Goal: Task Accomplishment & Management: Manage account settings

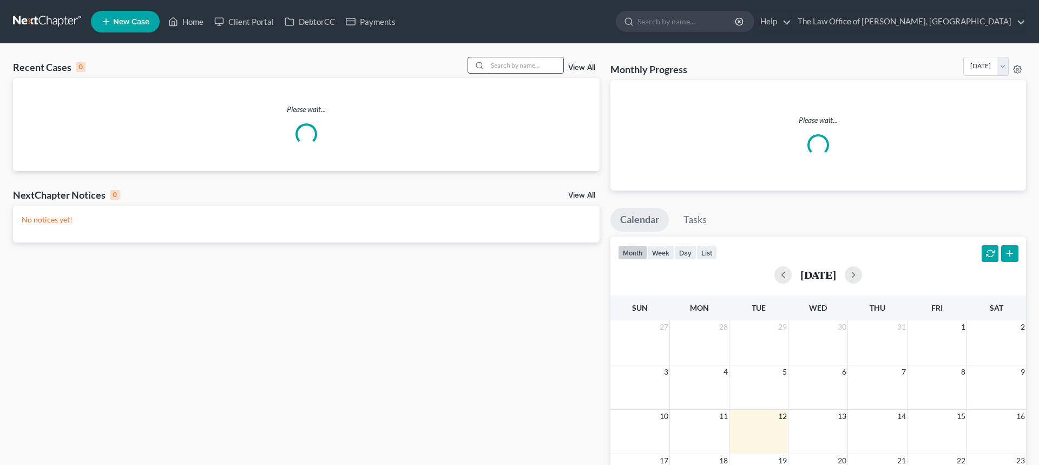
click at [528, 65] on input "search" at bounding box center [526, 65] width 76 height 16
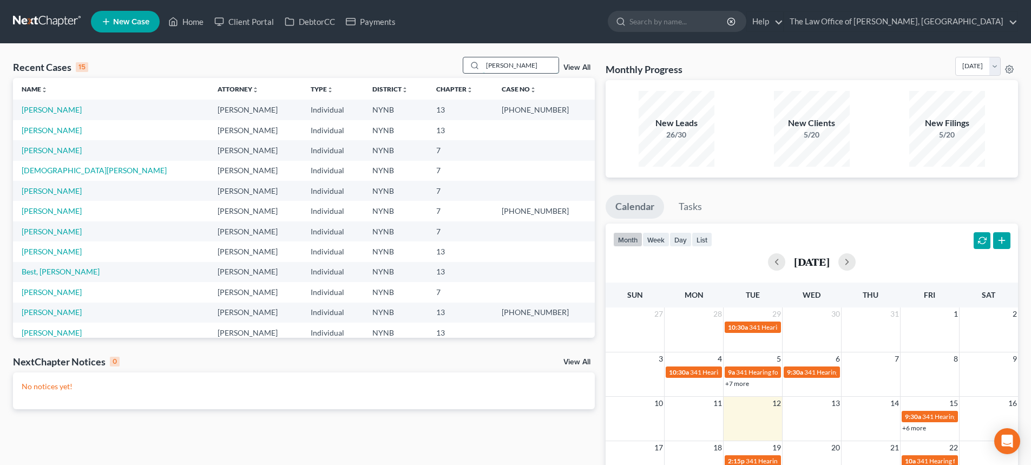
type input "owens"
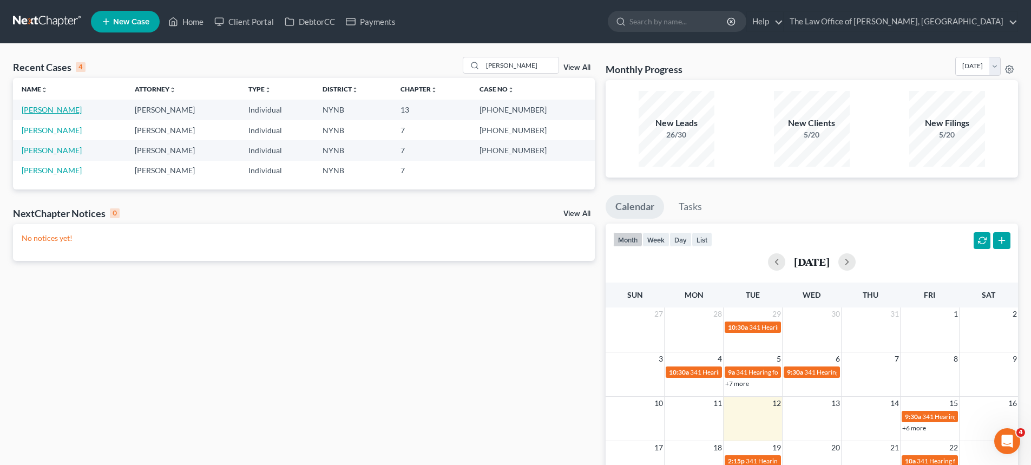
click at [52, 108] on link "[PERSON_NAME]" at bounding box center [52, 109] width 60 height 9
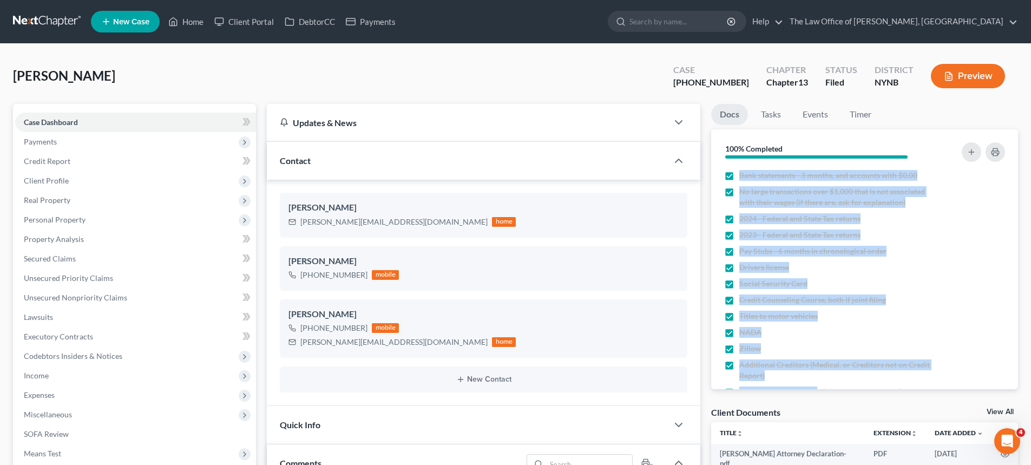
scroll to position [39, 0]
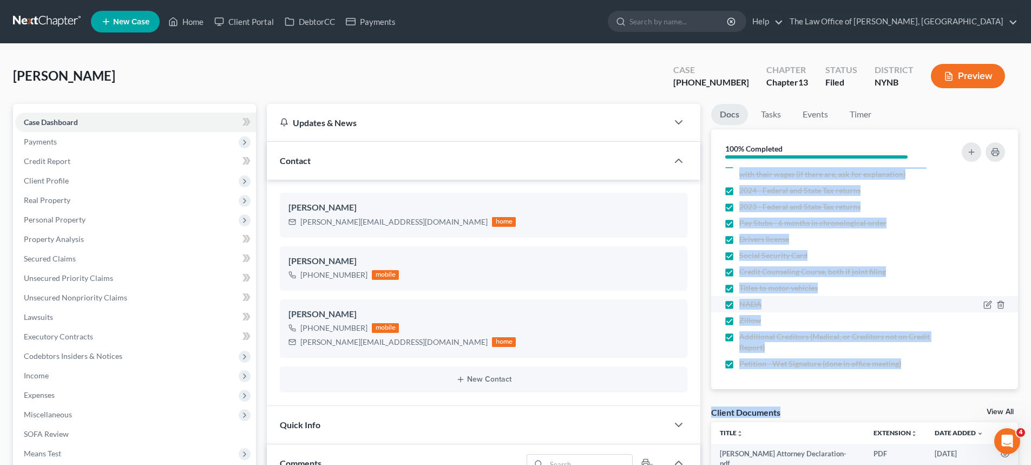
drag, startPoint x: 747, startPoint y: 169, endPoint x: 733, endPoint y: 310, distance: 140.8
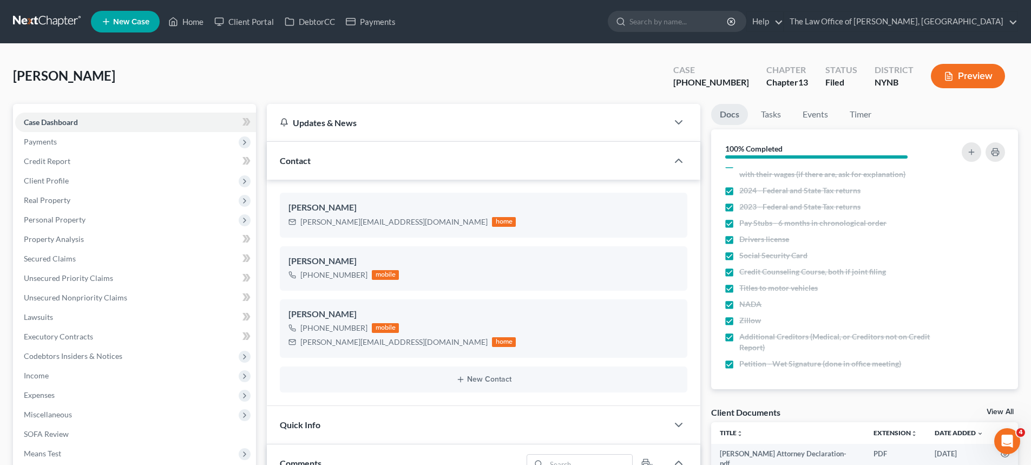
click at [605, 75] on div "Owens, Iesha Upgraded Case 25-10632-1 Chapter Chapter 13 Status Filed District …" at bounding box center [515, 80] width 1005 height 47
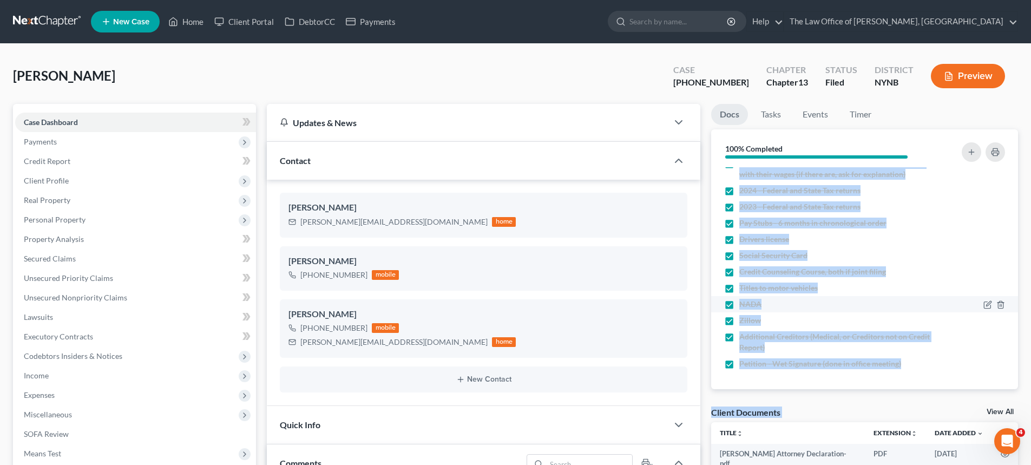
drag, startPoint x: 733, startPoint y: 165, endPoint x: 862, endPoint y: 306, distance: 190.8
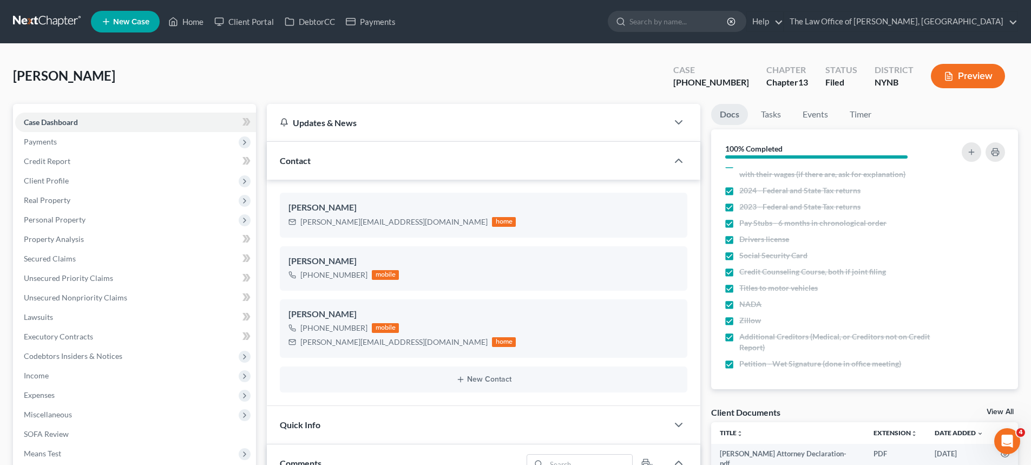
click at [720, 144] on div "100% Completed" at bounding box center [816, 148] width 193 height 21
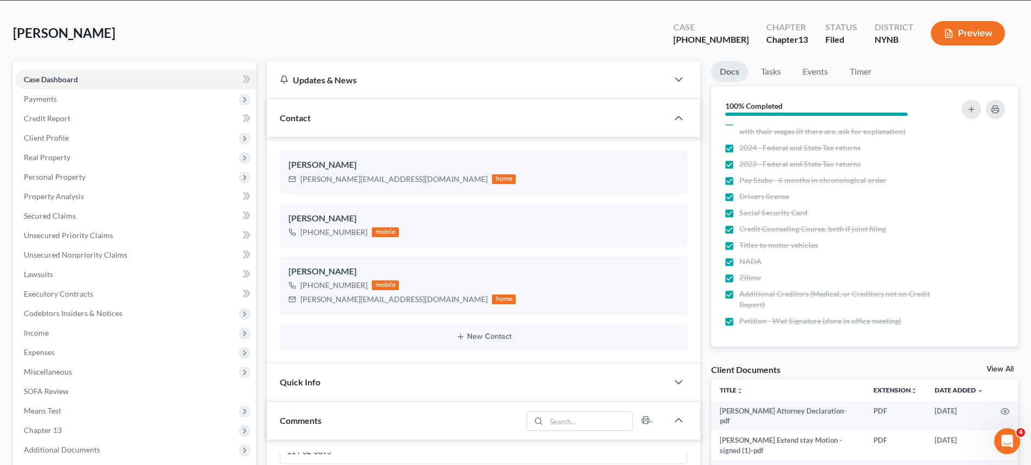
scroll to position [108, 0]
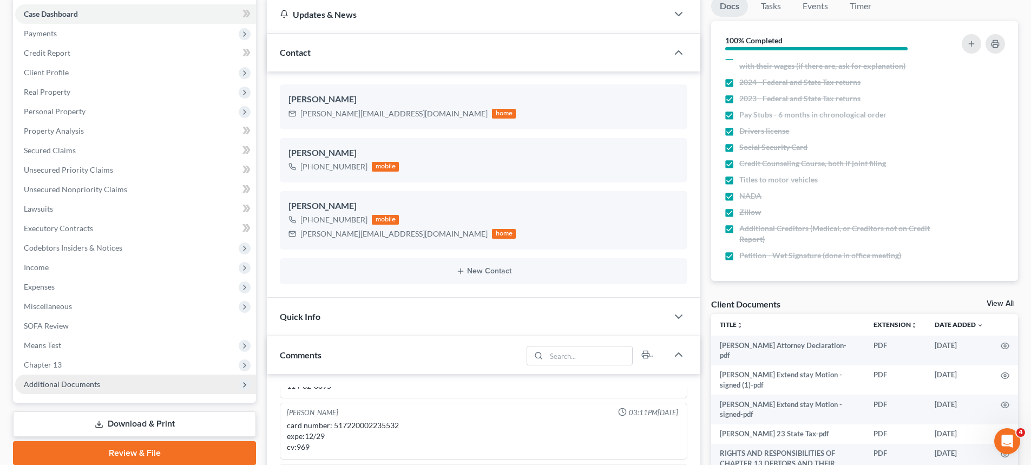
click at [104, 391] on span "Additional Documents" at bounding box center [135, 383] width 241 height 19
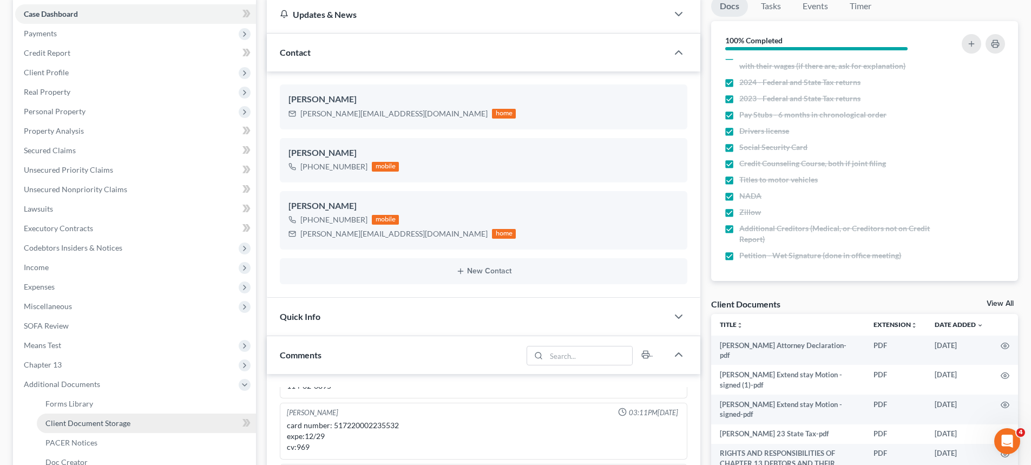
click at [82, 418] on span "Client Document Storage" at bounding box center [87, 422] width 85 height 9
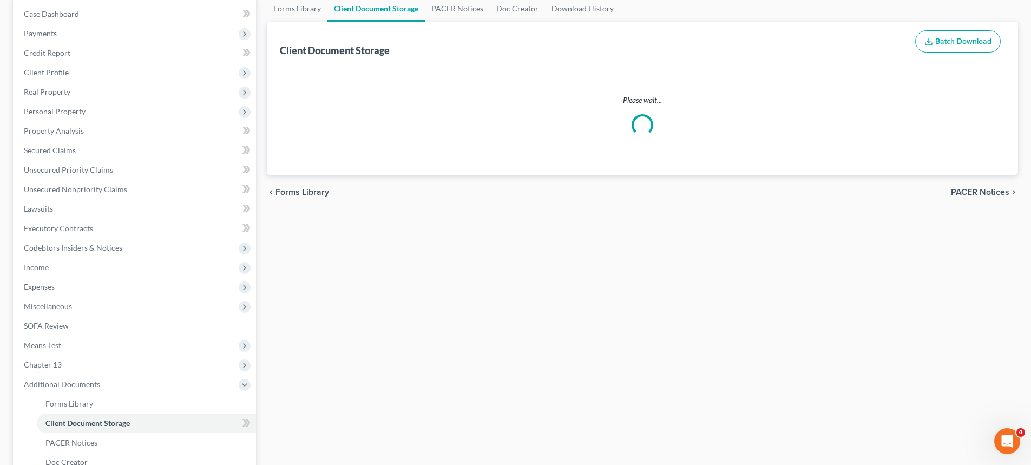
select select "5"
select select "1"
select select "2"
select select "6"
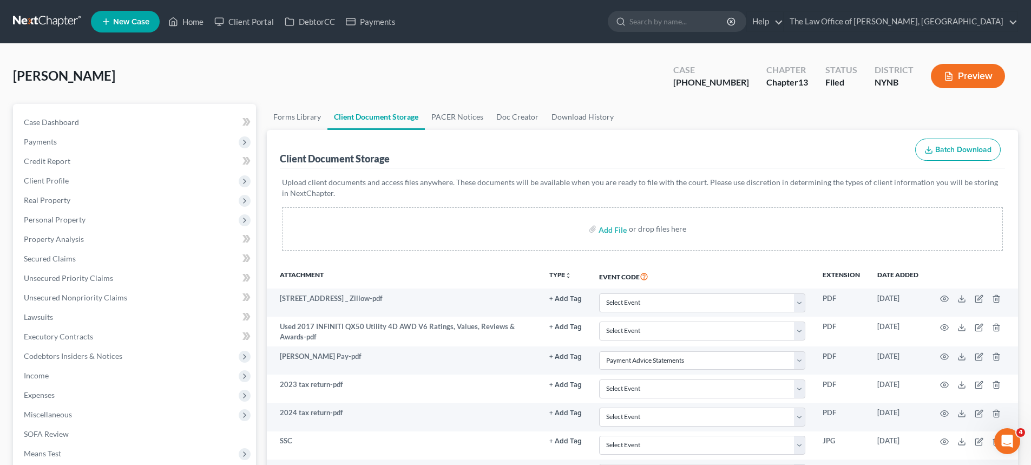
scroll to position [216, 0]
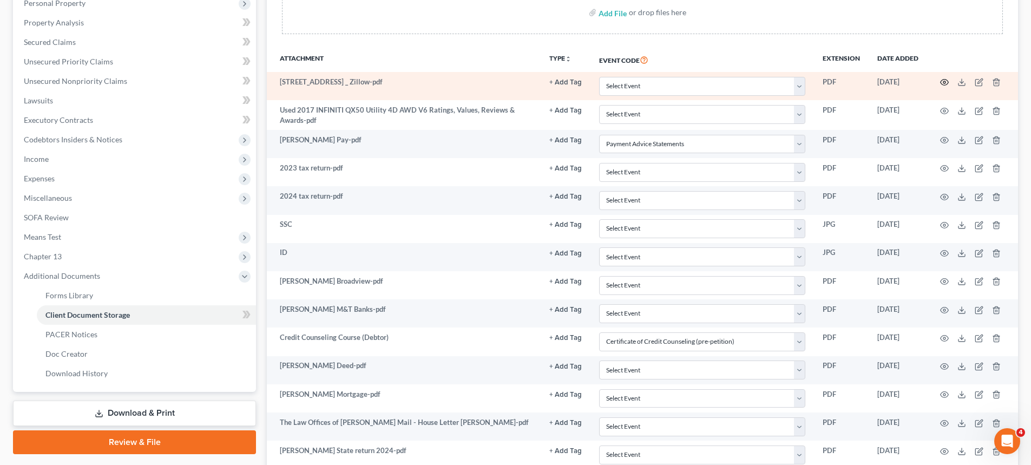
click at [946, 82] on icon "button" at bounding box center [944, 82] width 9 height 9
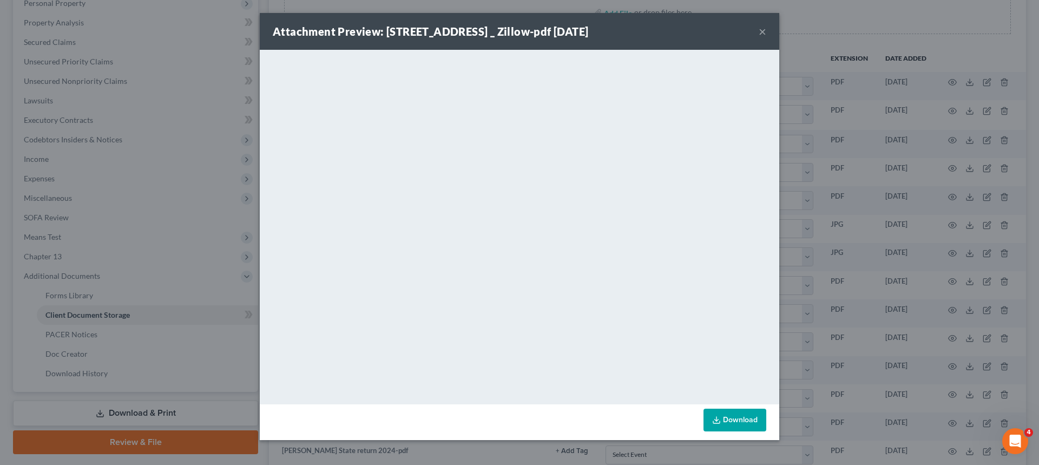
click at [762, 30] on button "×" at bounding box center [763, 31] width 8 height 13
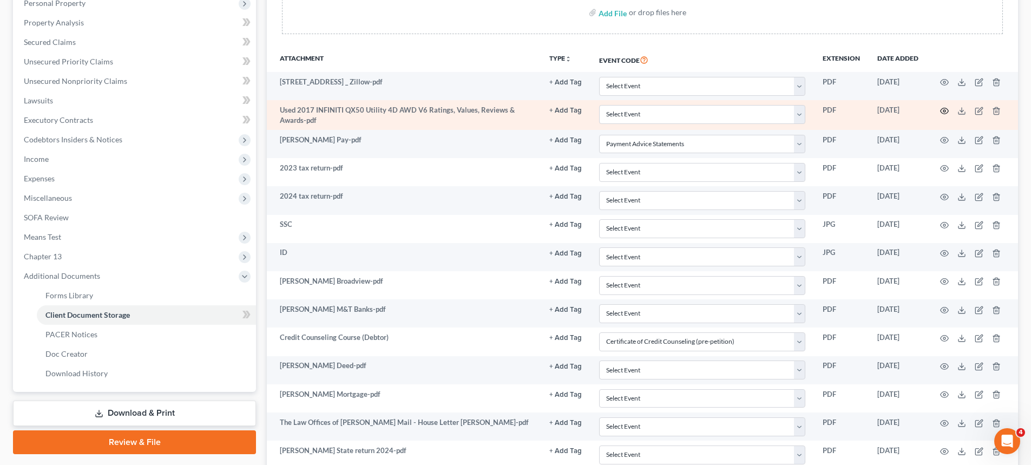
click at [943, 109] on icon "button" at bounding box center [944, 111] width 9 height 9
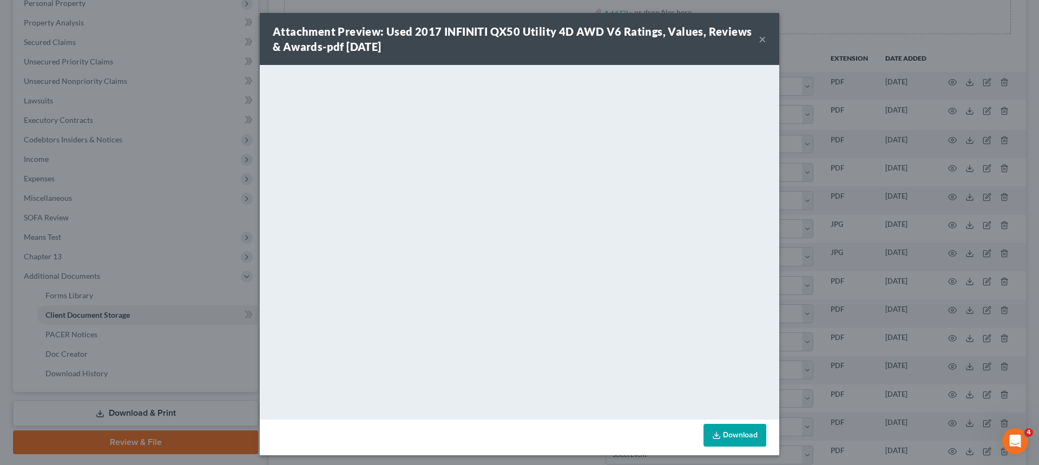
click at [759, 42] on button "×" at bounding box center [763, 38] width 8 height 13
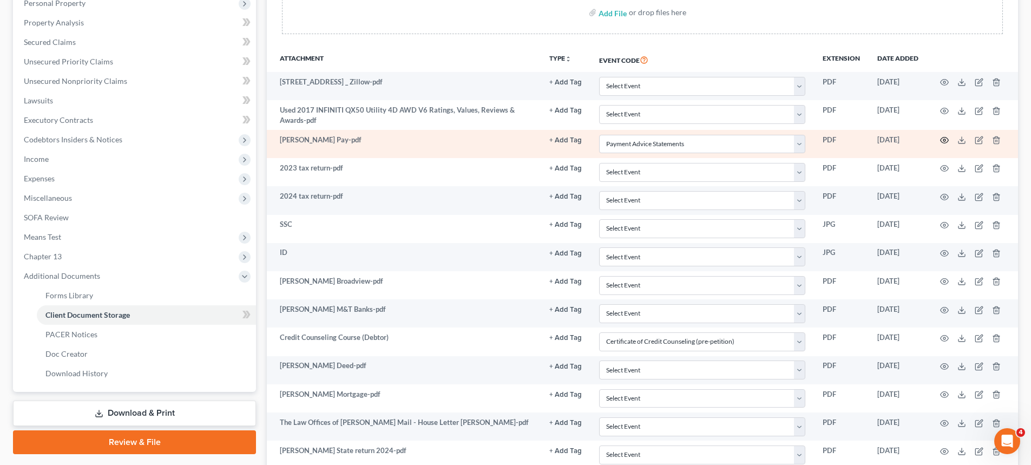
click at [947, 141] on icon "button" at bounding box center [944, 140] width 9 height 9
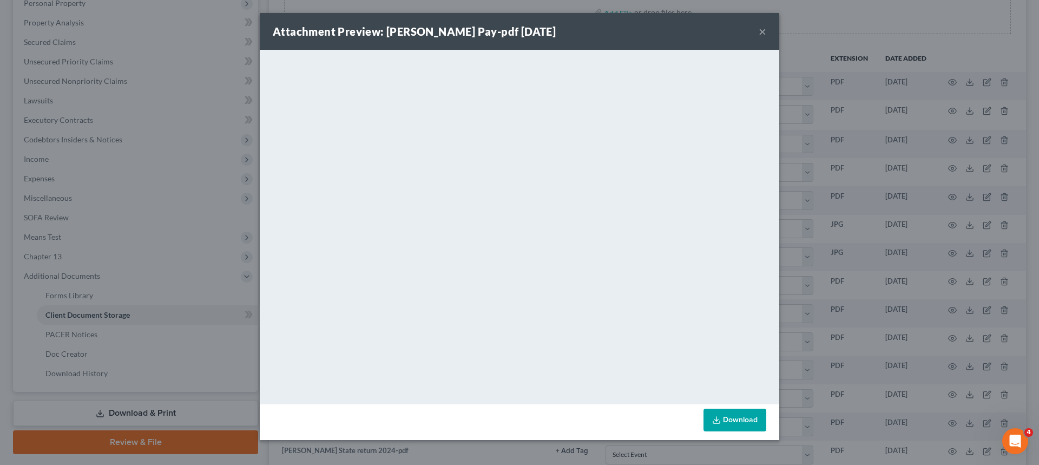
click at [762, 34] on button "×" at bounding box center [763, 31] width 8 height 13
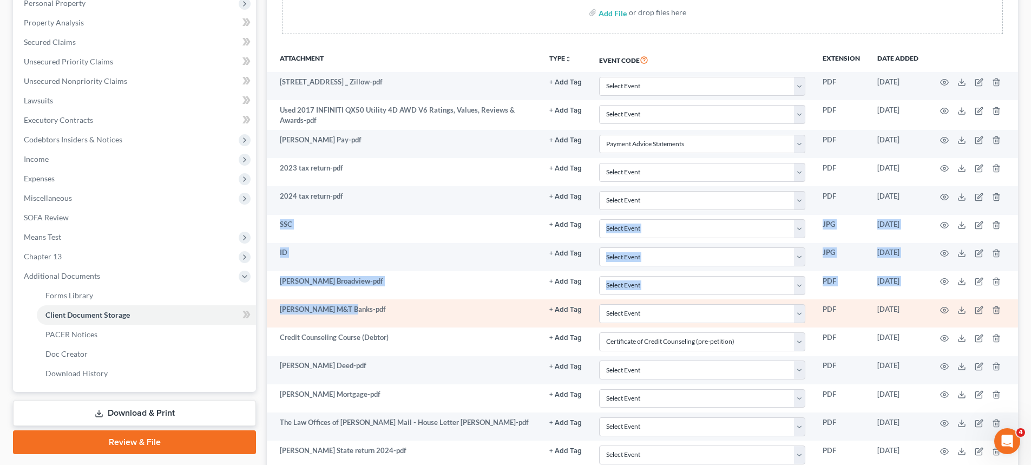
drag, startPoint x: 281, startPoint y: 218, endPoint x: 416, endPoint y: 323, distance: 170.4
click at [416, 323] on tbody "2482 Eastern Pkwy, Niskayuna, NY 12309 _ Zillow-pdf + Add Tag Select an option …" at bounding box center [642, 356] width 751 height 568
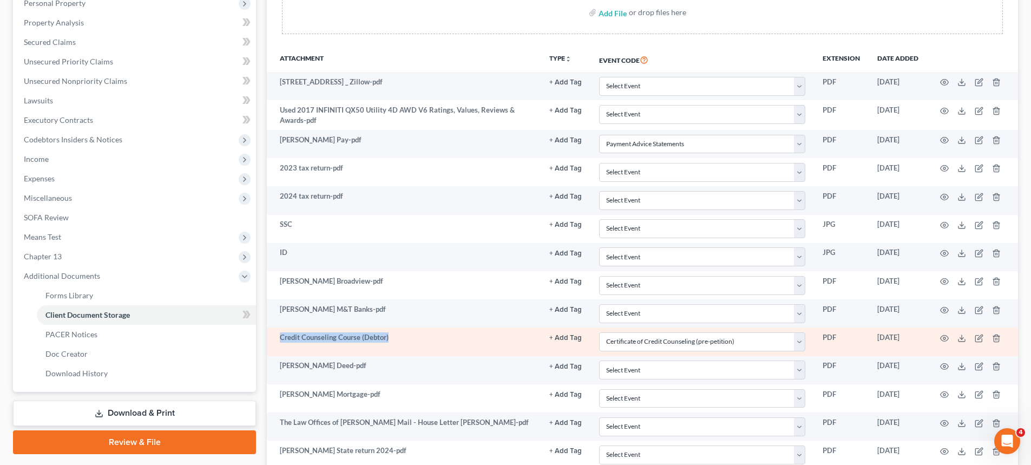
drag, startPoint x: 405, startPoint y: 346, endPoint x: 273, endPoint y: 339, distance: 132.2
click at [273, 339] on td "Credit Counseling Course (Debtor)" at bounding box center [404, 341] width 274 height 28
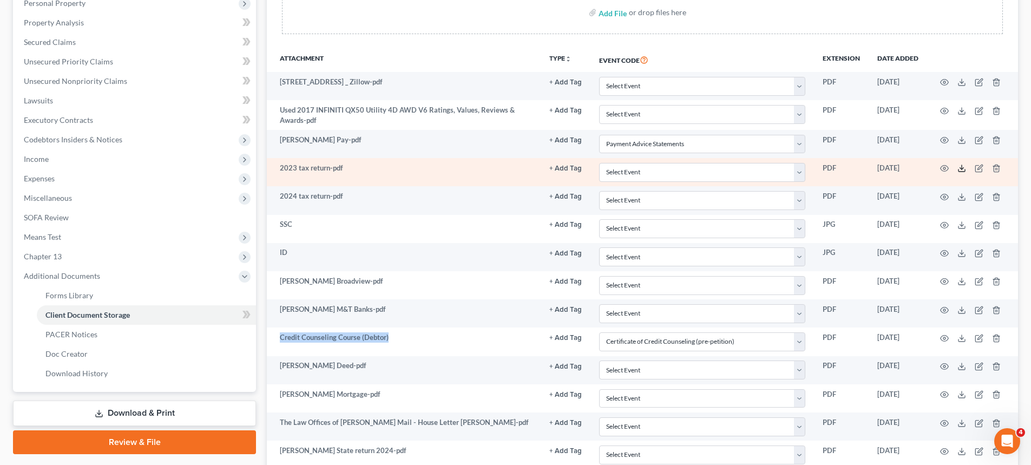
click at [964, 169] on icon at bounding box center [961, 168] width 9 height 9
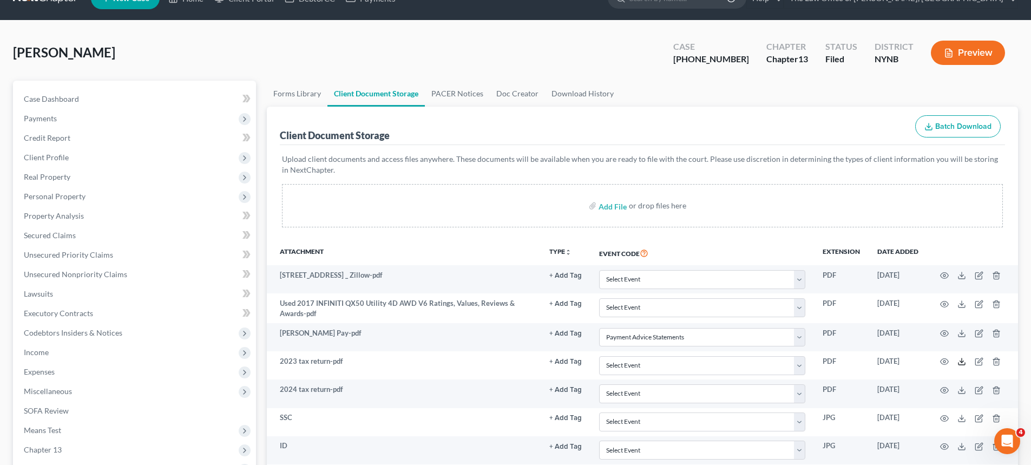
scroll to position [0, 0]
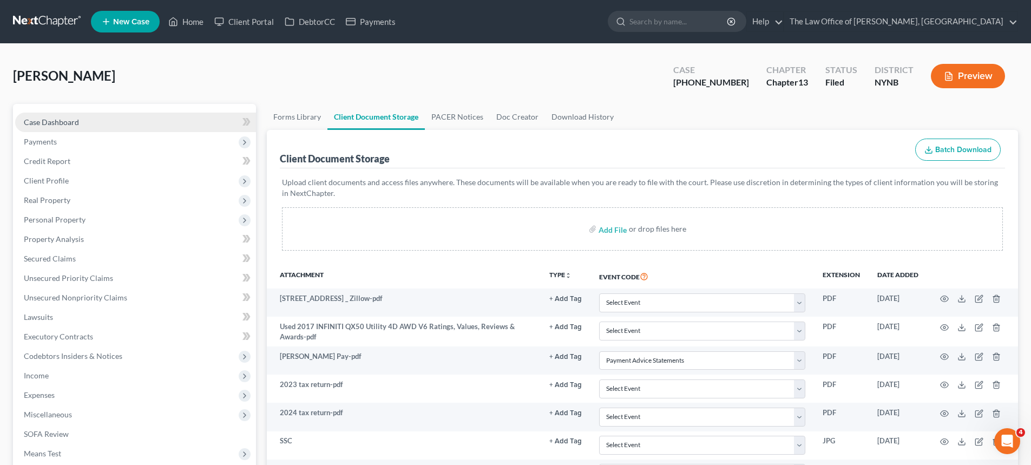
click at [74, 119] on span "Case Dashboard" at bounding box center [51, 121] width 55 height 9
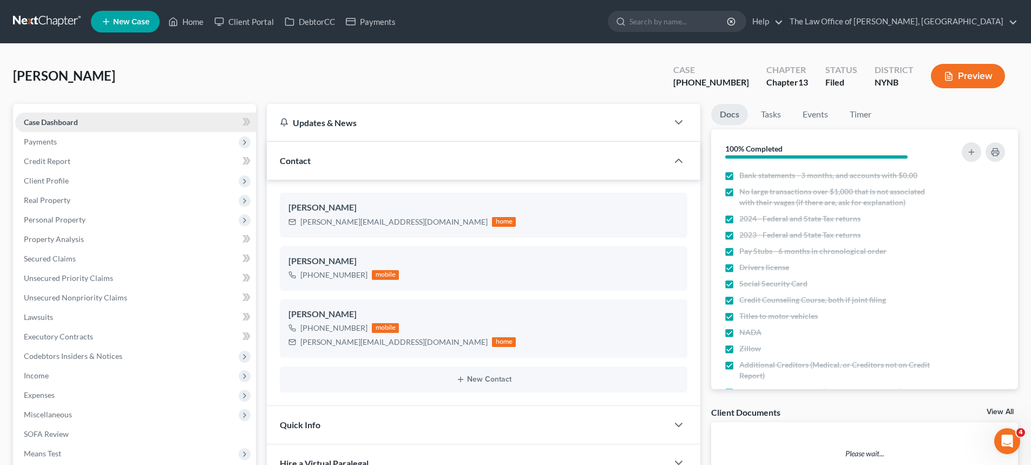
click at [65, 113] on link "Case Dashboard" at bounding box center [135, 122] width 241 height 19
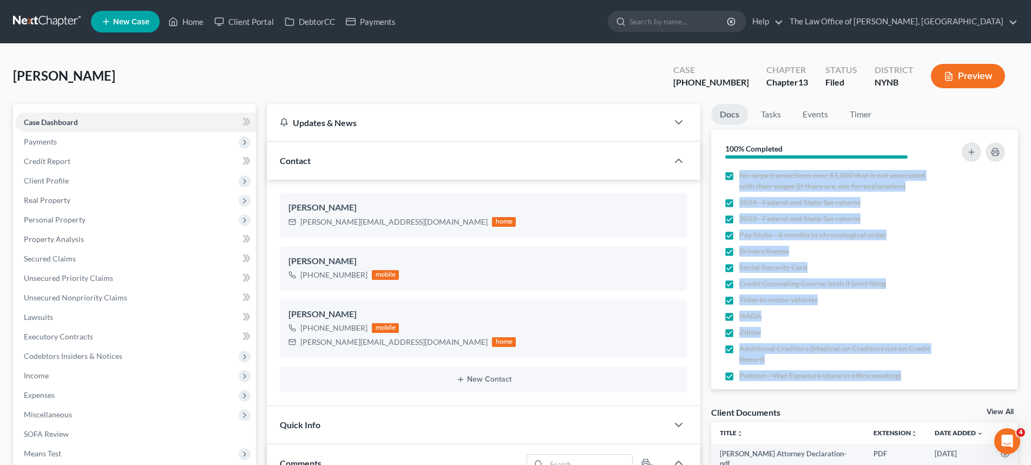
scroll to position [39, 0]
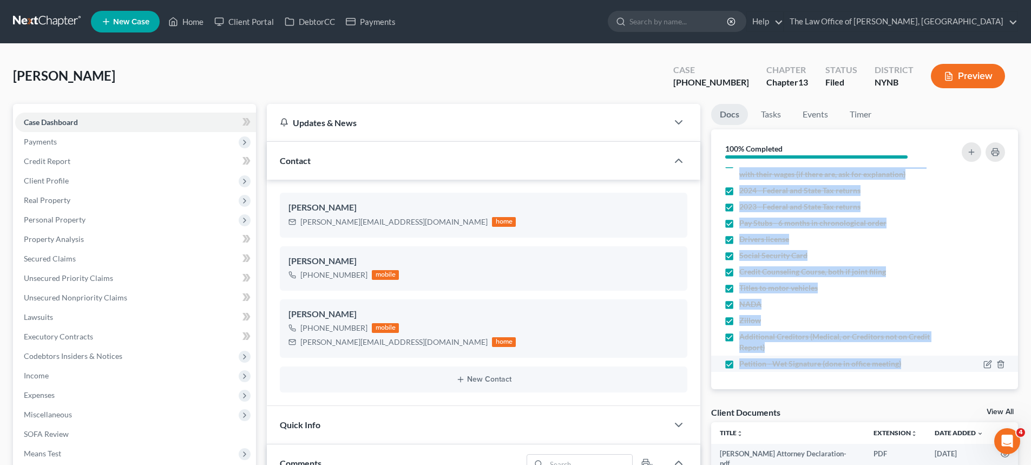
drag, startPoint x: 724, startPoint y: 165, endPoint x: 841, endPoint y: 356, distance: 224.2
click at [796, 389] on div "100% Completed Nothing here yet! Bank statements - 3 months, and accounts with …" at bounding box center [864, 259] width 307 height 260
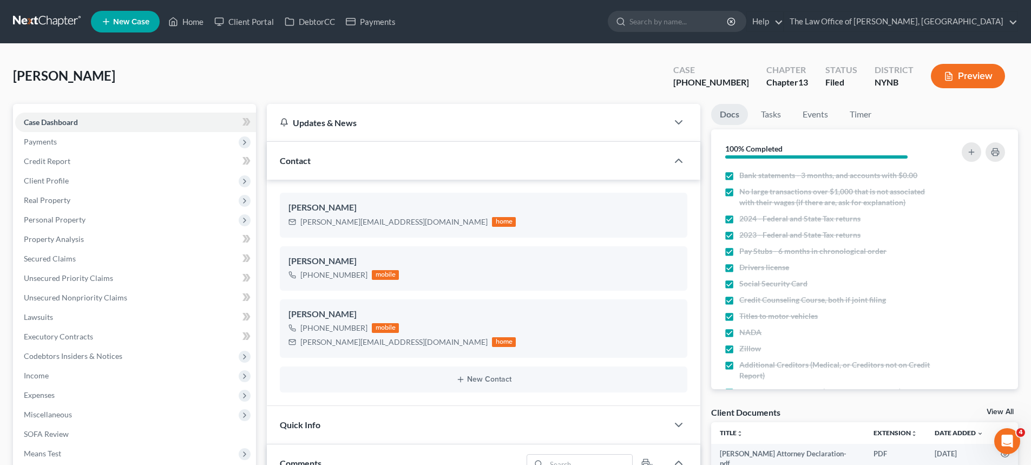
click at [897, 114] on ul "Docs Tasks Events Timer" at bounding box center [864, 116] width 307 height 25
click at [771, 165] on div "100% Completed" at bounding box center [864, 148] width 307 height 38
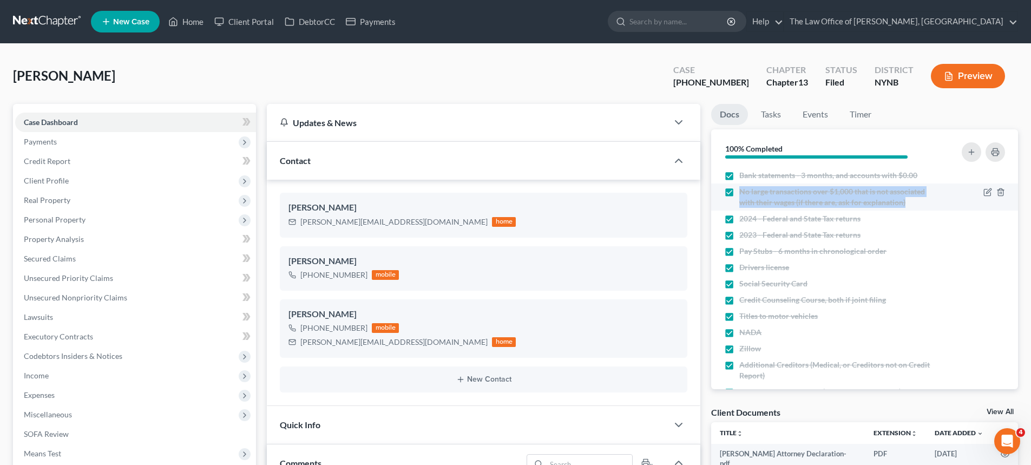
drag, startPoint x: 739, startPoint y: 183, endPoint x: 924, endPoint y: 213, distance: 187.4
click at [924, 211] on li "No large transactions over $1,000 that is not associated with their wages (if t…" at bounding box center [864, 196] width 307 height 27
click at [828, 211] on li "No large transactions over $1,000 that is not associated with their wages (if t…" at bounding box center [864, 196] width 307 height 27
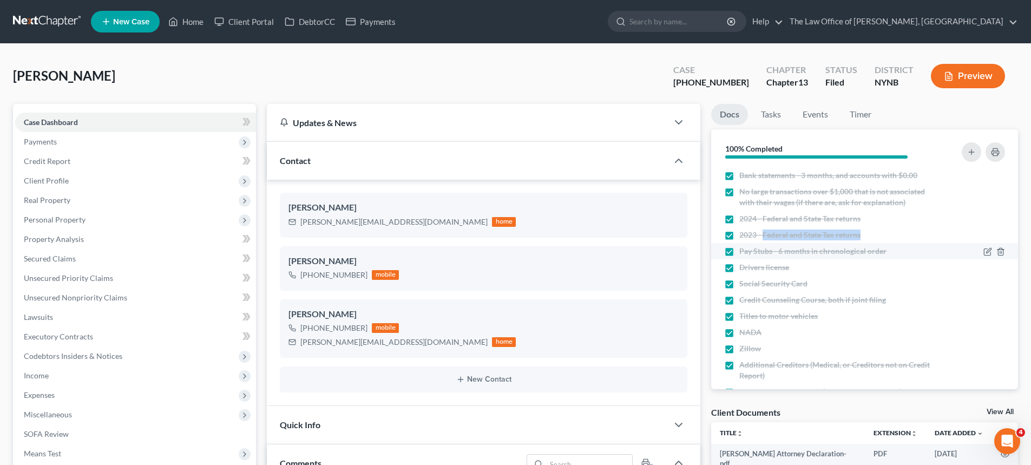
drag, startPoint x: 764, startPoint y: 251, endPoint x: 785, endPoint y: 259, distance: 22.6
click at [804, 243] on li "2023 - Federal and State Tax returns" at bounding box center [864, 235] width 307 height 16
drag, startPoint x: 747, startPoint y: 258, endPoint x: 808, endPoint y: 262, distance: 61.8
click at [808, 257] on span "Pay Stubs - 6 months in chronological order" at bounding box center [812, 251] width 147 height 11
drag, startPoint x: 757, startPoint y: 269, endPoint x: 800, endPoint y: 278, distance: 43.6
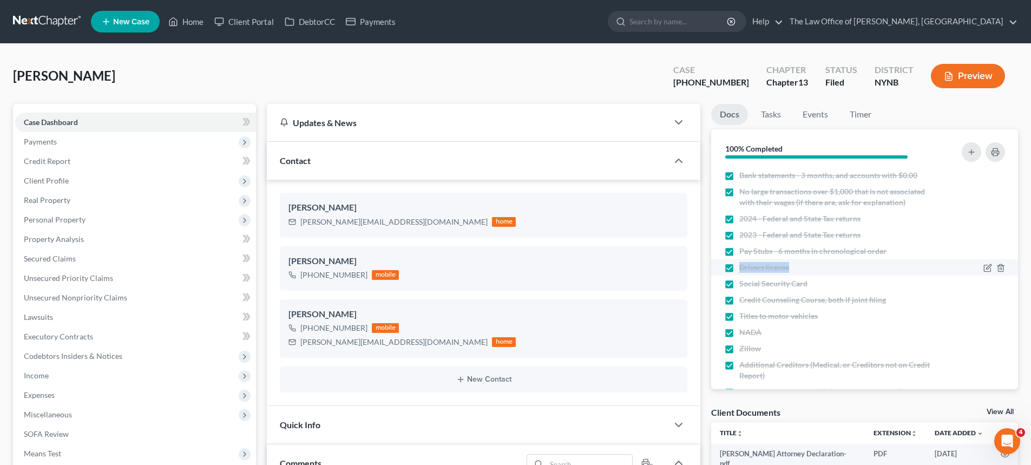
click at [800, 278] on ul "Bank statements - 3 months, and accounts with $0.00 No large transactions over …" at bounding box center [865, 283] width 290 height 233
click at [643, 91] on div "Owens, Iesha Upgraded Case 25-10632-1 Chapter Chapter 13 Status Filed District …" at bounding box center [515, 80] width 1005 height 47
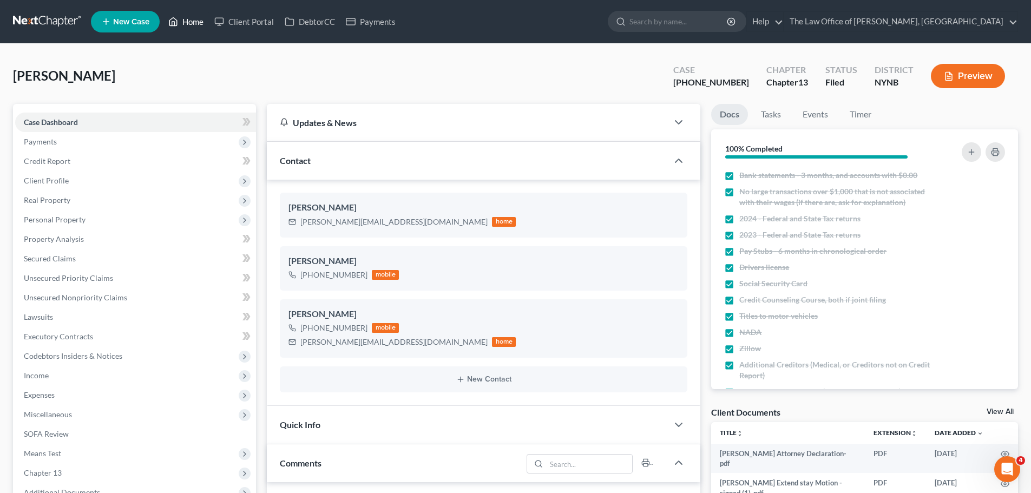
click at [189, 23] on link "Home" at bounding box center [186, 21] width 46 height 19
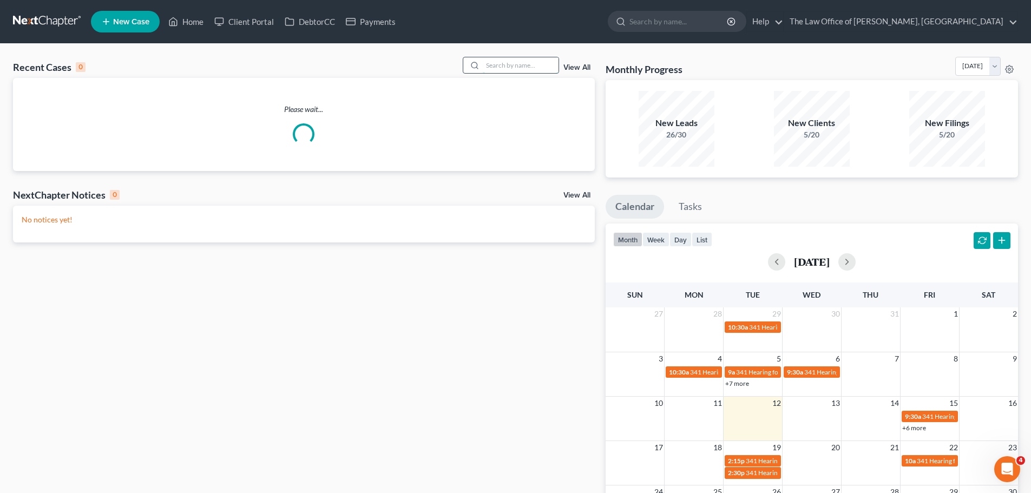
click at [499, 68] on input "search" at bounding box center [521, 65] width 76 height 16
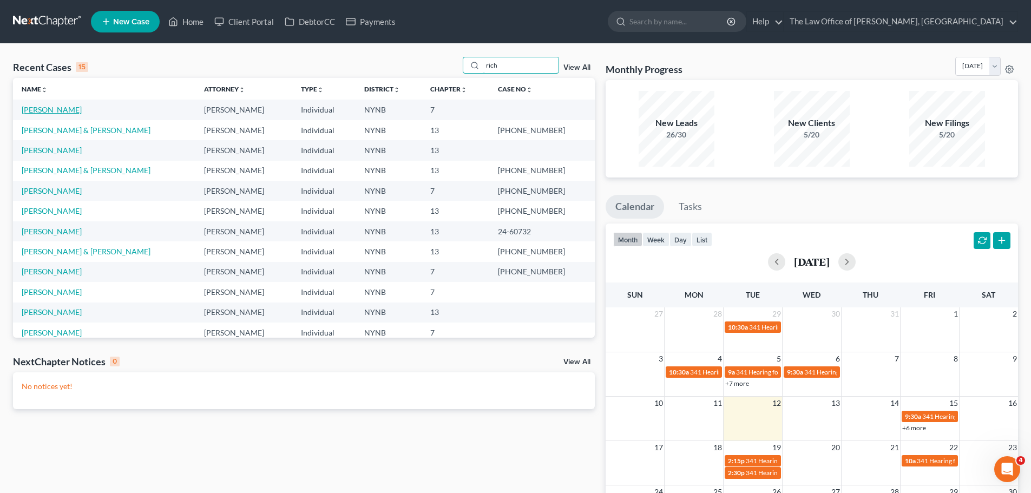
type input "rich"
click at [47, 110] on link "Giustiniani, Rich" at bounding box center [52, 109] width 60 height 9
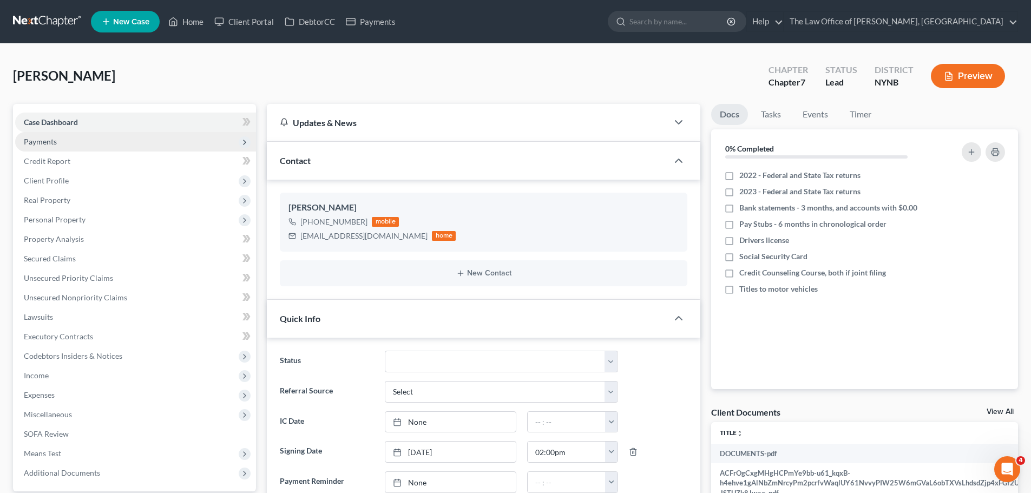
scroll to position [267, 0]
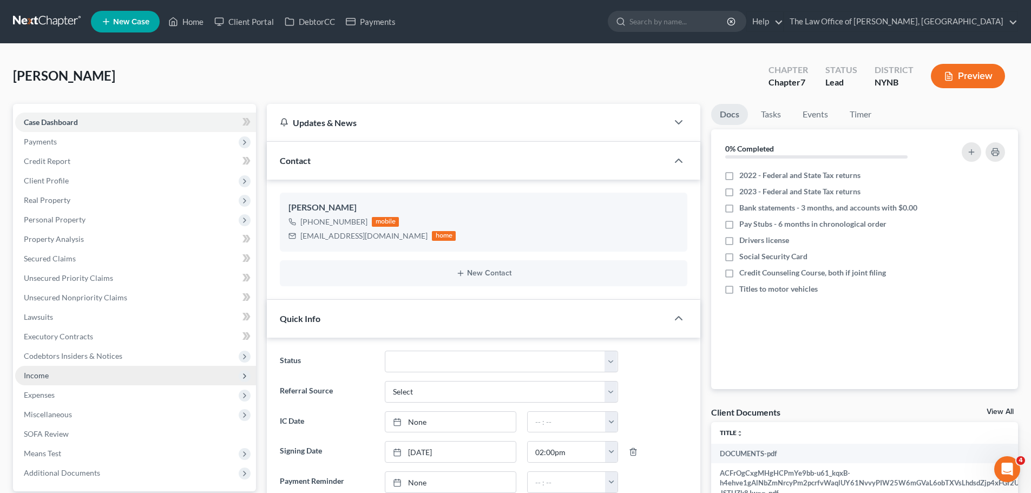
click at [26, 379] on span "Income" at bounding box center [36, 375] width 25 height 9
drag, startPoint x: 68, startPoint y: 397, endPoint x: 117, endPoint y: 382, distance: 51.4
click at [67, 397] on span "Employment Income" at bounding box center [79, 394] width 69 height 9
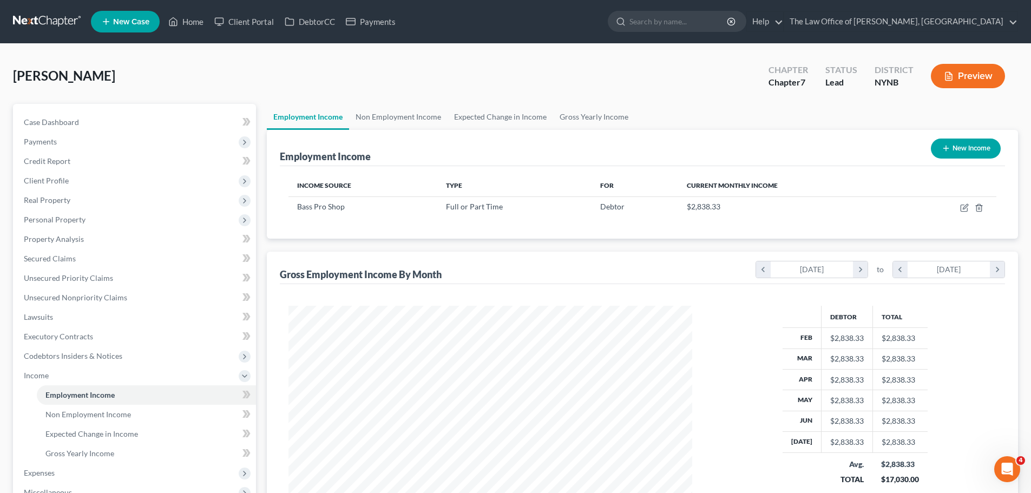
scroll to position [202, 425]
click at [61, 292] on link "Unsecured Nonpriority Claims" at bounding box center [135, 297] width 241 height 19
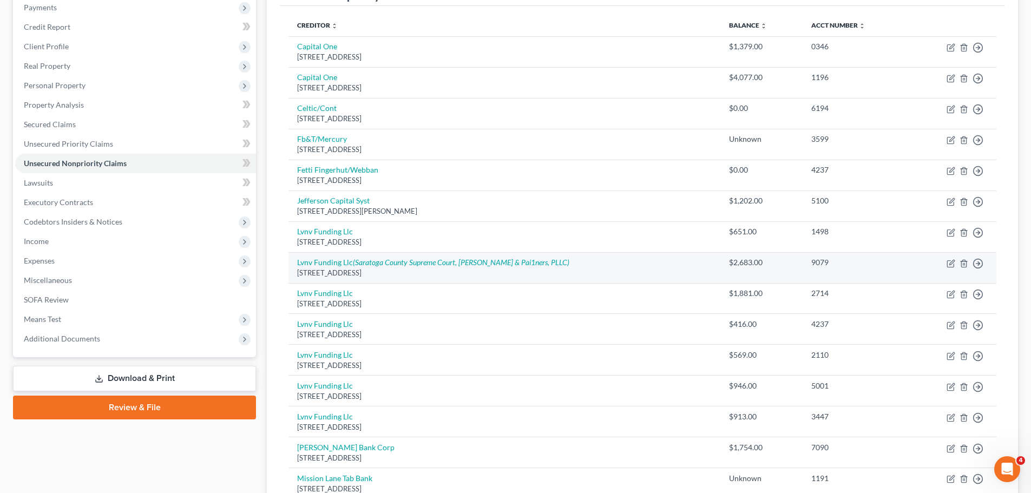
scroll to position [108, 0]
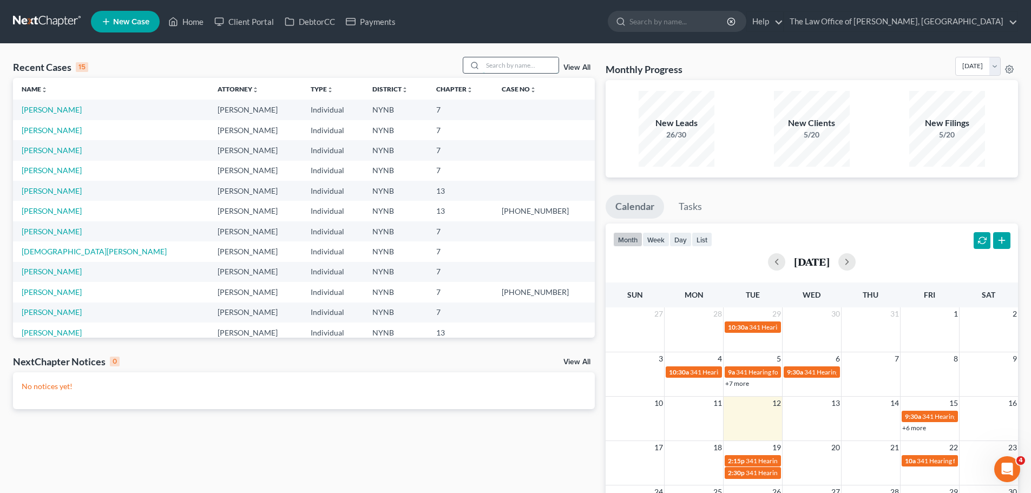
click at [523, 65] on input "search" at bounding box center [521, 65] width 76 height 16
type input "[PERSON_NAME]"
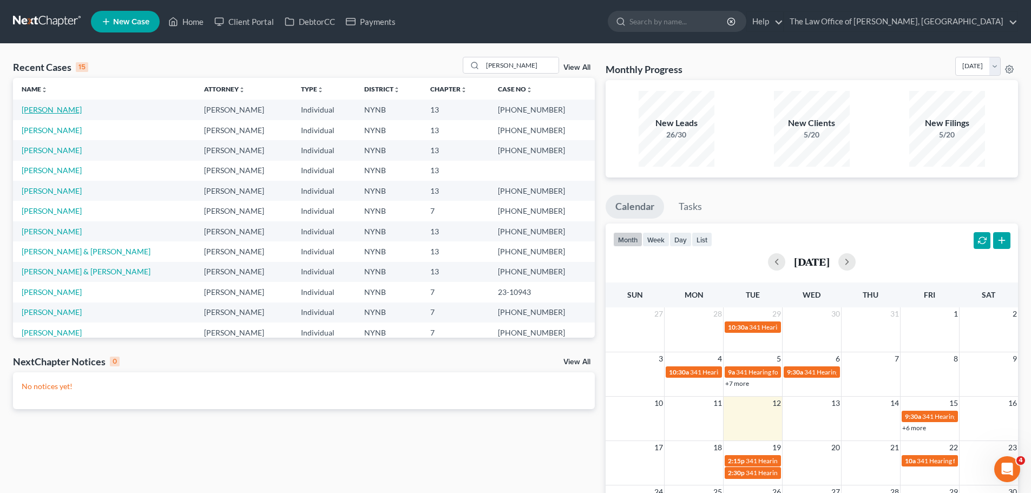
click at [43, 110] on link "[PERSON_NAME]" at bounding box center [52, 109] width 60 height 9
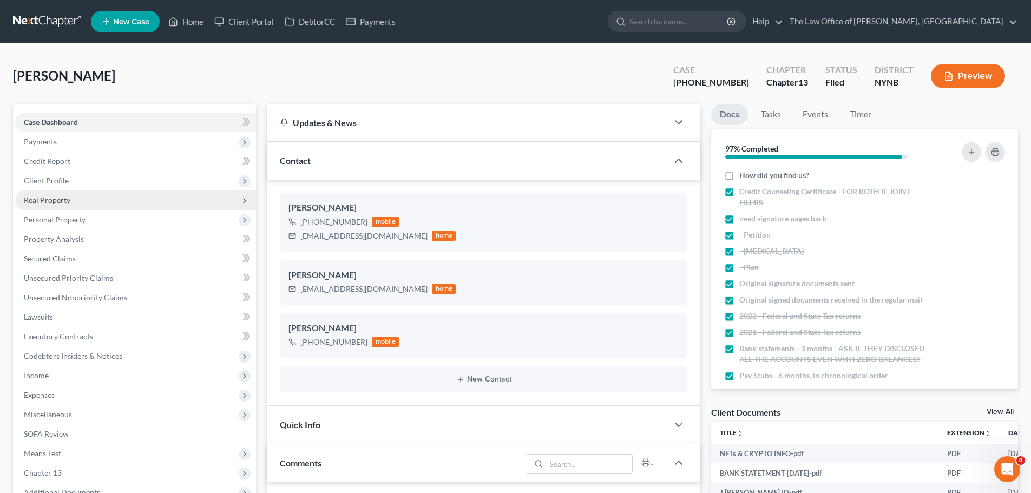
click at [36, 195] on span "Real Property" at bounding box center [47, 199] width 47 height 9
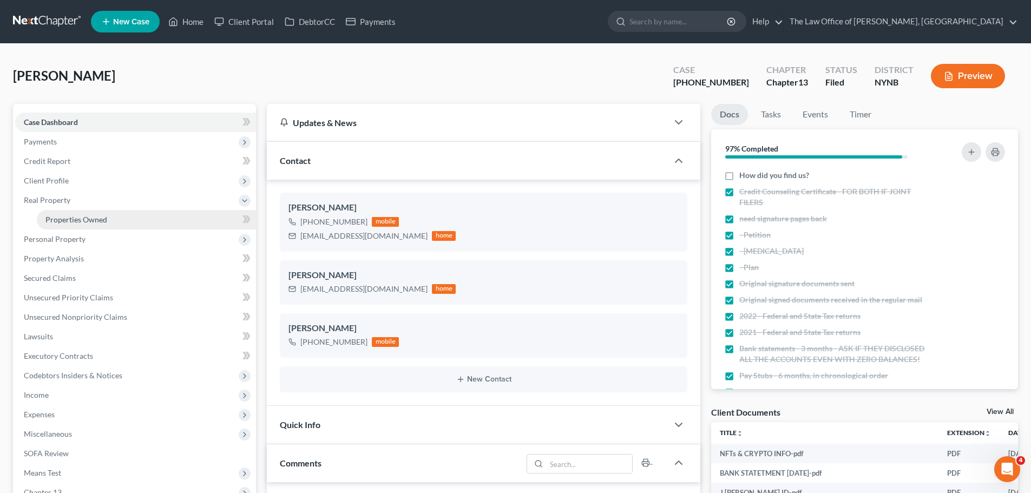
click at [65, 220] on span "Properties Owned" at bounding box center [76, 219] width 62 height 9
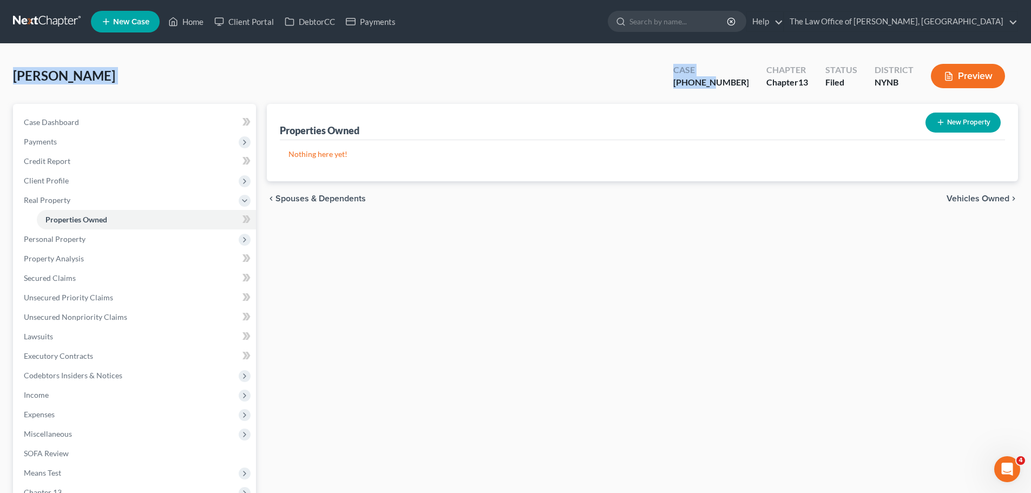
drag, startPoint x: 741, startPoint y: 82, endPoint x: 47, endPoint y: 83, distance: 694.3
click at [15, 74] on div "[PERSON_NAME] Upgraded Case [PHONE_NUMBER] Chapter Chapter 13 Status Filed Dist…" at bounding box center [515, 80] width 1005 height 47
copy div "[PERSON_NAME] Upgraded Case 23-10579"
copy div "Thomas, Jason Upgraded Case 23-10579"
click at [67, 253] on link "Property Analysis" at bounding box center [135, 258] width 241 height 19
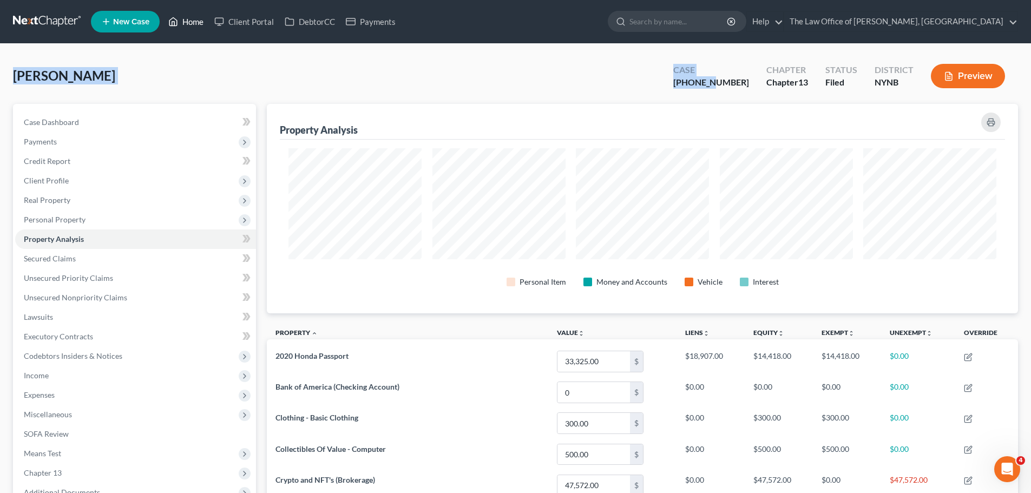
click at [199, 20] on link "Home" at bounding box center [186, 21] width 46 height 19
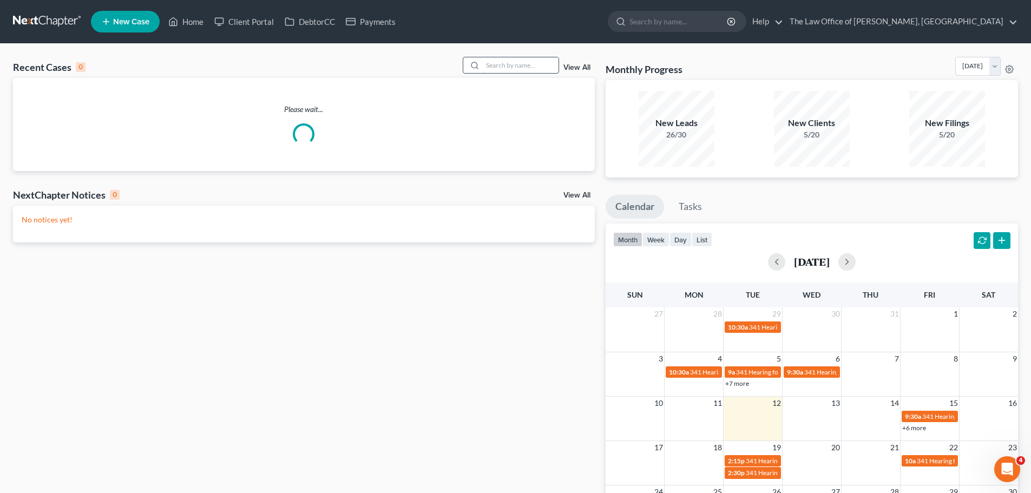
click at [510, 68] on input "search" at bounding box center [521, 65] width 76 height 16
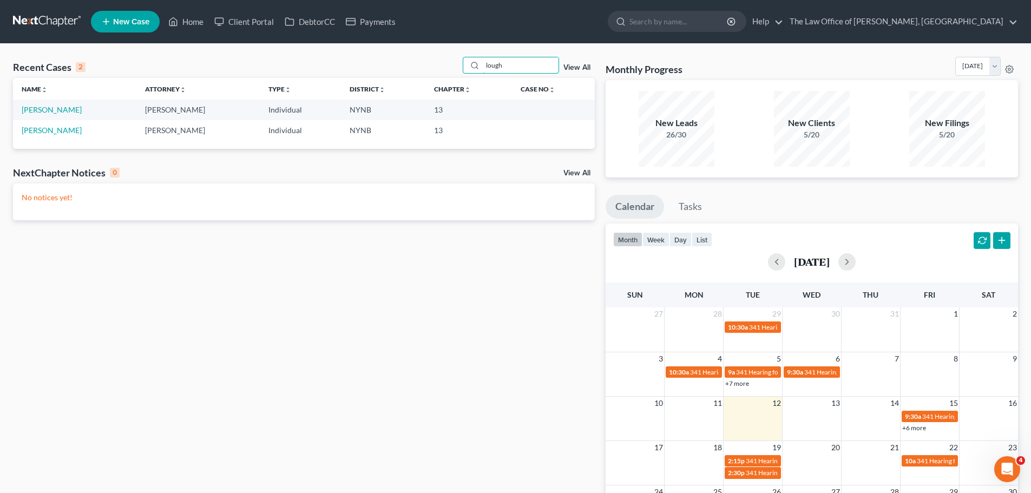
type input "lough"
click at [251, 22] on link "Client Portal" at bounding box center [244, 21] width 70 height 19
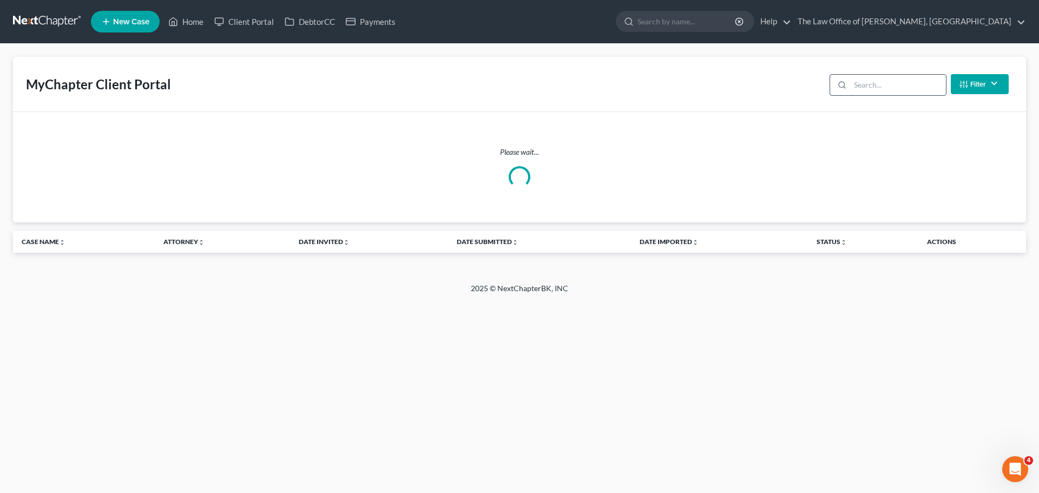
click at [865, 87] on input "search" at bounding box center [898, 85] width 96 height 21
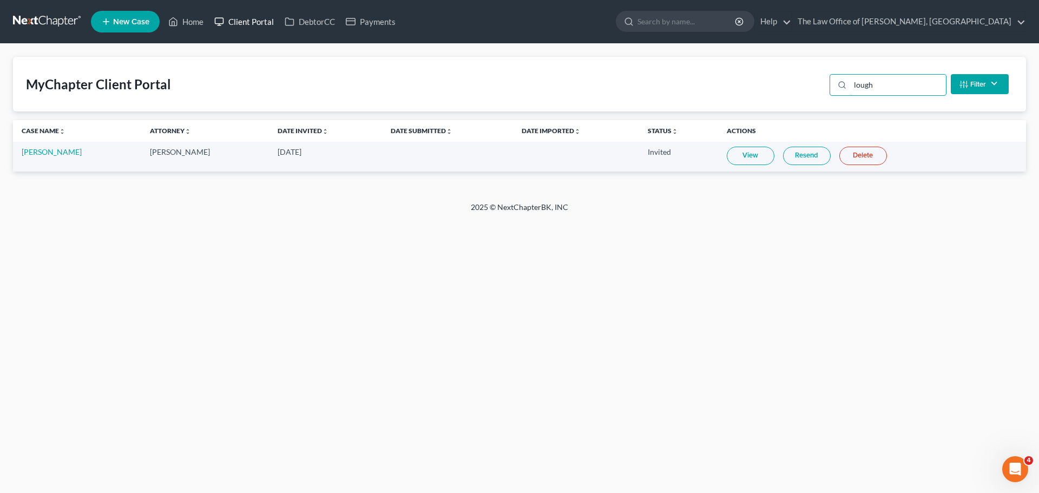
type input "lough"
click at [254, 21] on link "Client Portal" at bounding box center [244, 21] width 70 height 19
drag, startPoint x: 344, startPoint y: 19, endPoint x: 325, endPoint y: 19, distance: 18.9
click at [344, 19] on link "Payments" at bounding box center [370, 21] width 61 height 19
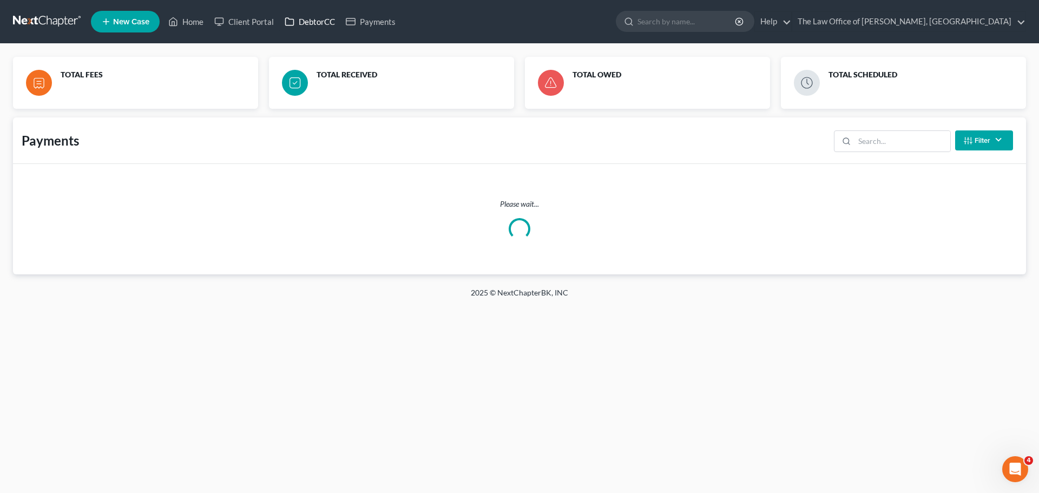
click at [324, 19] on link "DebtorCC" at bounding box center [309, 21] width 61 height 19
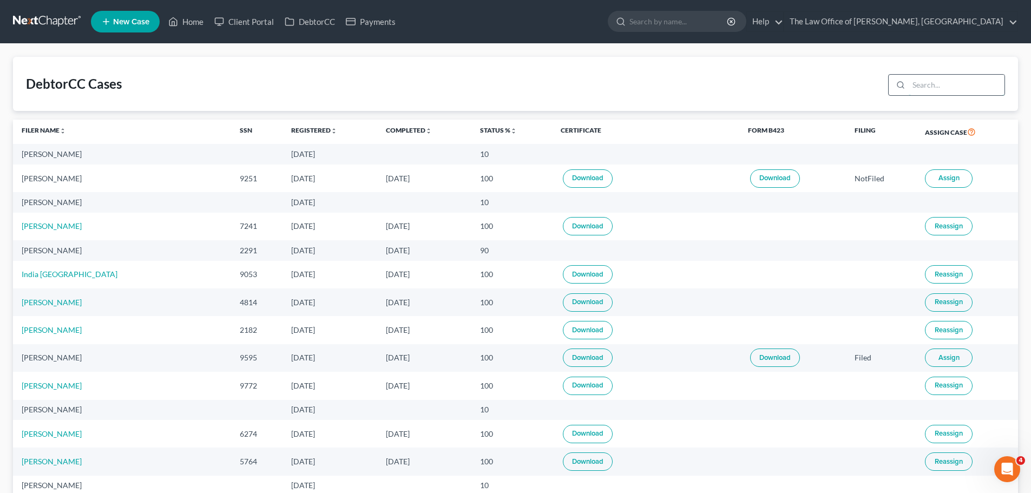
click at [944, 89] on input "search" at bounding box center [957, 85] width 96 height 21
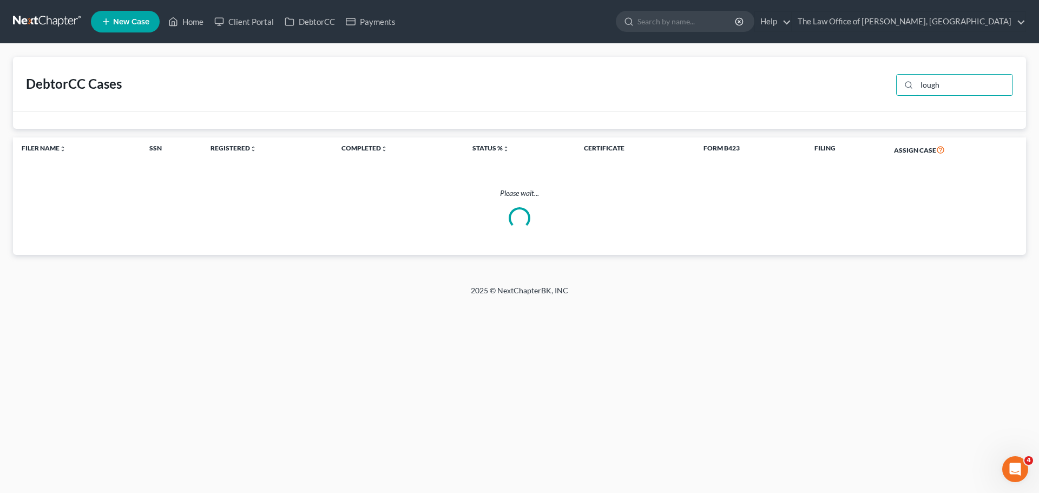
type input "lough"
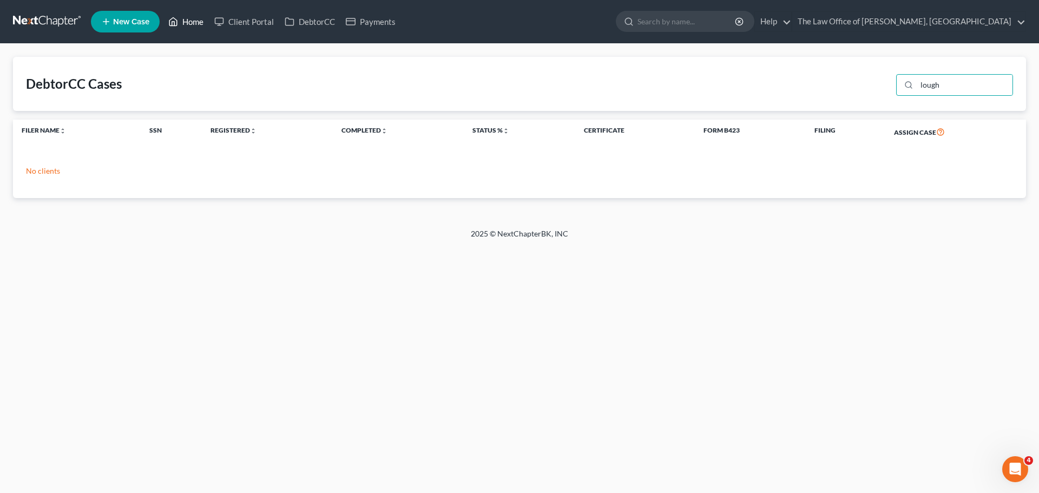
click at [193, 28] on link "Home" at bounding box center [186, 21] width 46 height 19
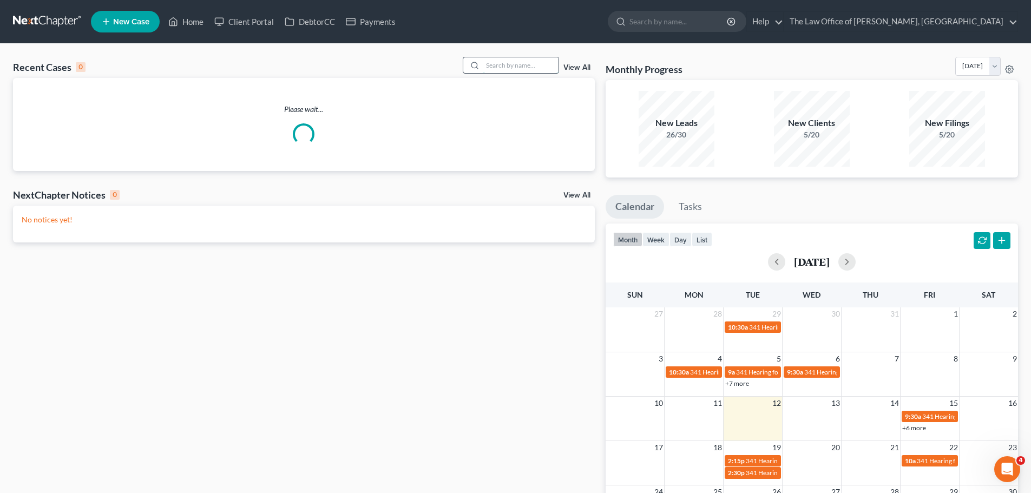
click at [528, 69] on input "search" at bounding box center [521, 65] width 76 height 16
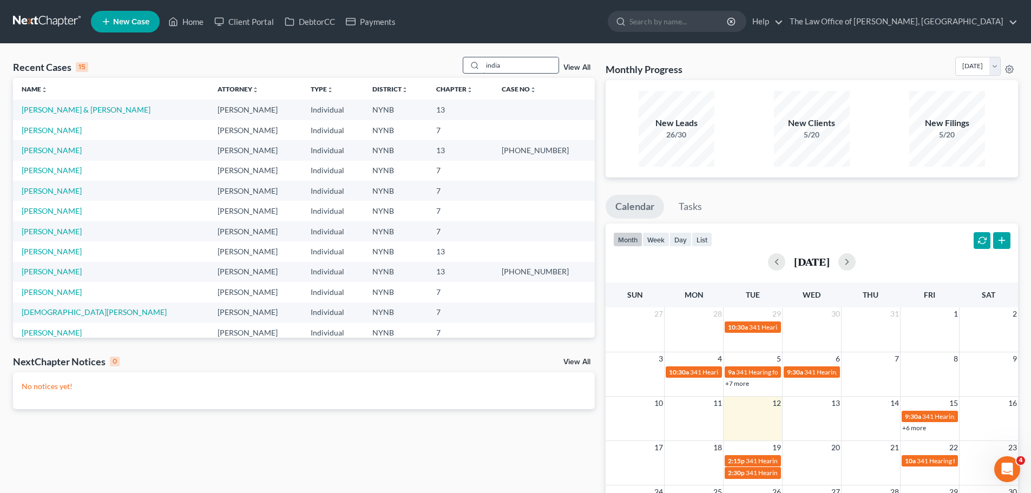
type input "india"
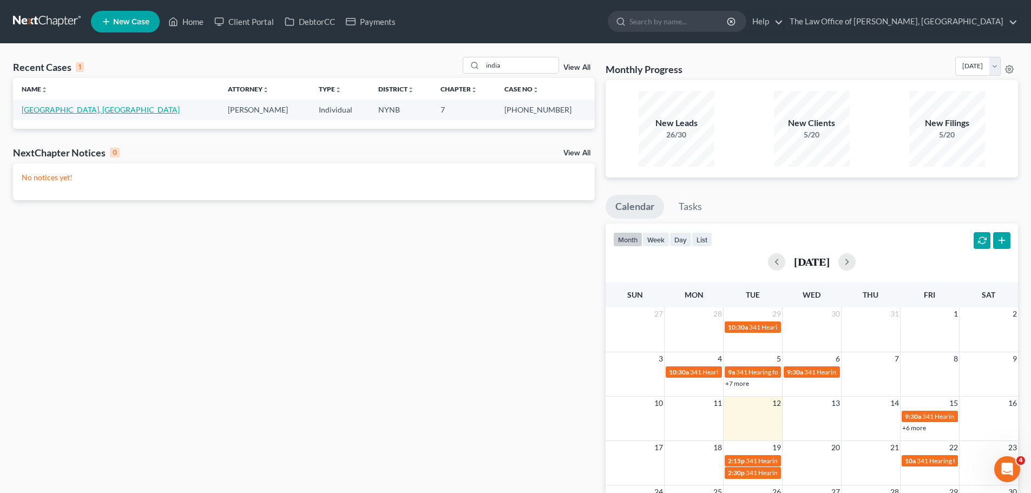
click at [36, 111] on link "Arrington, India" at bounding box center [101, 109] width 158 height 9
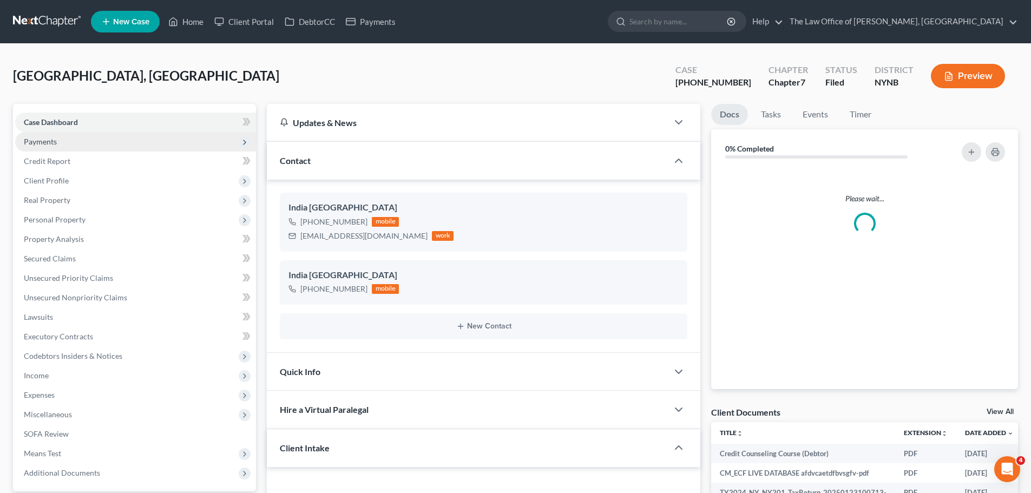
click at [47, 147] on span "Payments" at bounding box center [135, 141] width 241 height 19
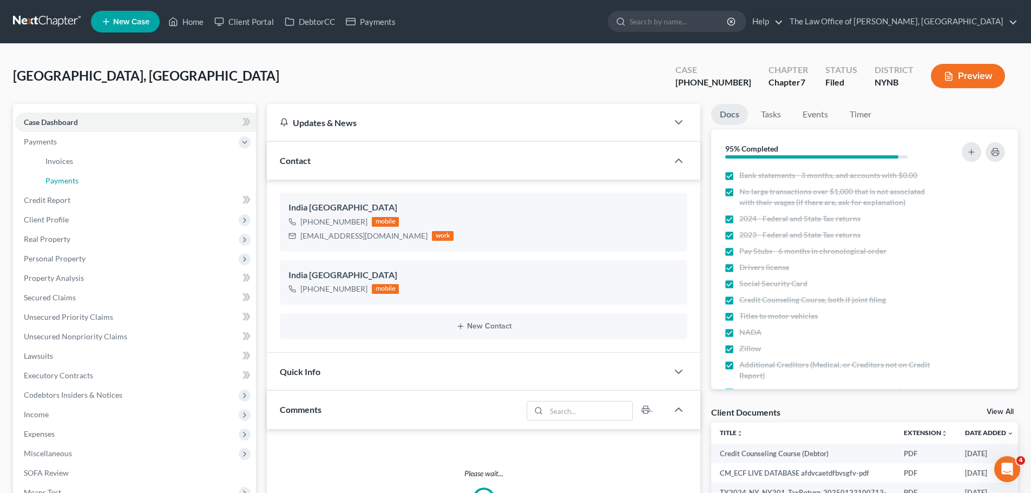
click at [59, 179] on span "Payments" at bounding box center [61, 180] width 33 height 9
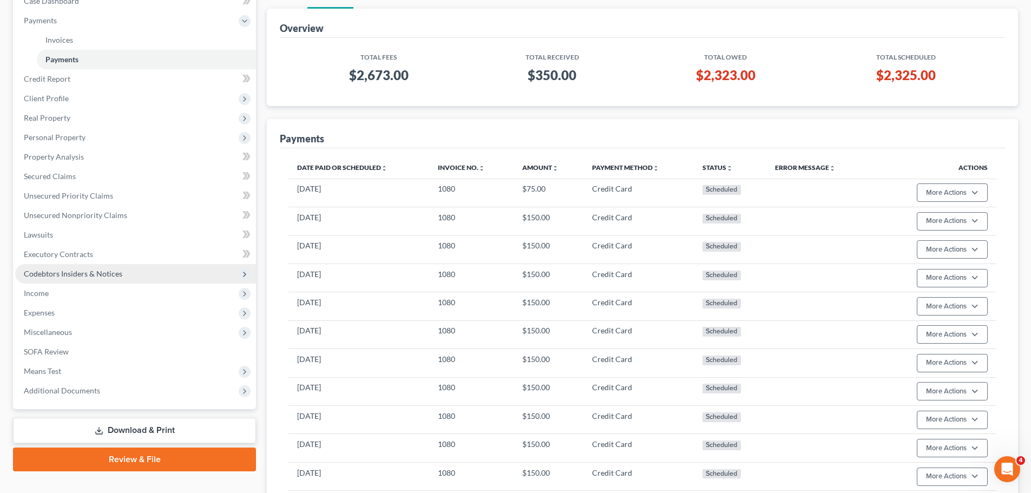
scroll to position [162, 0]
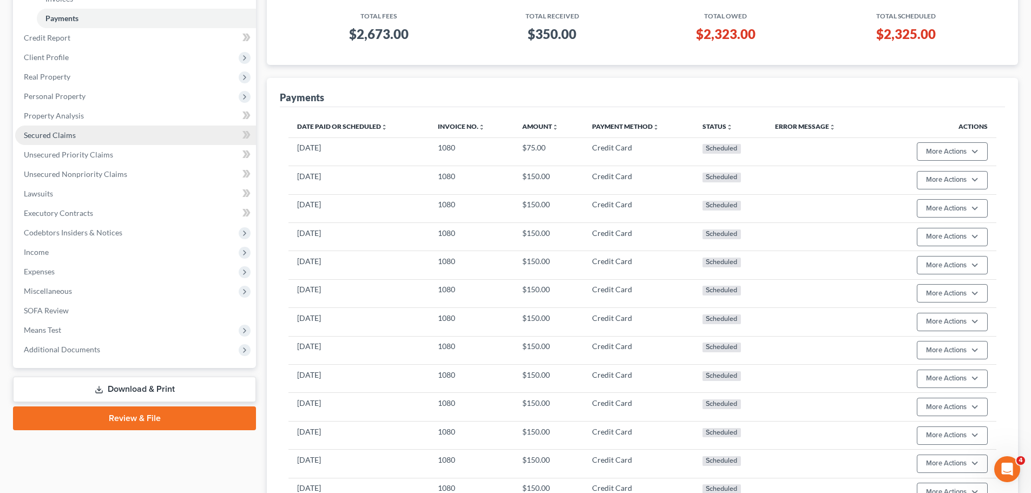
click at [51, 135] on span "Secured Claims" at bounding box center [50, 134] width 52 height 9
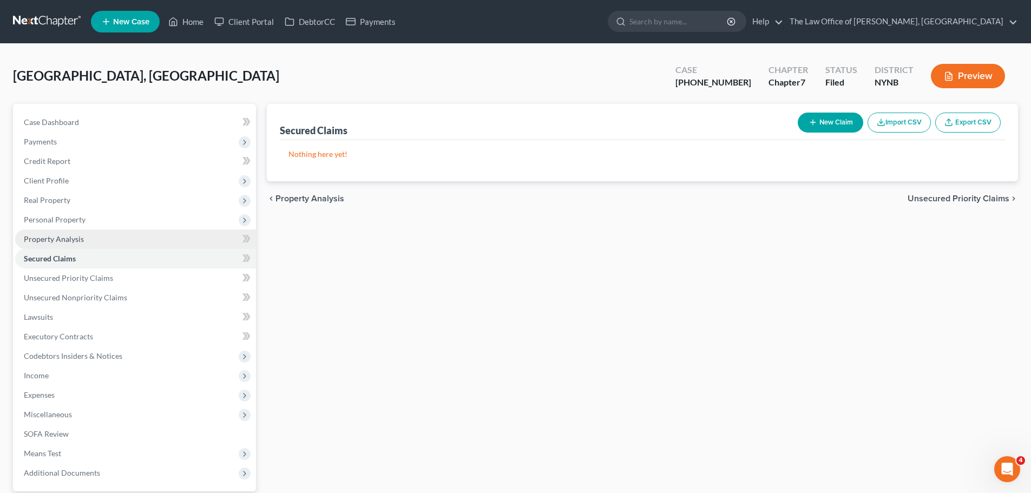
drag, startPoint x: 76, startPoint y: 239, endPoint x: 89, endPoint y: 236, distance: 13.3
click at [76, 239] on span "Property Analysis" at bounding box center [54, 238] width 60 height 9
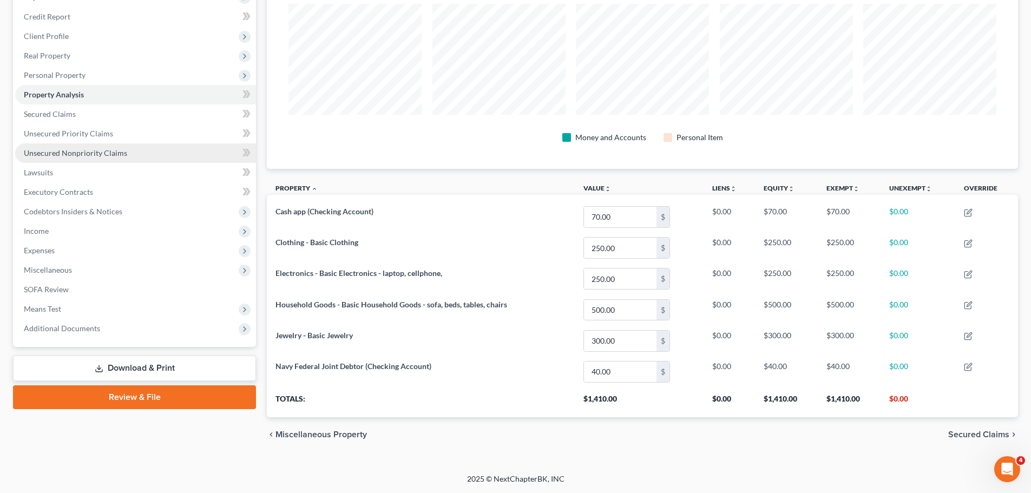
click at [52, 148] on span "Unsecured Nonpriority Claims" at bounding box center [75, 152] width 103 height 9
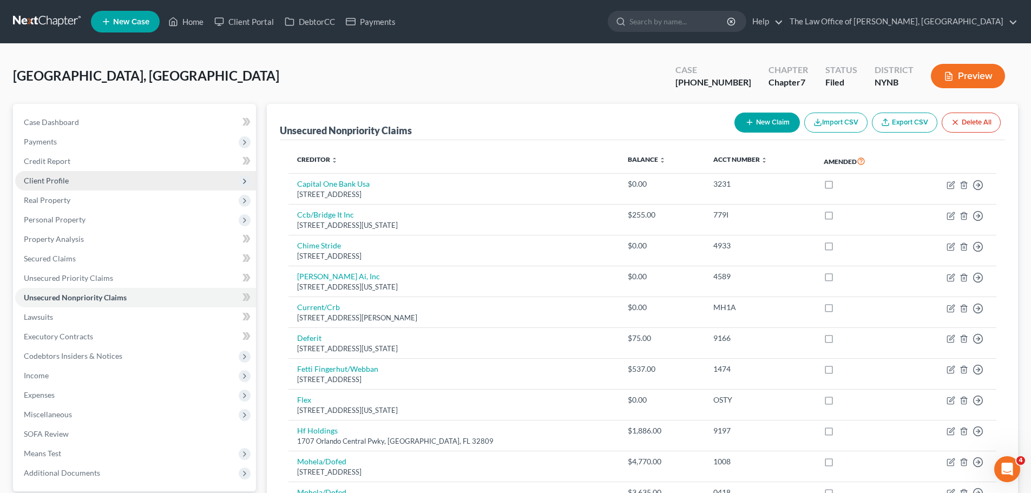
click at [40, 179] on span "Client Profile" at bounding box center [46, 180] width 45 height 9
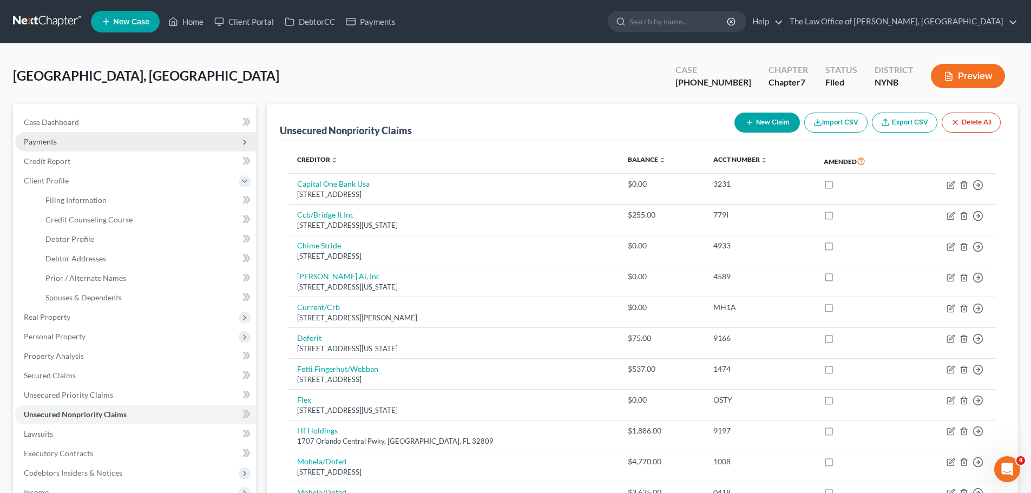
click at [42, 146] on span "Payments" at bounding box center [40, 141] width 33 height 9
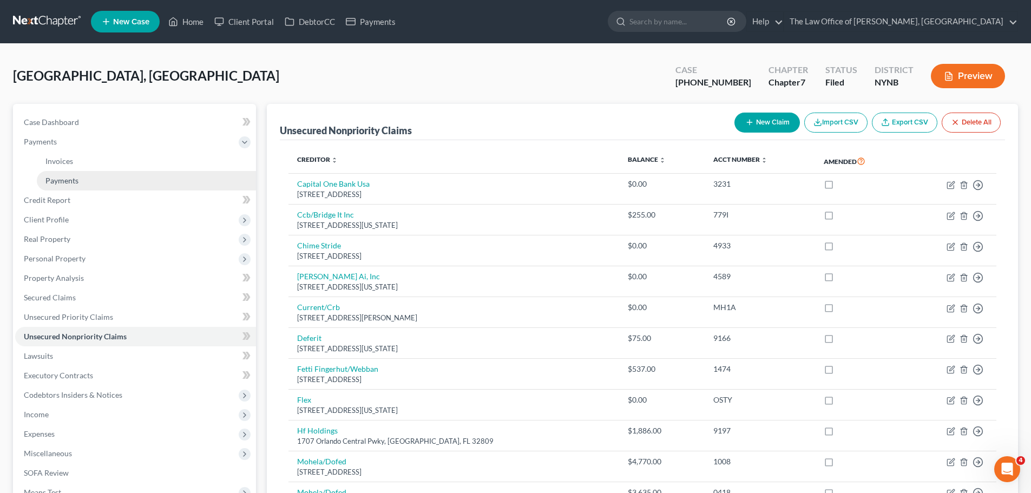
drag, startPoint x: 64, startPoint y: 177, endPoint x: 94, endPoint y: 179, distance: 29.8
click at [64, 178] on span "Payments" at bounding box center [61, 180] width 33 height 9
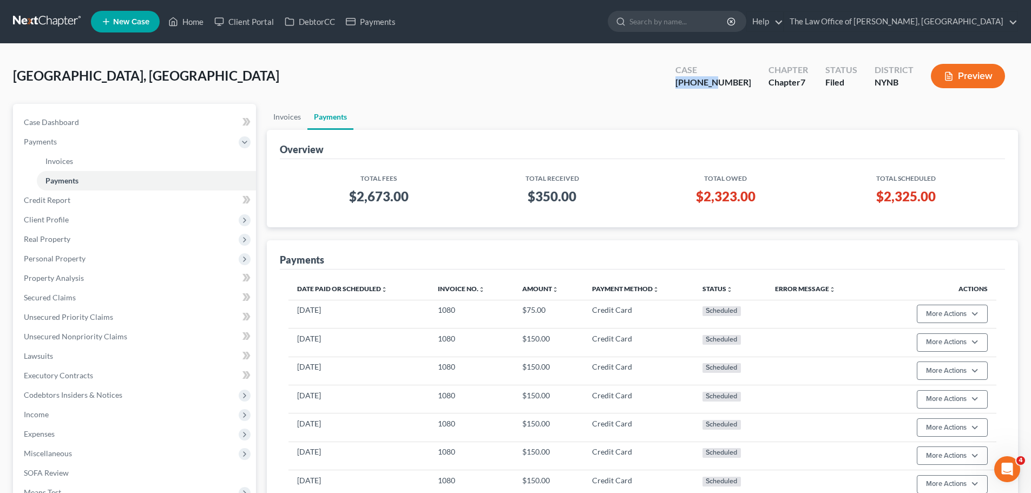
drag, startPoint x: 744, startPoint y: 84, endPoint x: 700, endPoint y: 87, distance: 43.9
click at [704, 83] on div "Case 25-10904-1" at bounding box center [713, 77] width 93 height 32
copy div "25-10904"
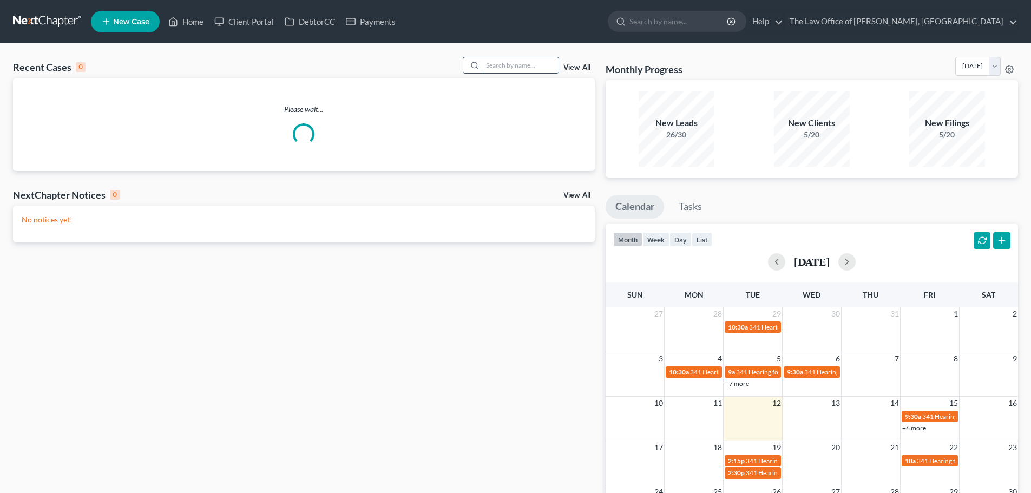
click at [495, 59] on input "search" at bounding box center [521, 65] width 76 height 16
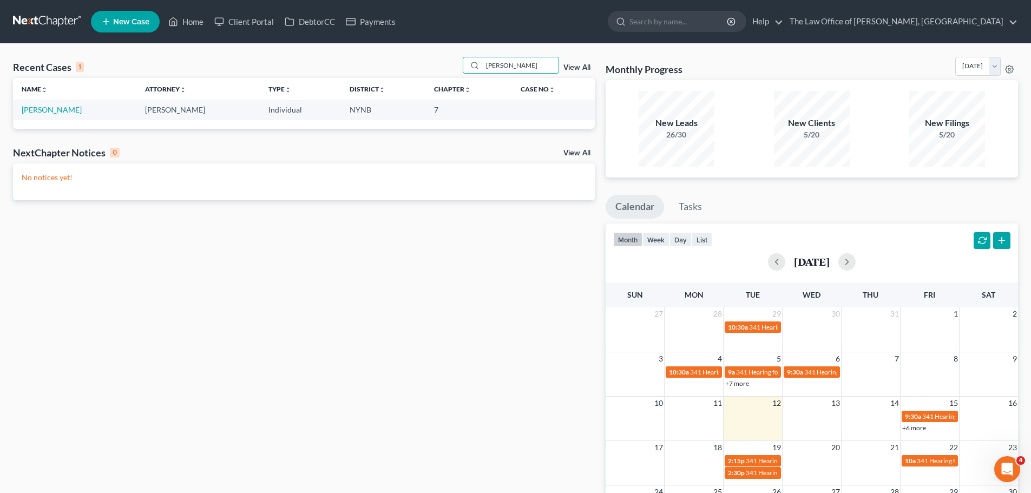
type input "harrison"
click at [41, 104] on td "Harrison, Nakia" at bounding box center [74, 110] width 123 height 20
click at [38, 107] on link "Harrison, Nakia" at bounding box center [52, 109] width 60 height 9
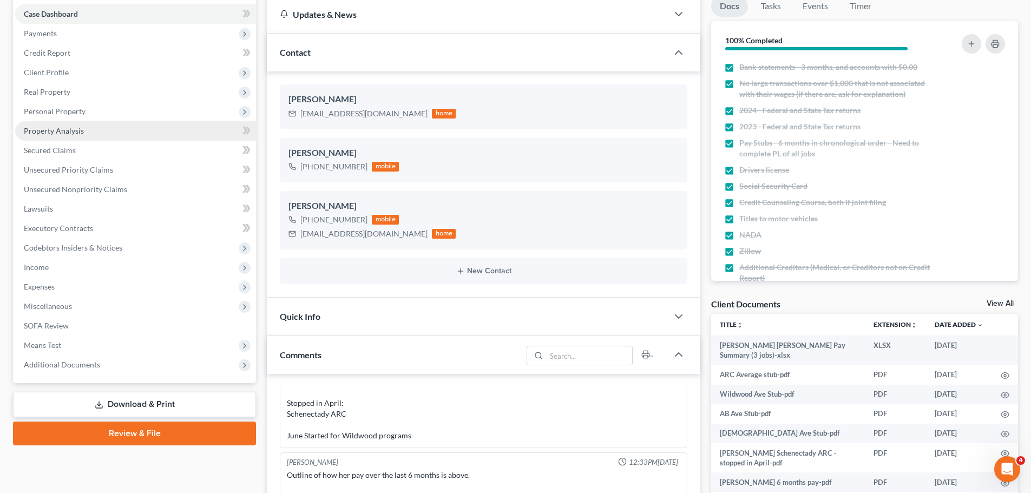
scroll to position [297, 0]
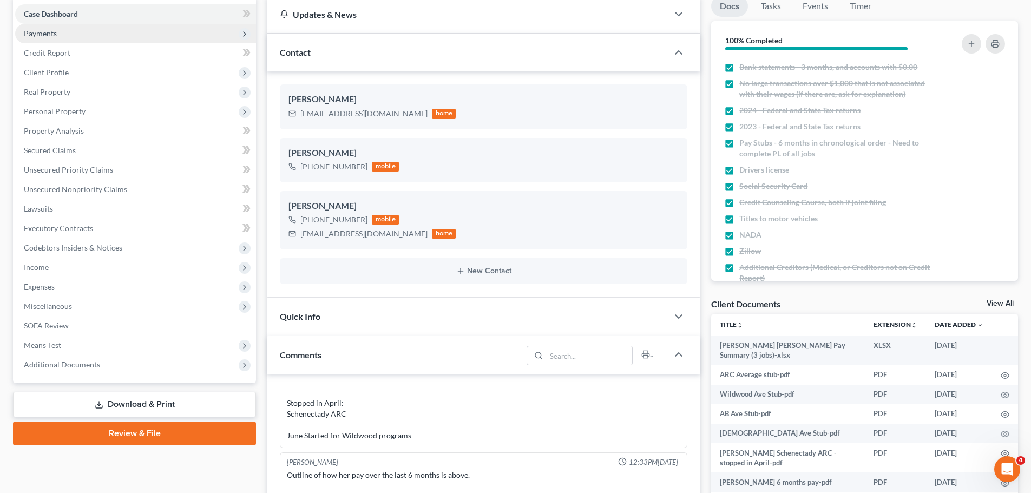
click at [57, 36] on span "Payments" at bounding box center [135, 33] width 241 height 19
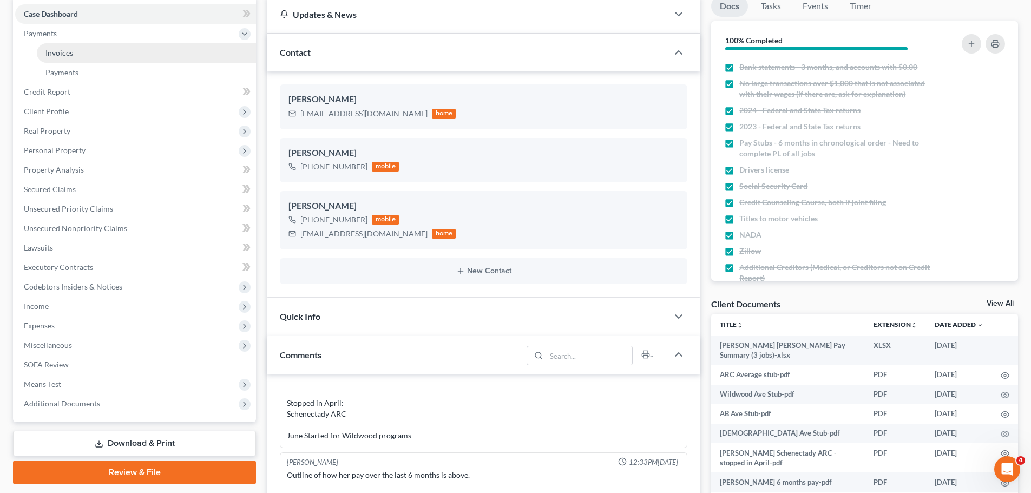
click at [66, 50] on span "Invoices" at bounding box center [59, 52] width 28 height 9
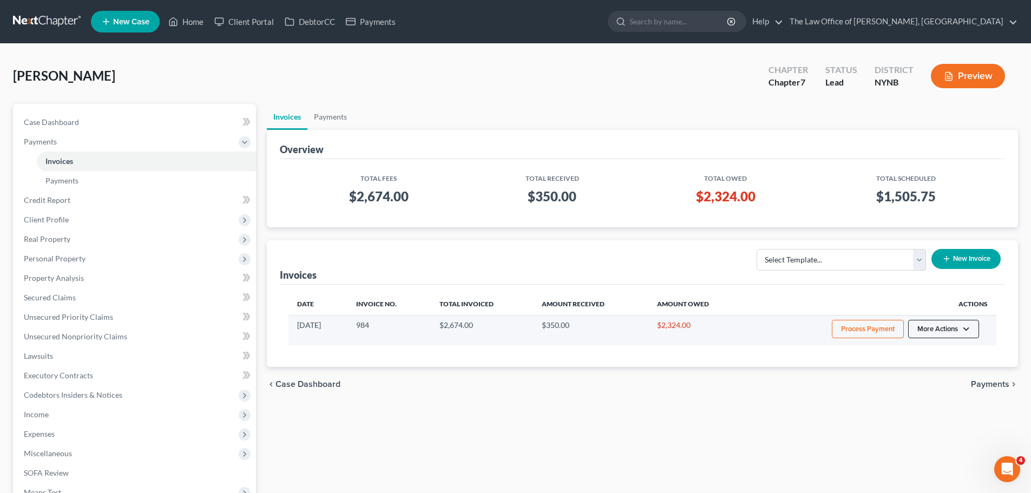
click at [961, 328] on button "More Actions" at bounding box center [943, 329] width 71 height 18
click at [920, 352] on link "View/Edit" at bounding box center [958, 352] width 127 height 18
select select "0"
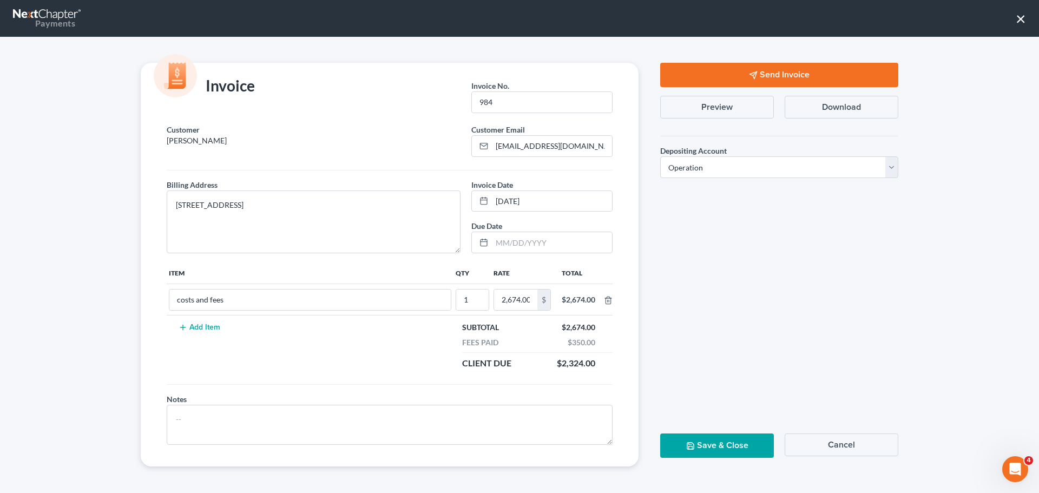
click at [771, 84] on button "Send Invoice" at bounding box center [779, 75] width 238 height 24
click at [708, 446] on button "Save & Close" at bounding box center [717, 445] width 114 height 24
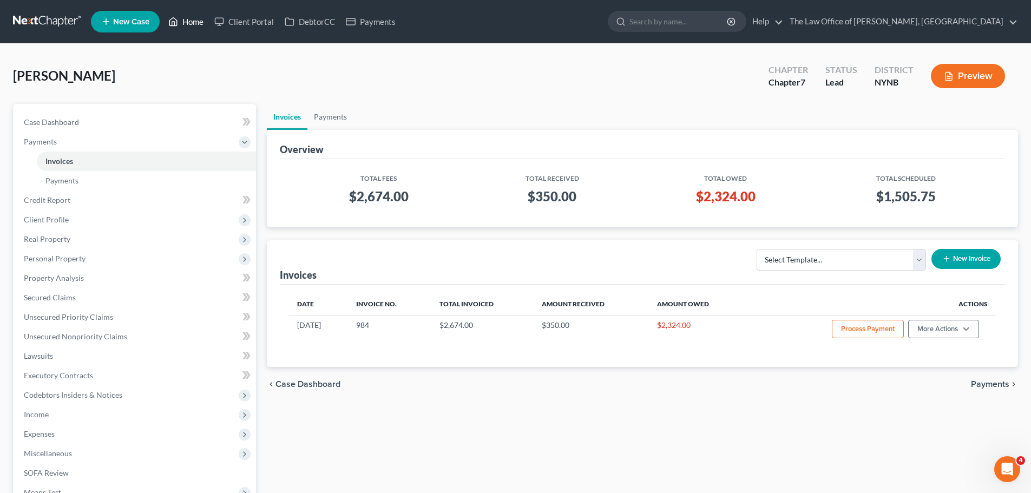
click at [186, 25] on link "Home" at bounding box center [186, 21] width 46 height 19
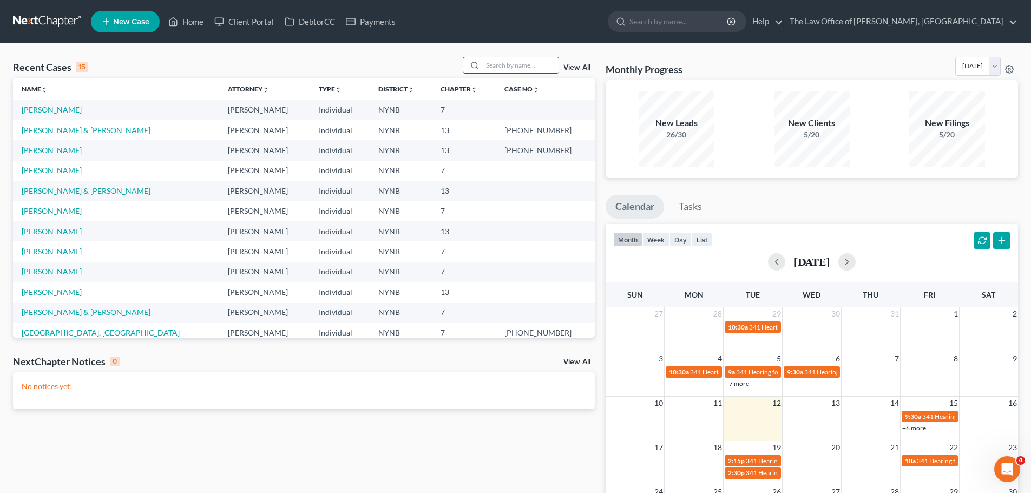
click at [504, 64] on input "search" at bounding box center [521, 65] width 76 height 16
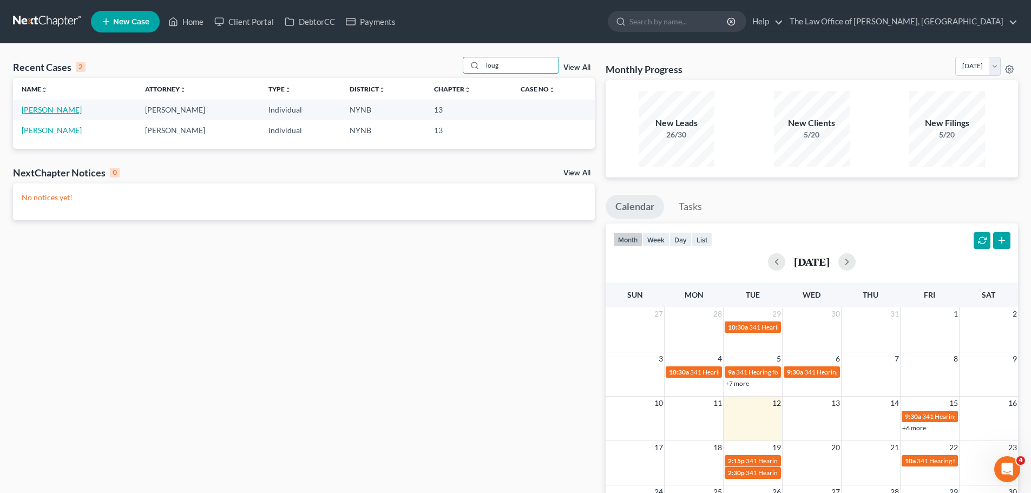
type input "loug"
click at [52, 111] on link "[PERSON_NAME]" at bounding box center [52, 109] width 60 height 9
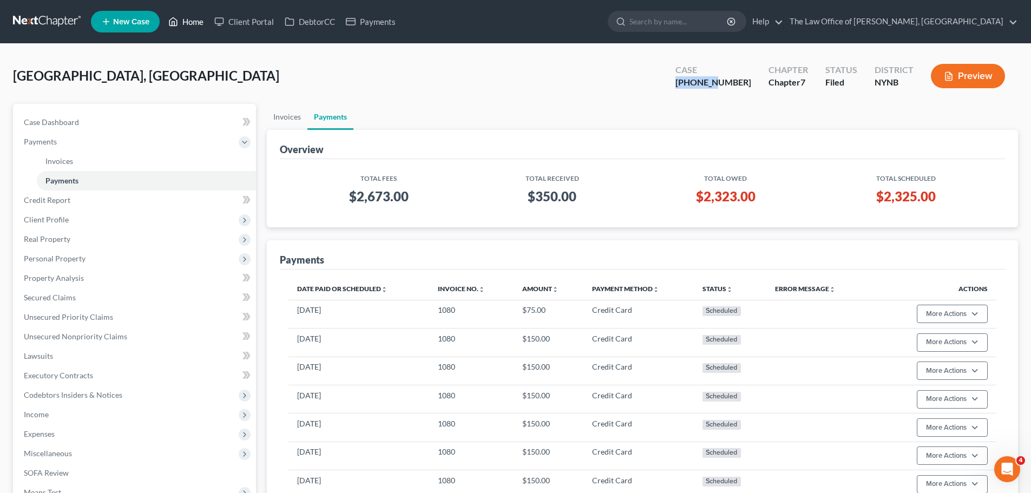
click at [185, 24] on link "Home" at bounding box center [186, 21] width 46 height 19
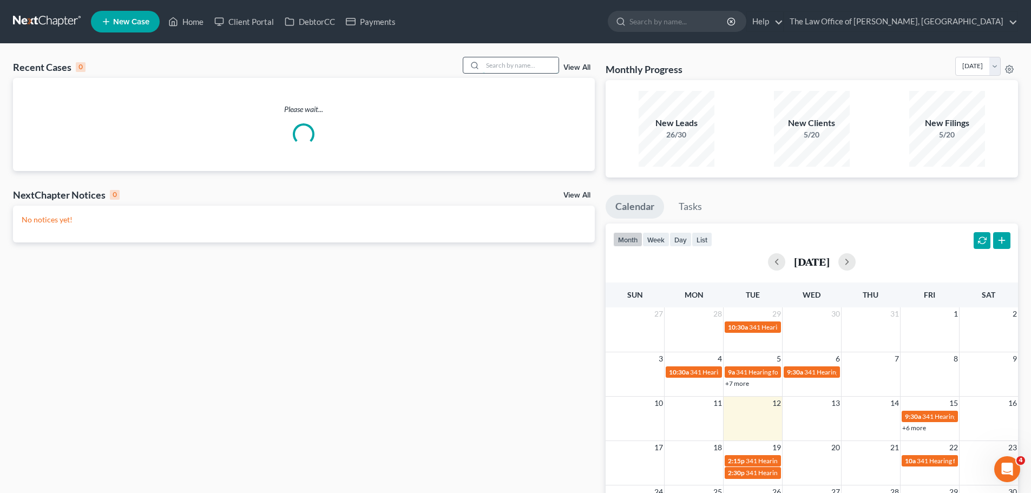
click at [527, 61] on input "search" at bounding box center [521, 65] width 76 height 16
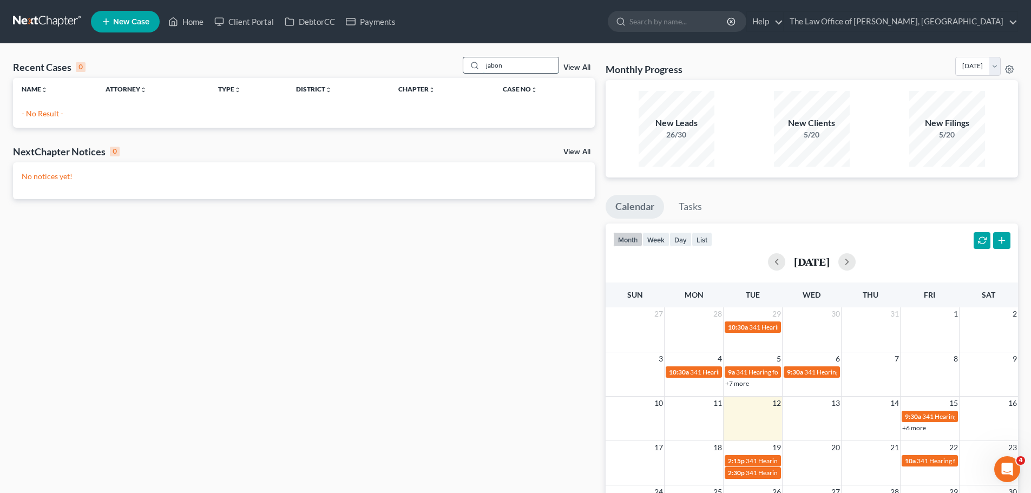
drag, startPoint x: 534, startPoint y: 65, endPoint x: 481, endPoint y: 59, distance: 54.0
click at [481, 59] on div "jabon" at bounding box center [511, 65] width 96 height 17
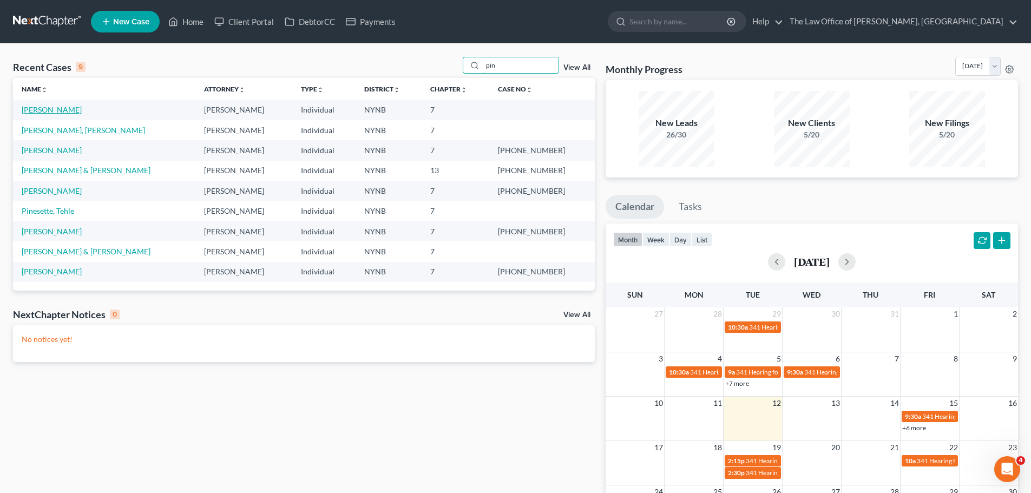
type input "pin"
click at [48, 110] on link "Pinedo, Hugo" at bounding box center [52, 109] width 60 height 9
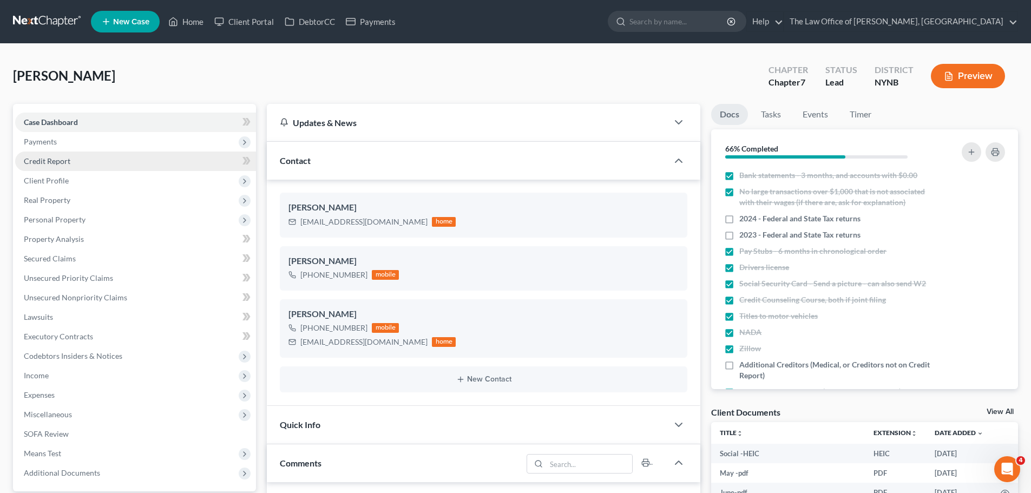
drag, startPoint x: 87, startPoint y: 142, endPoint x: 78, endPoint y: 156, distance: 16.7
click at [86, 142] on span "Payments" at bounding box center [135, 141] width 241 height 19
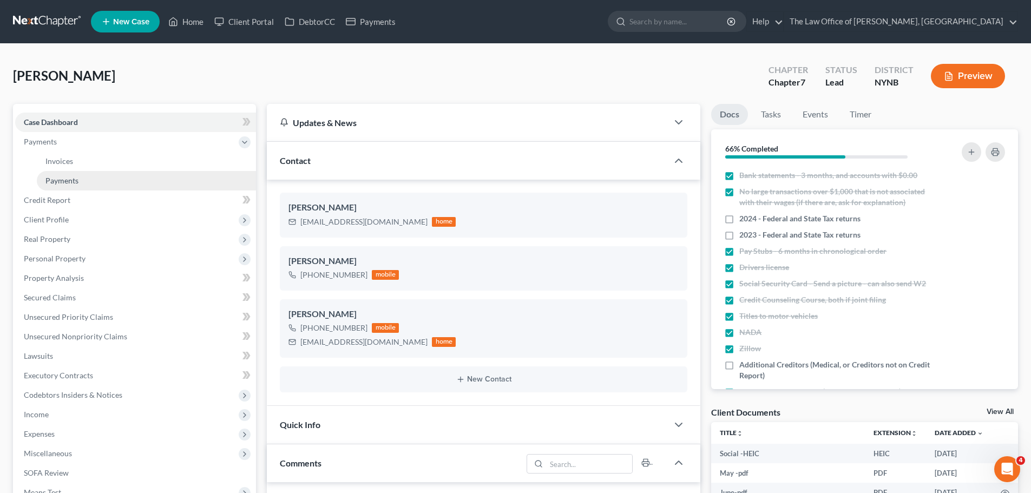
click at [68, 176] on span "Payments" at bounding box center [61, 180] width 33 height 9
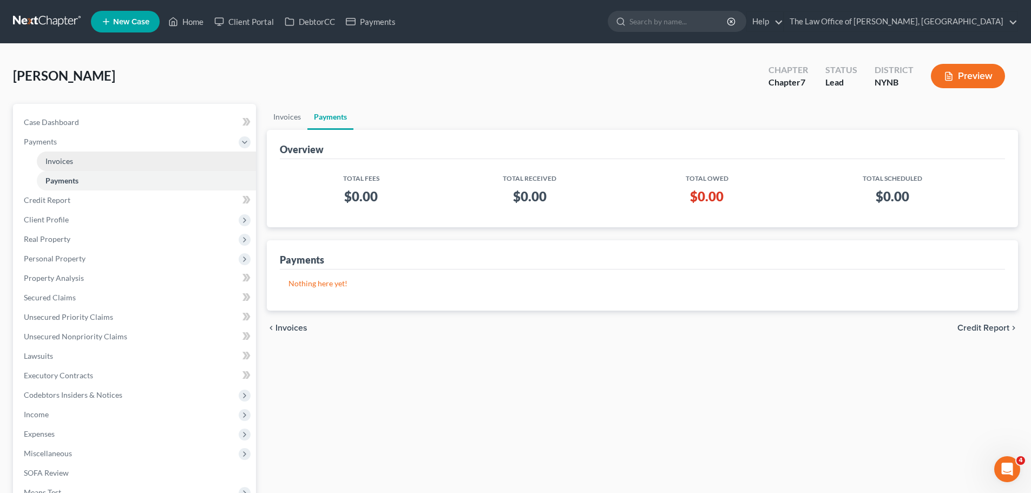
click at [47, 159] on span "Invoices" at bounding box center [59, 160] width 28 height 9
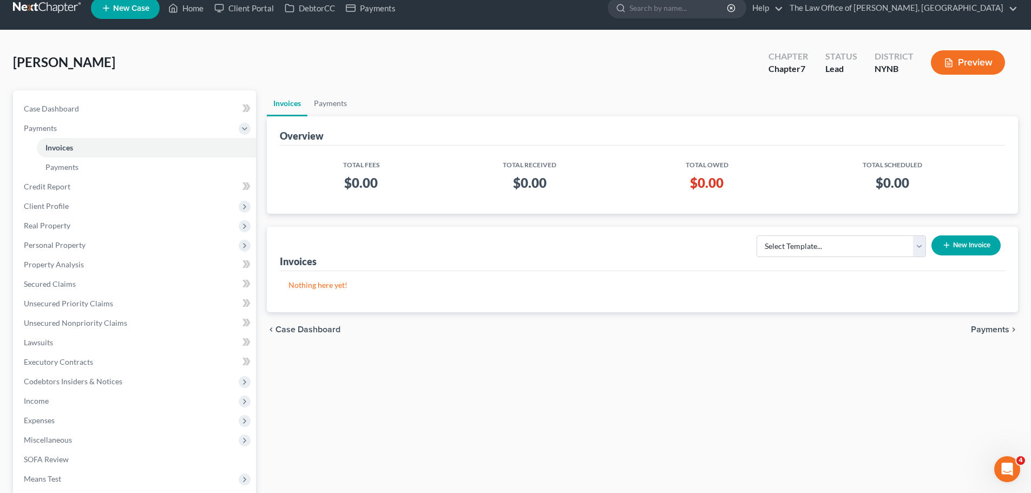
scroll to position [54, 0]
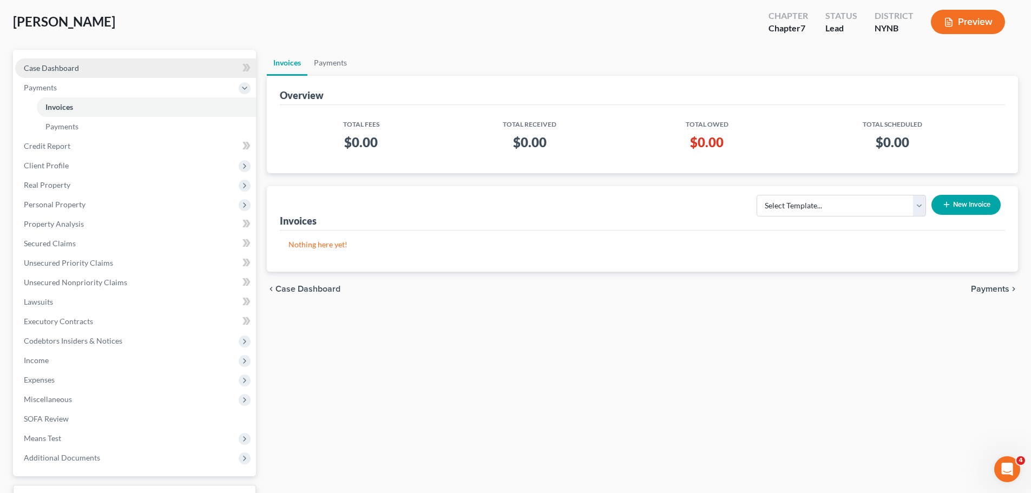
click at [46, 68] on span "Case Dashboard" at bounding box center [51, 67] width 55 height 9
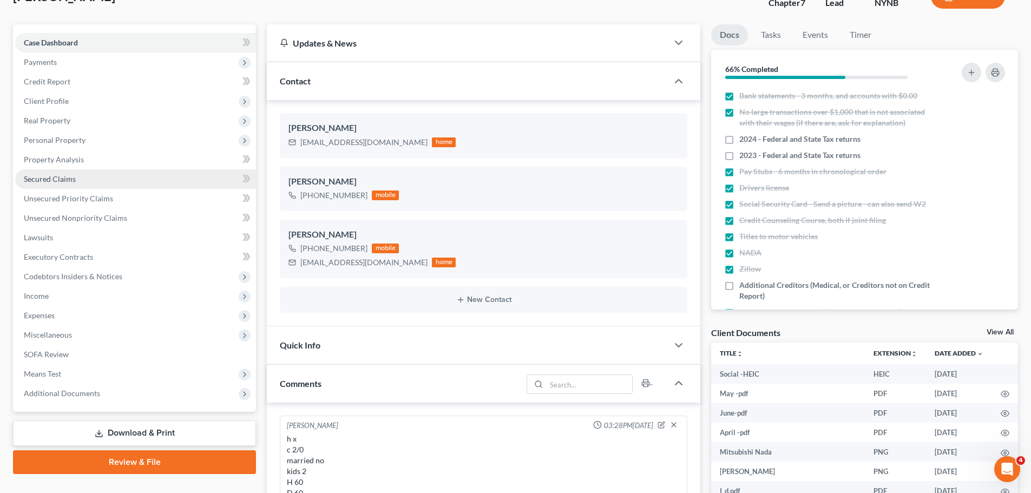
scroll to position [54, 0]
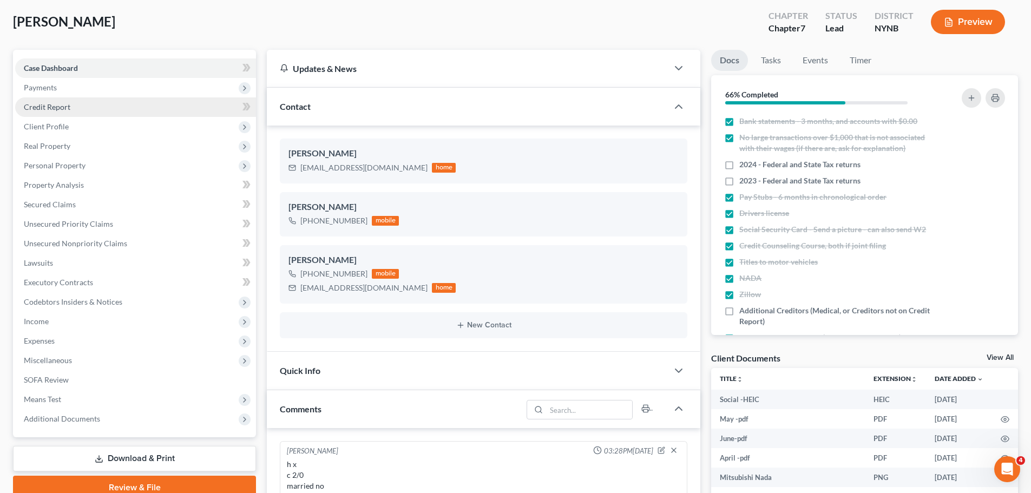
drag, startPoint x: 121, startPoint y: 87, endPoint x: 162, endPoint y: 104, distance: 44.6
click at [120, 88] on span "Payments" at bounding box center [135, 87] width 241 height 19
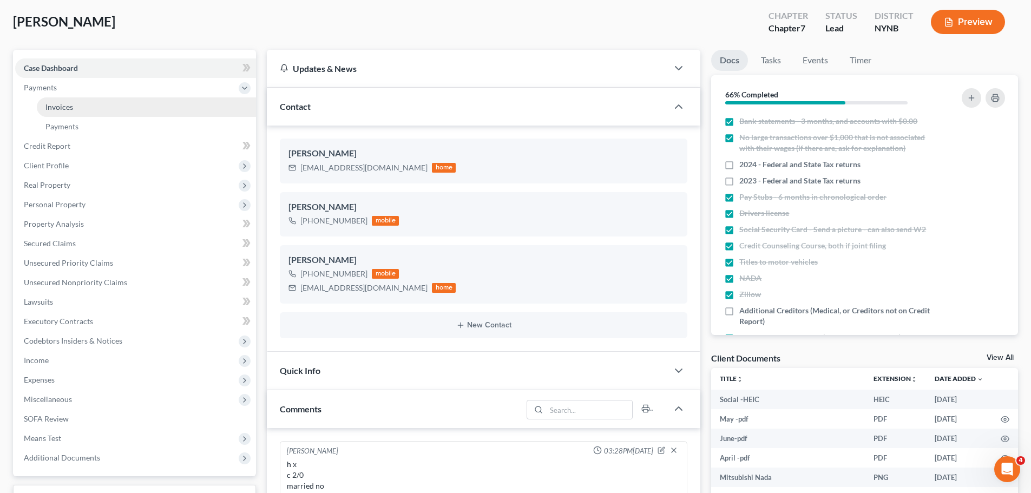
click at [110, 116] on link "Invoices" at bounding box center [146, 106] width 219 height 19
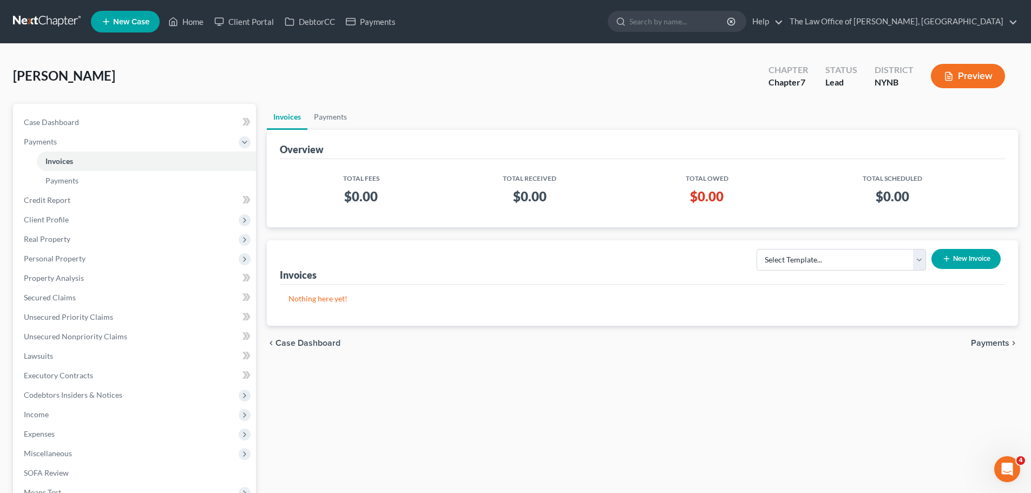
click at [962, 265] on button "New Invoice" at bounding box center [965, 259] width 69 height 20
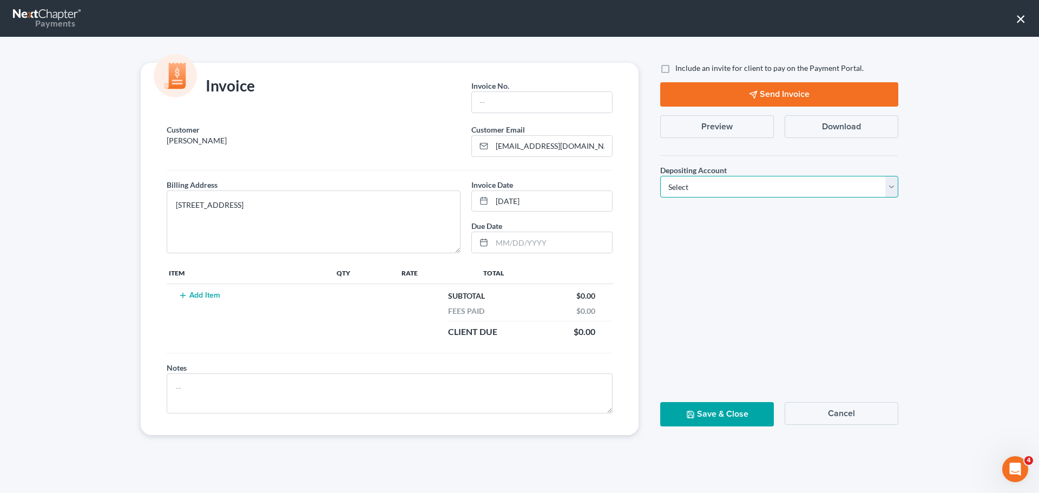
click at [712, 190] on select "Select Operation Trust" at bounding box center [779, 187] width 238 height 22
select select "0"
click at [660, 176] on select "Select Operation Trust" at bounding box center [779, 187] width 238 height 22
click at [560, 109] on input "text" at bounding box center [542, 102] width 140 height 21
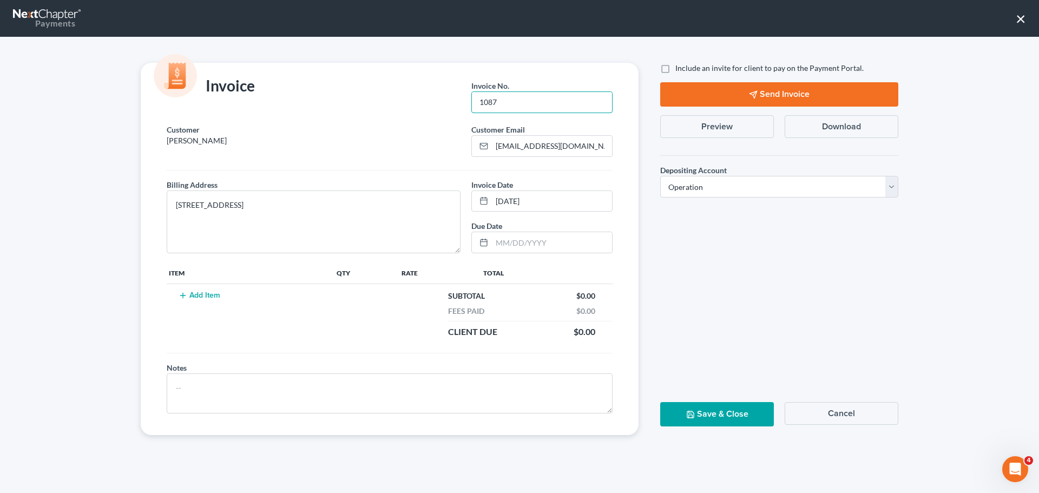
type input "1087"
click at [197, 291] on td "Add Item" at bounding box center [251, 314] width 168 height 60
click at [196, 293] on button "Add Item" at bounding box center [199, 295] width 48 height 9
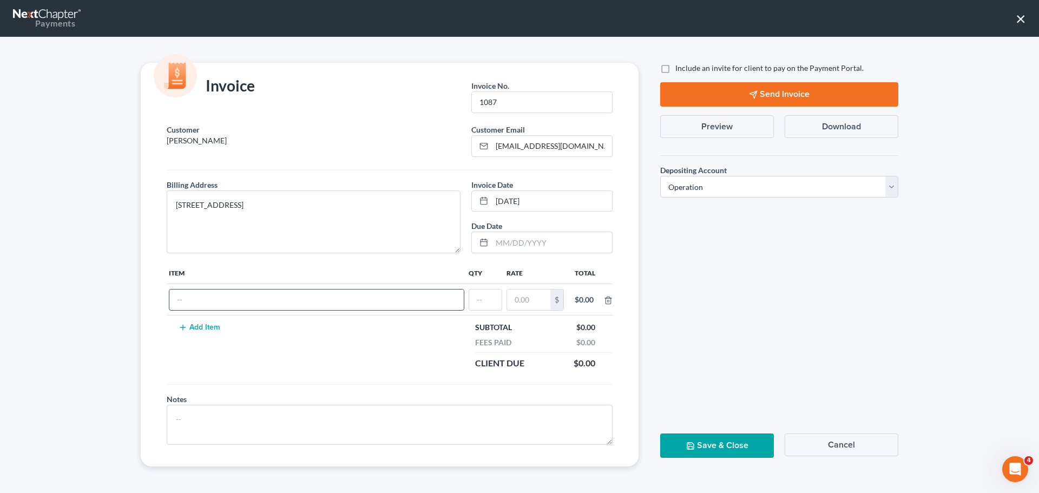
click at [192, 296] on input "text" at bounding box center [316, 300] width 294 height 21
type input "cf"
click at [484, 294] on input "text" at bounding box center [485, 300] width 32 height 21
type input "1"
click at [517, 299] on input "text" at bounding box center [528, 300] width 43 height 21
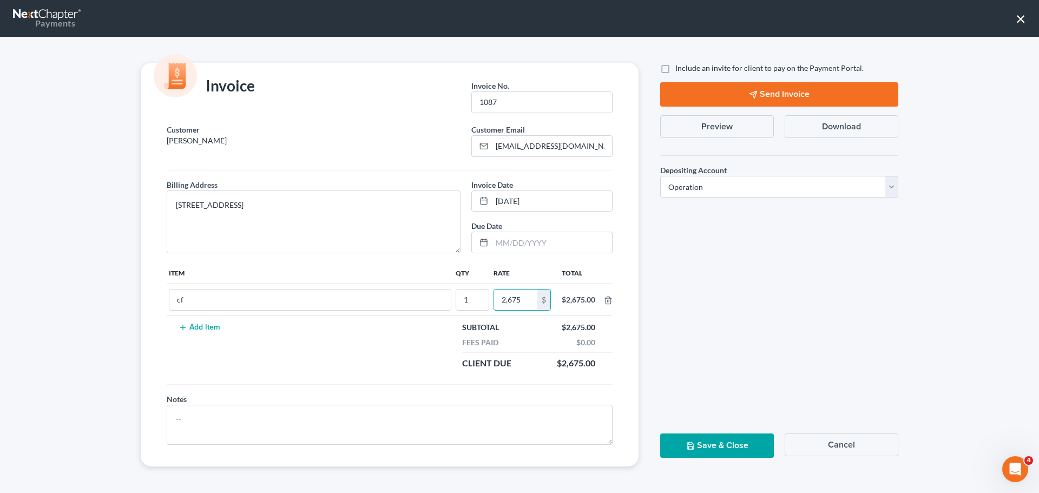
type input "2,675"
click at [695, 442] on icon "button" at bounding box center [690, 446] width 9 height 9
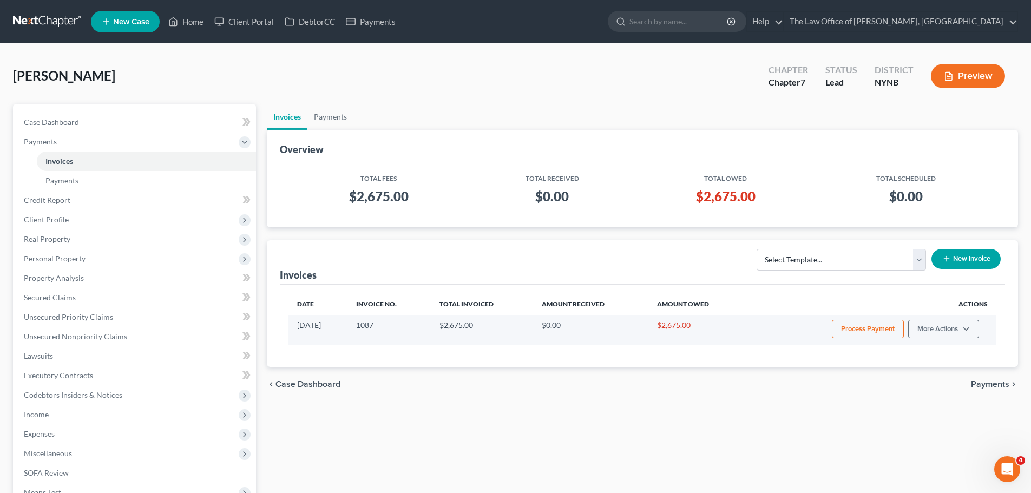
click at [873, 333] on button "Process Payment" at bounding box center [868, 329] width 72 height 18
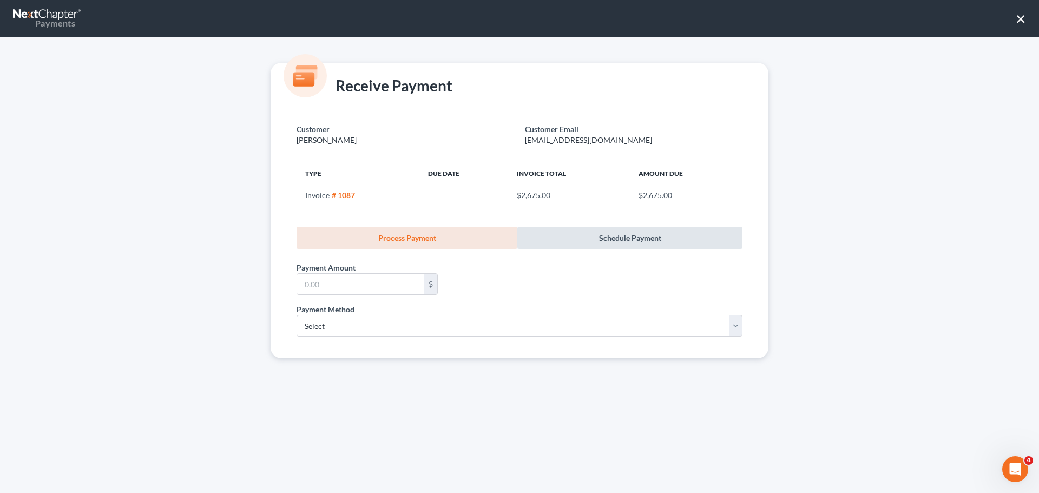
click at [617, 239] on link "Schedule Payment" at bounding box center [629, 238] width 225 height 22
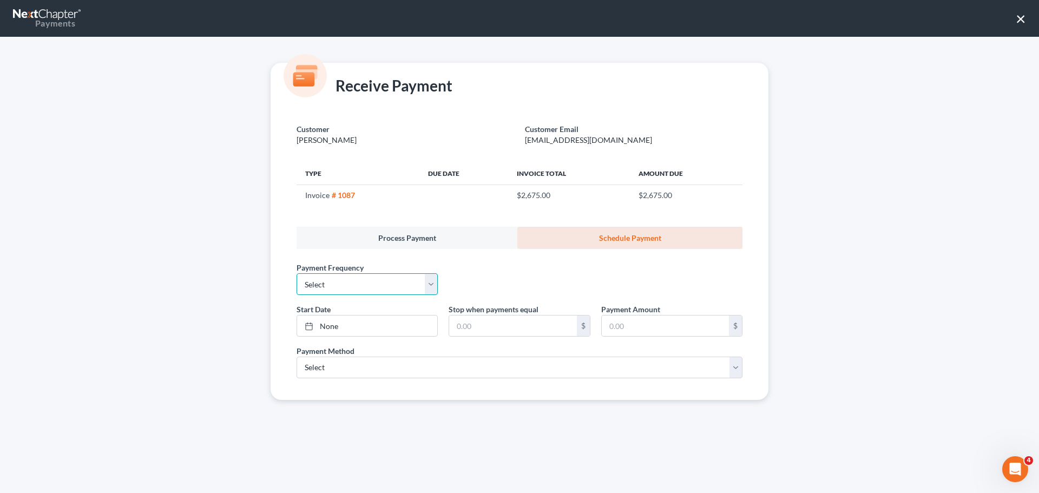
click at [363, 284] on select "Select One-Time Weekly Bi-Weekly Monthly Bi-Monthly Custom" at bounding box center [367, 284] width 141 height 22
select select "3"
click at [297, 273] on select "Select One-Time Weekly Bi-Weekly Monthly Bi-Monthly Custom" at bounding box center [367, 284] width 141 height 22
click at [333, 327] on link "None" at bounding box center [367, 325] width 140 height 21
click at [492, 329] on input "text" at bounding box center [512, 325] width 127 height 21
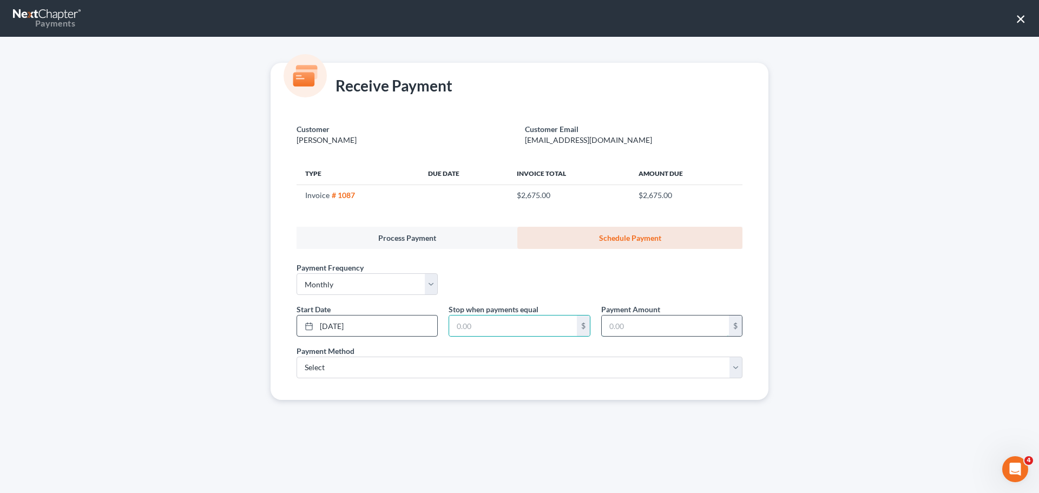
click at [647, 324] on input "text" at bounding box center [665, 325] width 127 height 21
type input "272.75"
click at [521, 332] on input "text" at bounding box center [512, 325] width 127 height 21
type input "2,675"
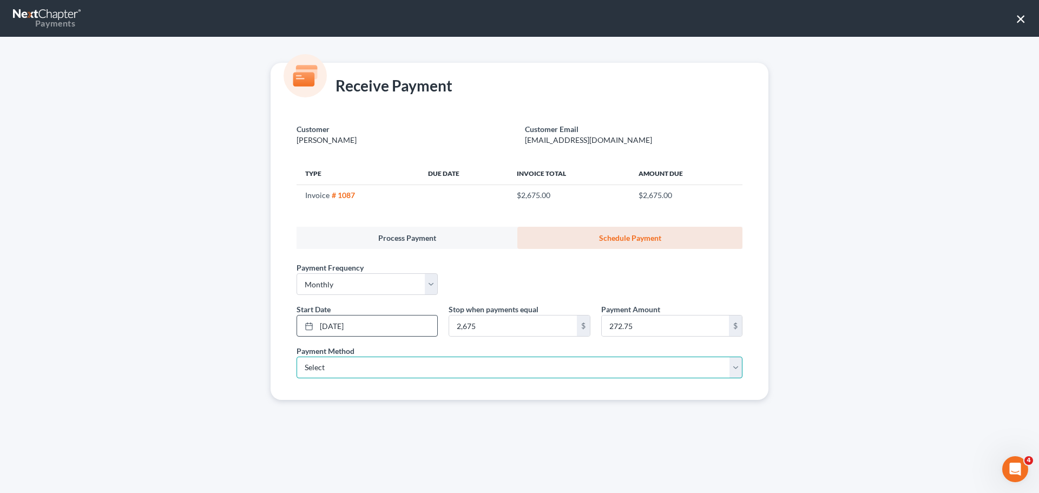
click at [360, 372] on select "Select ACH Credit Card" at bounding box center [520, 368] width 446 height 22
select select "1"
click at [297, 357] on select "Select ACH Credit Card" at bounding box center [520, 368] width 446 height 22
select select "35"
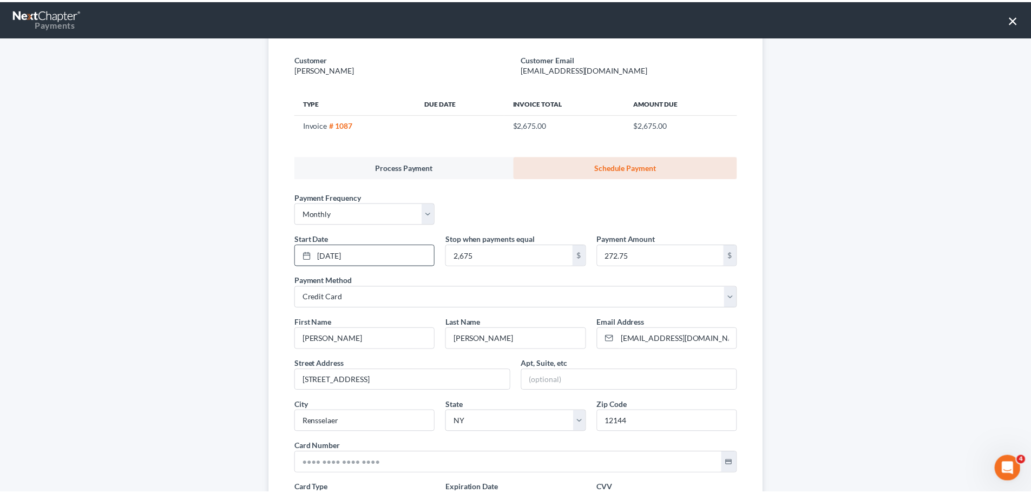
scroll to position [203, 0]
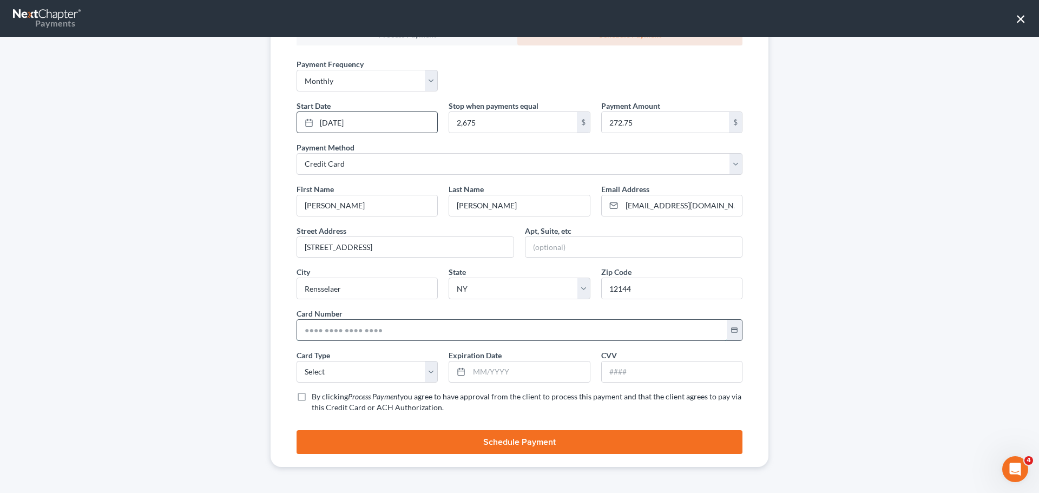
click at [314, 325] on input "text" at bounding box center [512, 330] width 430 height 21
paste input "5449 2726 7704 0662"
type input "5449 2726 7704 0662"
drag, startPoint x: 330, startPoint y: 377, endPoint x: 326, endPoint y: 382, distance: 6.5
click at [330, 377] on select "Select Visa MasterCard Discover American Express" at bounding box center [367, 372] width 141 height 22
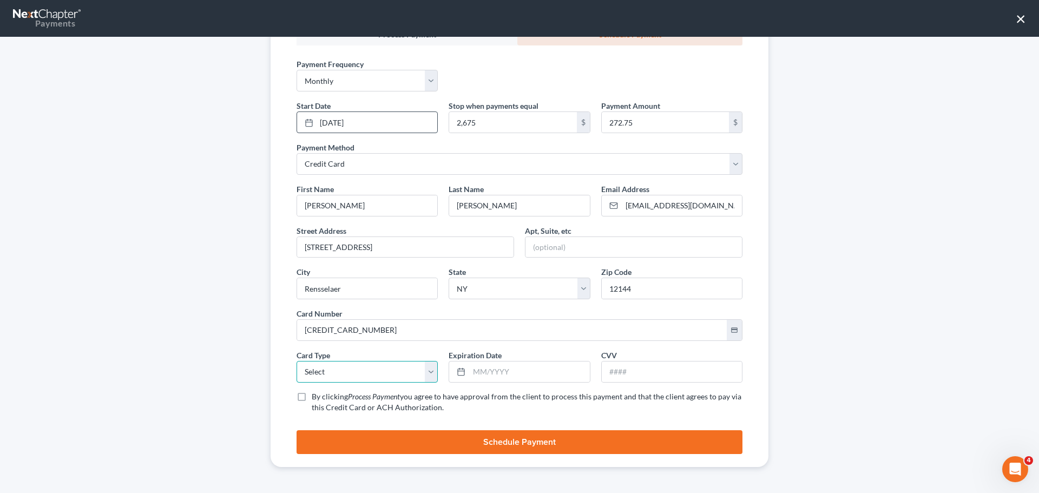
select select "1"
click at [297, 361] on select "Select Visa MasterCard Discover American Express" at bounding box center [367, 372] width 141 height 22
click at [544, 372] on input "text" at bounding box center [529, 371] width 120 height 21
type input "03/2029"
click at [611, 373] on input "text" at bounding box center [672, 371] width 140 height 21
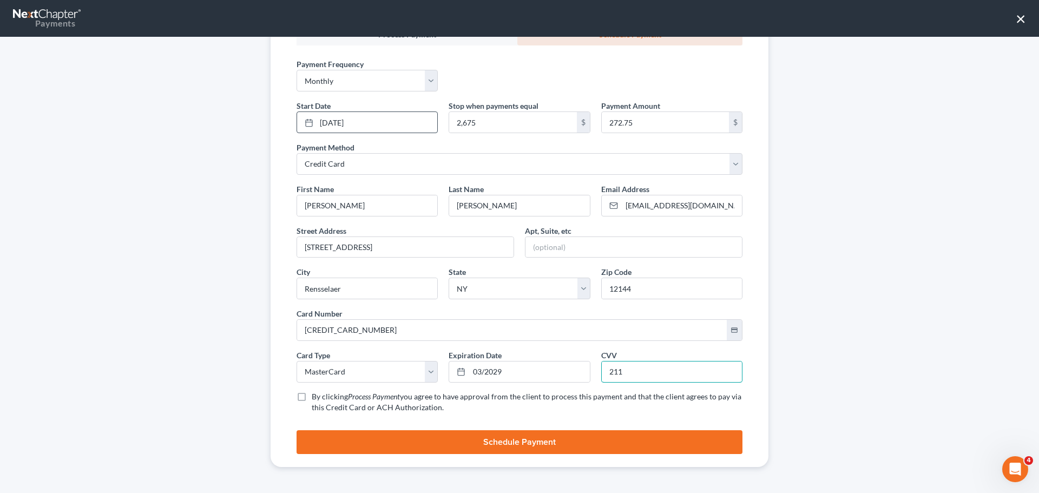
type input "211"
click at [312, 402] on label "By clicking Process Payment you agree to have approval from the client to proce…" at bounding box center [527, 402] width 431 height 22
click at [316, 398] on input "By clicking Process Payment you agree to have approval from the client to proce…" at bounding box center [319, 394] width 7 height 7
checkbox input "true"
drag, startPoint x: 445, startPoint y: 441, endPoint x: 743, endPoint y: 330, distance: 318.1
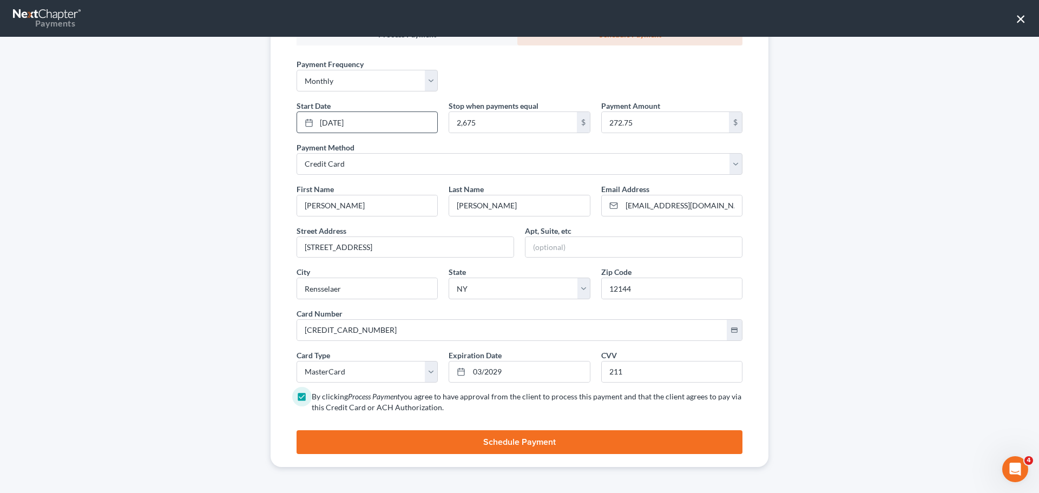
click at [445, 442] on button "Schedule Payment" at bounding box center [520, 442] width 446 height 24
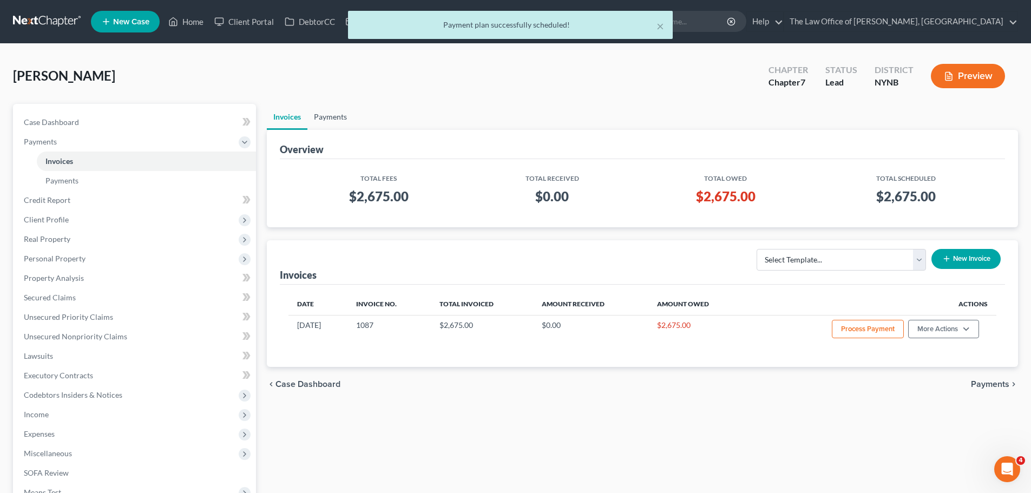
click at [327, 117] on link "Payments" at bounding box center [330, 117] width 46 height 26
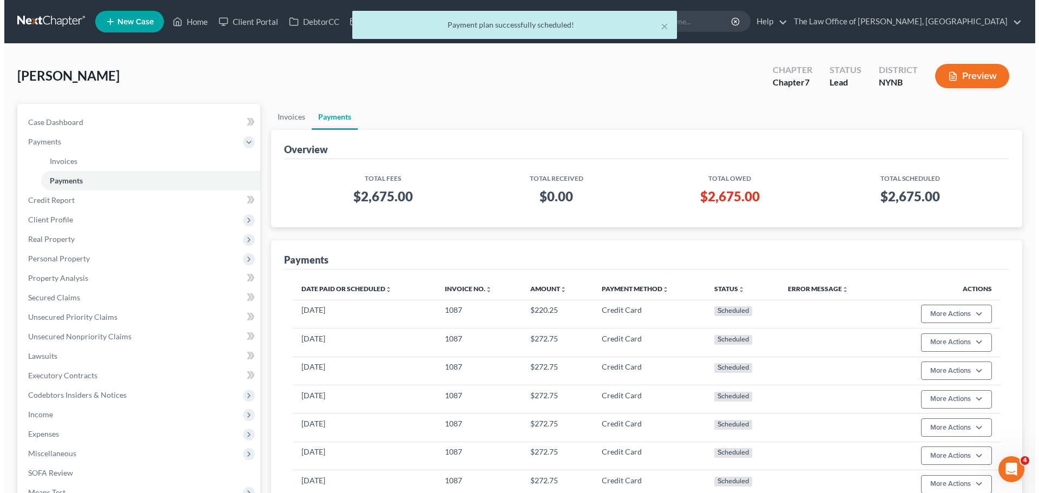
scroll to position [188, 0]
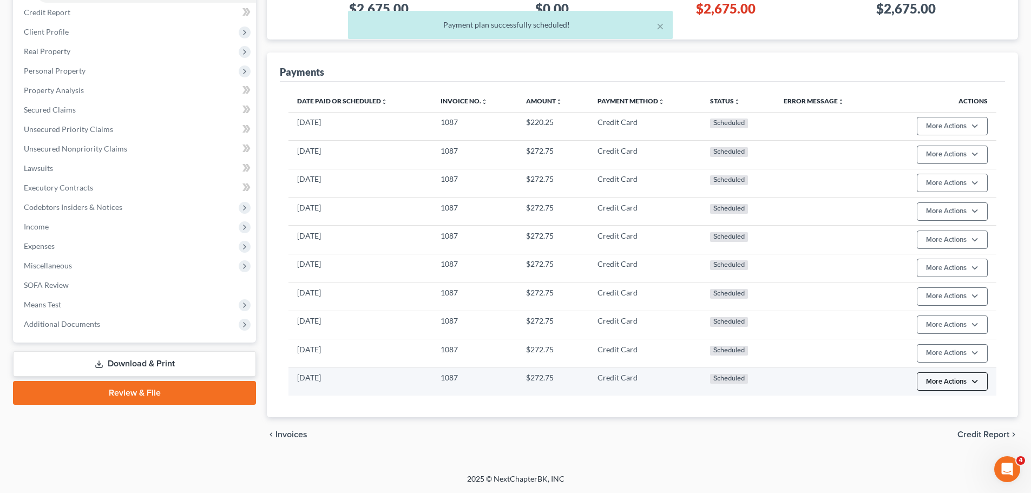
click at [977, 135] on button "More Actions" at bounding box center [952, 126] width 71 height 18
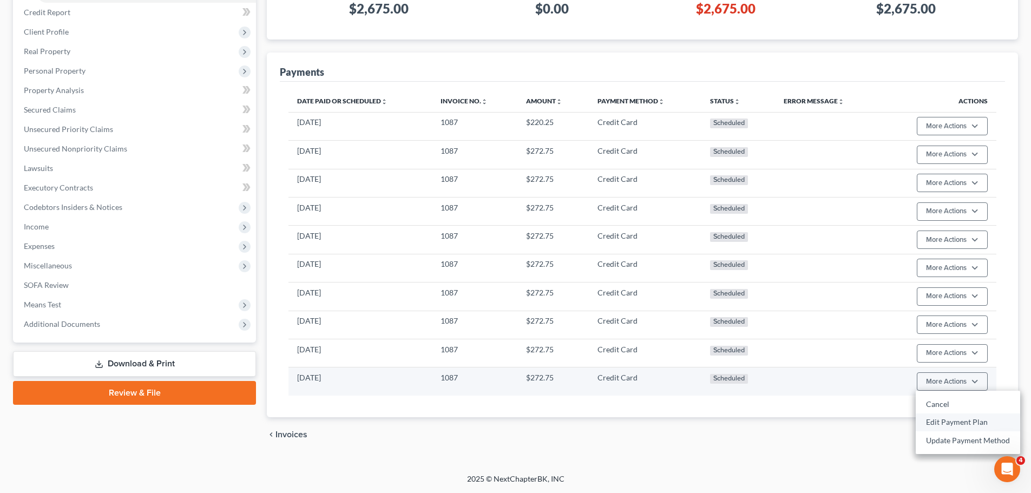
click at [942, 419] on link "Edit Payment Plan" at bounding box center [968, 422] width 104 height 18
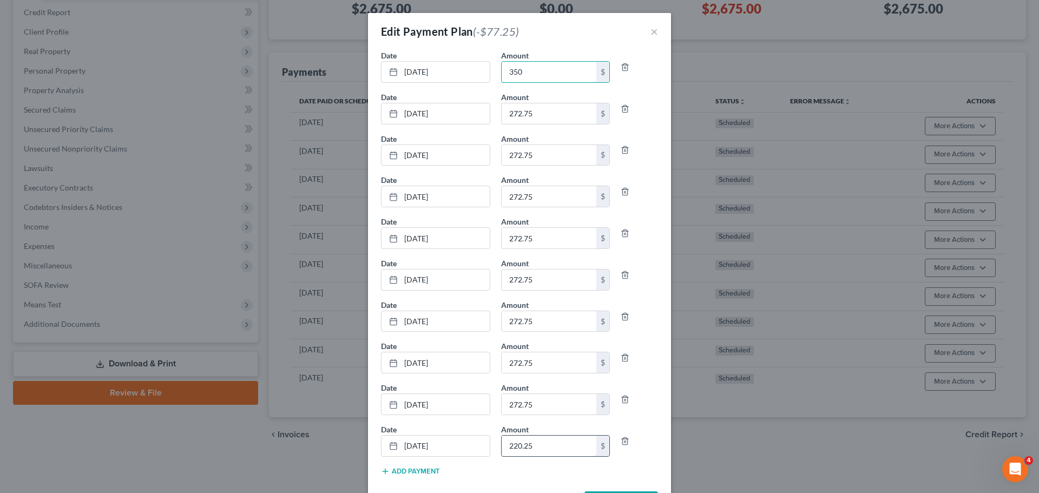
type input "350"
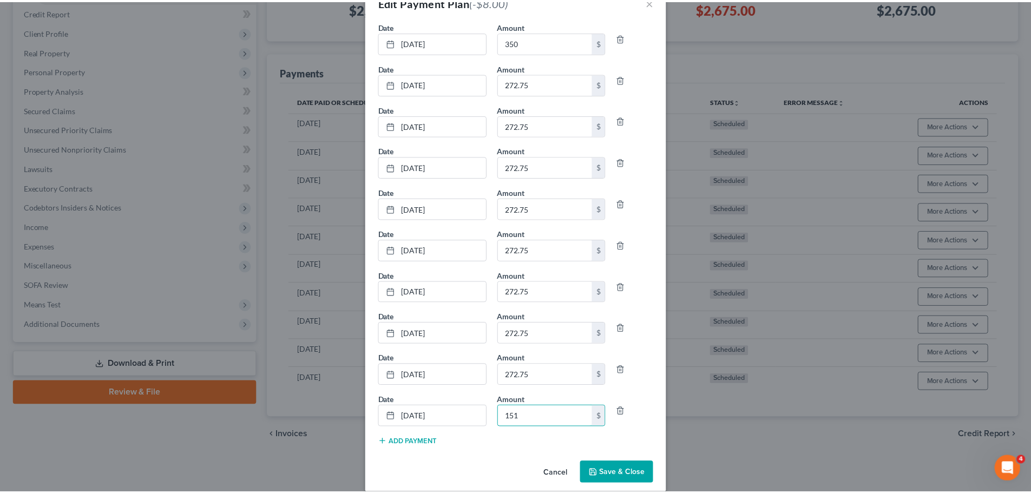
scroll to position [42, 0]
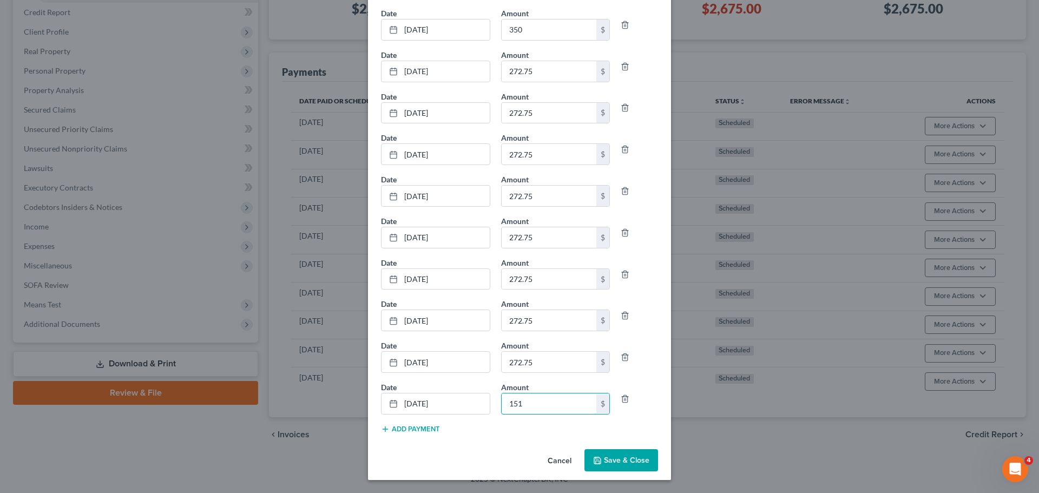
type input "151"
click at [635, 462] on button "Save & Close" at bounding box center [621, 460] width 74 height 23
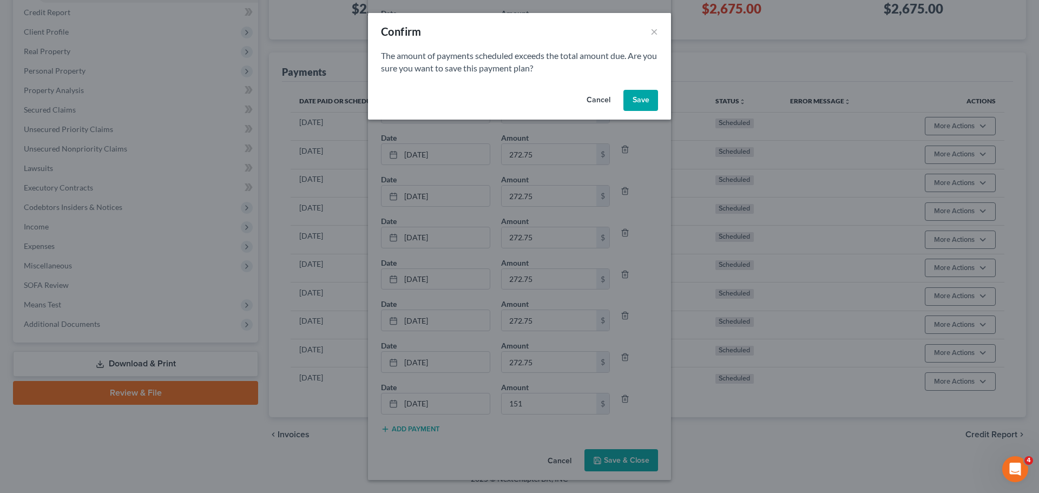
click at [632, 100] on button "Save" at bounding box center [640, 101] width 35 height 22
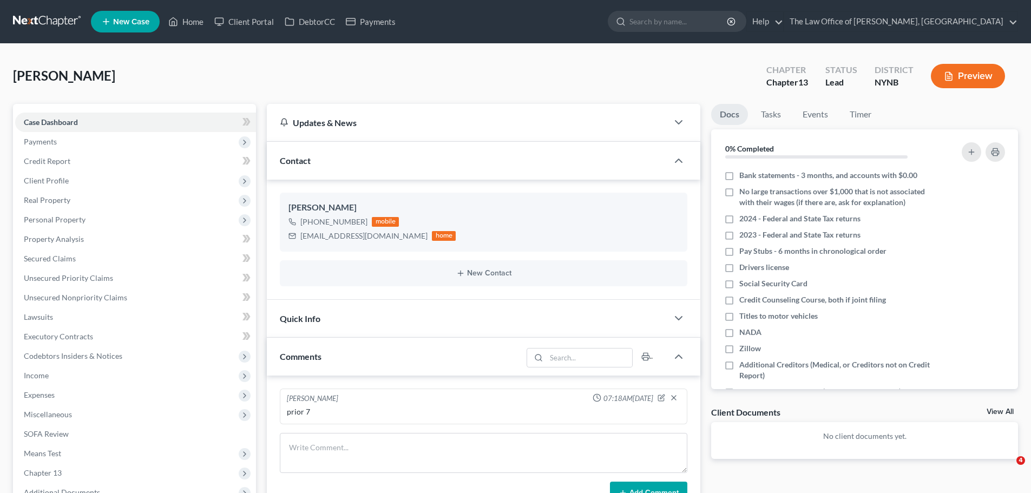
select select "0"
click at [189, 29] on link "Home" at bounding box center [186, 21] width 46 height 19
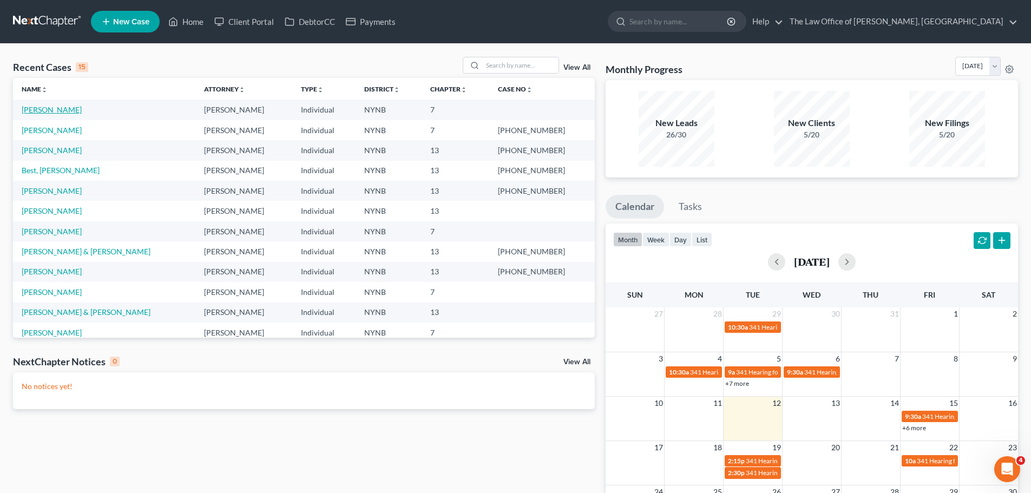
click at [41, 110] on link "[PERSON_NAME]" at bounding box center [52, 109] width 60 height 9
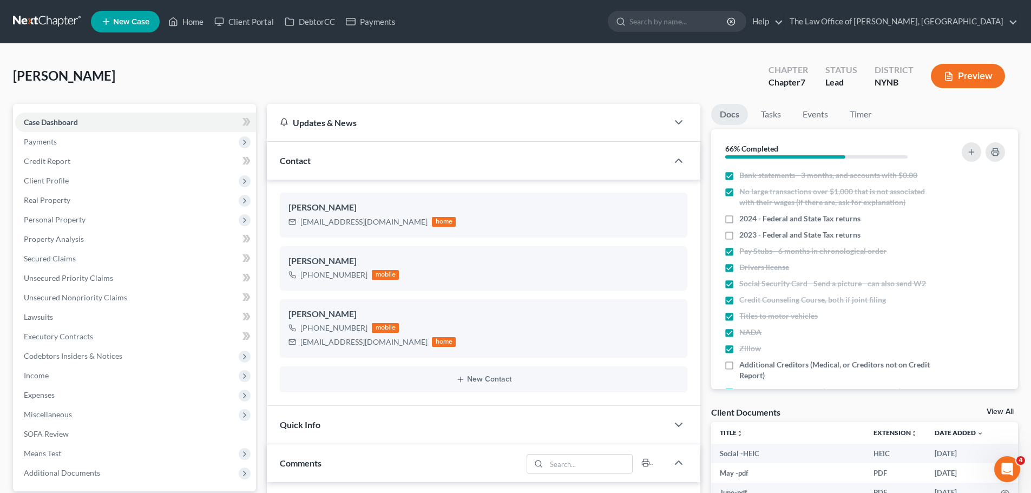
scroll to position [62, 0]
click at [44, 336] on span "Executory Contracts" at bounding box center [58, 336] width 69 height 9
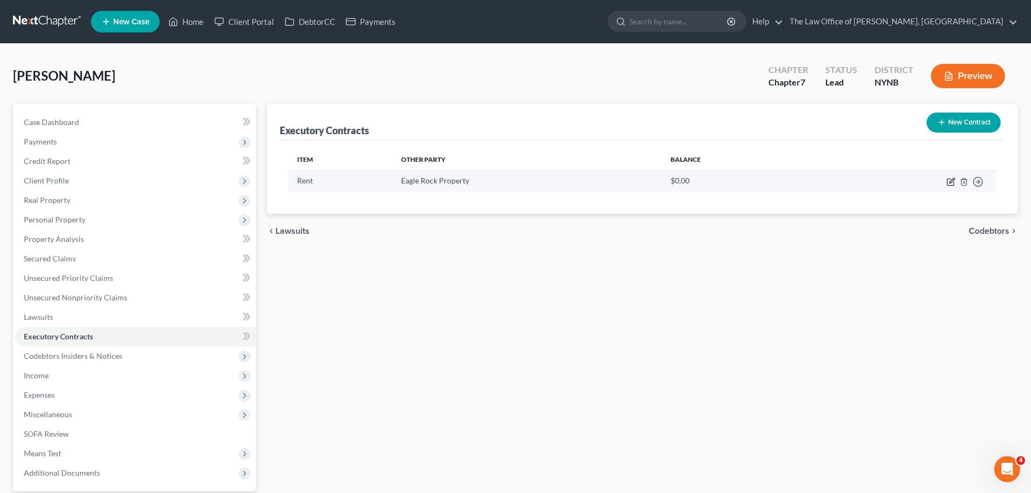
click at [955, 183] on icon "button" at bounding box center [950, 181] width 9 height 9
select select "2"
select select "35"
select select "0"
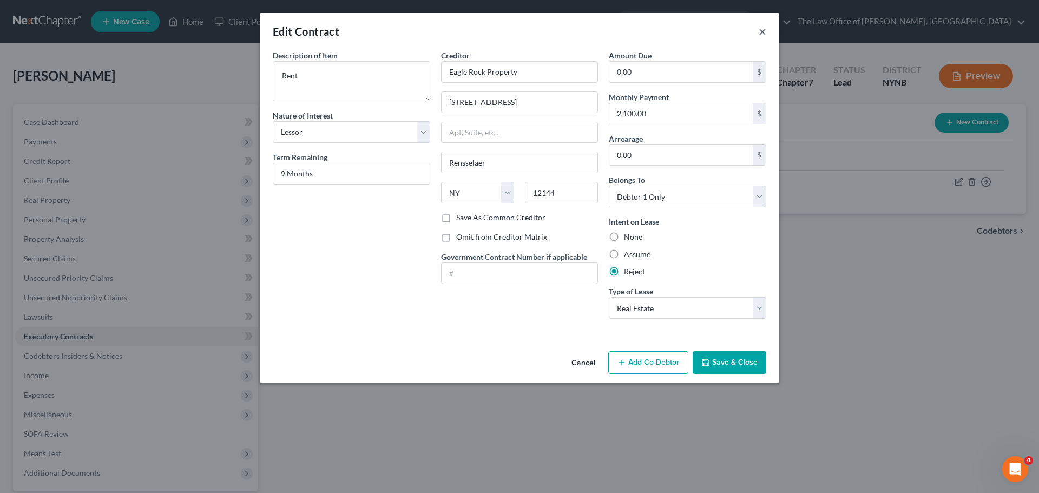
click at [765, 33] on button "×" at bounding box center [763, 31] width 8 height 13
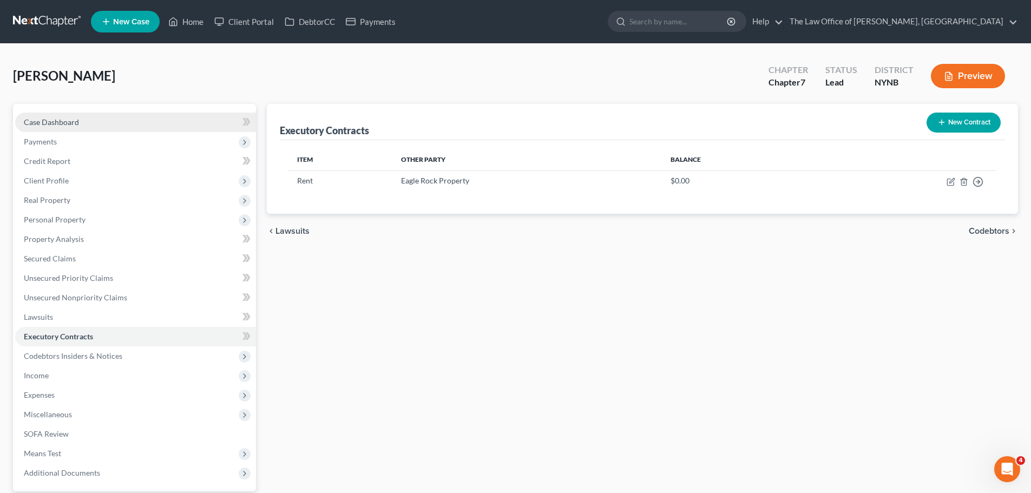
click at [56, 126] on span "Case Dashboard" at bounding box center [51, 121] width 55 height 9
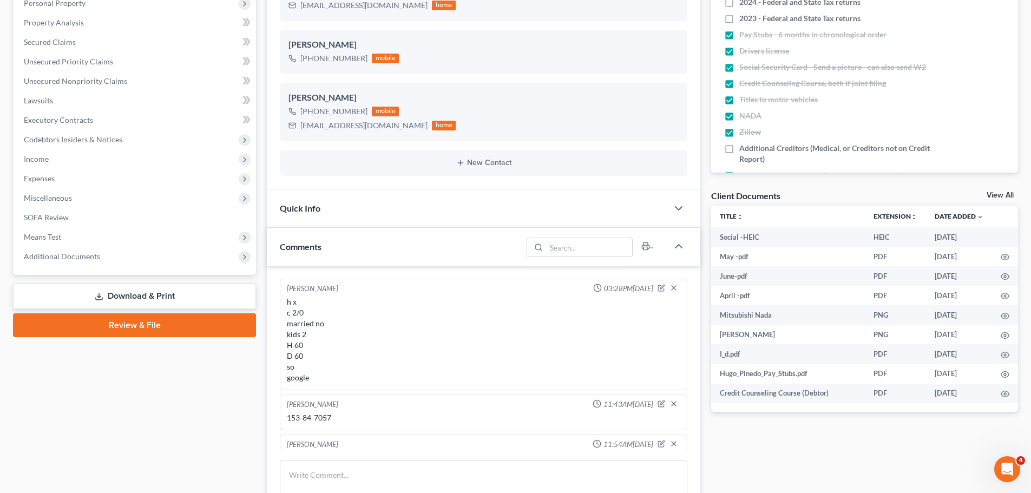
scroll to position [62, 0]
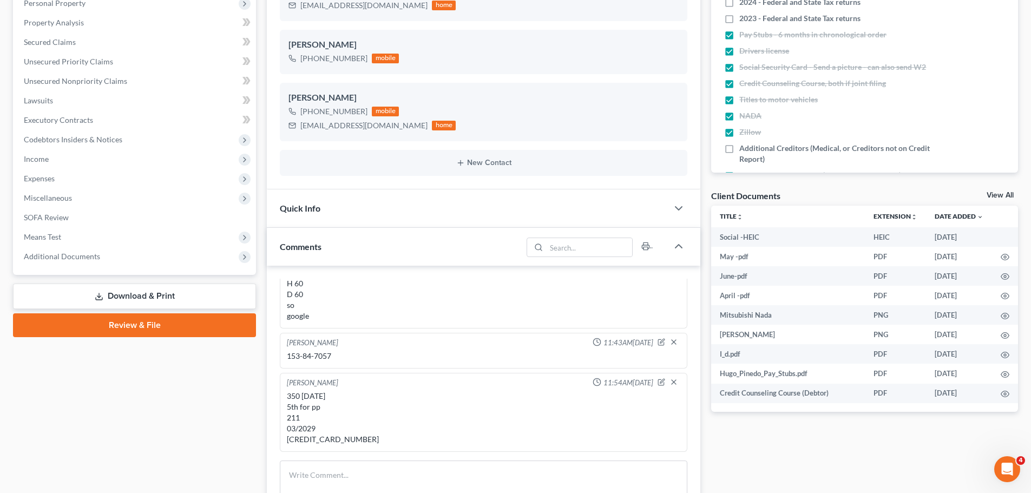
click at [330, 440] on div "350 [DATE] 5th for pp 211 03/2029 [CREDIT_CARD_NUMBER]" at bounding box center [483, 418] width 393 height 54
drag, startPoint x: 369, startPoint y: 439, endPoint x: 288, endPoint y: 439, distance: 81.2
click at [288, 439] on div "350 [DATE] 5th for pp 211 03/2029 [CREDIT_CARD_NUMBER]" at bounding box center [483, 418] width 393 height 54
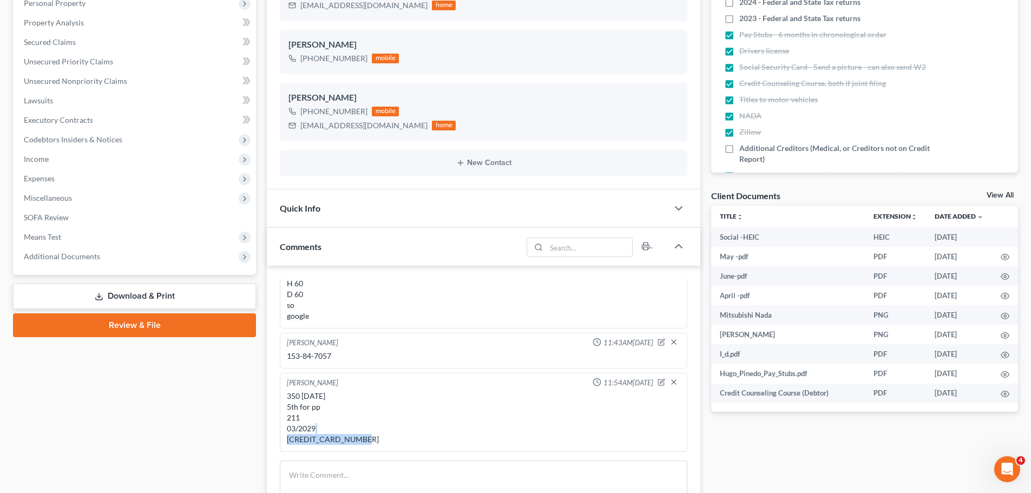
copy div "[CREDIT_CARD_NUMBER]"
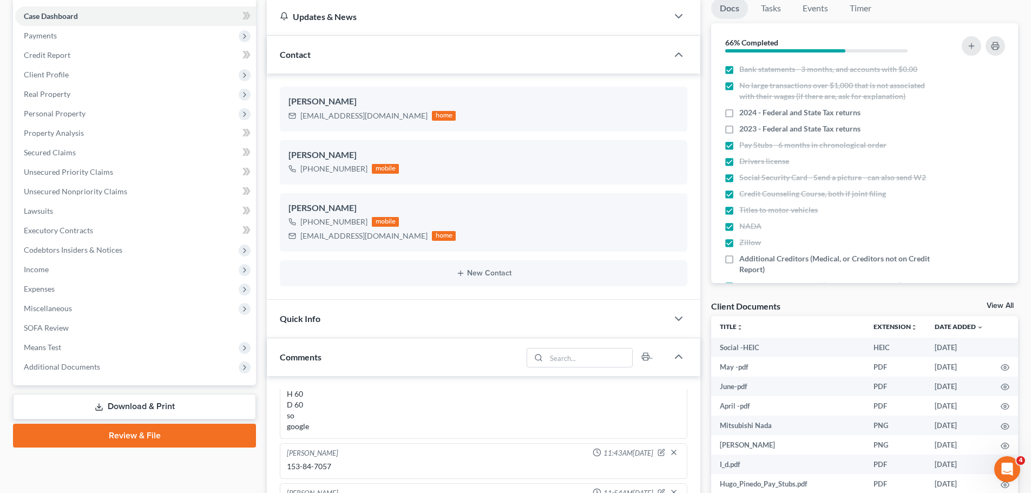
scroll to position [0, 0]
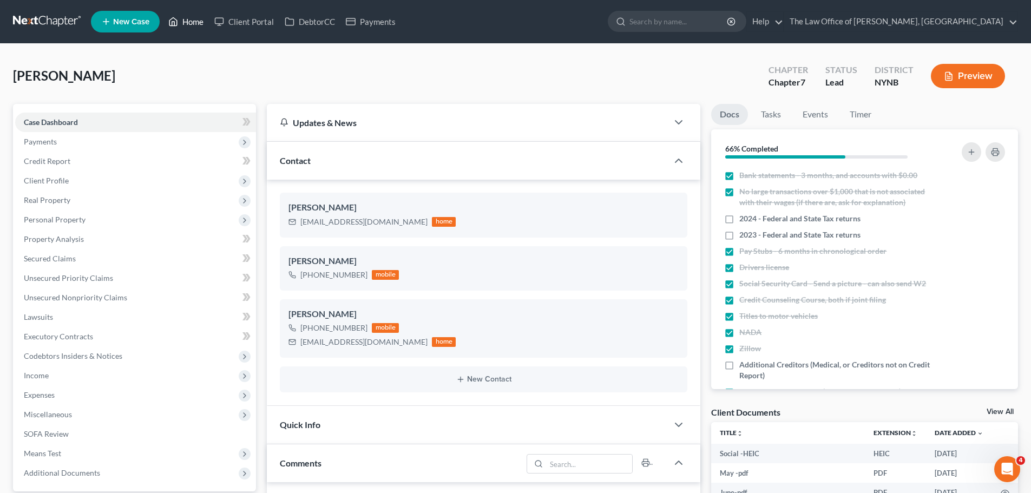
click at [186, 26] on link "Home" at bounding box center [186, 21] width 46 height 19
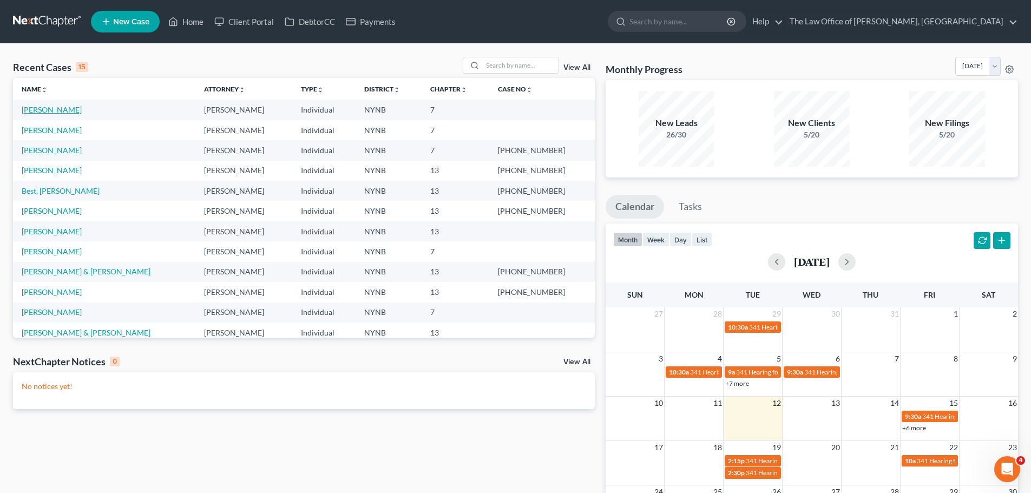
click at [43, 110] on link "Nelson, Allan" at bounding box center [52, 109] width 60 height 9
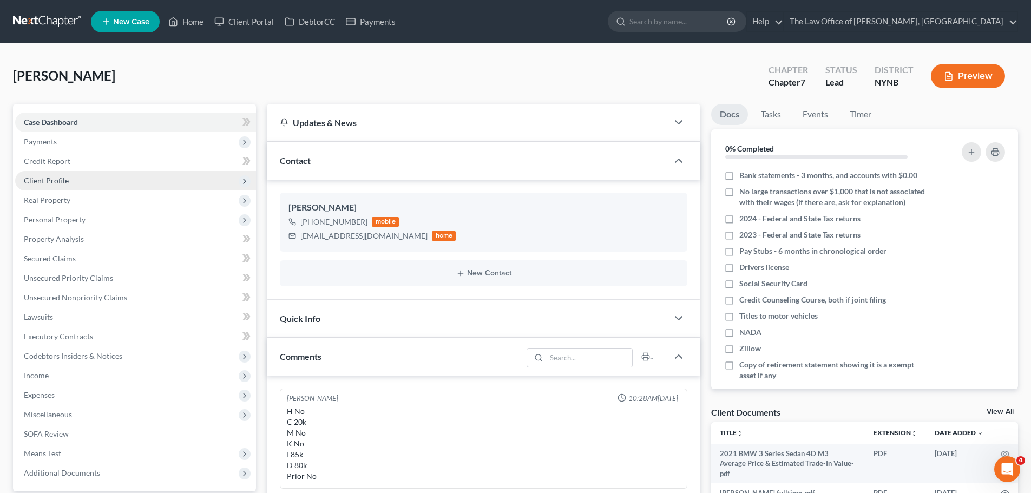
click at [38, 182] on span "Client Profile" at bounding box center [46, 180] width 45 height 9
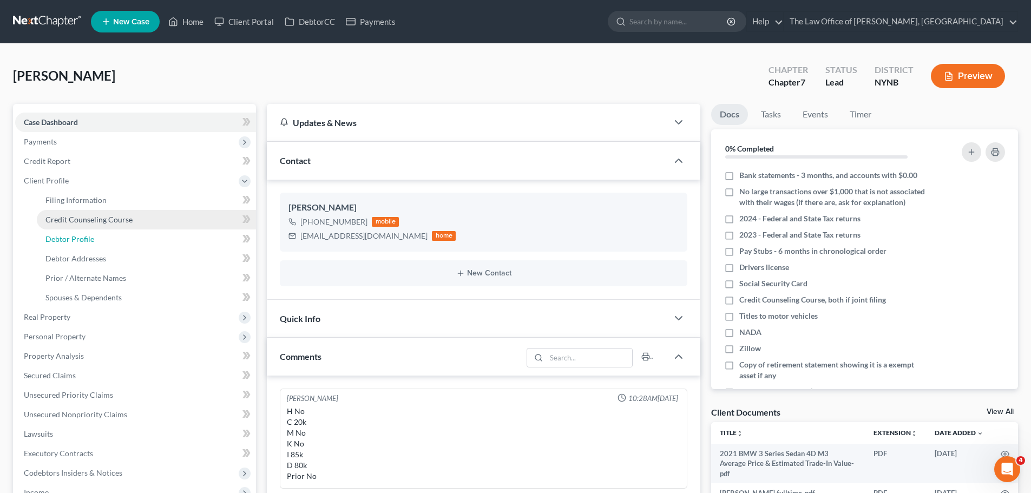
drag, startPoint x: 76, startPoint y: 238, endPoint x: 100, endPoint y: 223, distance: 27.5
click at [77, 238] on span "Debtor Profile" at bounding box center [69, 238] width 49 height 9
select select "0"
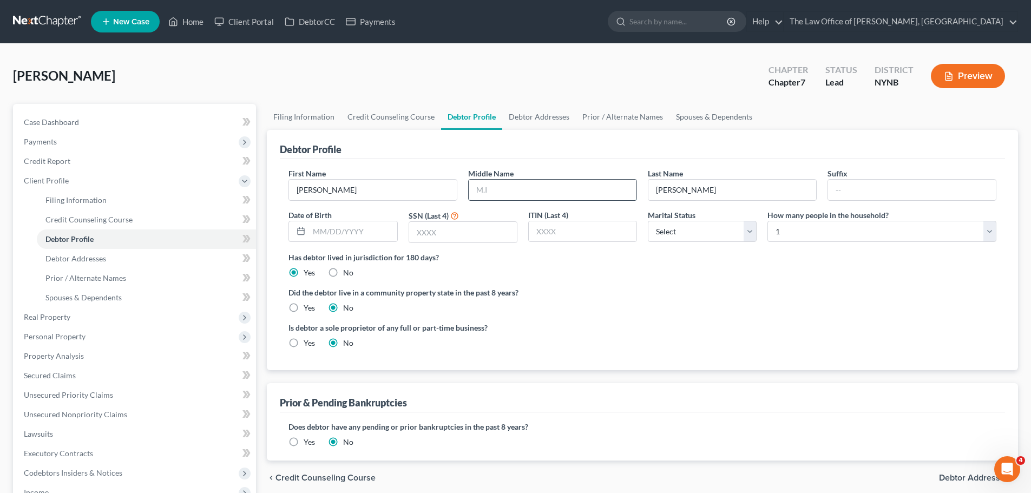
click at [514, 187] on input "text" at bounding box center [553, 190] width 168 height 21
click at [370, 187] on input "Allan" at bounding box center [373, 190] width 168 height 21
type input "A"
type input "Alan"
click at [517, 192] on input "text" at bounding box center [553, 190] width 168 height 21
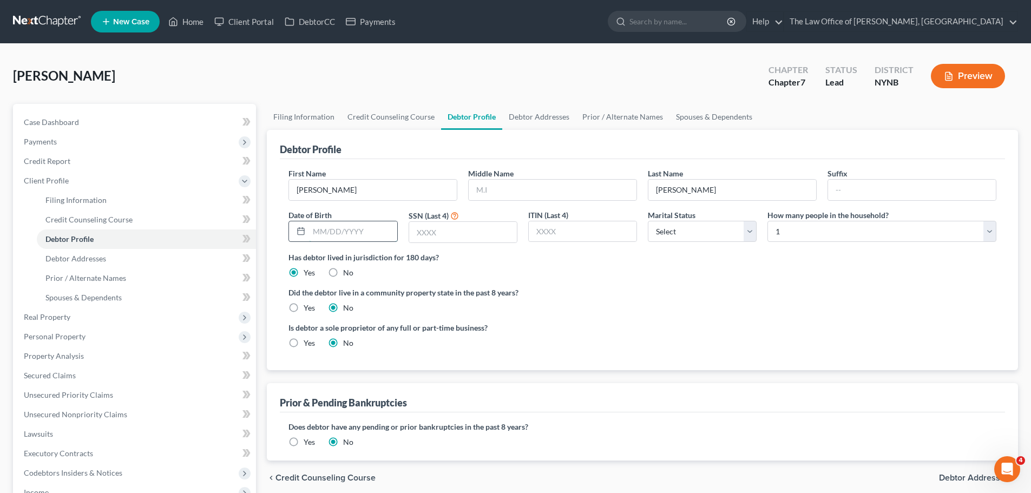
click at [356, 228] on input "text" at bounding box center [353, 231] width 88 height 21
type input "12/18/1962"
click at [468, 235] on input "text" at bounding box center [463, 232] width 108 height 21
click at [443, 225] on input "text" at bounding box center [463, 232] width 108 height 21
type input "2291"
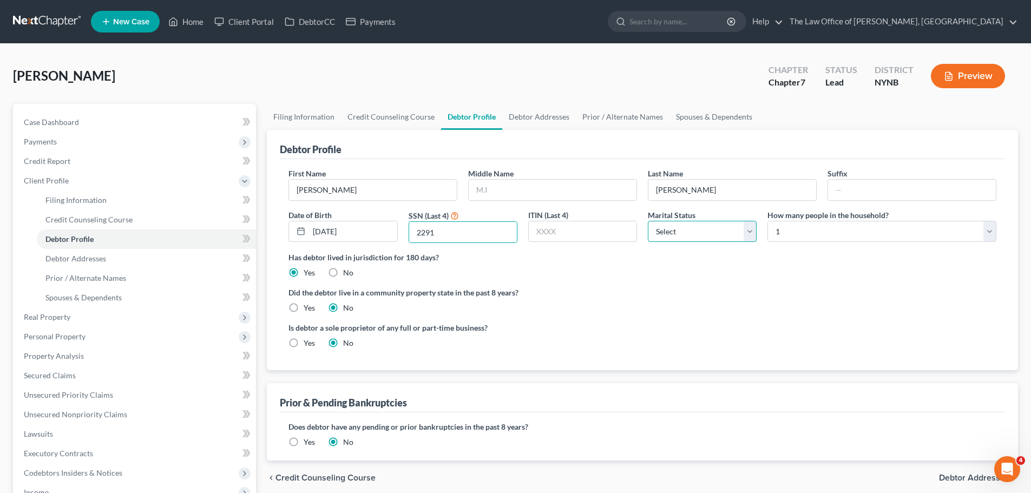
click at [667, 231] on select "Select Single Married Separated Divorced Widowed" at bounding box center [702, 232] width 109 height 22
select select "3"
click at [648, 221] on select "Select Single Married Separated Divorced Widowed" at bounding box center [702, 232] width 109 height 22
click at [524, 116] on link "Debtor Addresses" at bounding box center [539, 117] width 74 height 26
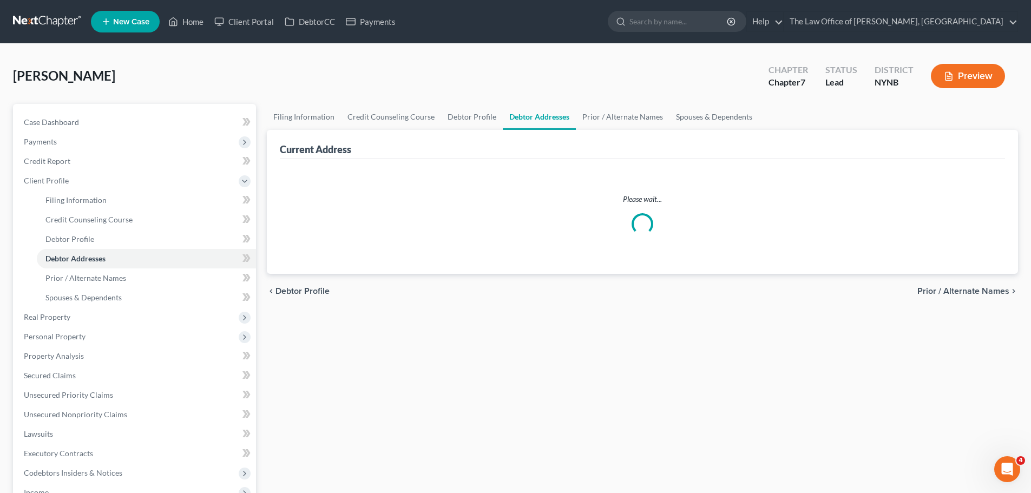
select select "0"
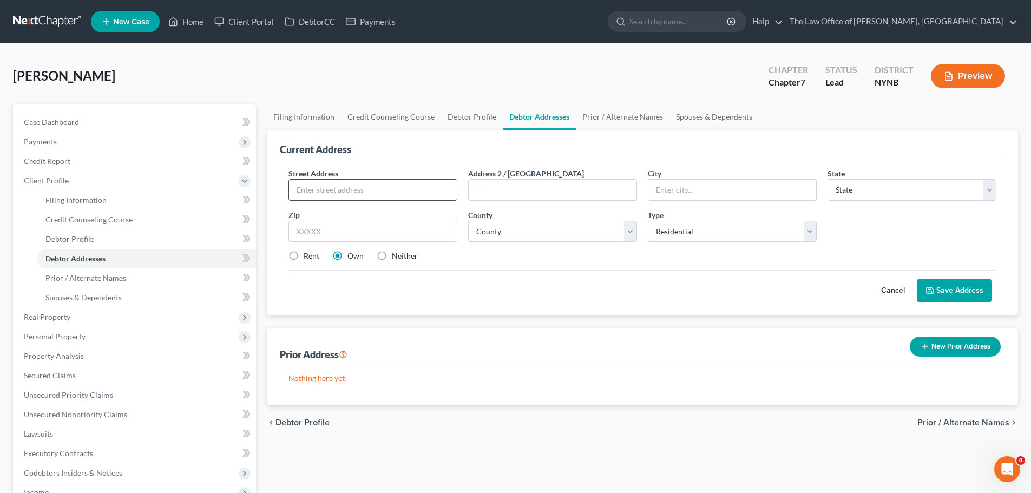
click at [389, 186] on input "text" at bounding box center [373, 190] width 168 height 21
click at [444, 193] on input "3105 Squaw Creek" at bounding box center [373, 190] width 168 height 21
type input "3105 Squaw Creek Trail"
click at [418, 232] on input "text" at bounding box center [372, 232] width 169 height 22
type input "12020"
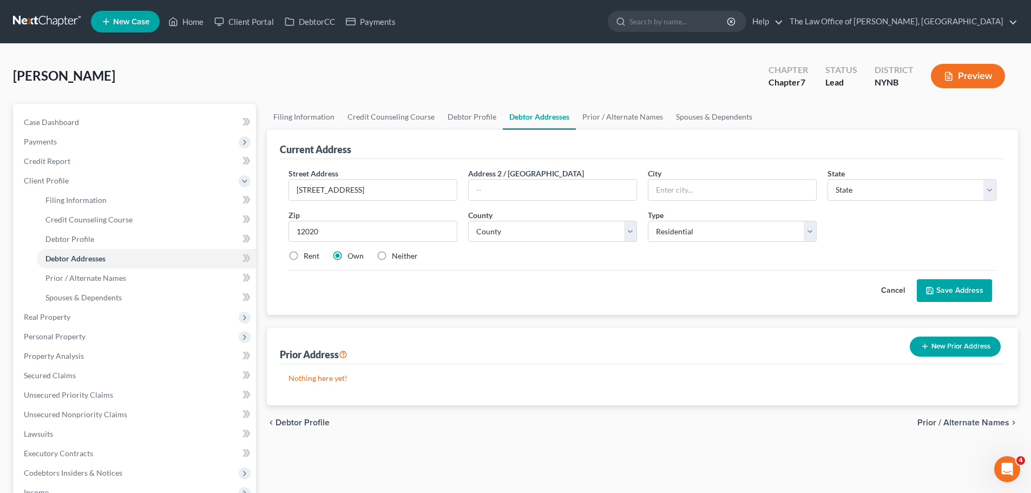
click at [524, 265] on div "Street Address * 3105 Squaw Creek Trail Address 2 / PO Box City * State * State…" at bounding box center [642, 219] width 719 height 103
type input "Ballston Spa"
select select "35"
click at [594, 235] on select "County Albany County Allegany County Bronx County Broome County Cattaraugus Cou…" at bounding box center [552, 232] width 169 height 22
select select "44"
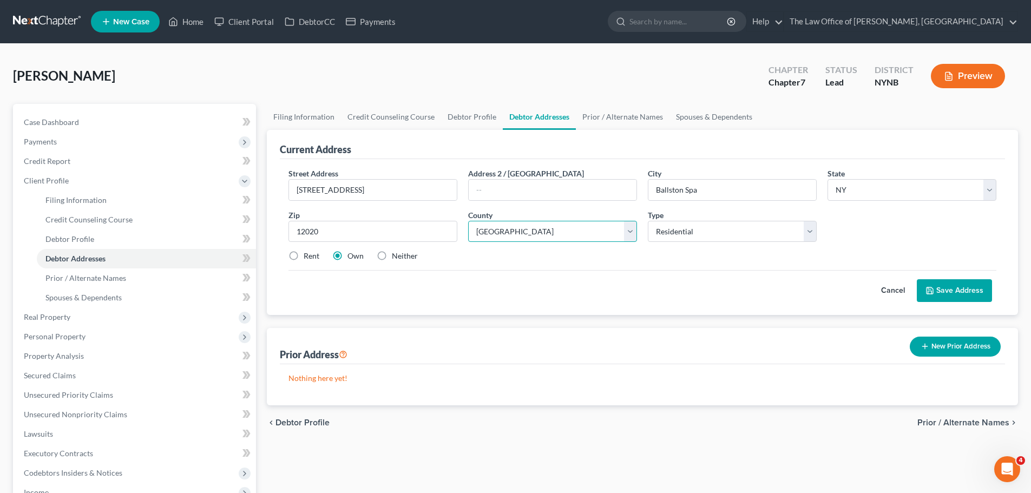
click at [468, 221] on select "County Albany County Allegany County Bronx County Broome County Cattaraugus Cou…" at bounding box center [552, 232] width 169 height 22
drag, startPoint x: 294, startPoint y: 255, endPoint x: 334, endPoint y: 256, distance: 40.0
click at [304, 255] on label "Rent" at bounding box center [312, 256] width 16 height 11
click at [308, 255] on input "Rent" at bounding box center [311, 254] width 7 height 7
radio input "true"
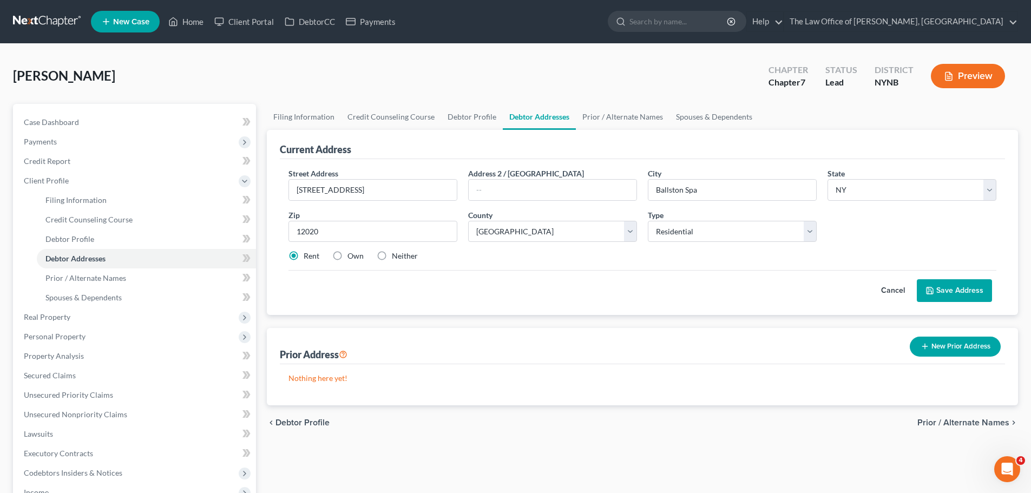
click at [948, 295] on button "Save Address" at bounding box center [954, 290] width 75 height 23
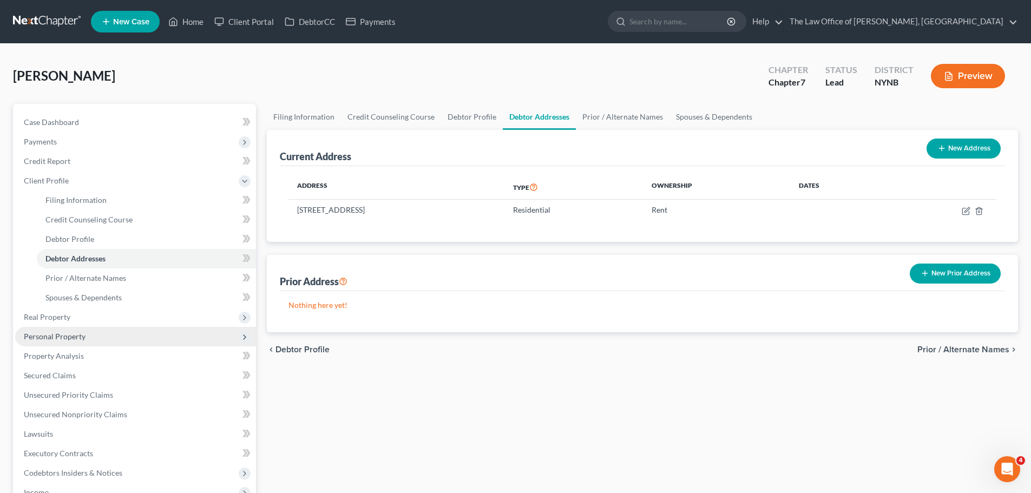
click at [41, 339] on span "Personal Property" at bounding box center [55, 336] width 62 height 9
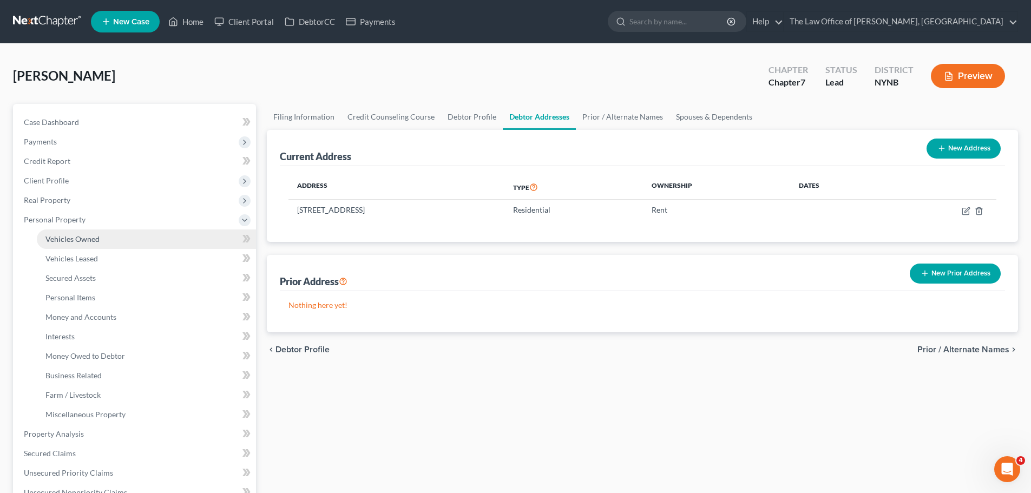
click at [93, 235] on span "Vehicles Owned" at bounding box center [72, 238] width 54 height 9
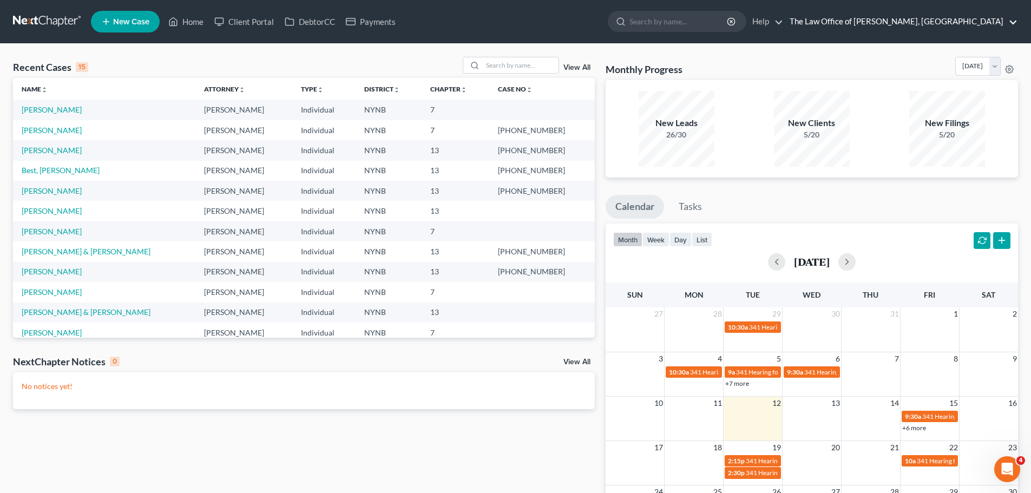
click at [886, 19] on link "The Law Office of [PERSON_NAME], [GEOGRAPHIC_DATA]" at bounding box center [900, 21] width 233 height 19
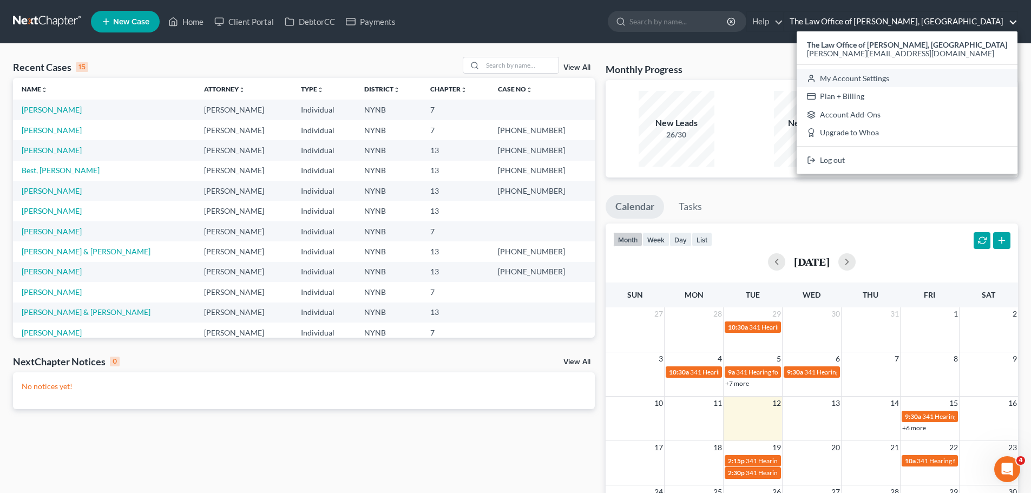
click at [911, 75] on link "My Account Settings" at bounding box center [907, 78] width 221 height 18
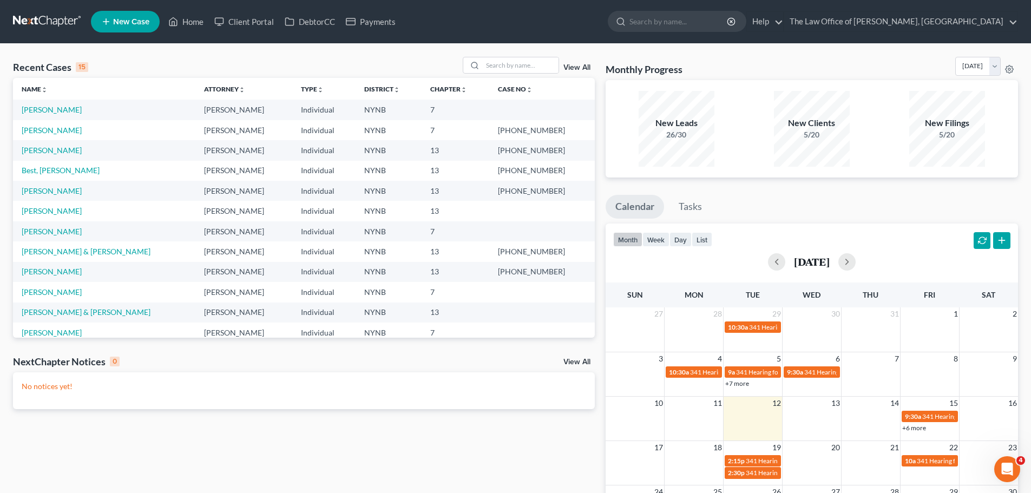
select select "24"
select select "35"
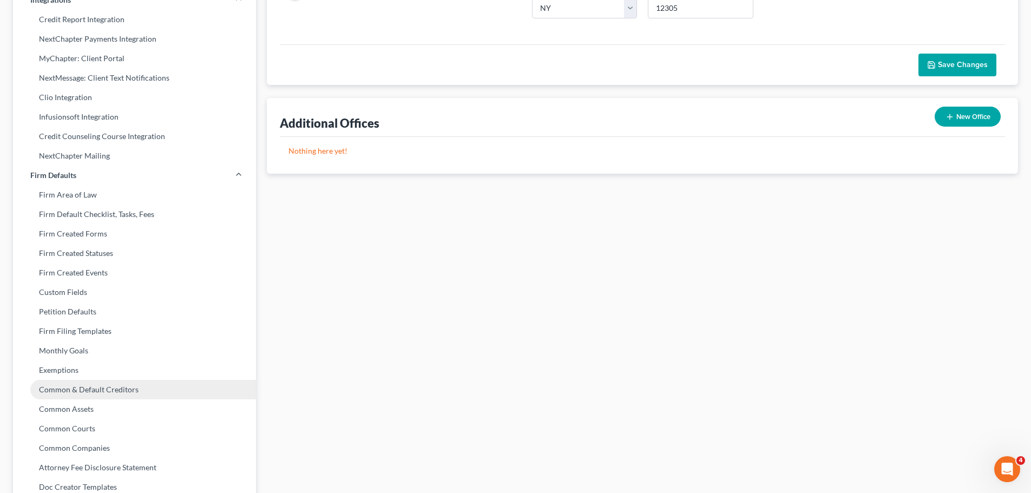
scroll to position [271, 0]
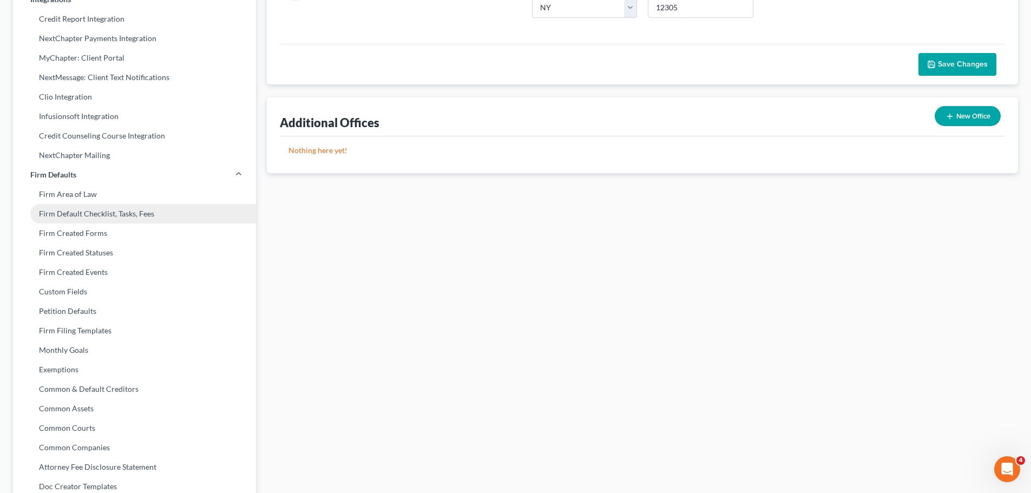
click at [111, 212] on link "Firm Default Checklist, Tasks, Fees" at bounding box center [134, 213] width 243 height 19
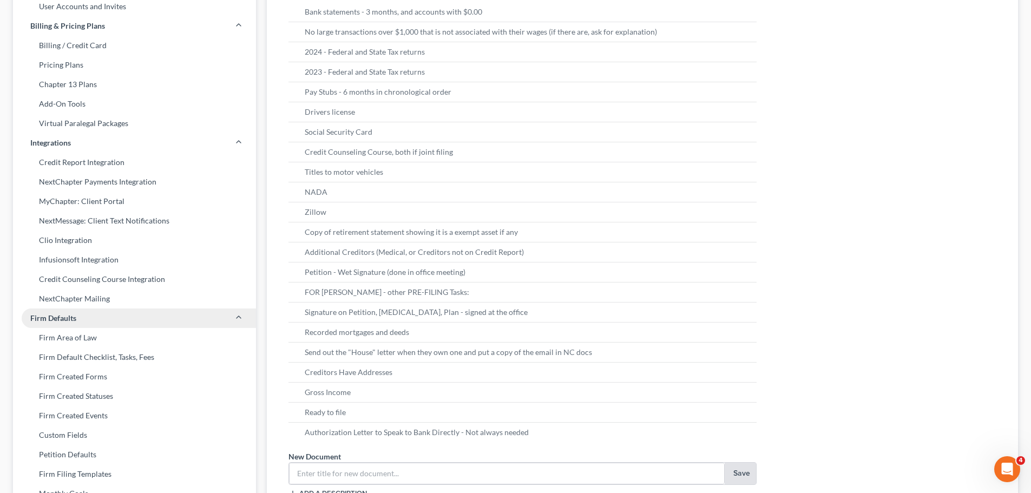
scroll to position [131, 0]
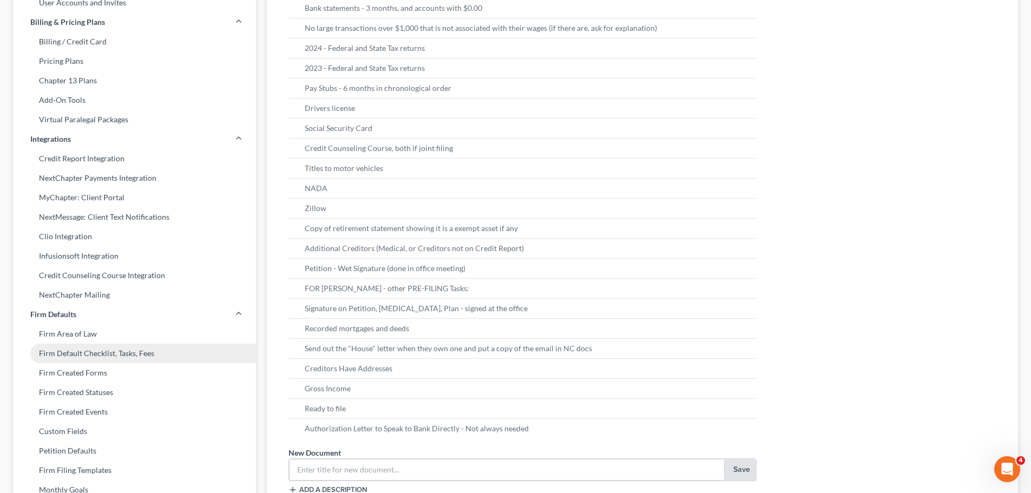
click at [106, 354] on link "Firm Default Checklist, Tasks, Fees" at bounding box center [134, 353] width 243 height 19
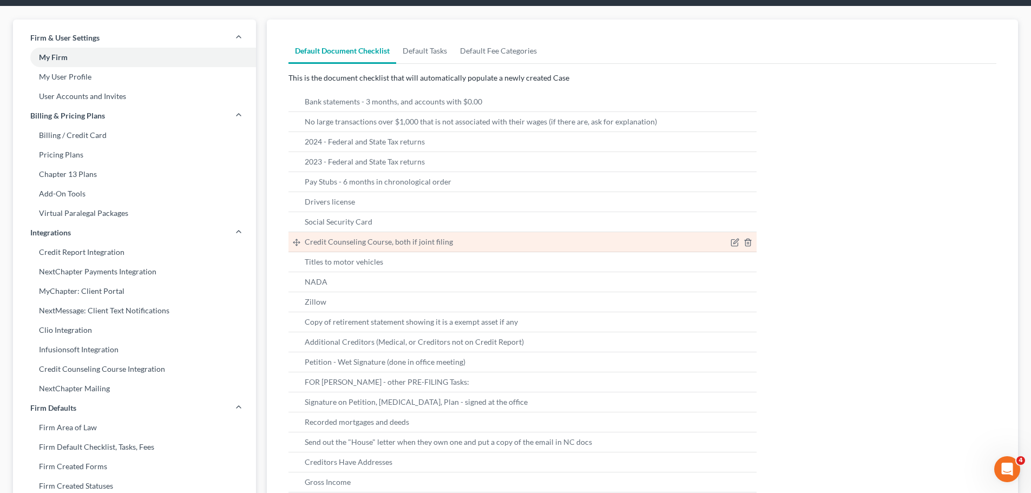
scroll to position [0, 0]
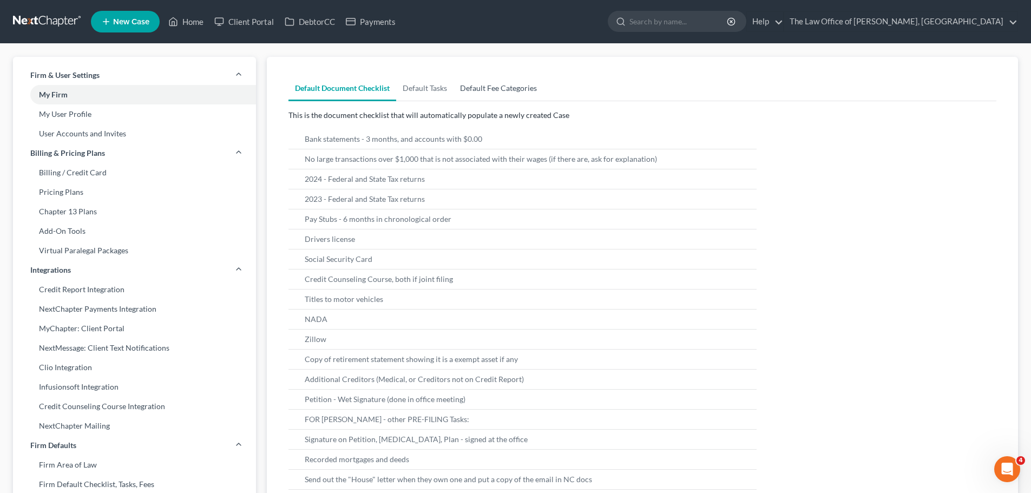
click at [505, 92] on link "Default Fee Categories" at bounding box center [498, 88] width 90 height 26
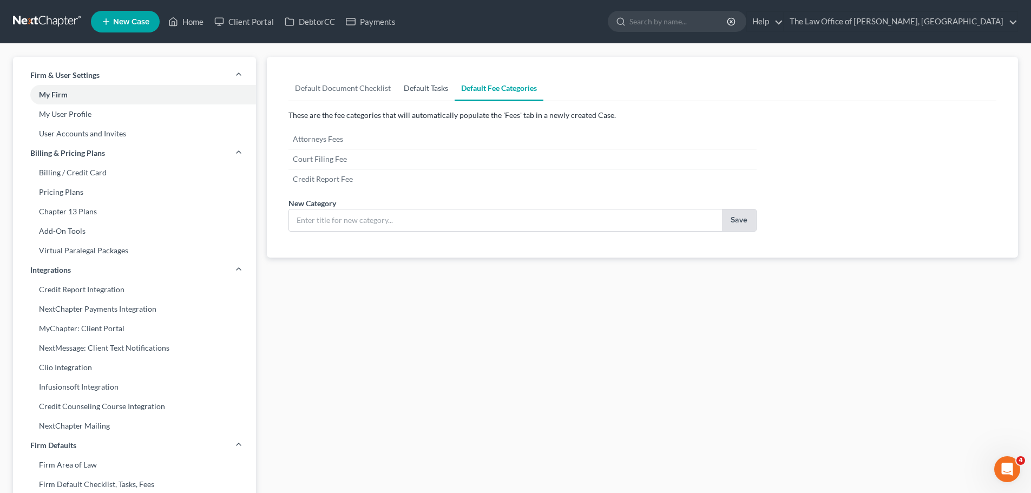
click at [431, 91] on link "Default Tasks" at bounding box center [425, 88] width 57 height 26
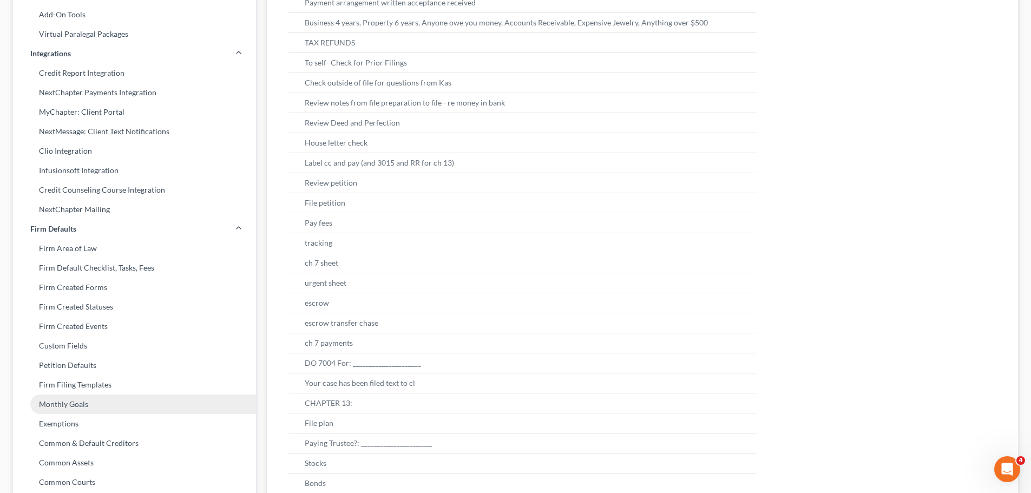
scroll to position [267, 0]
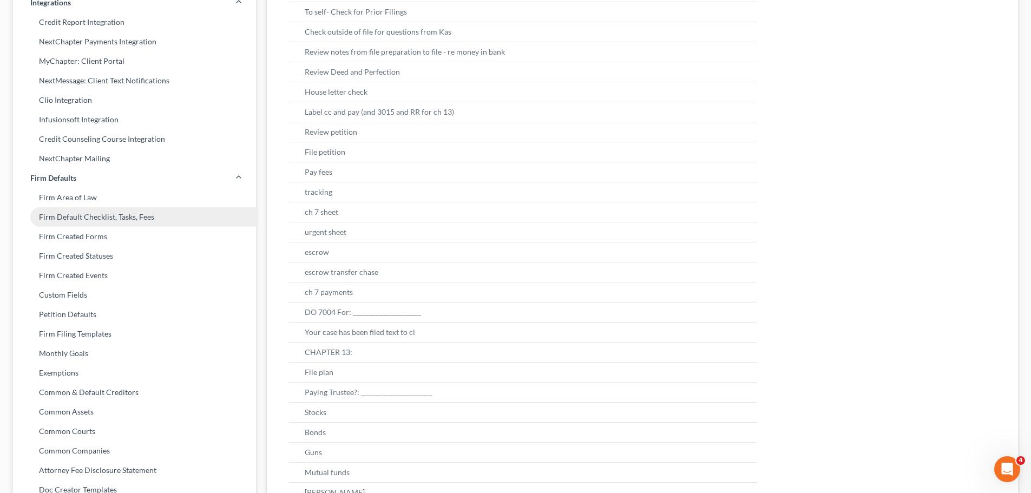
click at [81, 219] on link "Firm Default Checklist, Tasks, Fees" at bounding box center [134, 216] width 243 height 19
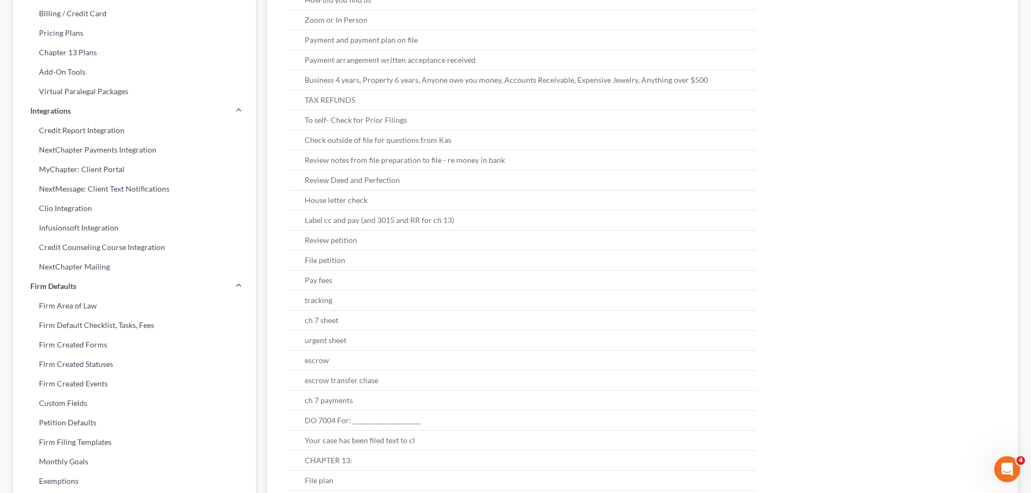
scroll to position [0, 0]
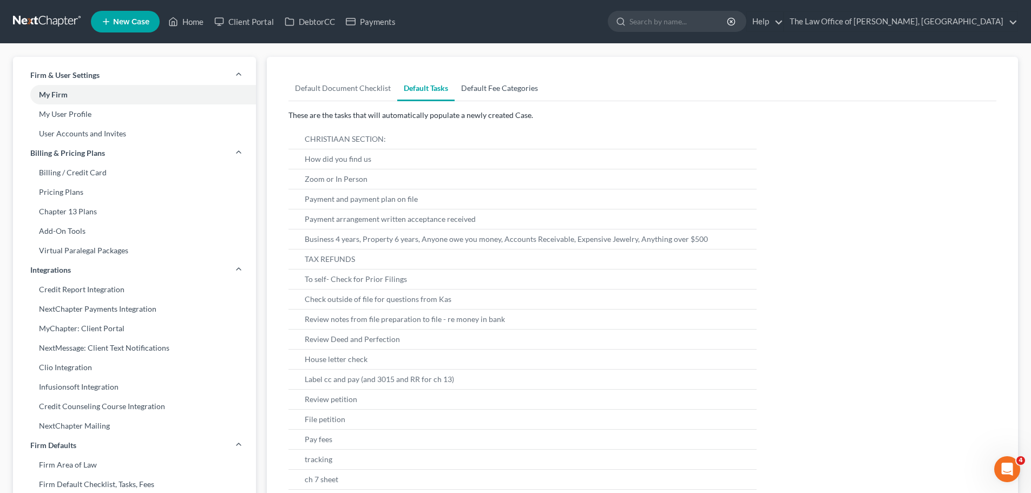
click at [483, 90] on link "Default Fee Categories" at bounding box center [500, 88] width 90 height 26
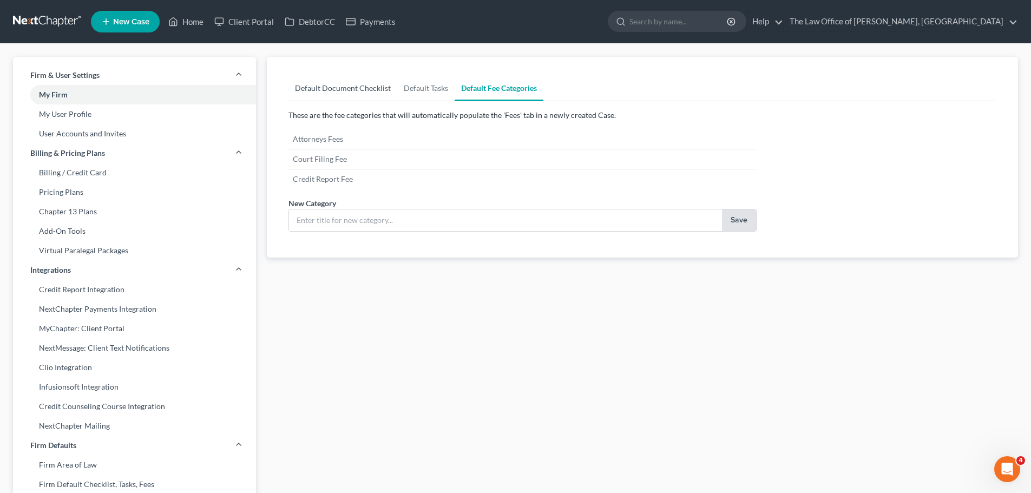
click at [330, 87] on link "Default Document Checklist" at bounding box center [342, 88] width 109 height 26
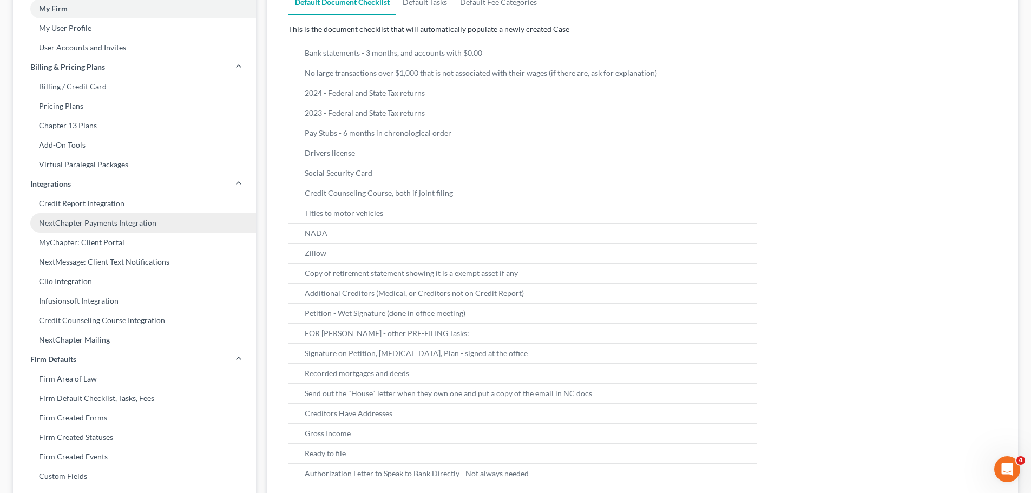
scroll to position [54, 0]
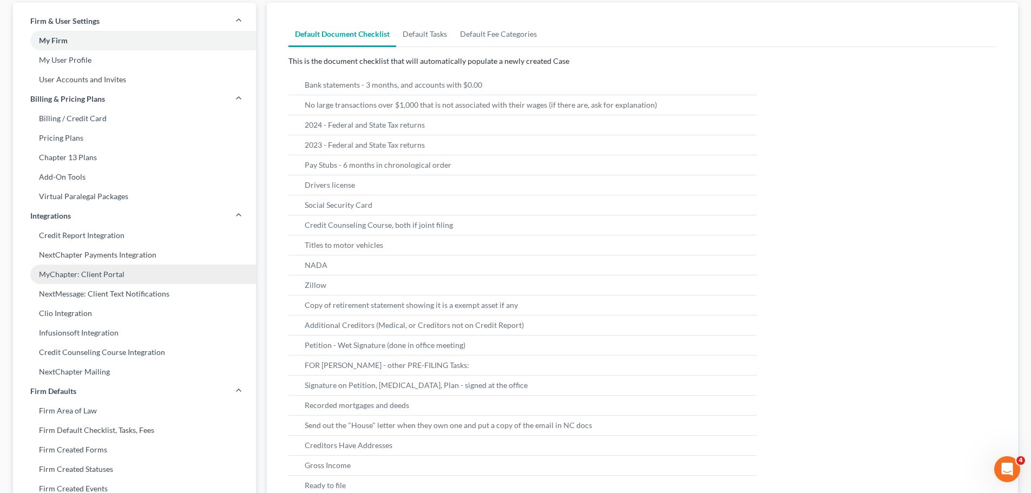
click at [86, 274] on link "MyChapter: Client Portal" at bounding box center [134, 274] width 243 height 19
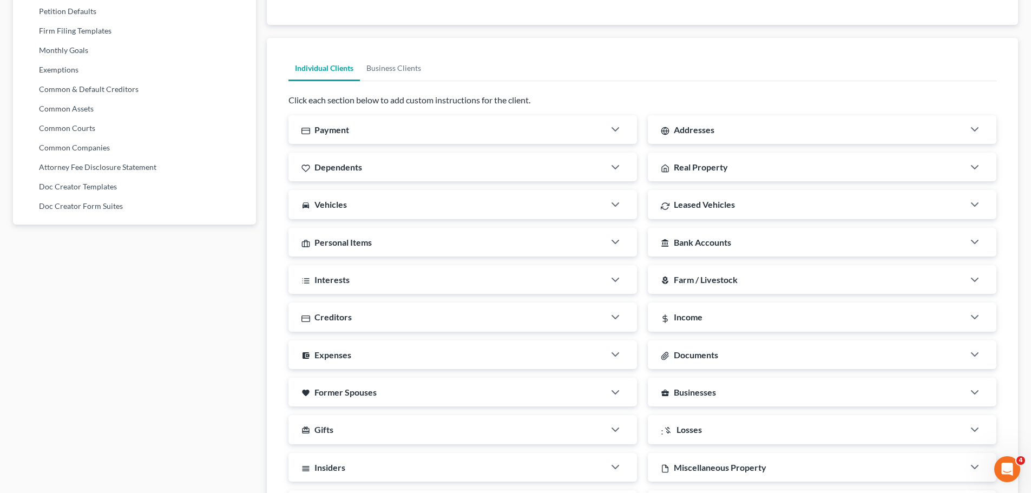
scroll to position [655, 0]
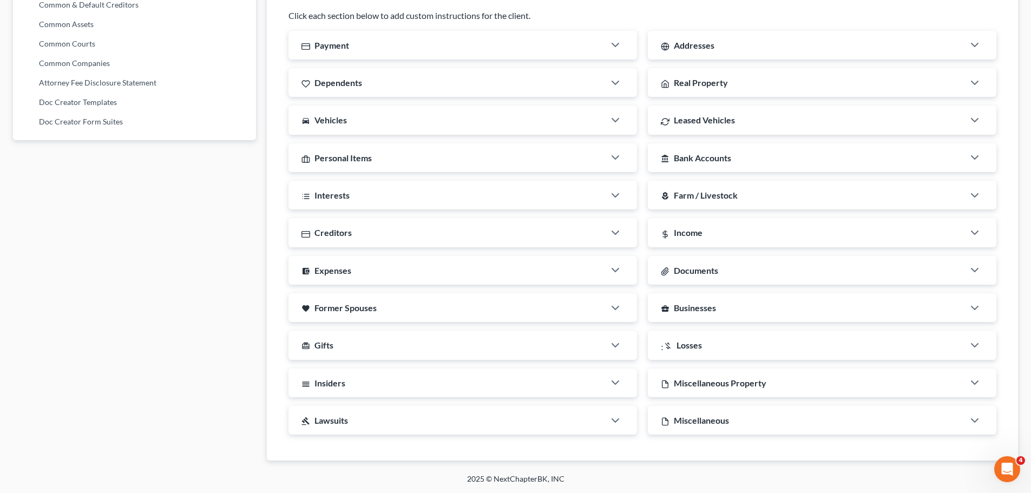
click at [711, 268] on span "Documents" at bounding box center [696, 270] width 44 height 10
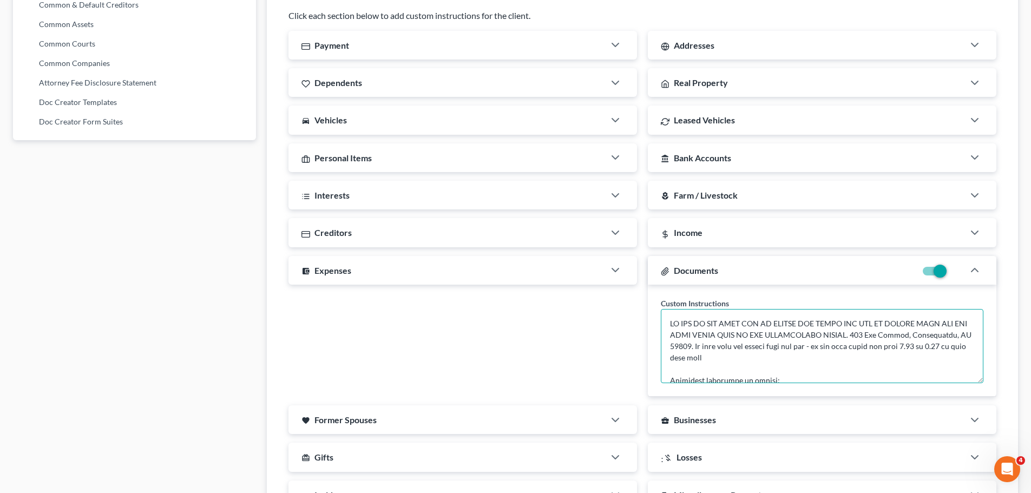
click at [751, 327] on textarea at bounding box center [822, 346] width 323 height 74
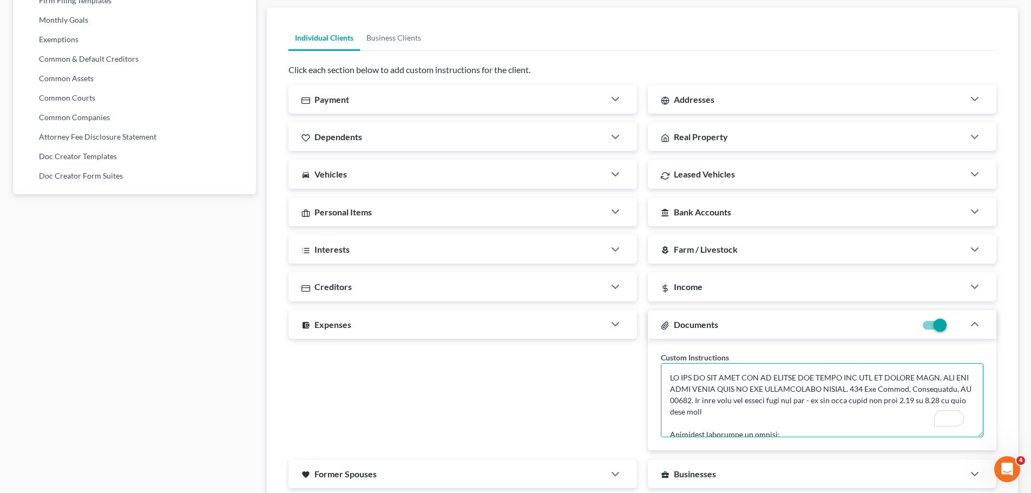
click at [699, 390] on textarea "To enrich screen reader interactions, please activate Accessibility in Grammarl…" at bounding box center [822, 400] width 323 height 74
click at [859, 389] on textarea "To enrich screen reader interactions, please activate Accessibility in Grammarl…" at bounding box center [822, 400] width 323 height 74
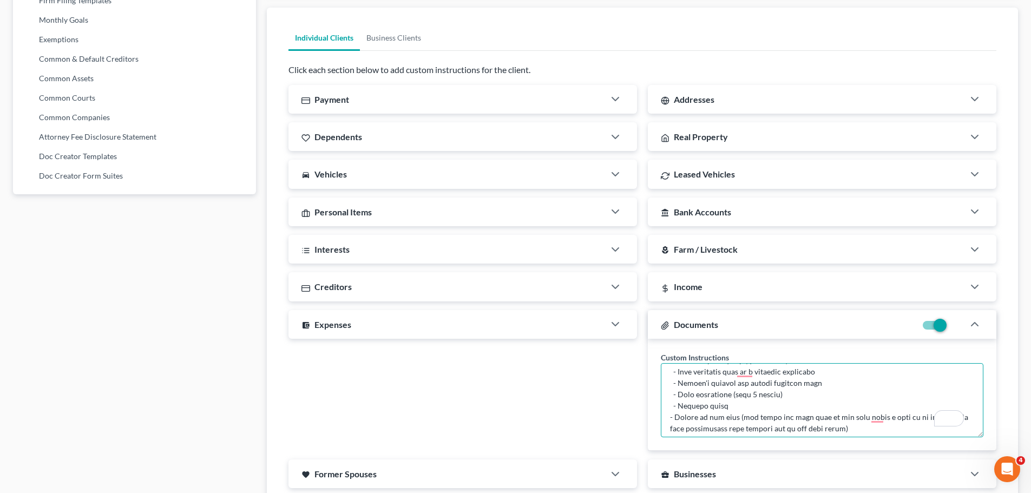
scroll to position [162, 0]
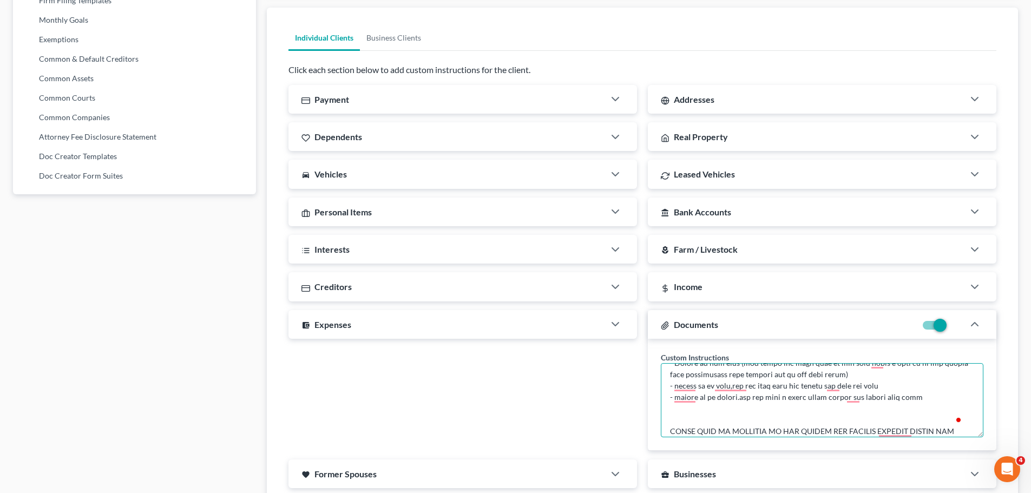
click at [841, 400] on textarea "To enrich screen reader interactions, please activate Accessibility in Grammarl…" at bounding box center [822, 400] width 323 height 74
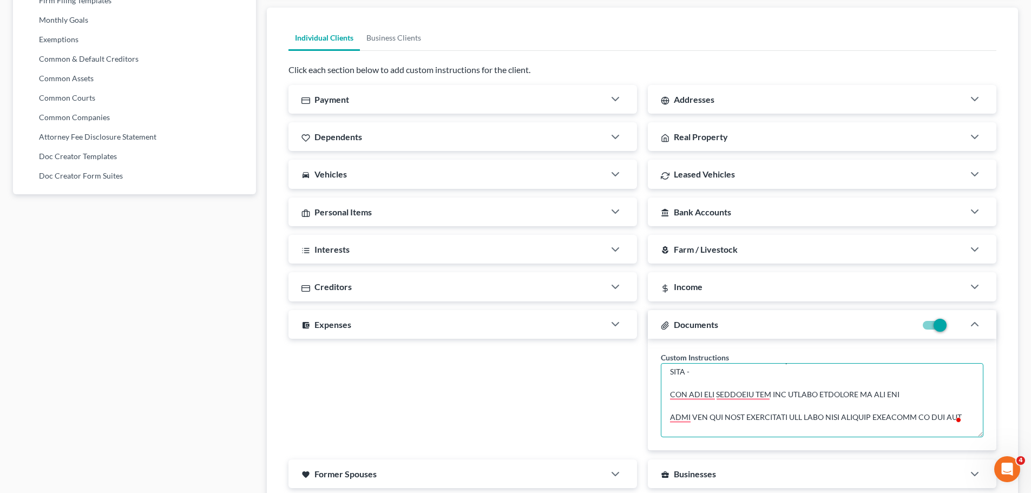
click at [749, 377] on textarea "To enrich screen reader interactions, please activate Accessibility in Grammarl…" at bounding box center [822, 400] width 323 height 74
click at [858, 389] on textarea "To enrich screen reader interactions, please activate Accessibility in Grammarl…" at bounding box center [822, 400] width 323 height 74
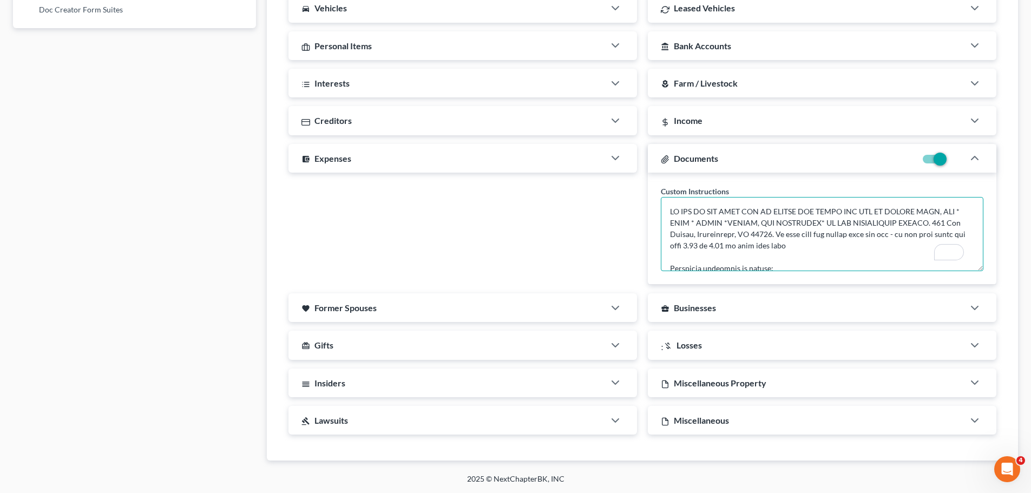
type textarea "IF YOU DO NOT KNOW HOW TO CREATE PDF FILES AND HOW TO UPLOAD THEM, YOU * MUST *…"
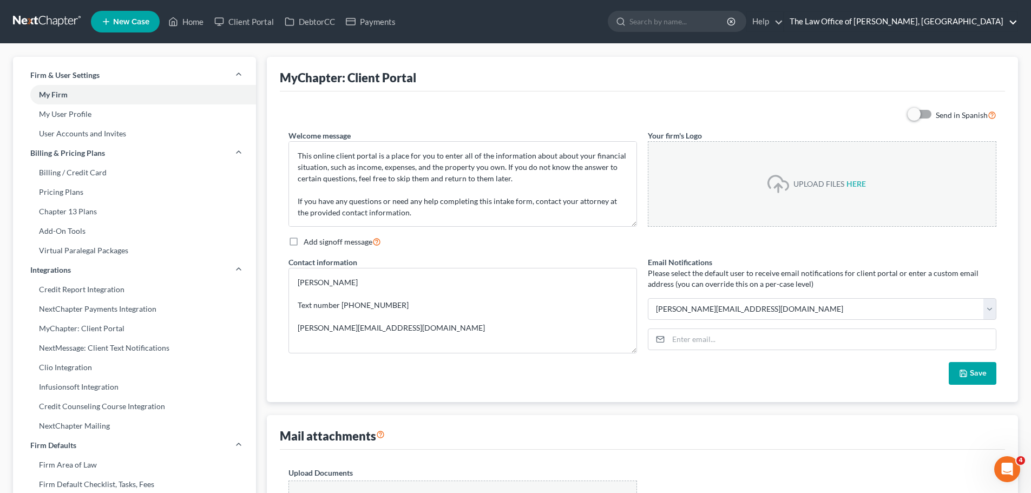
click at [876, 25] on link "The Law Office of [PERSON_NAME], [GEOGRAPHIC_DATA]" at bounding box center [900, 21] width 233 height 19
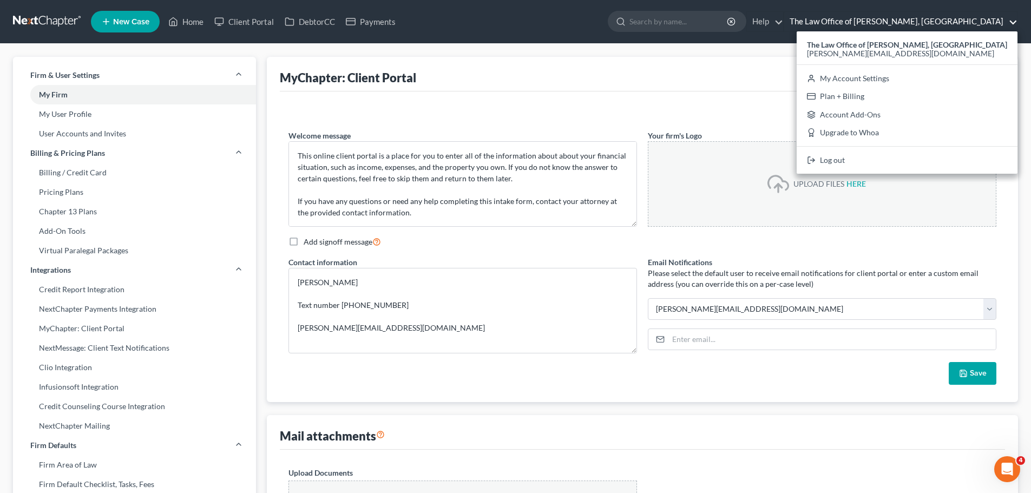
drag, startPoint x: 897, startPoint y: 19, endPoint x: 889, endPoint y: 23, distance: 8.2
click at [897, 20] on link "The Law Office of [PERSON_NAME], [GEOGRAPHIC_DATA]" at bounding box center [900, 21] width 233 height 19
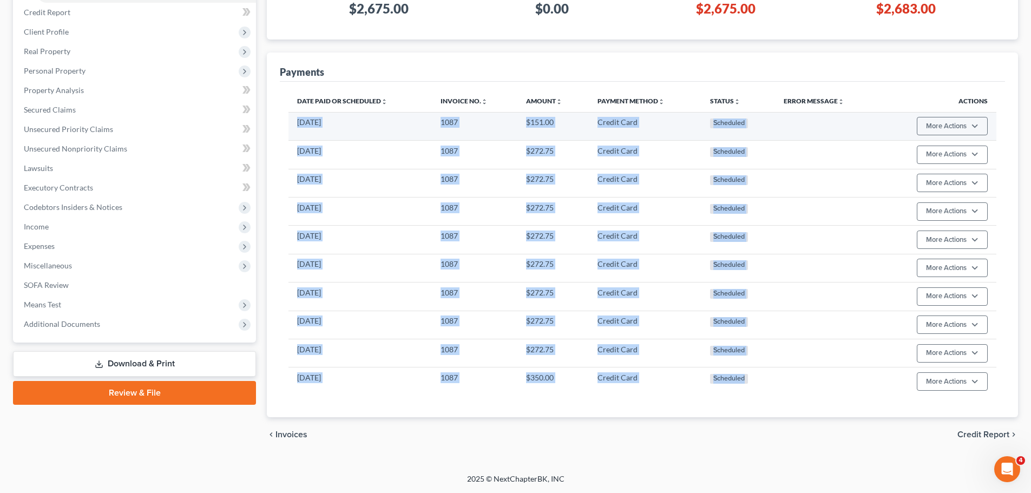
drag, startPoint x: 773, startPoint y: 382, endPoint x: 294, endPoint y: 135, distance: 539.0
click at [294, 135] on tbody "05/15/2026 1087 $151.00 Credit Card Scheduled More Actions Cancel Edit Payment …" at bounding box center [642, 254] width 708 height 284
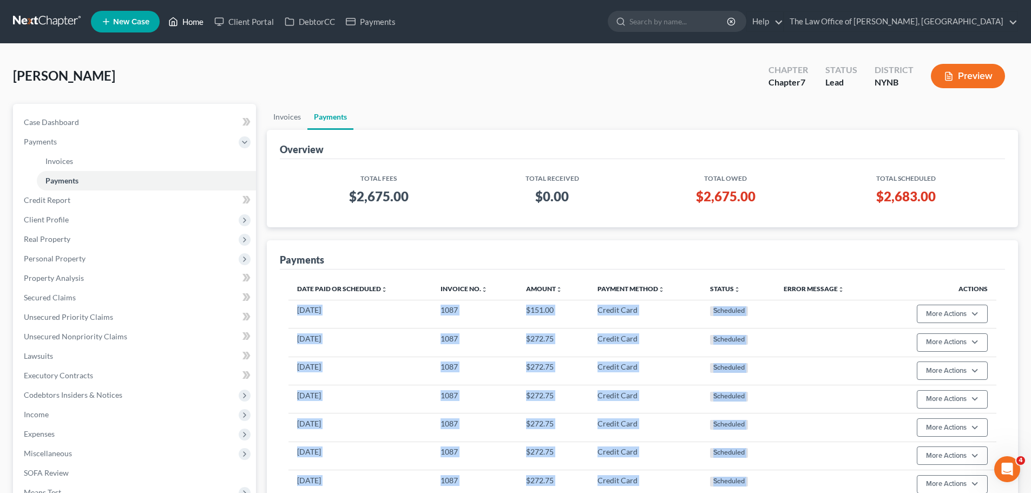
click at [195, 25] on link "Home" at bounding box center [186, 21] width 46 height 19
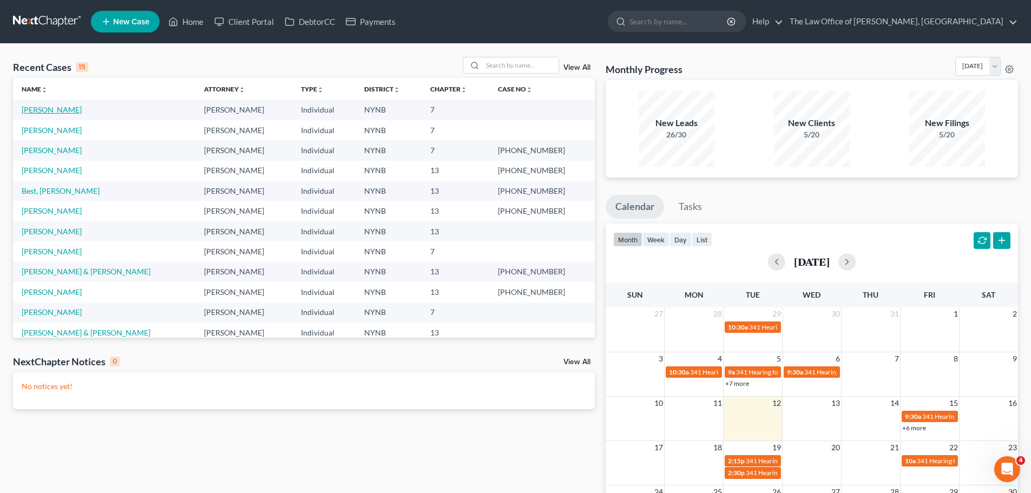
click at [60, 111] on link "Nelson, Allan" at bounding box center [52, 109] width 60 height 9
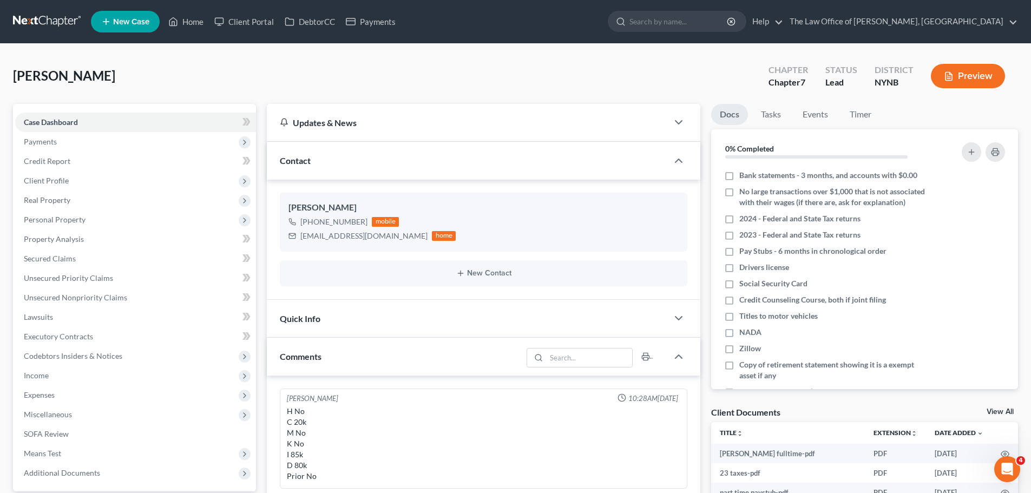
scroll to position [216, 0]
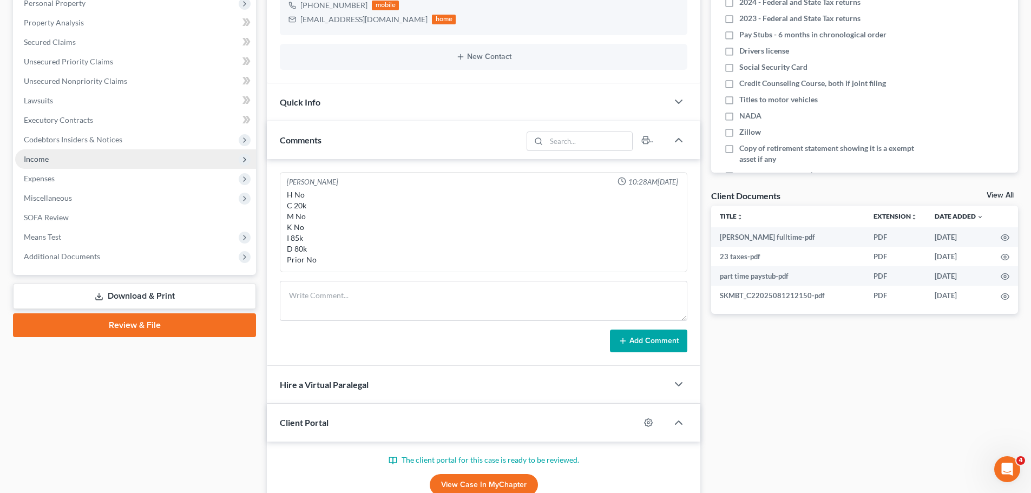
click at [82, 163] on span "Income" at bounding box center [135, 158] width 241 height 19
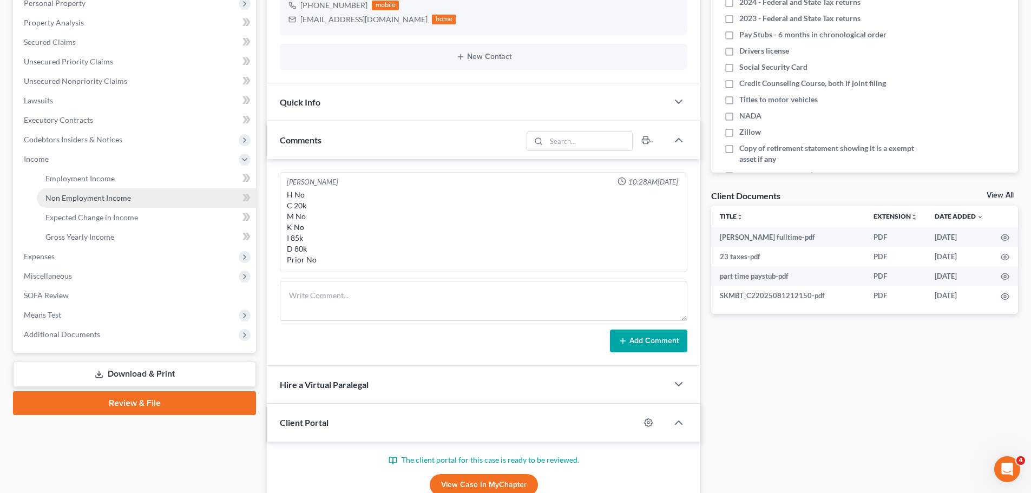
click at [126, 188] on link "Non Employment Income" at bounding box center [146, 197] width 219 height 19
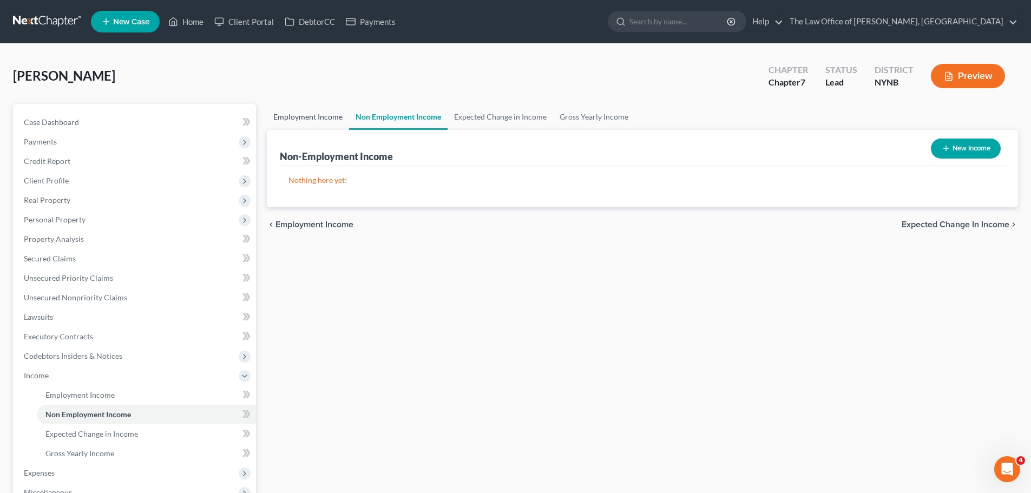
click at [280, 123] on link "Employment Income" at bounding box center [308, 117] width 82 height 26
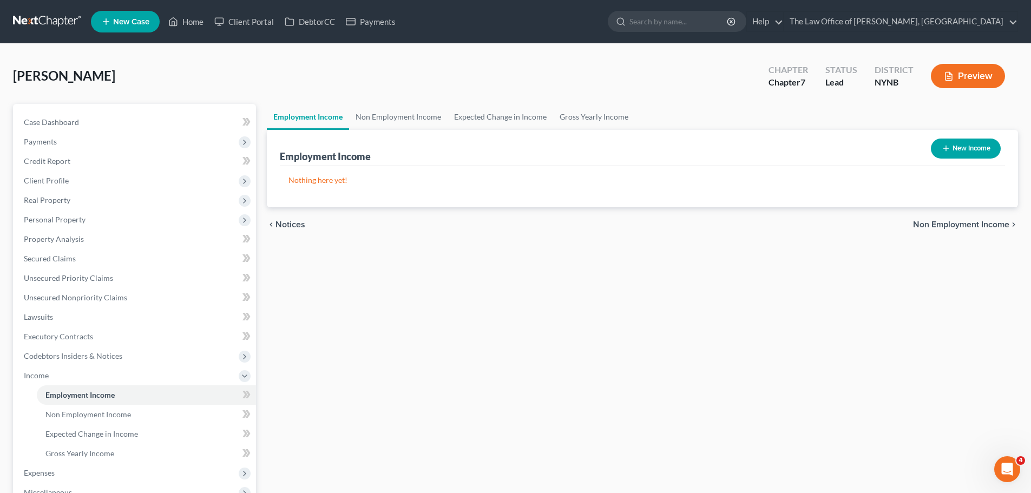
click at [978, 151] on button "New Income" at bounding box center [966, 149] width 70 height 20
select select "0"
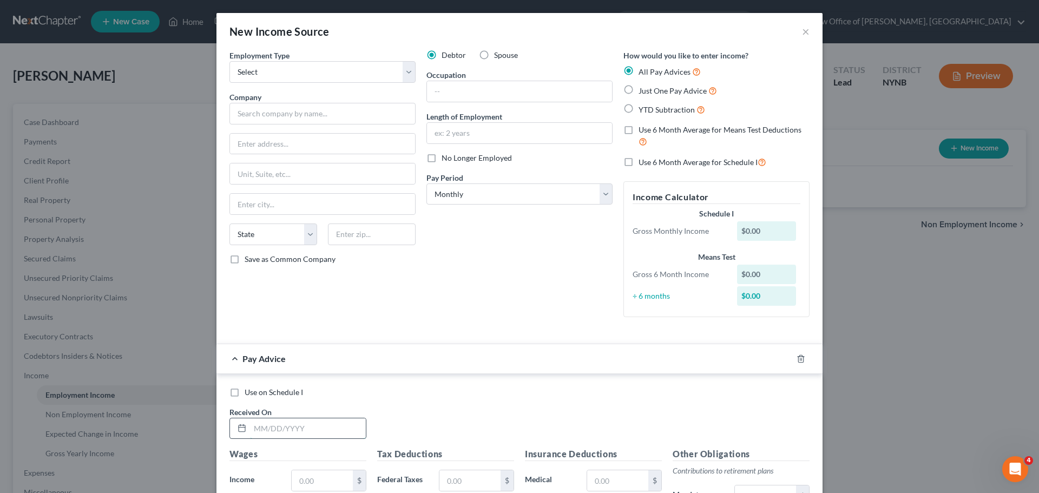
click at [270, 432] on input "text" at bounding box center [308, 428] width 116 height 21
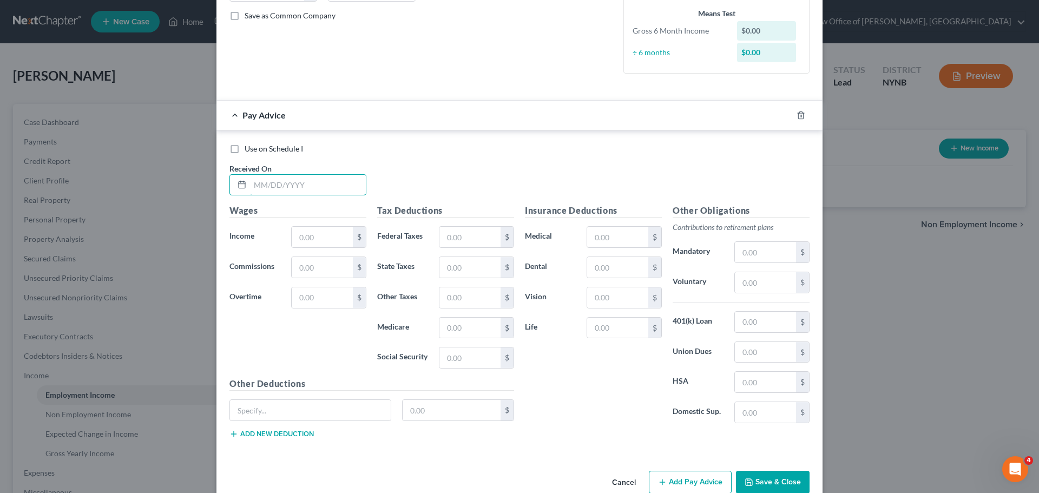
scroll to position [266, 0]
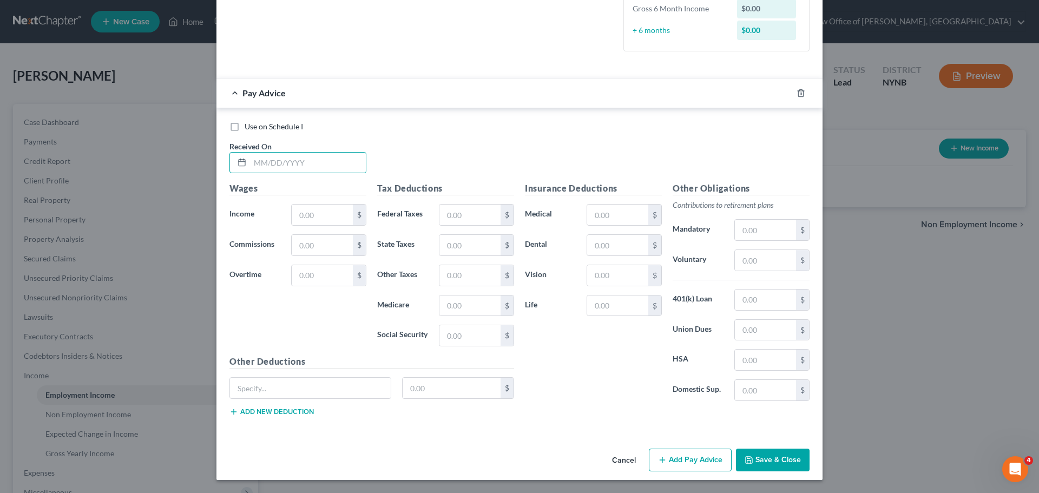
click at [693, 456] on button "Add Pay Advice" at bounding box center [690, 460] width 83 height 23
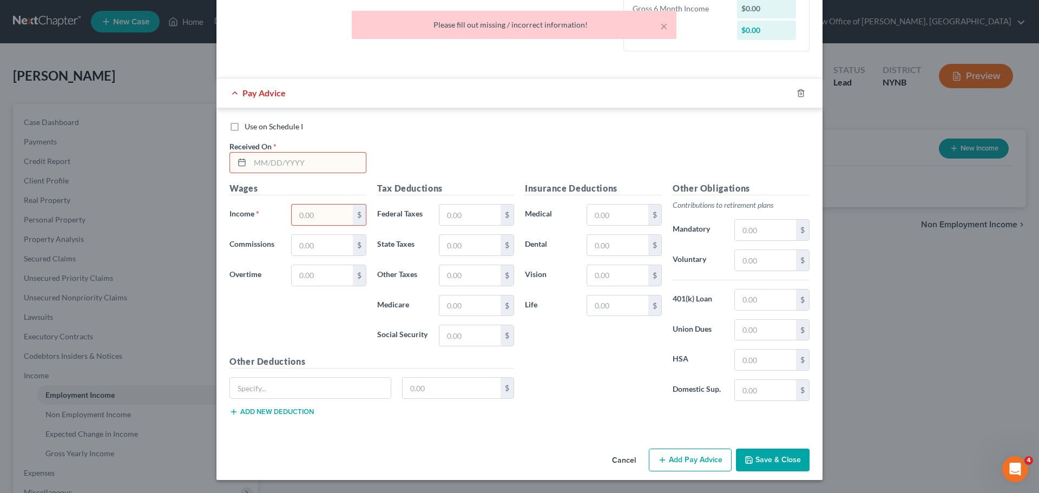
drag, startPoint x: 695, startPoint y: 458, endPoint x: 700, endPoint y: 452, distance: 7.3
click at [695, 457] on button "Add Pay Advice" at bounding box center [690, 460] width 83 height 23
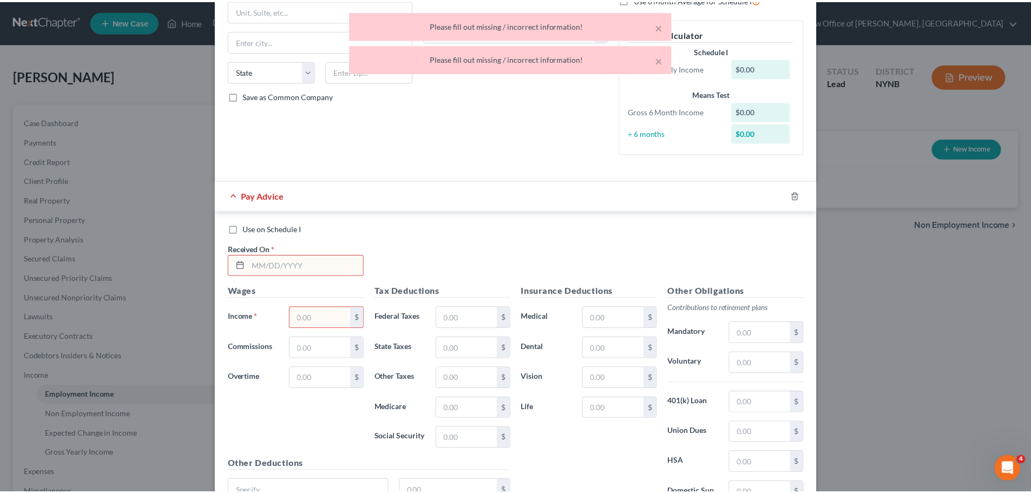
scroll to position [0, 0]
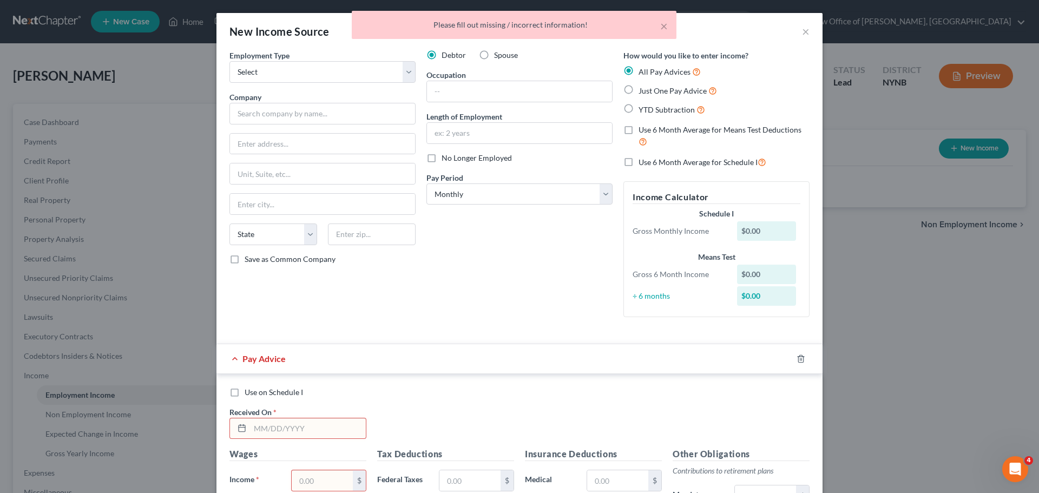
click at [889, 295] on div "New Income Source × Employment Type * Select Full or Part Time Employment Self …" at bounding box center [519, 246] width 1039 height 493
click at [799, 32] on div "× Please fill out missing / incorrect information!" at bounding box center [514, 28] width 1039 height 34
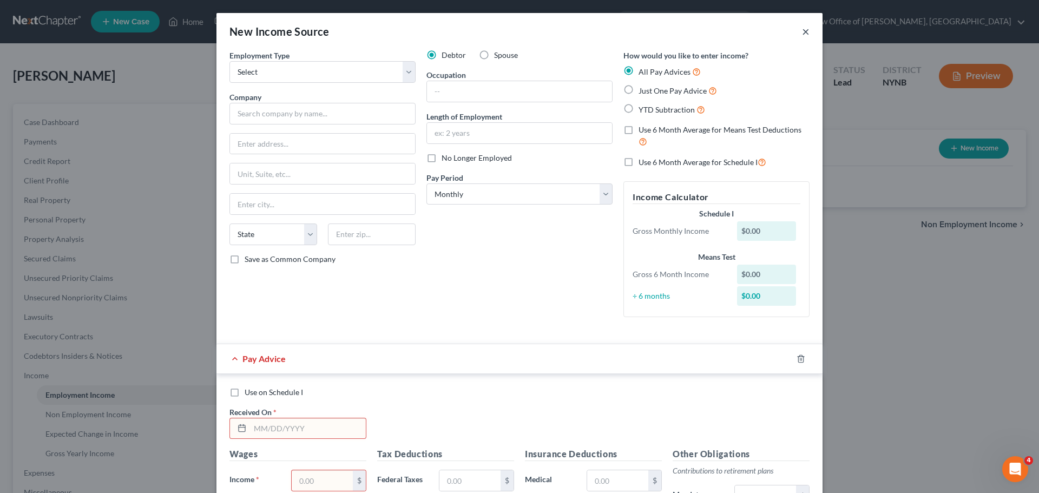
click at [803, 30] on button "×" at bounding box center [806, 31] width 8 height 13
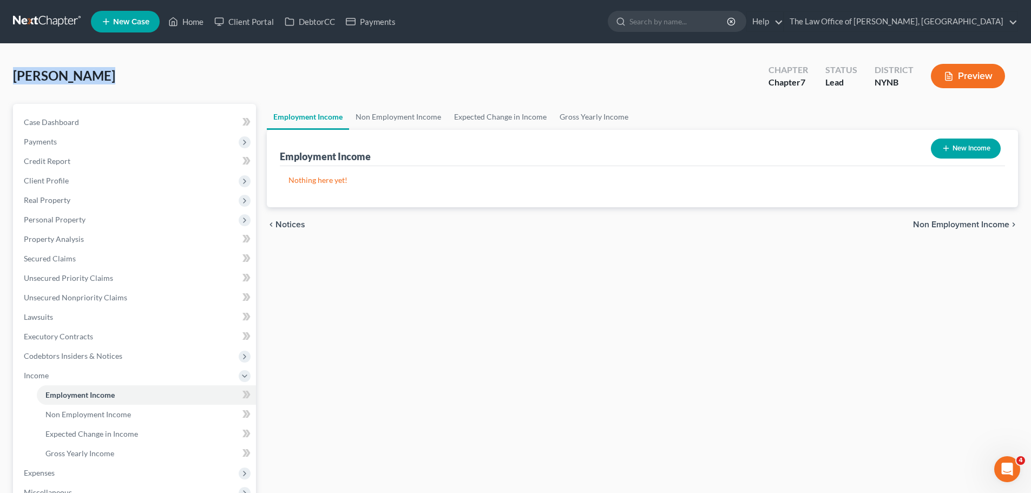
drag, startPoint x: 109, startPoint y: 71, endPoint x: 30, endPoint y: 84, distance: 80.1
click at [11, 78] on div "Nelson, Allan Upgraded Chapter Chapter 7 Status Lead District NYNB Preview Peti…" at bounding box center [515, 348] width 1031 height 609
copy span "Nelson, Allan"
click at [73, 118] on span "Case Dashboard" at bounding box center [51, 121] width 55 height 9
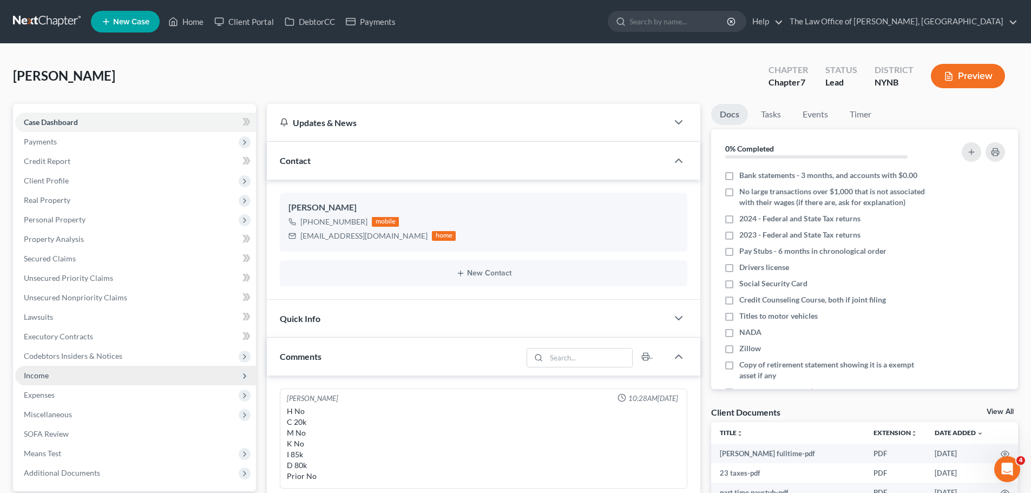
click at [55, 373] on span "Income" at bounding box center [135, 375] width 241 height 19
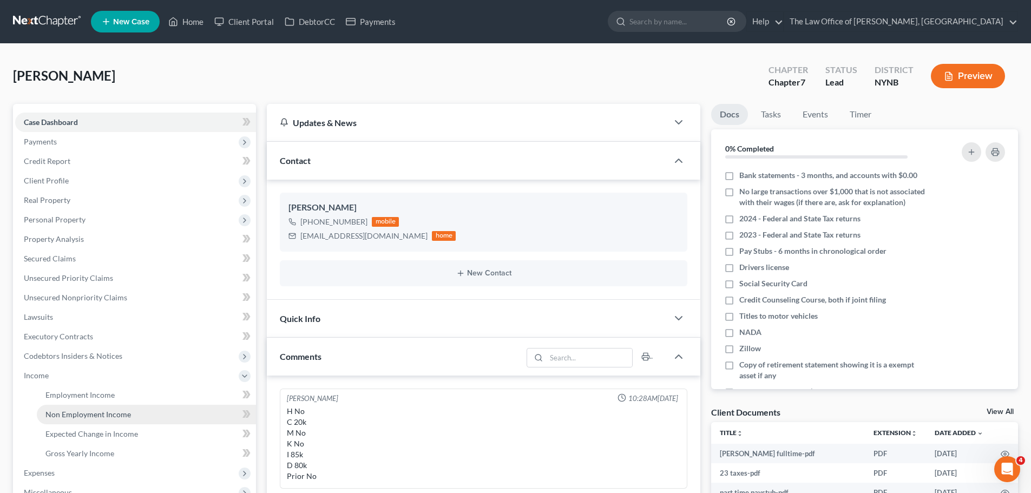
click at [73, 410] on span "Non Employment Income" at bounding box center [88, 414] width 86 height 9
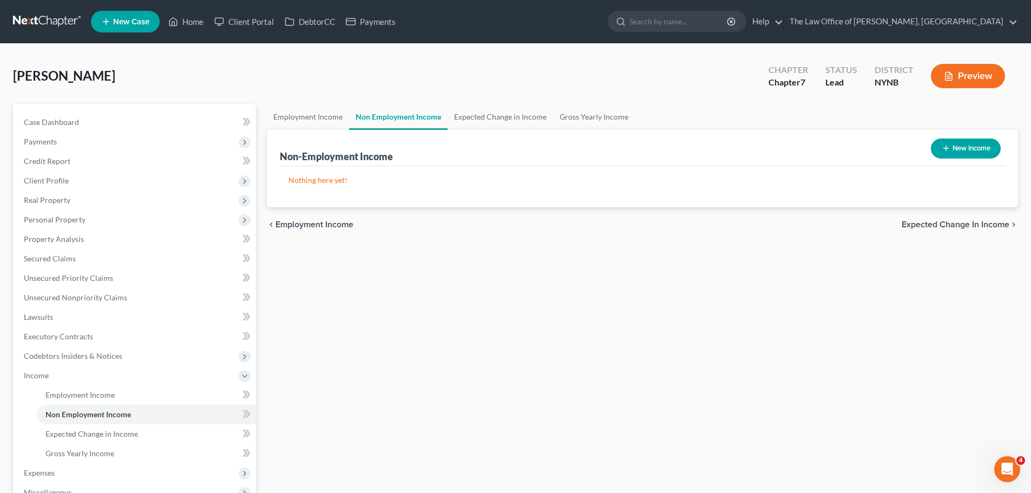
click at [950, 151] on button "New Income" at bounding box center [966, 149] width 70 height 20
select select "0"
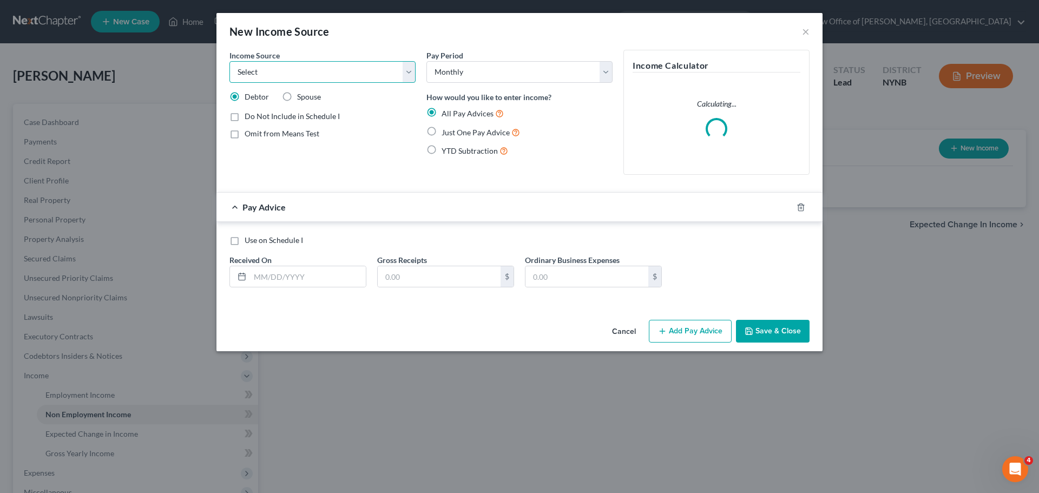
click at [279, 73] on select "Select Unemployment Disability (from employer) Pension Retirement Social Securi…" at bounding box center [322, 72] width 186 height 22
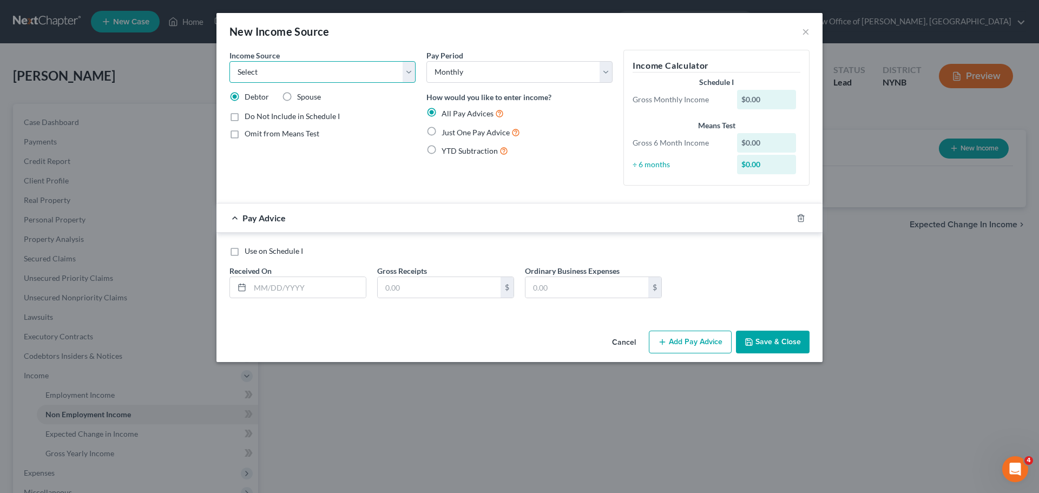
select select "1"
click at [229, 61] on select "Select Unemployment Disability (from employer) Pension Retirement Social Securi…" at bounding box center [322, 72] width 186 height 22
click at [442, 133] on label "Just One Pay Advice" at bounding box center [481, 132] width 78 height 12
click at [446, 133] on input "Just One Pay Advice" at bounding box center [449, 129] width 7 height 7
radio input "true"
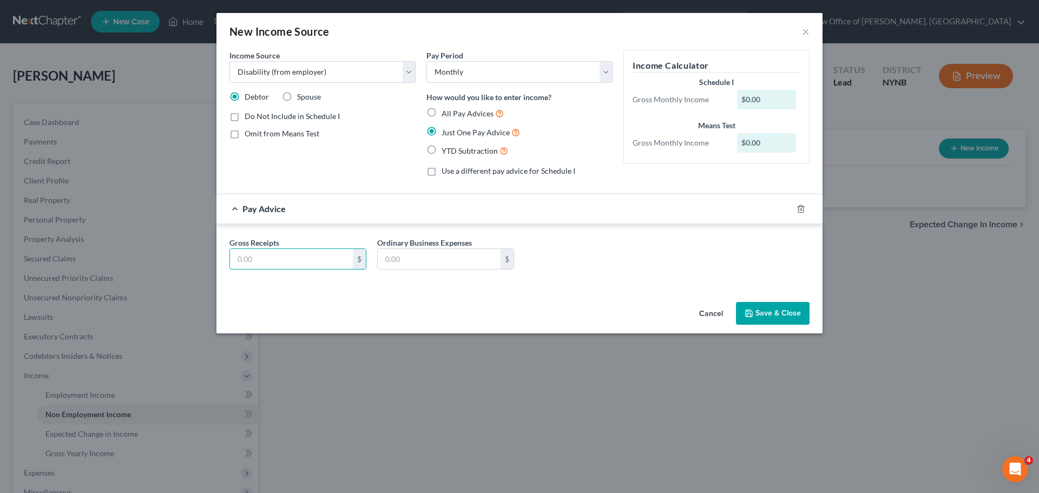
drag, startPoint x: 283, startPoint y: 258, endPoint x: 291, endPoint y: 241, distance: 18.9
click at [285, 257] on input "text" at bounding box center [291, 259] width 123 height 21
type input "1,459"
click at [757, 313] on button "Save & Close" at bounding box center [773, 313] width 74 height 23
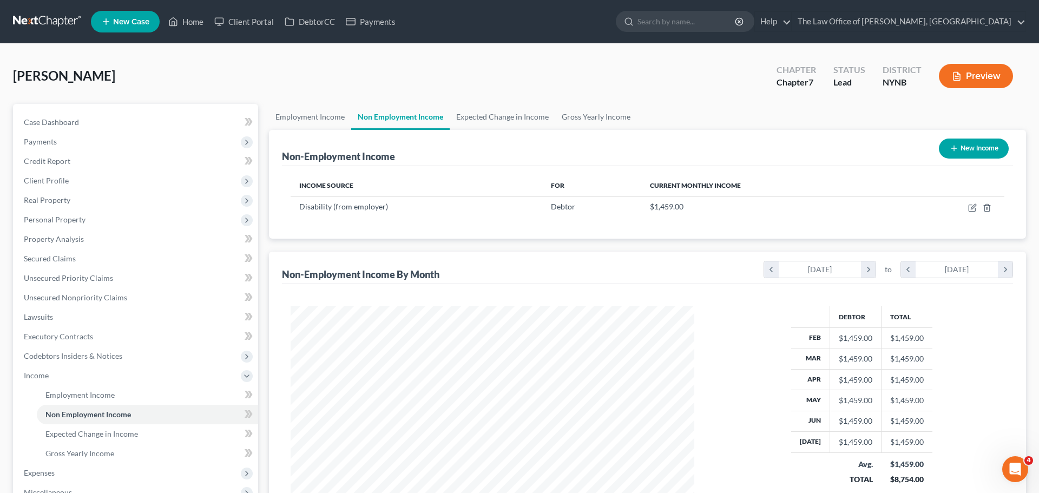
scroll to position [540950, 540727]
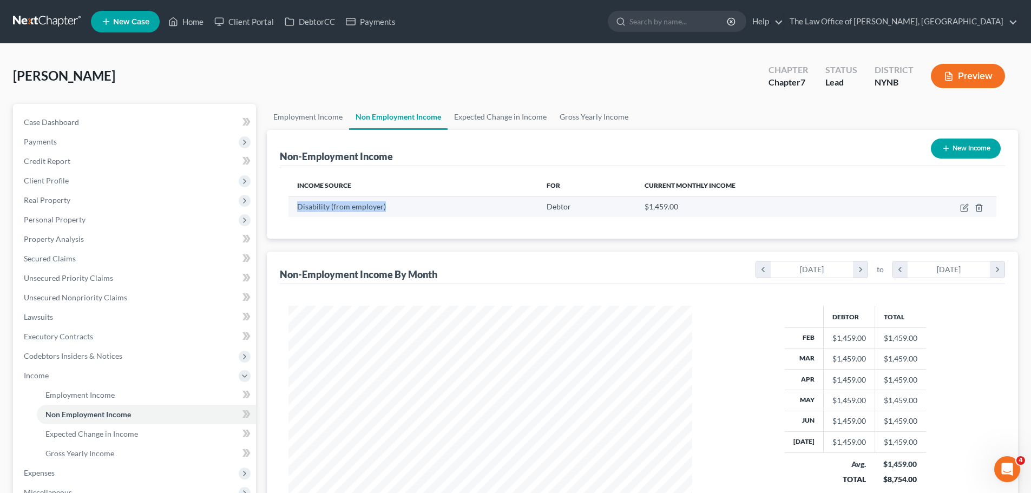
drag, startPoint x: 377, startPoint y: 208, endPoint x: 297, endPoint y: 208, distance: 80.1
click at [297, 208] on div "Disability (from employer)" at bounding box center [413, 206] width 232 height 11
copy span "Disability (from employer)"
click at [317, 21] on link "DebtorCC" at bounding box center [309, 21] width 61 height 19
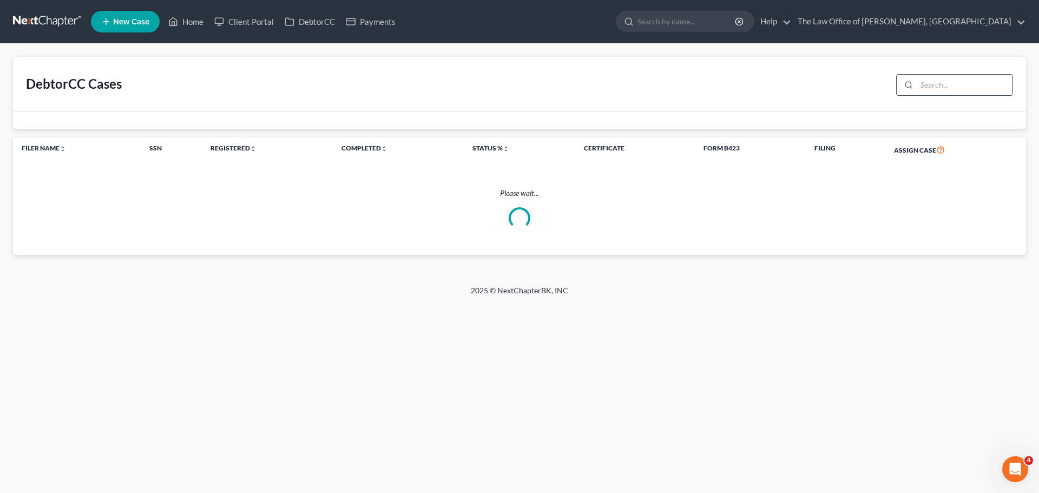
click at [956, 84] on input "search" at bounding box center [965, 85] width 96 height 21
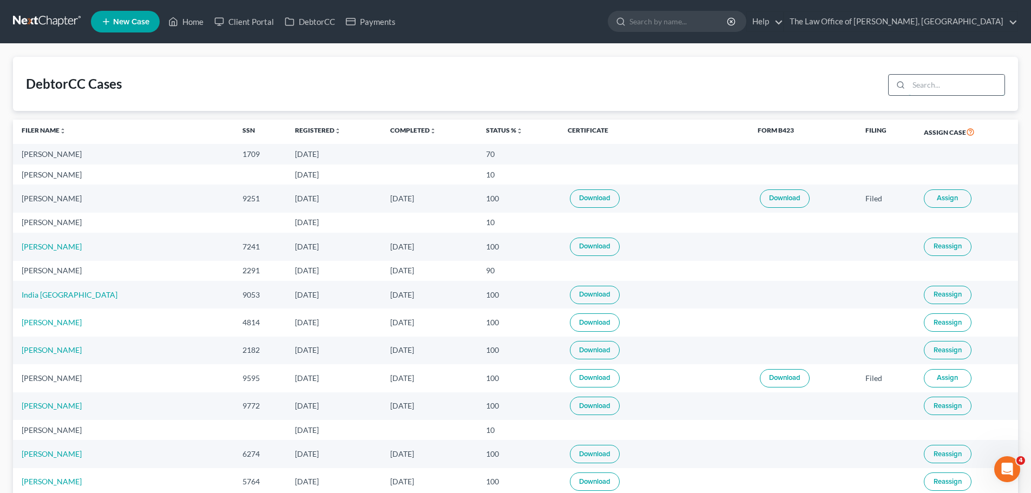
click at [943, 83] on input "search" at bounding box center [957, 85] width 96 height 21
type input "nelson"
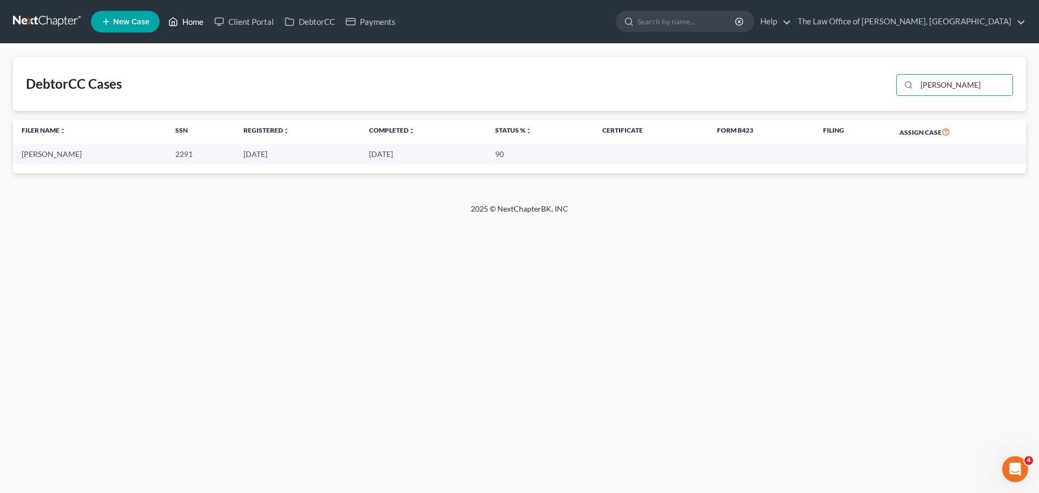
click at [191, 24] on link "Home" at bounding box center [186, 21] width 46 height 19
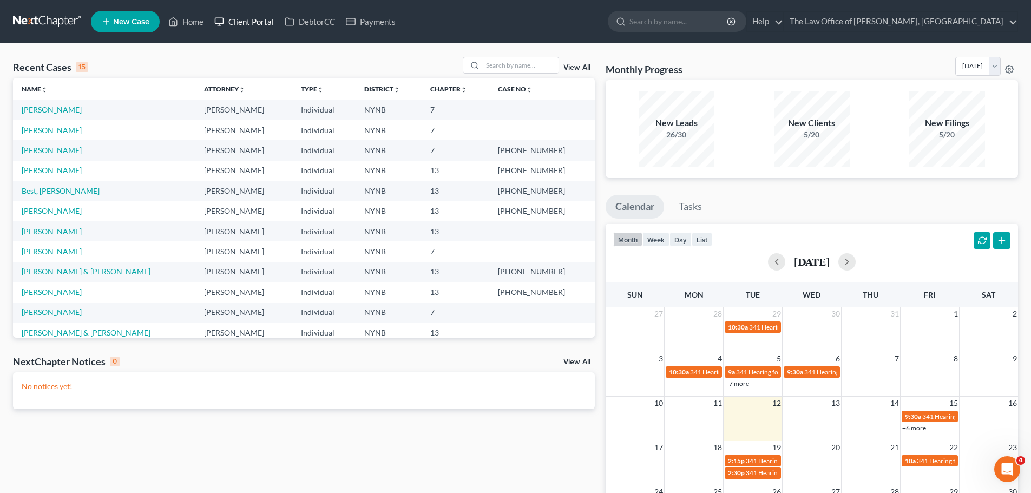
click at [264, 21] on link "Client Portal" at bounding box center [244, 21] width 70 height 19
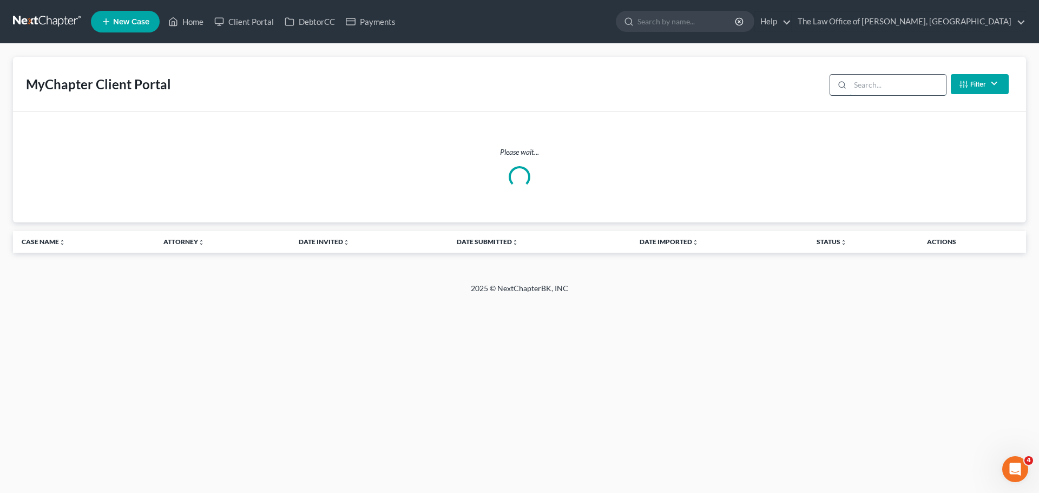
click at [883, 84] on input "search" at bounding box center [898, 85] width 96 height 21
type input "n"
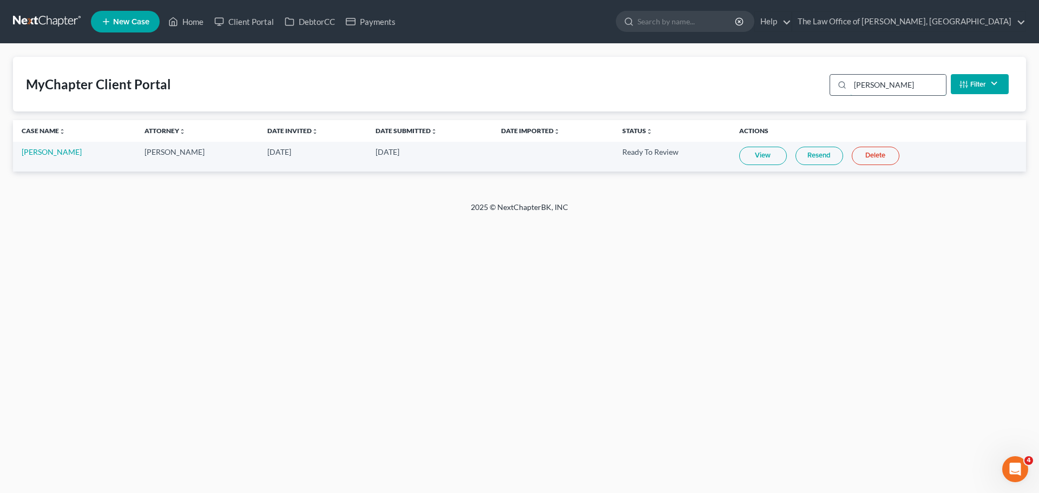
type input "nelson"
click at [766, 151] on link "View" at bounding box center [763, 156] width 48 height 18
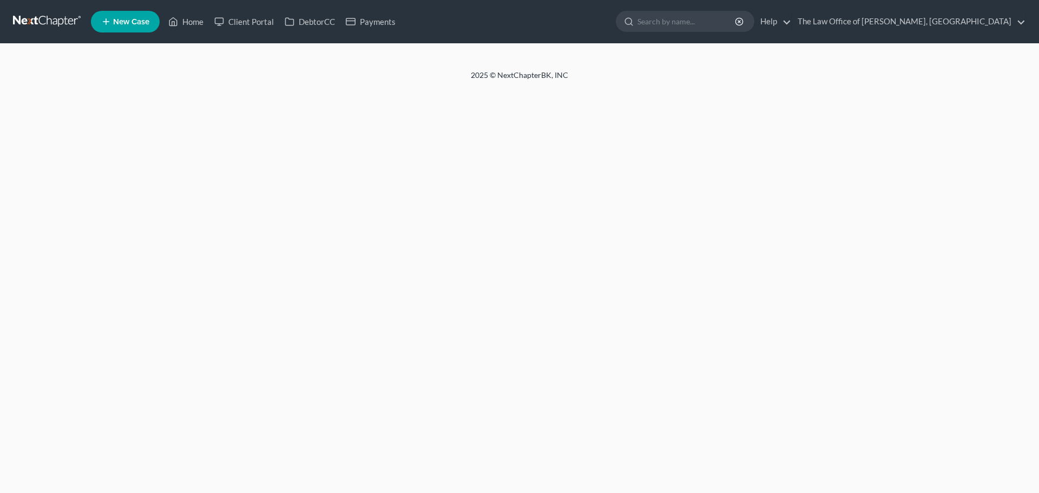
select select "0"
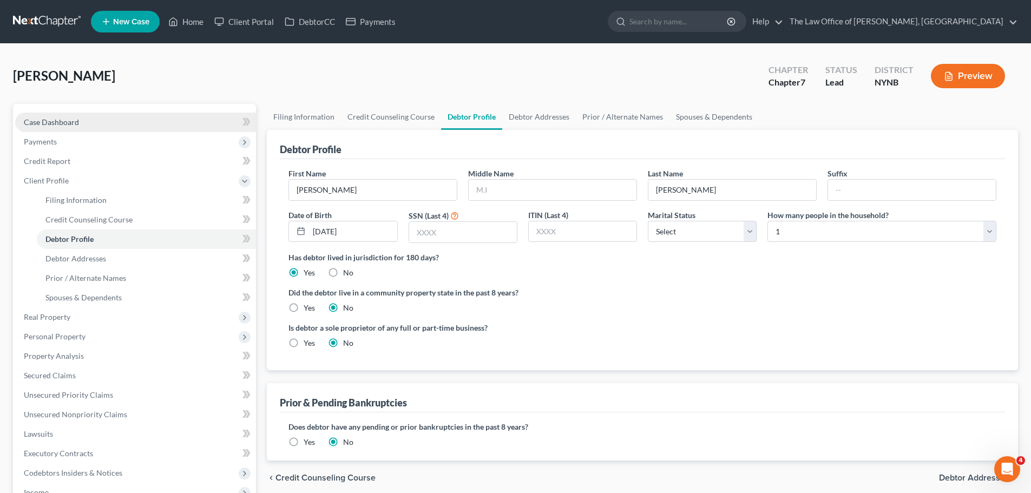
click at [93, 129] on link "Case Dashboard" at bounding box center [135, 122] width 241 height 19
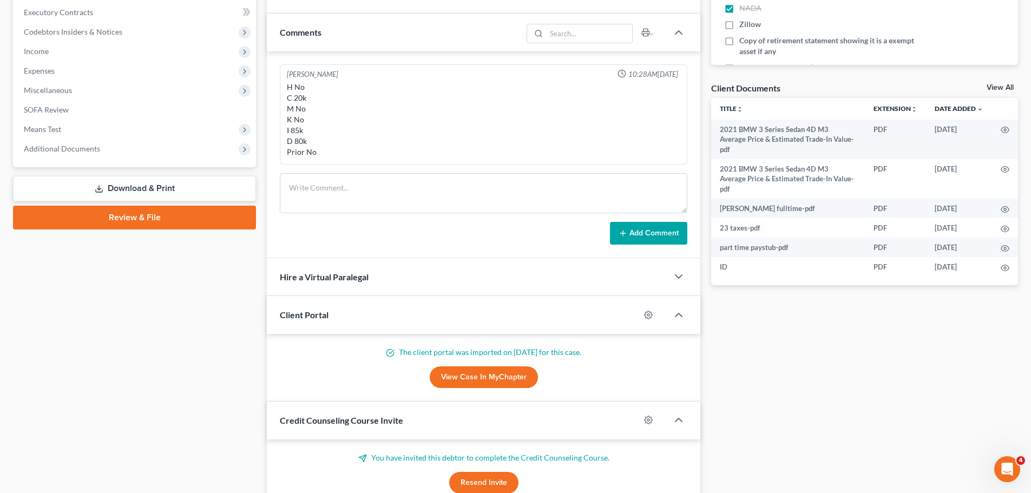
scroll to position [325, 0]
click at [347, 188] on textarea at bounding box center [483, 193] width 407 height 40
click at [317, 187] on textarea "110-542291" at bounding box center [483, 193] width 407 height 40
click at [312, 188] on textarea "110-542291" at bounding box center [483, 193] width 407 height 40
type textarea "110-54-2291"
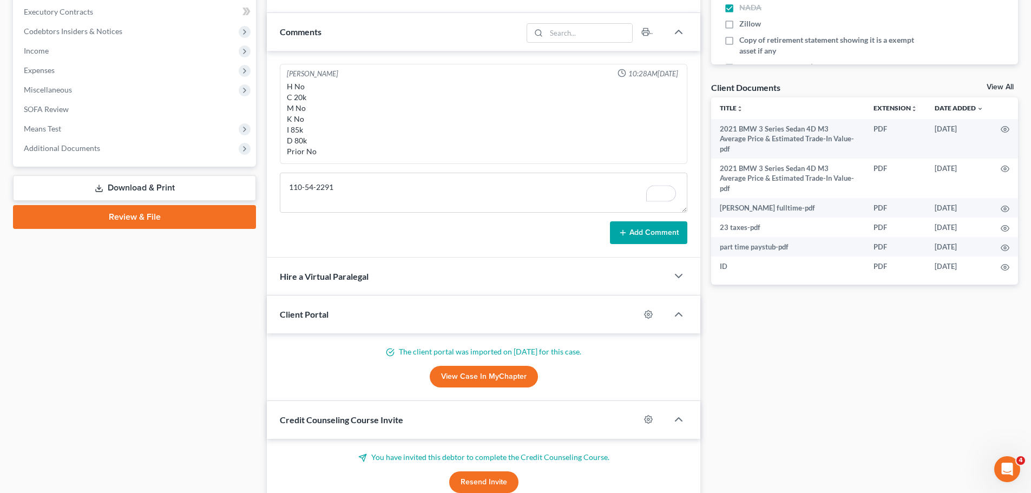
click at [658, 240] on button "Add Comment" at bounding box center [648, 232] width 77 height 23
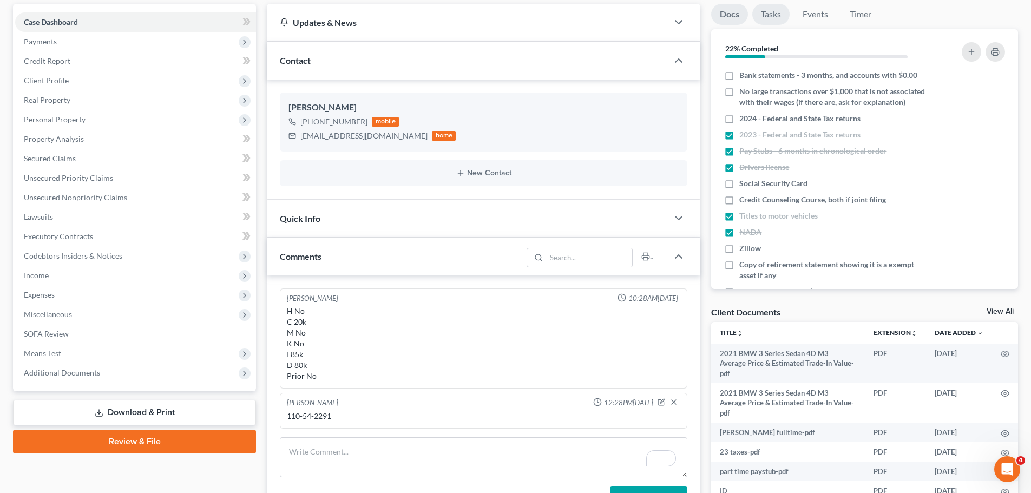
scroll to position [0, 0]
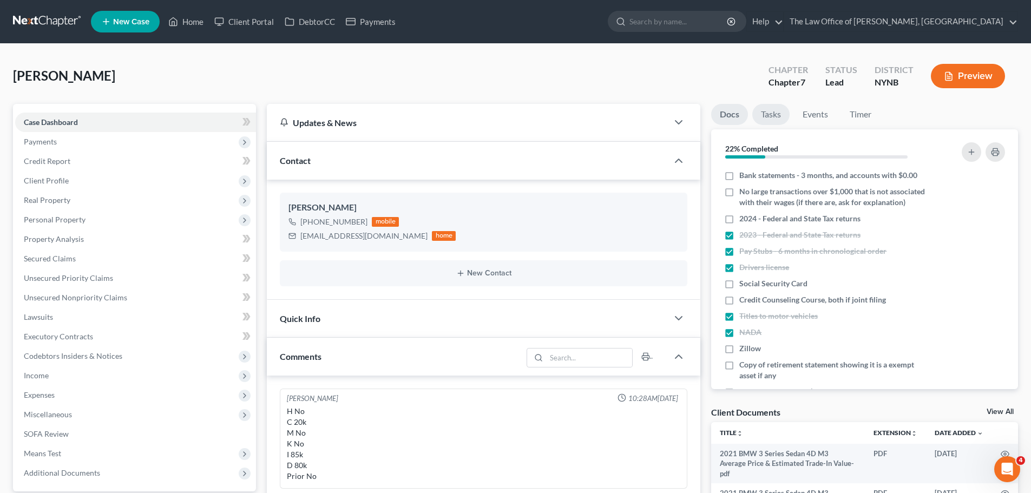
click at [773, 120] on link "Tasks" at bounding box center [770, 114] width 37 height 21
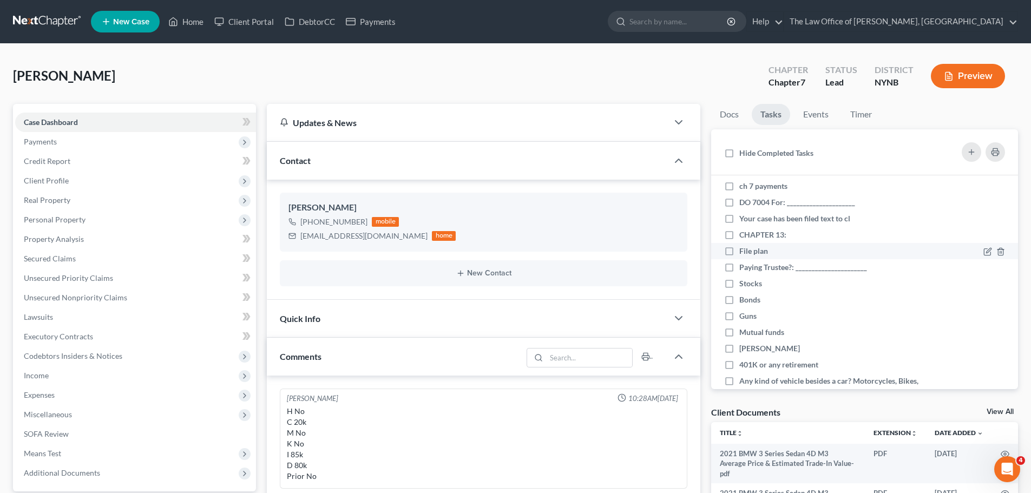
scroll to position [379, 0]
click at [739, 283] on label "Stocks" at bounding box center [754, 284] width 31 height 11
click at [744, 283] on input "Stocks" at bounding box center [747, 282] width 7 height 7
checkbox input "true"
drag, startPoint x: 727, startPoint y: 305, endPoint x: 724, endPoint y: 310, distance: 5.9
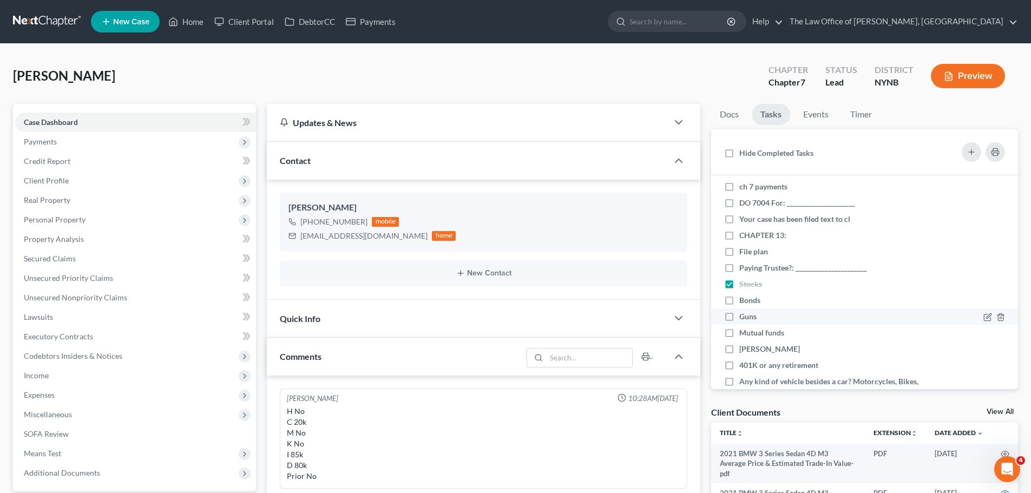
click at [739, 306] on label "Bonds" at bounding box center [754, 300] width 30 height 11
click at [744, 302] on input "Bonds" at bounding box center [747, 298] width 7 height 7
checkbox input "true"
click at [739, 319] on label "Guns" at bounding box center [752, 316] width 26 height 11
click at [744, 318] on input "Guns" at bounding box center [747, 314] width 7 height 7
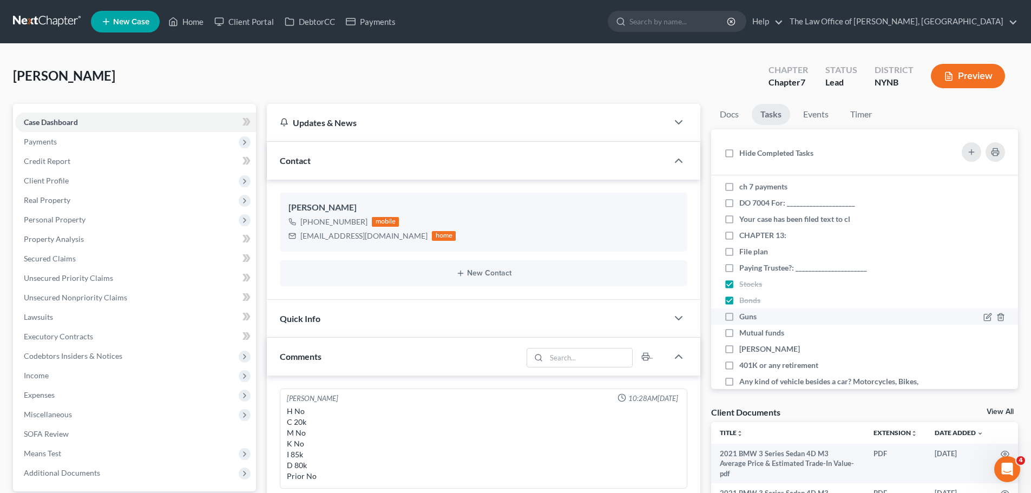
checkbox input "true"
click at [739, 337] on label "Mutual funds" at bounding box center [766, 332] width 54 height 11
click at [744, 334] on input "Mutual funds" at bounding box center [747, 330] width 7 height 7
checkbox input "true"
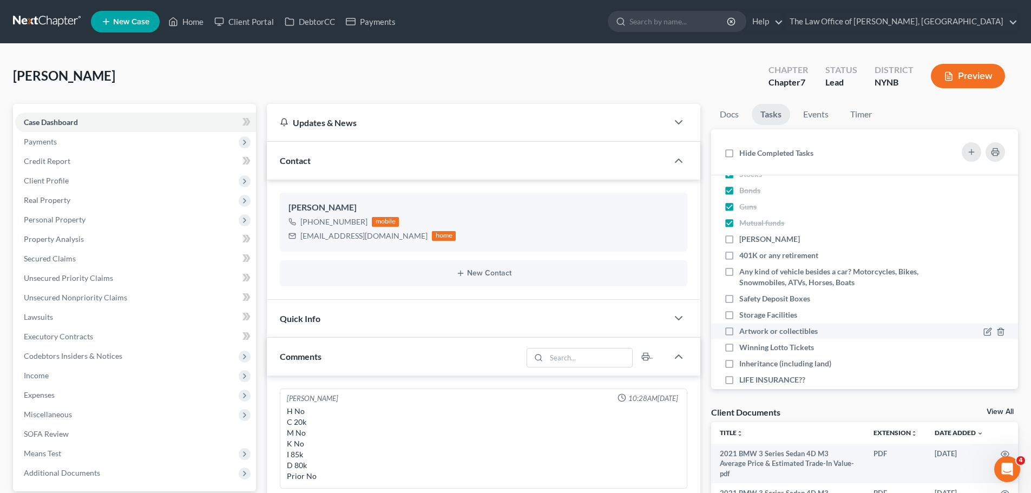
scroll to position [505, 0]
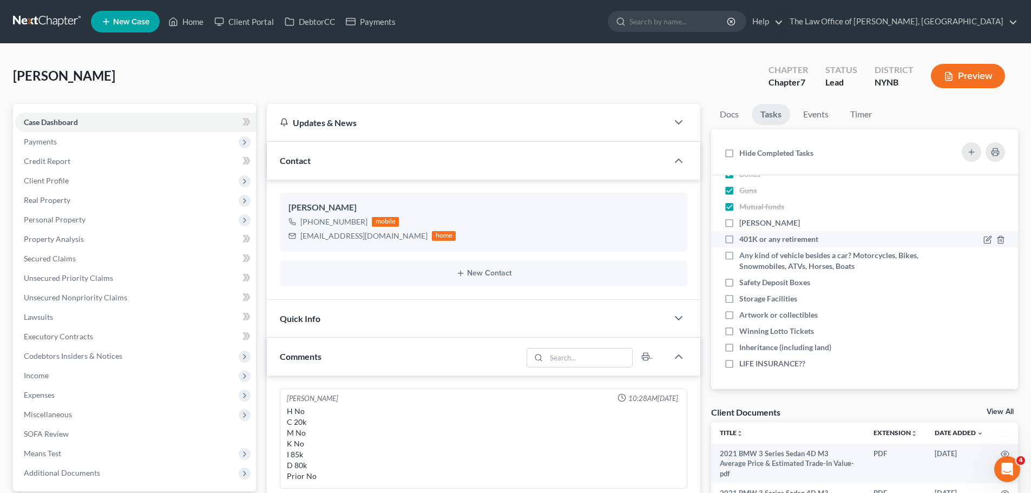
drag, startPoint x: 731, startPoint y: 227, endPoint x: 730, endPoint y: 239, distance: 11.9
click at [739, 228] on label "Roth IRA" at bounding box center [773, 223] width 69 height 11
click at [744, 225] on input "Roth IRA" at bounding box center [747, 221] width 7 height 7
checkbox input "true"
click at [739, 241] on label "401K or any retirement" at bounding box center [783, 239] width 88 height 11
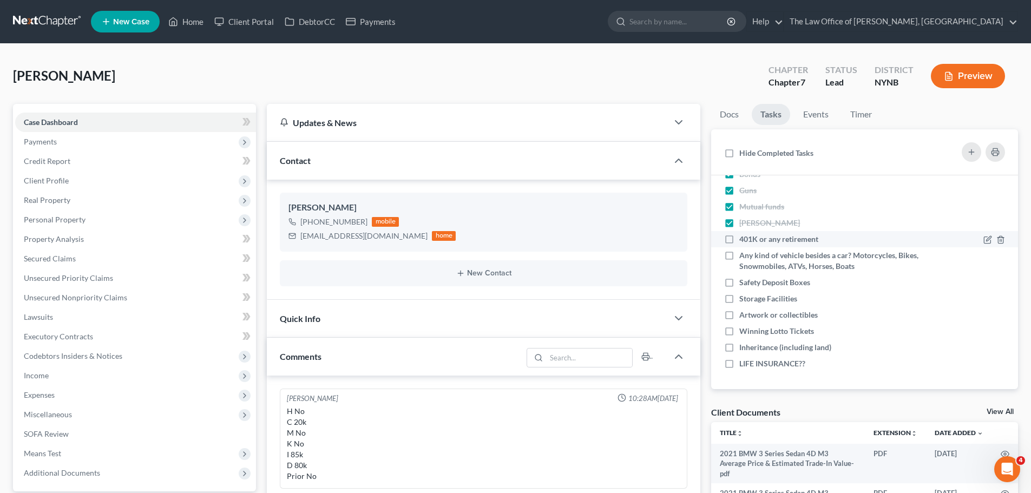
click at [744, 241] on input "401K or any retirement" at bounding box center [747, 237] width 7 height 7
checkbox input "true"
click at [739, 257] on label "Any kind of vehicle besides a car? Motorcycles, Bikes, Snowmobiles, ATVs, Horse…" at bounding box center [829, 261] width 180 height 22
click at [744, 257] on input "Any kind of vehicle besides a car? Motorcycles, Bikes, Snowmobiles, ATVs, Horse…" at bounding box center [747, 253] width 7 height 7
checkbox input "true"
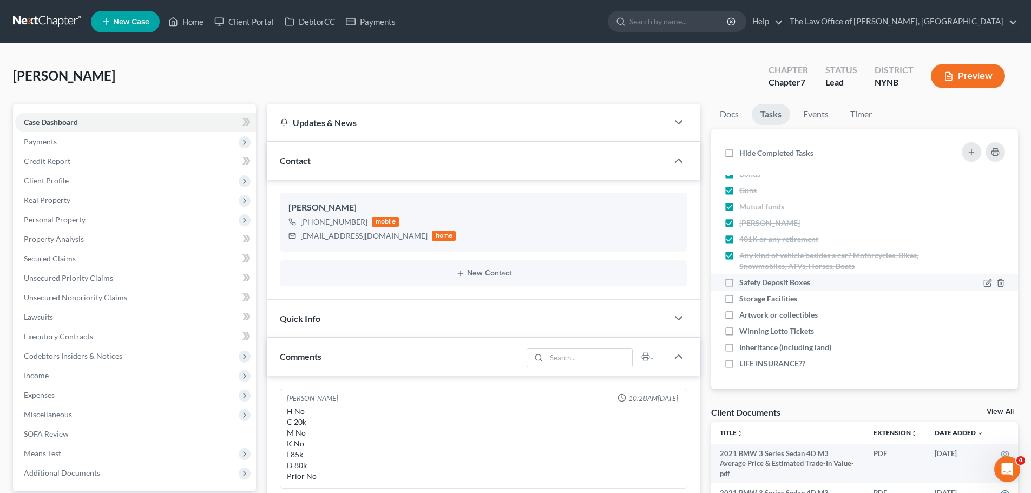
click at [739, 281] on label "Safety Deposit Boxes" at bounding box center [779, 282] width 80 height 11
click at [744, 281] on input "Safety Deposit Boxes" at bounding box center [747, 280] width 7 height 7
checkbox input "true"
click at [739, 300] on label "Storage Facilities" at bounding box center [772, 298] width 67 height 11
click at [744, 300] on input "Storage Facilities" at bounding box center [747, 296] width 7 height 7
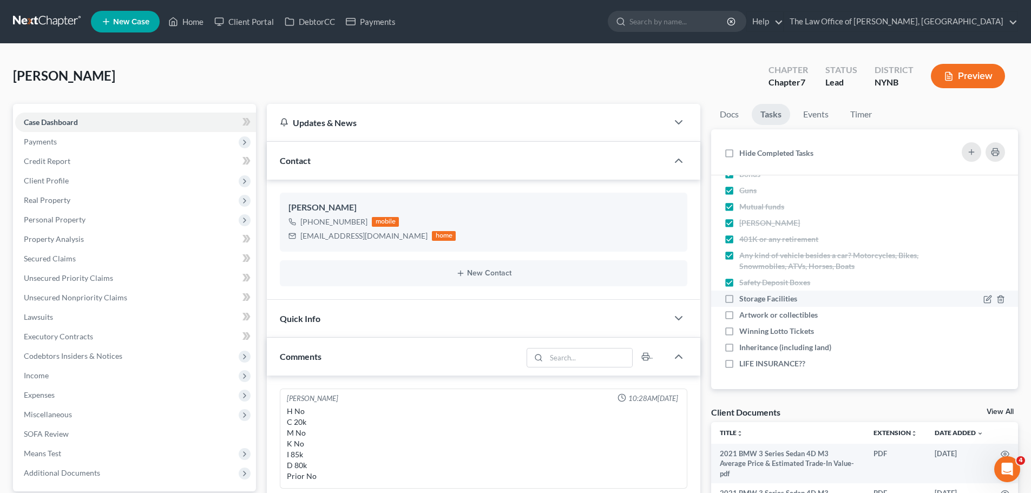
checkbox input "true"
click at [739, 313] on label "Artwork or collectibles" at bounding box center [782, 315] width 87 height 11
click at [744, 313] on input "Artwork or collectibles" at bounding box center [747, 313] width 7 height 7
checkbox input "true"
click at [739, 331] on label "Winning Lotto Tickets" at bounding box center [780, 331] width 83 height 11
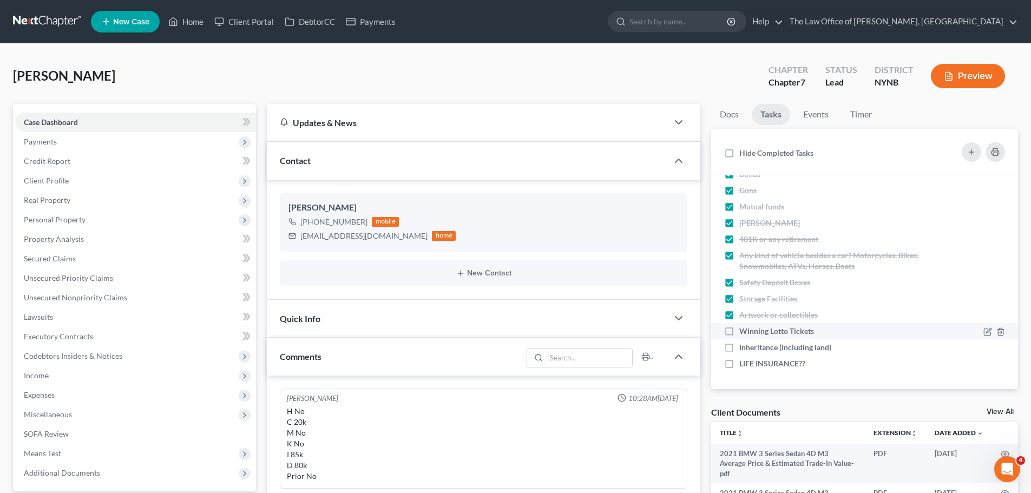
click at [744, 331] on input "Winning Lotto Tickets" at bounding box center [747, 329] width 7 height 7
checkbox input "true"
drag, startPoint x: 732, startPoint y: 348, endPoint x: 733, endPoint y: 360, distance: 12.5
click at [739, 349] on label "Inheritance (including land)" at bounding box center [789, 347] width 101 height 11
click at [744, 349] on input "Inheritance (including land)" at bounding box center [747, 345] width 7 height 7
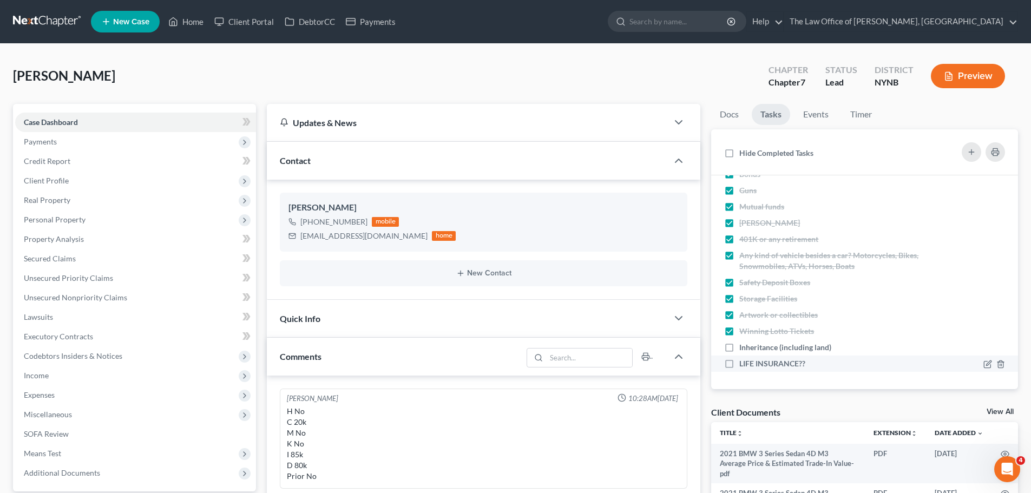
checkbox input "true"
click at [739, 365] on label "LIFE INSURANCE??" at bounding box center [776, 363] width 75 height 11
click at [744, 365] on input "LIFE INSURANCE??" at bounding box center [747, 361] width 7 height 7
checkbox input "true"
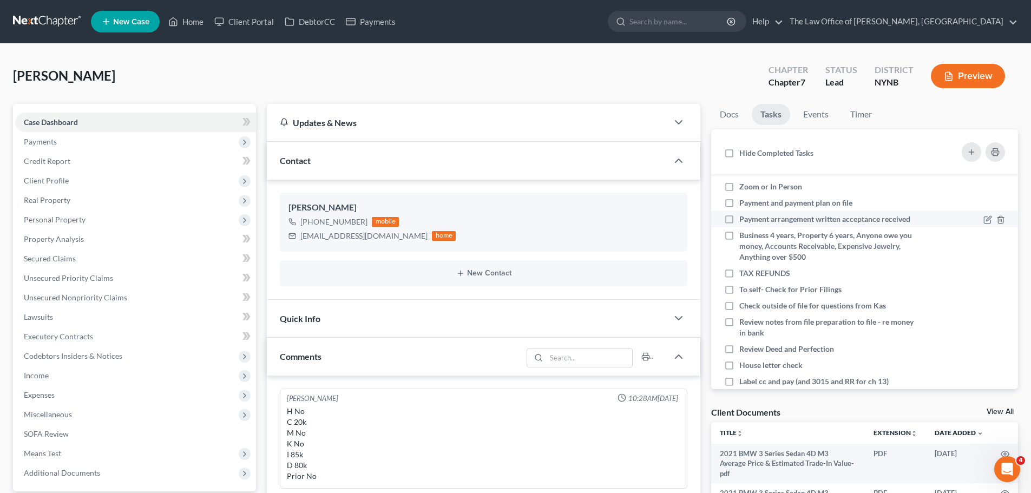
scroll to position [0, 0]
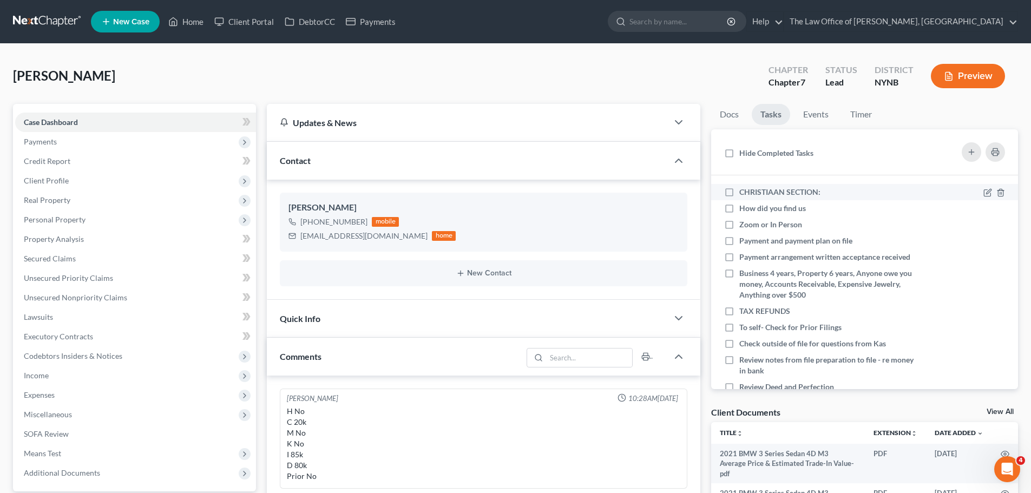
click at [739, 194] on label "CHRISTIAAN SECTION:" at bounding box center [784, 192] width 90 height 11
click at [744, 194] on input "CHRISTIAAN SECTION:" at bounding box center [747, 190] width 7 height 7
checkbox input "true"
click at [986, 208] on icon at bounding box center [988, 207] width 5 height 5
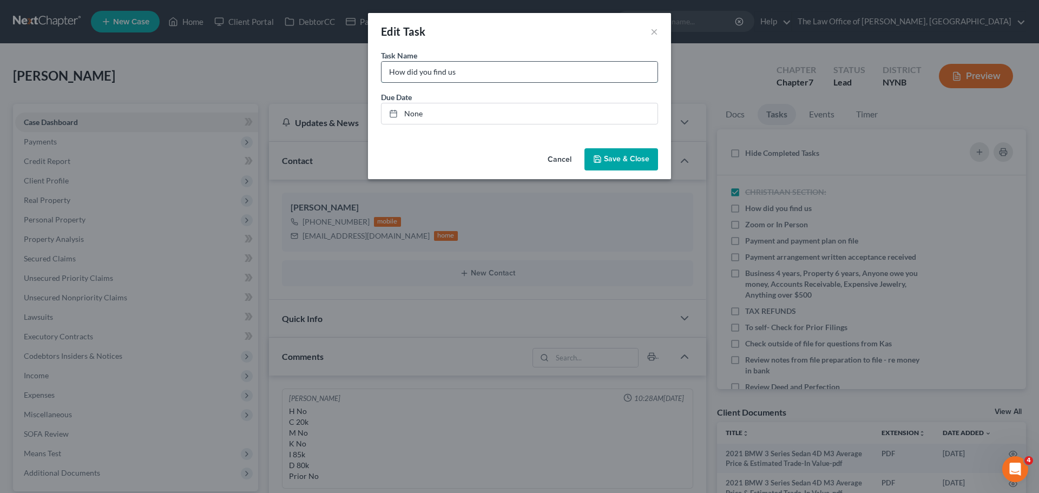
click at [539, 68] on input "How did you find us" at bounding box center [520, 72] width 276 height 21
type input "How did you find us google"
drag, startPoint x: 610, startPoint y: 163, endPoint x: 633, endPoint y: 173, distance: 24.5
click at [610, 165] on button "Save & Close" at bounding box center [621, 159] width 74 height 23
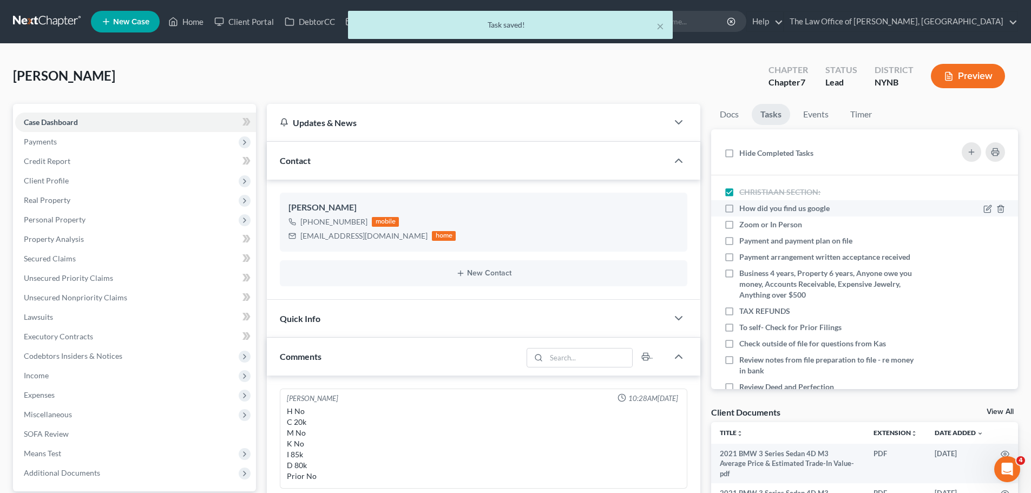
click at [739, 209] on label "How did you find us google" at bounding box center [788, 208] width 99 height 11
click at [744, 209] on input "How did you find us google" at bounding box center [747, 206] width 7 height 7
checkbox input "true"
click at [983, 222] on icon at bounding box center [987, 225] width 9 height 9
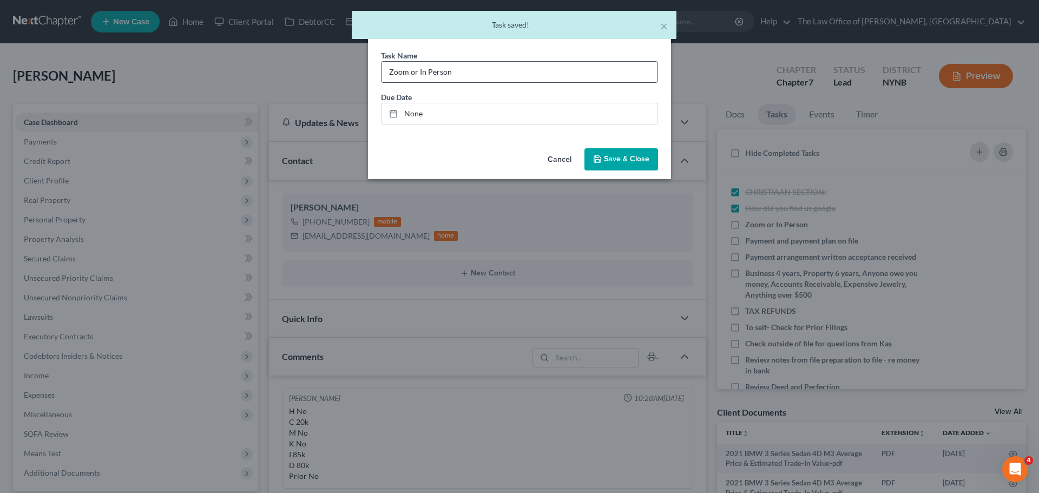
click at [547, 67] on input "Zoom or In Person" at bounding box center [520, 72] width 276 height 21
type input "Zoom or In Person - in person SO"
drag, startPoint x: 626, startPoint y: 149, endPoint x: 632, endPoint y: 160, distance: 12.6
click at [625, 151] on button "Save & Close" at bounding box center [621, 159] width 74 height 23
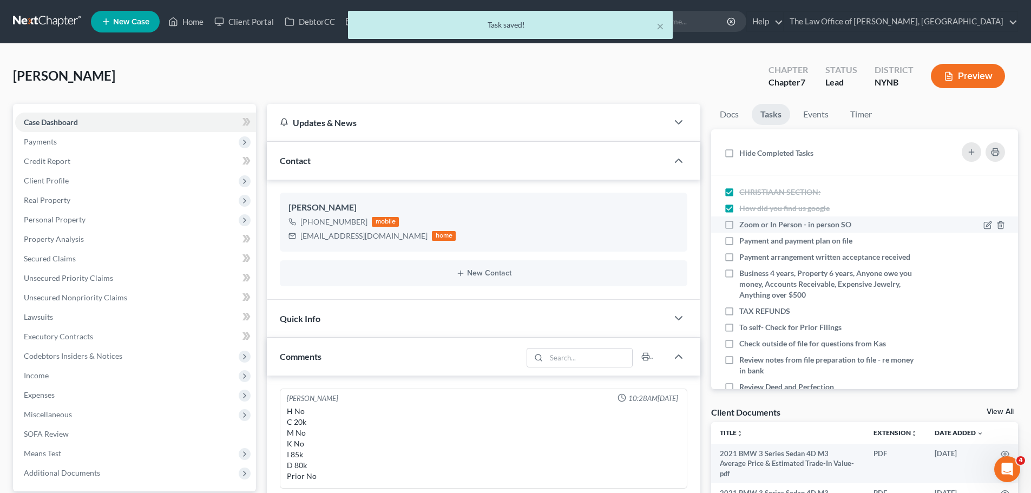
drag, startPoint x: 731, startPoint y: 226, endPoint x: 729, endPoint y: 231, distance: 5.6
click at [739, 226] on label "Zoom or In Person - in person SO" at bounding box center [799, 224] width 121 height 11
click at [744, 226] on input "Zoom or In Person - in person SO" at bounding box center [747, 222] width 7 height 7
checkbox input "true"
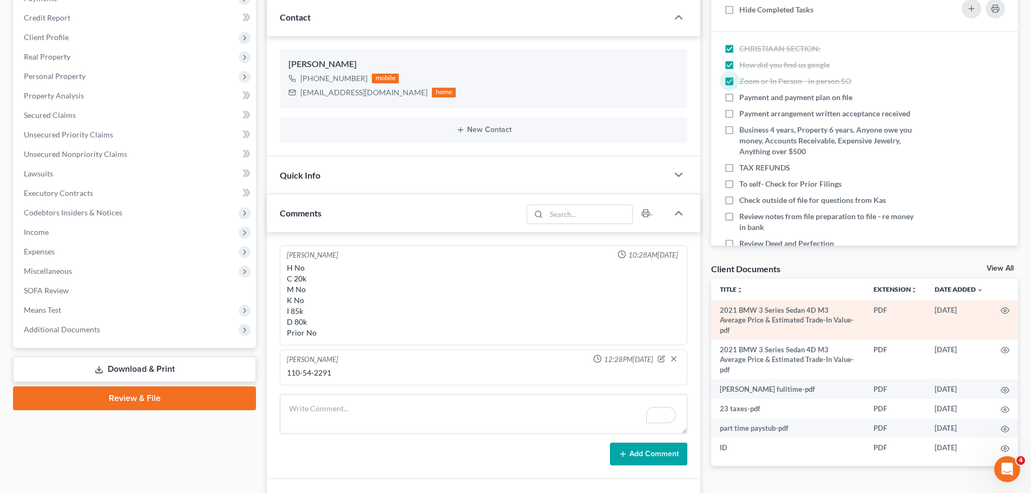
scroll to position [162, 0]
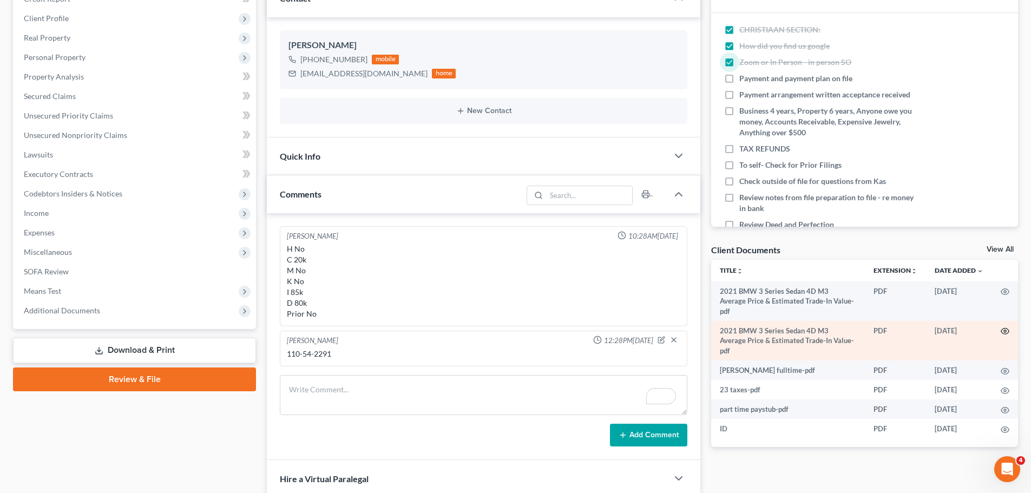
click at [1008, 328] on icon "button" at bounding box center [1005, 331] width 8 height 6
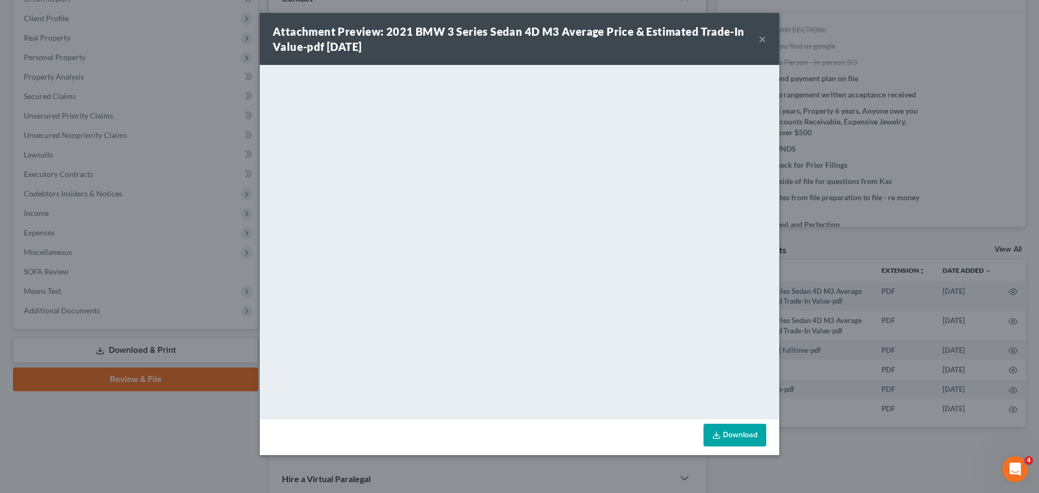
click at [765, 38] on button "×" at bounding box center [763, 38] width 8 height 13
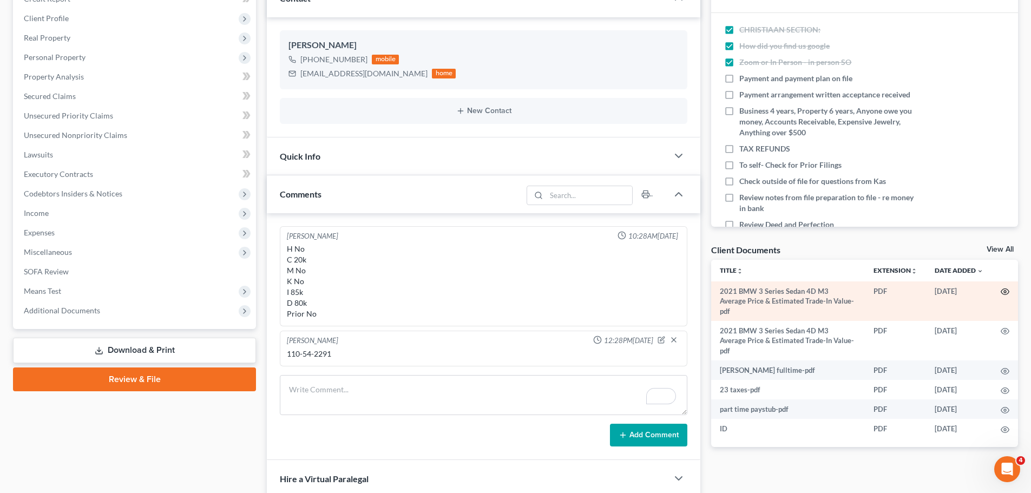
click at [1009, 290] on icon "button" at bounding box center [1005, 291] width 9 height 9
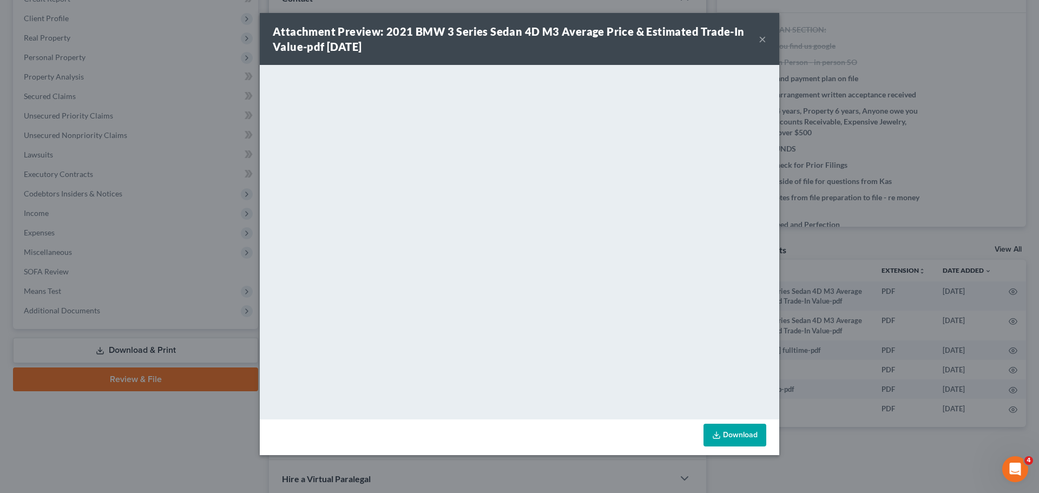
click at [761, 41] on button "×" at bounding box center [763, 38] width 8 height 13
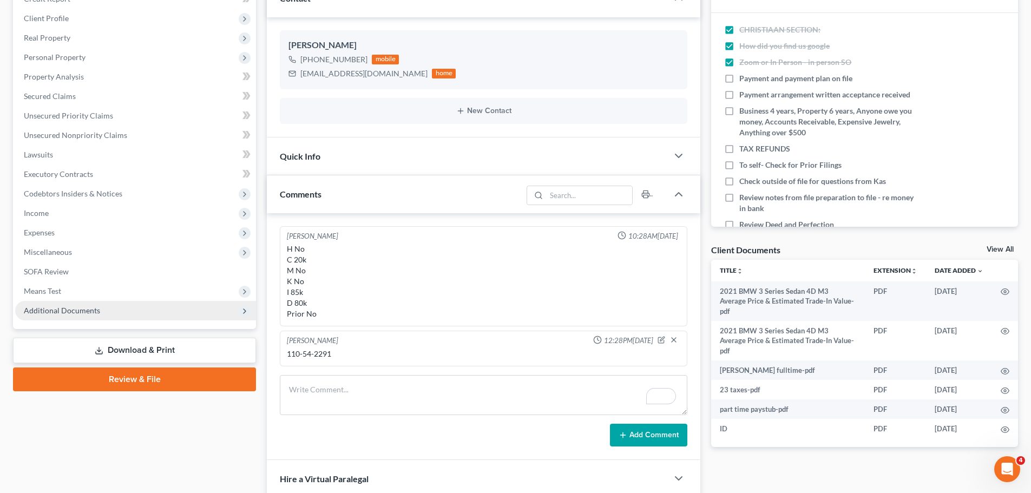
click at [69, 313] on span "Additional Documents" at bounding box center [62, 310] width 76 height 9
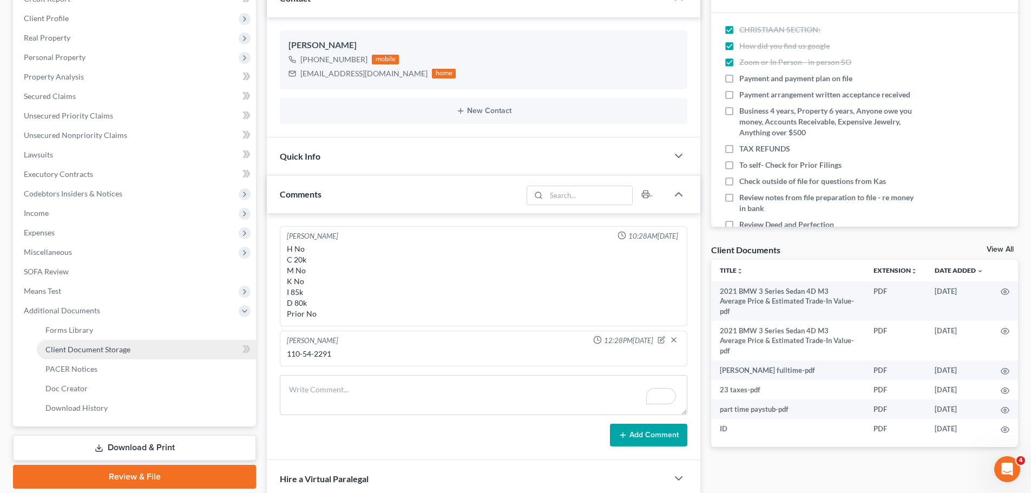
drag, startPoint x: 102, startPoint y: 347, endPoint x: 144, endPoint y: 341, distance: 43.2
click at [101, 347] on span "Client Document Storage" at bounding box center [87, 349] width 85 height 9
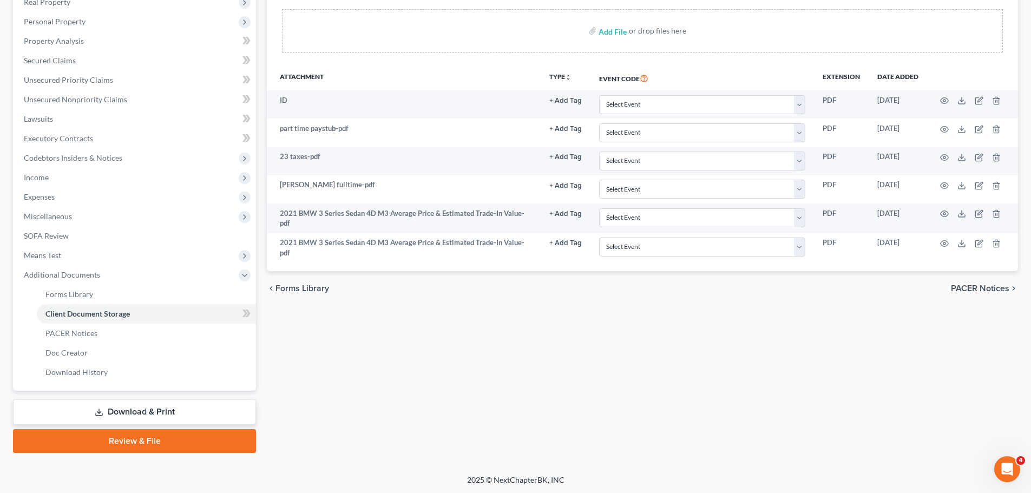
scroll to position [199, 0]
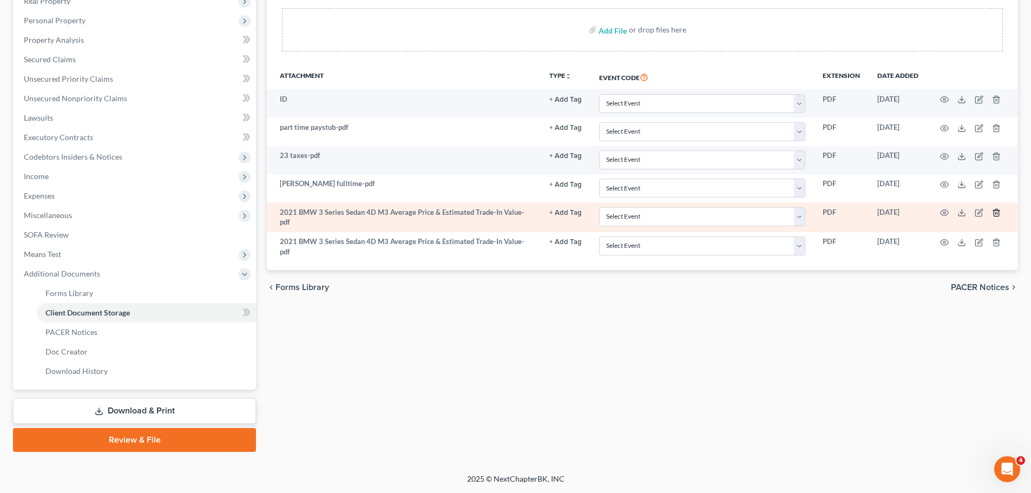
click at [998, 214] on icon "button" at bounding box center [996, 212] width 5 height 7
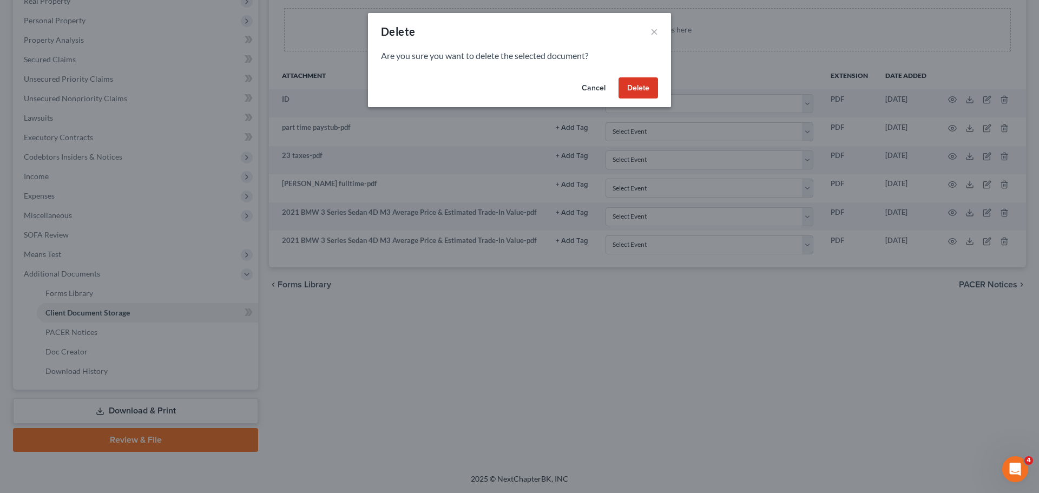
click at [642, 89] on button "Delete" at bounding box center [639, 88] width 40 height 22
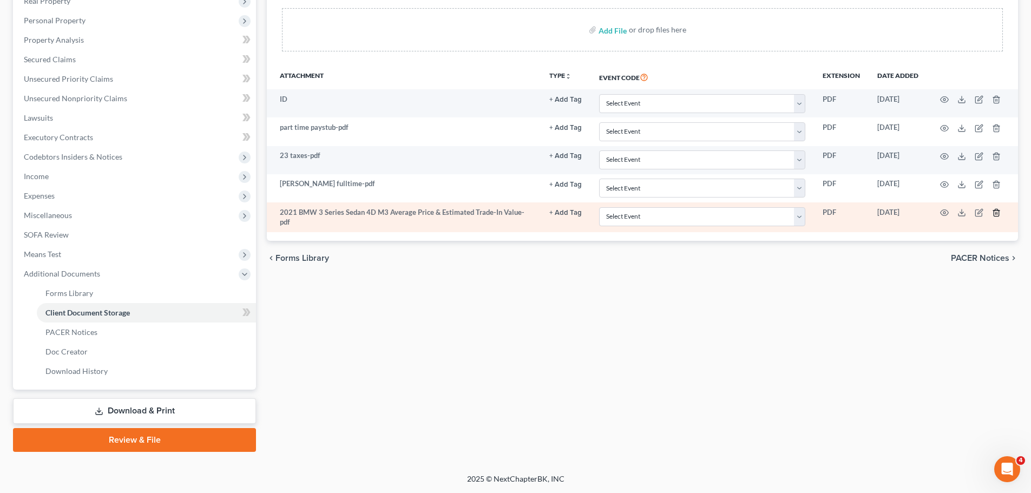
click at [996, 214] on icon "button" at bounding box center [996, 212] width 9 height 9
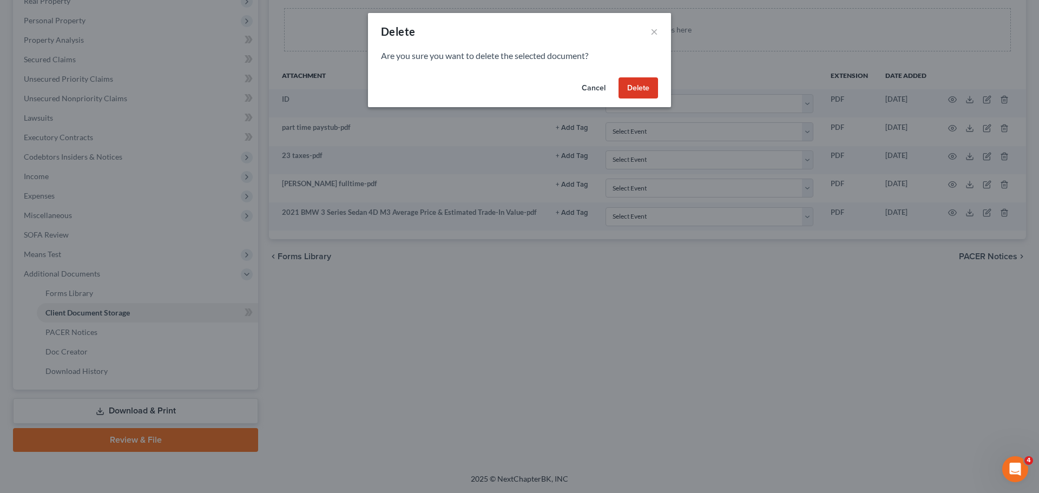
click at [645, 84] on button "Delete" at bounding box center [639, 88] width 40 height 22
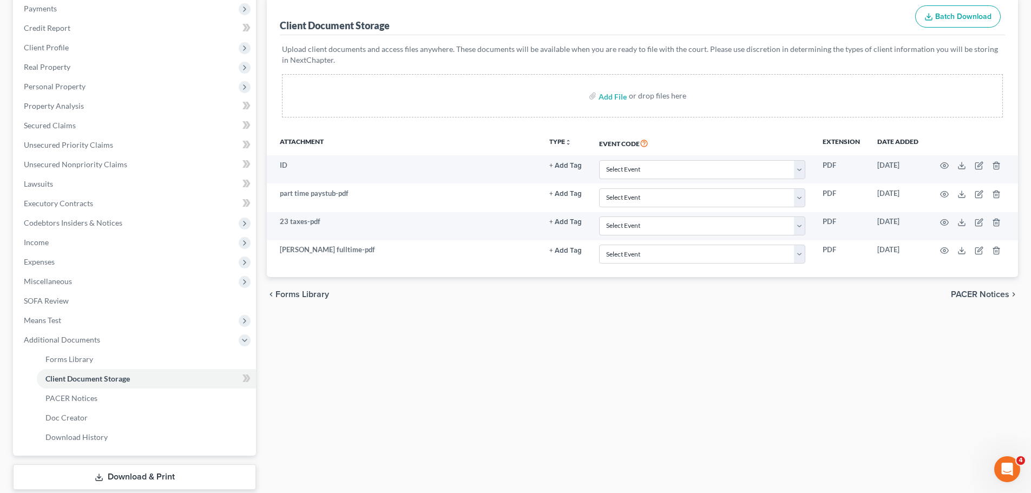
scroll to position [0, 0]
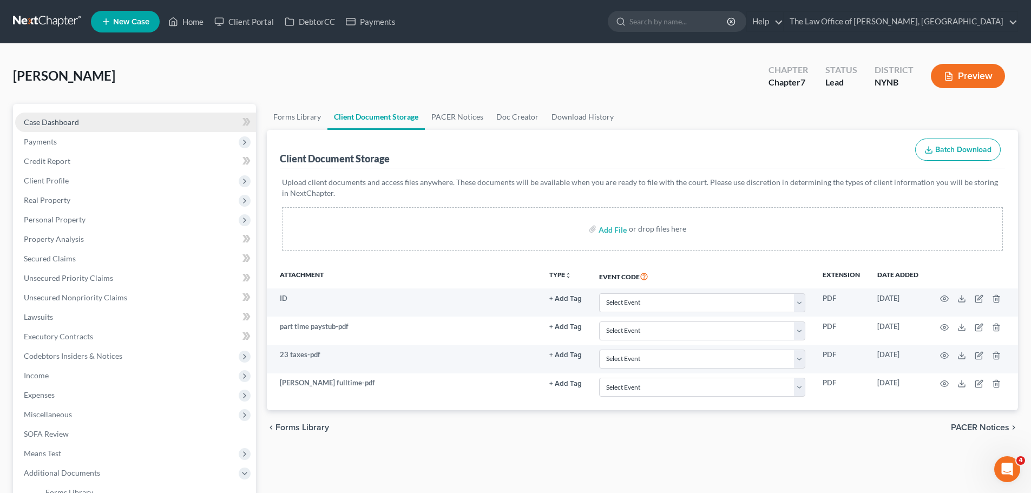
click at [63, 126] on span "Case Dashboard" at bounding box center [51, 121] width 55 height 9
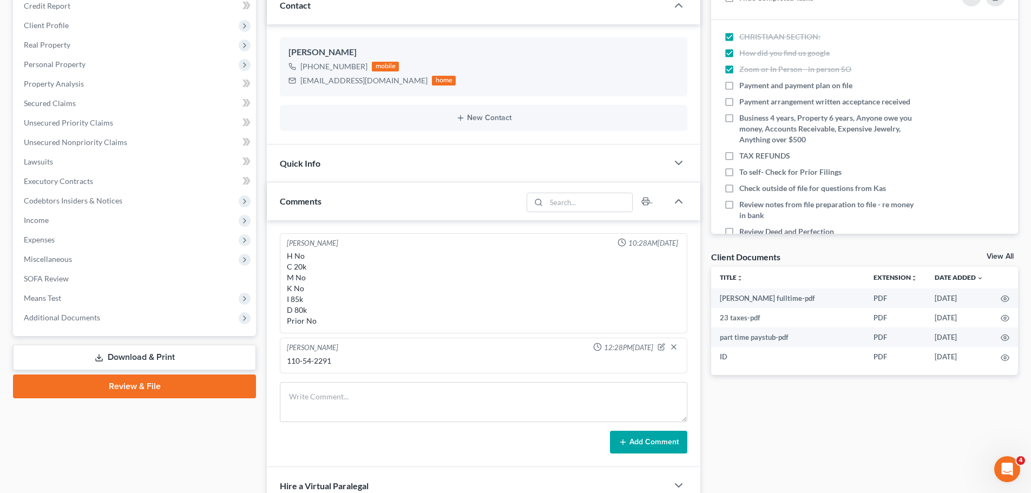
scroll to position [271, 0]
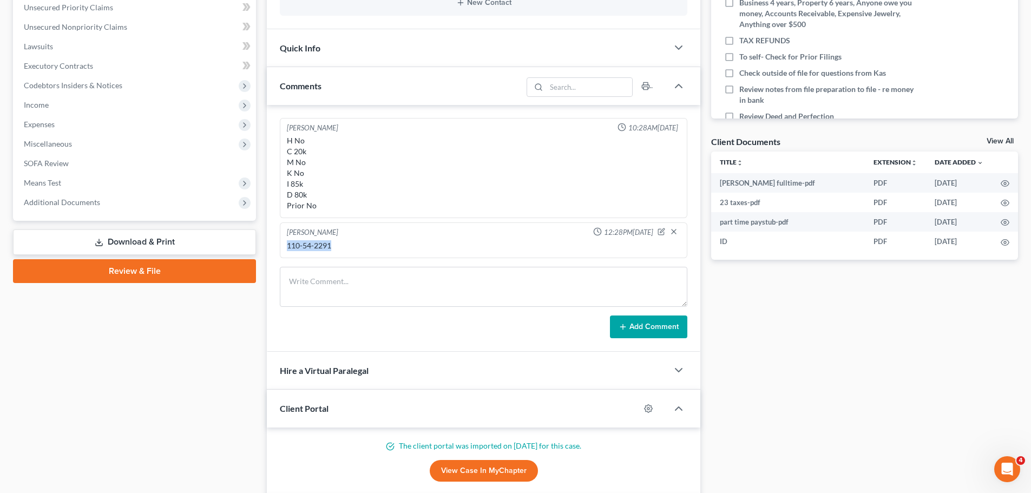
drag, startPoint x: 346, startPoint y: 245, endPoint x: 287, endPoint y: 246, distance: 58.5
click at [287, 246] on div "110-54-2291" at bounding box center [483, 245] width 393 height 11
copy div "110-54-2291"
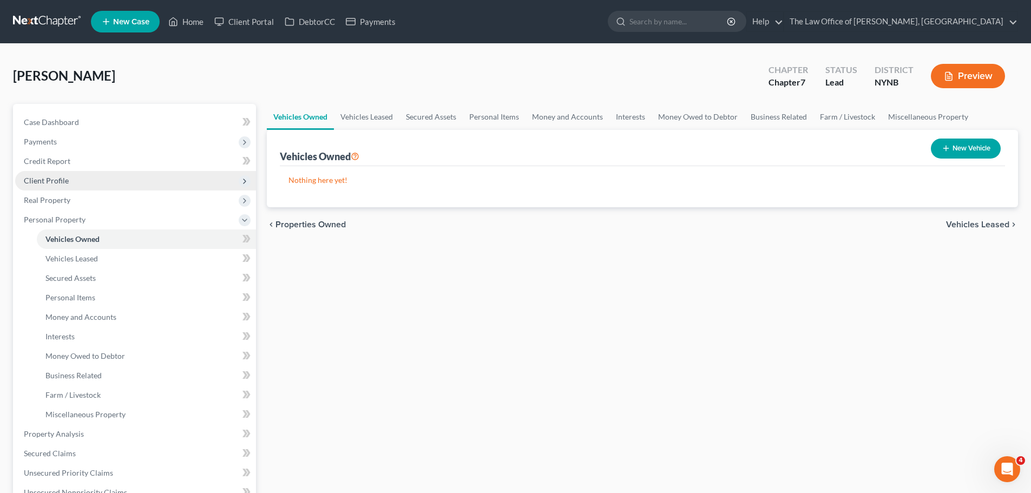
click at [45, 181] on span "Client Profile" at bounding box center [46, 180] width 45 height 9
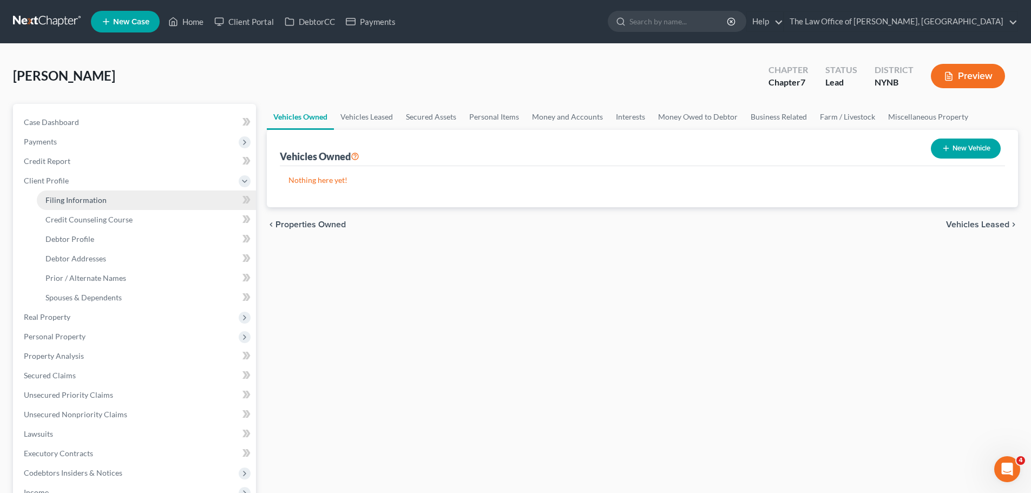
click at [67, 200] on span "Filing Information" at bounding box center [75, 199] width 61 height 9
select select "1"
select select "0"
select select "54"
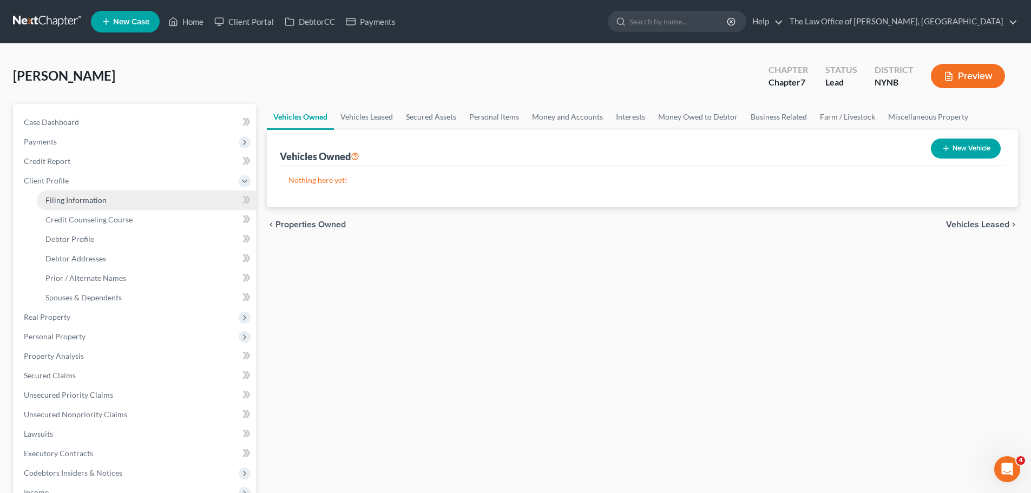
select select "0"
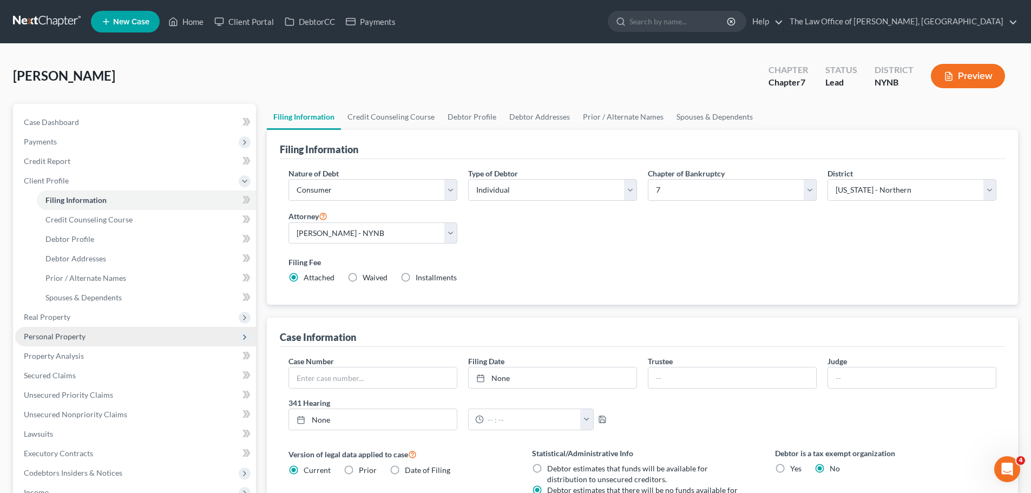
click at [78, 344] on span "Personal Property" at bounding box center [135, 336] width 241 height 19
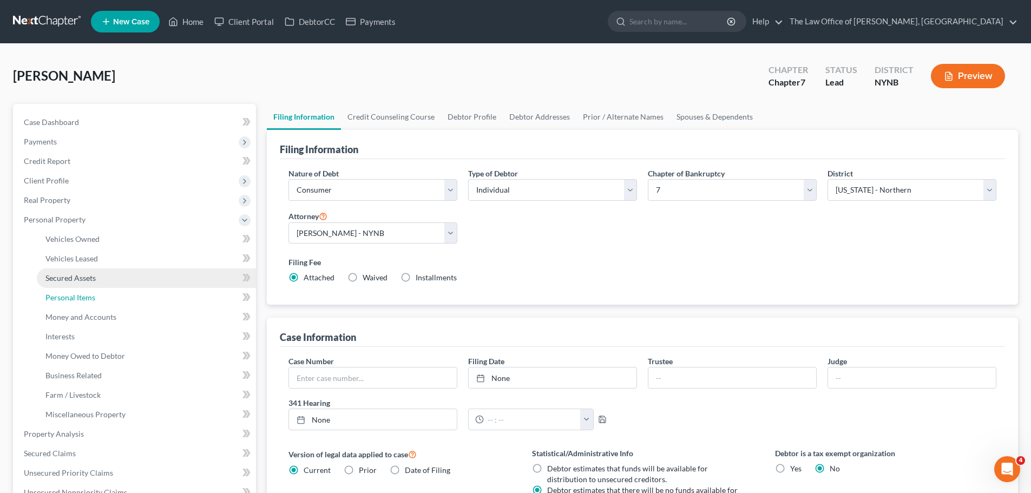
drag, startPoint x: 93, startPoint y: 300, endPoint x: 155, endPoint y: 280, distance: 65.9
click at [93, 299] on span "Personal Items" at bounding box center [70, 297] width 50 height 9
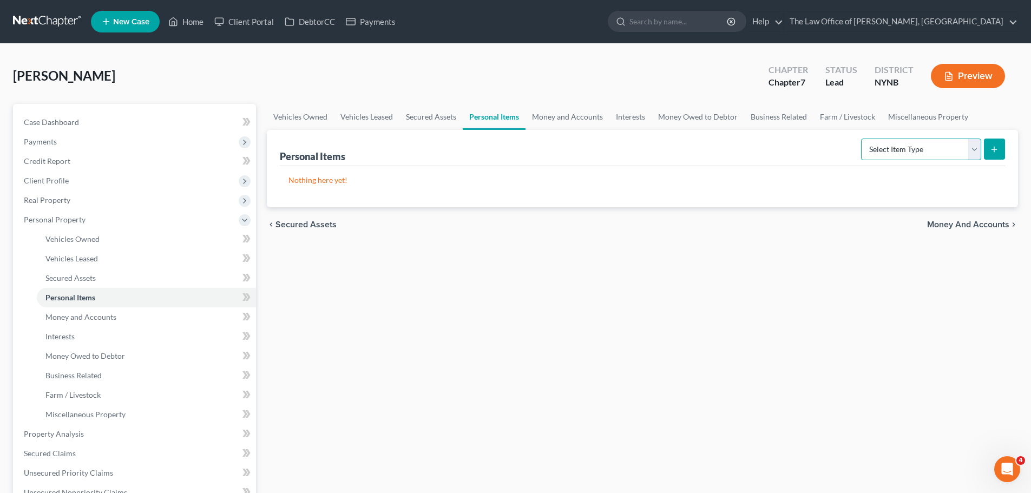
click at [922, 148] on select "Select Item Type Clothing Collectibles Of Value Electronics Firearms Household …" at bounding box center [921, 150] width 120 height 22
select select "clothing"
click at [862, 139] on select "Select Item Type Clothing Collectibles Of Value Electronics Firearms Household …" at bounding box center [921, 150] width 120 height 22
click at [992, 150] on icon "submit" at bounding box center [994, 149] width 9 height 9
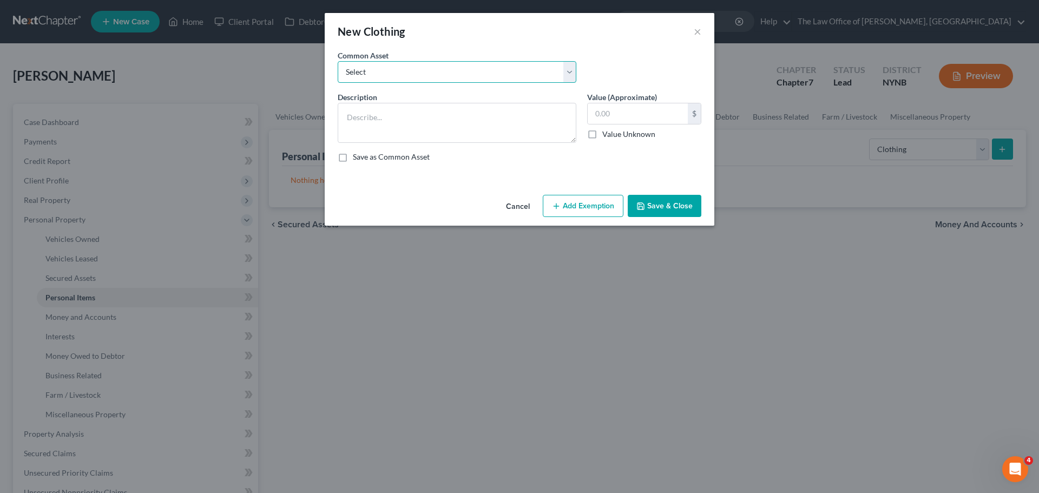
click at [407, 71] on select "Select Basic Clothing" at bounding box center [457, 72] width 239 height 22
select select "0"
click at [338, 61] on select "Select Basic Clothing" at bounding box center [457, 72] width 239 height 22
type textarea "Basic Clothing"
type input "500.00"
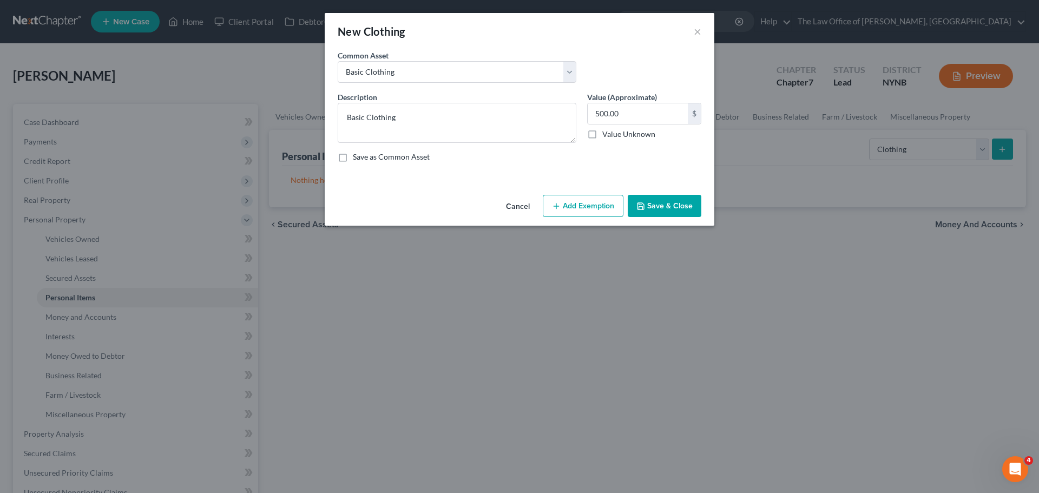
click at [559, 202] on icon "button" at bounding box center [556, 206] width 9 height 9
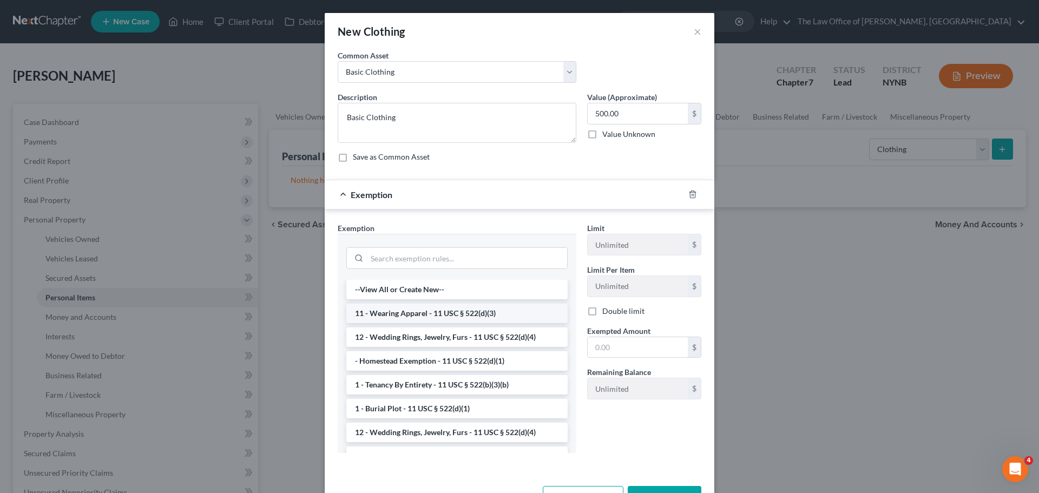
click at [426, 313] on li "11 - Wearing Apparel - 11 USC § 522(d)(3)" at bounding box center [456, 313] width 221 height 19
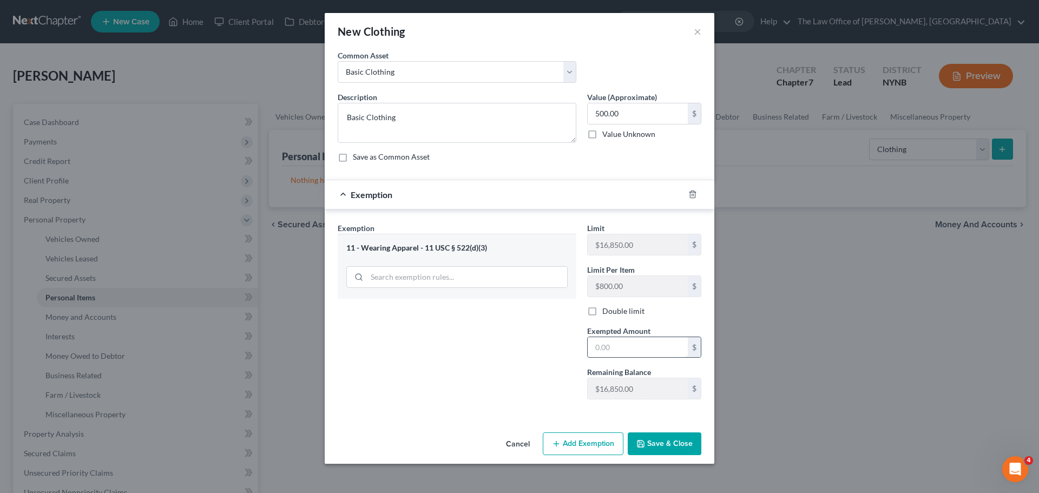
click at [642, 352] on input "text" at bounding box center [638, 347] width 100 height 21
type input "500"
drag, startPoint x: 459, startPoint y: 379, endPoint x: 527, endPoint y: 390, distance: 68.4
click at [472, 379] on div "Exemption Set must be selected for CA. Exemption * 11 - Wearing Apparel - 11 US…" at bounding box center [456, 315] width 249 height 186
drag, startPoint x: 655, startPoint y: 439, endPoint x: 720, endPoint y: 431, distance: 64.9
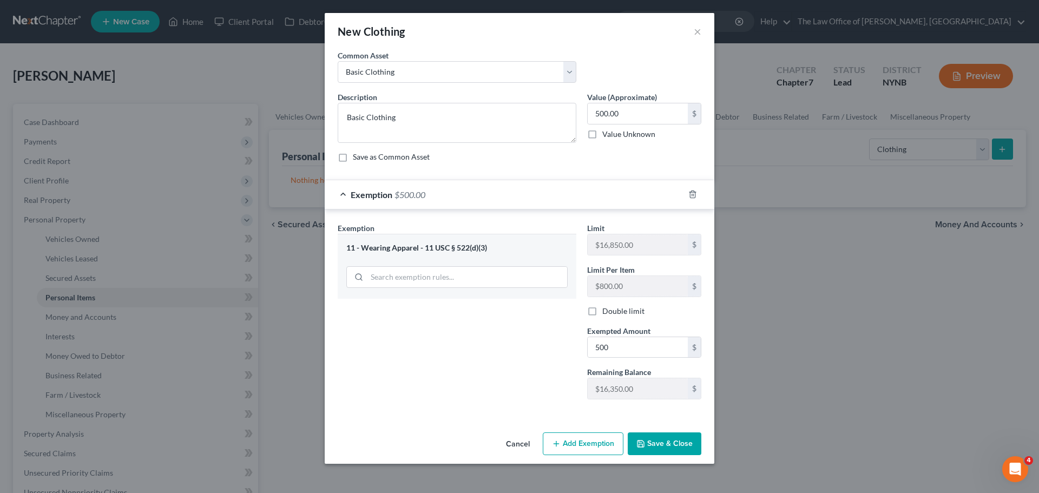
click at [657, 439] on button "Save & Close" at bounding box center [665, 443] width 74 height 23
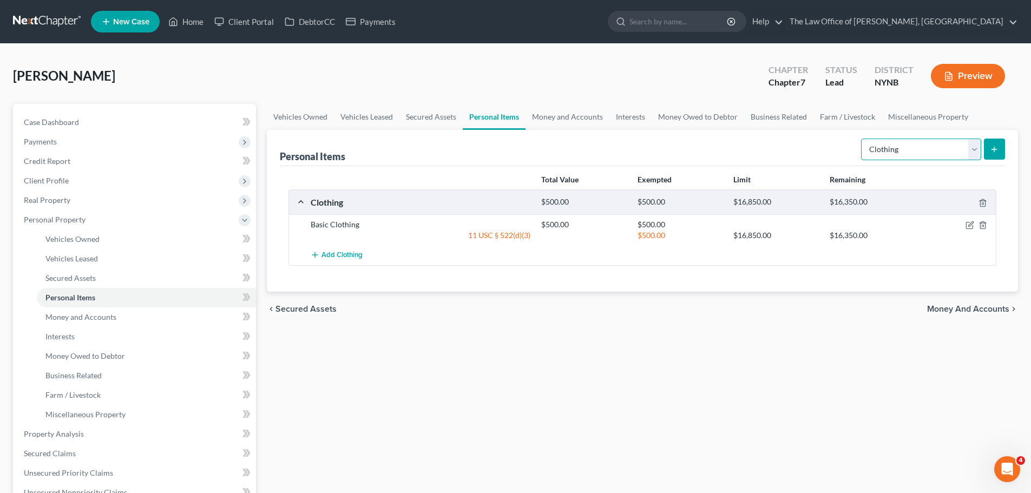
click at [923, 158] on select "Select Item Type Clothing Collectibles Of Value Electronics Firearms Household …" at bounding box center [921, 150] width 120 height 22
select select "electronics"
click at [862, 139] on select "Select Item Type Clothing Collectibles Of Value Electronics Firearms Household …" at bounding box center [921, 150] width 120 height 22
click at [990, 148] on icon "submit" at bounding box center [994, 149] width 9 height 9
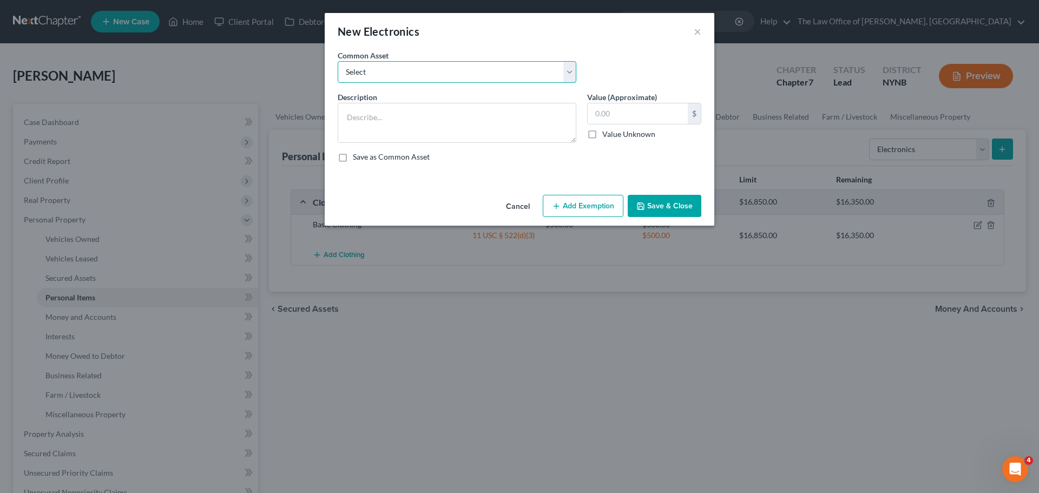
drag, startPoint x: 459, startPoint y: 76, endPoint x: 444, endPoint y: 82, distance: 15.8
click at [456, 76] on select "Select Basic Electronics - laptop, computer, tv, fridge, freezer, cellphone," at bounding box center [457, 72] width 239 height 22
select select "0"
click at [338, 61] on select "Select Basic Electronics - laptop, computer, tv, fridge, freezer, cellphone," at bounding box center [457, 72] width 239 height 22
type textarea "Basic Electronics - laptop, computer, tv, fridge, freezer, cellphone,"
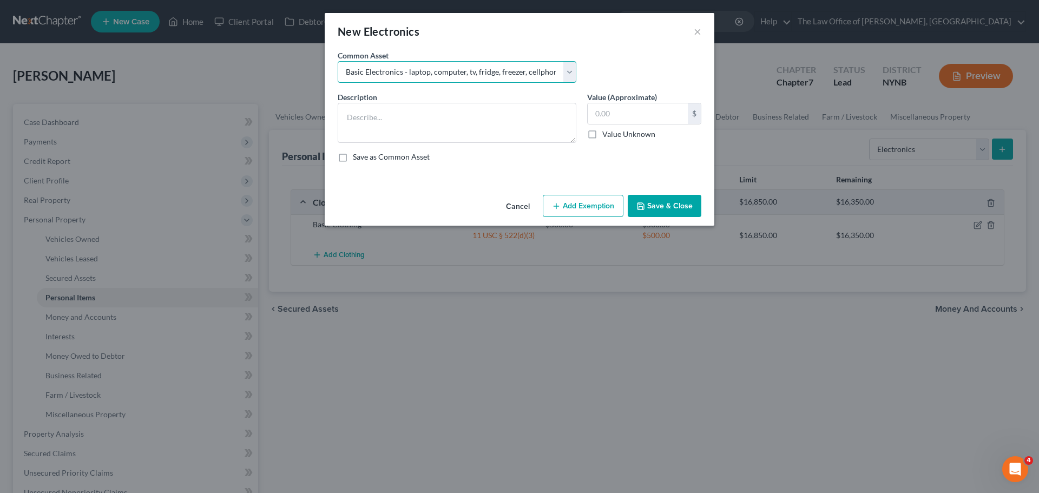
type input "1,500.00"
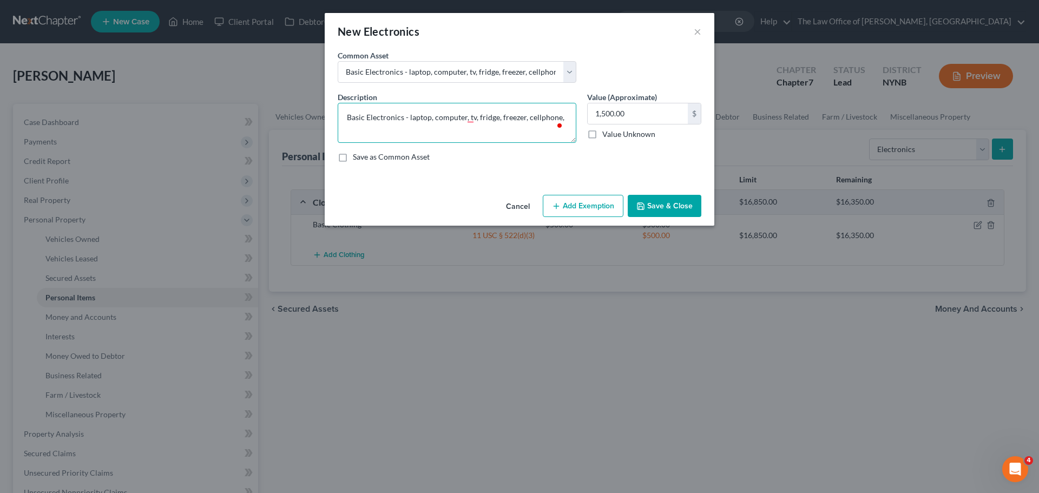
drag, startPoint x: 451, startPoint y: 116, endPoint x: 410, endPoint y: 114, distance: 41.7
click at [410, 114] on textarea "Basic Electronics - laptop, computer, tv, fridge, freezer, cellphone," at bounding box center [457, 123] width 239 height 40
click at [450, 116] on textarea "Basic Electronics - tablet, tv, fridge, freezer, cellphone," at bounding box center [457, 123] width 239 height 40
click at [462, 118] on textarea "Basic Electronics - tablet, tv, , freezer, cellphone," at bounding box center [457, 123] width 239 height 40
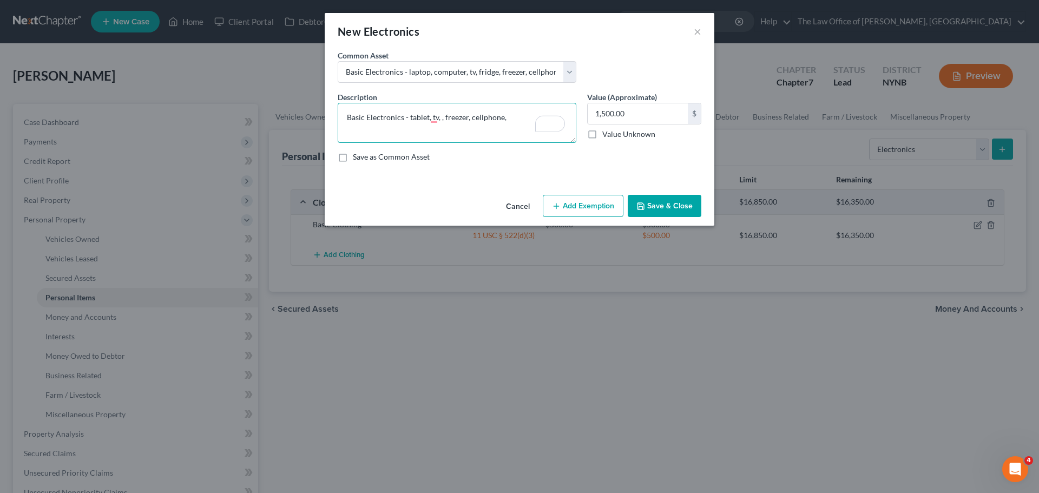
click at [462, 118] on textarea "Basic Electronics - tablet, tv, , freezer, cellphone," at bounding box center [457, 123] width 239 height 40
type textarea "Basic Electronics - tablet, tv, , , cellphone,"
click at [607, 199] on button "Add Exemption" at bounding box center [583, 206] width 81 height 23
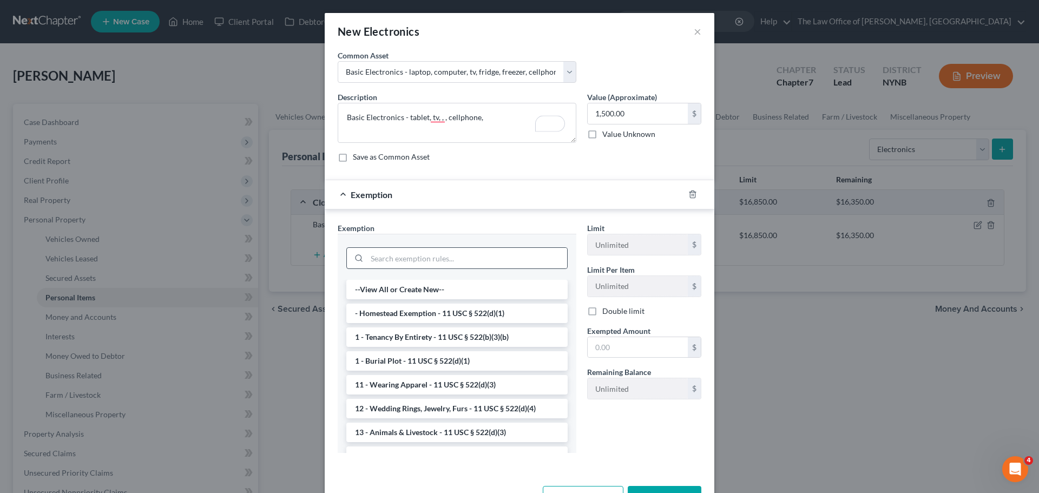
click at [423, 247] on div at bounding box center [456, 258] width 221 height 22
click at [420, 257] on input "search" at bounding box center [467, 258] width 200 height 21
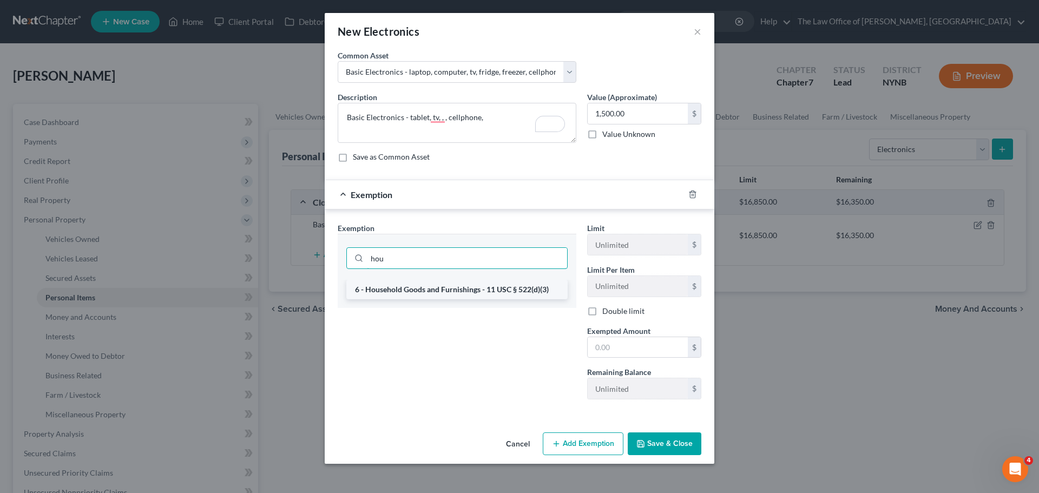
type input "hou"
drag, startPoint x: 412, startPoint y: 294, endPoint x: 464, endPoint y: 293, distance: 52.0
click at [415, 294] on li "6 - Household Goods and Furnishings - 11 USC § 522(d)(3)" at bounding box center [456, 289] width 221 height 19
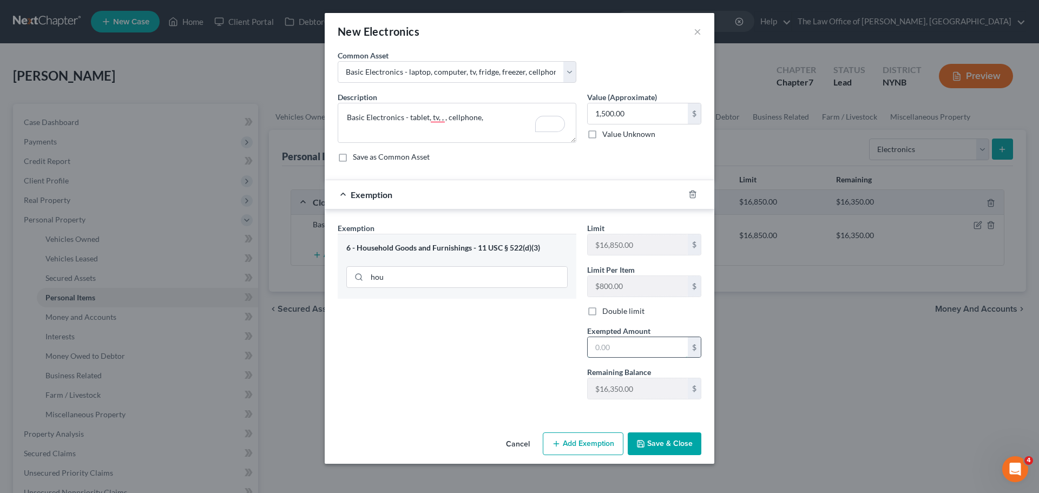
click at [637, 349] on input "text" at bounding box center [638, 347] width 100 height 21
type input "1,500"
click at [645, 439] on icon "button" at bounding box center [640, 443] width 9 height 9
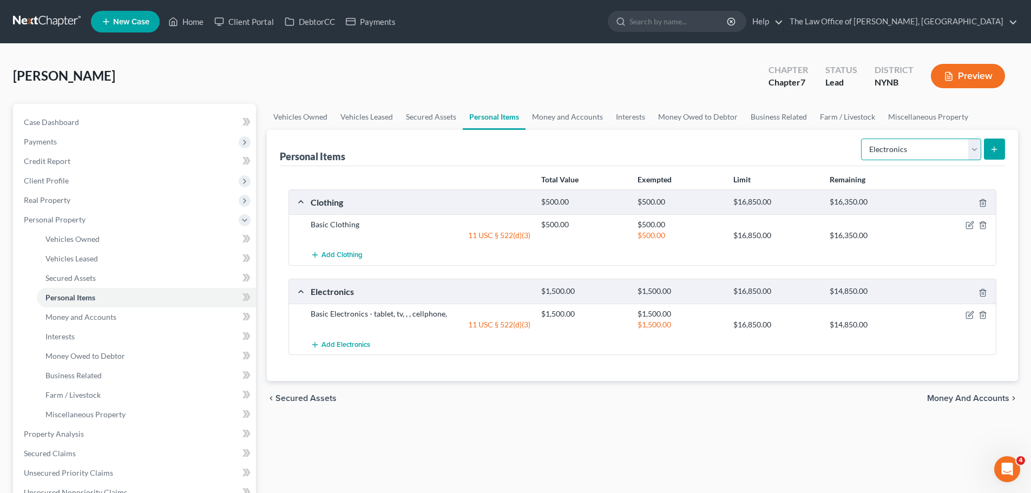
click at [911, 148] on select "Select Item Type Clothing Collectibles Of Value Electronics Firearms Household …" at bounding box center [921, 150] width 120 height 22
select select "household_goods"
click at [862, 139] on select "Select Item Type Clothing Collectibles Of Value Electronics Firearms Household …" at bounding box center [921, 150] width 120 height 22
click at [1000, 156] on button "submit" at bounding box center [994, 149] width 21 height 21
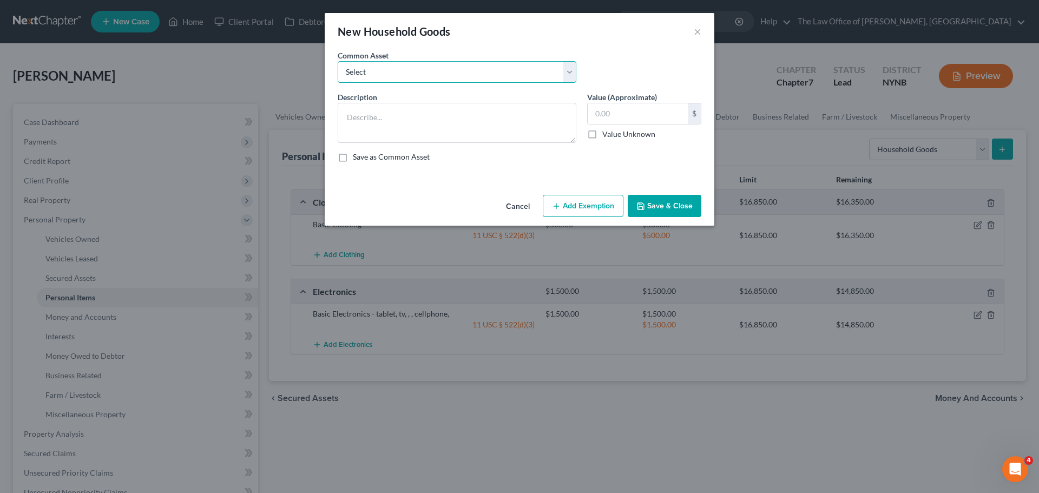
click at [489, 78] on select "Select Basic Household Goods - sofa, beds, tables, chairs" at bounding box center [457, 72] width 239 height 22
select select "0"
click at [338, 61] on select "Select Basic Household Goods - sofa, beds, tables, chairs" at bounding box center [457, 72] width 239 height 22
type textarea "Basic Household Goods - sofa, beds, tables, chairs"
type input "2,500.00"
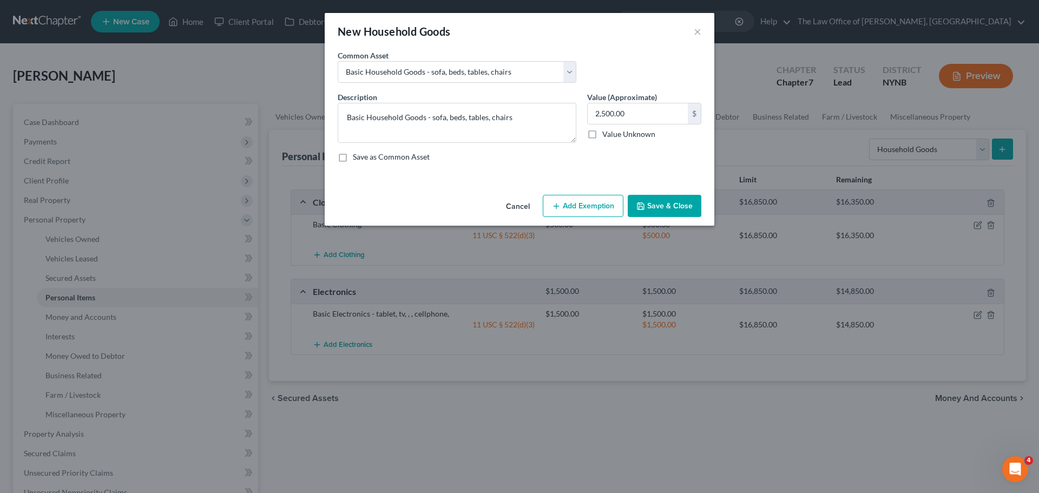
click at [582, 206] on button "Add Exemption" at bounding box center [583, 206] width 81 height 23
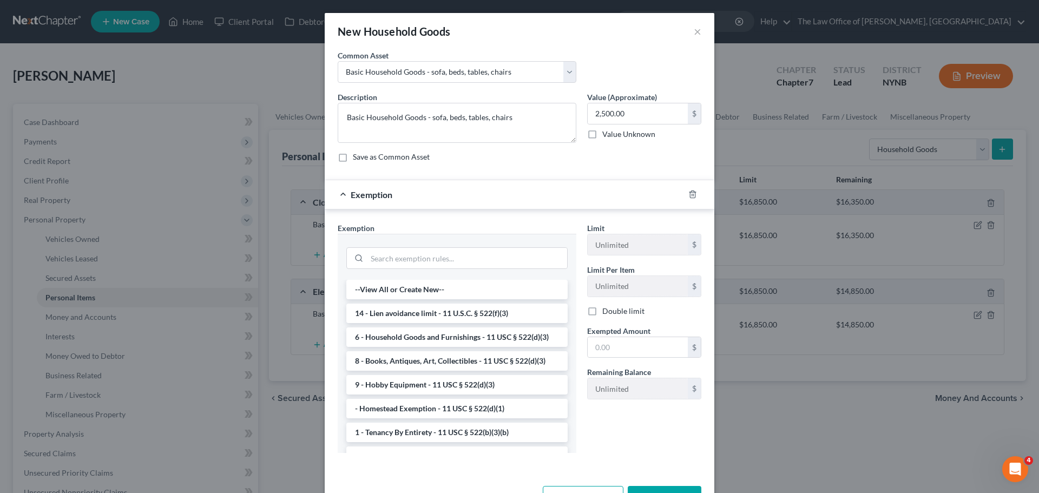
drag, startPoint x: 479, startPoint y: 344, endPoint x: 527, endPoint y: 339, distance: 47.8
click at [481, 344] on li "6 - Household Goods and Furnishings - 11 USC § 522(d)(3)" at bounding box center [456, 336] width 221 height 19
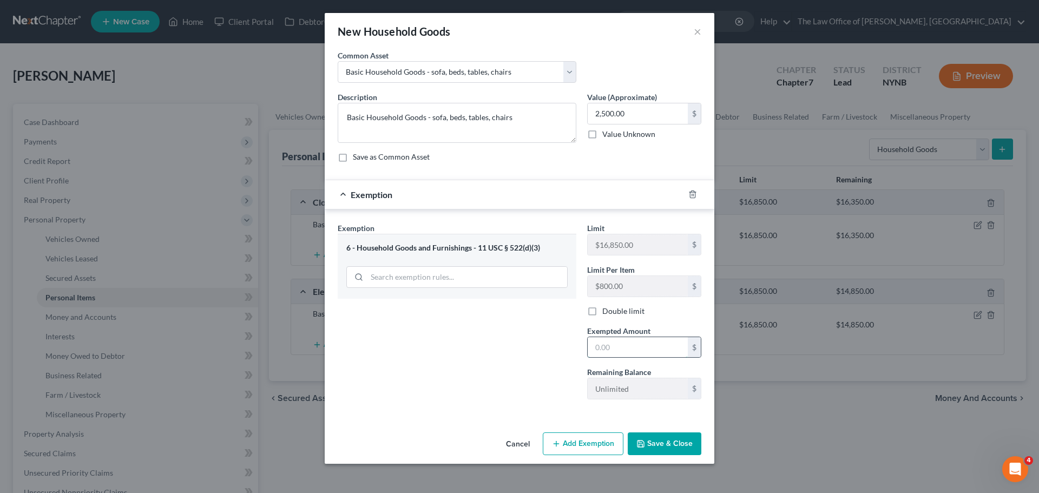
click at [633, 342] on input "text" at bounding box center [638, 347] width 100 height 21
type input "2,500"
drag, startPoint x: 516, startPoint y: 395, endPoint x: 622, endPoint y: 427, distance: 110.2
click at [532, 401] on div "Exemption Set must be selected for CA. Exemption * 6 - Household Goods and Furn…" at bounding box center [456, 315] width 249 height 186
drag, startPoint x: 667, startPoint y: 445, endPoint x: 694, endPoint y: 443, distance: 27.1
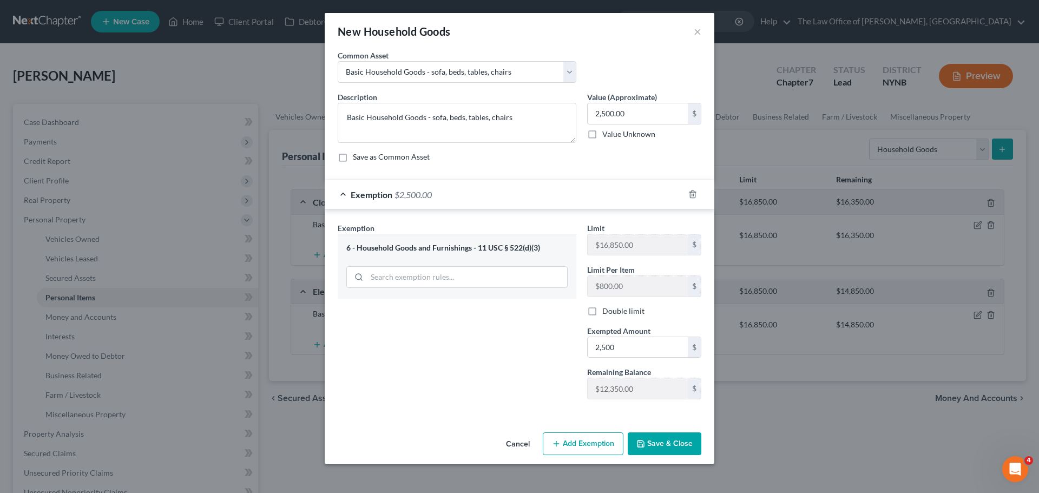
click at [668, 445] on button "Save & Close" at bounding box center [665, 443] width 74 height 23
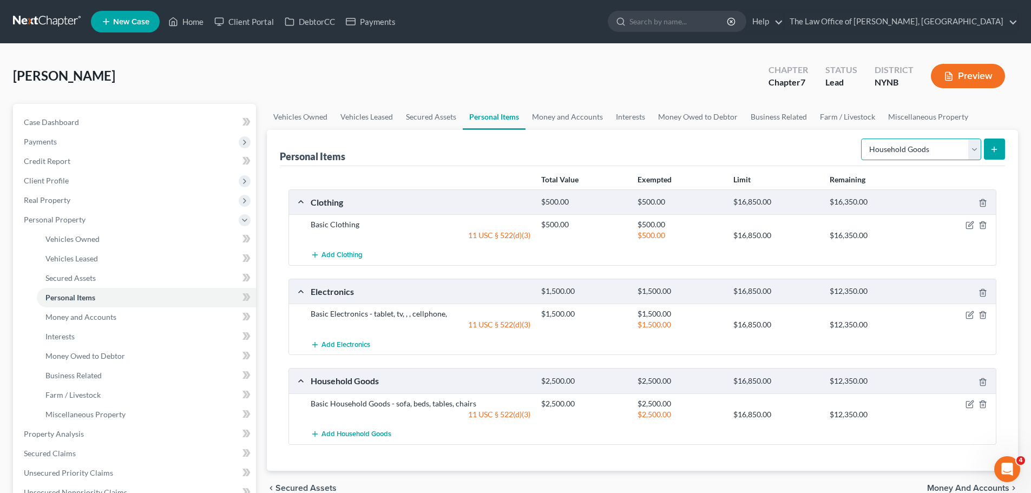
drag, startPoint x: 939, startPoint y: 154, endPoint x: 936, endPoint y: 160, distance: 6.3
click at [939, 155] on select "Select Item Type Clothing Collectibles Of Value Electronics Firearms Household …" at bounding box center [921, 150] width 120 height 22
select select "firearms"
click at [862, 139] on select "Select Item Type Clothing Collectibles Of Value Electronics Firearms Household …" at bounding box center [921, 150] width 120 height 22
click at [991, 153] on icon "submit" at bounding box center [994, 149] width 9 height 9
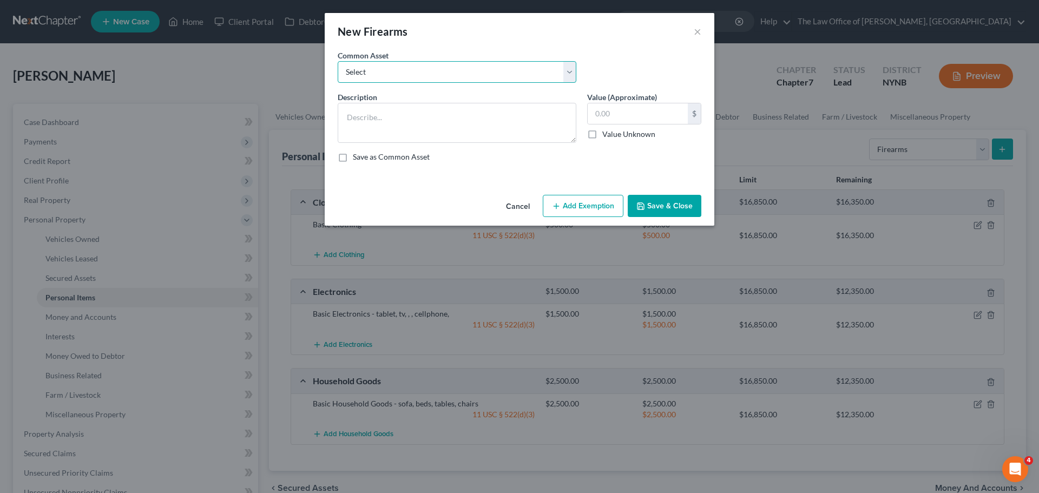
click at [436, 75] on select "Select 5 guns" at bounding box center [457, 72] width 239 height 22
click at [603, 112] on input "text" at bounding box center [638, 113] width 100 height 21
type input "1,500"
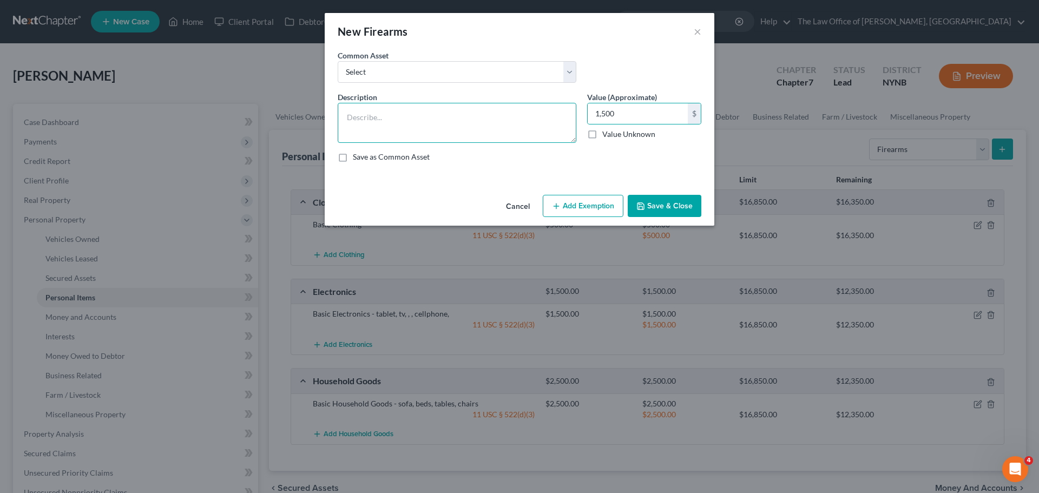
click at [453, 131] on textarea at bounding box center [457, 123] width 239 height 40
type textarea "3 two hand one shotgun"
click at [601, 208] on button "Add Exemption" at bounding box center [583, 206] width 81 height 23
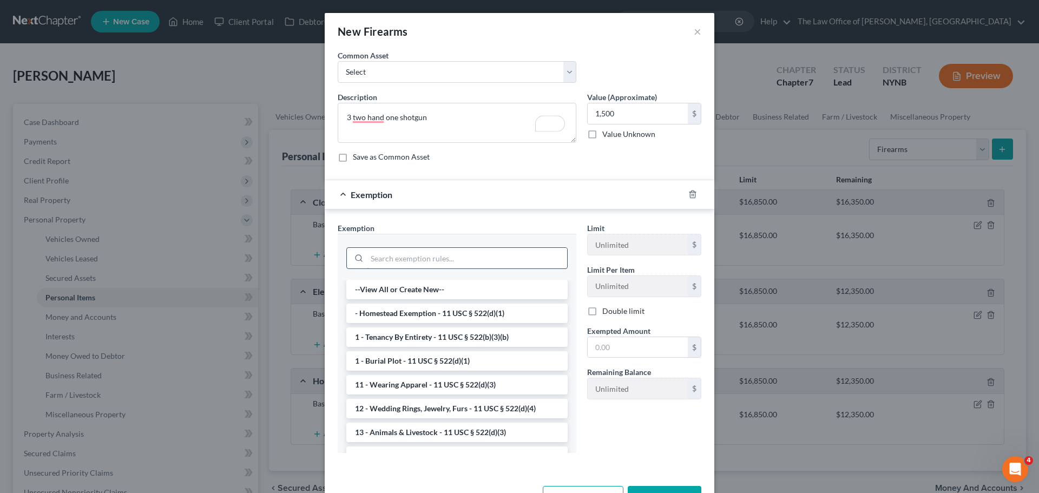
click at [445, 267] on input "search" at bounding box center [467, 258] width 200 height 21
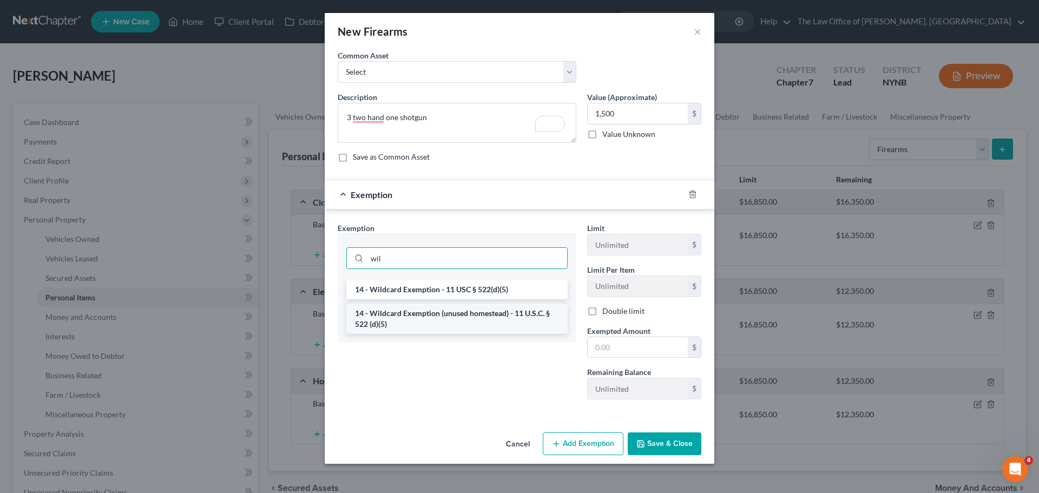
type input "wil"
drag, startPoint x: 459, startPoint y: 314, endPoint x: 567, endPoint y: 320, distance: 107.9
click at [464, 314] on li "14 - Wildcard Exemption (unused homestead) - 11 U.S.C. § 522 (d)(5)" at bounding box center [456, 319] width 221 height 30
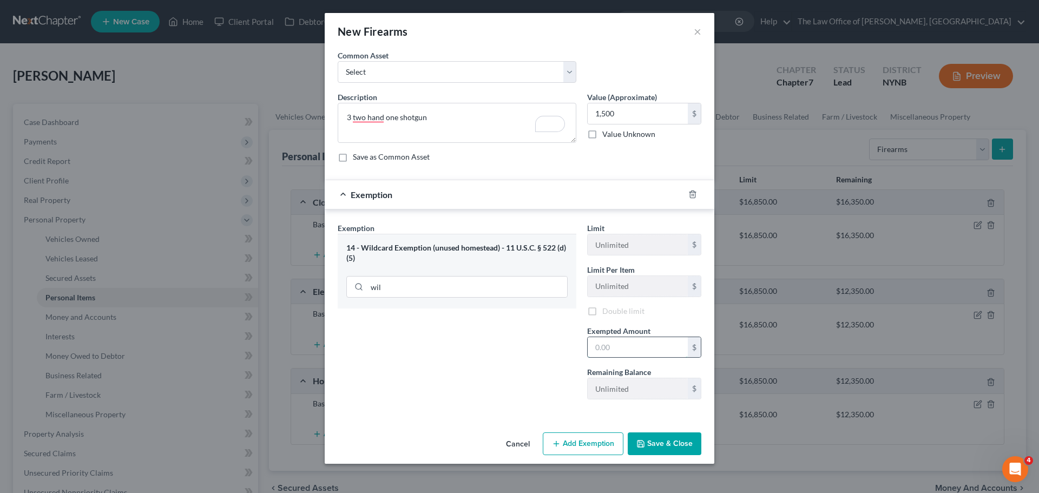
click at [621, 347] on input "text" at bounding box center [638, 347] width 100 height 21
type input "1,500"
drag, startPoint x: 508, startPoint y: 363, endPoint x: 524, endPoint y: 367, distance: 16.9
click at [521, 367] on div "Exemption Set must be selected for CA. Exemption * 14 - Wildcard Exemption (unu…" at bounding box center [456, 315] width 249 height 186
click at [670, 444] on button "Save & Close" at bounding box center [665, 443] width 74 height 23
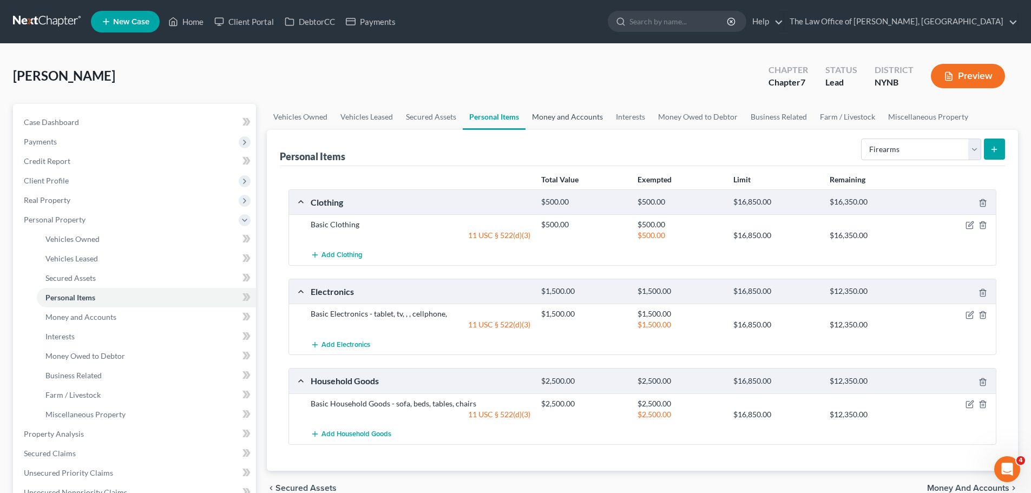
click at [593, 117] on link "Money and Accounts" at bounding box center [567, 117] width 84 height 26
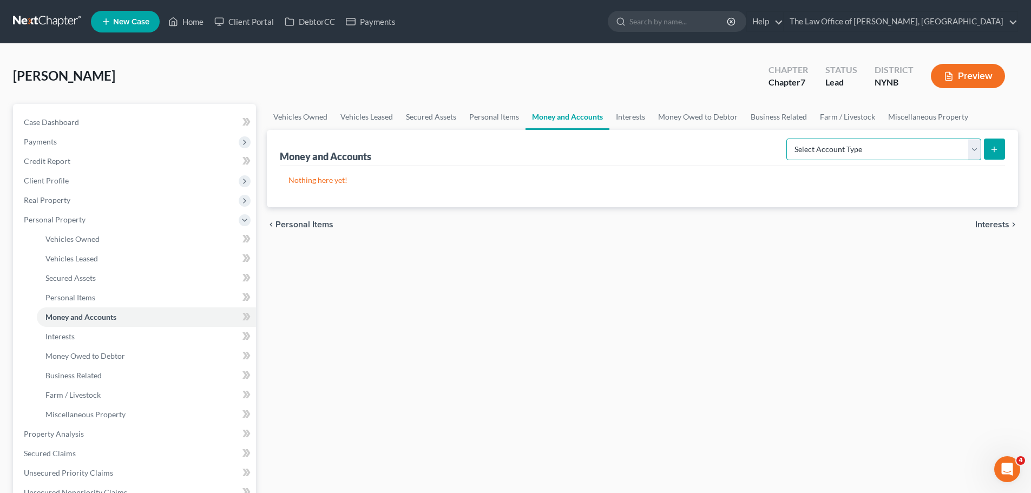
click at [879, 154] on select "Select Account Type Brokerage Cash on Hand Certificates of Deposit Checking Acc…" at bounding box center [883, 150] width 195 height 22
select select "checking"
click at [788, 139] on select "Select Account Type Brokerage Cash on Hand Certificates of Deposit Checking Acc…" at bounding box center [883, 150] width 195 height 22
click at [989, 153] on button "submit" at bounding box center [994, 149] width 21 height 21
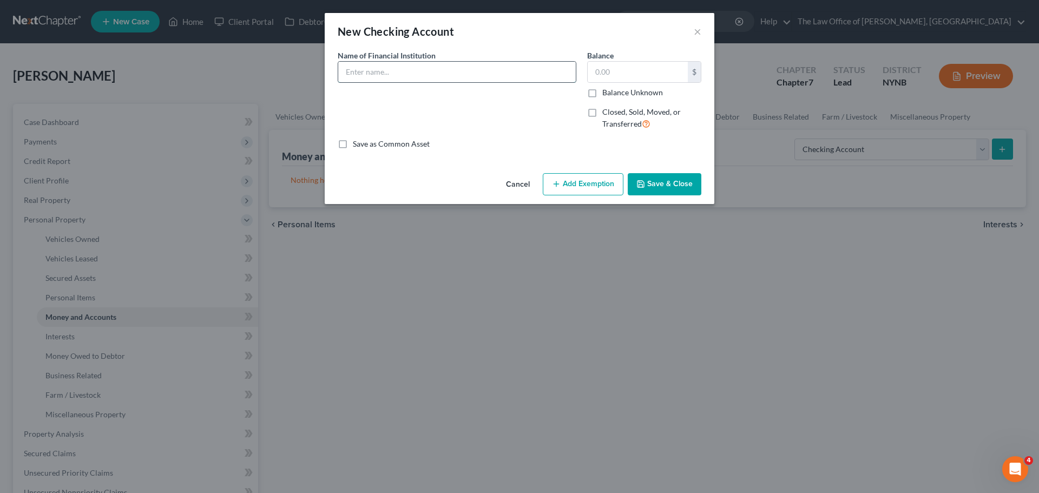
click at [406, 74] on input "text" at bounding box center [457, 72] width 238 height 21
type input "Keybank"
click at [635, 78] on input "text" at bounding box center [638, 72] width 100 height 21
type input "36"
click at [581, 183] on button "Add Exemption" at bounding box center [583, 184] width 81 height 23
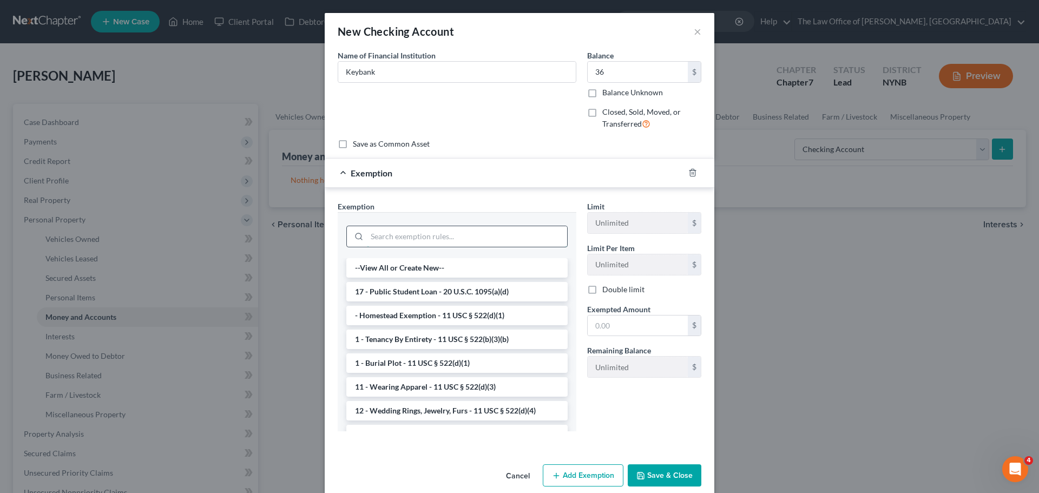
click at [434, 235] on input "search" at bounding box center [467, 236] width 200 height 21
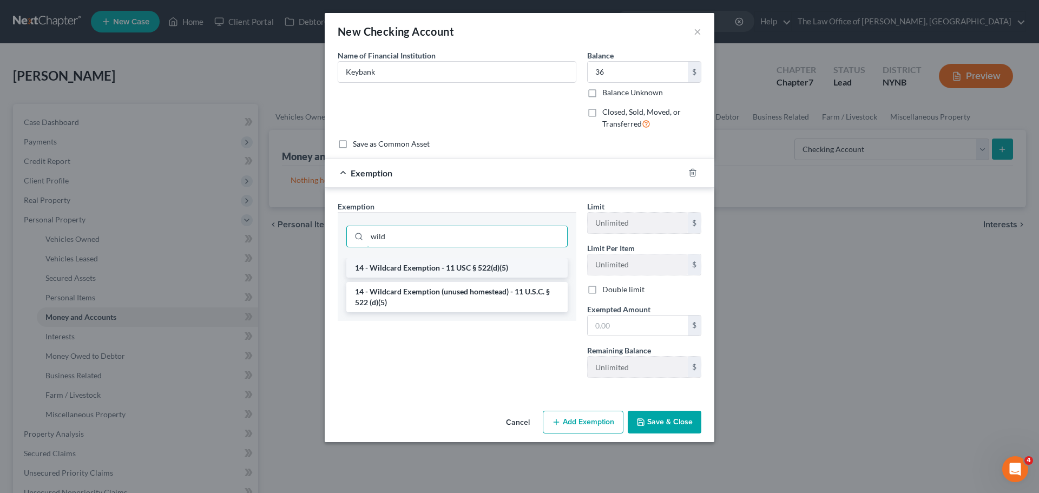
type input "wild"
drag, startPoint x: 463, startPoint y: 269, endPoint x: 477, endPoint y: 266, distance: 14.3
click at [464, 268] on li "14 - Wildcard Exemption - 11 USC § 522(d)(5)" at bounding box center [456, 267] width 221 height 19
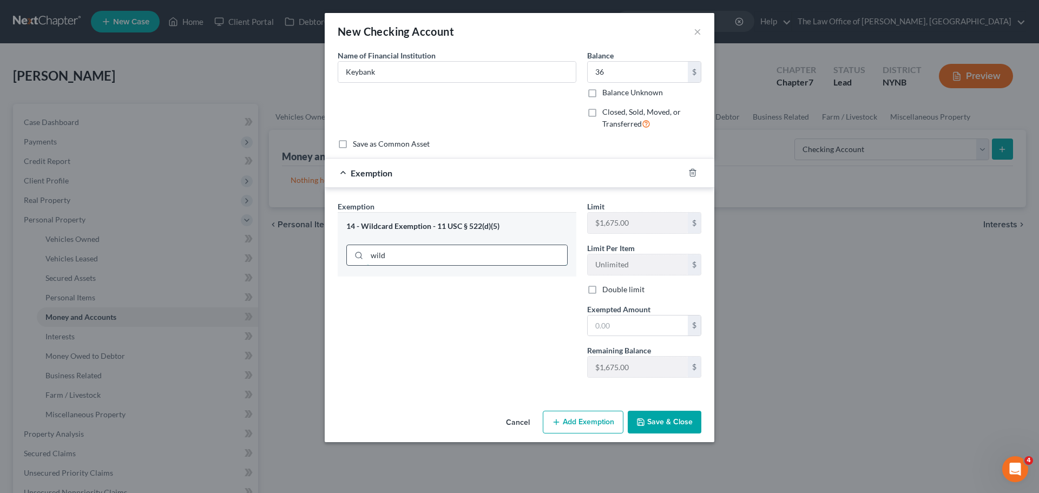
drag, startPoint x: 424, startPoint y: 258, endPoint x: 417, endPoint y: 258, distance: 6.5
click at [418, 258] on input "wild" at bounding box center [467, 255] width 200 height 21
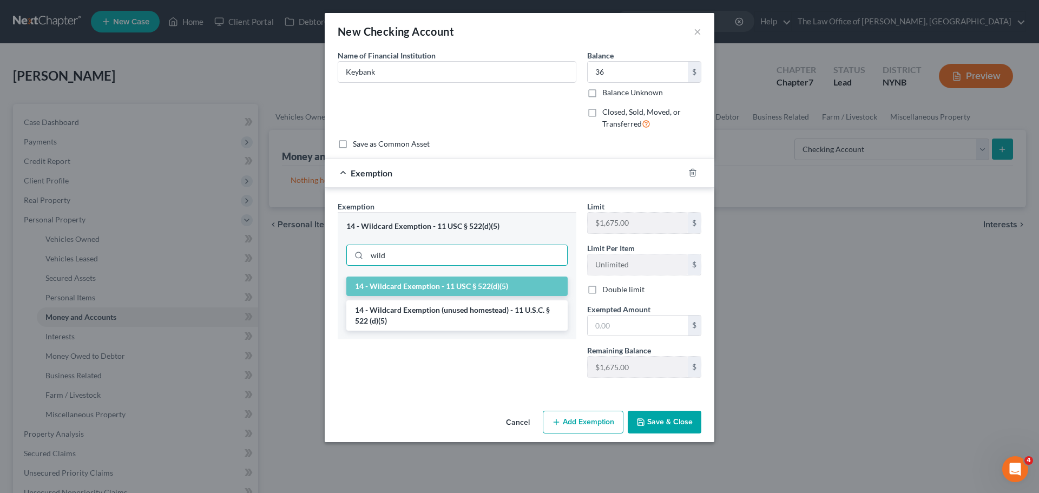
drag, startPoint x: 466, startPoint y: 310, endPoint x: 489, endPoint y: 312, distance: 22.9
click at [466, 310] on li "14 - Wildcard Exemption (unused homestead) - 11 U.S.C. § 522 (d)(5)" at bounding box center [456, 315] width 221 height 30
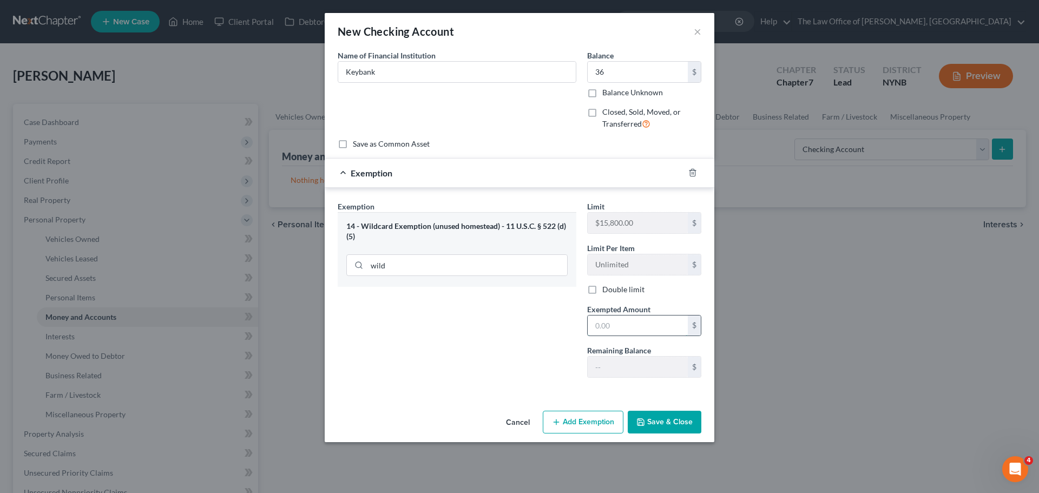
click at [635, 326] on input "text" at bounding box center [638, 325] width 100 height 21
type input "35"
drag, startPoint x: 547, startPoint y: 393, endPoint x: 617, endPoint y: 405, distance: 71.4
click at [557, 393] on div "Exemption Set must be selected for CA. Exemption * 14 - Wildcard Exemption (unu…" at bounding box center [520, 292] width 390 height 208
drag, startPoint x: 677, startPoint y: 425, endPoint x: 684, endPoint y: 422, distance: 7.7
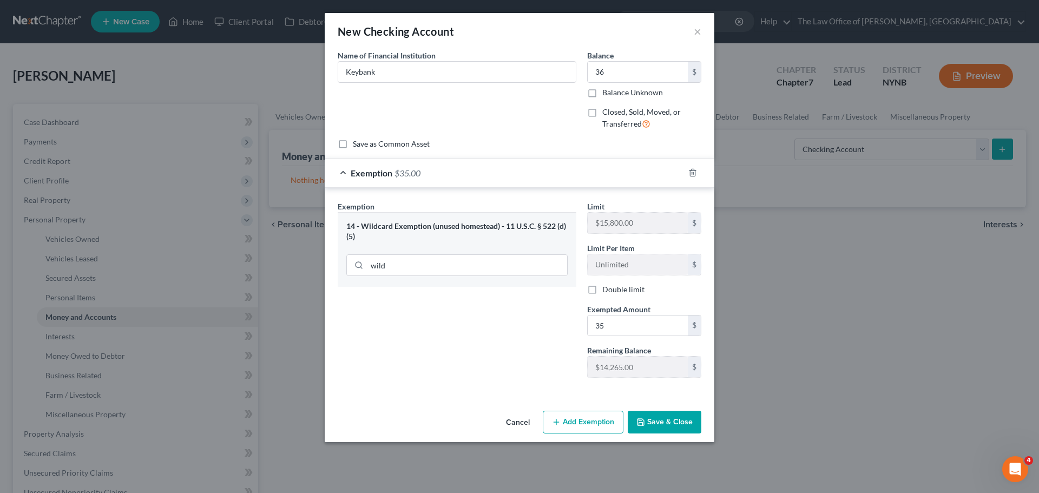
click at [678, 426] on button "Save & Close" at bounding box center [665, 422] width 74 height 23
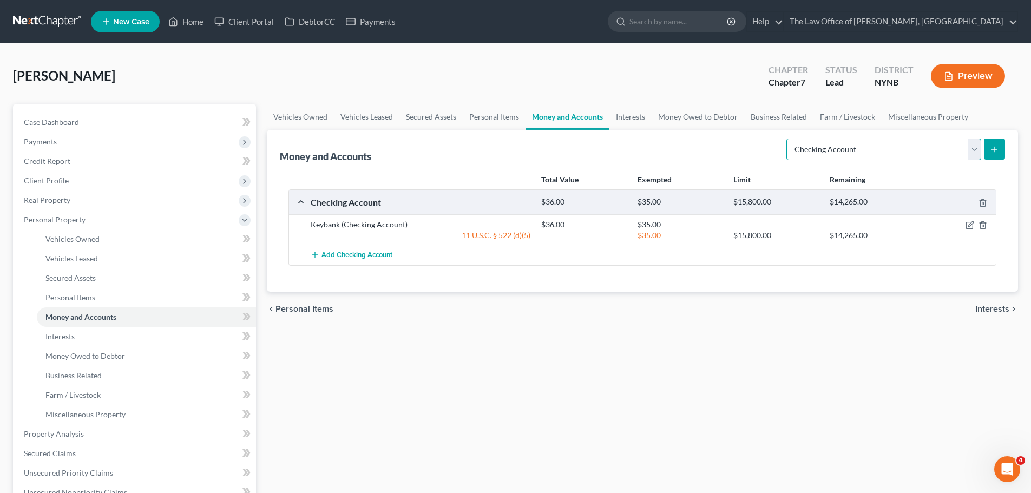
click at [890, 155] on select "Select Account Type Brokerage Cash on Hand Certificates of Deposit Checking Acc…" at bounding box center [883, 150] width 195 height 22
select select "savings"
click at [788, 139] on select "Select Account Type Brokerage Cash on Hand Certificates of Deposit Checking Acc…" at bounding box center [883, 150] width 195 height 22
click at [999, 151] on button "submit" at bounding box center [994, 149] width 21 height 21
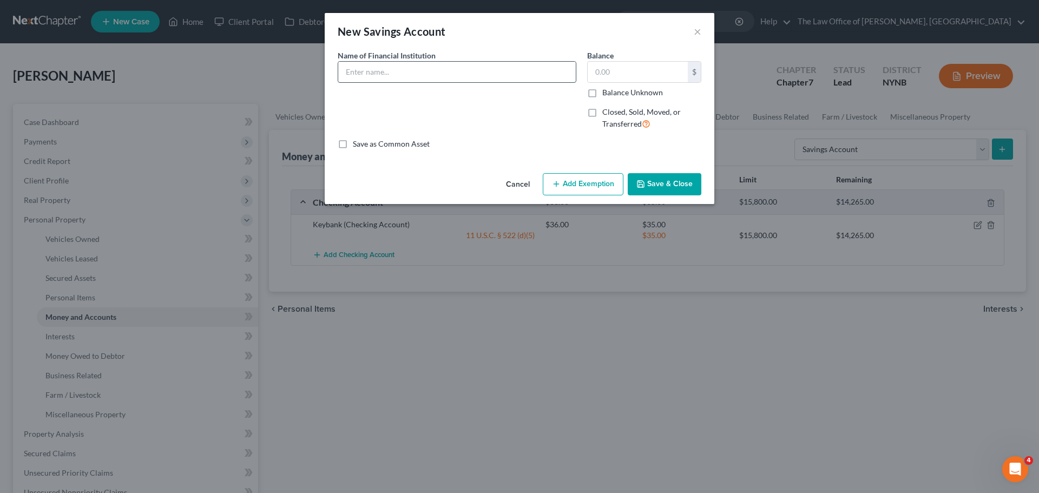
click at [413, 73] on input "text" at bounding box center [457, 72] width 238 height 21
click at [419, 75] on input "Keybank" at bounding box center [457, 72] width 238 height 21
type input "Keybank Savings"
click at [647, 75] on input "text" at bounding box center [638, 72] width 100 height 21
type input "1,000"
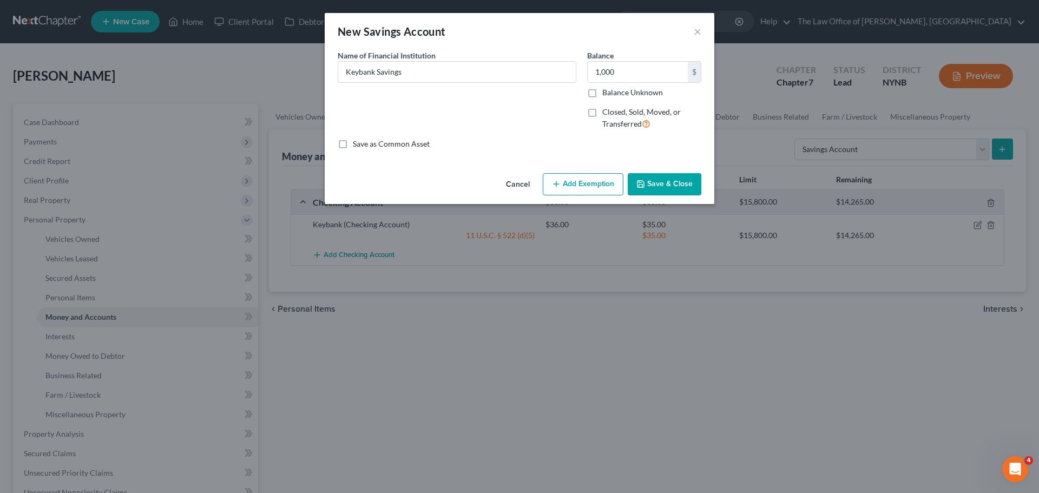
click at [555, 179] on button "Add Exemption" at bounding box center [583, 184] width 81 height 23
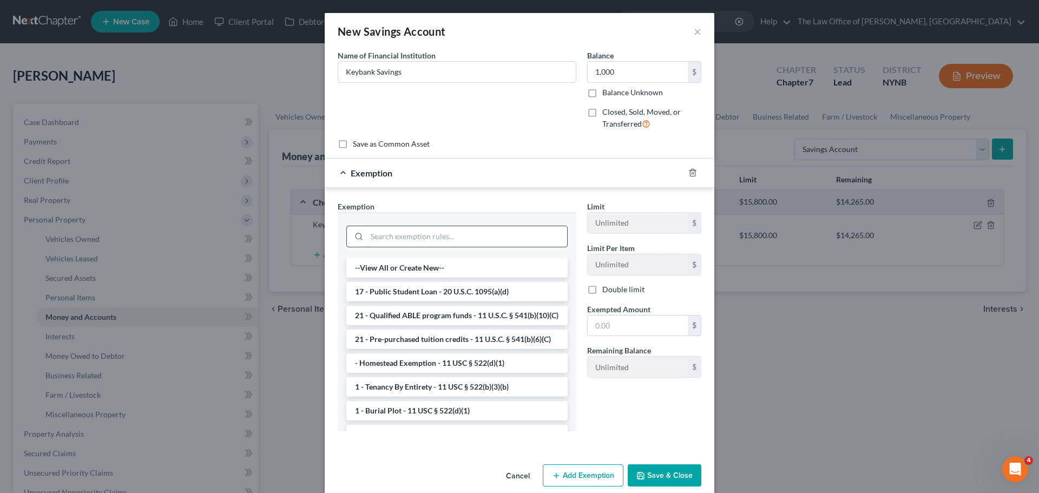
click at [433, 238] on input "search" at bounding box center [467, 236] width 200 height 21
type input "k"
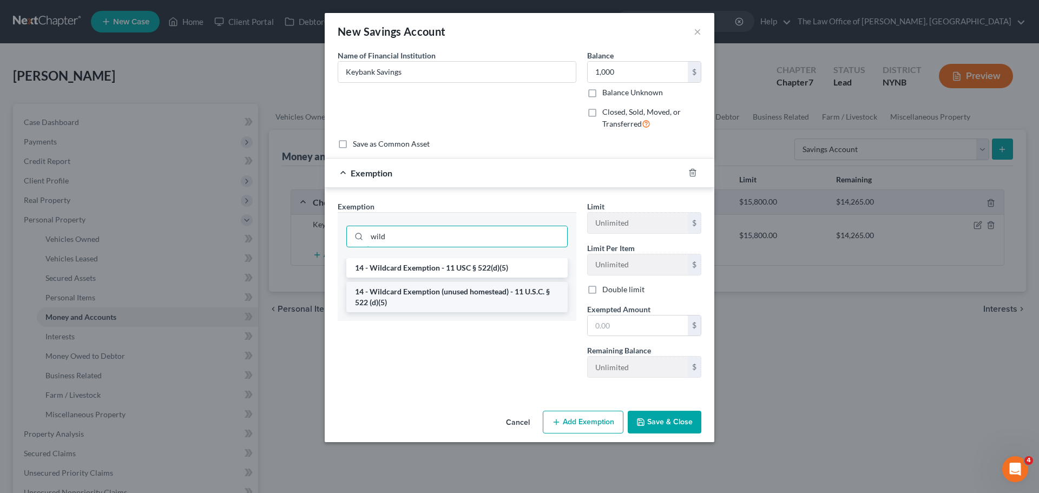
type input "wild"
click at [464, 307] on li "14 - Wildcard Exemption (unused homestead) - 11 U.S.C. § 522 (d)(5)" at bounding box center [456, 297] width 221 height 30
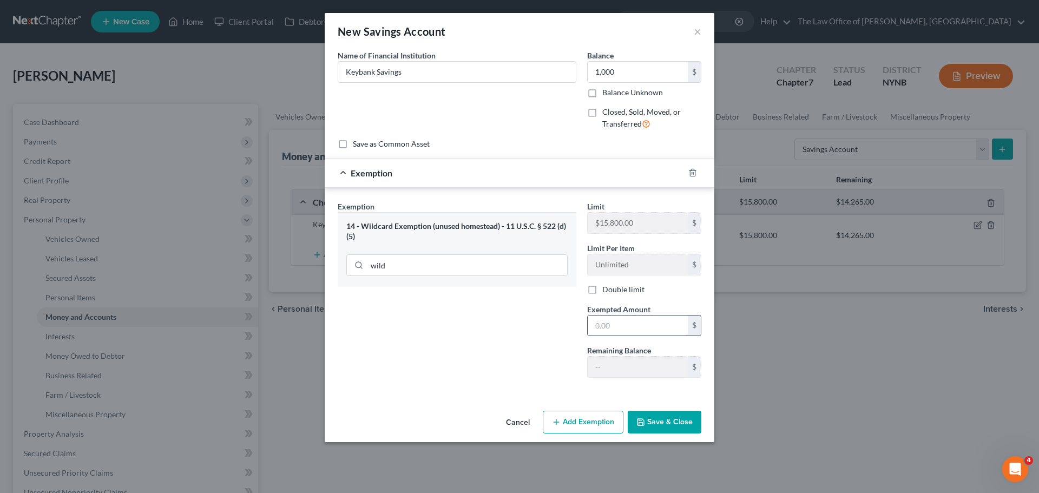
click at [640, 321] on input "text" at bounding box center [638, 325] width 100 height 21
type input "1,000"
drag, startPoint x: 503, startPoint y: 369, endPoint x: 637, endPoint y: 404, distance: 138.2
click at [504, 369] on div "Exemption Set must be selected for CA. Exemption * 14 - Wildcard Exemption (unu…" at bounding box center [456, 294] width 249 height 186
click at [662, 428] on button "Save & Close" at bounding box center [665, 422] width 74 height 23
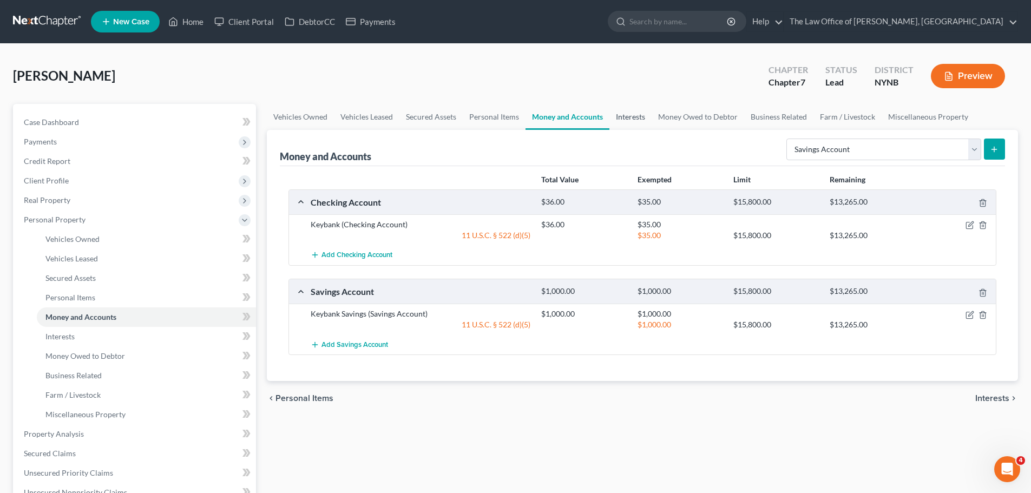
click at [645, 120] on link "Interests" at bounding box center [630, 117] width 42 height 26
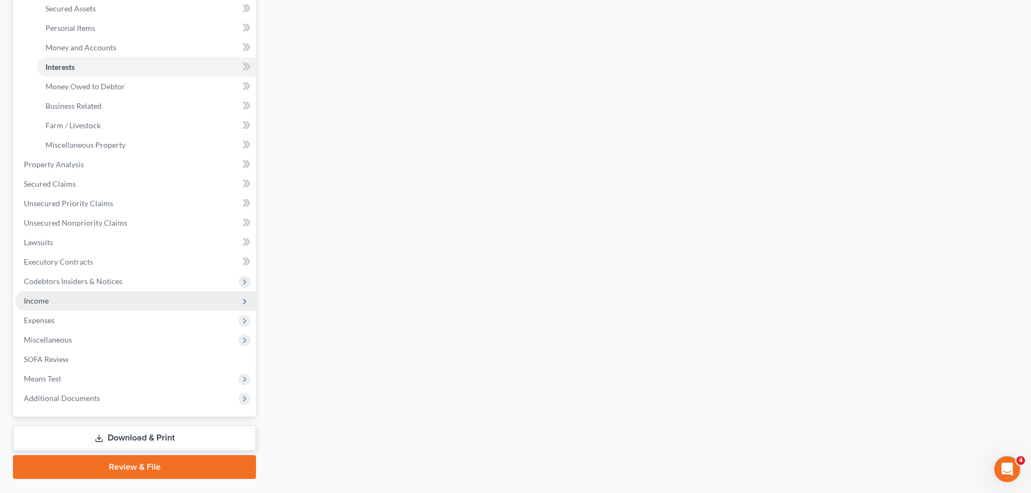
scroll to position [271, 0]
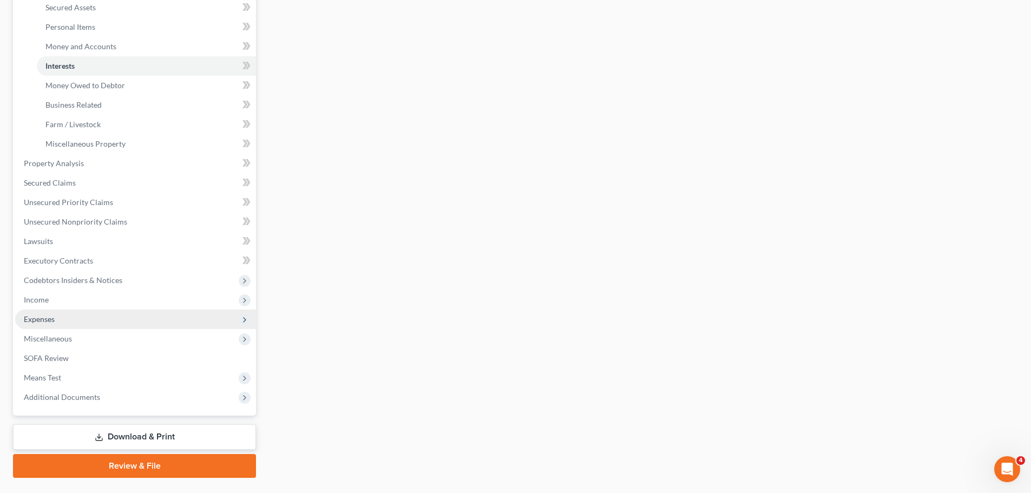
click at [47, 321] on span "Expenses" at bounding box center [39, 318] width 31 height 9
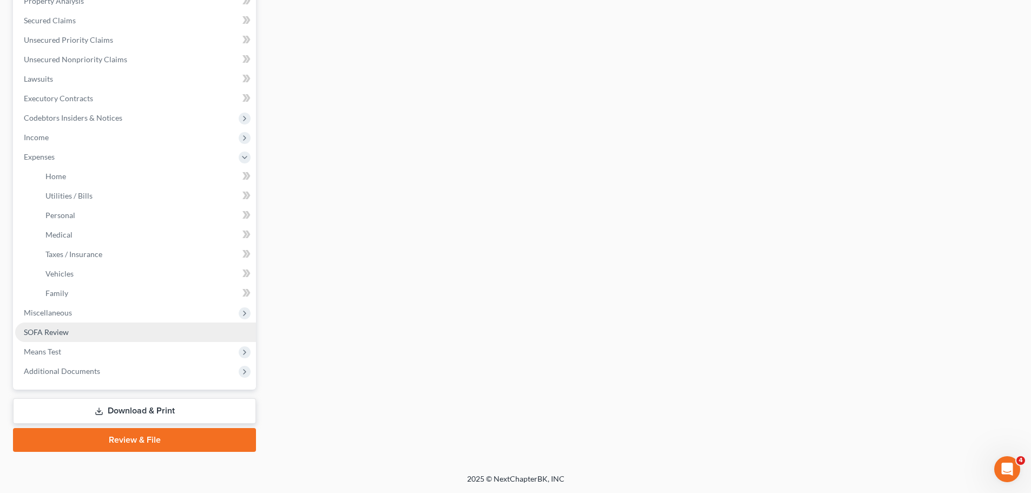
scroll to position [238, 0]
click at [78, 179] on link "Home" at bounding box center [146, 176] width 219 height 19
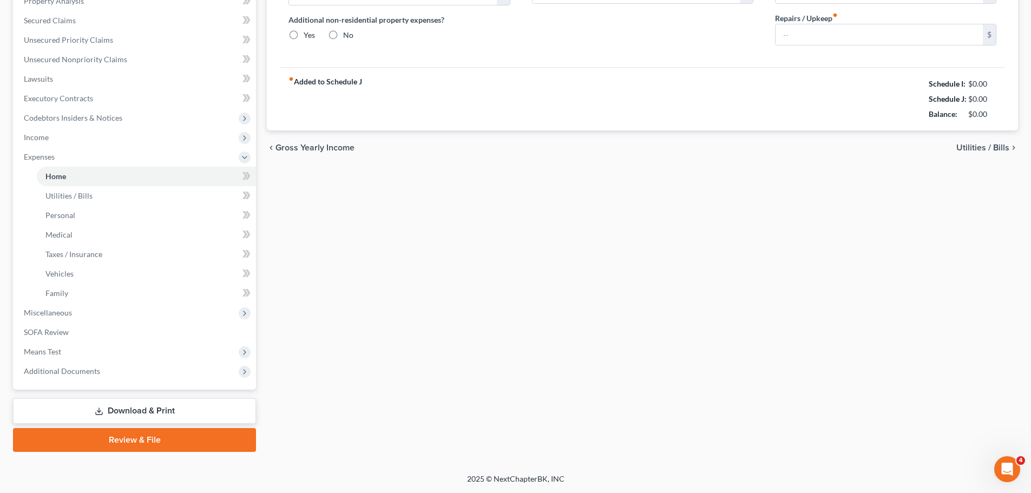
radio input "true"
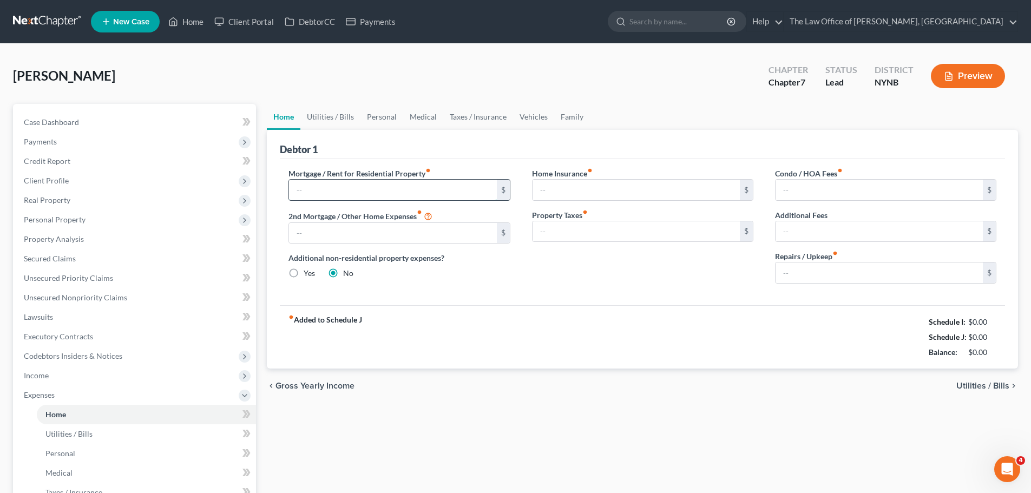
click at [318, 181] on input "text" at bounding box center [392, 190] width 207 height 21
type input "2,061"
click at [583, 190] on input "text" at bounding box center [635, 190] width 207 height 21
type input "25"
drag, startPoint x: 326, startPoint y: 119, endPoint x: 336, endPoint y: 116, distance: 10.0
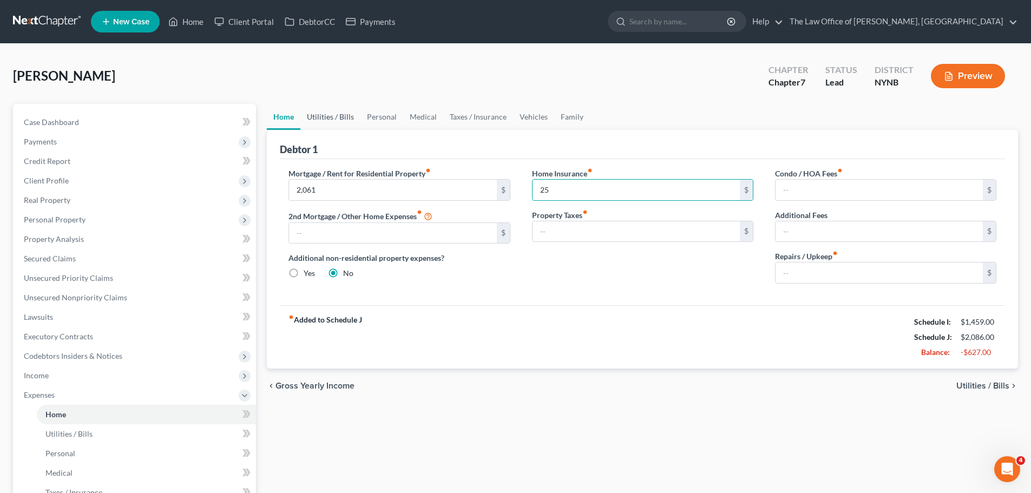
click at [326, 119] on link "Utilities / Bills" at bounding box center [330, 117] width 60 height 26
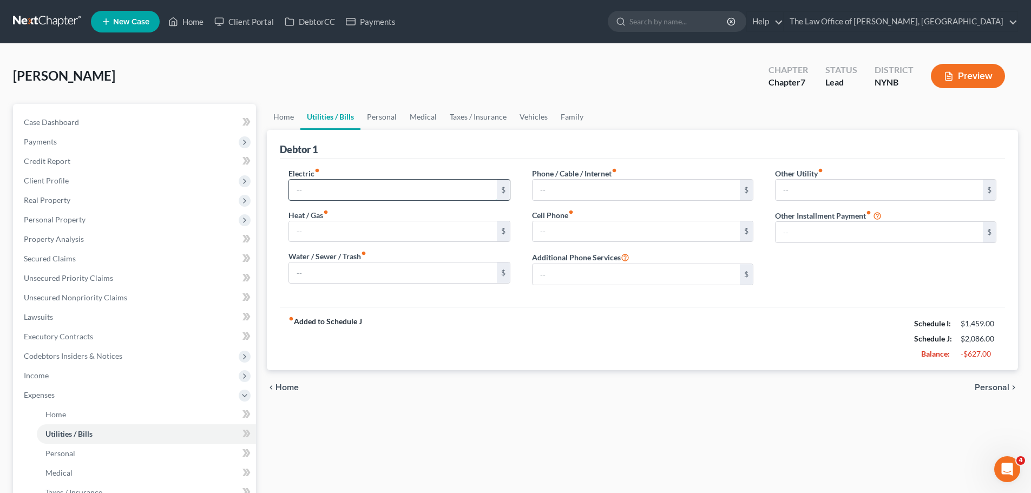
click at [313, 192] on input "text" at bounding box center [392, 190] width 207 height 21
type input "150"
click at [597, 198] on input "text" at bounding box center [635, 190] width 207 height 21
type input "50"
click at [576, 218] on div "Cell Phone fiber_manual_record $" at bounding box center [642, 225] width 221 height 33
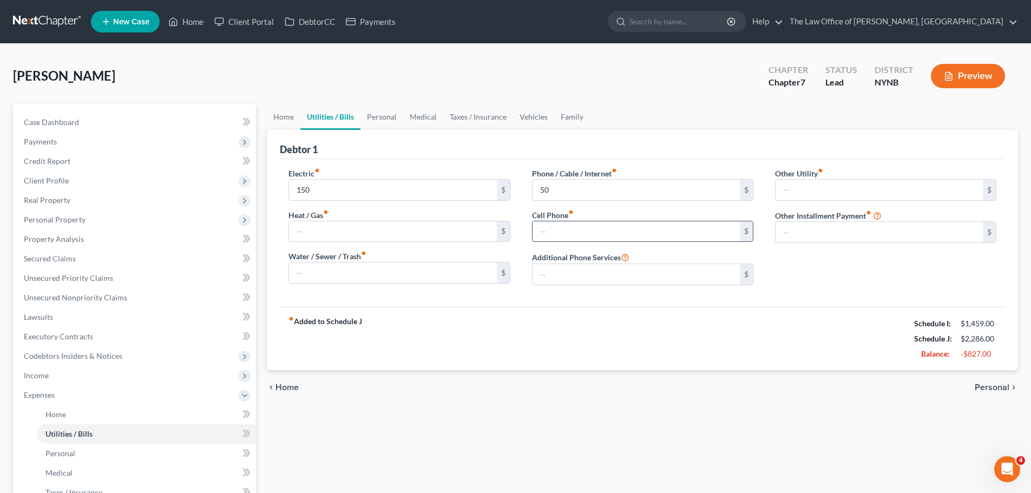
click at [560, 234] on input "text" at bounding box center [635, 231] width 207 height 21
type input "55"
drag, startPoint x: 528, startPoint y: 119, endPoint x: 588, endPoint y: 128, distance: 61.3
click at [527, 119] on link "Vehicles" at bounding box center [533, 117] width 41 height 26
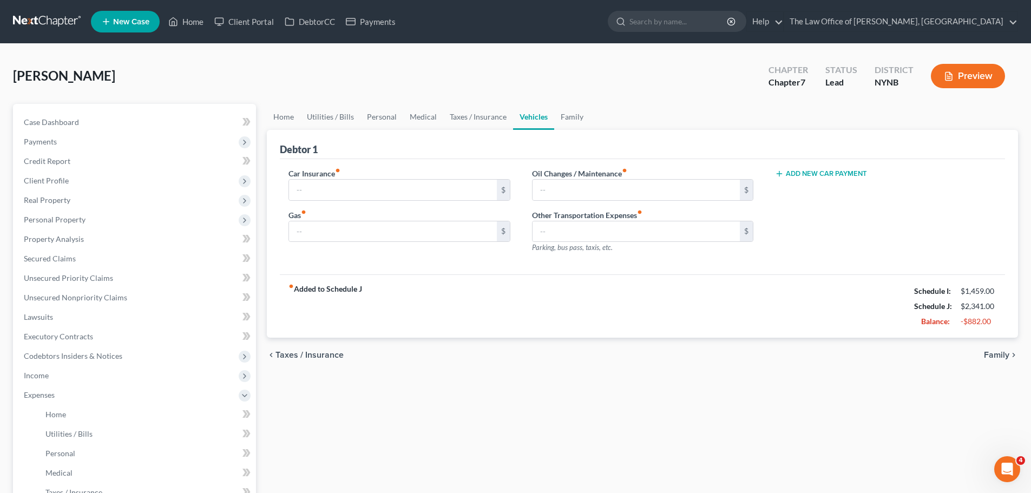
click at [812, 172] on button "Add New Car Payment" at bounding box center [821, 173] width 92 height 9
click at [790, 188] on input "text" at bounding box center [869, 190] width 188 height 21
type input "500"
click at [623, 190] on input "text" at bounding box center [635, 190] width 207 height 21
type input "25"
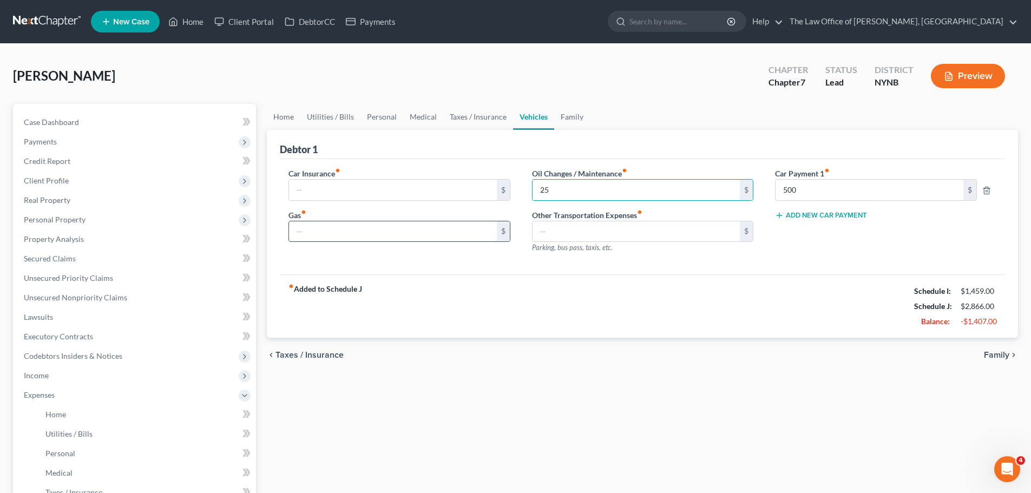
click at [351, 225] on input "text" at bounding box center [392, 231] width 207 height 21
type input "250"
click at [372, 186] on input "text" at bounding box center [392, 190] width 207 height 21
type input "175"
click at [470, 119] on link "Taxes / Insurance" at bounding box center [478, 117] width 70 height 26
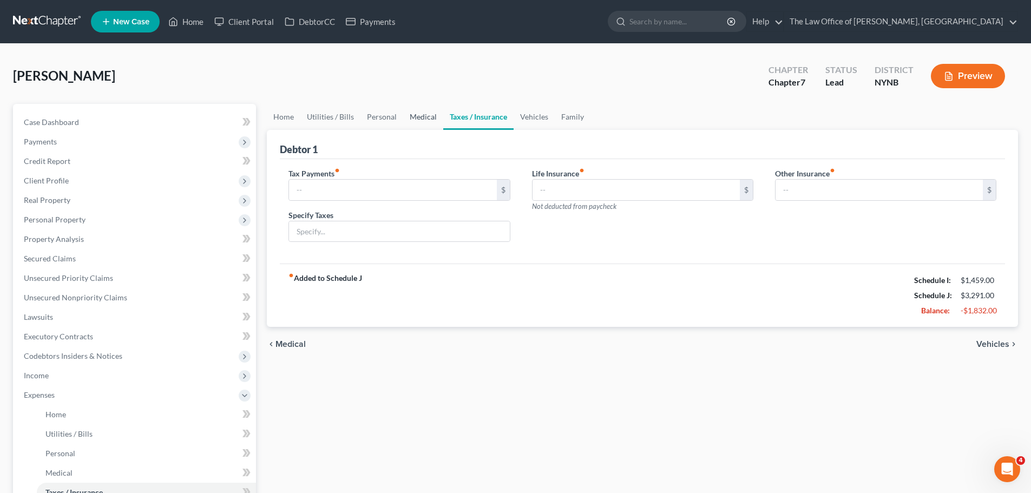
click at [430, 115] on link "Medical" at bounding box center [423, 117] width 40 height 26
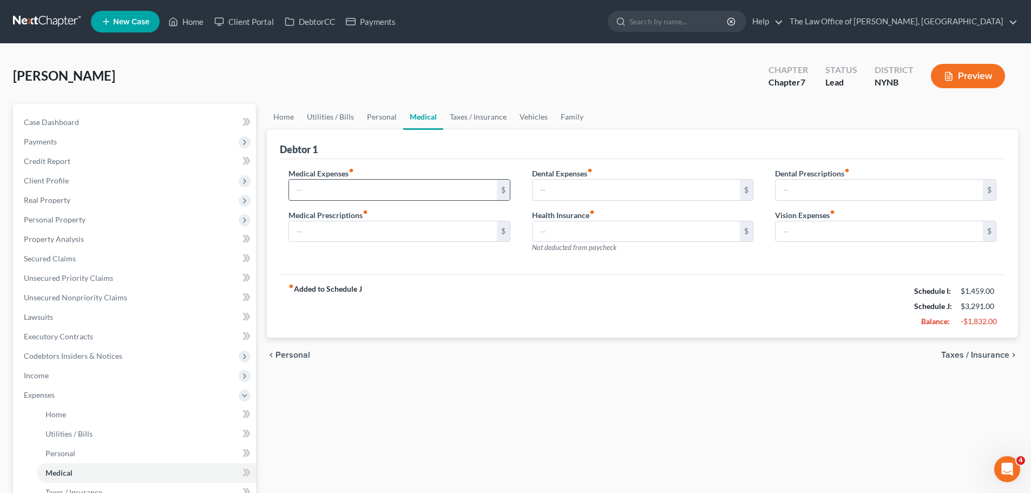
click at [388, 187] on input "text" at bounding box center [392, 190] width 207 height 21
type input "450"
click at [372, 117] on link "Personal" at bounding box center [381, 117] width 43 height 26
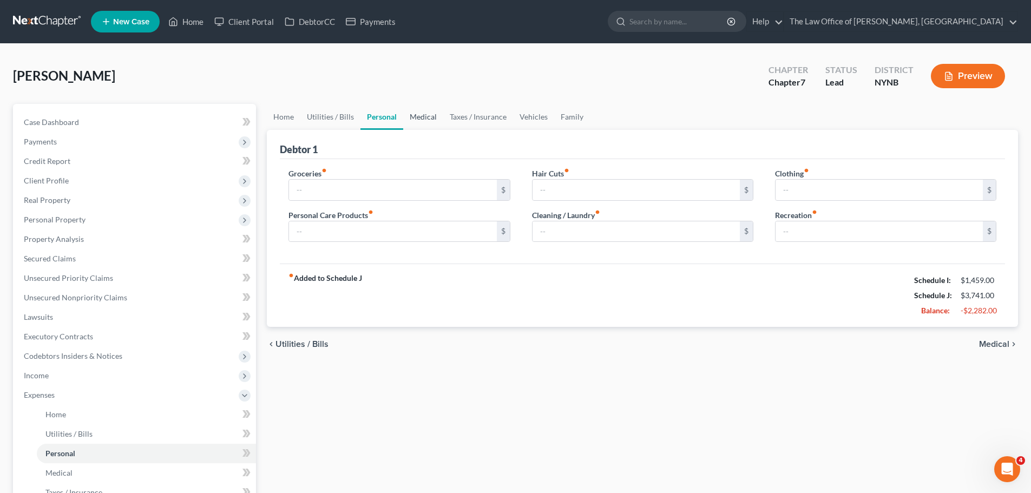
click at [421, 120] on link "Medical" at bounding box center [423, 117] width 40 height 26
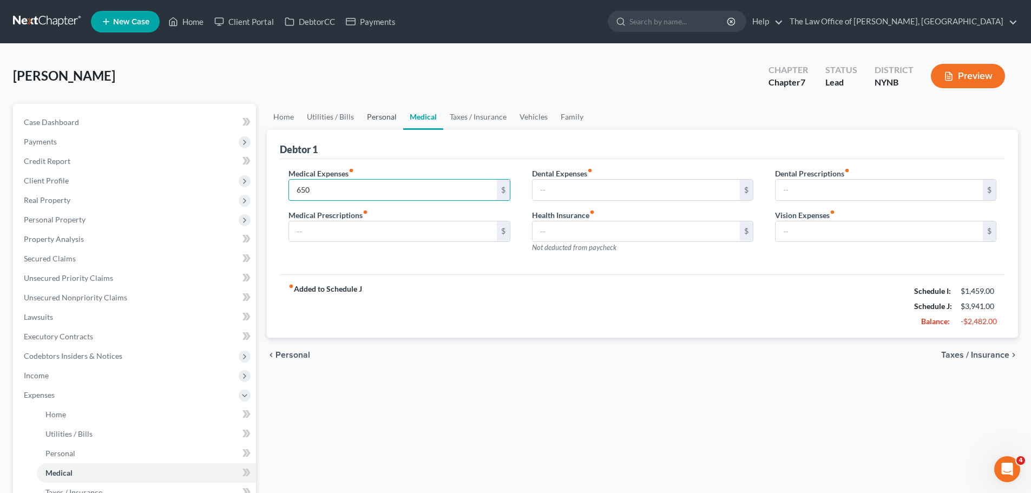
type input "650"
click at [377, 121] on link "Personal" at bounding box center [381, 117] width 43 height 26
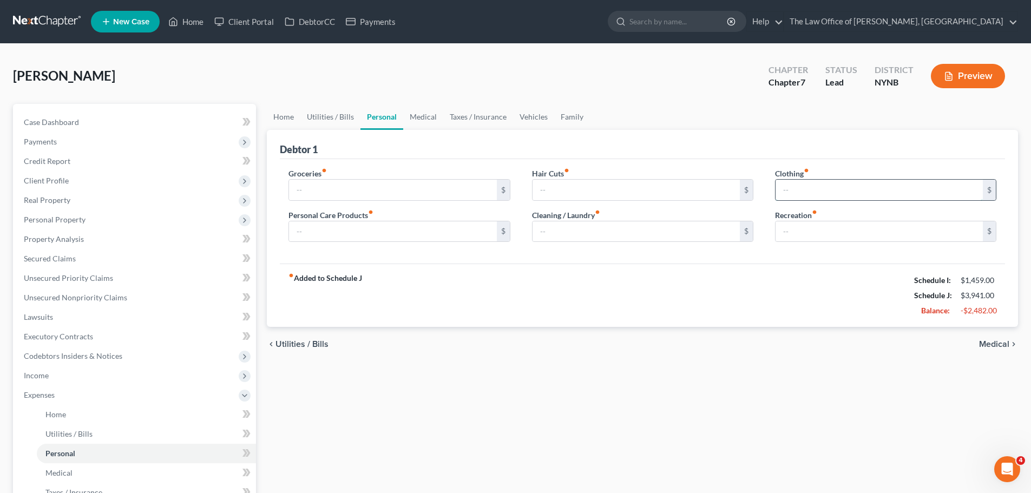
click at [797, 194] on input "text" at bounding box center [878, 190] width 207 height 21
type input "100"
click at [784, 228] on input "text" at bounding box center [878, 231] width 207 height 21
drag, startPoint x: 781, startPoint y: 227, endPoint x: 744, endPoint y: 227, distance: 37.9
click at [744, 227] on div "Groceries fiber_manual_record $ Personal Care Products fiber_manual_record $ Ha…" at bounding box center [642, 209] width 729 height 83
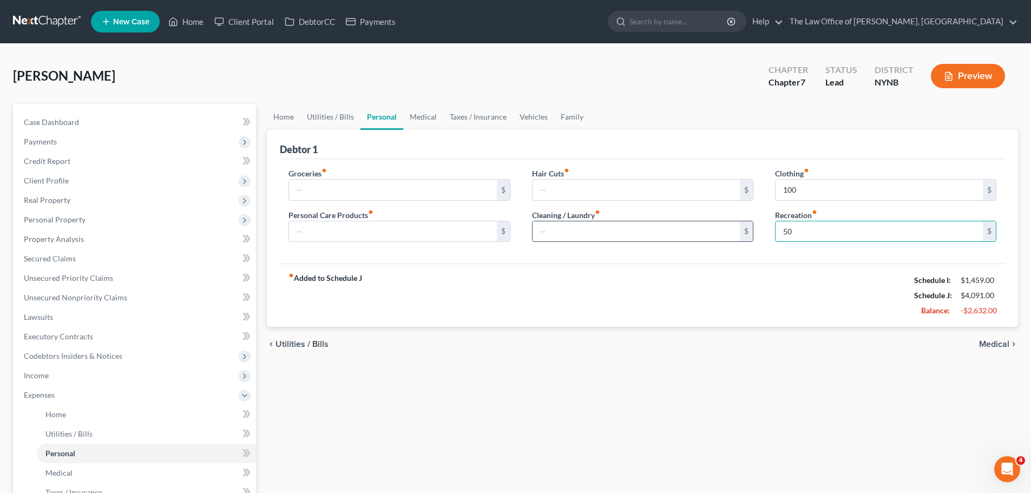
type input "50"
click at [577, 222] on input "text" at bounding box center [635, 231] width 207 height 21
type input "100"
click at [391, 227] on input "text" at bounding box center [392, 231] width 207 height 21
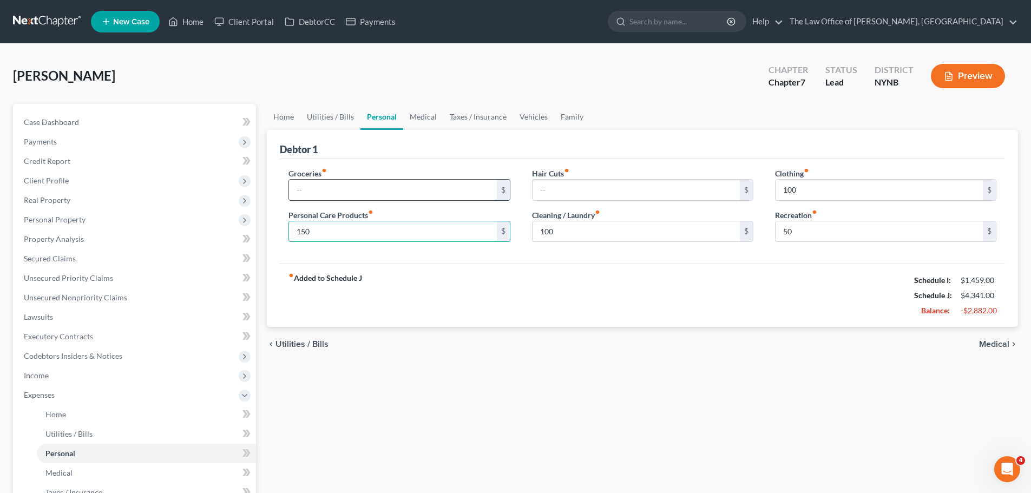
type input "150"
click at [379, 191] on input "text" at bounding box center [392, 190] width 207 height 21
click at [719, 335] on div "chevron_left Utilities / Bills Medical chevron_right" at bounding box center [642, 344] width 751 height 35
click at [63, 218] on span "Personal Property" at bounding box center [55, 219] width 62 height 9
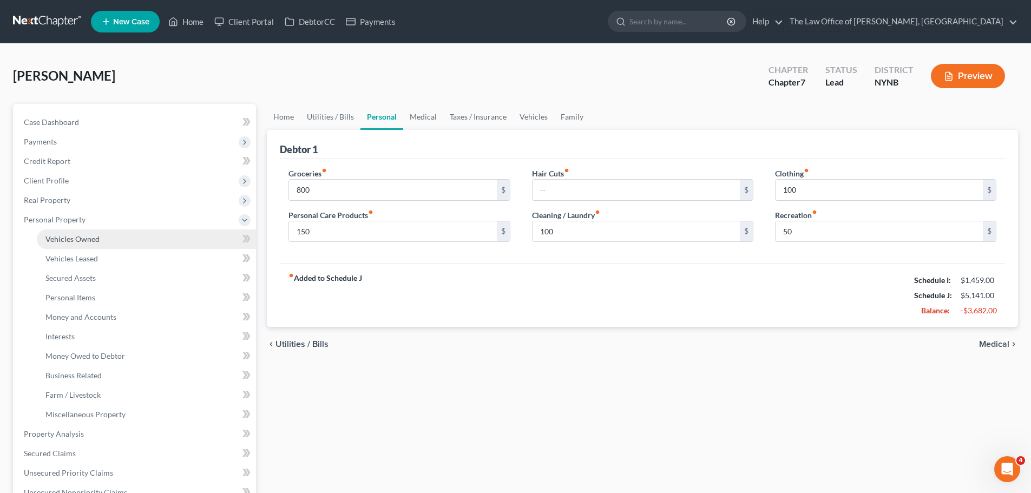
click at [88, 242] on span "Vehicles Owned" at bounding box center [72, 238] width 54 height 9
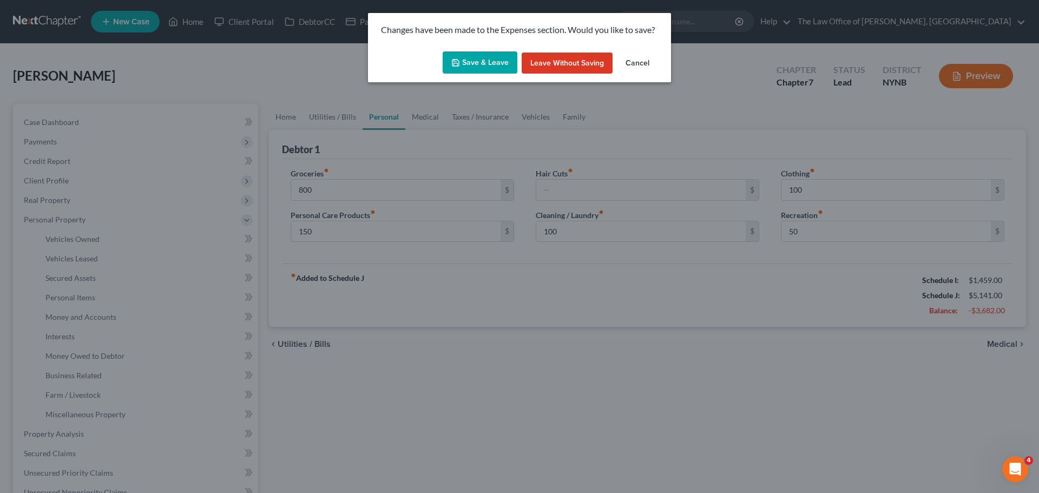
click at [508, 62] on button "Save & Leave" at bounding box center [480, 62] width 75 height 23
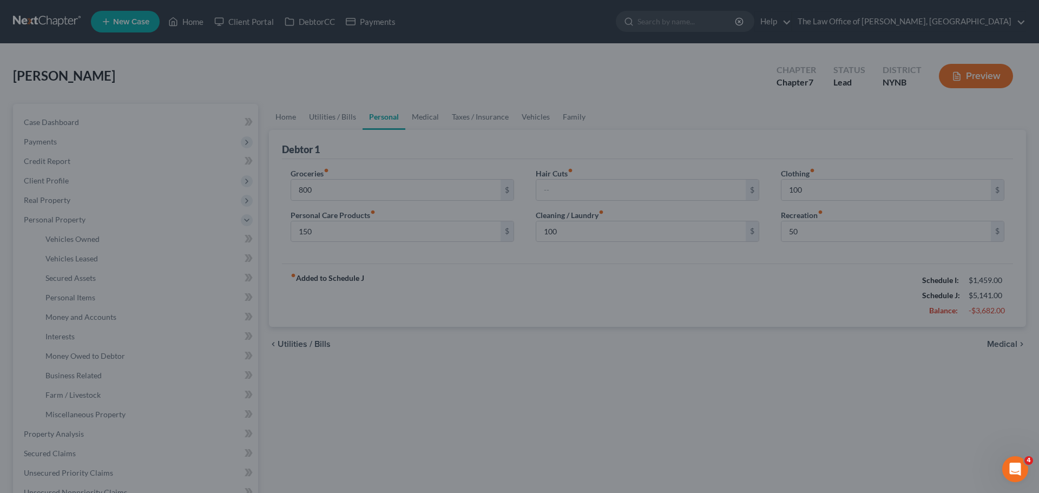
type input "800.00"
type input "150.00"
type input "100.00"
type input "50.00"
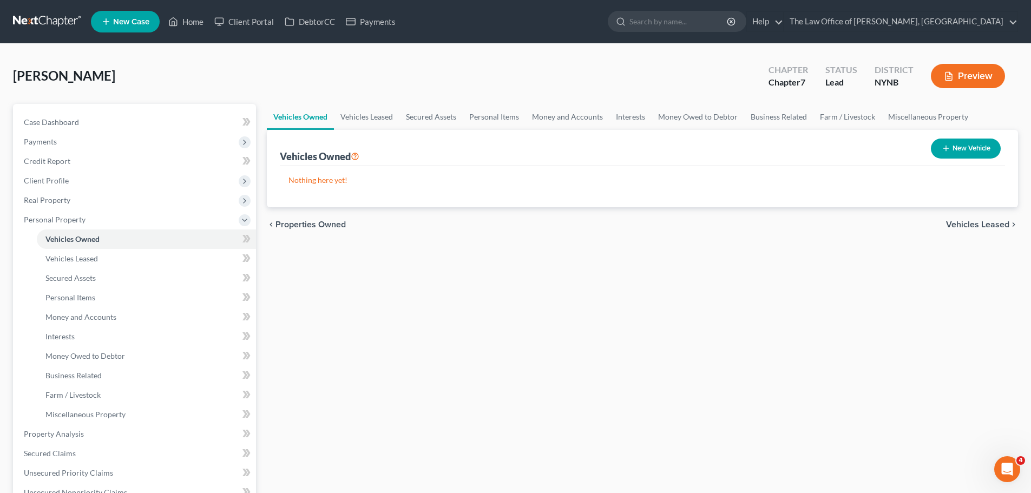
click at [958, 141] on button "New Vehicle" at bounding box center [966, 149] width 70 height 20
select select "0"
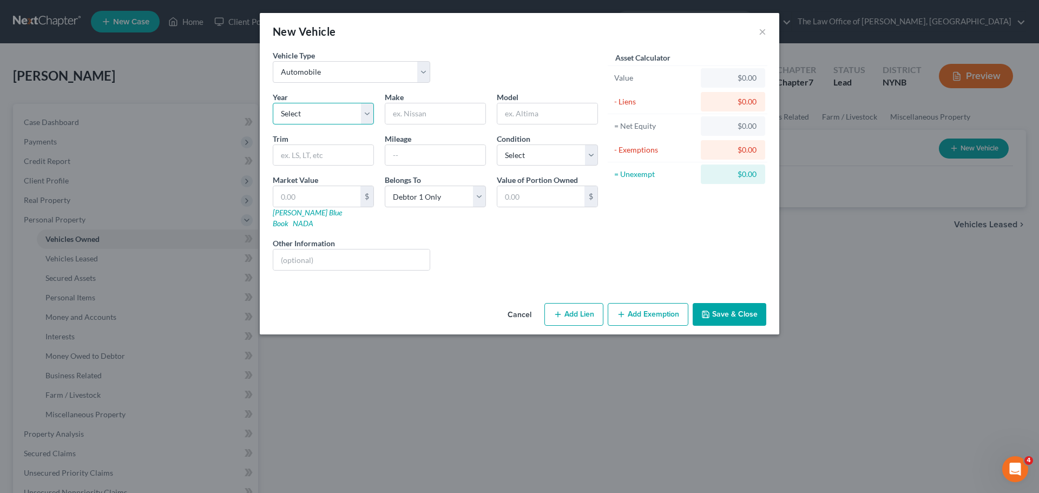
click at [320, 107] on select "Select 2026 2025 2024 2023 2022 2021 2020 2019 2018 2017 2016 2015 2014 2013 20…" at bounding box center [323, 114] width 101 height 22
select select "5"
click at [273, 103] on select "Select 2026 2025 2024 2023 2022 2021 2020 2019 2018 2017 2016 2015 2014 2013 20…" at bounding box center [323, 114] width 101 height 22
click at [451, 117] on input "text" at bounding box center [435, 113] width 100 height 21
type input "BMW"
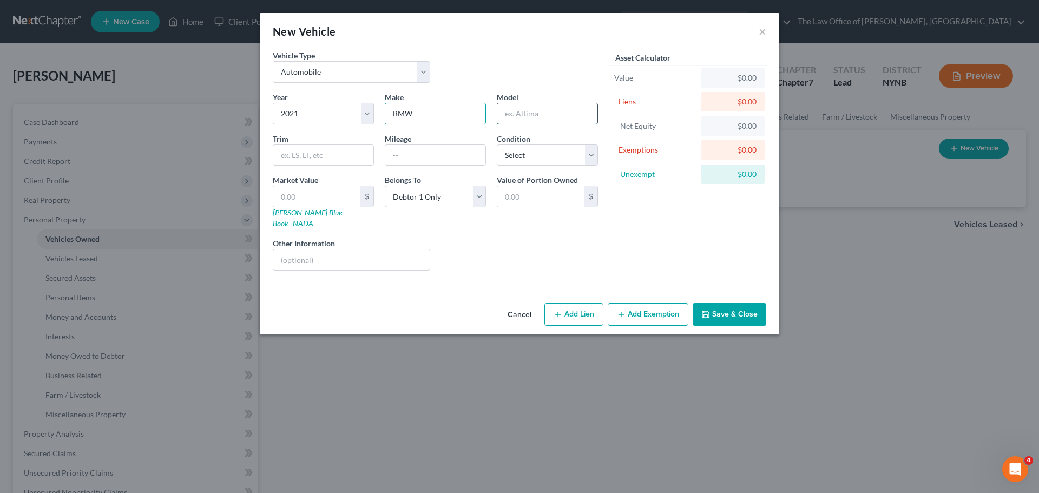
click at [554, 119] on input "text" at bounding box center [547, 113] width 100 height 21
type input "3 series"
click at [401, 149] on input "text" at bounding box center [435, 155] width 100 height 21
type input "70000"
click at [522, 157] on select "Select Excellent Very Good Good Fair Poor" at bounding box center [547, 155] width 101 height 22
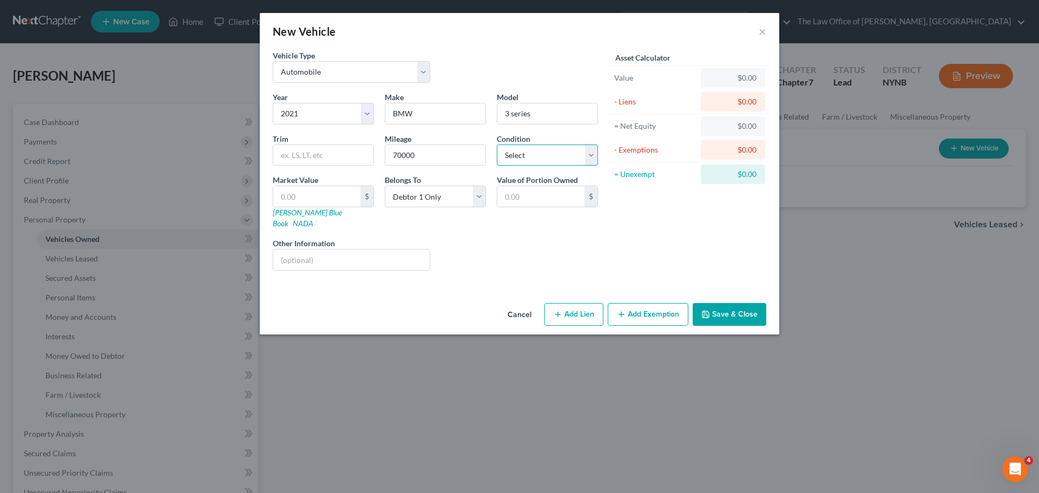
select select "2"
click at [497, 144] on select "Select Excellent Very Good Good Fair Poor" at bounding box center [547, 155] width 101 height 22
drag, startPoint x: 304, startPoint y: 194, endPoint x: 302, endPoint y: 188, distance: 6.2
click at [304, 194] on input "text" at bounding box center [316, 196] width 87 height 21
type input "4"
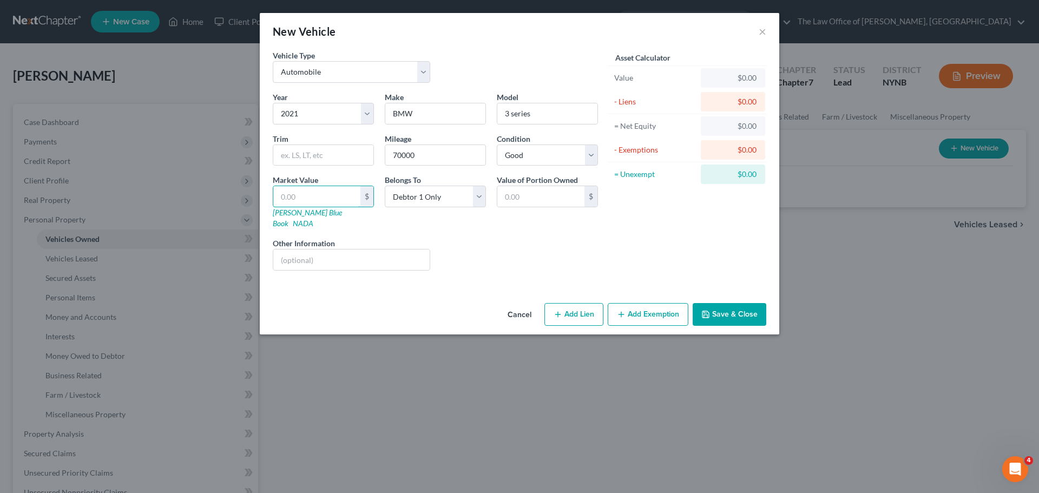
type input "4.00"
type input "49"
type input "49.00"
type input "49"
drag, startPoint x: 430, startPoint y: 155, endPoint x: 354, endPoint y: 151, distance: 75.9
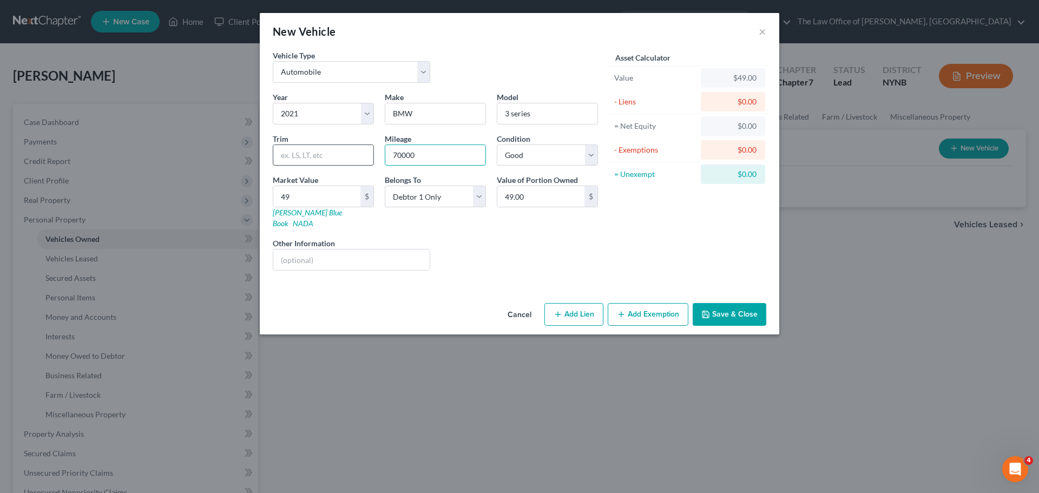
click at [356, 152] on div "Year Select 2026 2025 2024 2023 2022 2021 2020 2019 2018 2017 2016 2015 2014 20…" at bounding box center [435, 185] width 336 height 188
type input "71500"
click at [323, 148] on input "text" at bounding box center [323, 155] width 100 height 21
type input "4 d M3401"
type input "3"
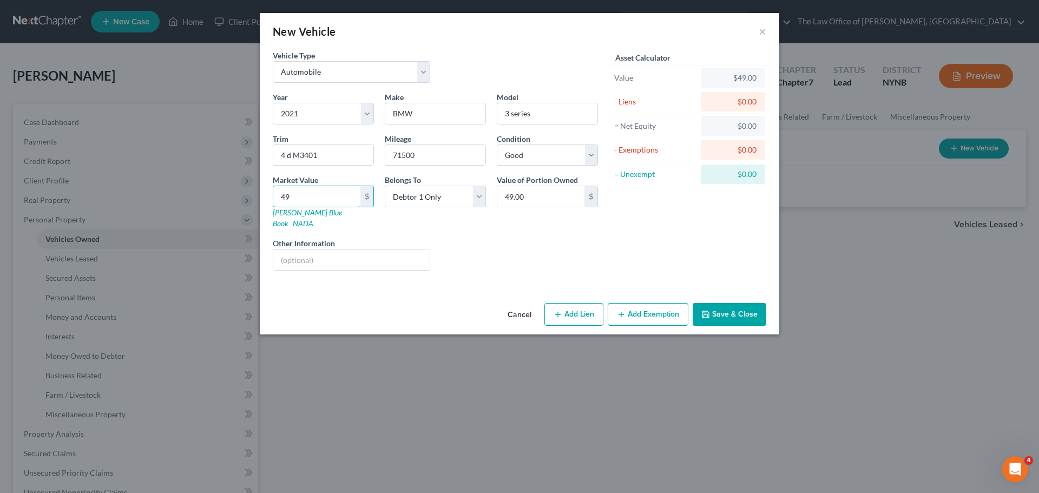
type input "3.00"
type input "35"
type input "35.00"
type input "352"
type input "352.00"
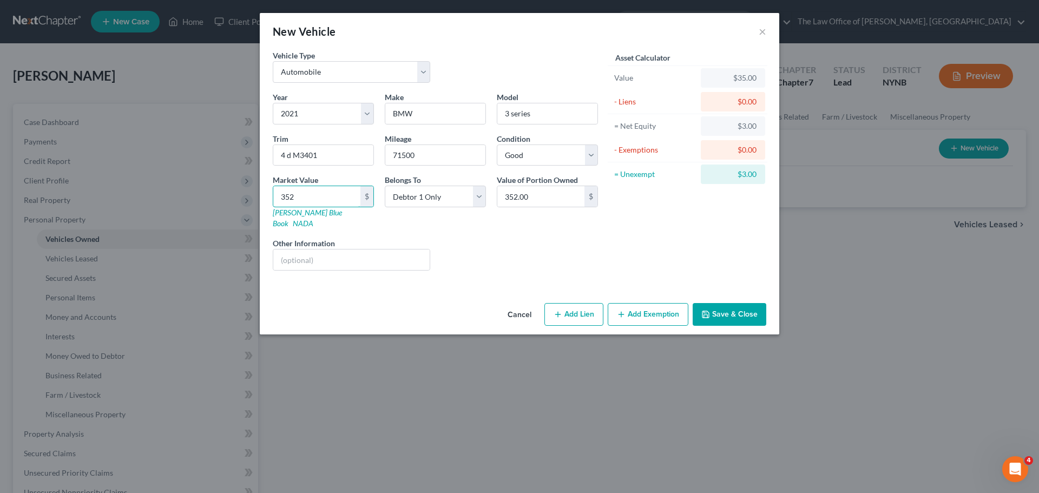
type input "3525"
type input "3,525.00"
type input "3,5252"
type input "35,252.00"
drag, startPoint x: 310, startPoint y: 196, endPoint x: 291, endPoint y: 194, distance: 19.1
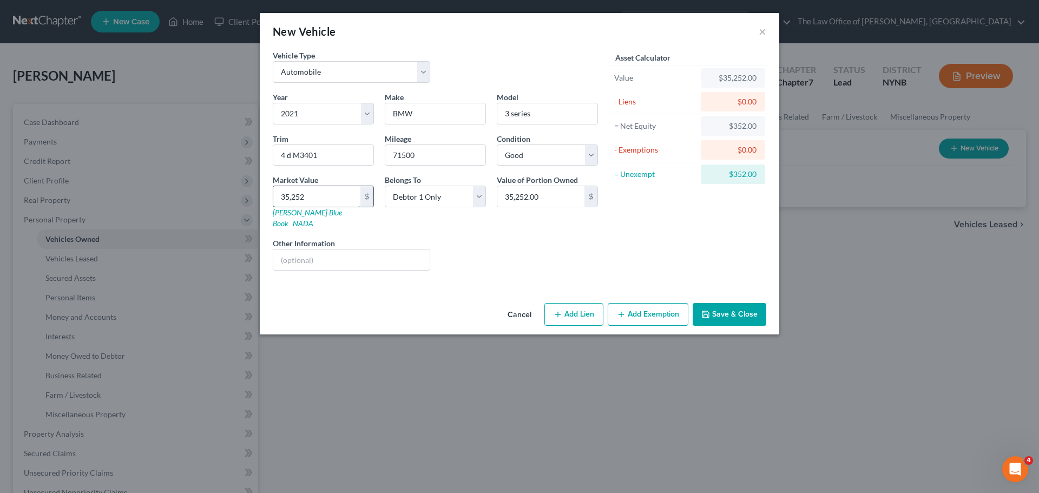
click at [291, 194] on input "35,252" at bounding box center [316, 196] width 87 height 21
type input "35,5"
type input "355.00"
type input "3552"
type input "3,552.00"
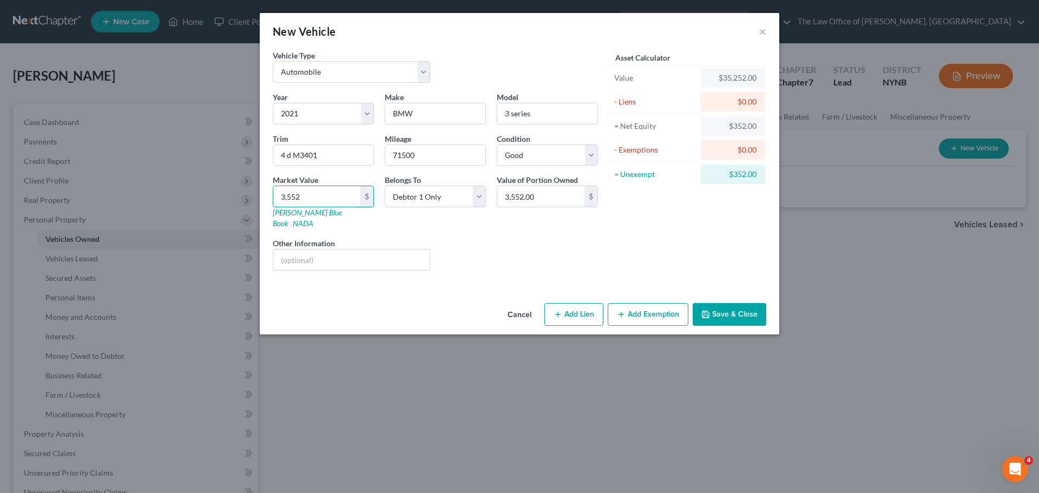
type input "3,5525"
type input "35,525.00"
type input "35,525"
drag, startPoint x: 740, startPoint y: 302, endPoint x: 731, endPoint y: 306, distance: 10.2
click at [739, 303] on button "Save & Close" at bounding box center [730, 314] width 74 height 23
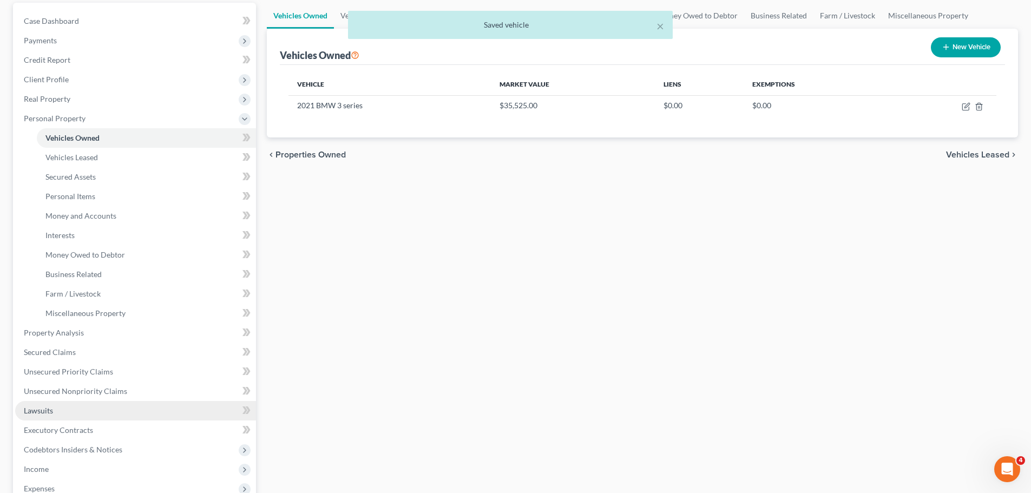
scroll to position [216, 0]
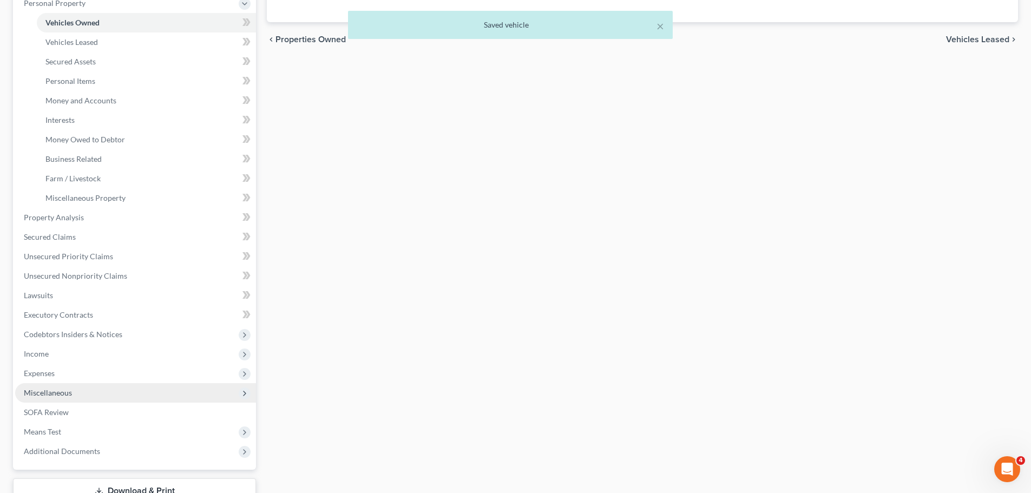
click at [47, 393] on span "Miscellaneous" at bounding box center [48, 392] width 48 height 9
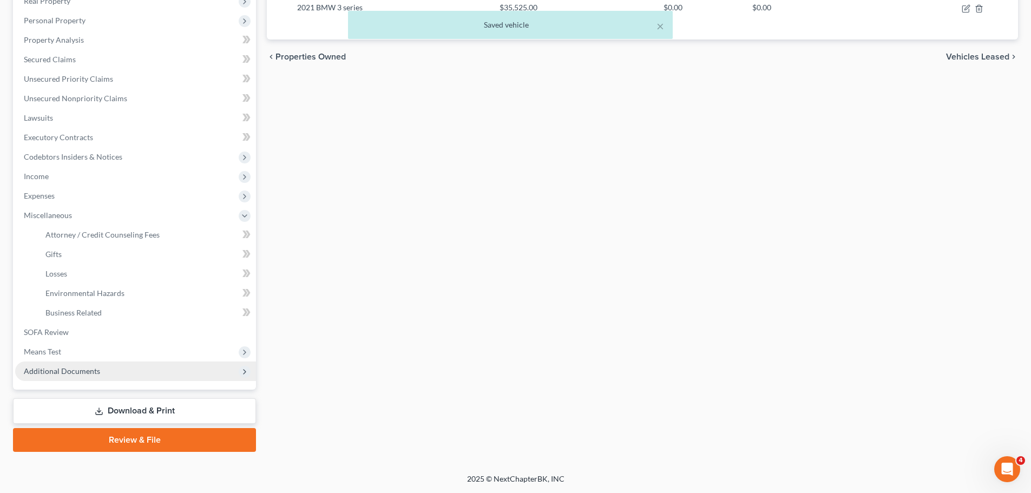
scroll to position [199, 0]
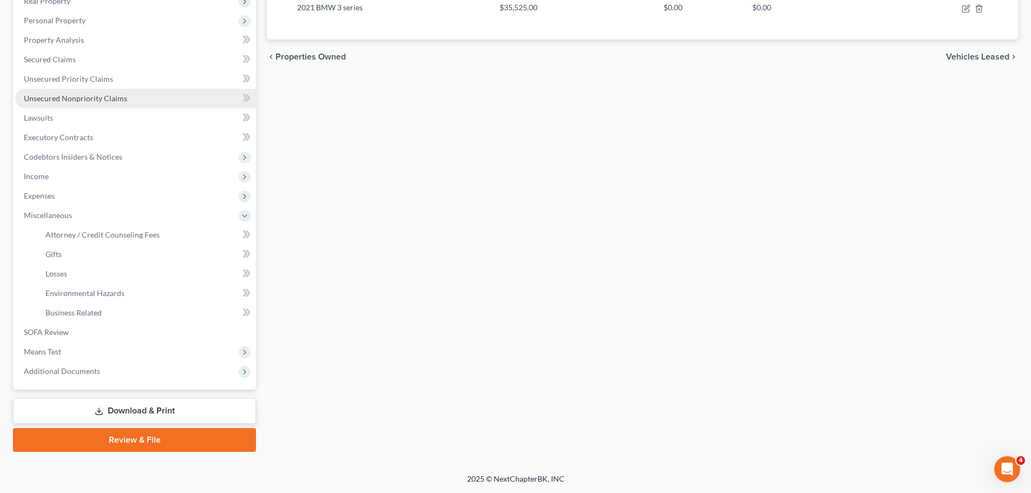
click at [67, 97] on span "Unsecured Nonpriority Claims" at bounding box center [75, 98] width 103 height 9
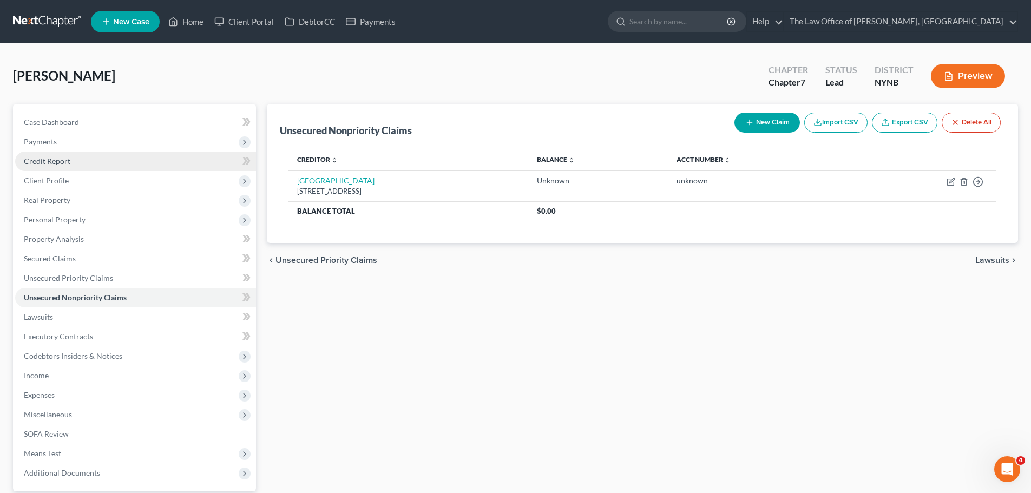
click at [52, 159] on span "Credit Report" at bounding box center [47, 160] width 47 height 9
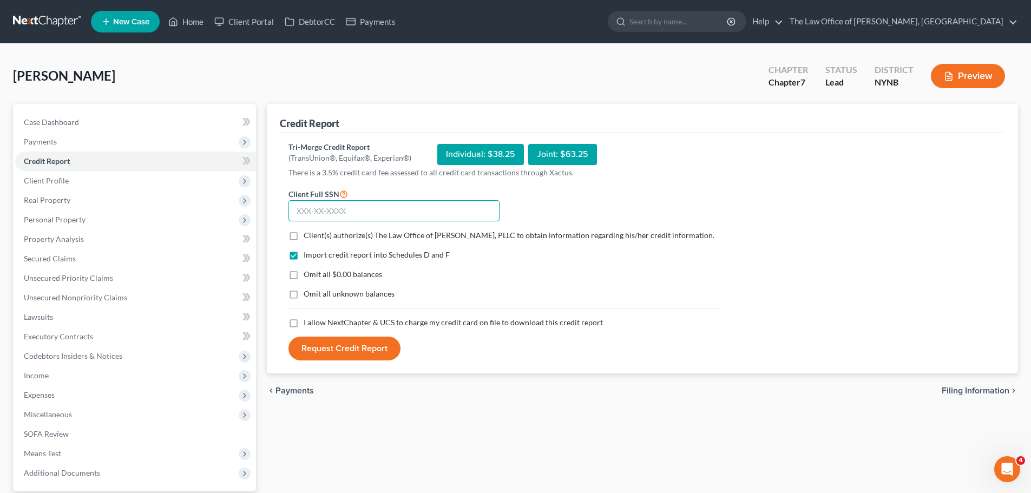
click at [376, 216] on input "text" at bounding box center [393, 211] width 211 height 22
paste input "110-54-2291"
type input "110-54-2291"
click at [304, 236] on label "Client(s) authorize(s) The Law Office of [PERSON_NAME], PLLC to obtain informat…" at bounding box center [509, 235] width 411 height 11
click at [308, 236] on input "Client(s) authorize(s) The Law Office of [PERSON_NAME], PLLC to obtain informat…" at bounding box center [311, 233] width 7 height 7
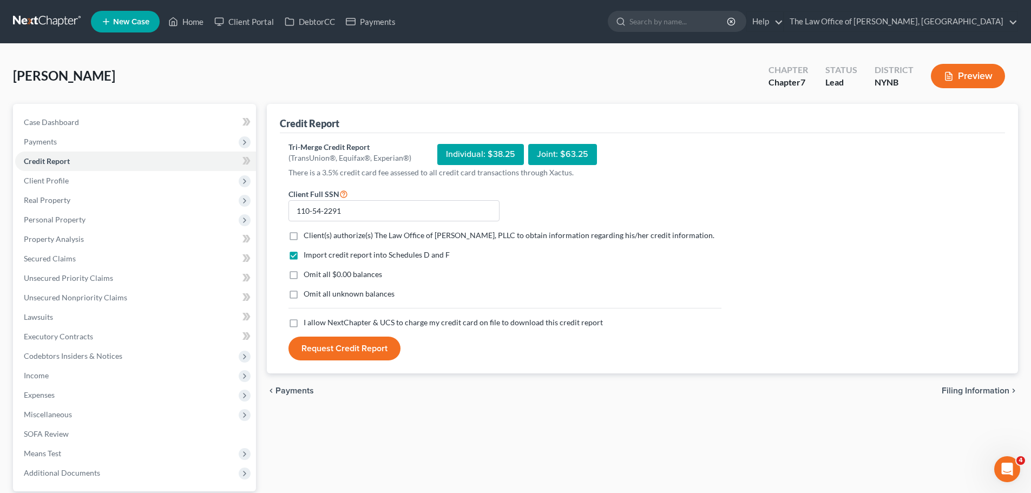
checkbox input "true"
drag, startPoint x: 293, startPoint y: 332, endPoint x: 310, endPoint y: 339, distance: 17.7
click at [304, 328] on label "I allow NextChapter & UCS to charge my credit card on file to download this cre…" at bounding box center [453, 322] width 299 height 11
click at [308, 324] on input "I allow NextChapter & UCS to charge my credit card on file to download this cre…" at bounding box center [311, 320] width 7 height 7
checkbox input "true"
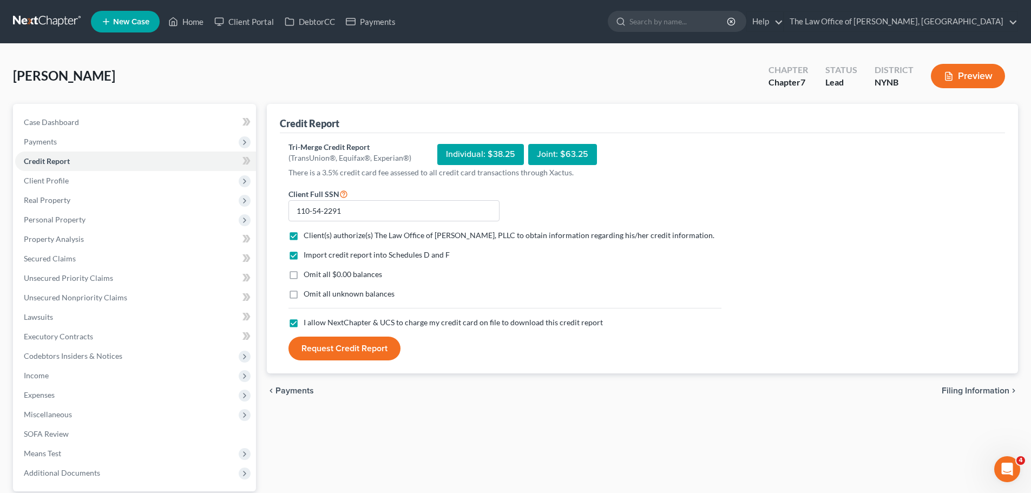
click at [328, 346] on form "Client Full SSN * 110-54-2291 Client(s) authorize(s) The Law Office of Christia…" at bounding box center [505, 274] width 444 height 174
click at [327, 355] on button "Request Credit Report" at bounding box center [344, 349] width 112 height 24
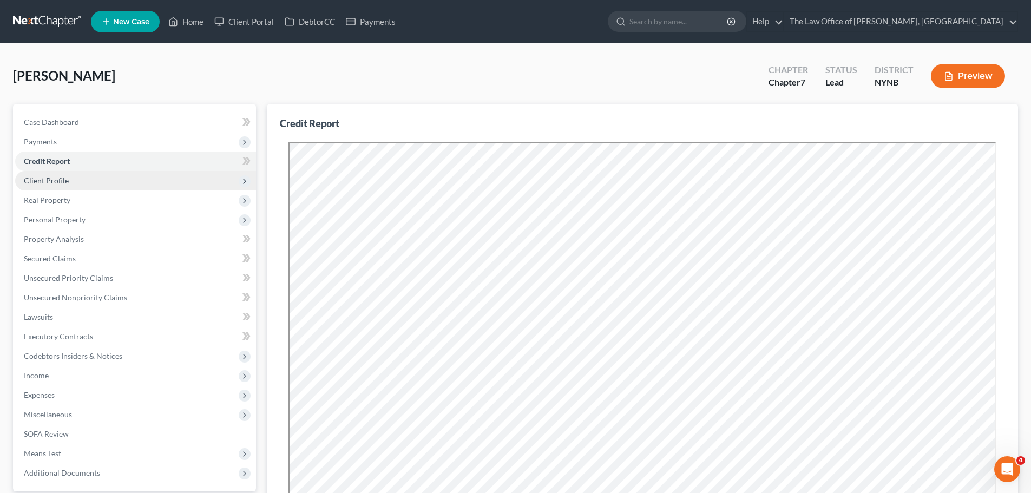
click at [52, 179] on span "Client Profile" at bounding box center [46, 180] width 45 height 9
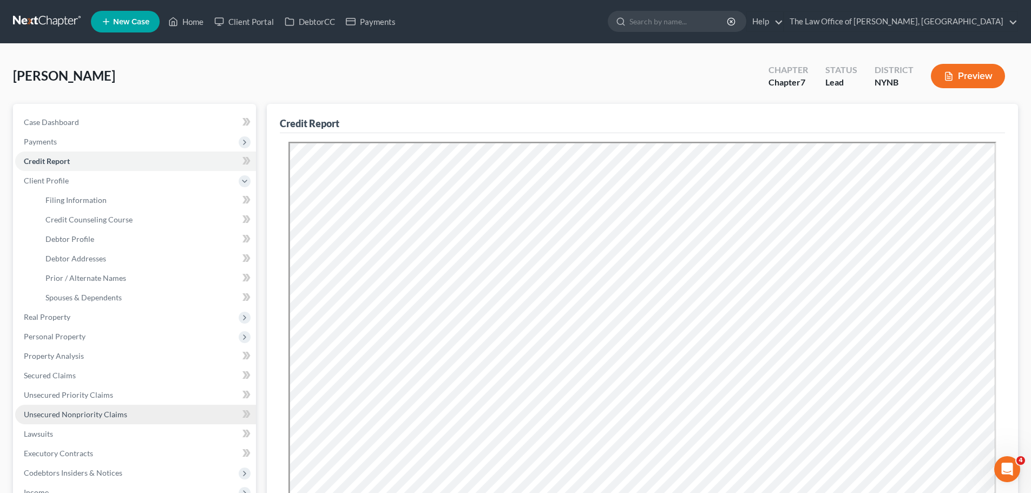
click at [84, 415] on span "Unsecured Nonpriority Claims" at bounding box center [75, 414] width 103 height 9
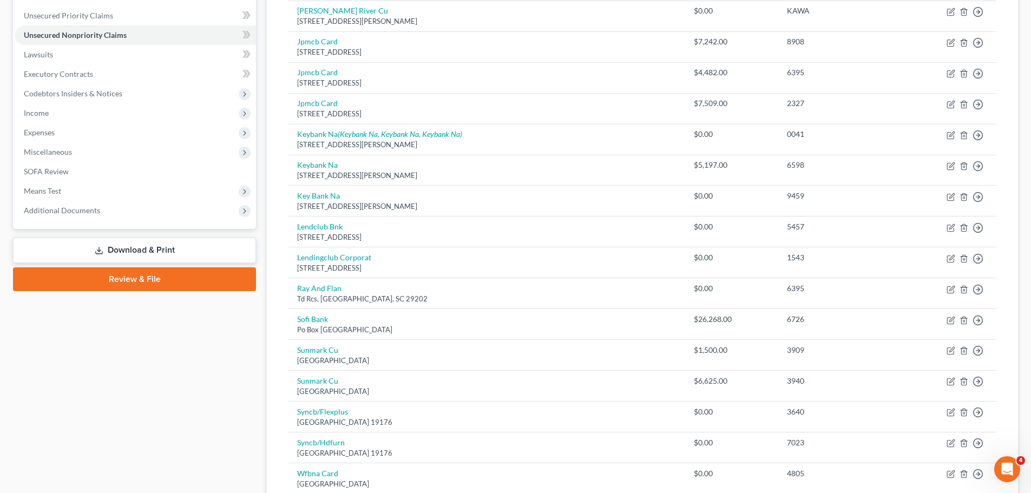
scroll to position [271, 0]
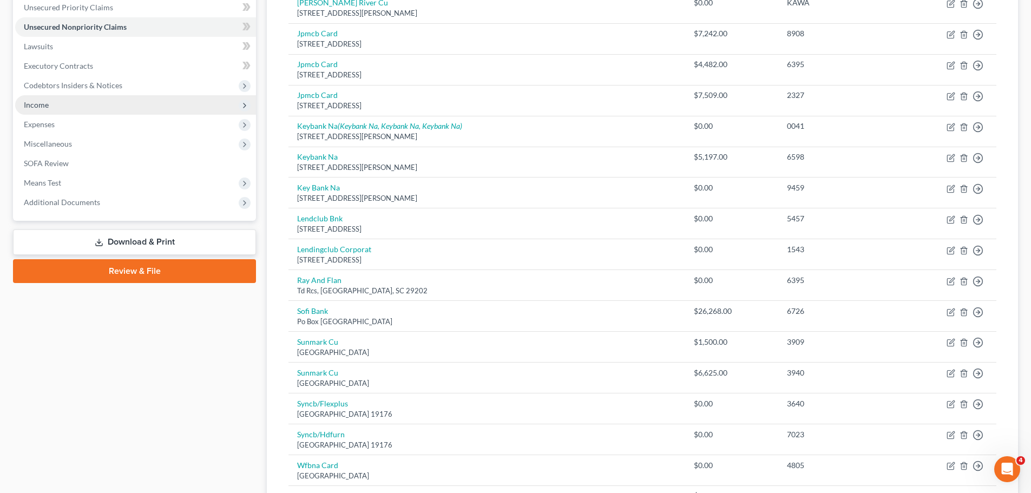
click at [60, 107] on span "Income" at bounding box center [135, 104] width 241 height 19
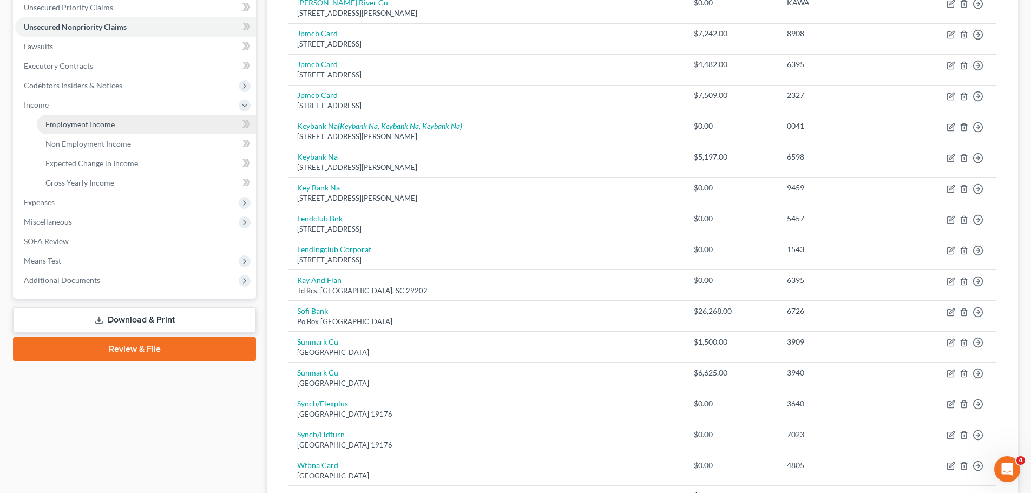
click at [52, 127] on span "Employment Income" at bounding box center [79, 124] width 69 height 9
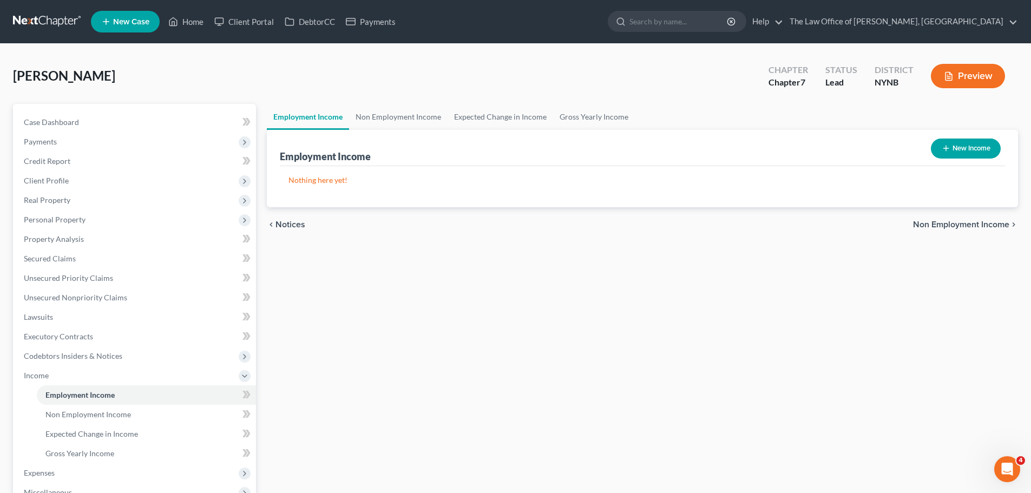
click at [952, 151] on button "New Income" at bounding box center [966, 149] width 70 height 20
select select "0"
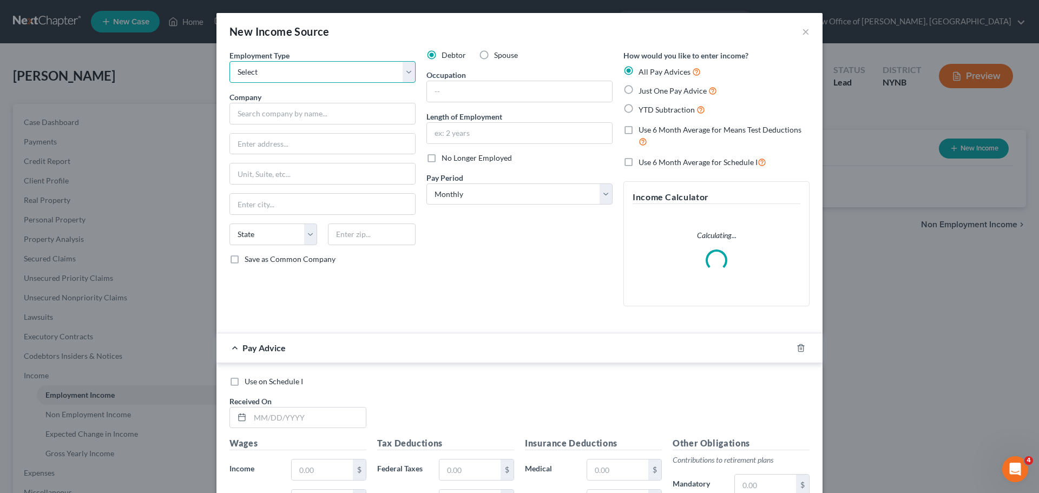
drag, startPoint x: 264, startPoint y: 80, endPoint x: 268, endPoint y: 76, distance: 6.2
click at [265, 78] on select "Select Full or Part Time Employment Self Employment" at bounding box center [322, 72] width 186 height 22
select select "0"
click at [229, 61] on select "Select Full or Part Time Employment Self Employment" at bounding box center [322, 72] width 186 height 22
click at [280, 110] on input "text" at bounding box center [322, 114] width 186 height 22
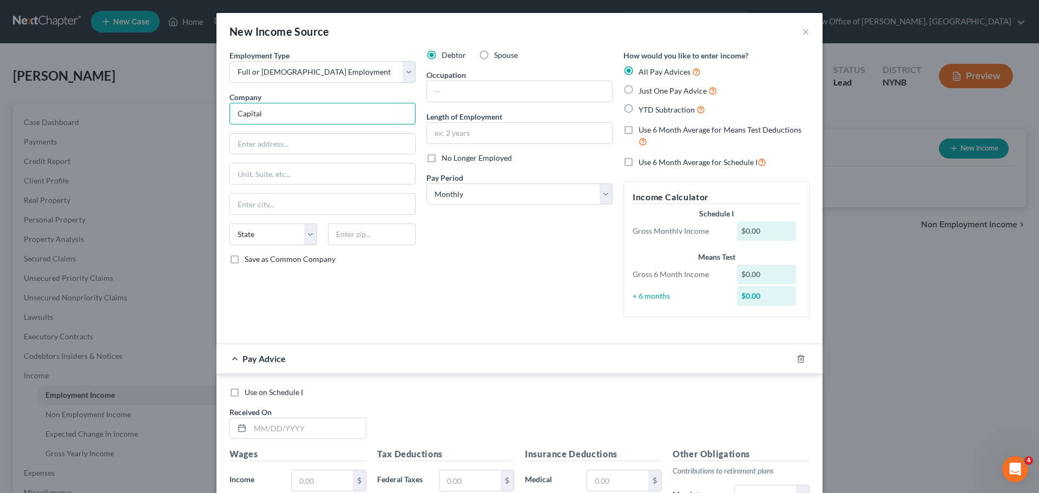
click at [294, 114] on input "Capital" at bounding box center [322, 114] width 186 height 22
type input "Capital Region Gaming"
click at [267, 147] on input "text" at bounding box center [322, 144] width 185 height 21
type input "1 Rush Street"
click at [353, 236] on input "text" at bounding box center [372, 234] width 88 height 22
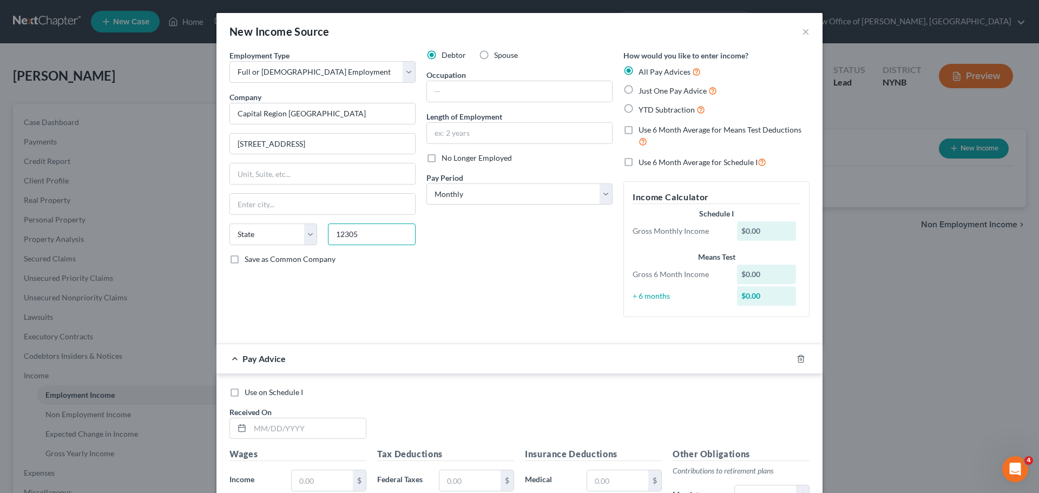
type input "12305"
type input "Schenectady"
select select "35"
click at [602, 298] on div "Debtor Spouse Occupation Length of Employment No Longer Employed Pay Period * S…" at bounding box center [519, 188] width 197 height 276
click at [474, 94] on input "text" at bounding box center [519, 91] width 185 height 21
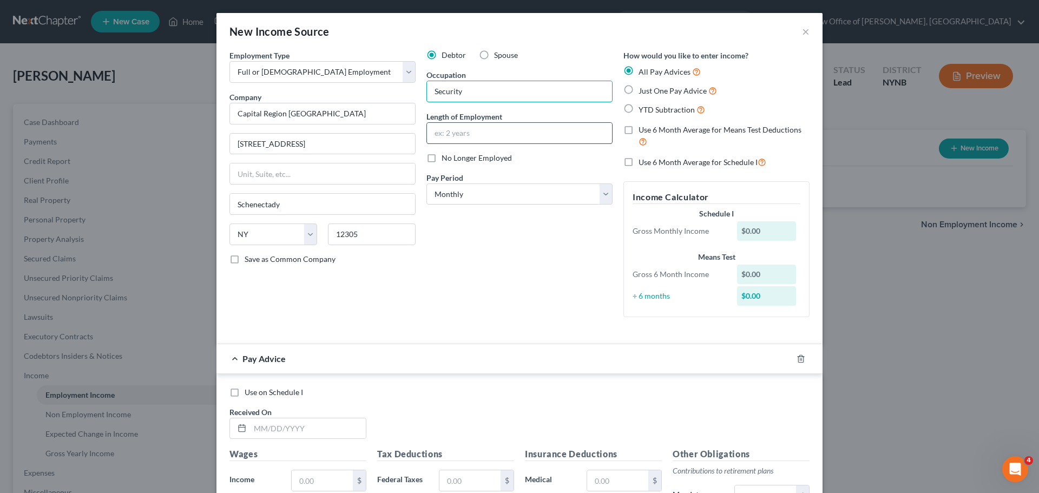
type input "Security"
click at [476, 136] on input "text" at bounding box center [519, 133] width 185 height 21
type input "m"
type input "[DATE]"
click at [655, 95] on label "Just One Pay Advice" at bounding box center [678, 90] width 78 height 12
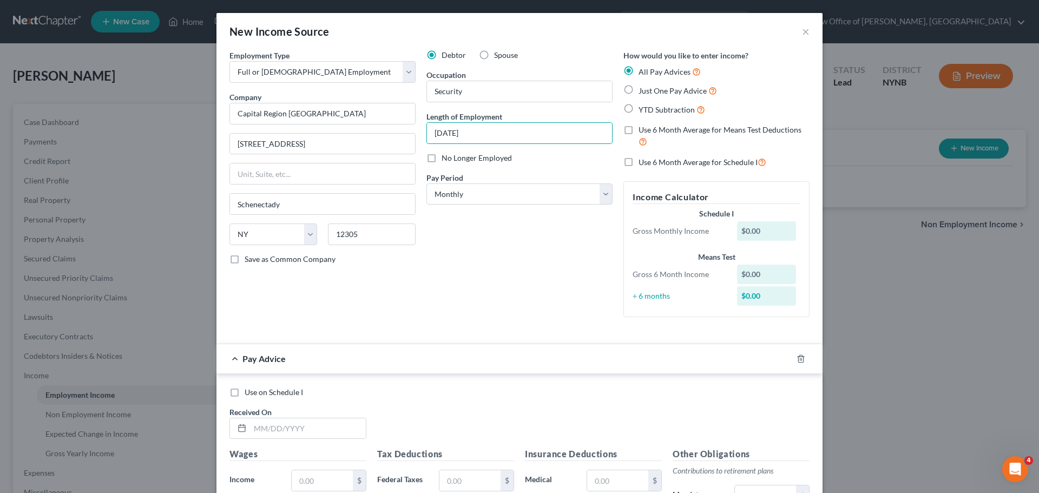
click at [650, 91] on input "Just One Pay Advice" at bounding box center [646, 87] width 7 height 7
radio input "true"
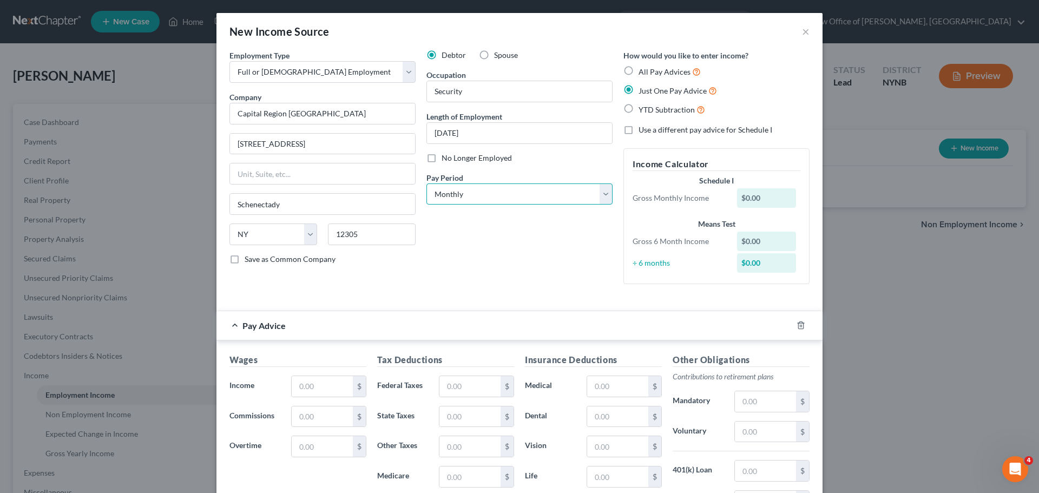
drag, startPoint x: 482, startPoint y: 190, endPoint x: 495, endPoint y: 189, distance: 13.1
click at [482, 191] on select "Select Monthly Twice Monthly Every Other Week Weekly" at bounding box center [519, 194] width 186 height 22
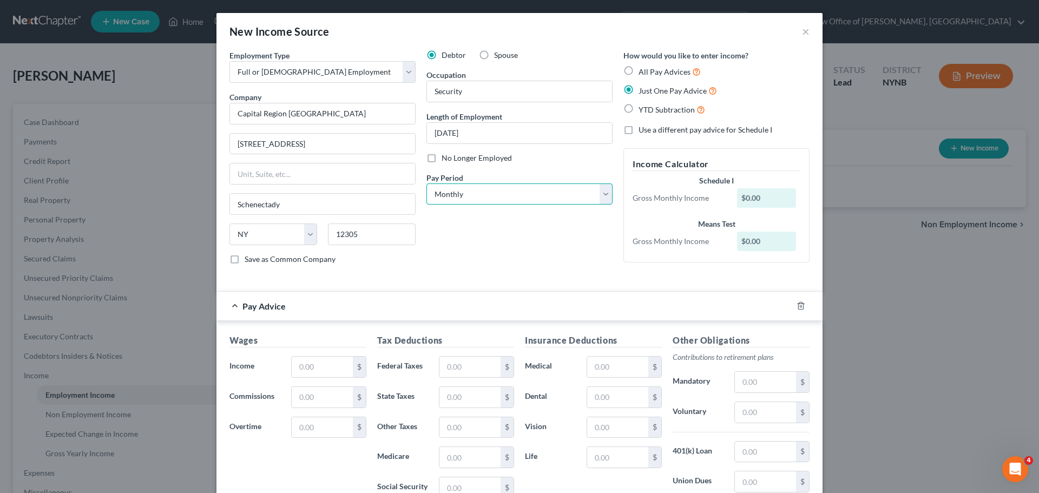
select select "3"
click at [426, 183] on select "Select Monthly Twice Monthly Every Other Week Weekly" at bounding box center [519, 194] width 186 height 22
click at [318, 371] on input "text" at bounding box center [322, 367] width 61 height 21
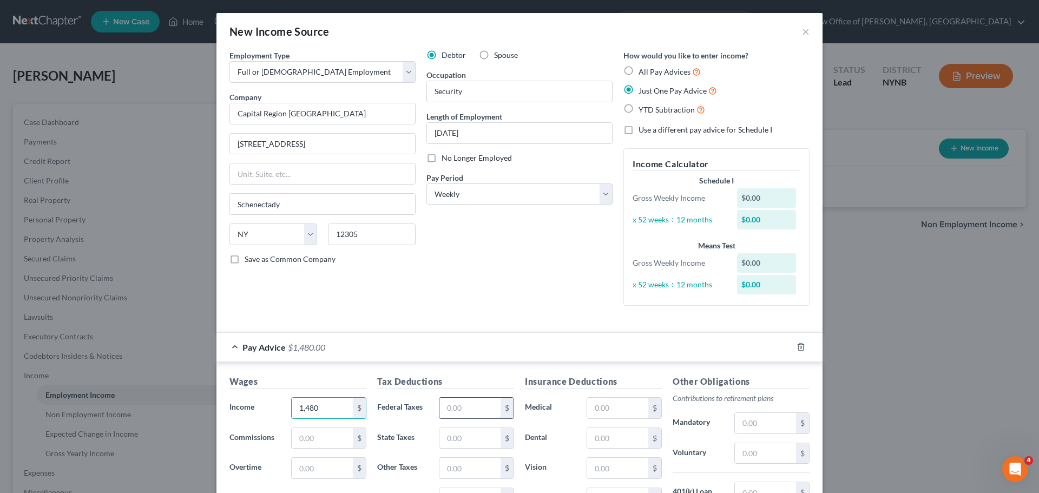
type input "1,480"
click at [462, 417] on input "text" at bounding box center [469, 408] width 61 height 21
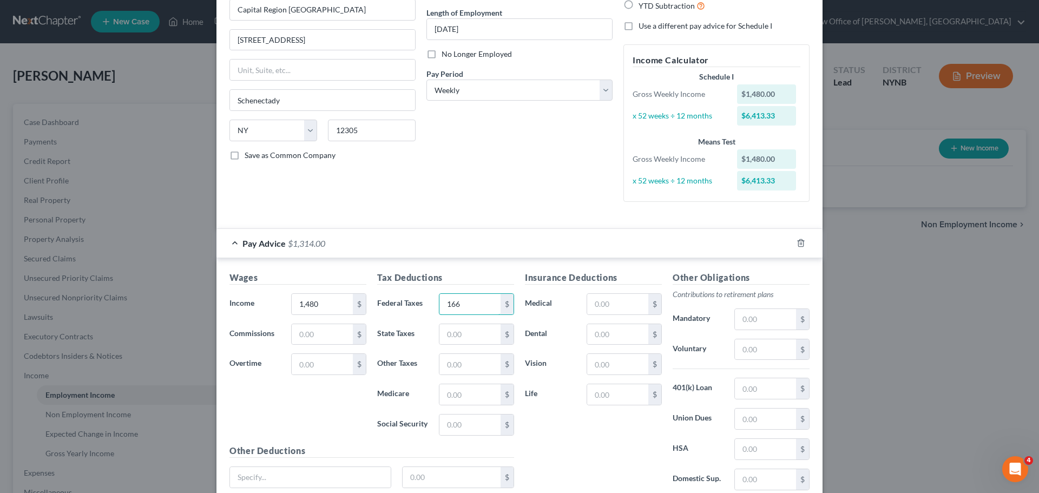
scroll to position [108, 0]
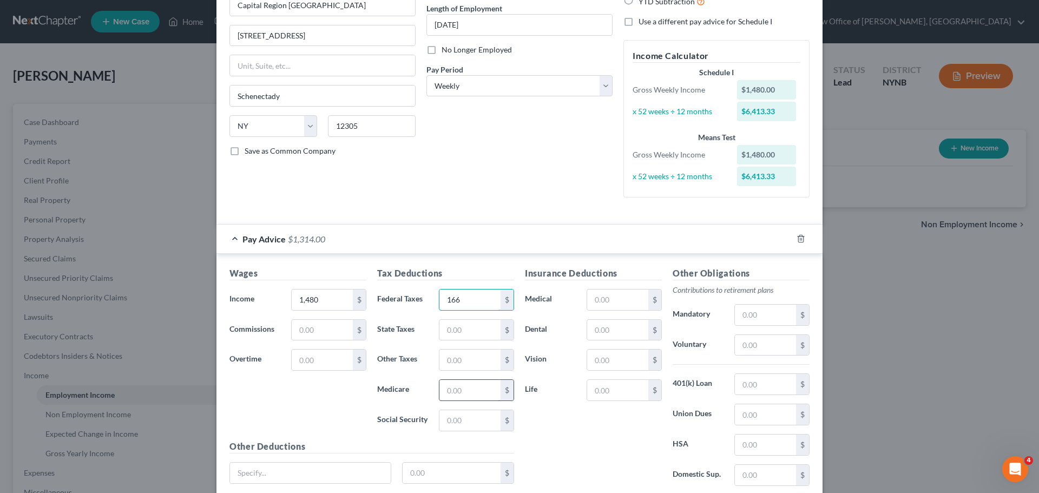
type input "166"
click at [461, 392] on input "text" at bounding box center [469, 390] width 61 height 21
type input "21"
click at [465, 420] on input "text" at bounding box center [469, 420] width 61 height 21
type input "91"
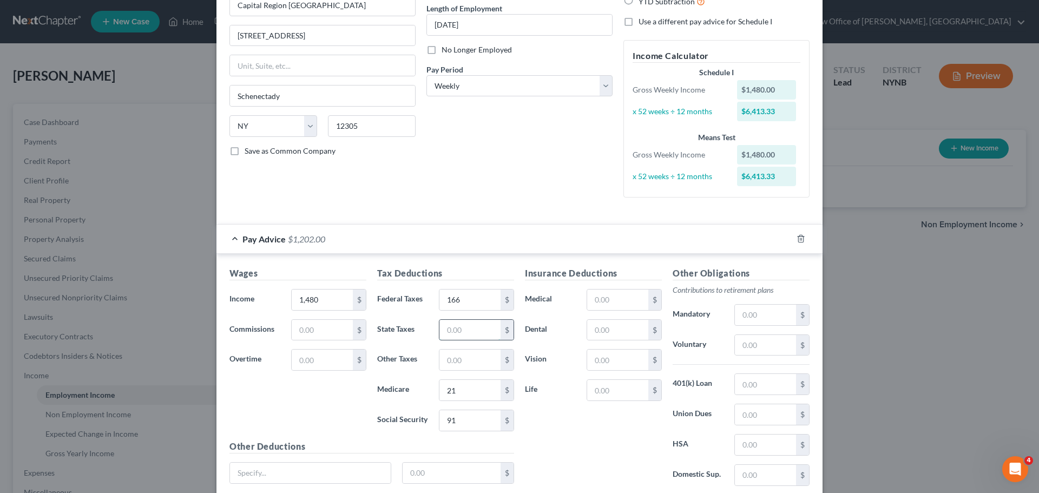
click at [468, 327] on input "text" at bounding box center [469, 330] width 61 height 21
type input "70"
click at [461, 362] on input "text" at bounding box center [469, 360] width 61 height 21
type input "10"
click at [628, 365] on input "text" at bounding box center [617, 360] width 61 height 21
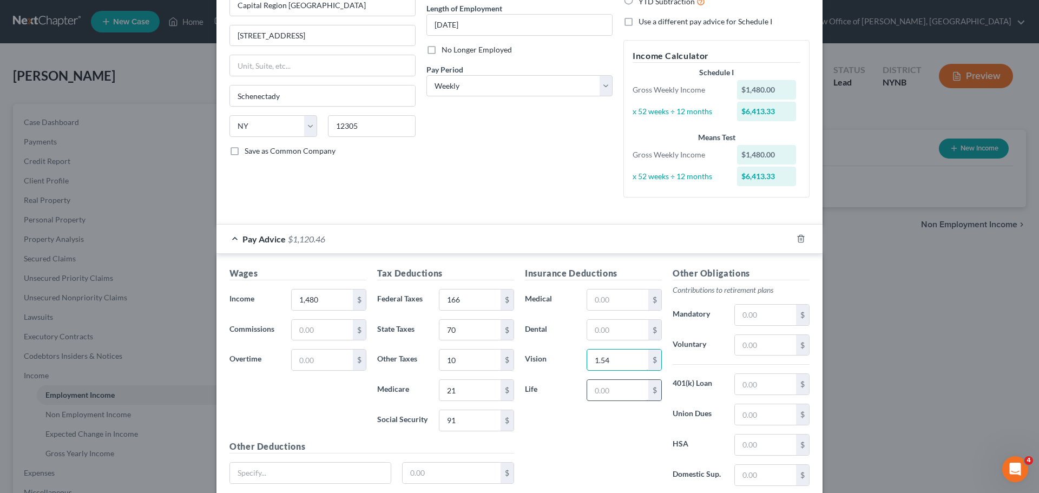
type input "1.54"
click at [625, 387] on input "text" at bounding box center [617, 390] width 61 height 21
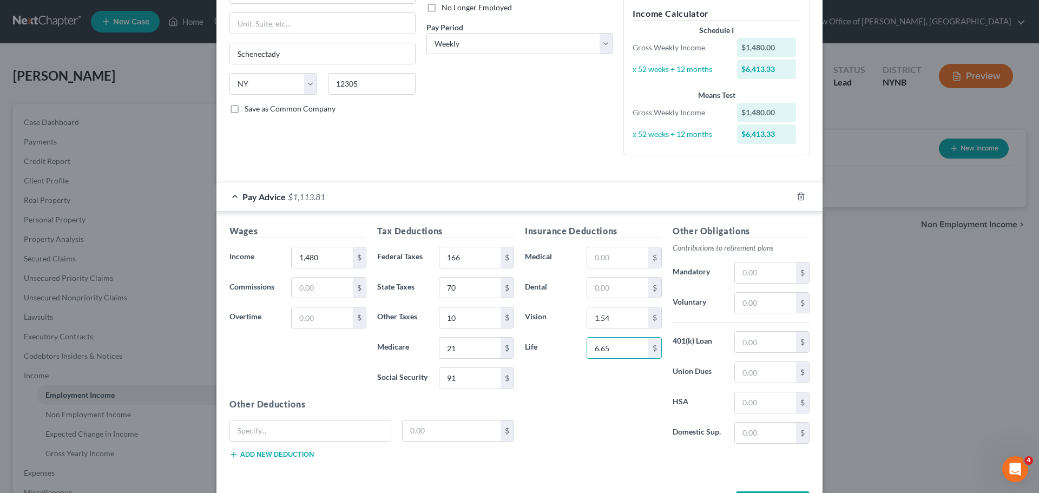
scroll to position [193, 0]
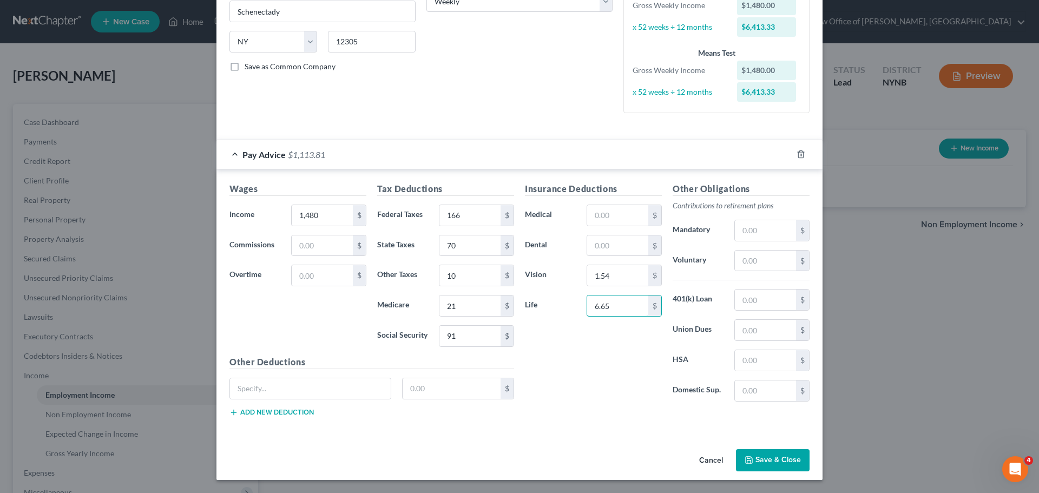
type input "6.65"
click at [784, 456] on button "Save & Close" at bounding box center [773, 460] width 74 height 23
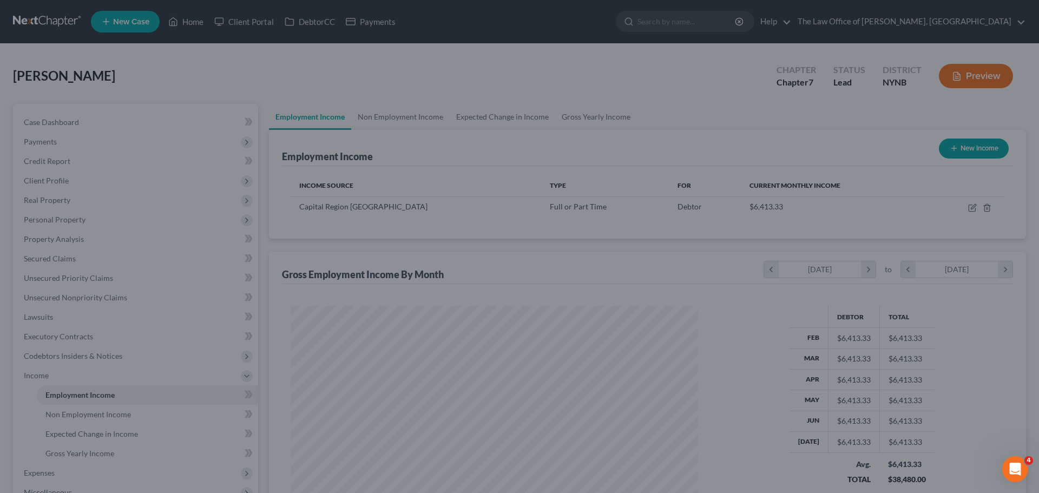
scroll to position [202, 425]
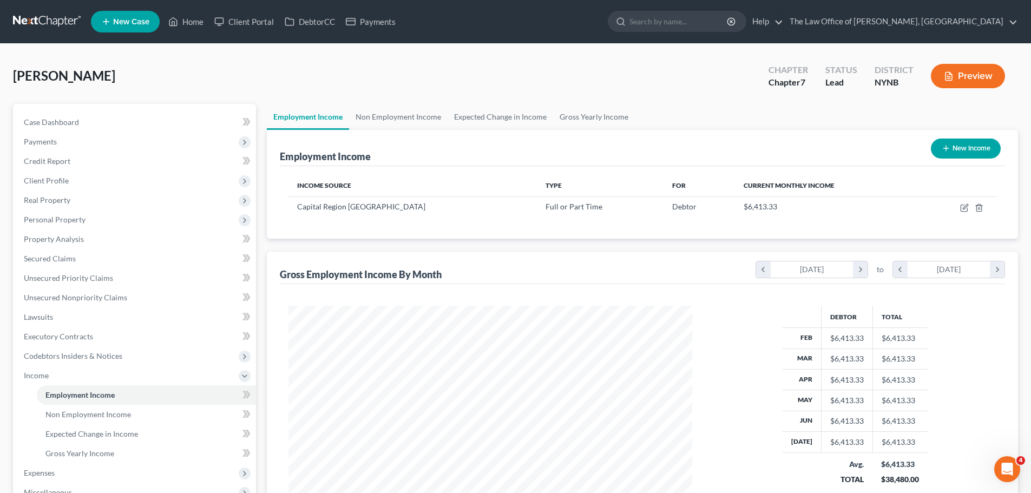
click at [948, 151] on icon "button" at bounding box center [946, 148] width 9 height 9
select select "0"
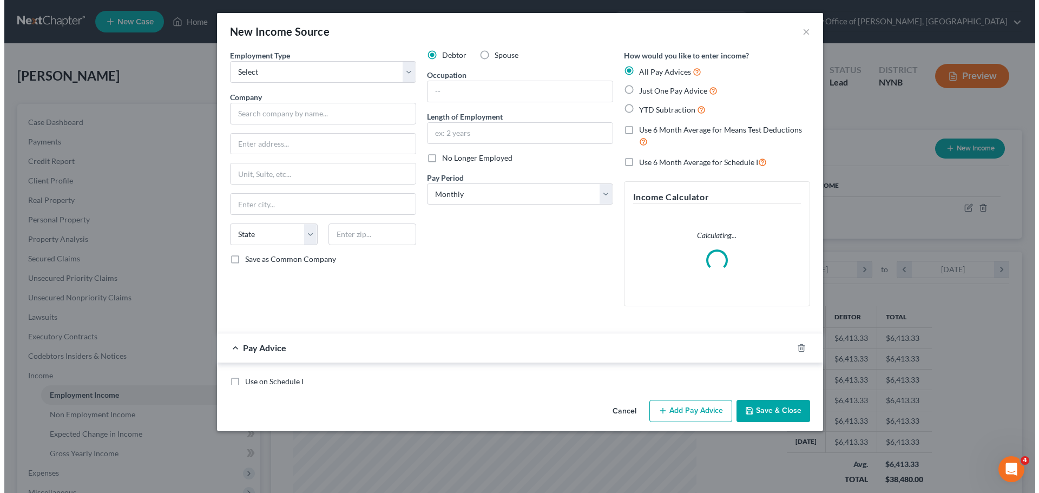
scroll to position [203, 429]
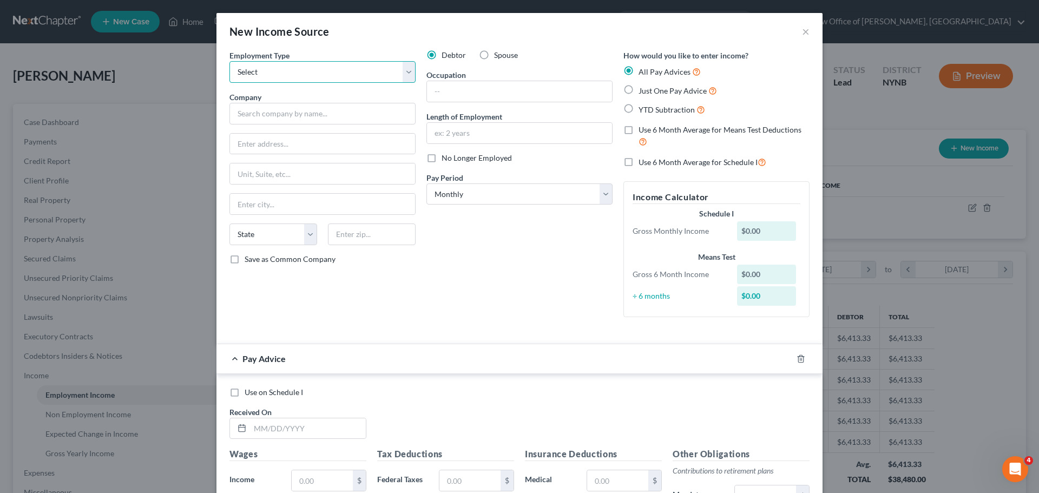
drag, startPoint x: 272, startPoint y: 76, endPoint x: 288, endPoint y: 78, distance: 16.4
click at [272, 76] on select "Select Full or Part Time Employment Self Employment" at bounding box center [322, 72] width 186 height 22
select select "0"
click at [229, 61] on select "Select Full or Part Time Employment Self Employment" at bounding box center [322, 72] width 186 height 22
click at [282, 113] on input "text" at bounding box center [322, 114] width 186 height 22
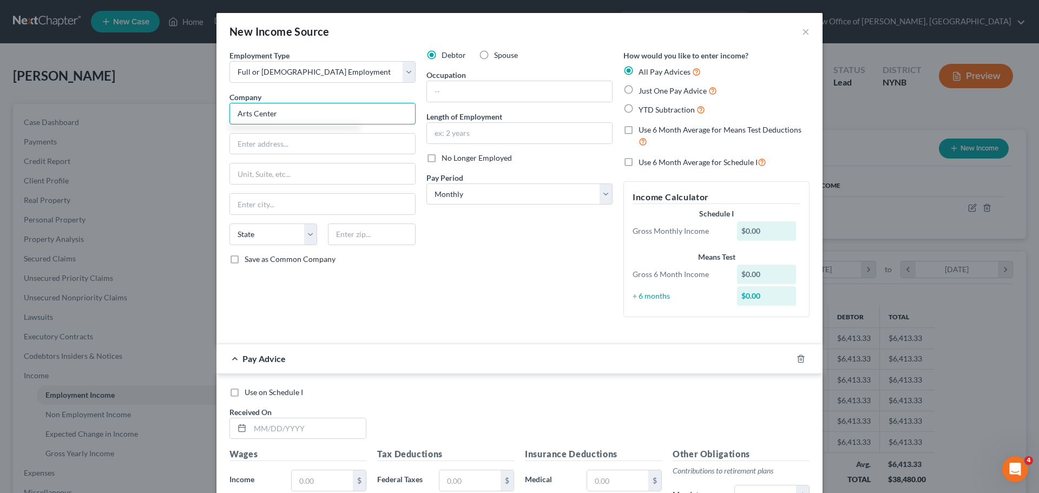
type input "Arts Center"
type input "432 State Street"
click at [370, 238] on input "text" at bounding box center [372, 234] width 88 height 22
type input "12305"
type input "Schenectady"
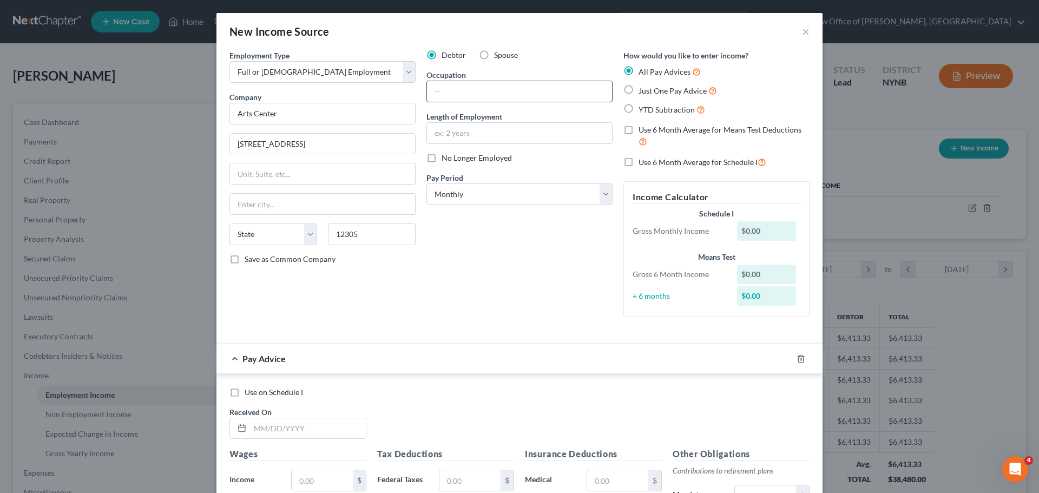
select select "35"
click at [457, 95] on input "text" at bounding box center [519, 91] width 185 height 21
type input "Security"
click at [466, 132] on input "text" at bounding box center [519, 133] width 185 height 21
drag, startPoint x: 466, startPoint y: 132, endPoint x: 431, endPoint y: 130, distance: 35.8
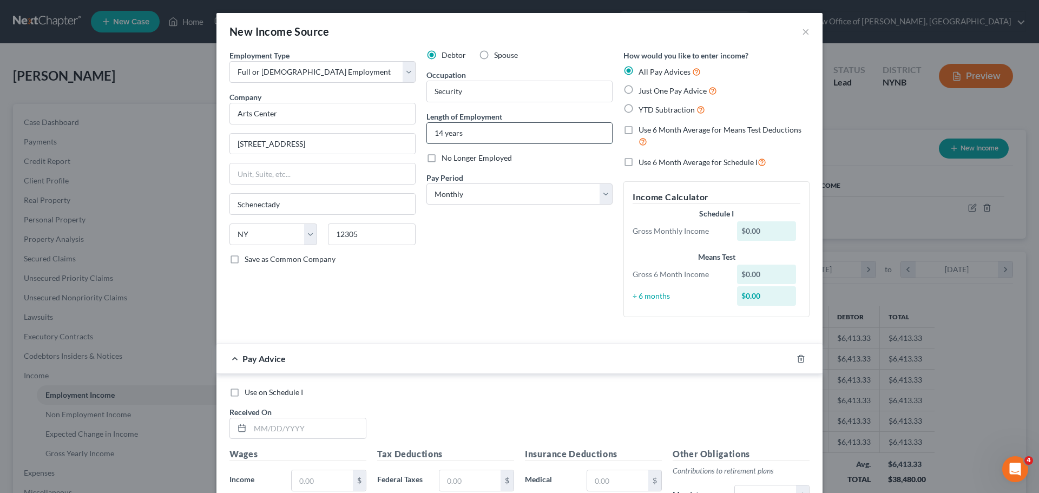
click at [431, 130] on input "14 years" at bounding box center [519, 133] width 185 height 21
type input "one year"
drag, startPoint x: 609, startPoint y: 94, endPoint x: 631, endPoint y: 93, distance: 22.2
click at [609, 93] on div "Debtor Spouse Occupation Security Length of Employment one year No Longer Emplo…" at bounding box center [519, 188] width 197 height 276
click at [633, 92] on div "Just One Pay Advice" at bounding box center [716, 90] width 186 height 12
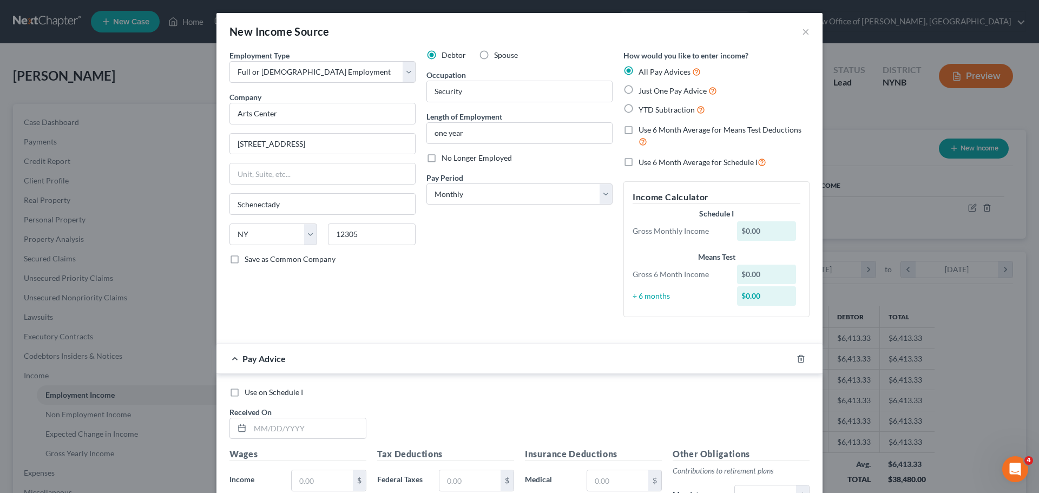
click at [633, 91] on div "Just One Pay Advice" at bounding box center [716, 90] width 186 height 12
click at [639, 89] on label "Just One Pay Advice" at bounding box center [678, 90] width 78 height 12
click at [643, 89] on input "Just One Pay Advice" at bounding box center [646, 87] width 7 height 7
radio input "true"
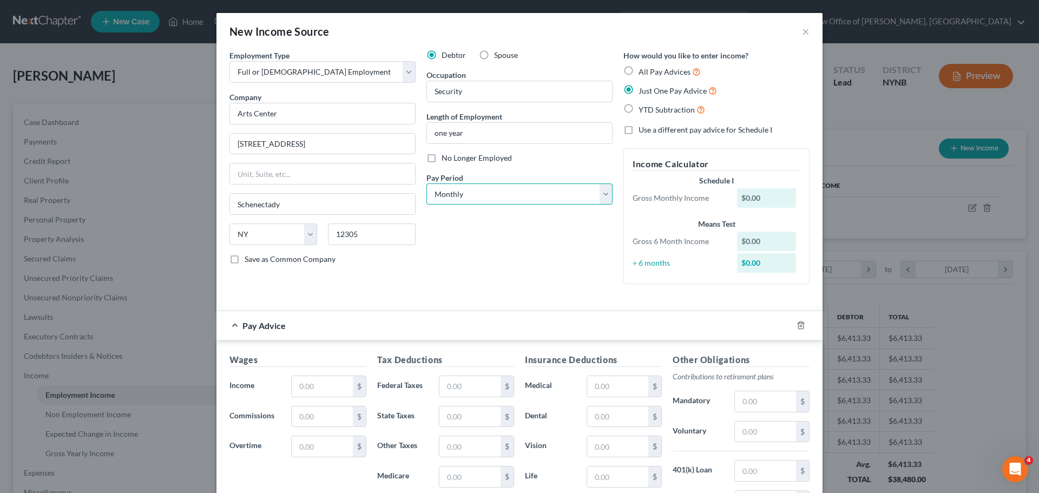
click at [471, 197] on select "Select Monthly Twice Monthly Every Other Week Weekly" at bounding box center [519, 194] width 186 height 22
select select "3"
click at [426, 183] on select "Select Monthly Twice Monthly Every Other Week Weekly" at bounding box center [519, 194] width 186 height 22
click at [313, 376] on input "text" at bounding box center [322, 386] width 61 height 21
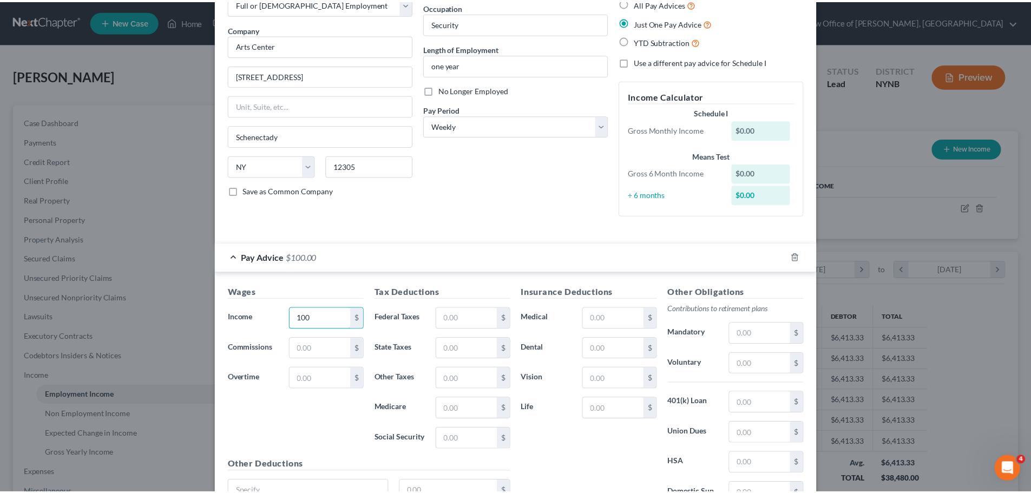
scroll to position [171, 0]
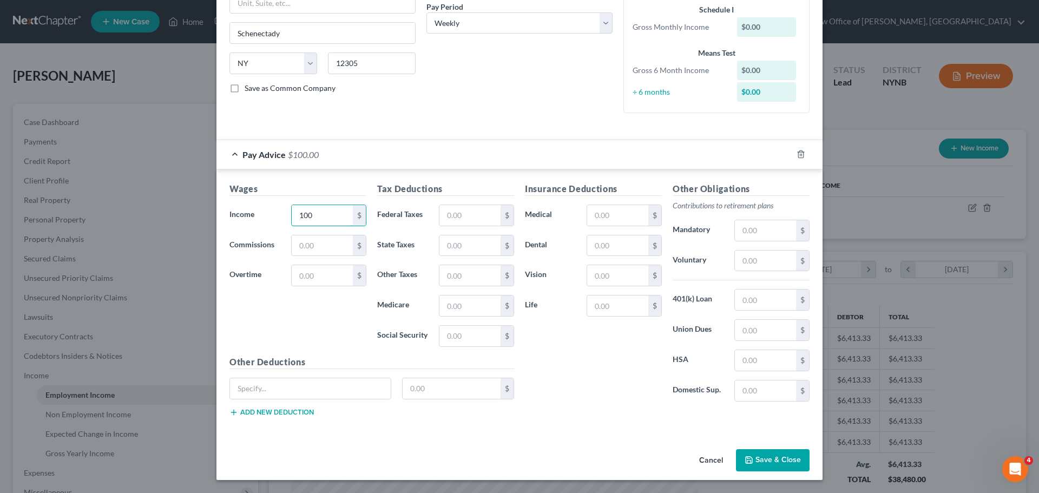
type input "100"
click at [745, 458] on icon "button" at bounding box center [749, 460] width 9 height 9
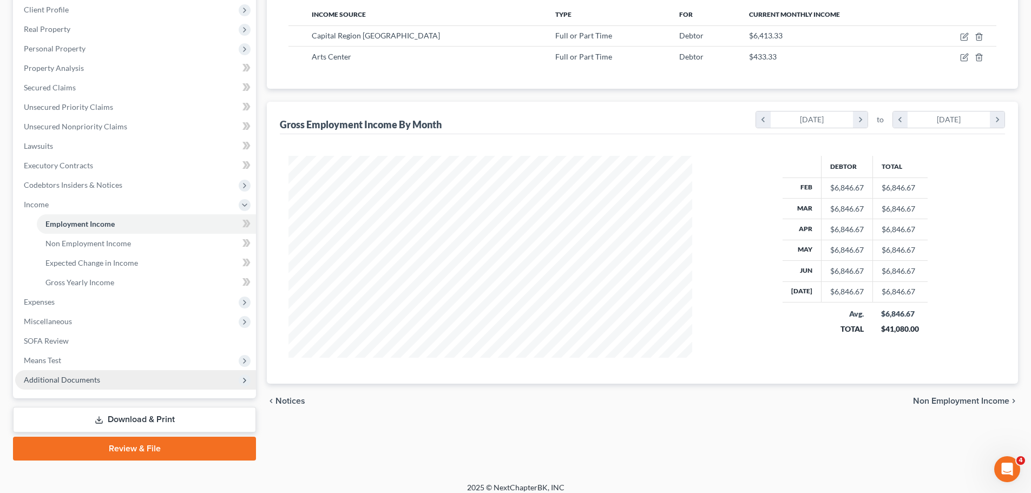
scroll to position [180, 0]
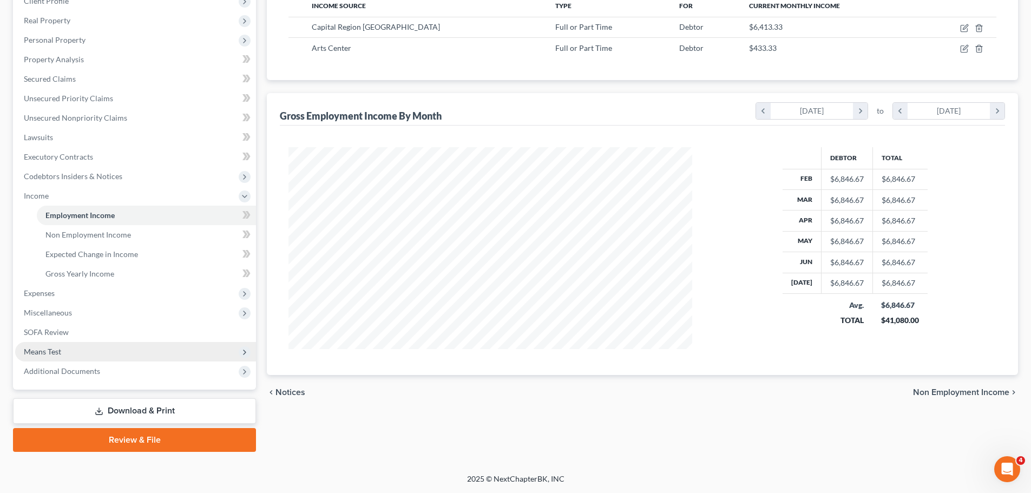
click at [54, 347] on span "Means Test" at bounding box center [42, 351] width 37 height 9
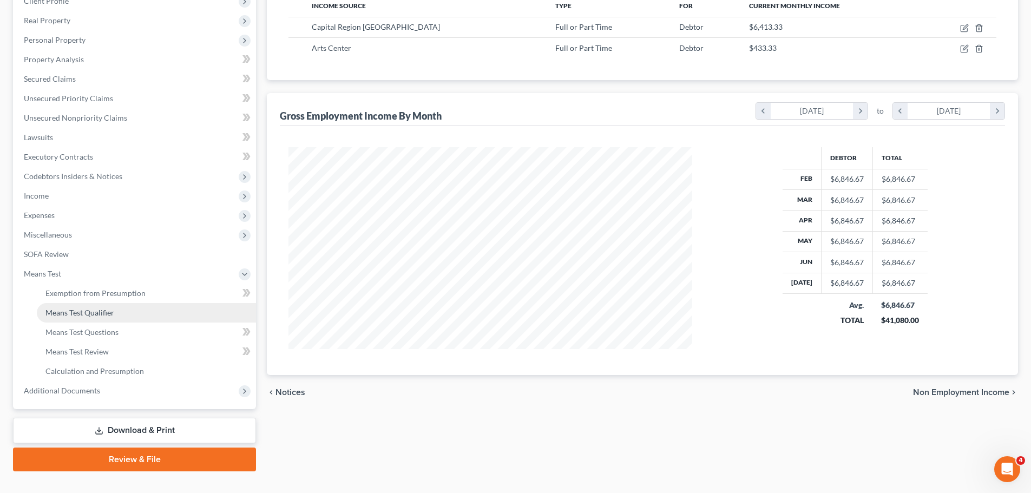
click at [101, 312] on span "Means Test Qualifier" at bounding box center [79, 312] width 69 height 9
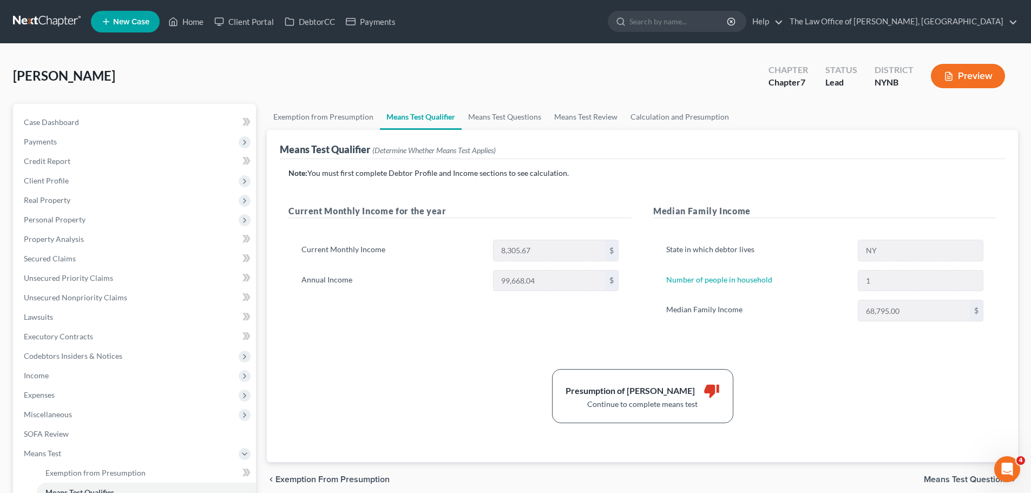
click at [484, 281] on div "Annual Income 99,668.04 $" at bounding box center [460, 281] width 328 height 22
click at [389, 338] on div "Current Monthly Income for the year Current Monthly Income 8,305.67 $ Annual In…" at bounding box center [460, 274] width 365 height 139
click at [488, 100] on div "Nelson, Alan Upgraded Chapter Chapter 7 Status Lead District NYNB Preview" at bounding box center [515, 80] width 1005 height 47
click at [45, 303] on link "Unsecured Nonpriority Claims" at bounding box center [135, 297] width 241 height 19
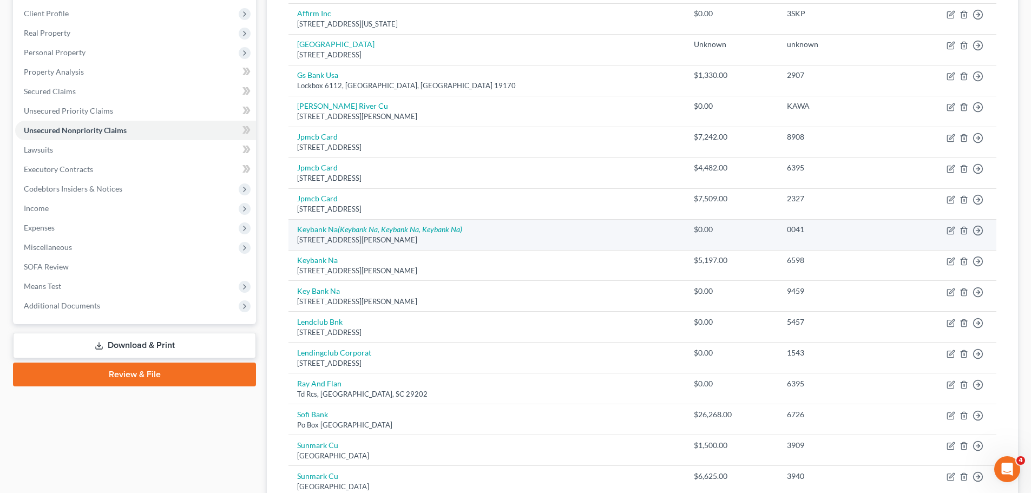
scroll to position [162, 0]
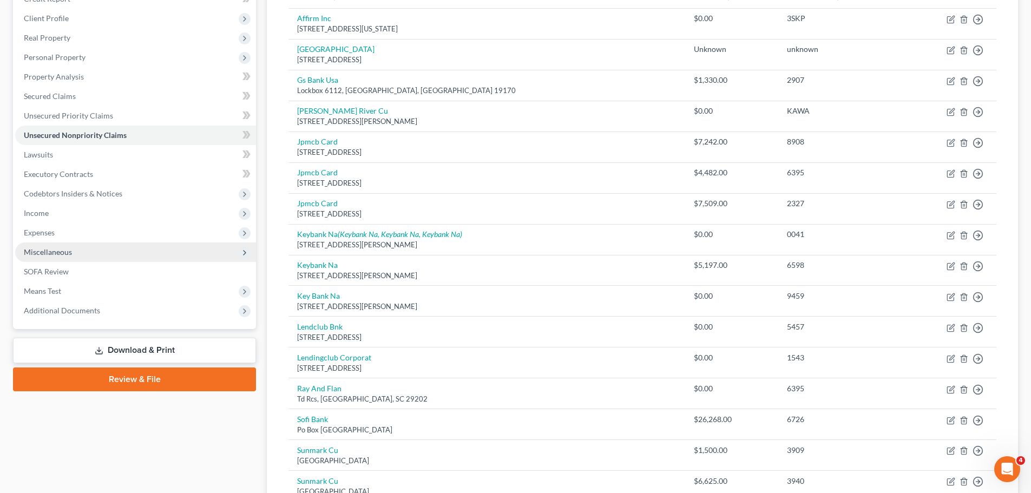
click at [63, 252] on span "Miscellaneous" at bounding box center [48, 251] width 48 height 9
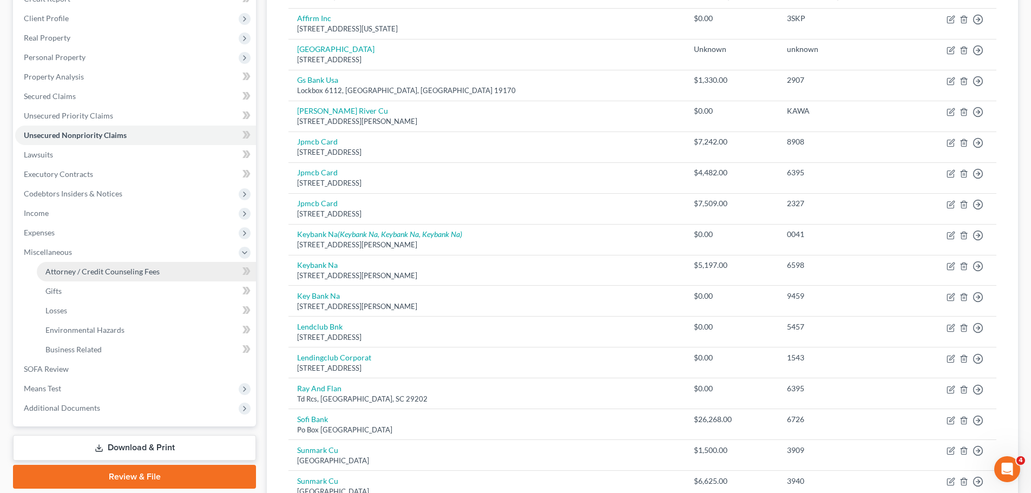
click at [140, 271] on span "Attorney / Credit Counseling Fees" at bounding box center [102, 271] width 114 height 9
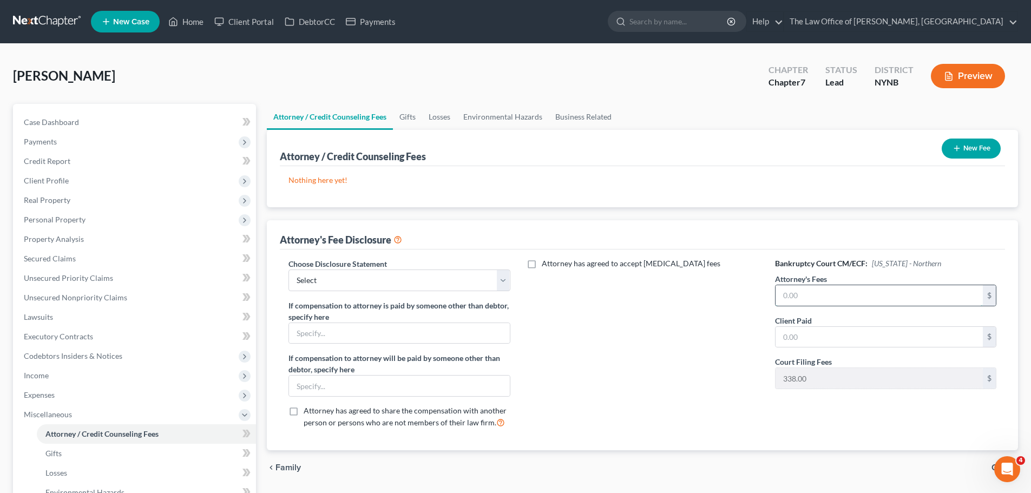
click at [823, 294] on input "text" at bounding box center [878, 295] width 207 height 21
type input "5,500"
click at [799, 337] on input "text" at bounding box center [878, 337] width 207 height 21
type input "27"
click at [400, 283] on select "Select Southern District The Law Office of Christiaan van Niekerk, PLLC" at bounding box center [398, 280] width 221 height 22
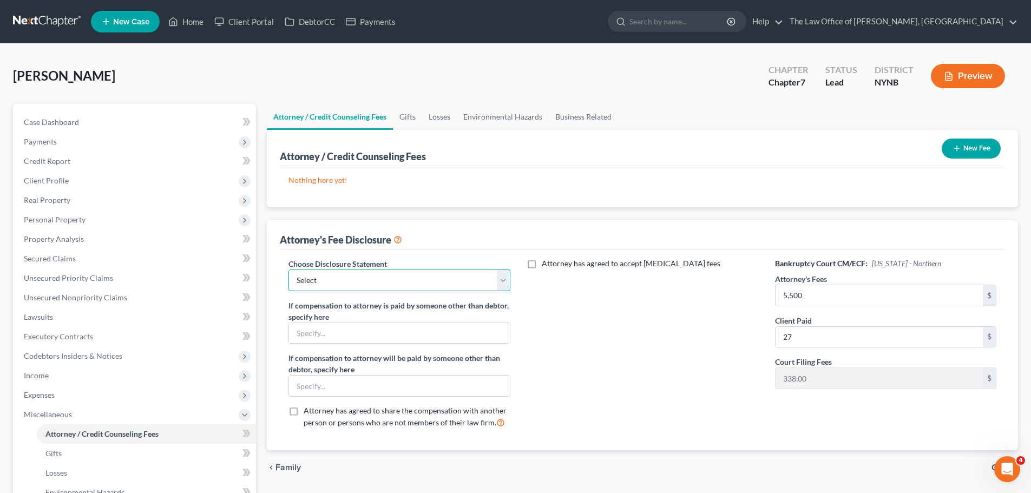
select select "1"
click at [288, 269] on select "Select Southern District The Law Office of Christiaan van Niekerk, PLLC" at bounding box center [398, 280] width 221 height 22
click at [987, 143] on button "New Fee" at bounding box center [971, 149] width 59 height 20
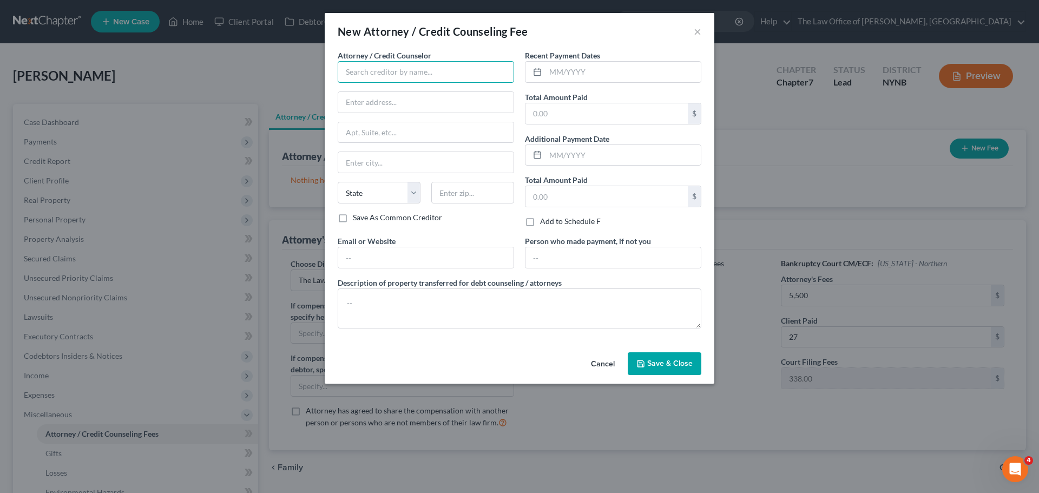
click at [418, 80] on input "text" at bounding box center [426, 72] width 176 height 22
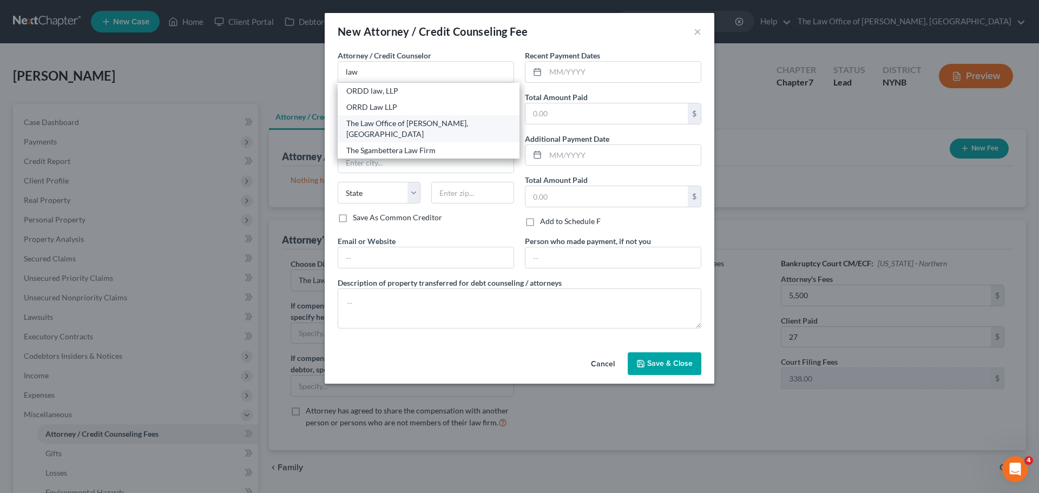
drag, startPoint x: 402, startPoint y: 126, endPoint x: 417, endPoint y: 123, distance: 15.0
click at [403, 126] on div "The Law Office of [PERSON_NAME], [GEOGRAPHIC_DATA]" at bounding box center [428, 129] width 165 height 22
type input "The Law Office of [PERSON_NAME], [GEOGRAPHIC_DATA]"
type input "146 Jay Street"
type input "Schenectady"
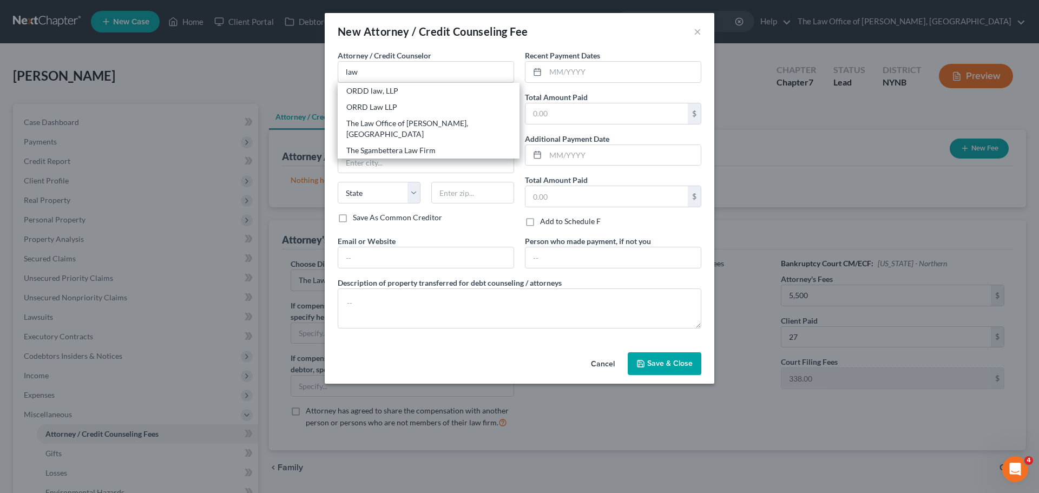
select select "35"
type input "12309"
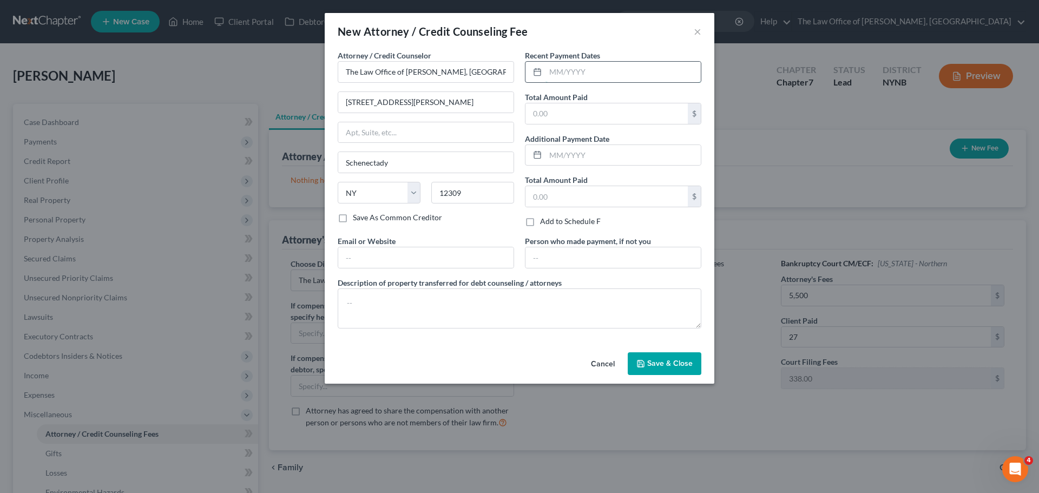
click at [574, 67] on input "text" at bounding box center [622, 72] width 155 height 21
type input "08/2025"
click at [557, 113] on input "text" at bounding box center [606, 113] width 162 height 21
type input "350"
drag, startPoint x: 685, startPoint y: 371, endPoint x: 679, endPoint y: 369, distance: 6.8
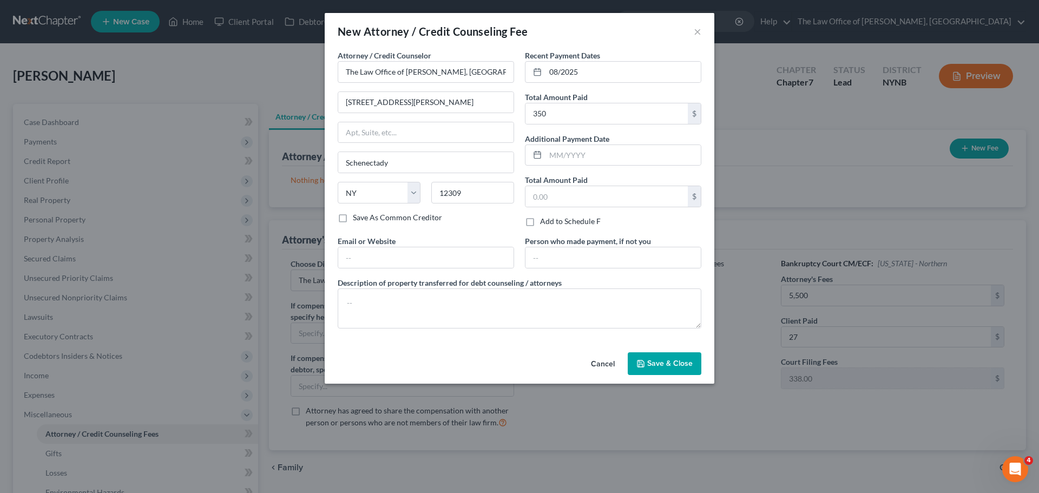
click at [684, 371] on button "Save & Close" at bounding box center [665, 363] width 74 height 23
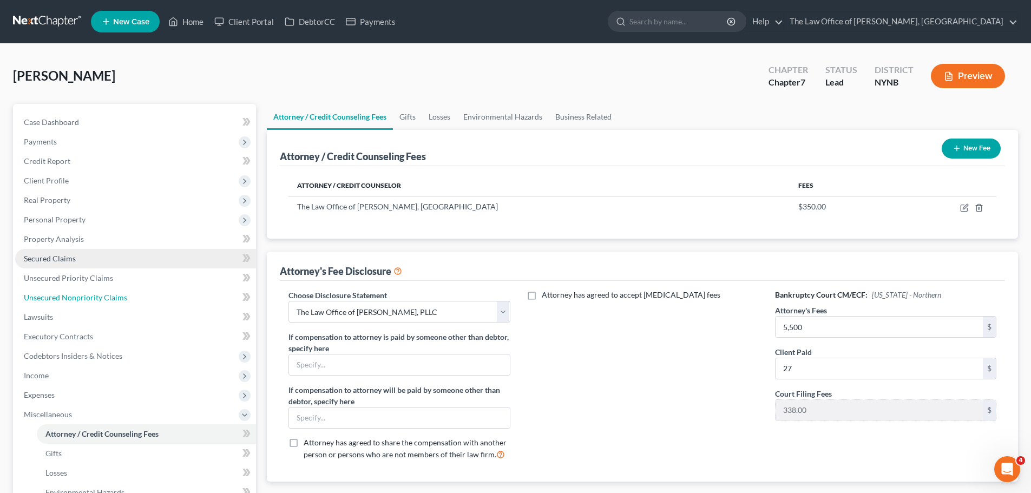
click at [77, 293] on span "Unsecured Nonpriority Claims" at bounding box center [75, 297] width 103 height 9
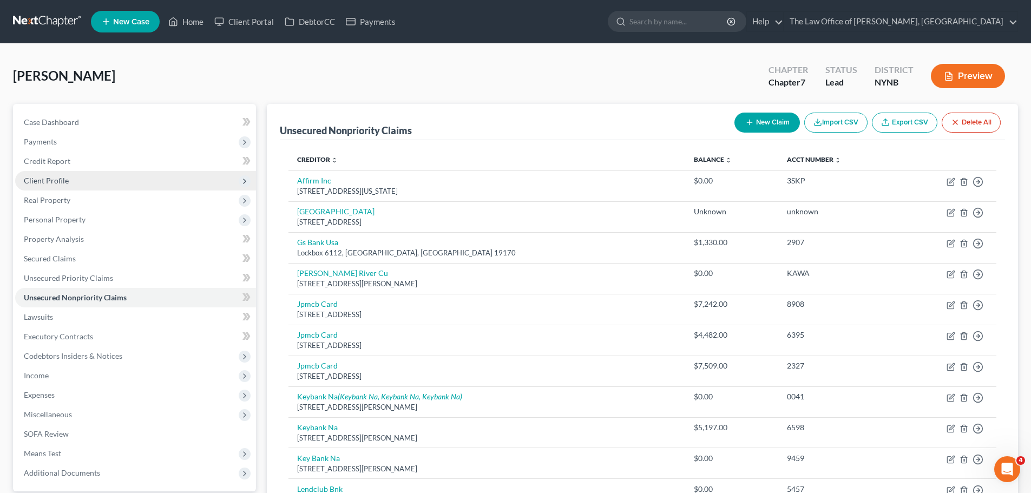
click at [47, 180] on span "Client Profile" at bounding box center [46, 180] width 45 height 9
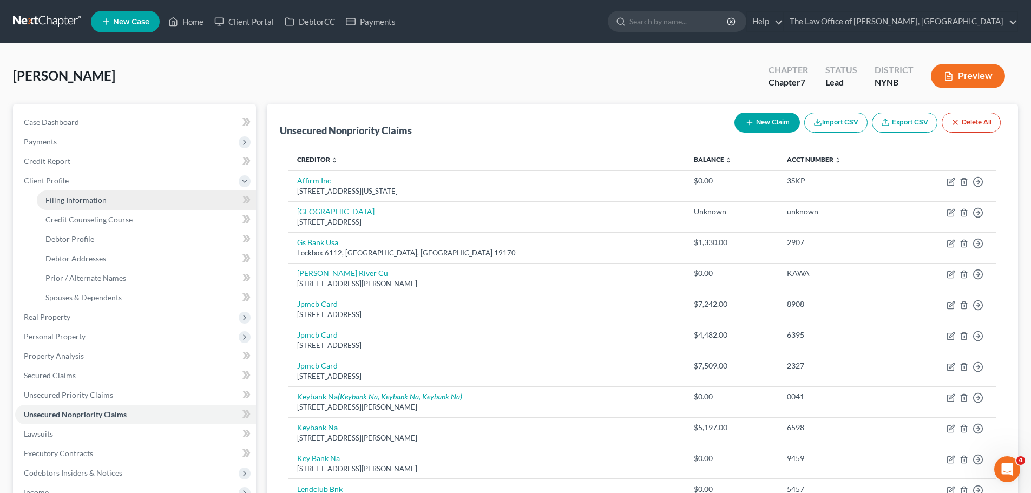
click at [88, 196] on span "Filing Information" at bounding box center [75, 199] width 61 height 9
select select "1"
select select "0"
select select "54"
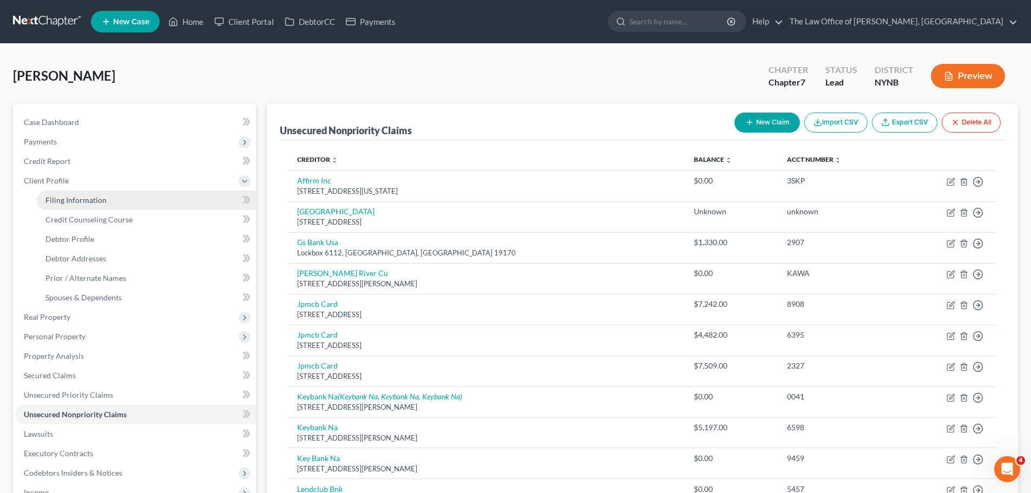
select select "0"
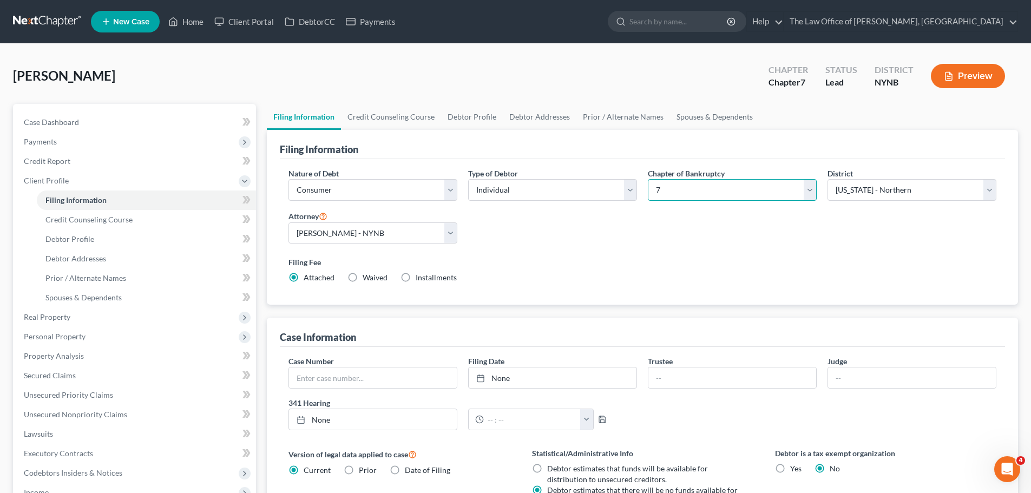
click at [670, 184] on select "Select 7 11 12 13" at bounding box center [732, 190] width 169 height 22
select select "3"
click at [648, 179] on select "Select 7 11 12 13" at bounding box center [732, 190] width 169 height 22
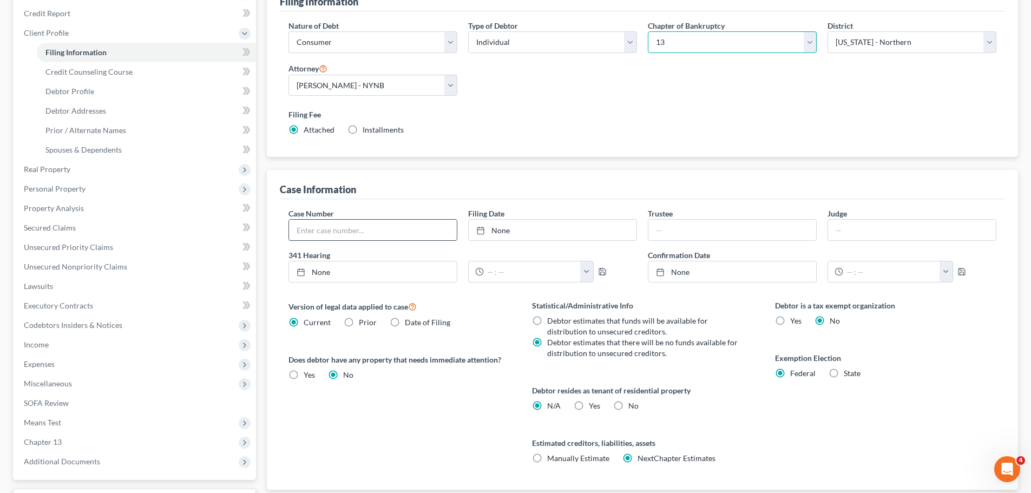
scroll to position [238, 0]
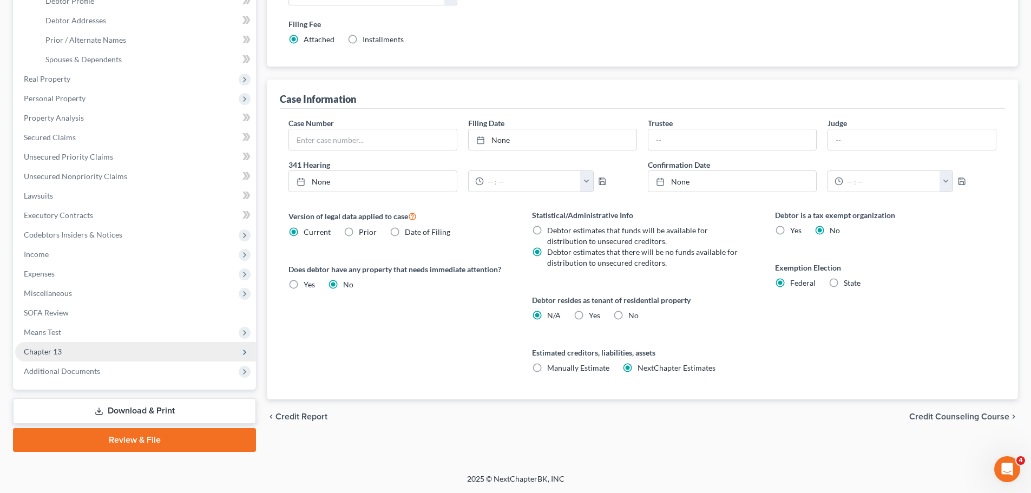
click at [51, 350] on span "Chapter 13" at bounding box center [43, 351] width 38 height 9
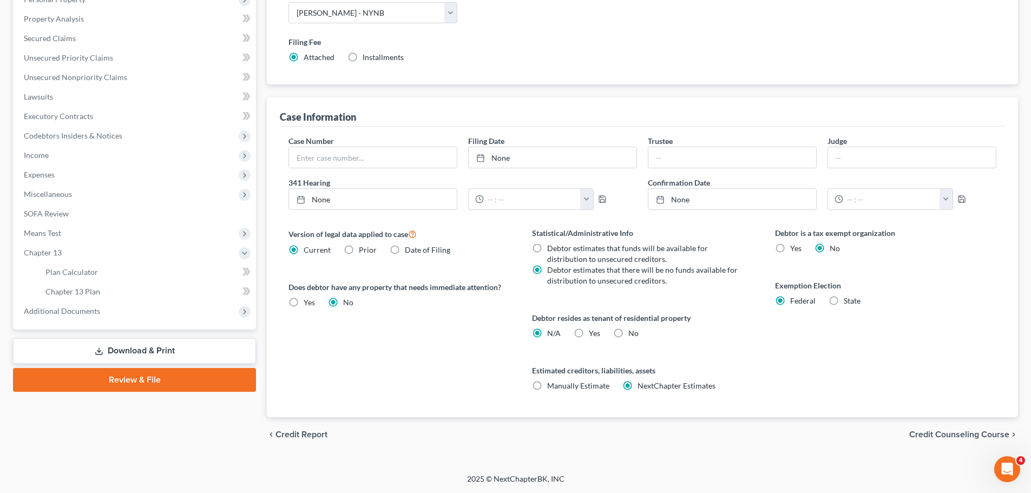
scroll to position [220, 0]
click at [103, 272] on link "Plan Calculator" at bounding box center [146, 271] width 219 height 19
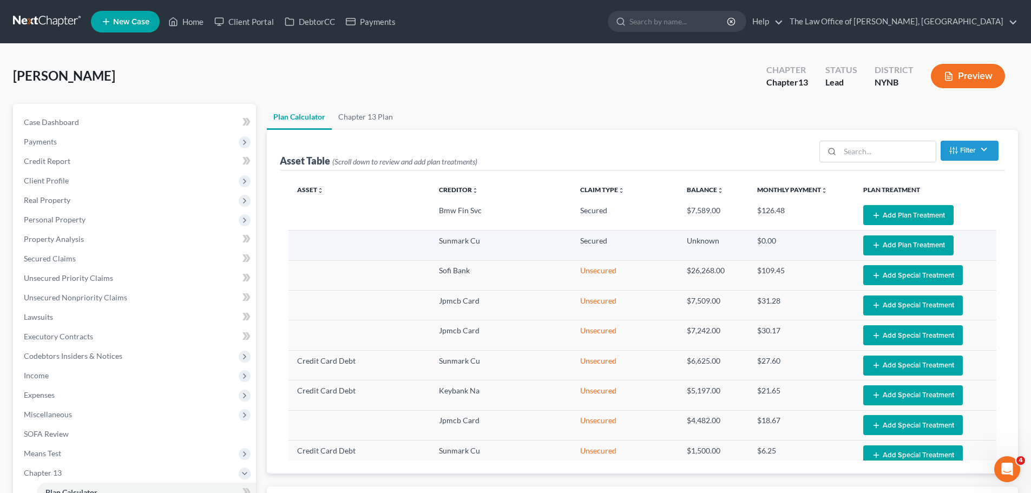
select select "59"
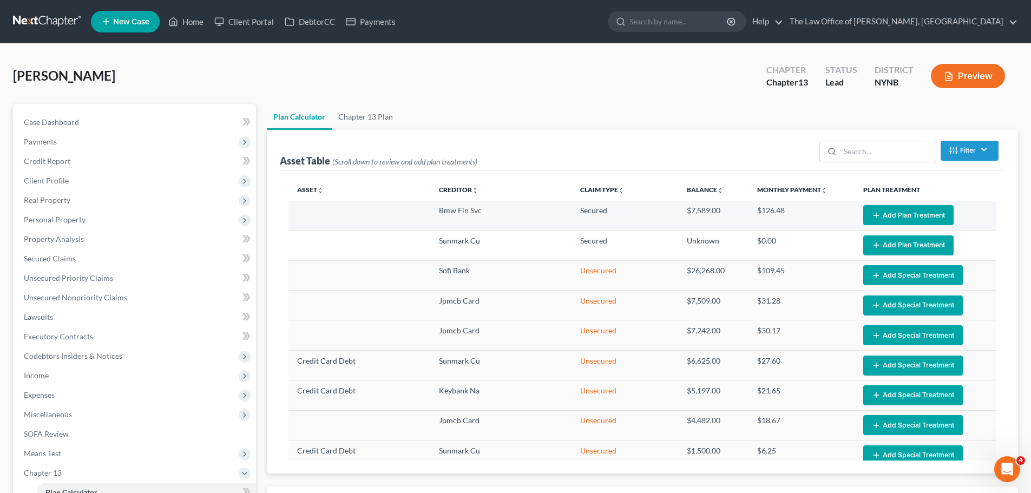
click at [913, 214] on button "Add Plan Treatment" at bounding box center [908, 215] width 90 height 20
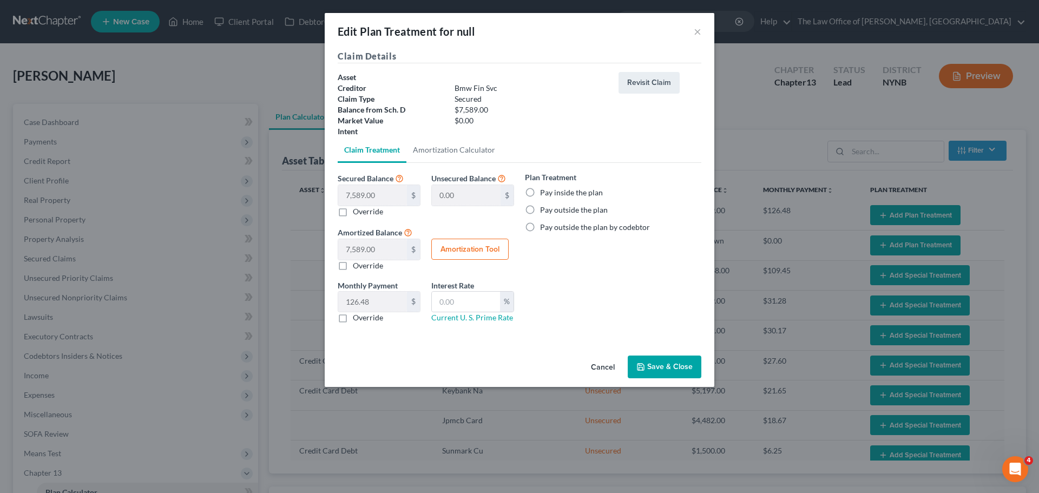
drag, startPoint x: 534, startPoint y: 210, endPoint x: 515, endPoint y: 222, distance: 22.2
click at [540, 210] on label "Pay outside the plan" at bounding box center [574, 210] width 68 height 11
click at [544, 210] on input "Pay outside the plan" at bounding box center [547, 208] width 7 height 7
radio input "true"
click at [353, 315] on label "Override" at bounding box center [368, 317] width 30 height 11
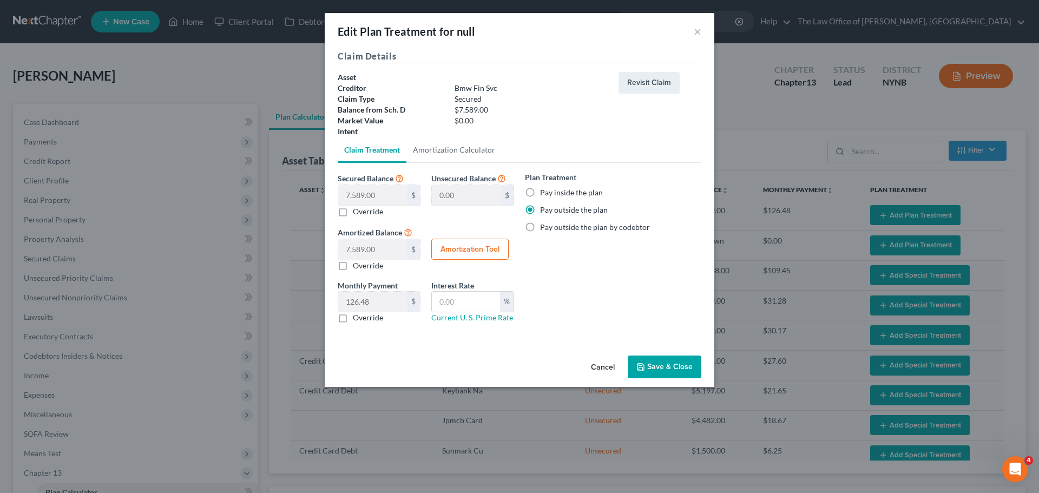
click at [357, 315] on input "Override" at bounding box center [360, 315] width 7 height 7
checkbox input "true"
drag, startPoint x: 662, startPoint y: 349, endPoint x: 657, endPoint y: 357, distance: 8.7
click at [662, 350] on div "Claim Details Asset Creditor Bmw Fin Svc Claim Type Secured Balance from Sch. D…" at bounding box center [520, 200] width 390 height 301
click at [649, 364] on button "Save & Close" at bounding box center [665, 367] width 74 height 23
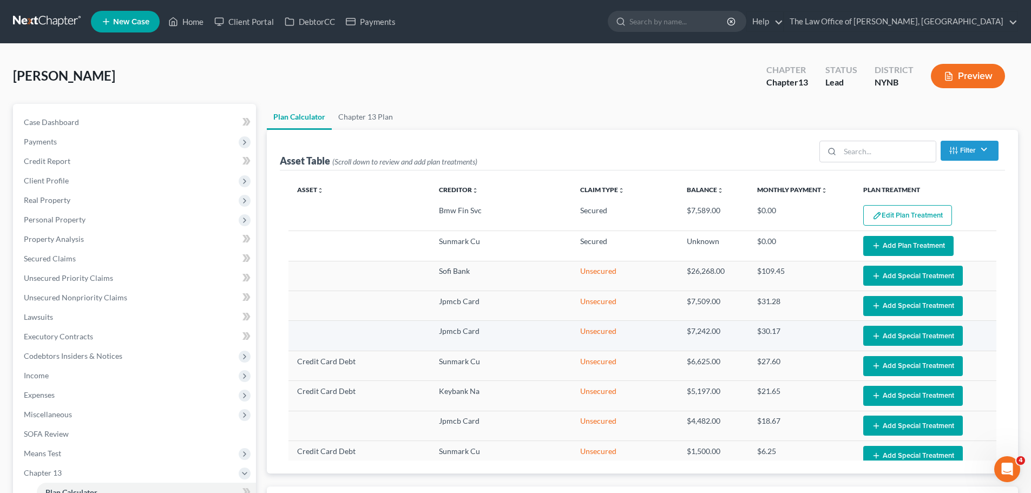
select select "59"
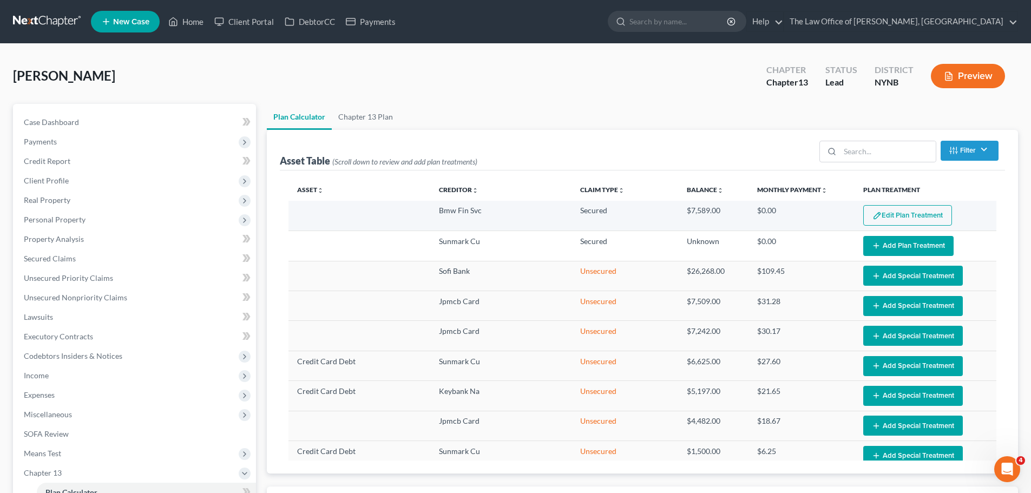
click at [897, 218] on button "Edit Plan Treatment" at bounding box center [907, 215] width 89 height 21
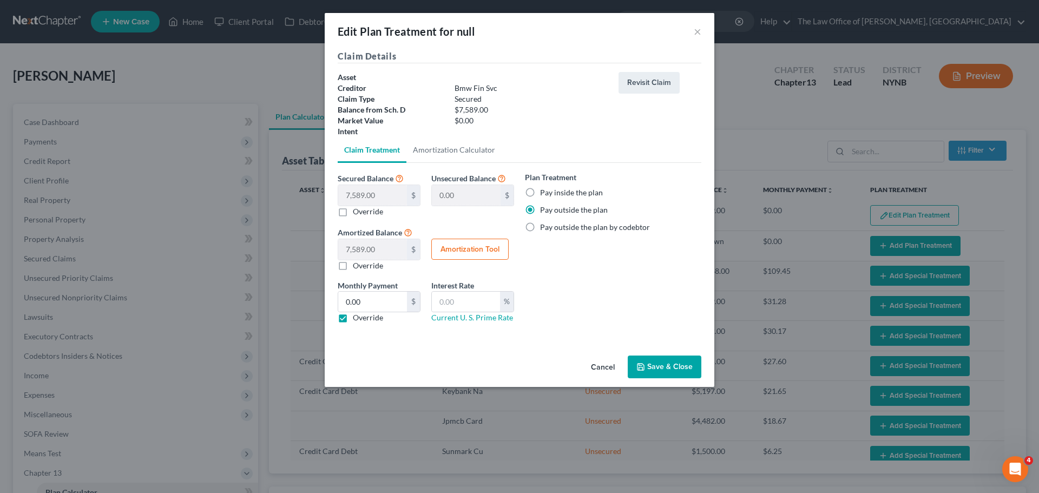
click at [353, 319] on label "Override" at bounding box center [368, 317] width 30 height 11
click at [357, 319] on input "Override" at bounding box center [360, 315] width 7 height 7
checkbox input "false"
drag, startPoint x: 668, startPoint y: 368, endPoint x: 683, endPoint y: 364, distance: 16.1
click at [668, 369] on button "Save & Close" at bounding box center [665, 367] width 74 height 23
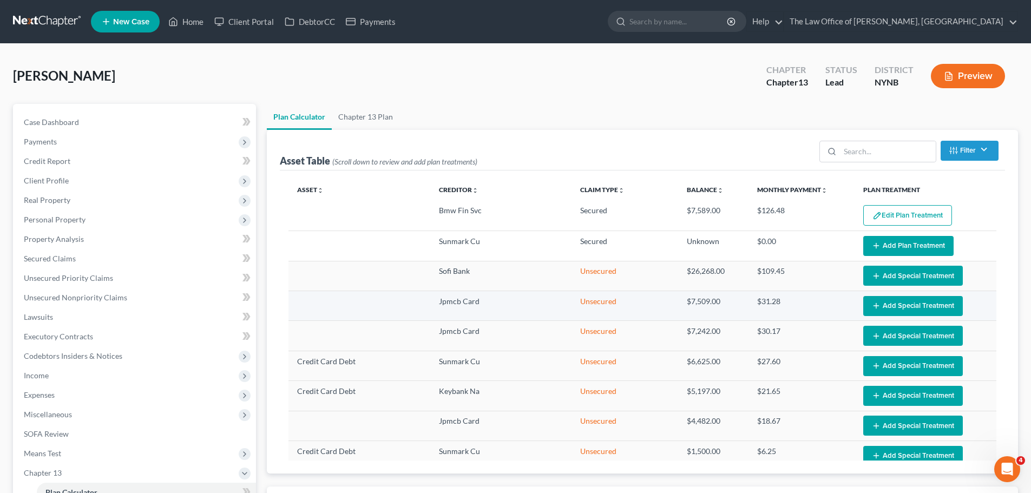
select select "59"
click at [56, 263] on link "Secured Claims" at bounding box center [135, 258] width 241 height 19
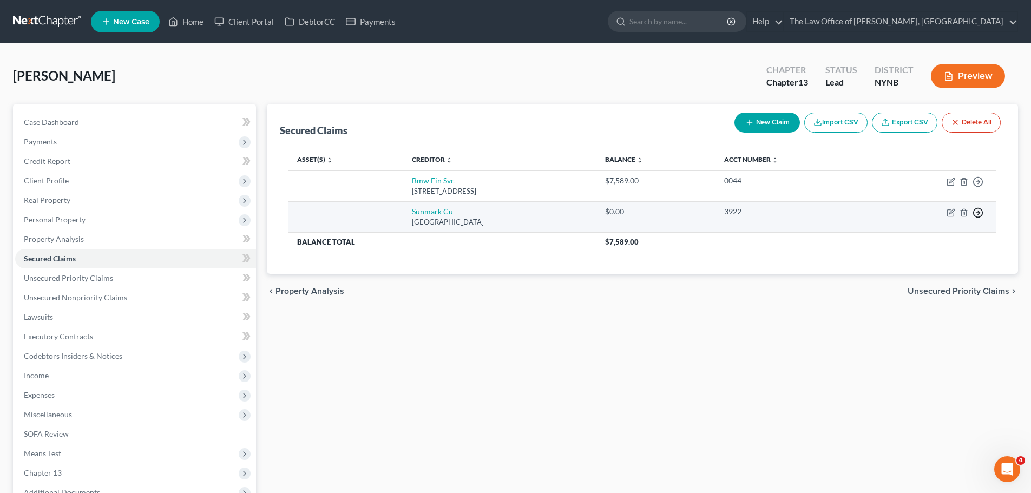
click at [977, 187] on icon "button" at bounding box center [977, 181] width 11 height 11
click at [928, 241] on link "Move to F" at bounding box center [928, 238] width 90 height 18
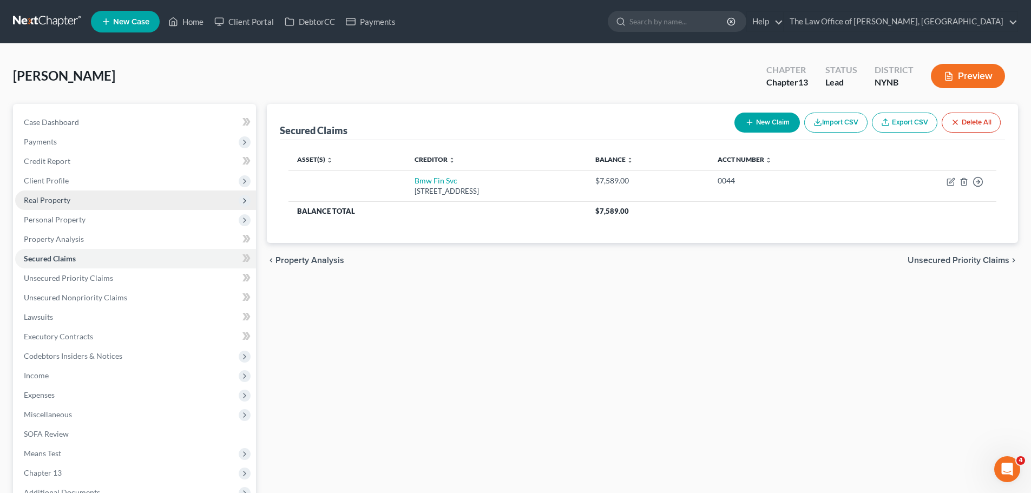
click at [62, 206] on span "Real Property" at bounding box center [135, 199] width 241 height 19
click at [66, 218] on span "Personal Property" at bounding box center [55, 219] width 62 height 9
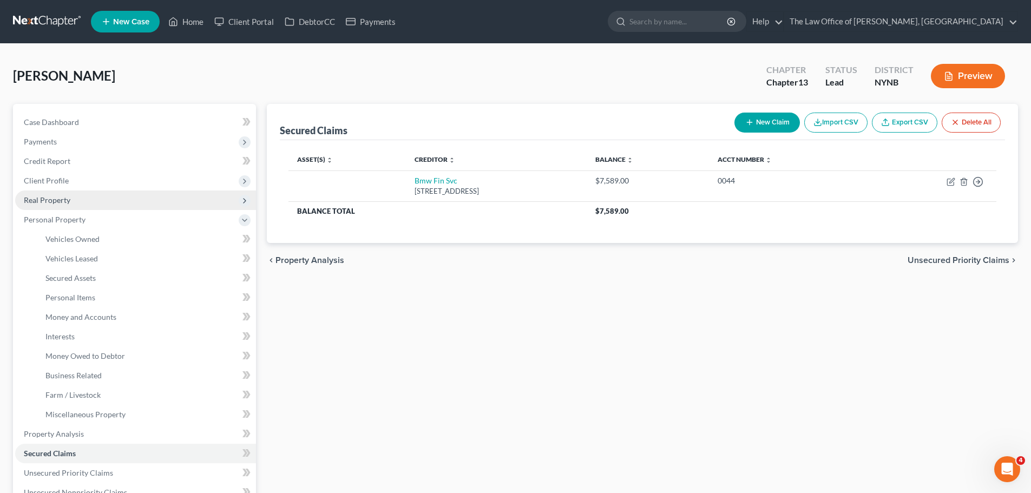
click at [48, 198] on span "Real Property" at bounding box center [47, 199] width 47 height 9
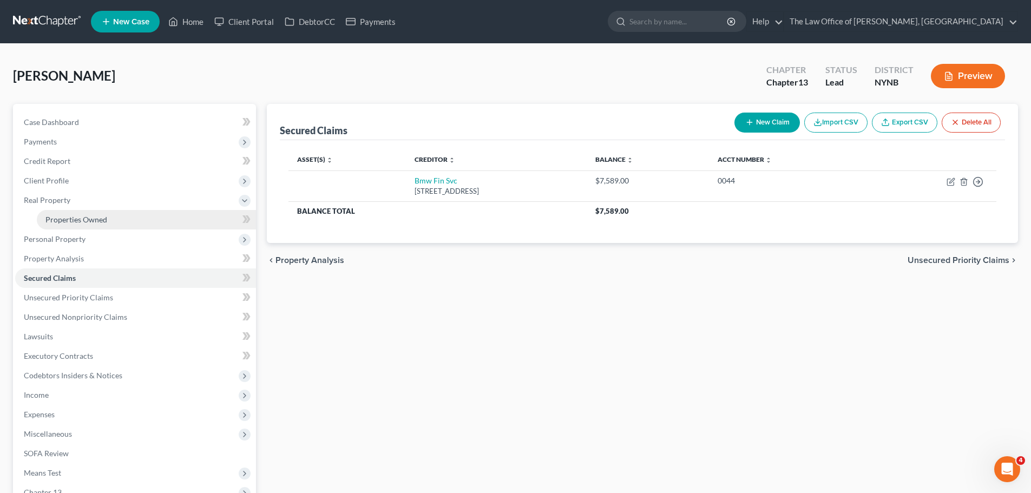
click at [71, 217] on span "Properties Owned" at bounding box center [76, 219] width 62 height 9
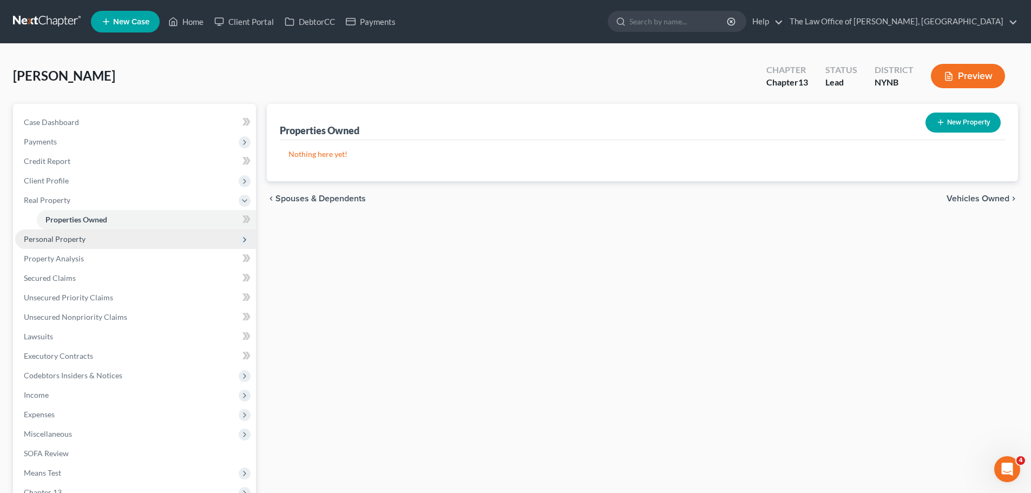
click at [52, 239] on span "Personal Property" at bounding box center [55, 238] width 62 height 9
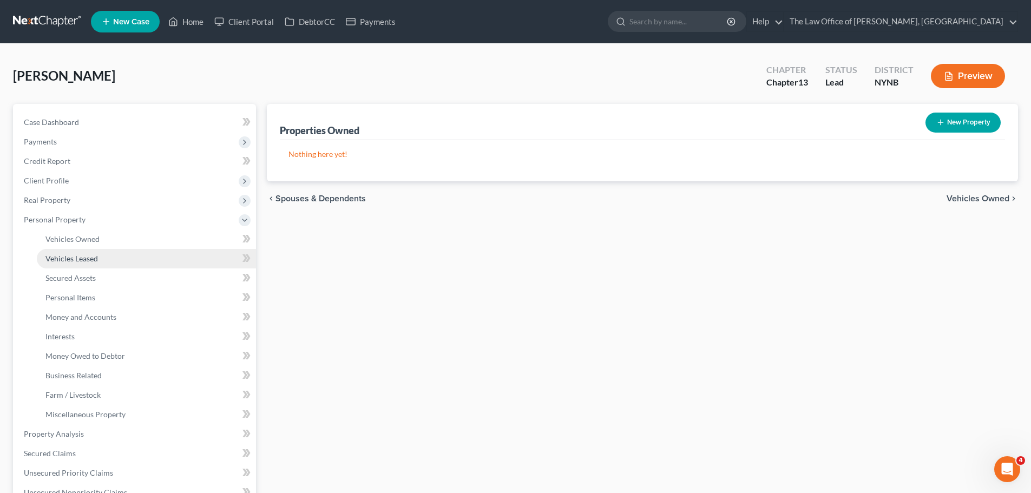
click at [76, 256] on span "Vehicles Leased" at bounding box center [71, 258] width 52 height 9
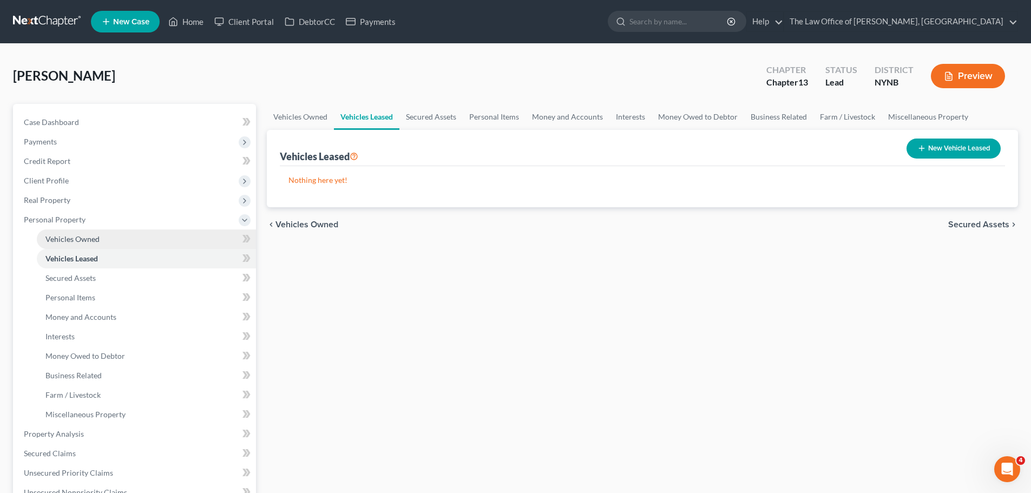
click at [78, 242] on span "Vehicles Owned" at bounding box center [72, 238] width 54 height 9
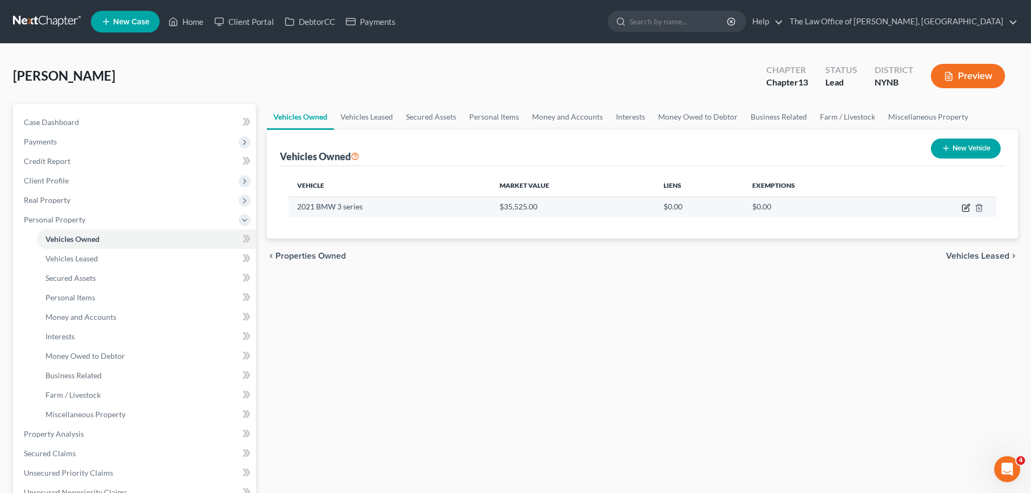
click at [968, 207] on icon "button" at bounding box center [966, 206] width 5 height 5
select select "0"
select select "5"
select select "2"
select select "0"
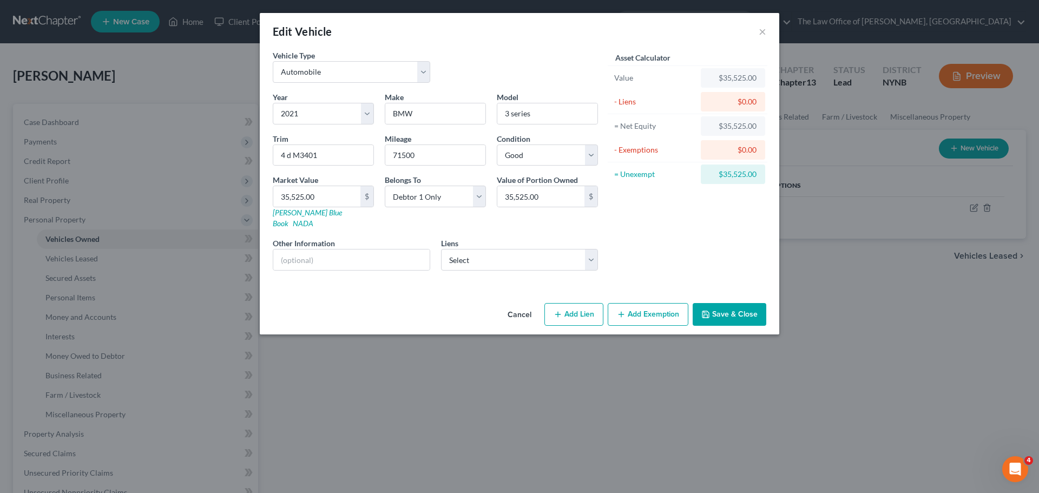
click at [641, 305] on button "Add Exemption" at bounding box center [648, 314] width 81 height 23
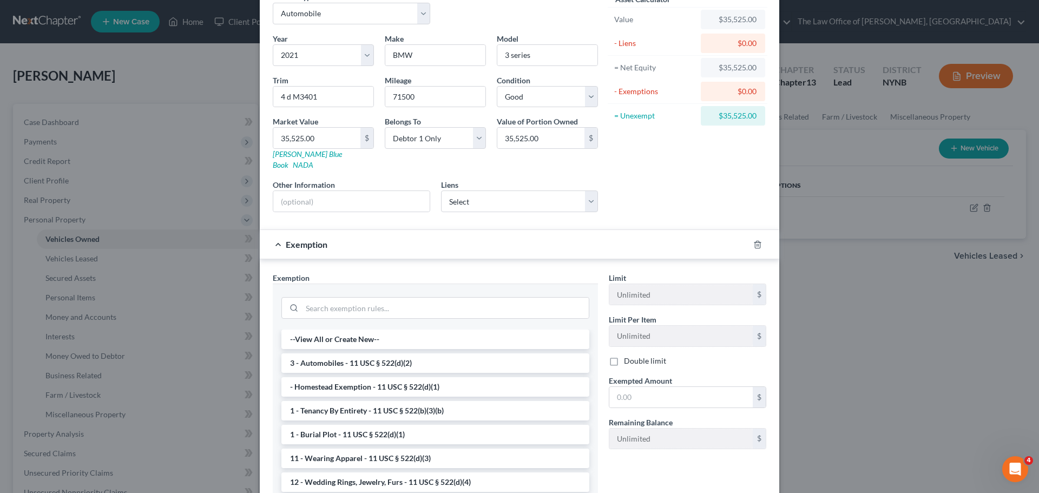
scroll to position [135, 0]
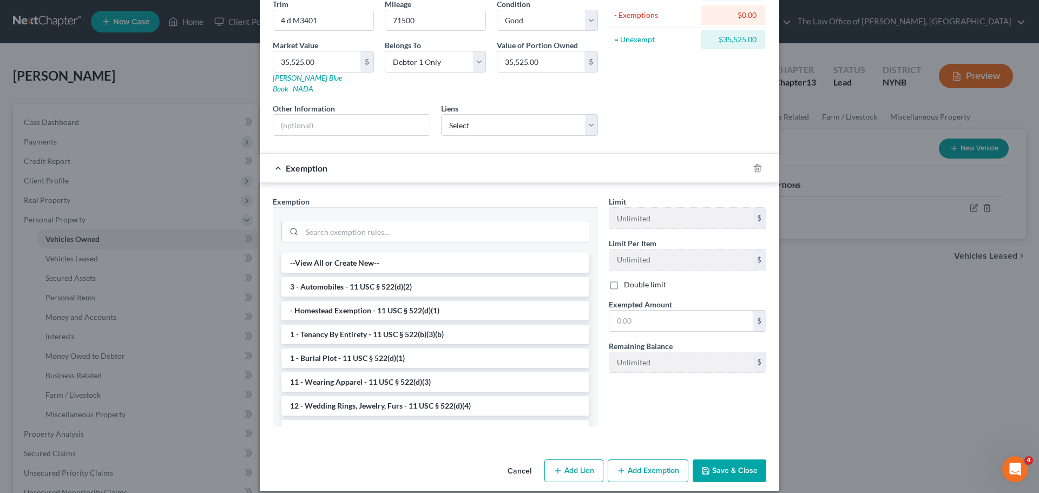
click at [570, 459] on button "Add Lien" at bounding box center [573, 470] width 59 height 23
select select "0"
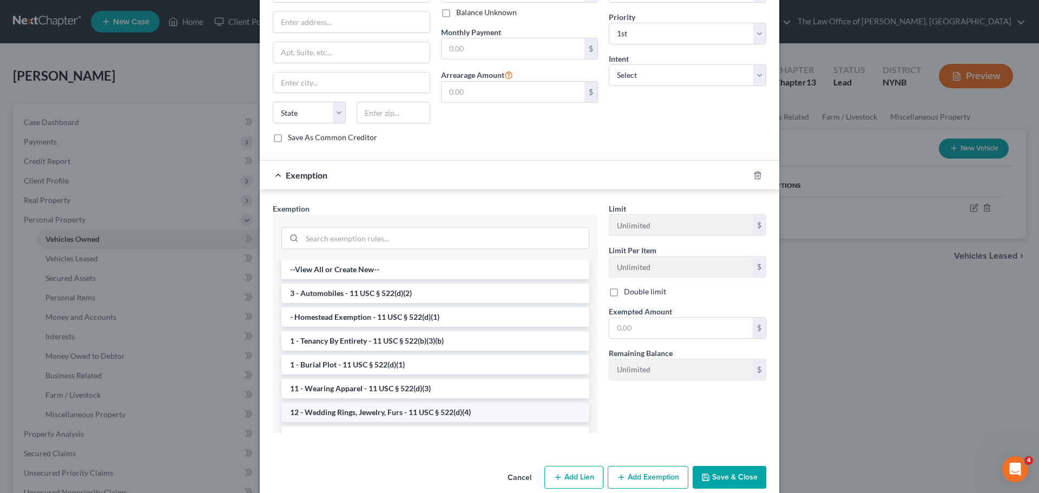
scroll to position [390, 0]
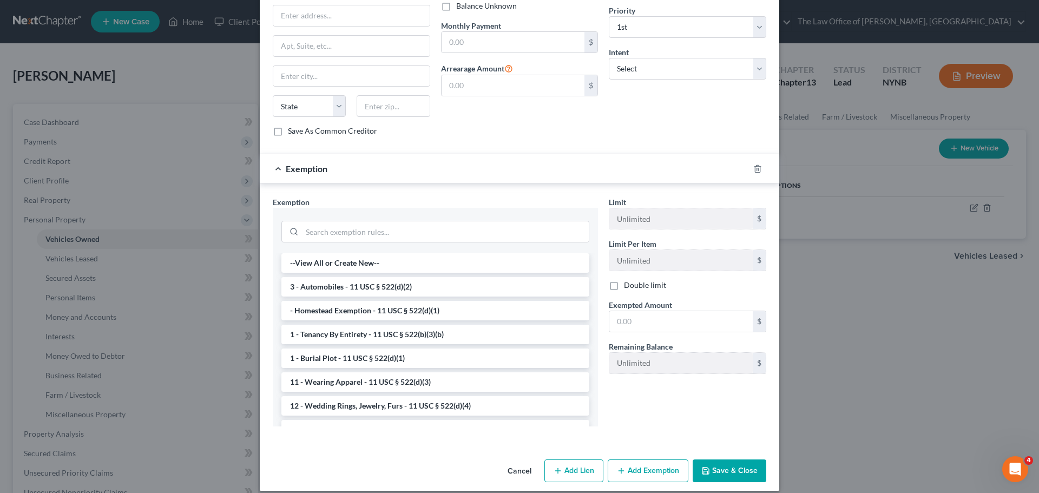
click at [884, 314] on div "Edit Vehicle × Vehicle Type Select Automobile Truck Trailer Watercraft Aircraft…" at bounding box center [519, 246] width 1039 height 493
click at [511, 462] on button "Cancel" at bounding box center [519, 472] width 41 height 22
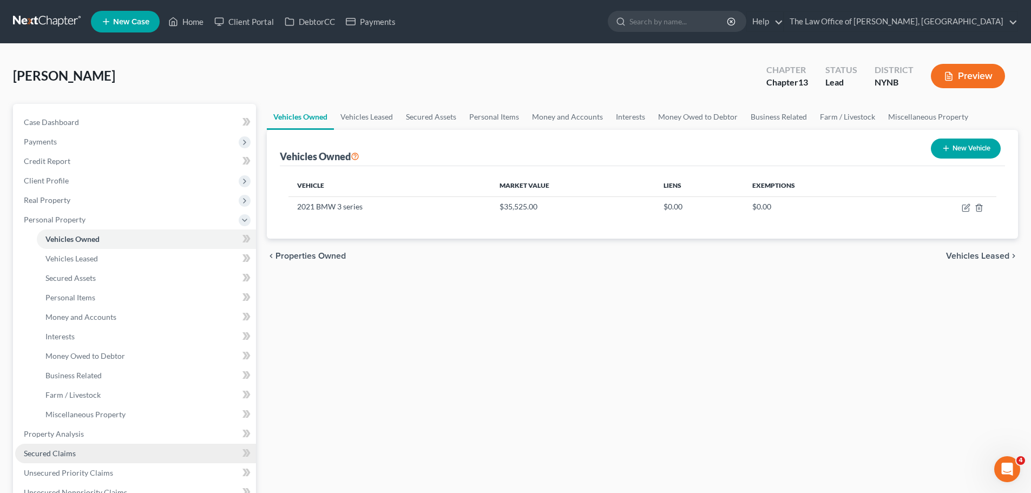
click at [49, 457] on span "Secured Claims" at bounding box center [50, 453] width 52 height 9
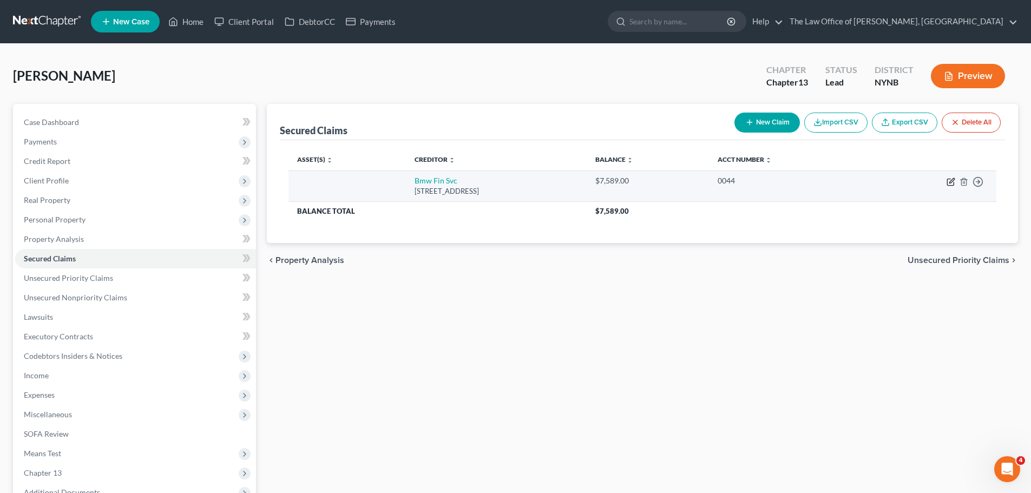
click at [950, 183] on icon "button" at bounding box center [951, 180] width 5 height 5
select select "36"
select select "0"
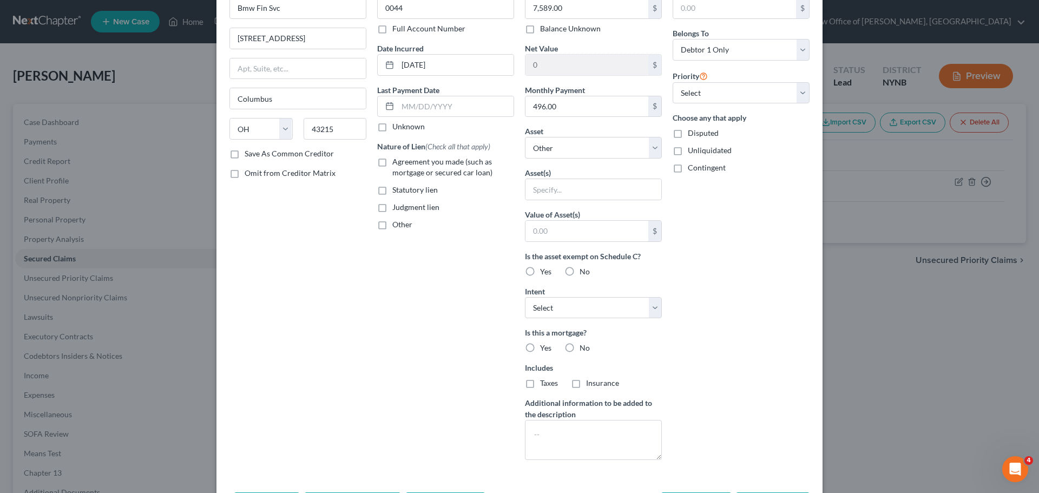
scroll to position [116, 0]
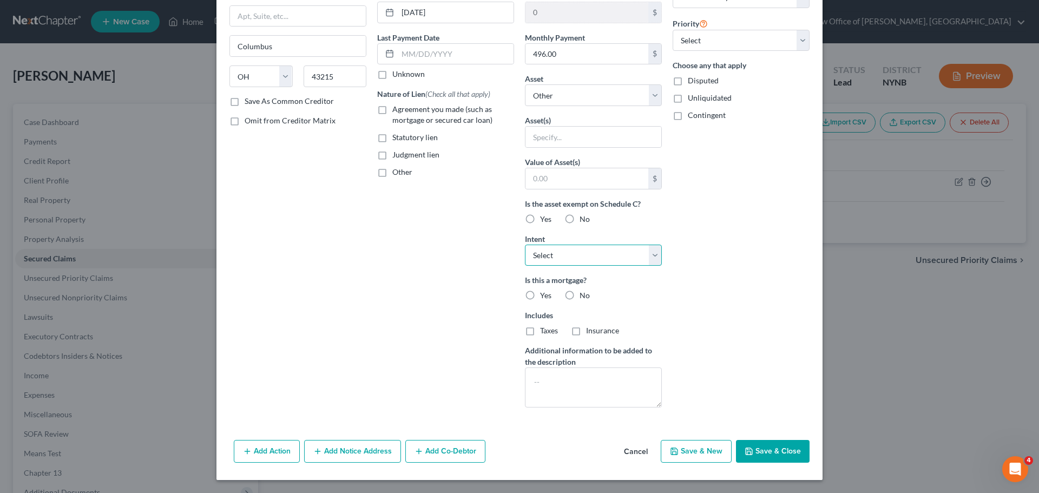
drag, startPoint x: 556, startPoint y: 260, endPoint x: 552, endPoint y: 265, distance: 6.6
click at [556, 260] on select "Select Surrender Redeem Reaffirm Avoid Other" at bounding box center [593, 256] width 137 height 22
select select "2"
click at [525, 245] on select "Select Surrender Redeem Reaffirm Avoid Other" at bounding box center [593, 256] width 137 height 22
drag, startPoint x: 374, startPoint y: 110, endPoint x: 495, endPoint y: 128, distance: 122.0
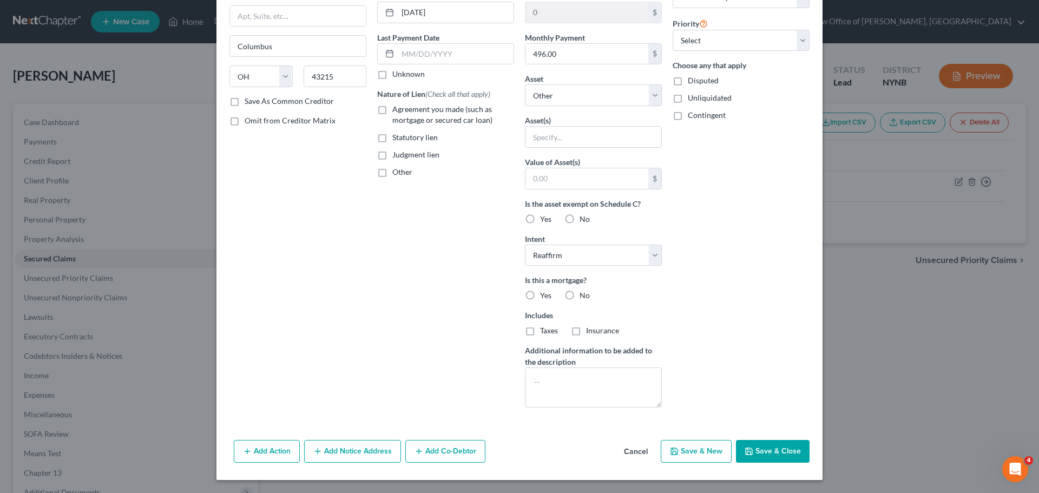
click at [392, 109] on label "Agreement you made (such as mortgage or secured car loan)" at bounding box center [453, 115] width 122 height 22
click at [397, 109] on input "Agreement you made (such as mortgage or secured car loan)" at bounding box center [400, 107] width 7 height 7
checkbox input "true"
click at [608, 99] on select "Select Other Multiple Assets 2021 BMW 3 series - $35525.0 Firearms - 3 two hand…" at bounding box center [593, 95] width 137 height 22
select select "2"
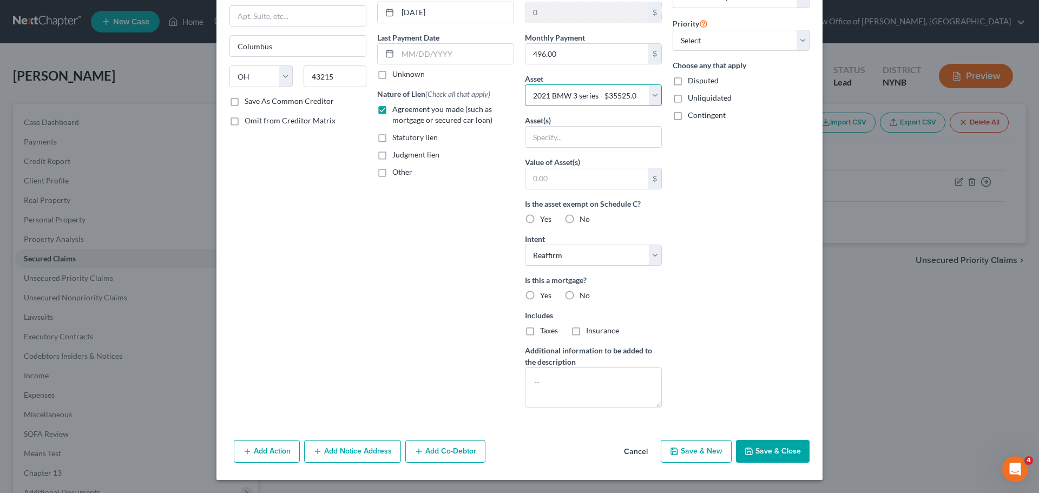
click at [525, 106] on select "Select Other Multiple Assets 2021 BMW 3 series - $35525.0 Firearms - 3 two hand…" at bounding box center [593, 95] width 137 height 22
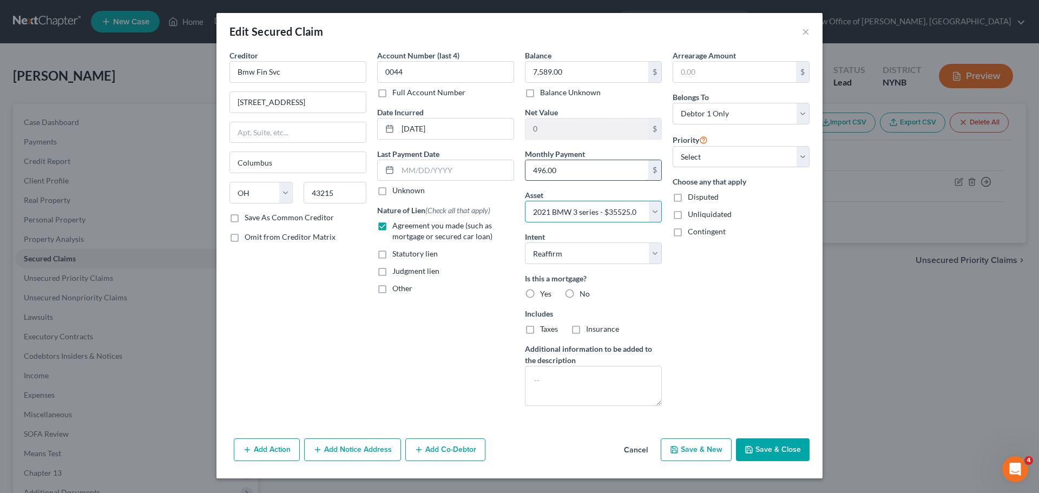
scroll to position [0, 0]
drag, startPoint x: 574, startPoint y: 293, endPoint x: 572, endPoint y: 304, distance: 10.9
click at [580, 293] on label "No" at bounding box center [585, 293] width 10 height 11
click at [584, 293] on input "No" at bounding box center [587, 291] width 7 height 7
radio input "true"
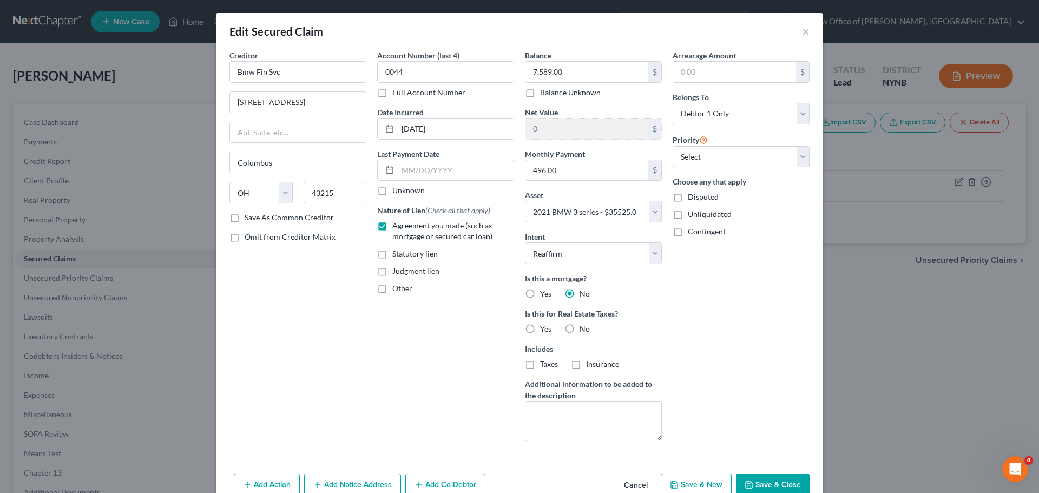
click at [580, 330] on label "No" at bounding box center [585, 329] width 10 height 11
click at [584, 330] on input "No" at bounding box center [587, 327] width 7 height 7
radio input "true"
click at [725, 69] on input "text" at bounding box center [734, 72] width 123 height 21
type input "1"
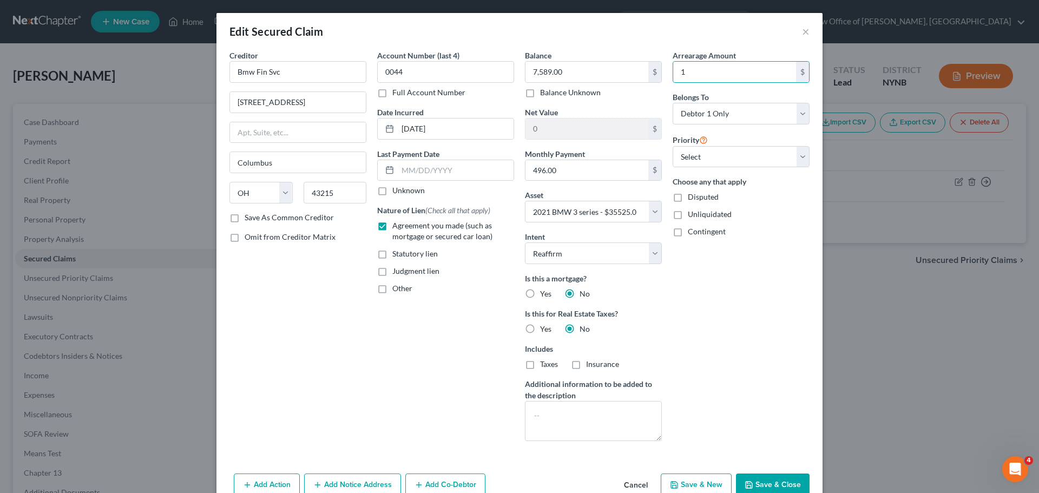
click at [718, 378] on div "Arrearage Amount 1 $ Belongs To * Select Debtor 1 Only Debtor 2 Only Debtor 1 A…" at bounding box center [741, 250] width 148 height 400
click at [763, 483] on button "Save & Close" at bounding box center [773, 485] width 74 height 23
select select
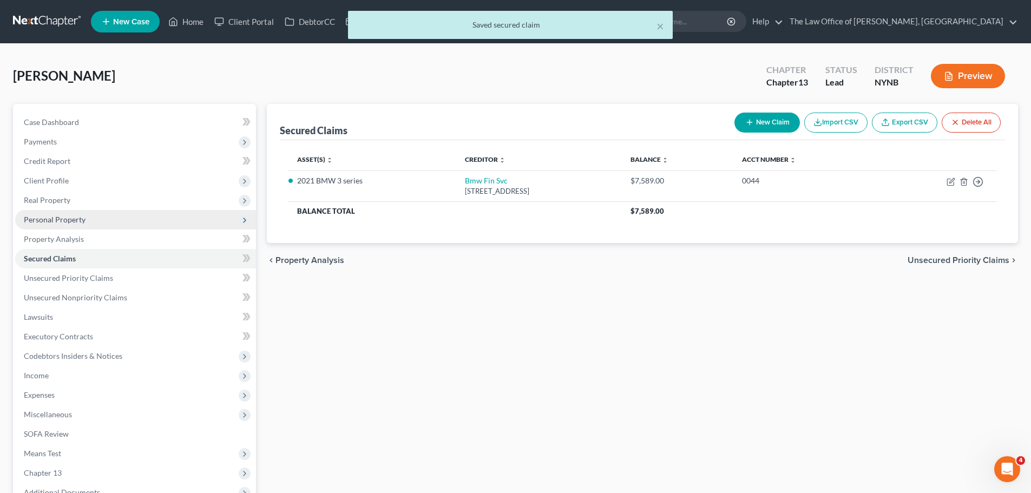
click at [58, 222] on span "Personal Property" at bounding box center [55, 219] width 62 height 9
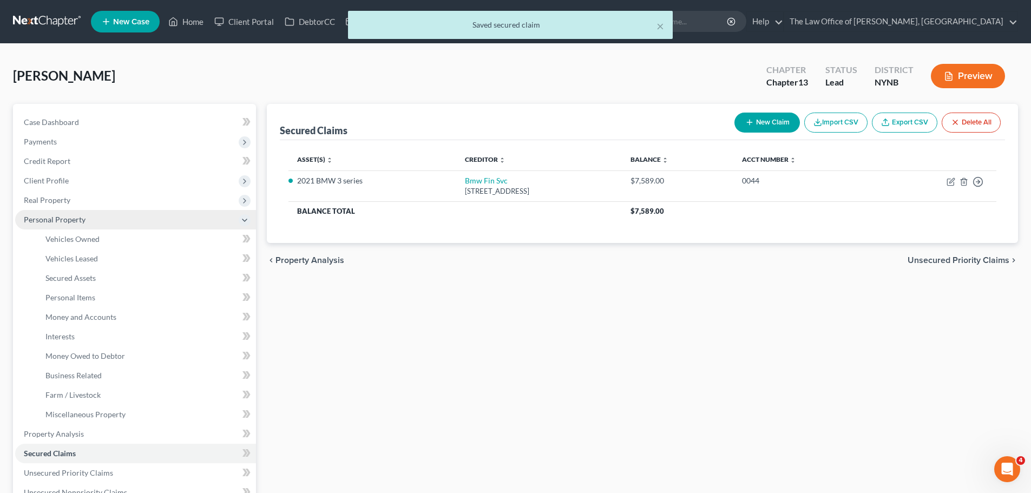
click at [67, 228] on span "Personal Property" at bounding box center [135, 219] width 241 height 19
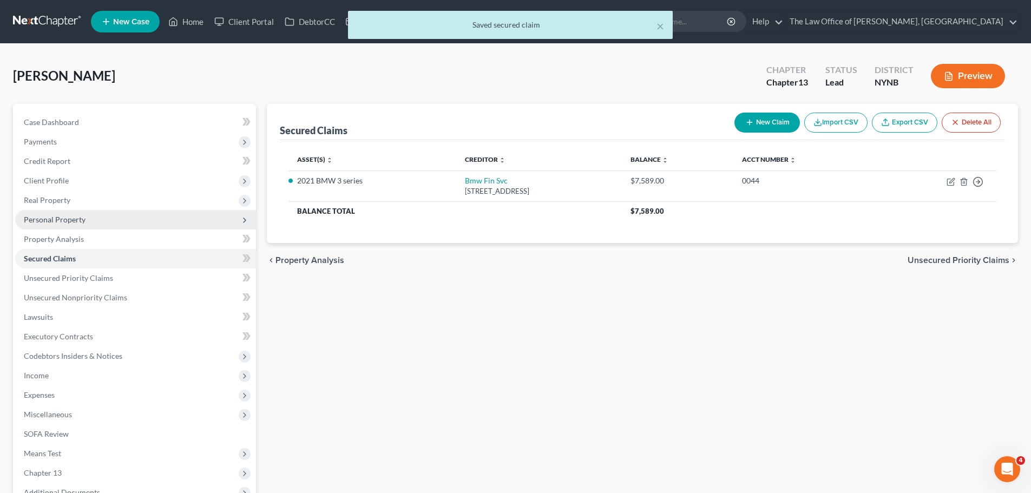
click at [65, 223] on span "Personal Property" at bounding box center [135, 219] width 241 height 19
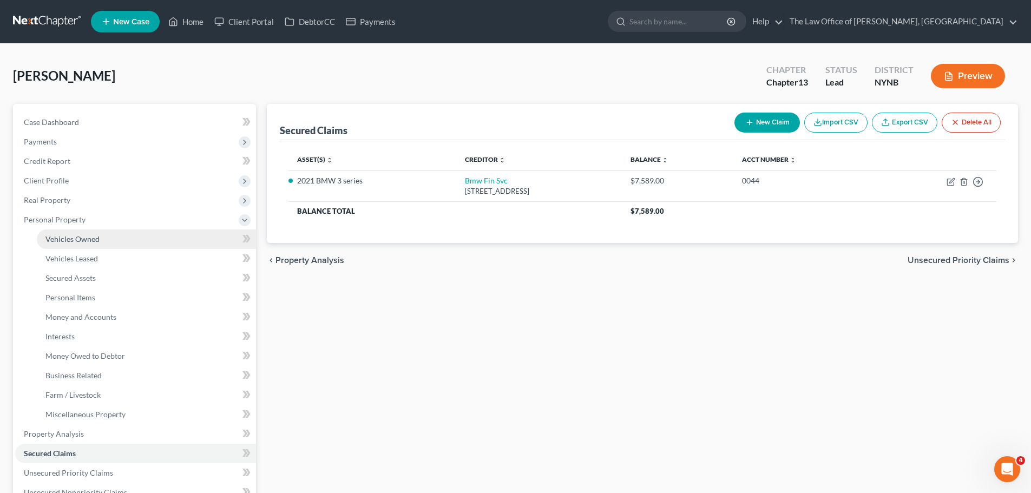
click at [74, 238] on span "Vehicles Owned" at bounding box center [72, 238] width 54 height 9
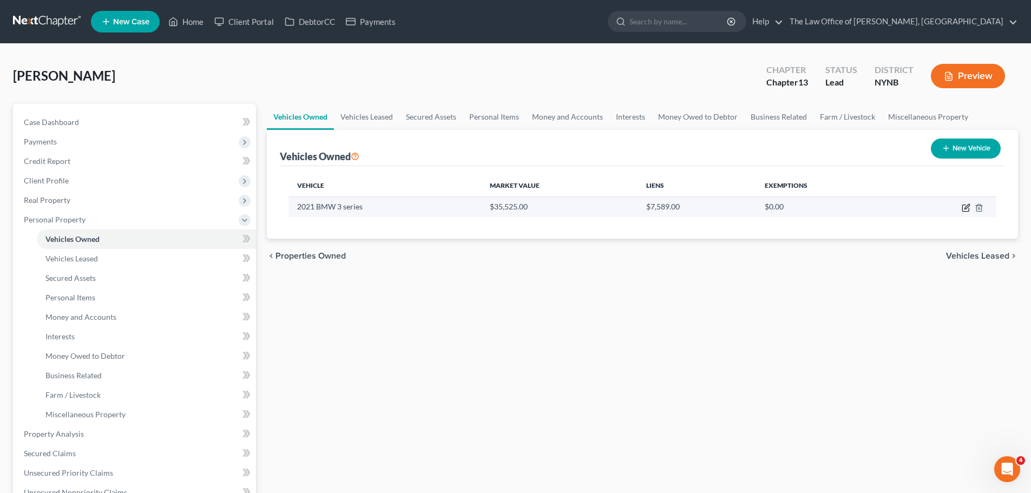
click at [968, 207] on icon "button" at bounding box center [966, 207] width 9 height 9
select select "0"
select select "5"
select select "2"
select select "0"
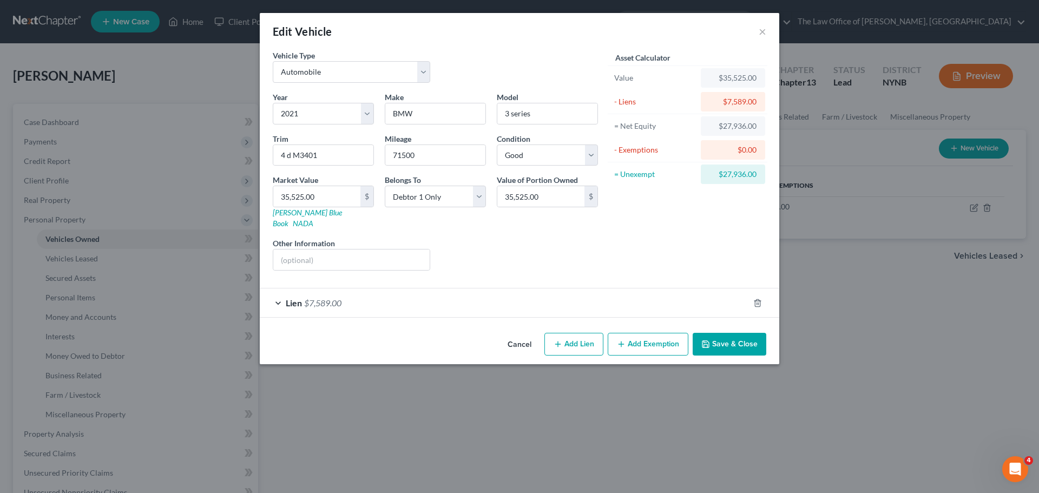
click at [646, 340] on button "Add Exemption" at bounding box center [648, 344] width 81 height 23
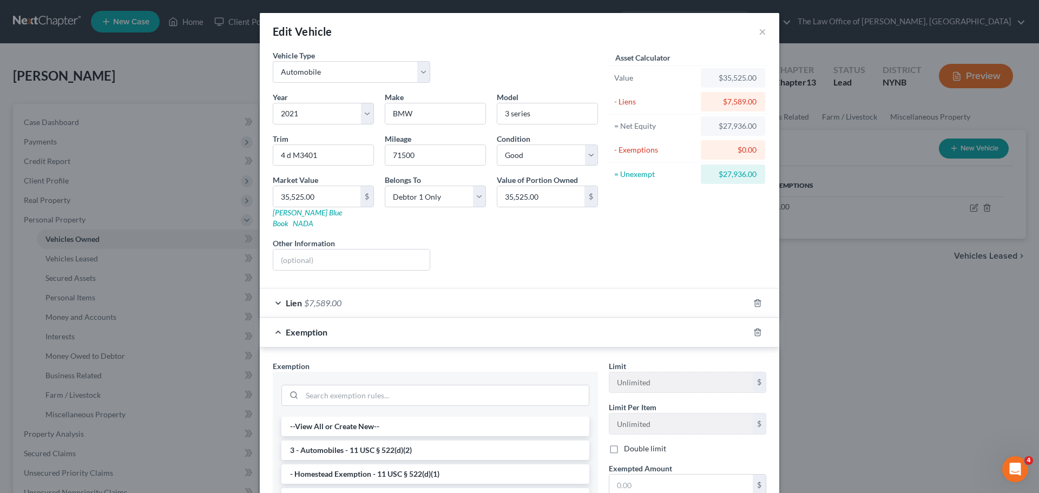
click at [407, 442] on li "3 - Automobiles - 11 USC § 522(d)(2)" at bounding box center [435, 449] width 308 height 19
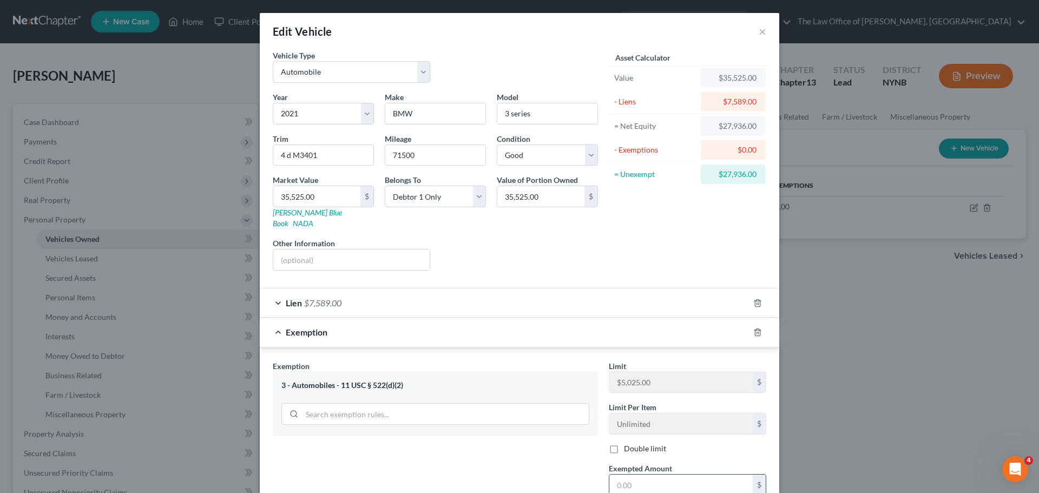
click at [656, 475] on input "text" at bounding box center [680, 485] width 143 height 21
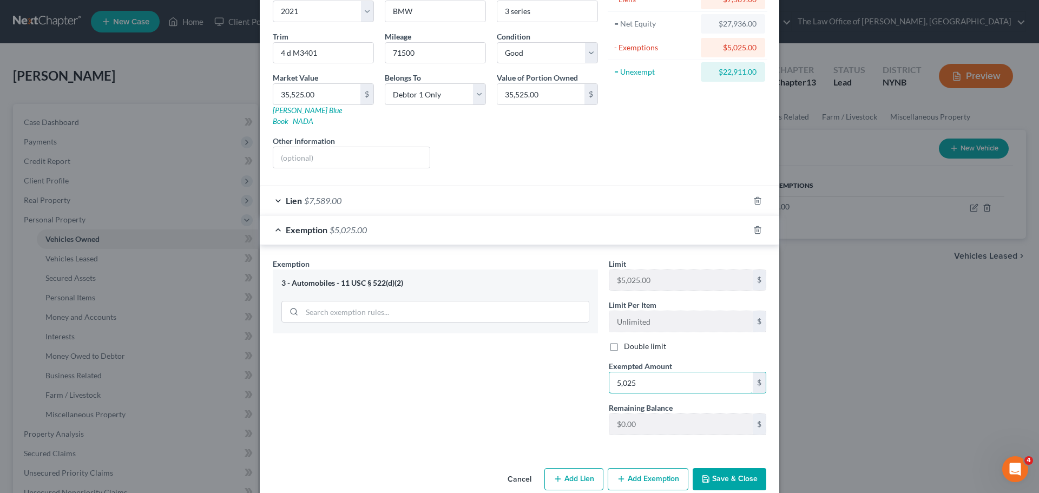
scroll to position [110, 0]
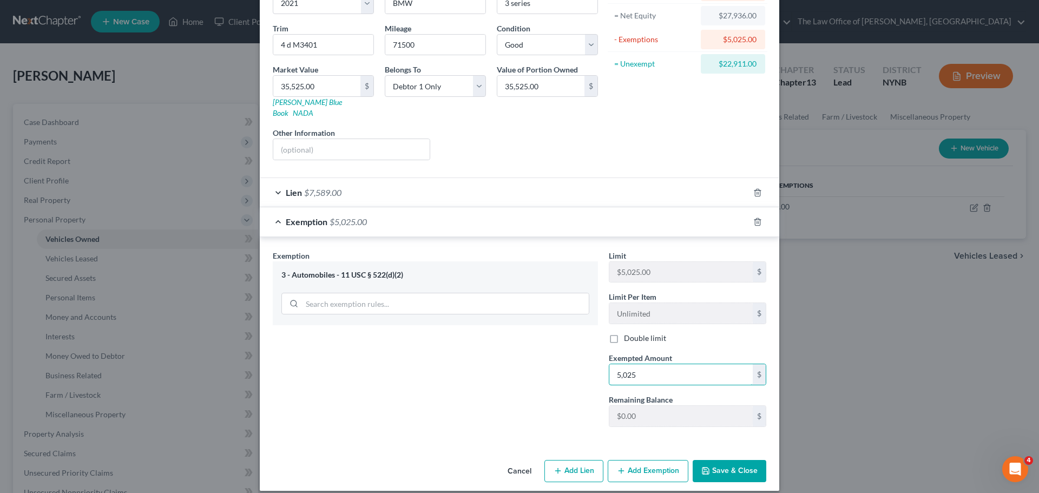
type input "5,025"
click at [644, 461] on button "Add Exemption" at bounding box center [648, 471] width 81 height 23
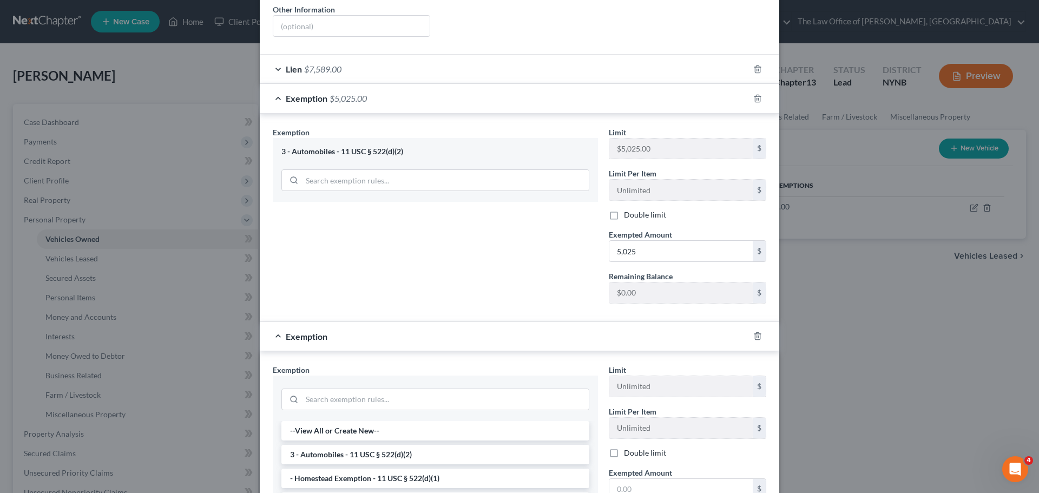
scroll to position [327, 0]
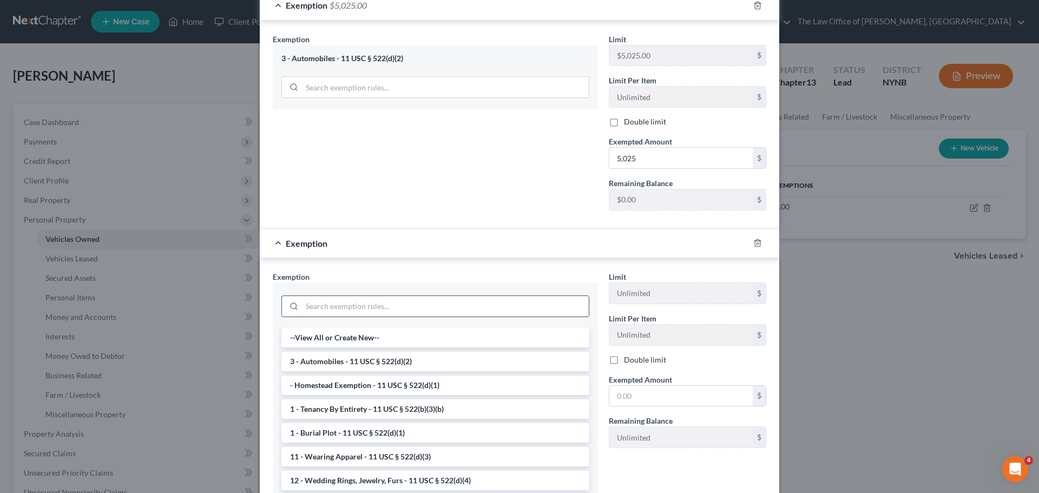
click at [359, 302] on input "search" at bounding box center [445, 306] width 287 height 21
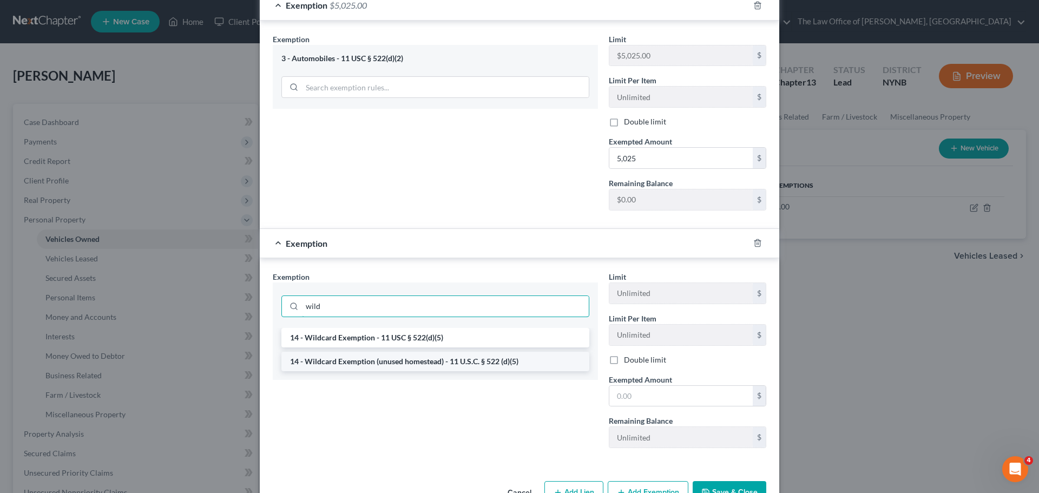
type input "wild"
click at [385, 353] on li "14 - Wildcard Exemption (unused homestead) - 11 U.S.C. § 522 (d)(5)" at bounding box center [435, 361] width 308 height 19
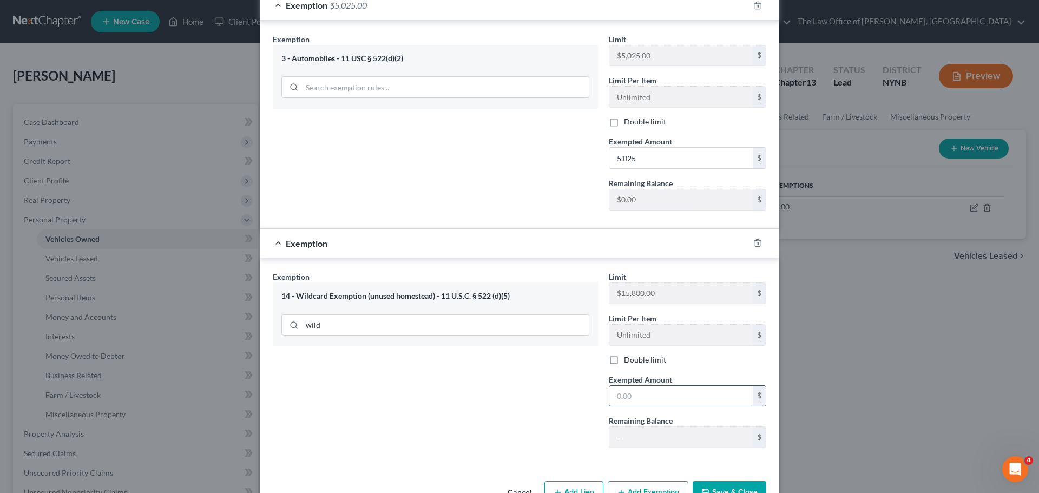
click at [640, 388] on input "text" at bounding box center [680, 396] width 143 height 21
type input "15,800"
click at [742, 482] on button "Save & Close" at bounding box center [730, 492] width 74 height 23
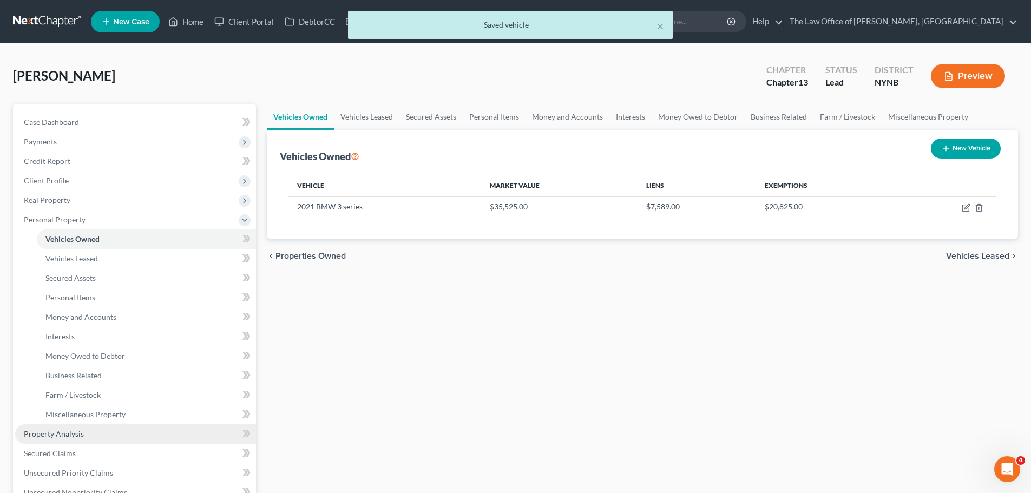
click at [88, 436] on link "Property Analysis" at bounding box center [135, 433] width 241 height 19
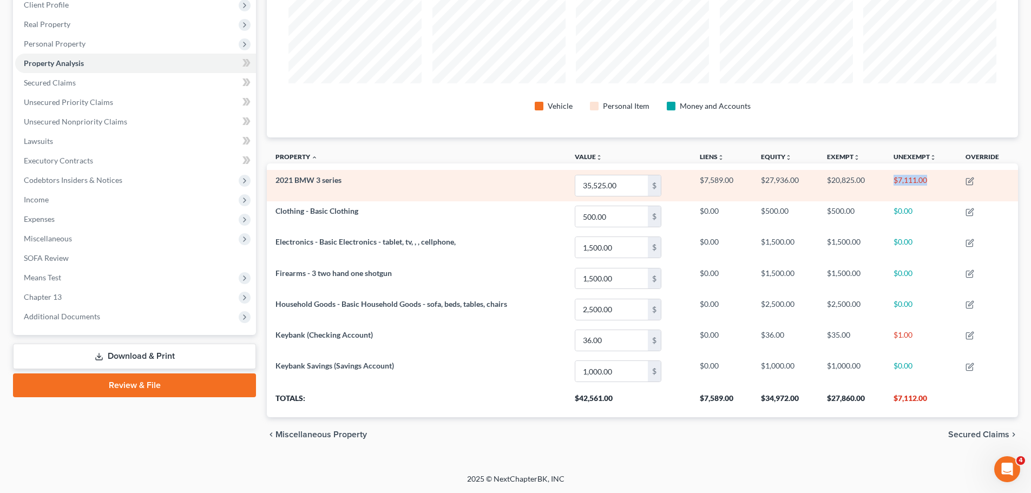
drag, startPoint x: 950, startPoint y: 185, endPoint x: 893, endPoint y: 181, distance: 56.9
click at [893, 181] on td "$7,111.00" at bounding box center [921, 185] width 72 height 31
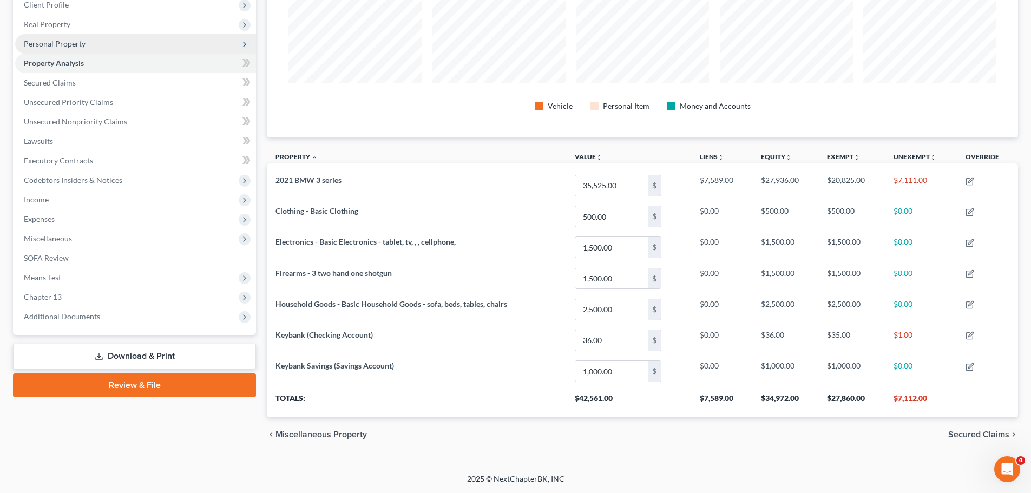
click at [60, 49] on span "Personal Property" at bounding box center [135, 43] width 241 height 19
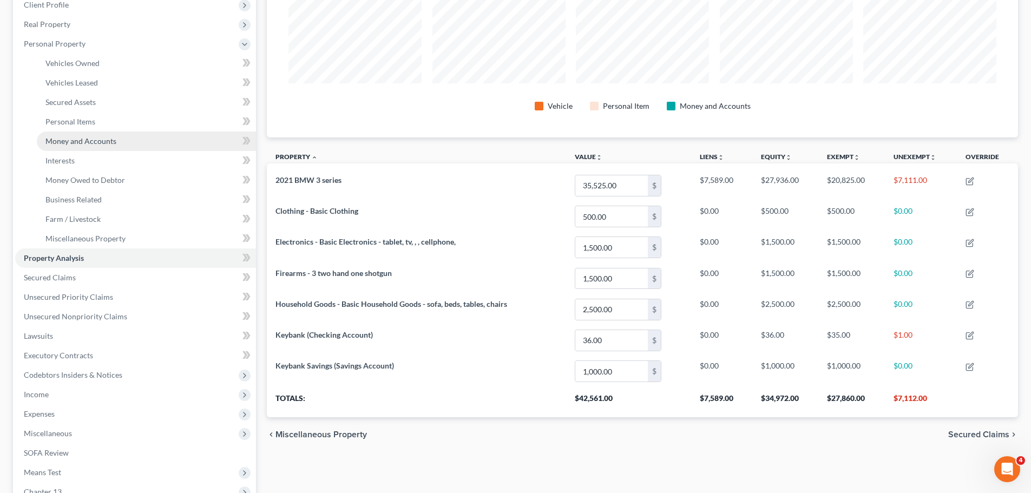
click at [73, 142] on span "Money and Accounts" at bounding box center [80, 140] width 71 height 9
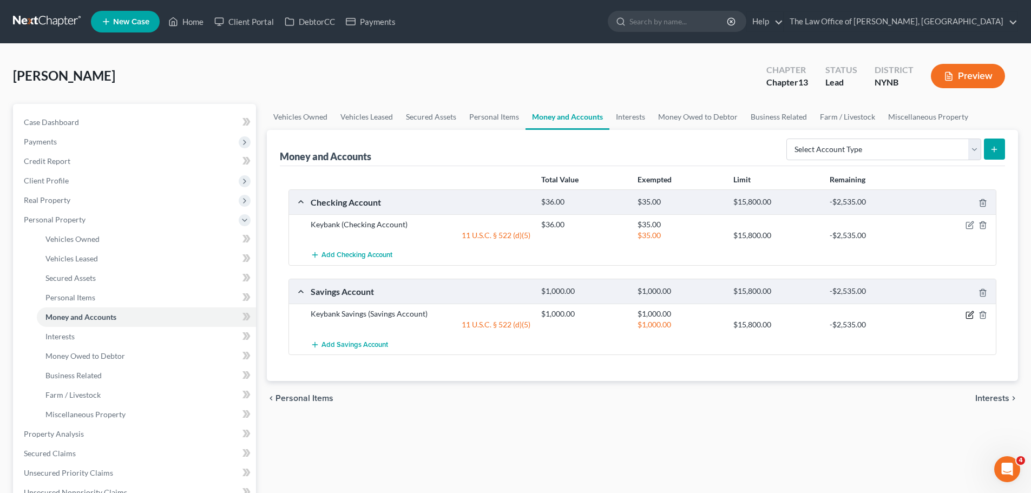
click at [966, 311] on icon "button" at bounding box center [969, 315] width 9 height 9
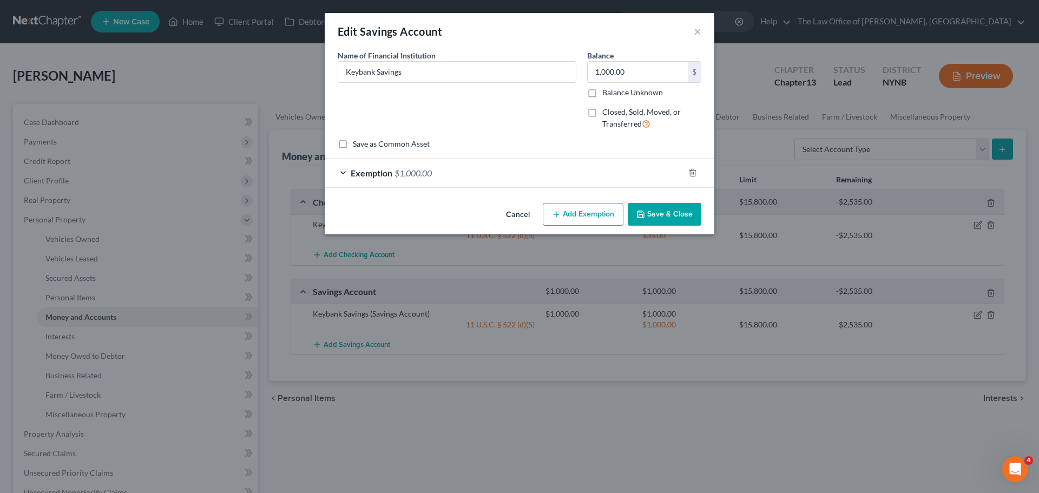
click at [617, 176] on div "Exemption $1,000.00" at bounding box center [504, 173] width 359 height 29
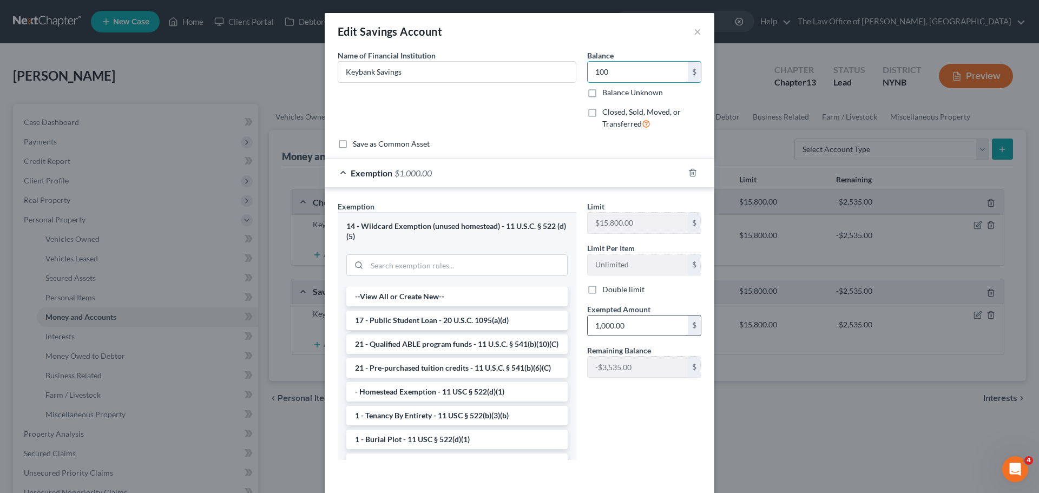
type input "100"
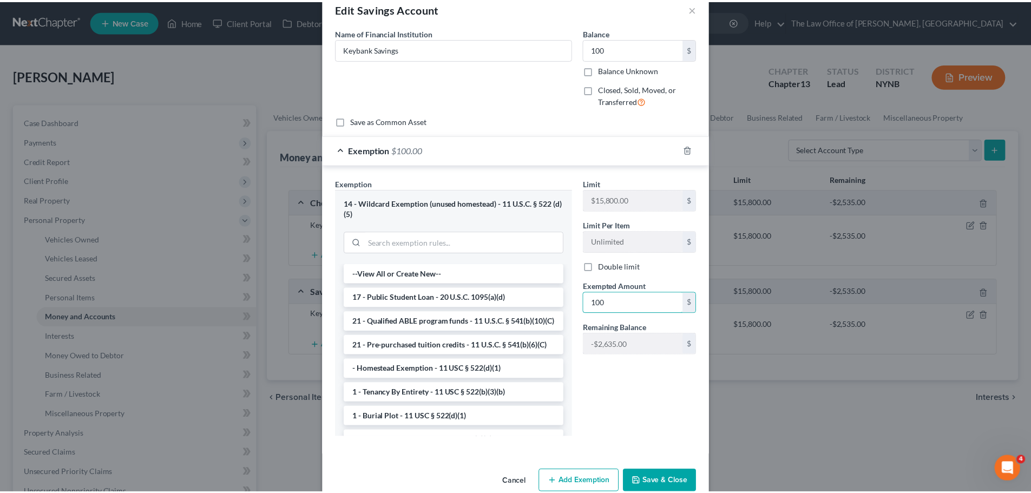
scroll to position [44, 0]
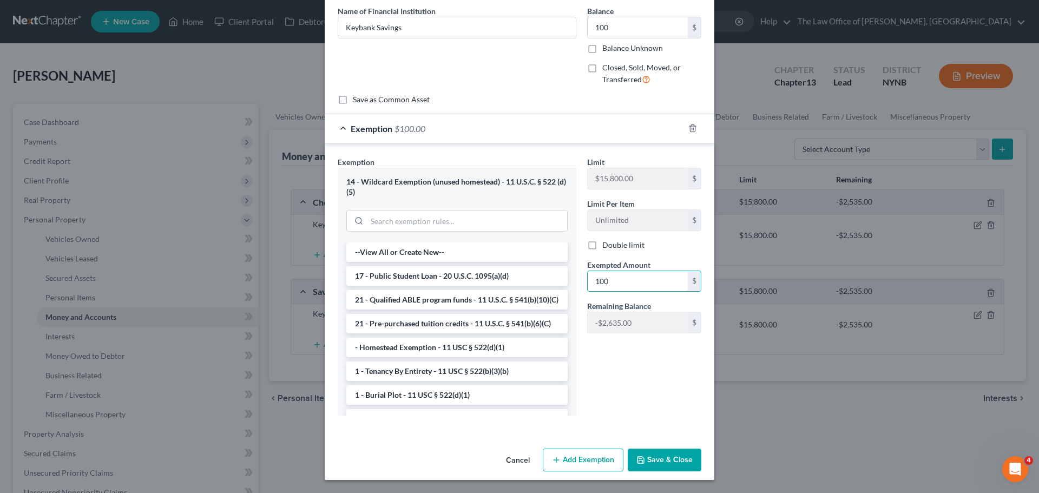
type input "100"
click at [644, 456] on button "Save & Close" at bounding box center [665, 460] width 74 height 23
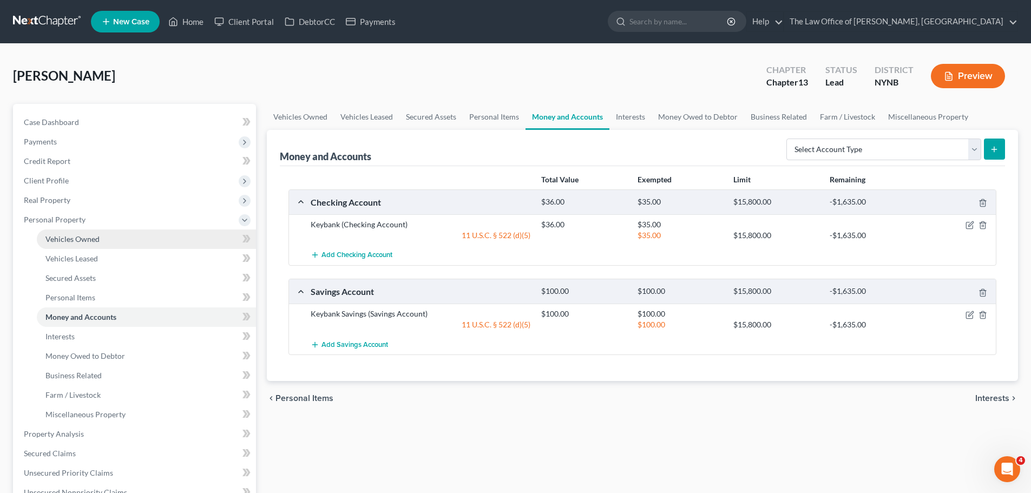
drag, startPoint x: 66, startPoint y: 240, endPoint x: 175, endPoint y: 229, distance: 109.3
click at [66, 241] on span "Vehicles Owned" at bounding box center [72, 238] width 54 height 9
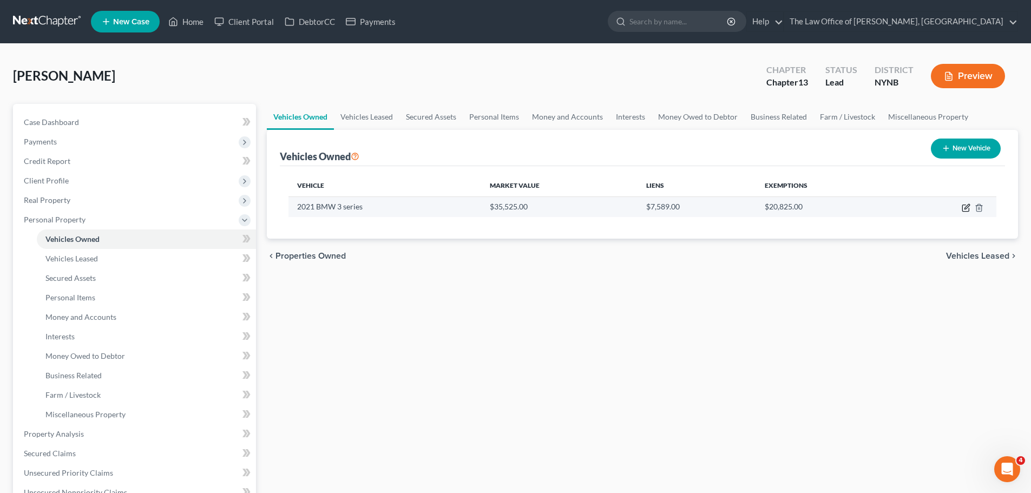
click at [965, 209] on icon "button" at bounding box center [966, 206] width 5 height 5
select select "0"
select select "5"
select select "2"
select select "0"
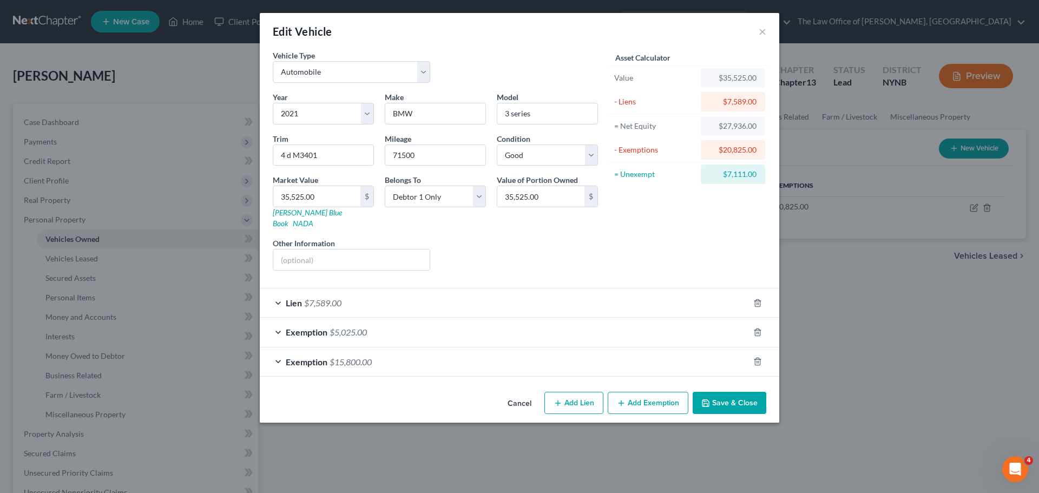
click at [739, 392] on button "Save & Close" at bounding box center [730, 403] width 74 height 23
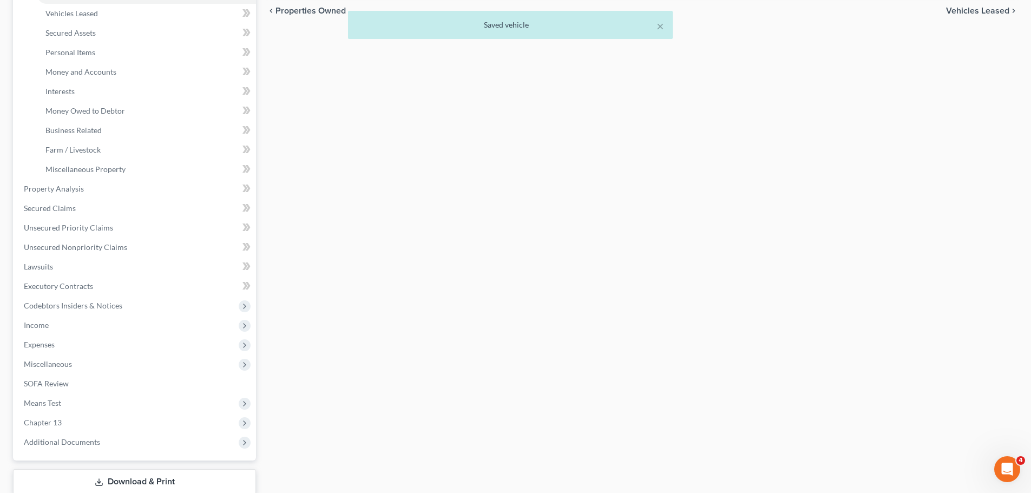
scroll to position [271, 0]
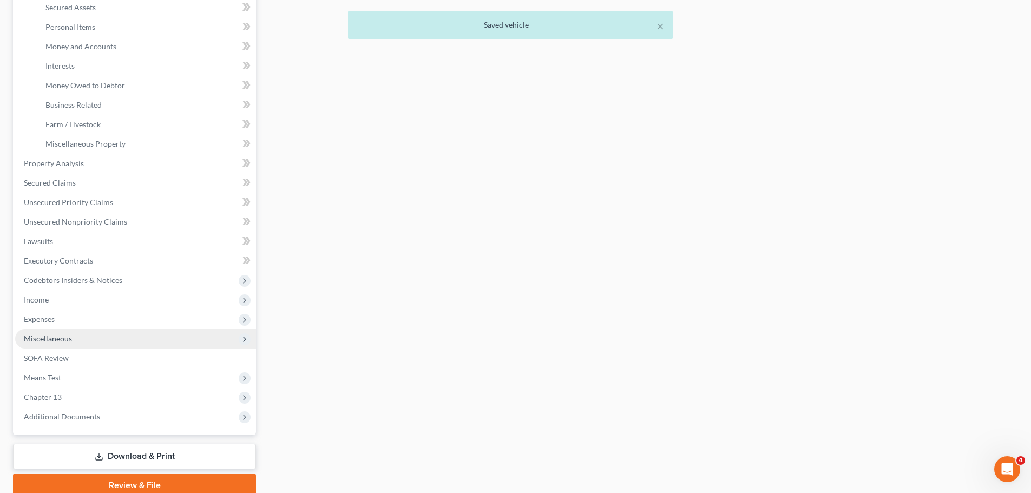
click at [61, 337] on span "Miscellaneous" at bounding box center [48, 338] width 48 height 9
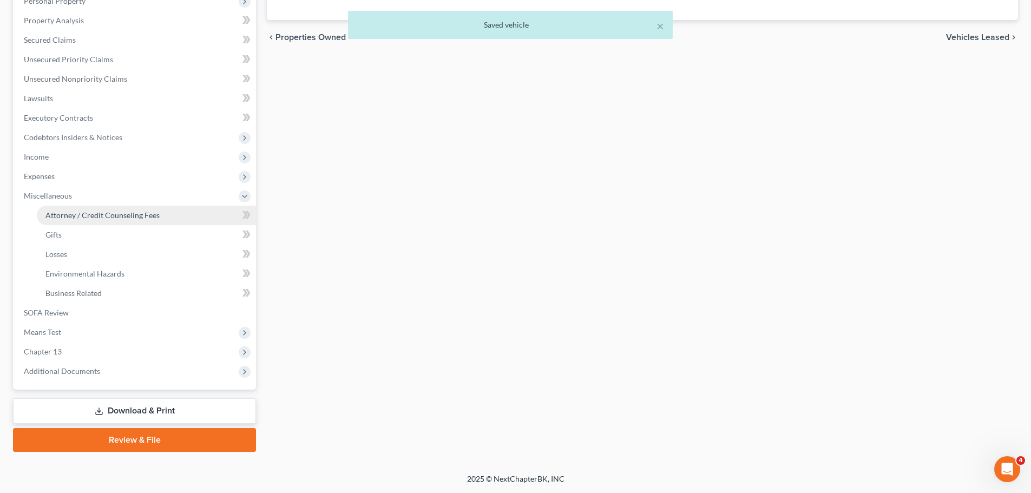
click at [93, 223] on link "Attorney / Credit Counseling Fees" at bounding box center [146, 215] width 219 height 19
select select "1"
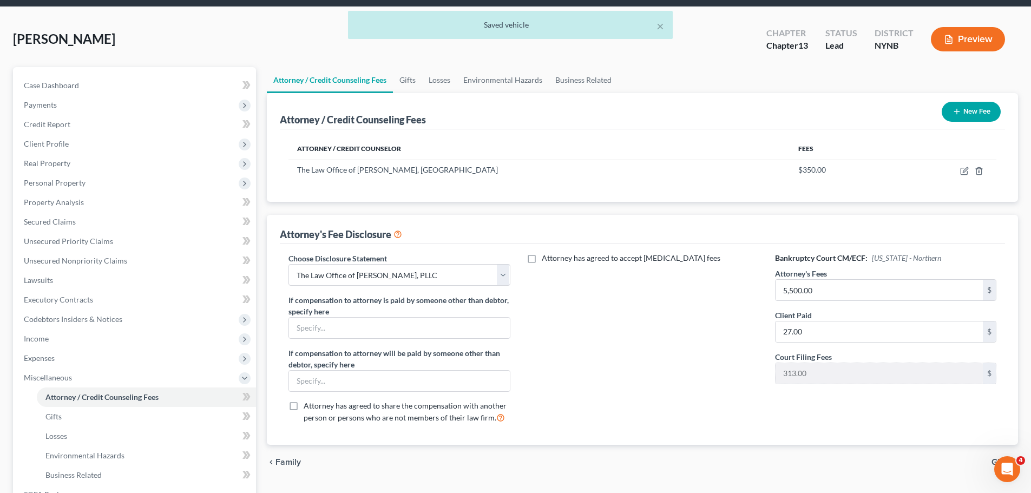
scroll to position [216, 0]
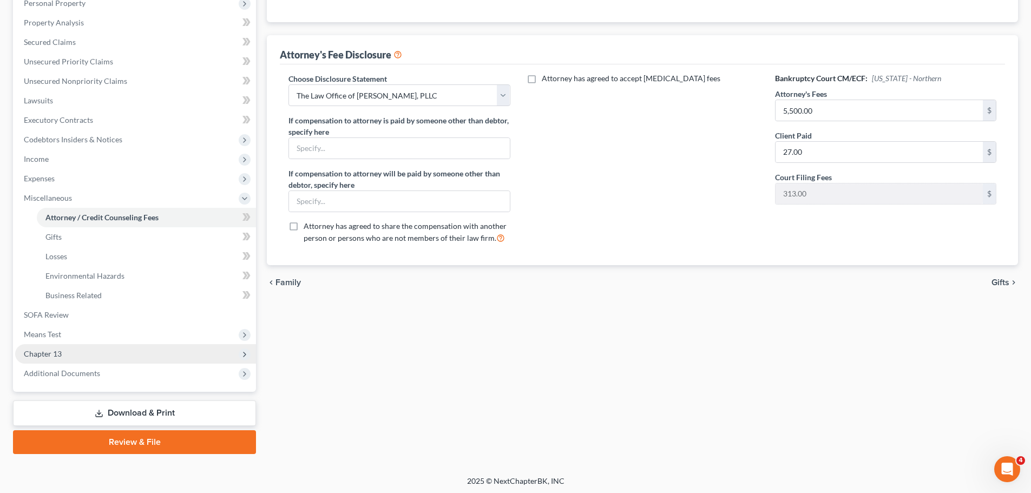
click at [67, 358] on span "Chapter 13" at bounding box center [135, 353] width 241 height 19
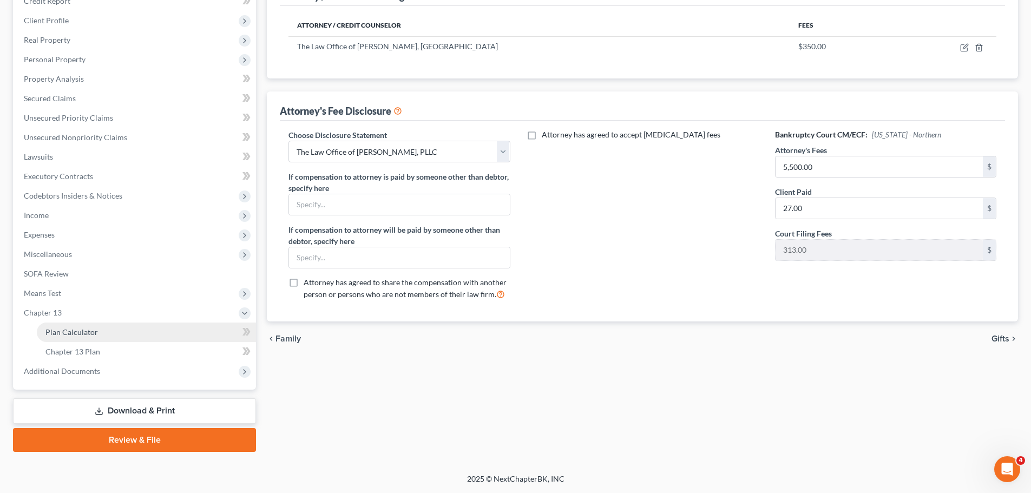
drag, startPoint x: 86, startPoint y: 327, endPoint x: 136, endPoint y: 327, distance: 50.3
click at [86, 327] on span "Plan Calculator" at bounding box center [71, 331] width 52 height 9
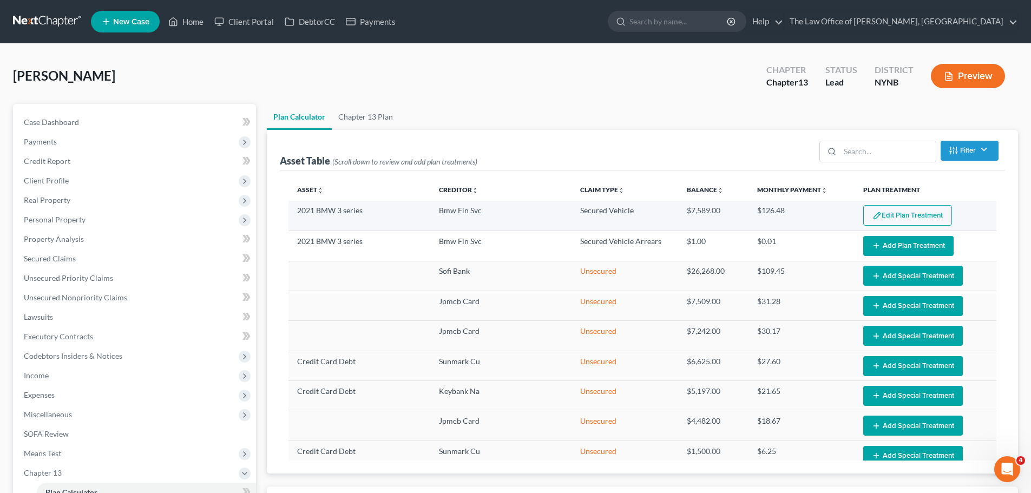
select select "59"
click at [885, 214] on button "Edit Plan Treatment" at bounding box center [907, 215] width 89 height 21
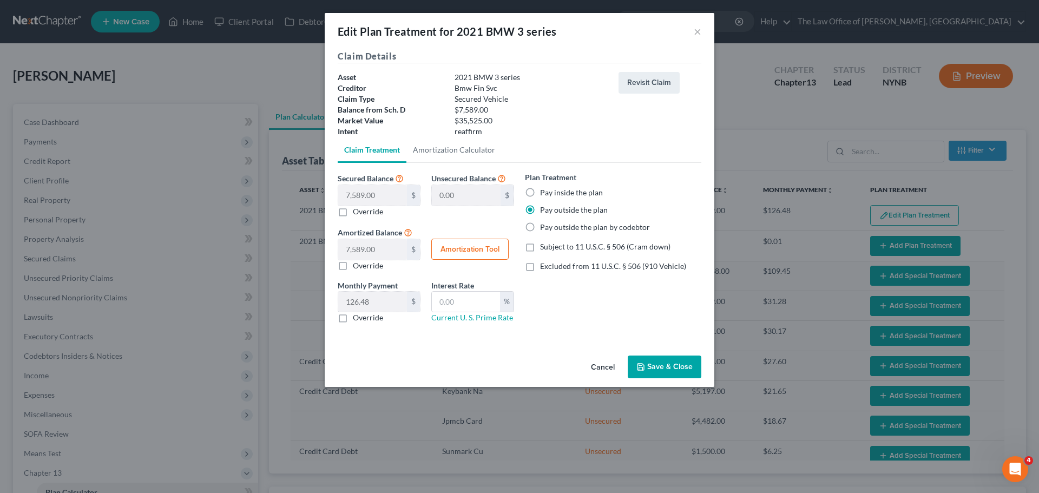
click at [353, 321] on label "Override" at bounding box center [368, 317] width 30 height 11
click at [357, 319] on input "Override" at bounding box center [360, 315] width 7 height 7
checkbox input "true"
click at [659, 376] on button "Save & Close" at bounding box center [665, 367] width 74 height 23
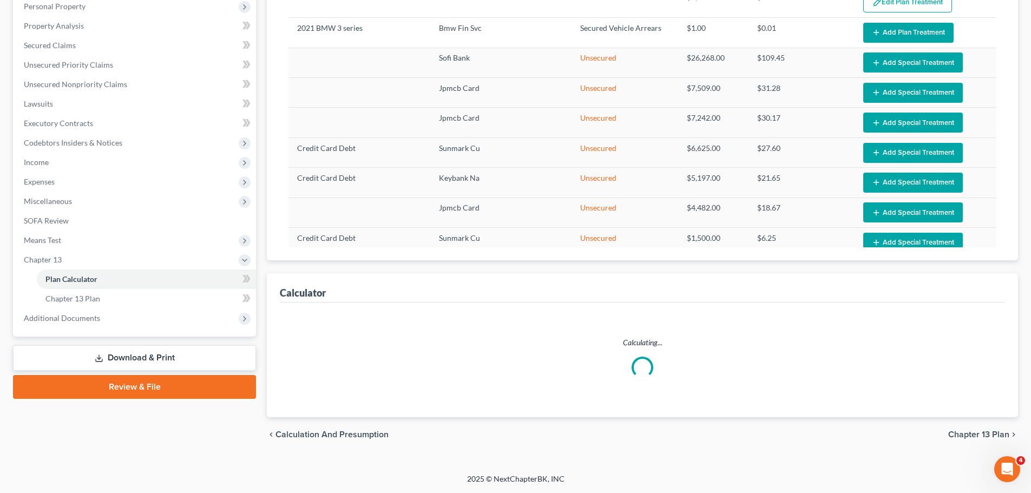
select select "59"
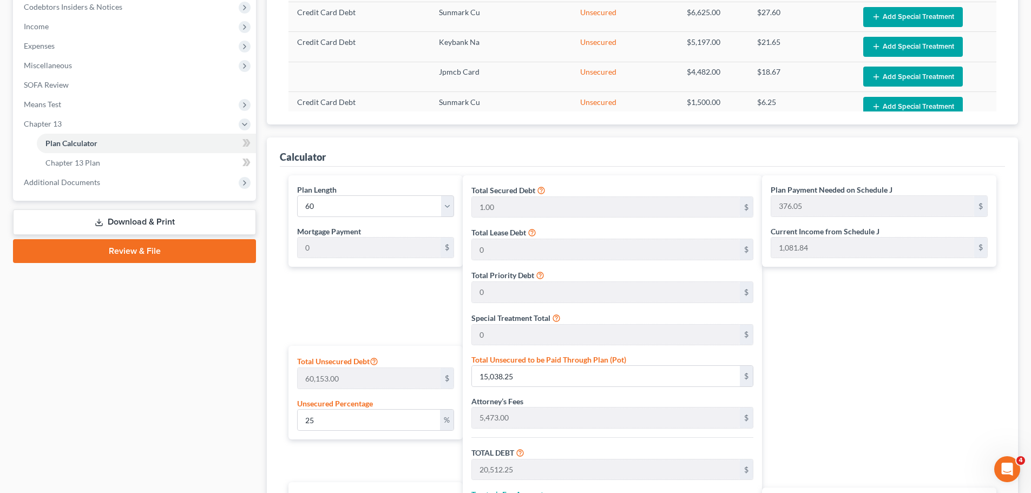
scroll to position [430, 0]
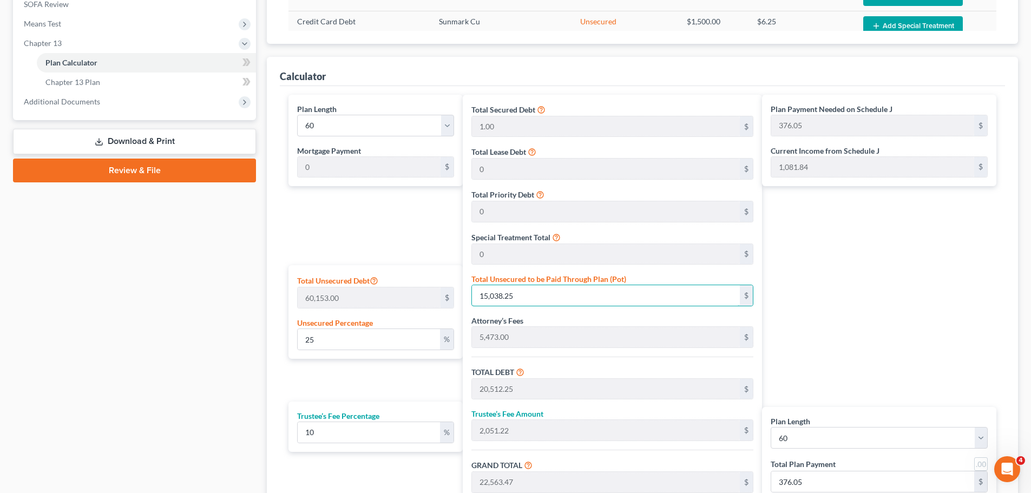
type input "0.011636992336209332"
type input "7"
type input "5,481.00"
type input "548.10"
type input "6,029.10"
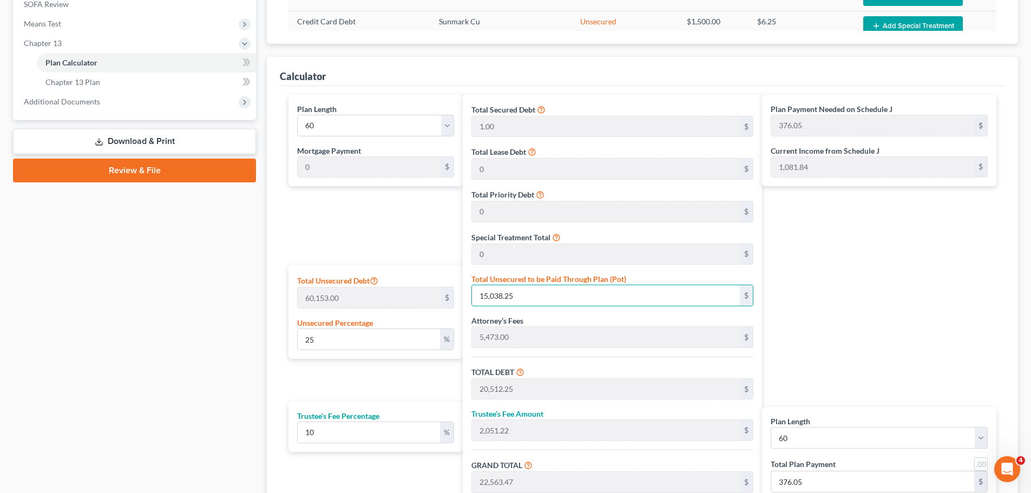
type input "100.48"
type input "0.11803235083869465"
type input "71"
type input "5,545.00"
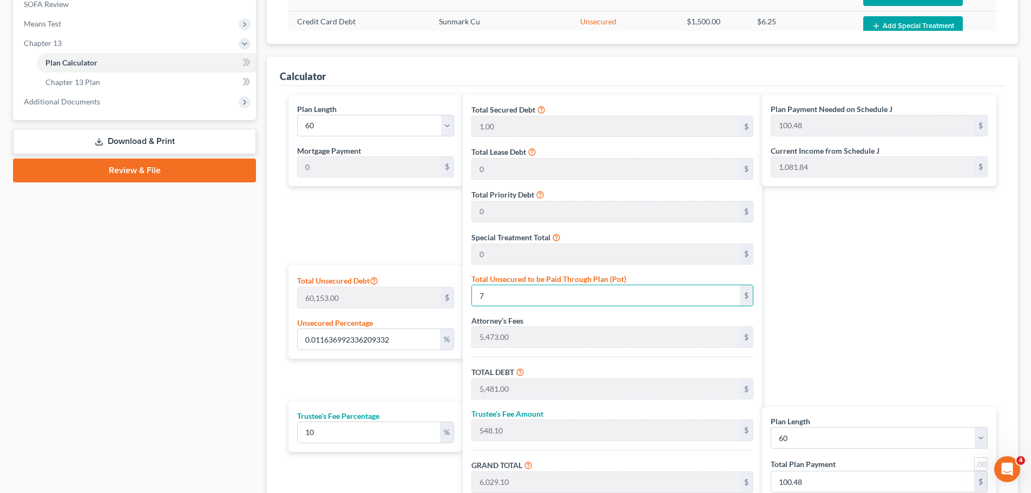
type input "554.50"
type input "6,099.50"
type input "101.65"
type input "1.1819859358635478"
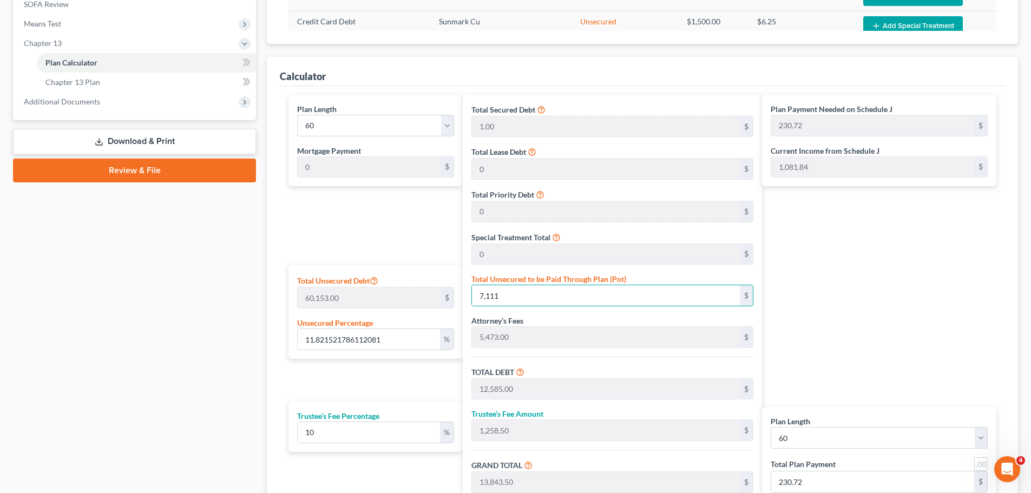
click at [895, 294] on div "Plan Payment Needed on Schedule J 230.72 $ Current Income from Schedule J 1,081…" at bounding box center [882, 314] width 240 height 439
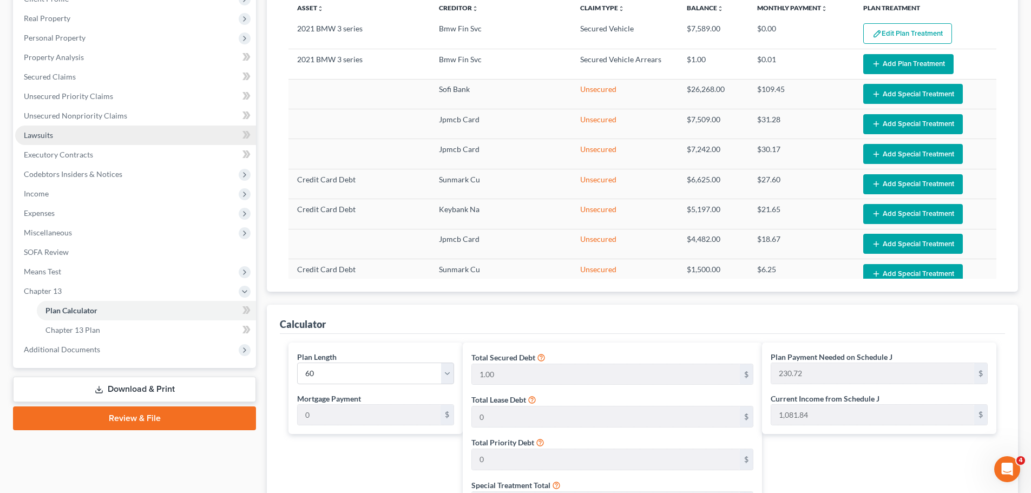
scroll to position [159, 0]
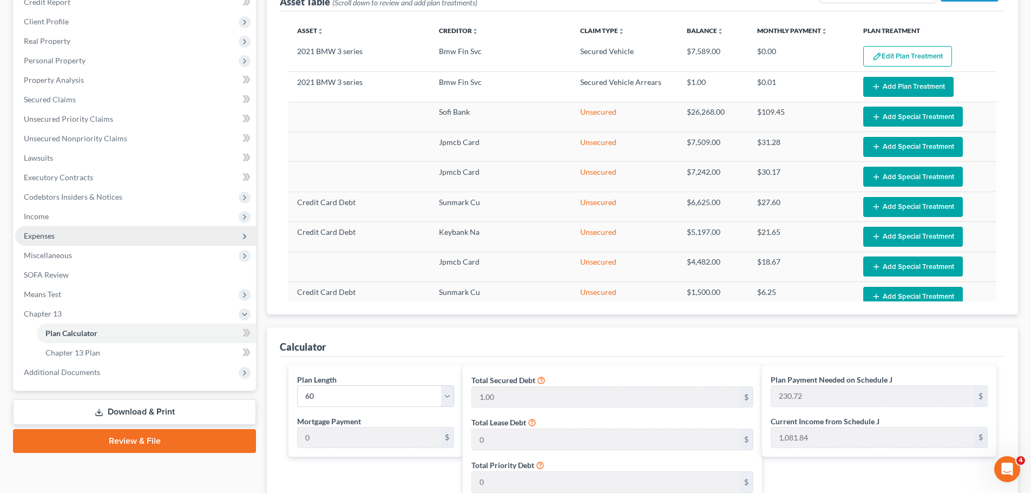
click at [45, 233] on span "Expenses" at bounding box center [39, 235] width 31 height 9
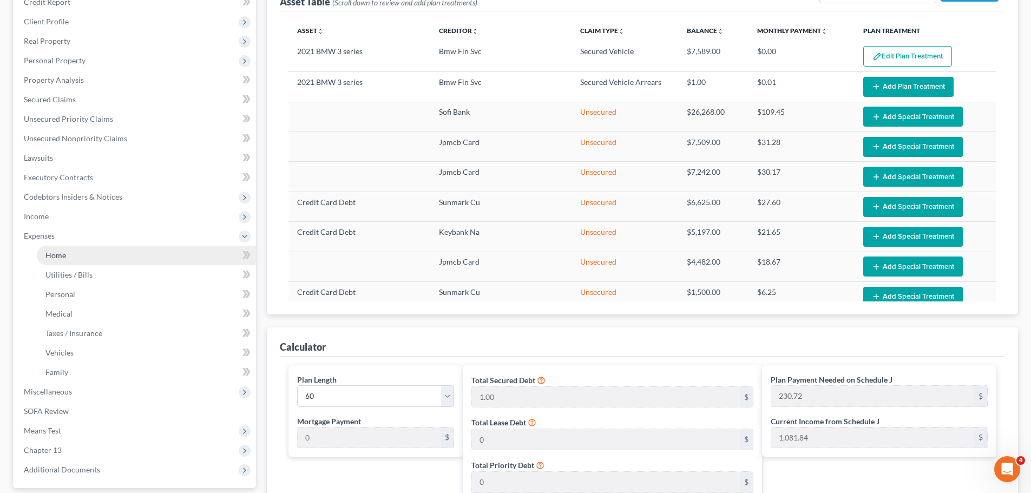
click at [46, 256] on span "Home" at bounding box center [55, 255] width 21 height 9
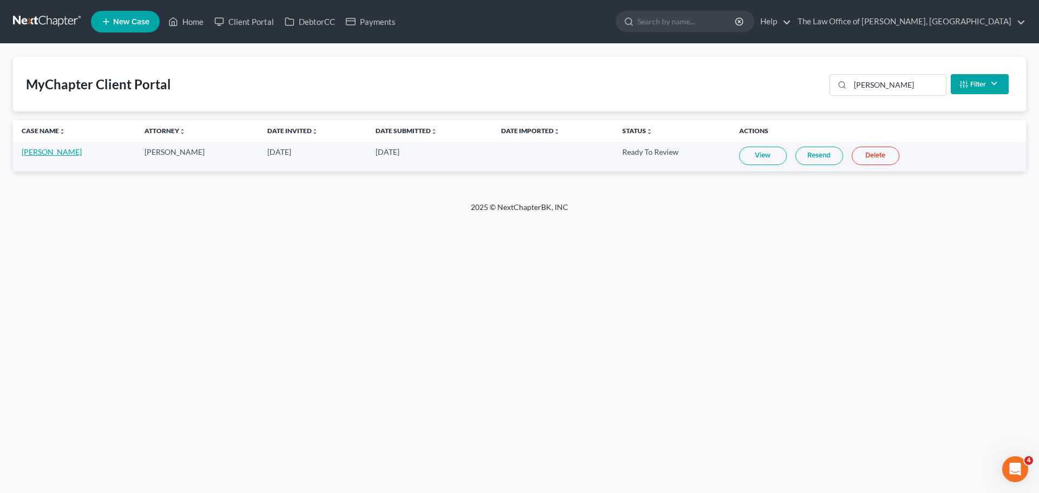
click at [40, 157] on td "[PERSON_NAME]" at bounding box center [74, 157] width 123 height 30
click at [40, 151] on link "[PERSON_NAME]" at bounding box center [52, 151] width 60 height 9
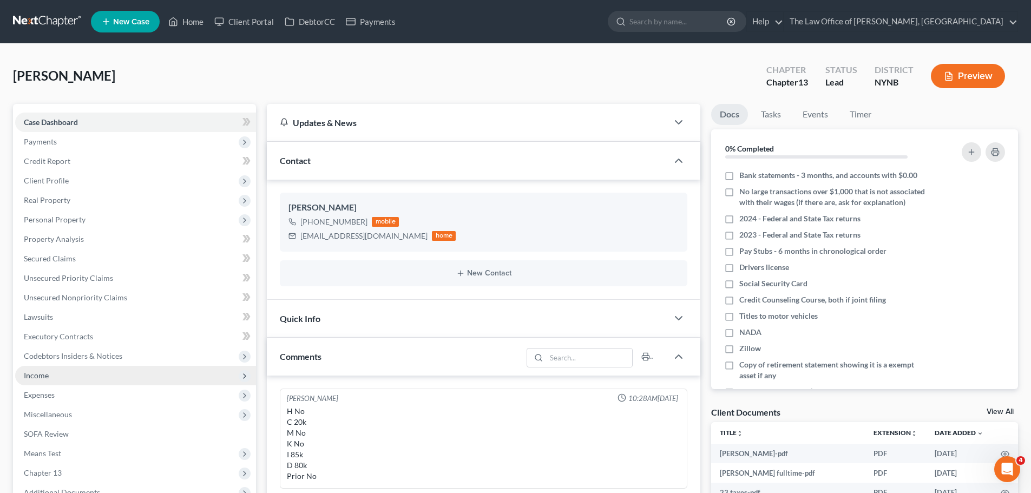
drag, startPoint x: 45, startPoint y: 376, endPoint x: 64, endPoint y: 382, distance: 19.9
click at [45, 376] on span "Income" at bounding box center [36, 375] width 25 height 9
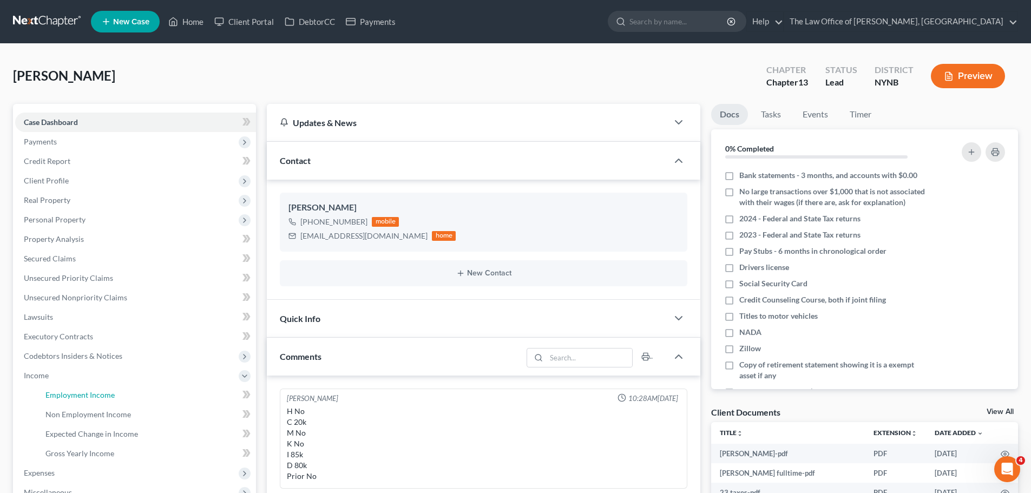
click at [71, 389] on link "Employment Income" at bounding box center [146, 394] width 219 height 19
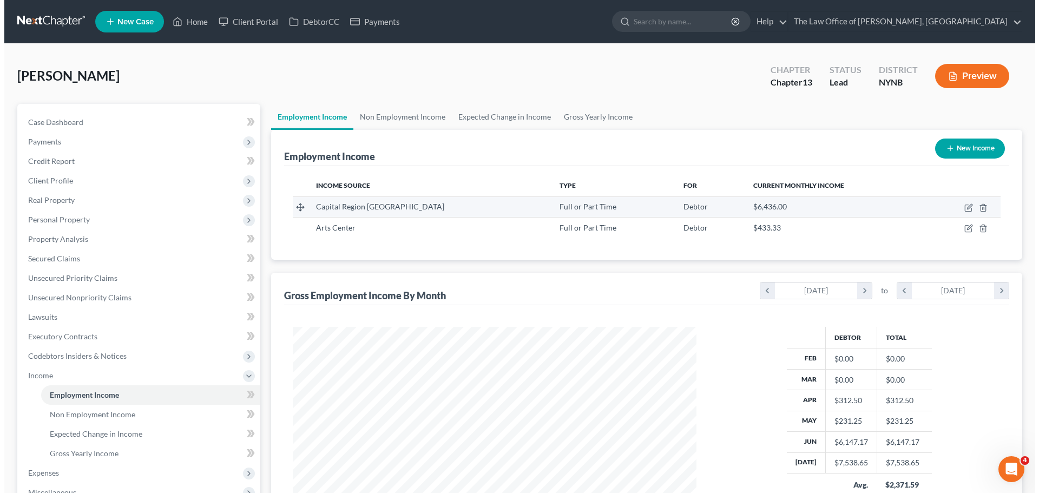
scroll to position [202, 425]
click at [962, 207] on icon "button" at bounding box center [964, 207] width 9 height 9
select select "0"
select select "35"
select select "3"
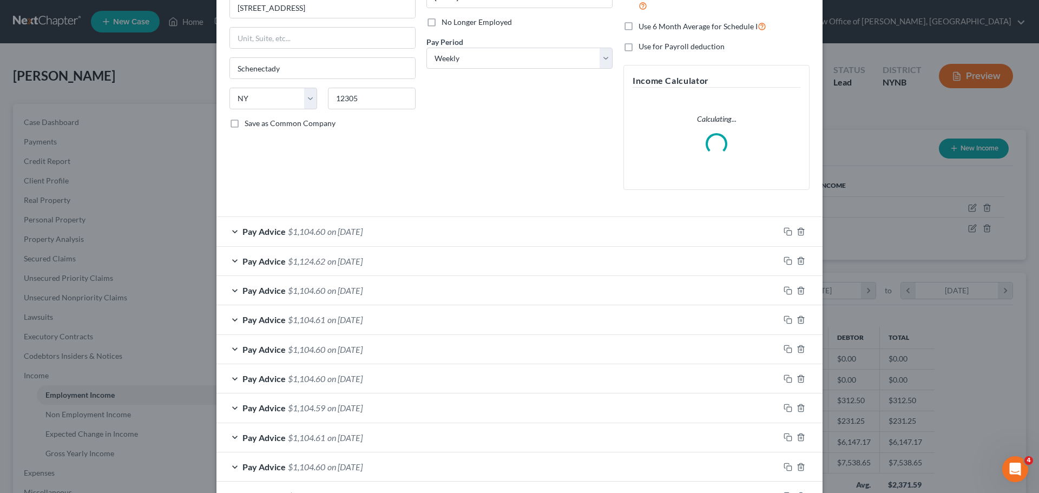
scroll to position [162, 0]
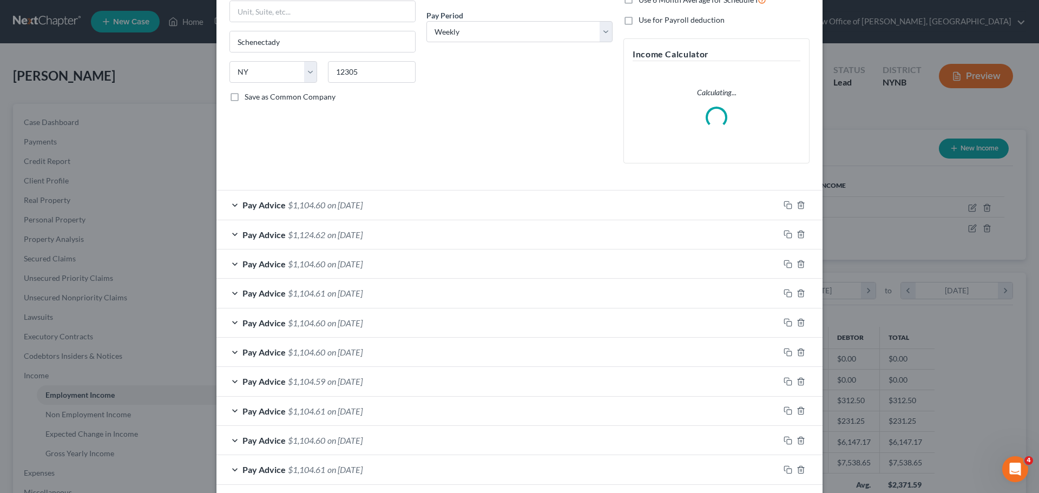
click at [482, 212] on div "Pay Advice $1,104.60 on [DATE]" at bounding box center [497, 204] width 563 height 29
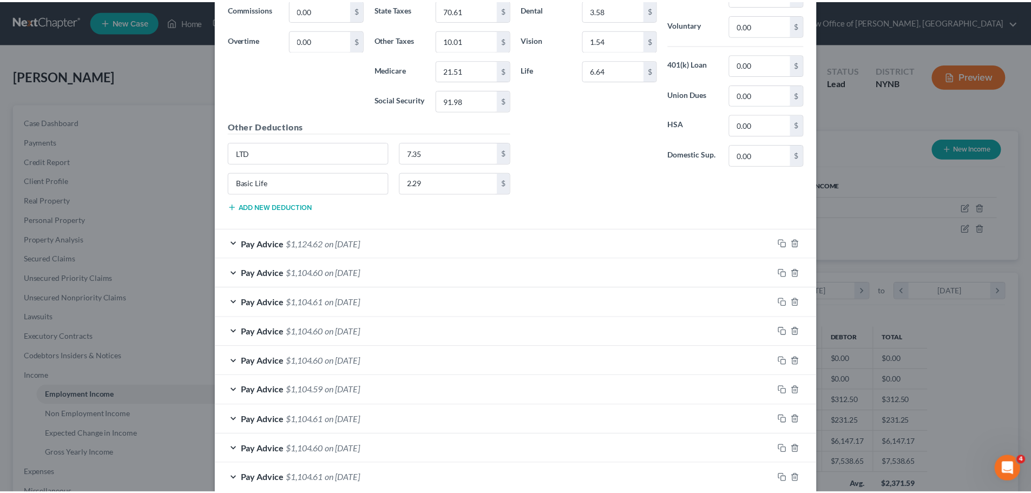
scroll to position [602, 0]
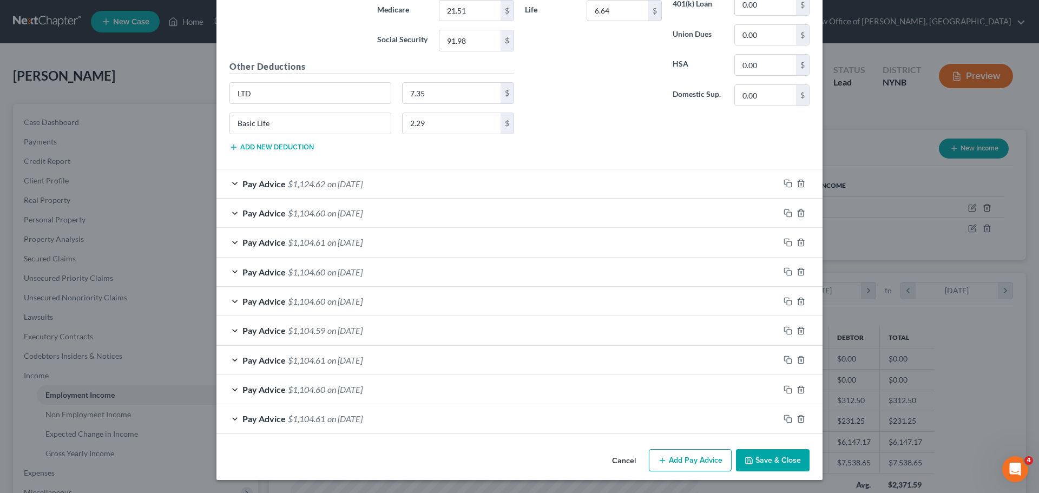
click at [767, 462] on button "Save & Close" at bounding box center [773, 460] width 74 height 23
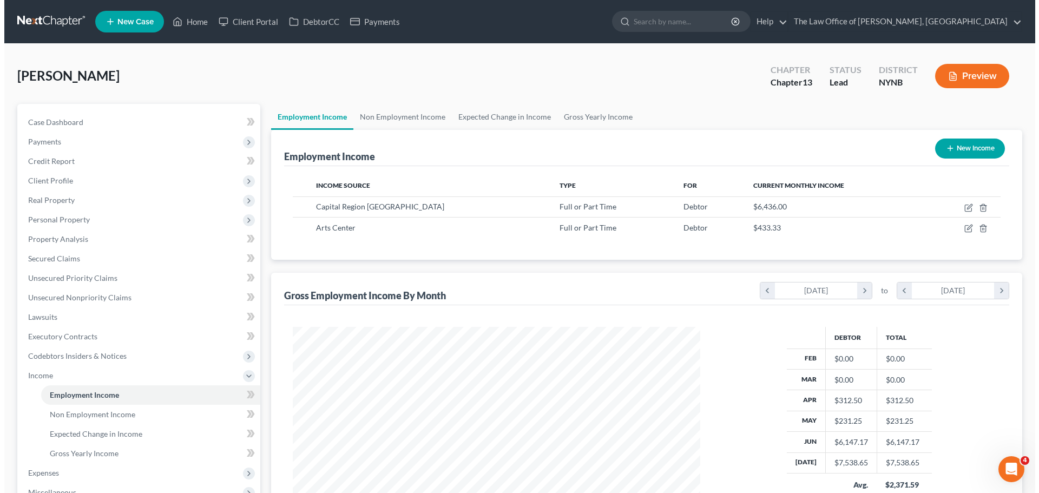
scroll to position [540950, 540727]
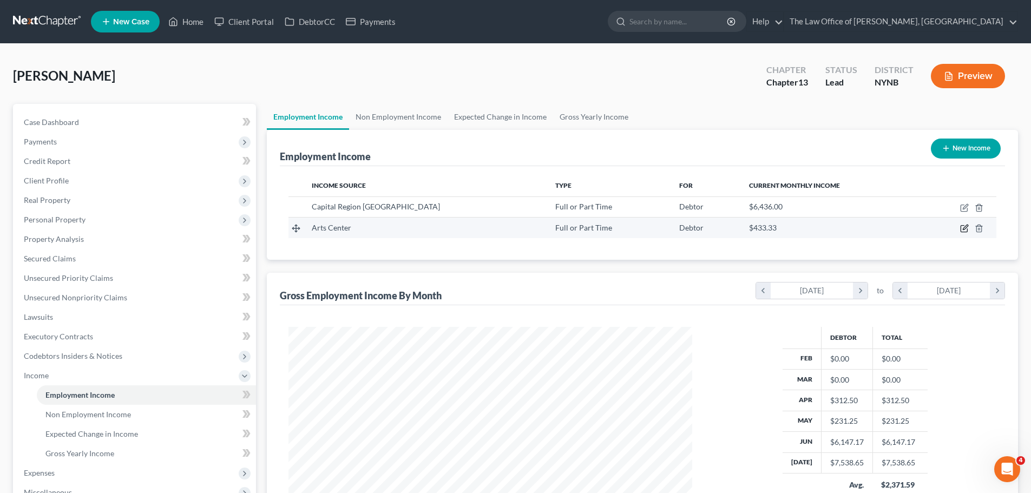
click at [965, 227] on icon "button" at bounding box center [965, 227] width 5 height 5
select select "0"
select select "35"
select select "3"
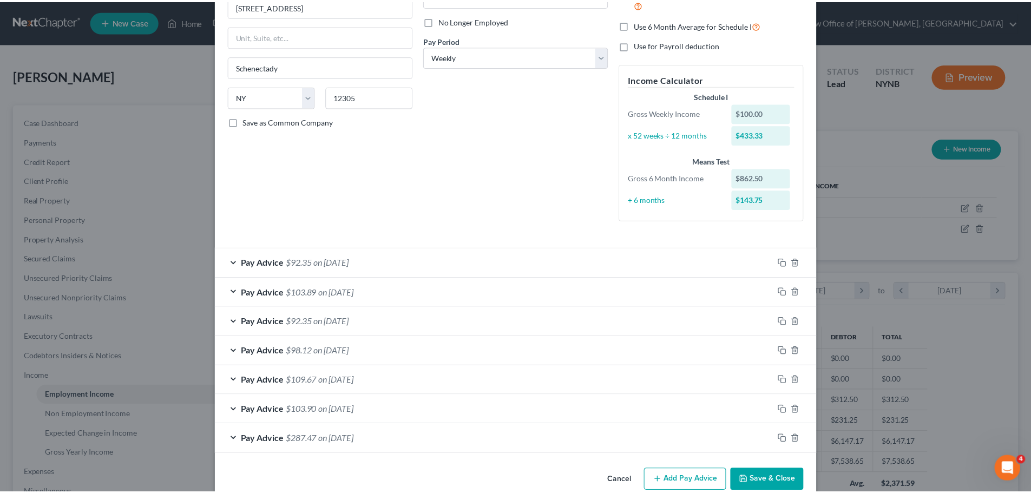
scroll to position [157, 0]
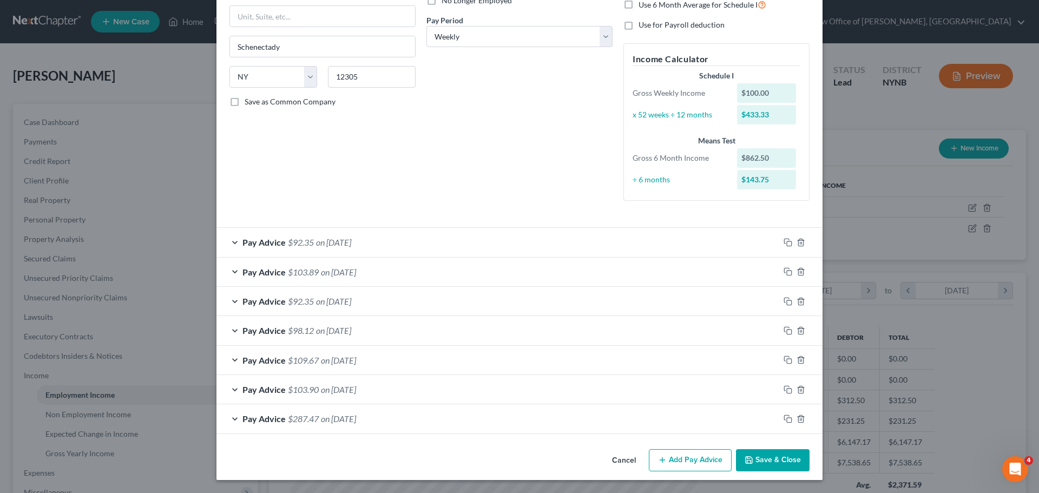
drag, startPoint x: 775, startPoint y: 463, endPoint x: 766, endPoint y: 460, distance: 10.3
click at [773, 461] on button "Save & Close" at bounding box center [773, 460] width 74 height 23
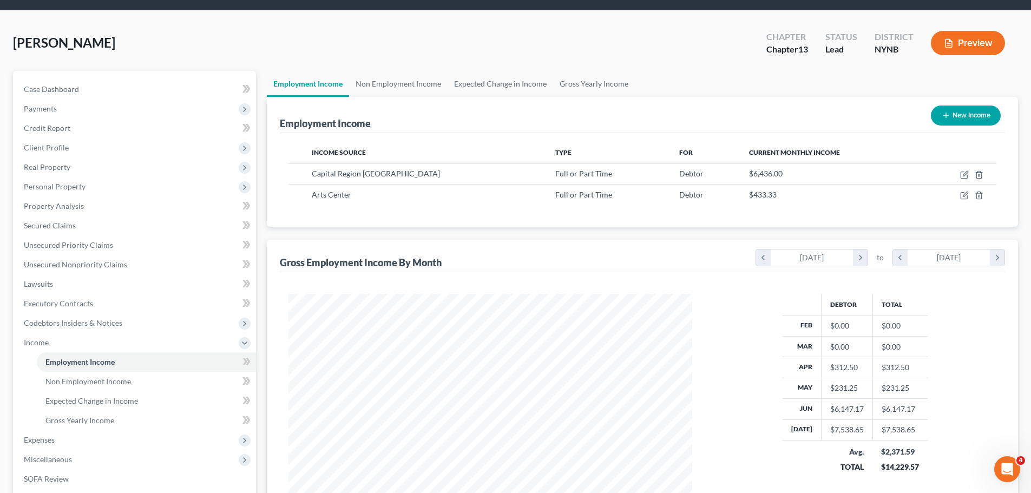
scroll to position [199, 0]
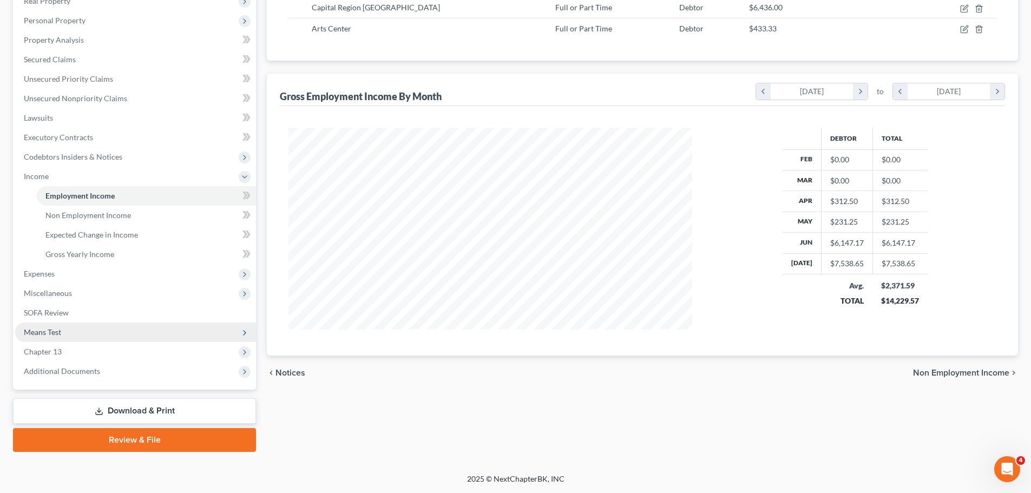
click at [57, 335] on span "Means Test" at bounding box center [42, 331] width 37 height 9
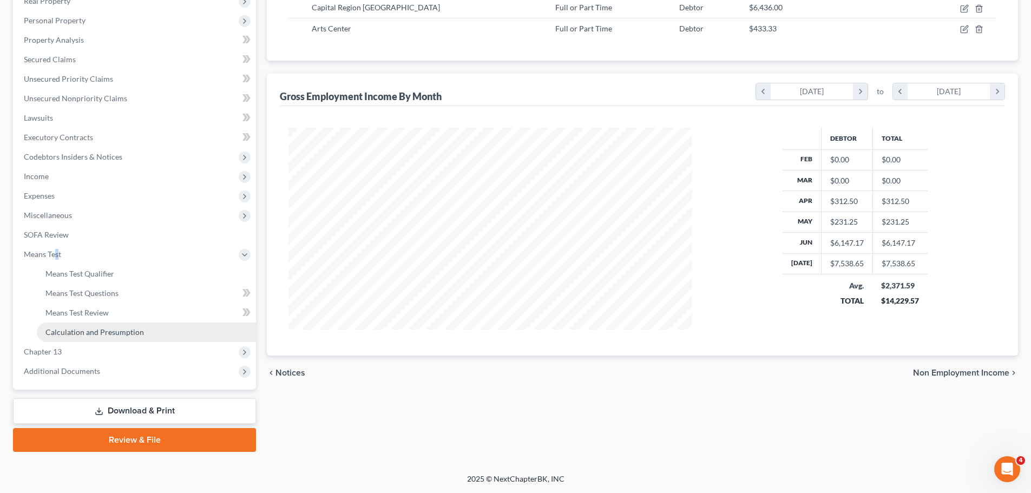
click at [104, 330] on span "Calculation and Presumption" at bounding box center [94, 331] width 98 height 9
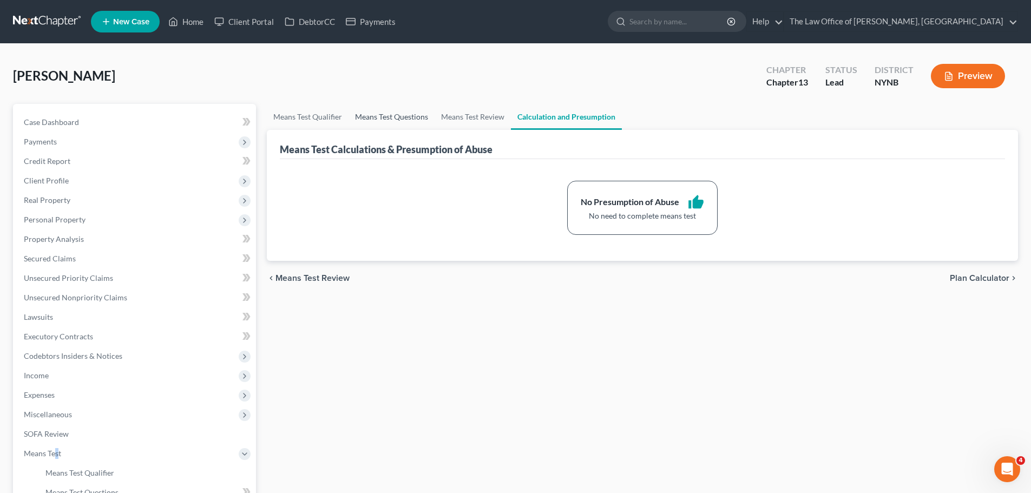
click at [379, 114] on link "Means Test Questions" at bounding box center [392, 117] width 86 height 26
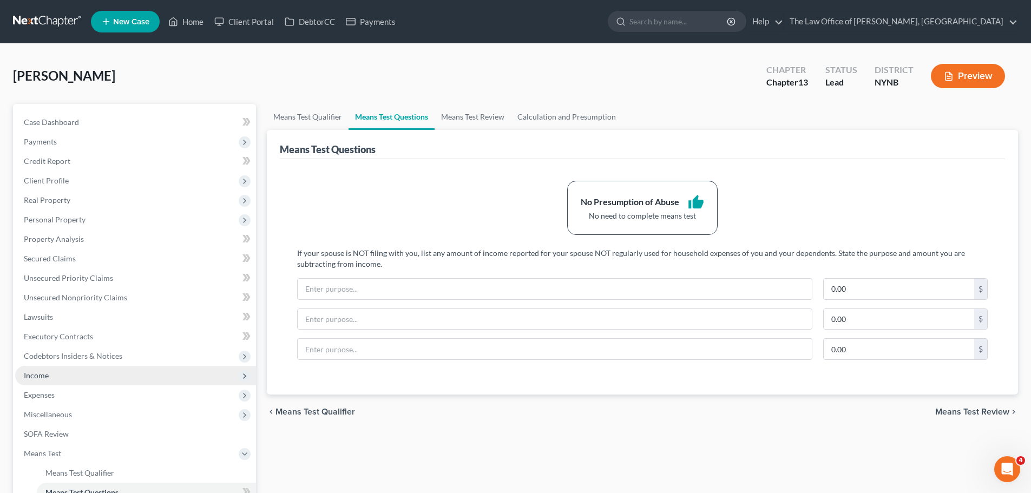
click at [45, 378] on span "Income" at bounding box center [36, 375] width 25 height 9
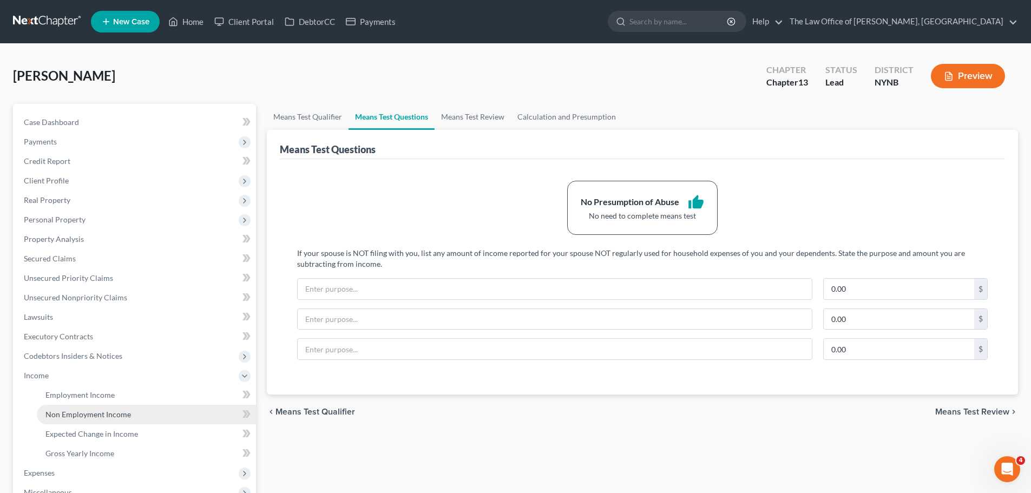
click at [56, 411] on span "Non Employment Income" at bounding box center [88, 414] width 86 height 9
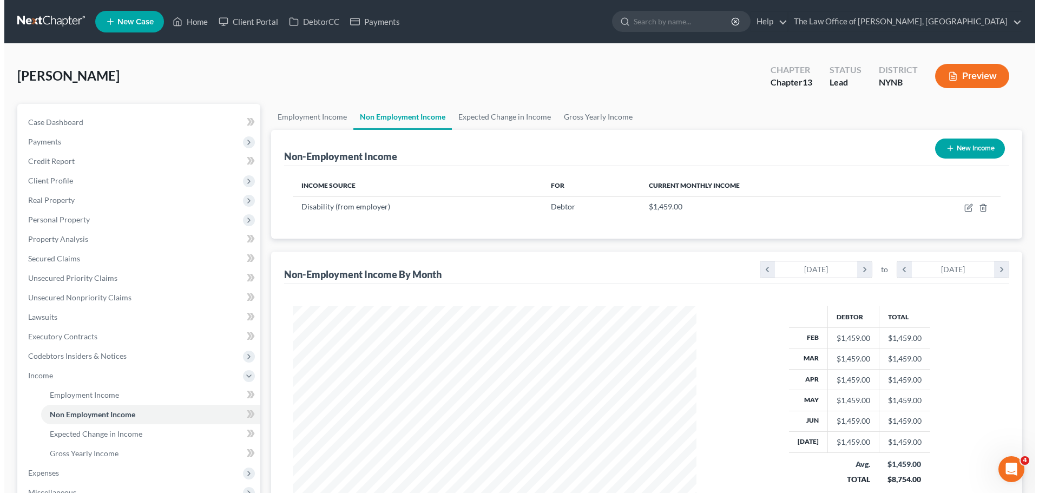
scroll to position [202, 425]
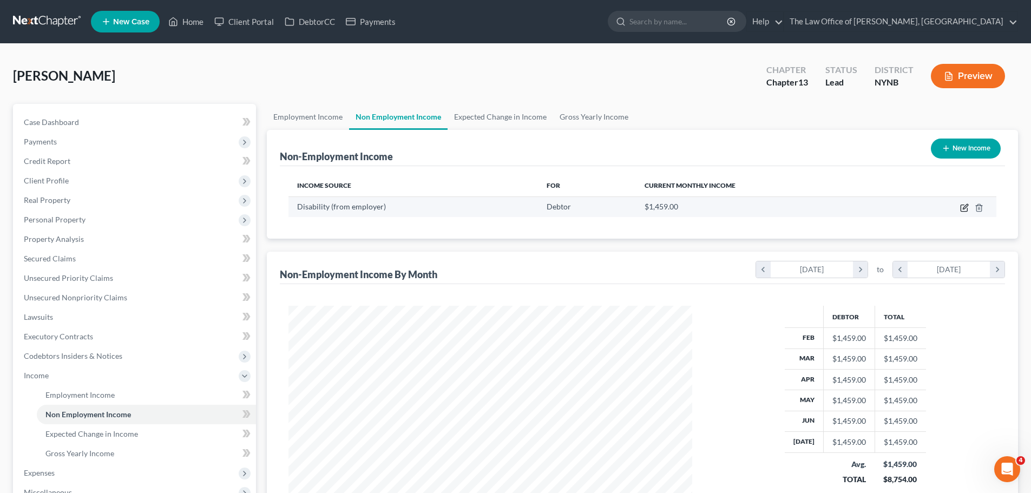
click at [963, 205] on icon "button" at bounding box center [964, 208] width 6 height 6
select select "1"
select select "0"
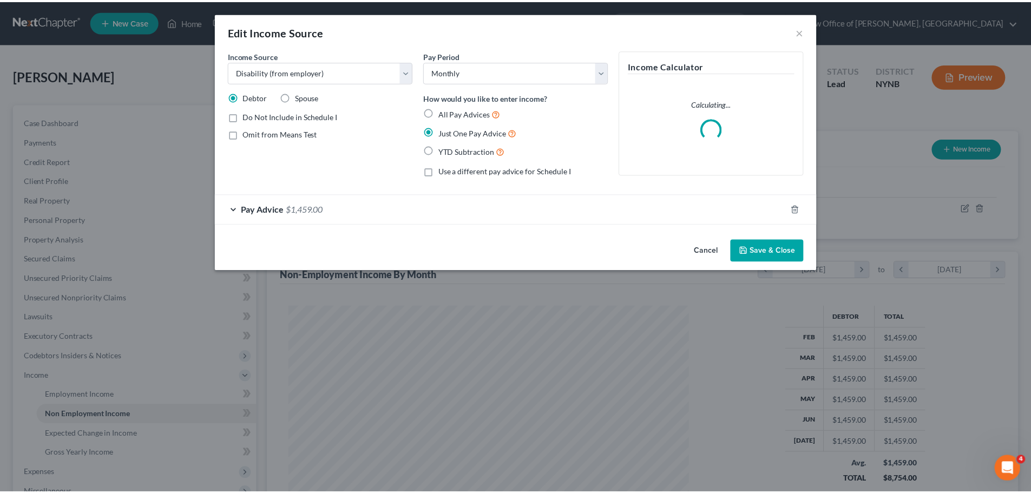
scroll to position [203, 429]
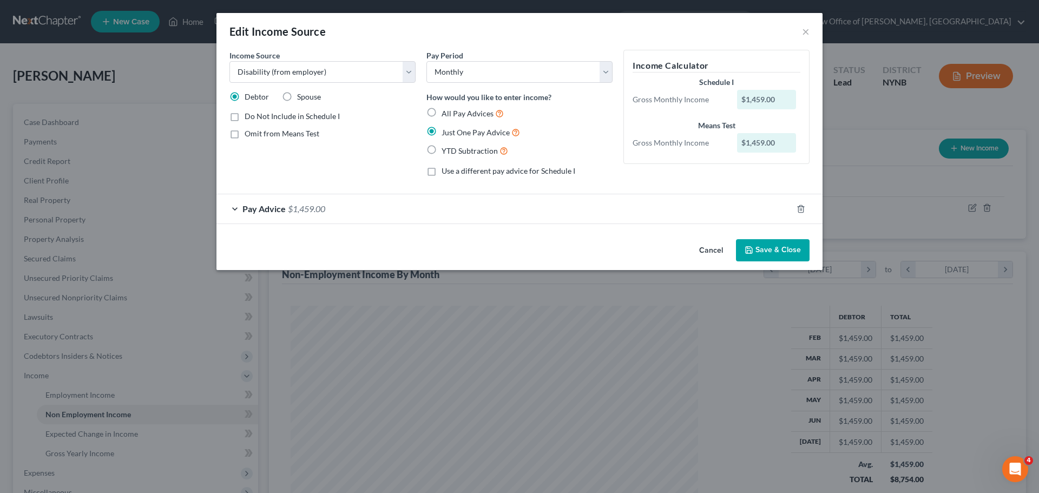
click at [780, 251] on button "Save & Close" at bounding box center [773, 250] width 74 height 23
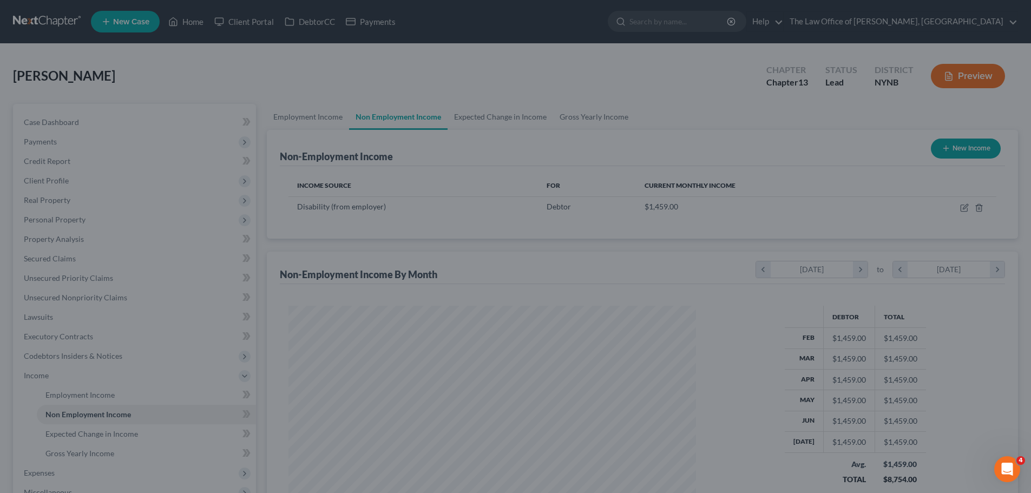
scroll to position [540950, 540727]
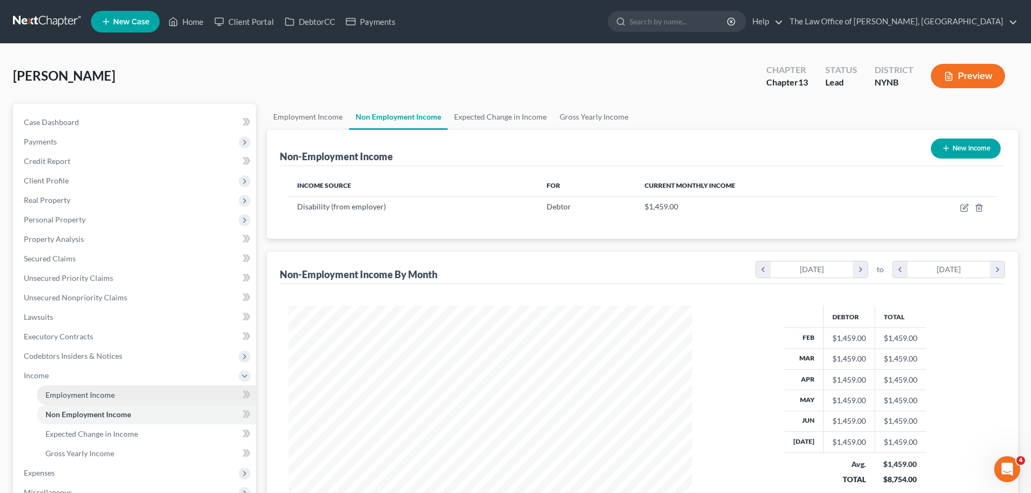
click at [84, 399] on link "Employment Income" at bounding box center [146, 394] width 219 height 19
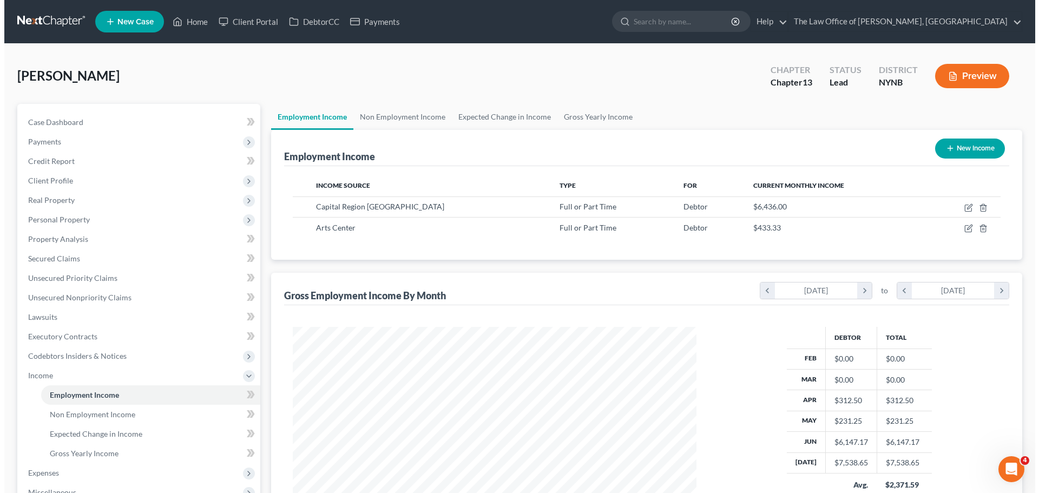
scroll to position [202, 425]
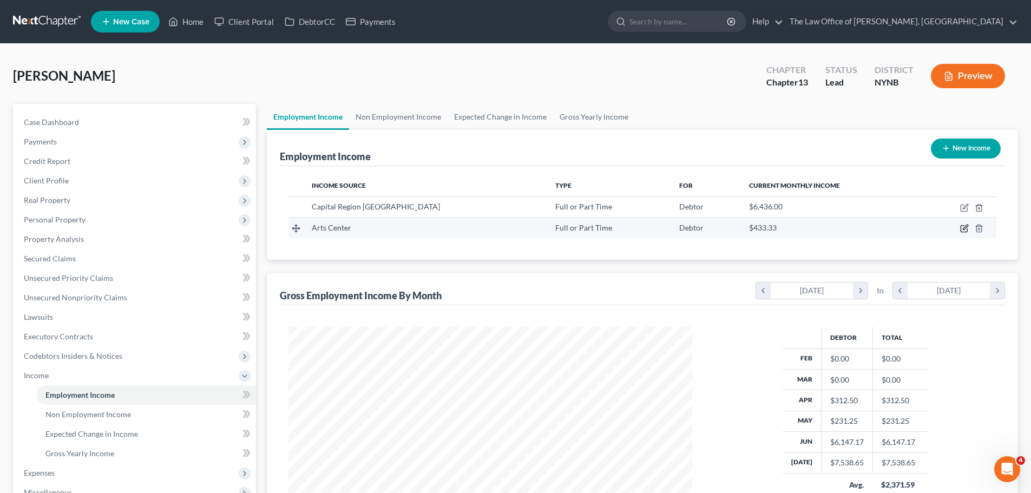
click at [964, 228] on icon "button" at bounding box center [964, 228] width 9 height 9
select select "0"
select select "35"
select select "3"
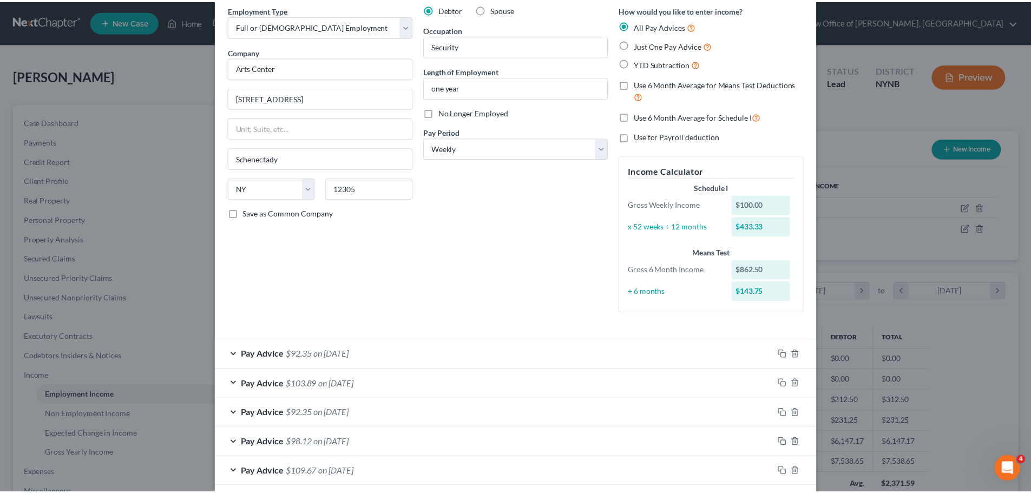
scroll to position [157, 0]
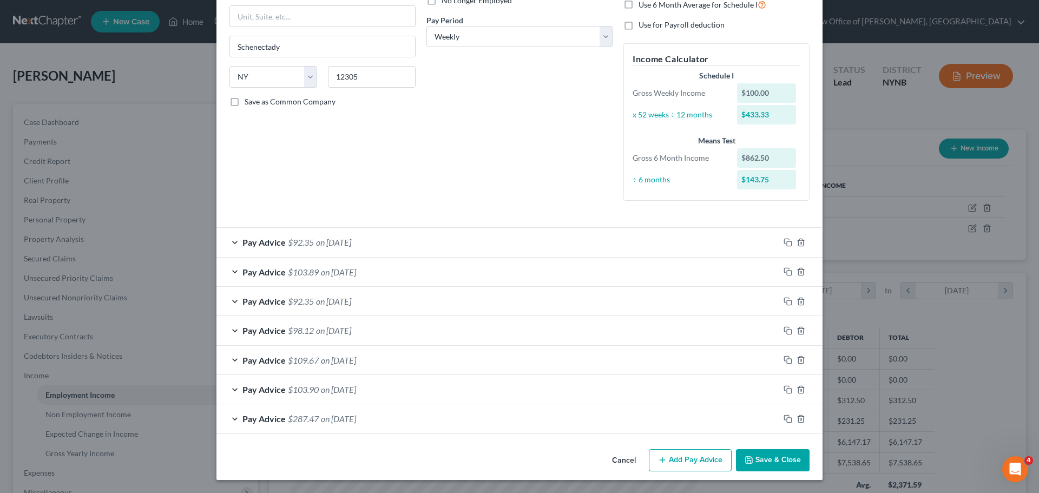
click at [752, 461] on button "Save & Close" at bounding box center [773, 460] width 74 height 23
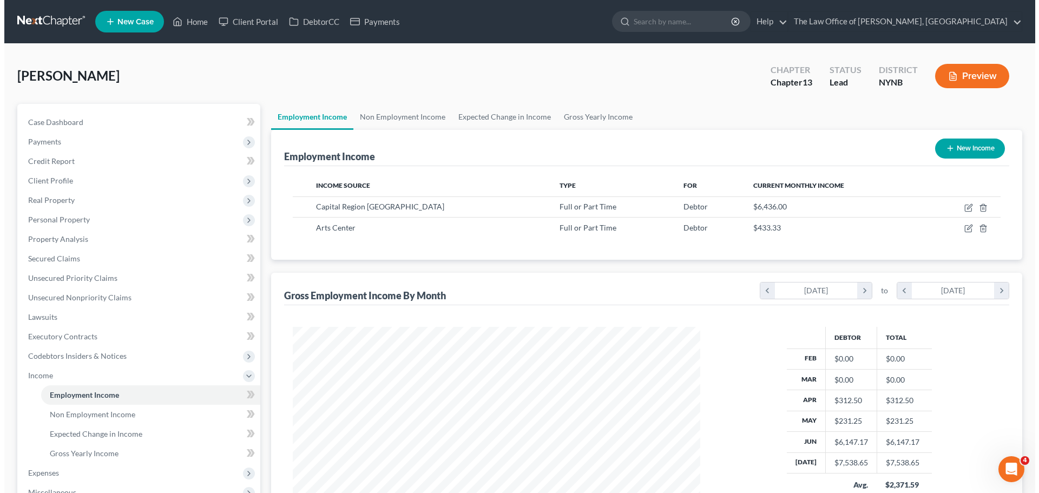
scroll to position [540950, 540727]
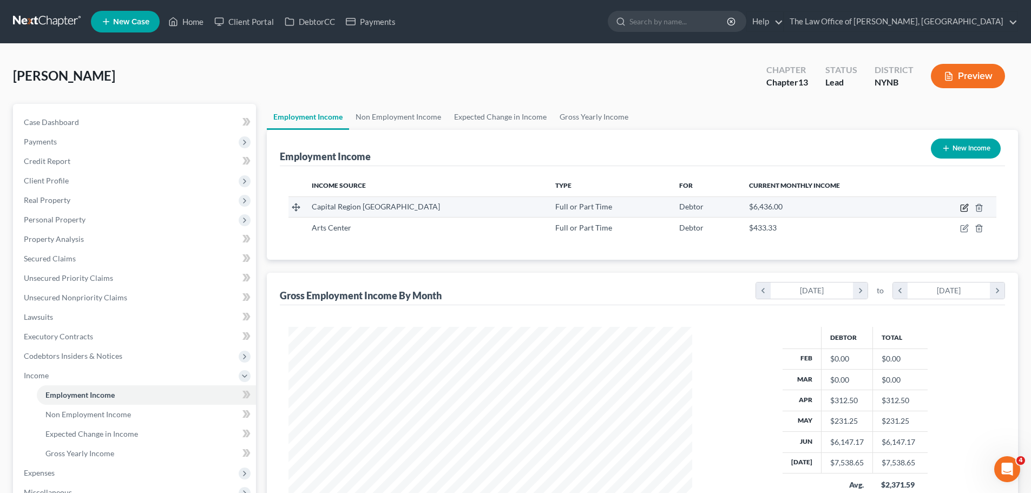
click at [964, 208] on icon "button" at bounding box center [964, 207] width 9 height 9
select select "0"
select select "35"
select select "3"
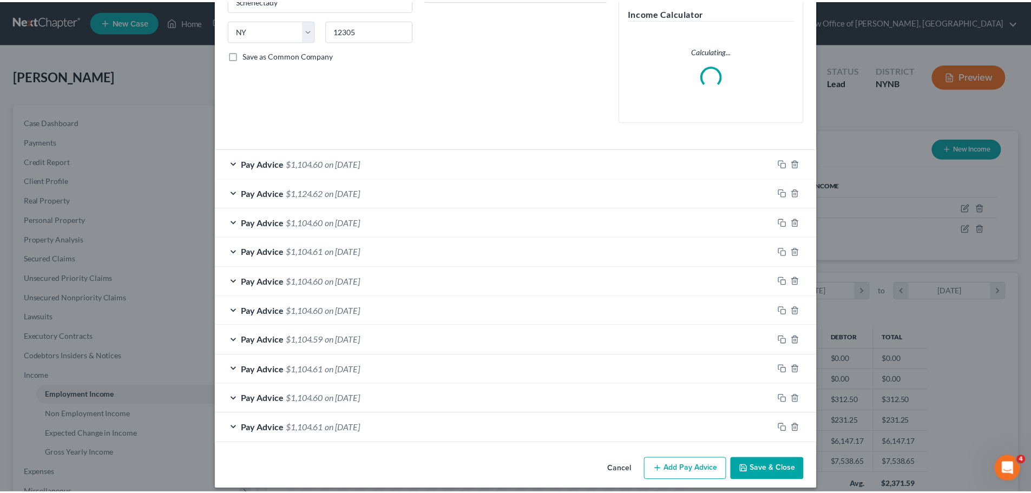
scroll to position [213, 0]
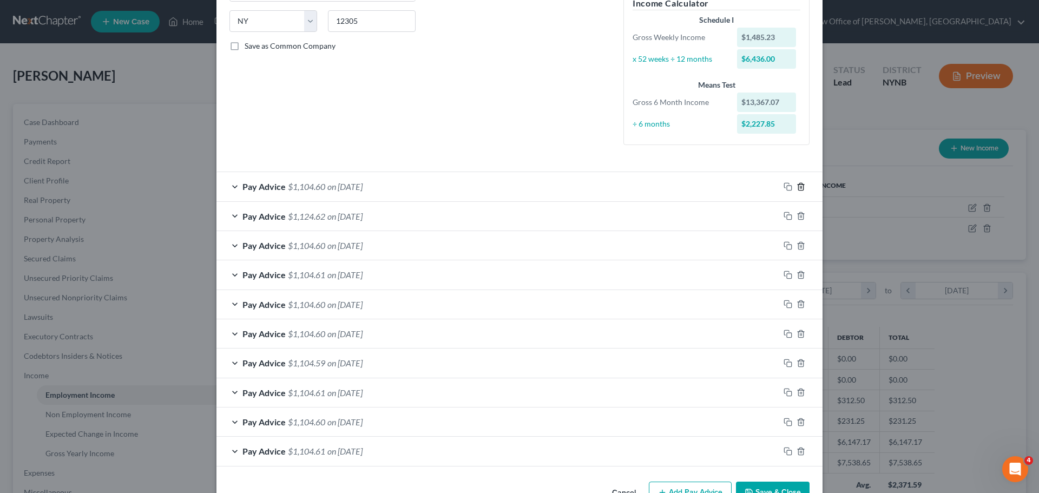
click at [798, 187] on icon "button" at bounding box center [800, 186] width 5 height 7
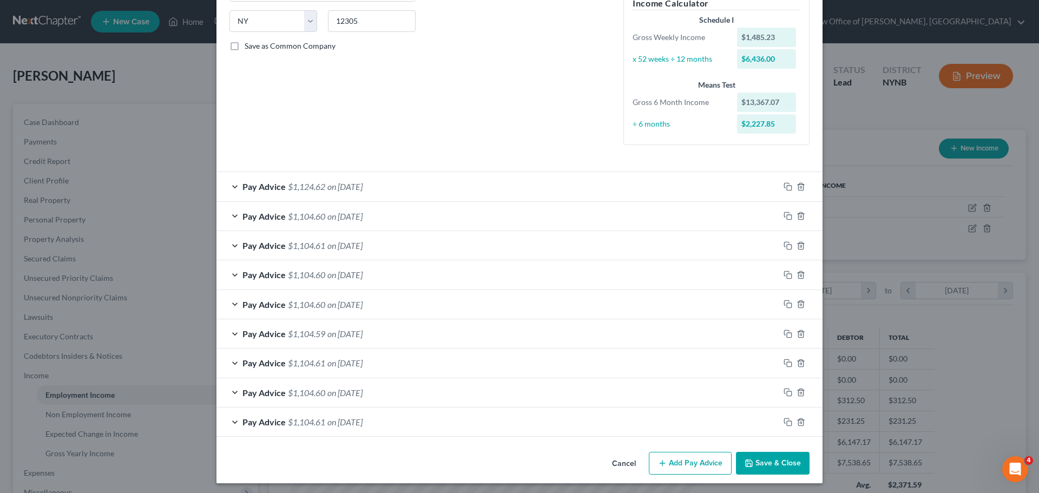
click at [759, 464] on button "Save & Close" at bounding box center [773, 463] width 74 height 23
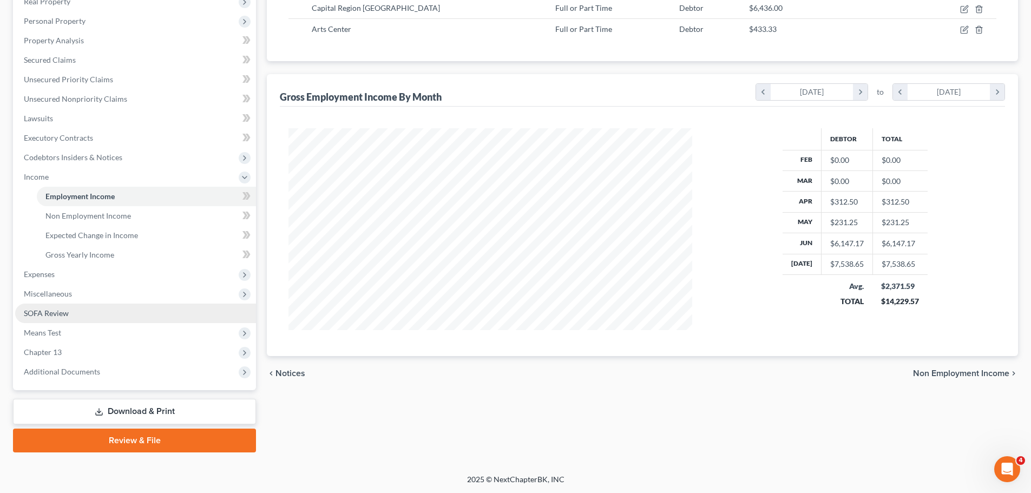
scroll to position [199, 0]
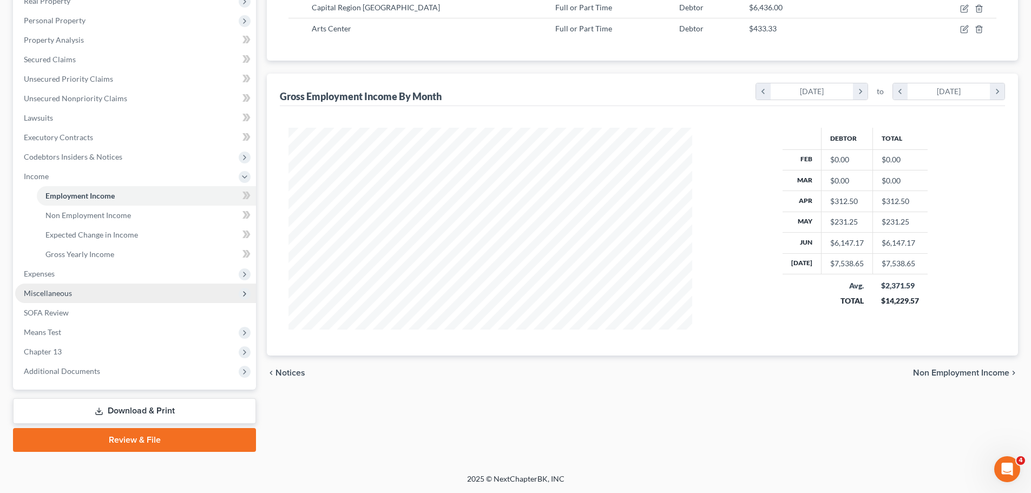
click at [61, 295] on span "Miscellaneous" at bounding box center [48, 292] width 48 height 9
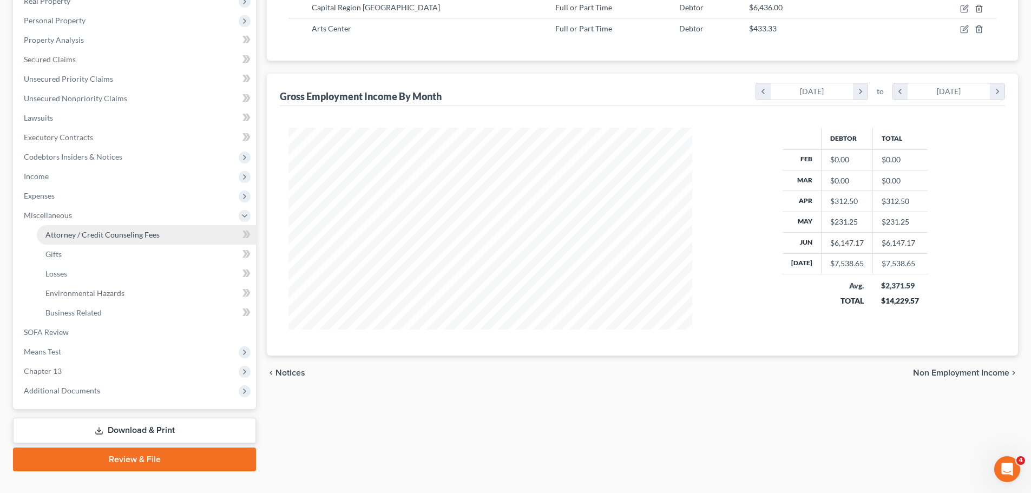
click at [100, 241] on link "Attorney / Credit Counseling Fees" at bounding box center [146, 234] width 219 height 19
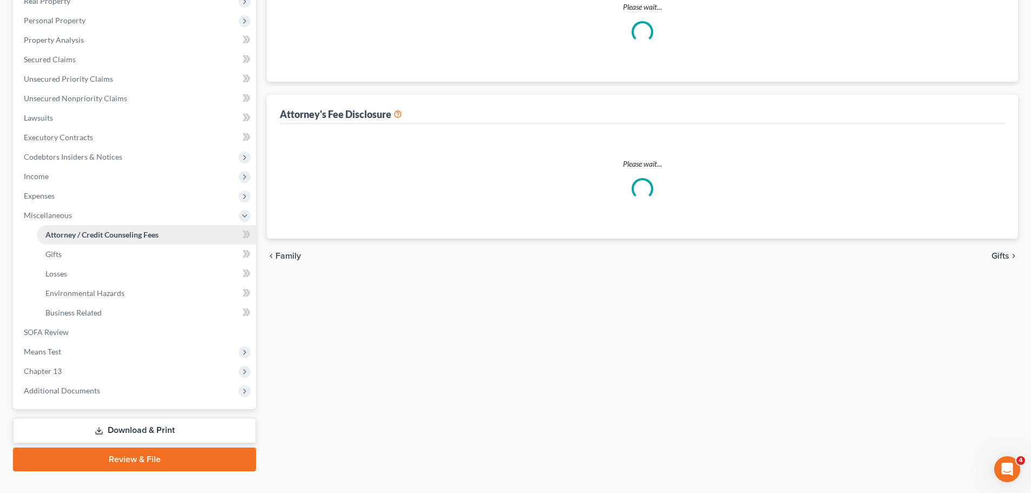
scroll to position [58, 0]
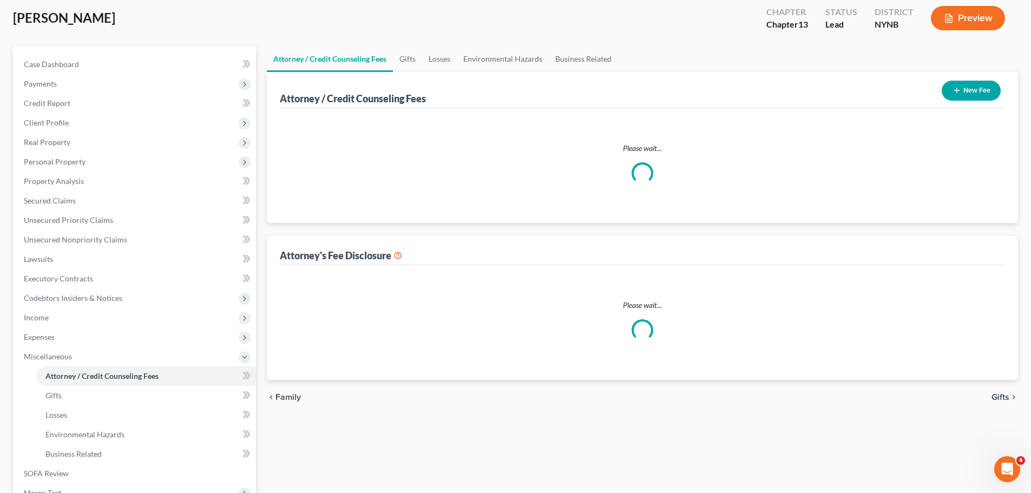
select select "1"
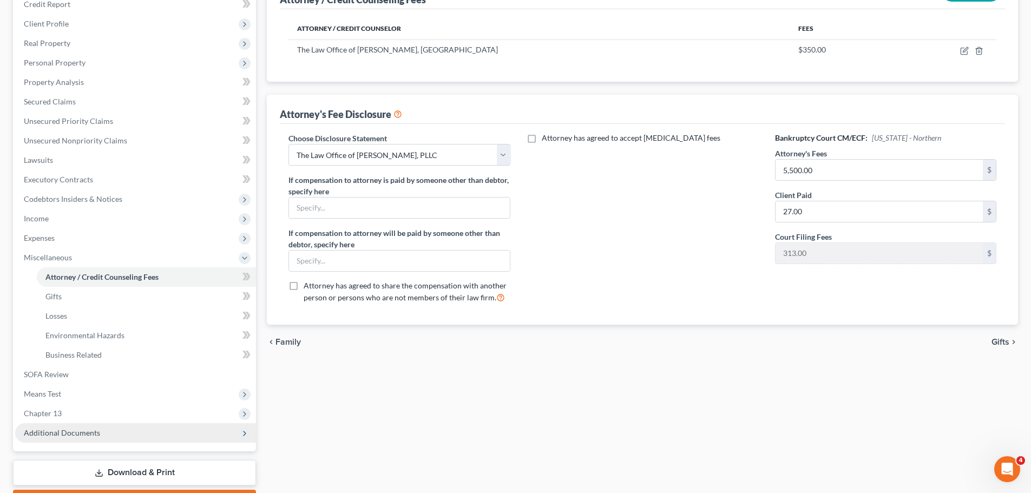
scroll to position [162, 0]
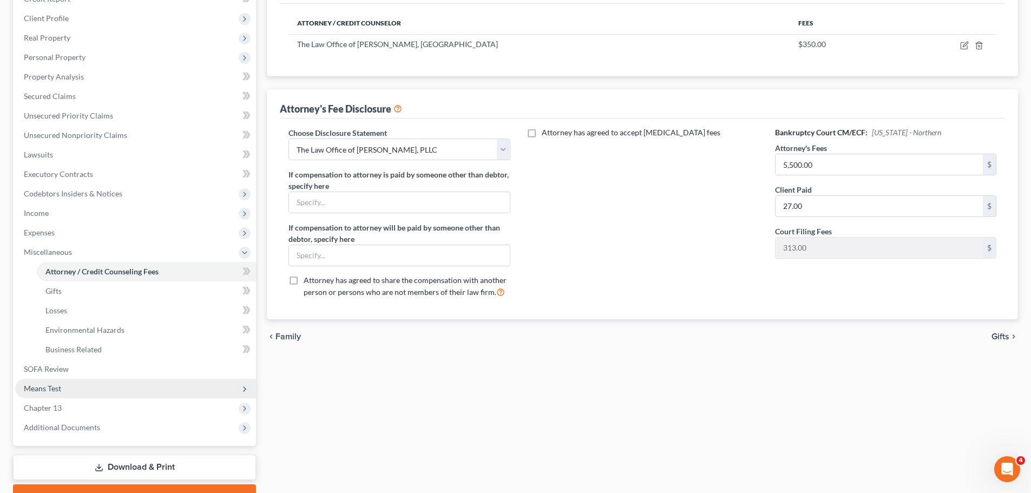
click at [85, 387] on span "Means Test" at bounding box center [135, 388] width 241 height 19
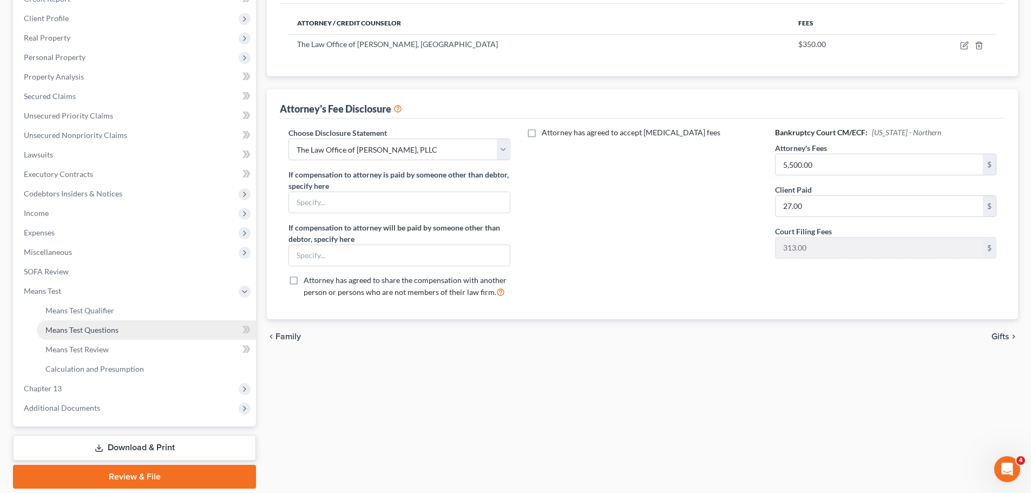
click at [102, 330] on span "Means Test Questions" at bounding box center [81, 329] width 73 height 9
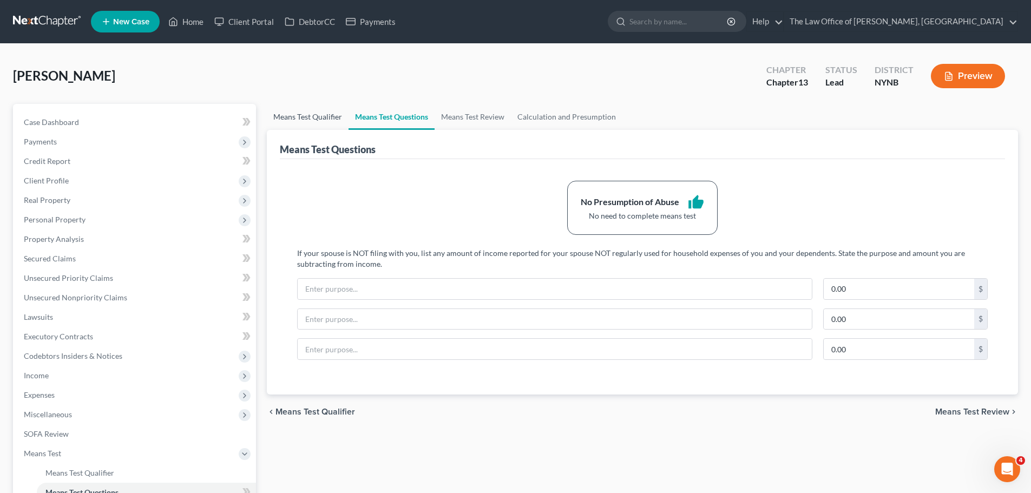
click at [332, 123] on link "Means Test Qualifier" at bounding box center [308, 117] width 82 height 26
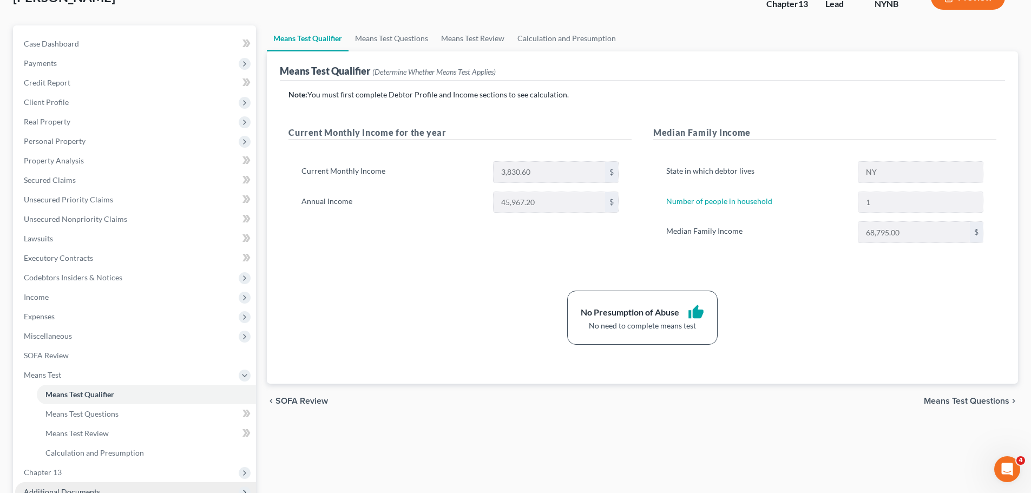
scroll to position [199, 0]
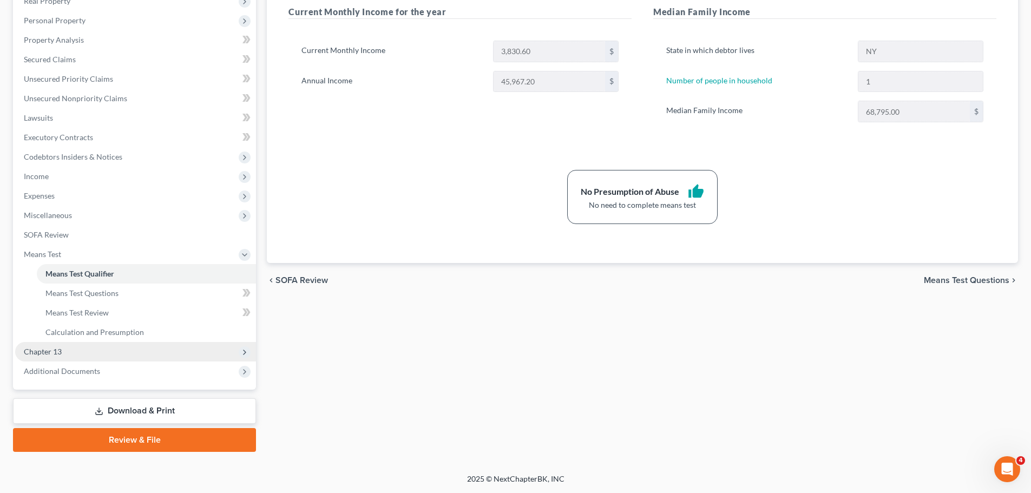
click at [63, 354] on span "Chapter 13" at bounding box center [135, 351] width 241 height 19
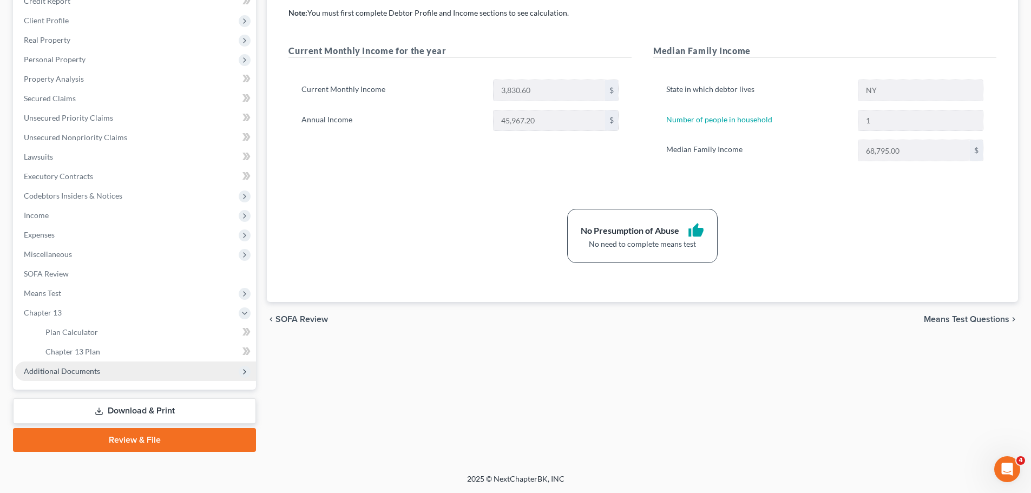
scroll to position [160, 0]
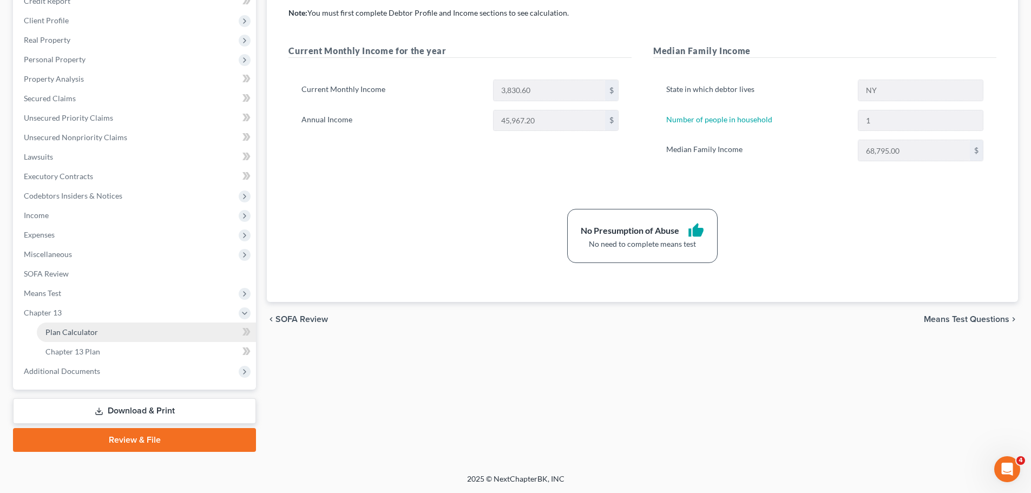
click at [91, 338] on link "Plan Calculator" at bounding box center [146, 332] width 219 height 19
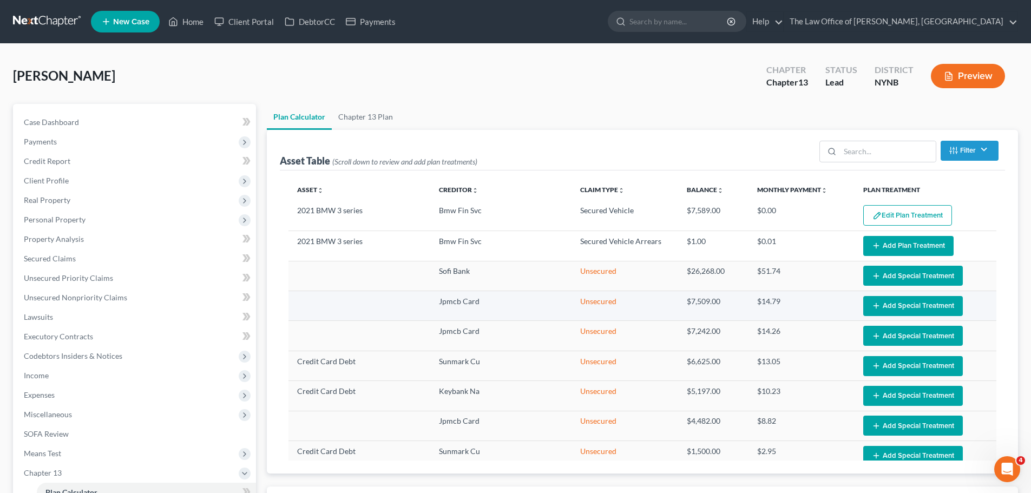
select select "59"
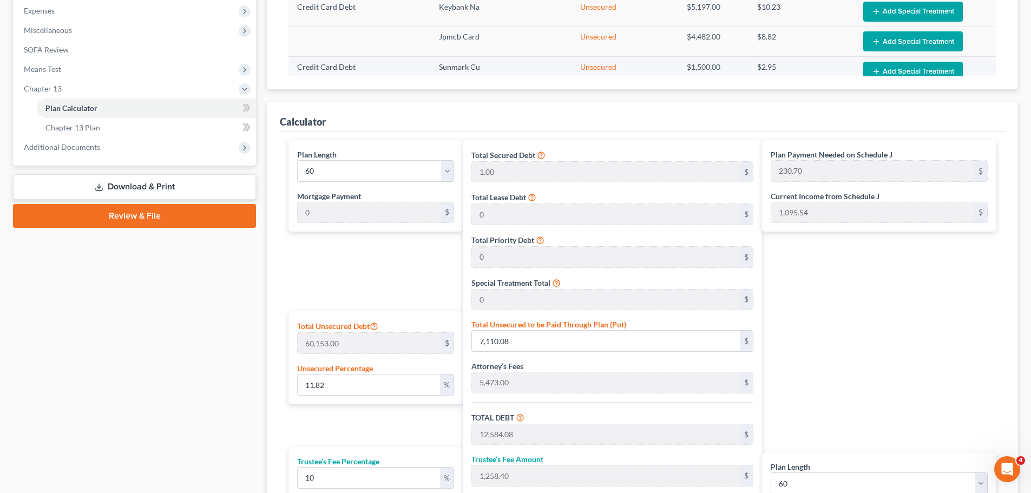
scroll to position [216, 0]
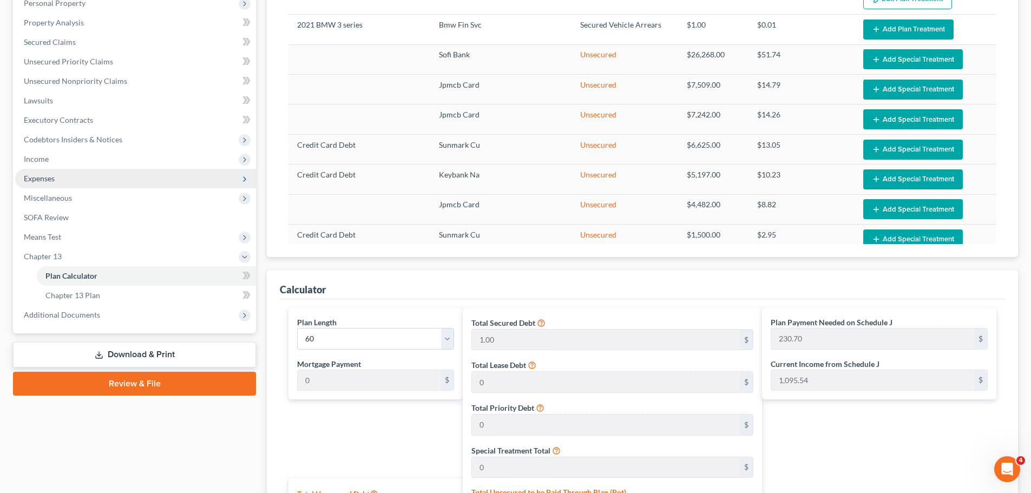
click at [52, 183] on span "Expenses" at bounding box center [135, 178] width 241 height 19
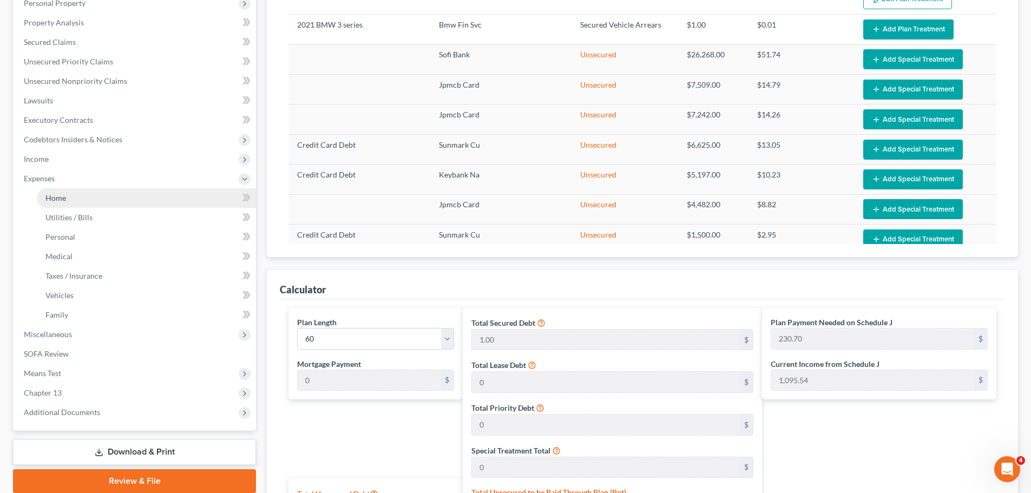
click at [78, 199] on link "Home" at bounding box center [146, 197] width 219 height 19
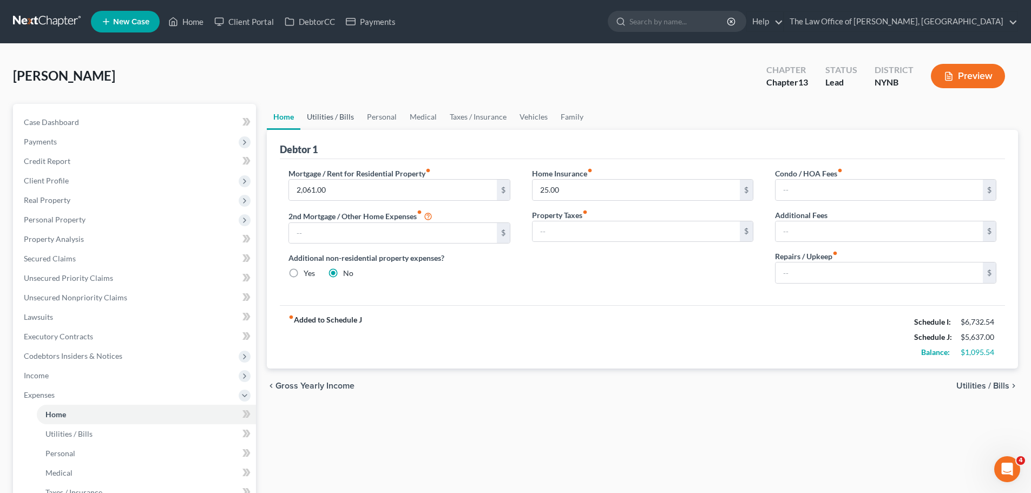
click at [343, 118] on link "Utilities / Bills" at bounding box center [330, 117] width 60 height 26
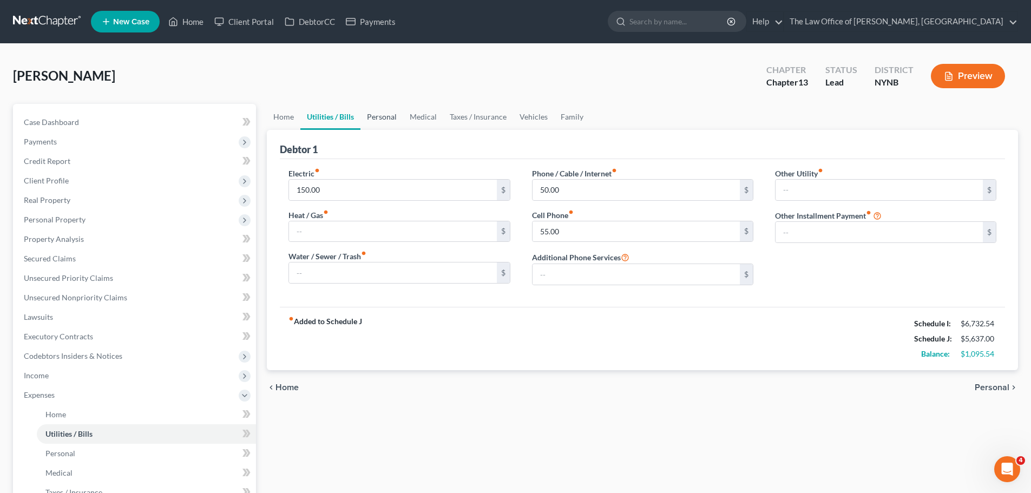
click at [386, 120] on link "Personal" at bounding box center [381, 117] width 43 height 26
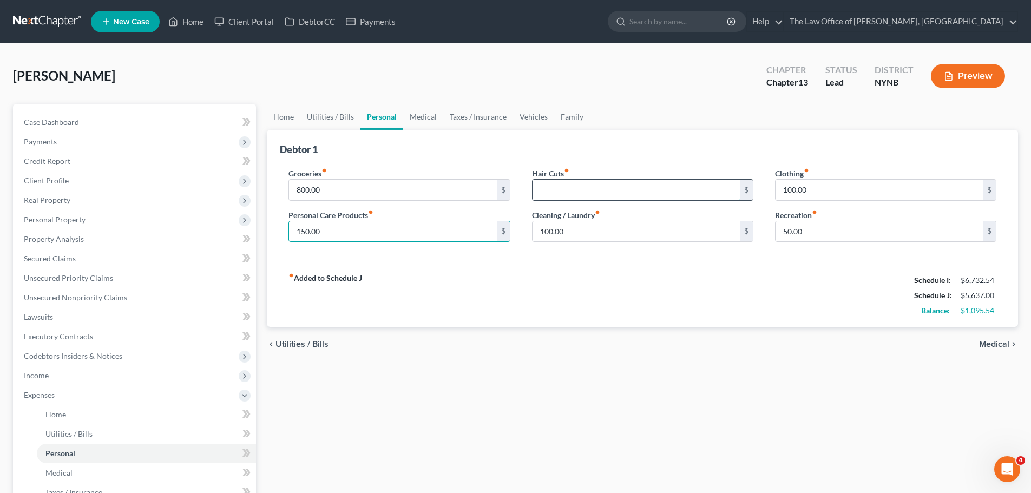
click at [621, 193] on input "text" at bounding box center [635, 190] width 207 height 21
type input "50"
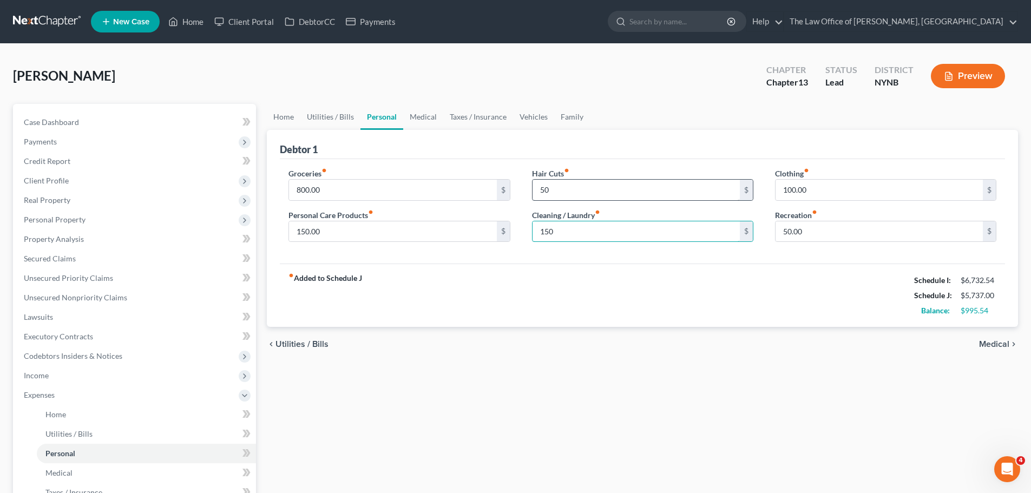
type input "150"
type input "0"
type input "150"
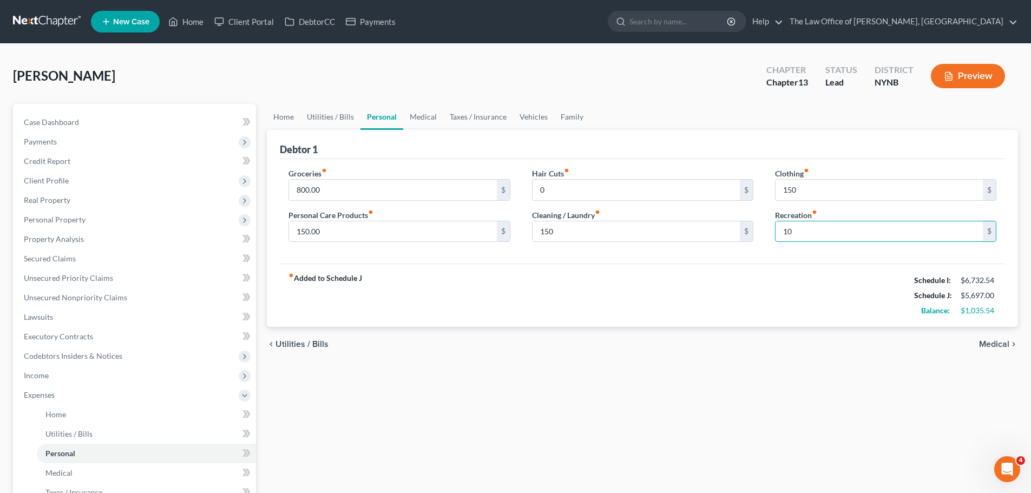
type input "1"
type input "50"
type input "1,000"
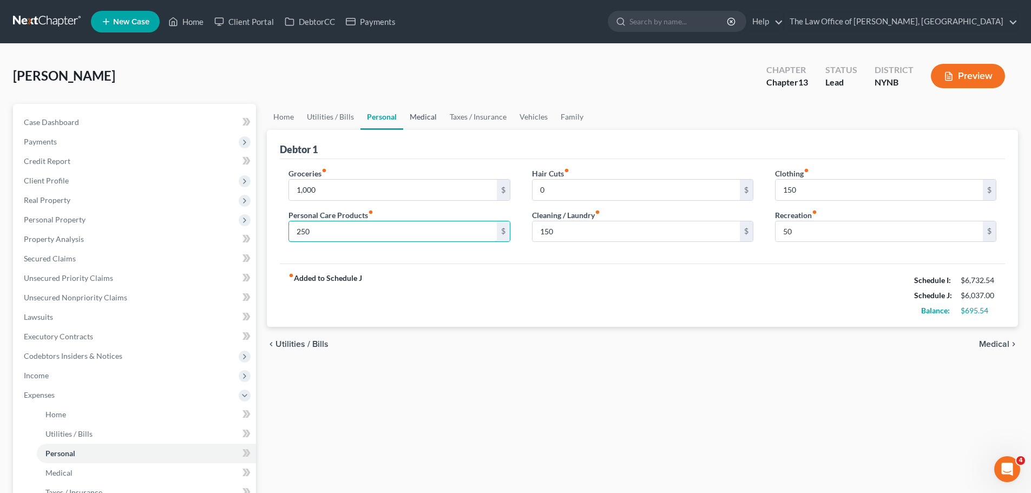
type input "250"
drag, startPoint x: 430, startPoint y: 121, endPoint x: 424, endPoint y: 126, distance: 7.4
click at [430, 121] on link "Medical" at bounding box center [423, 117] width 40 height 26
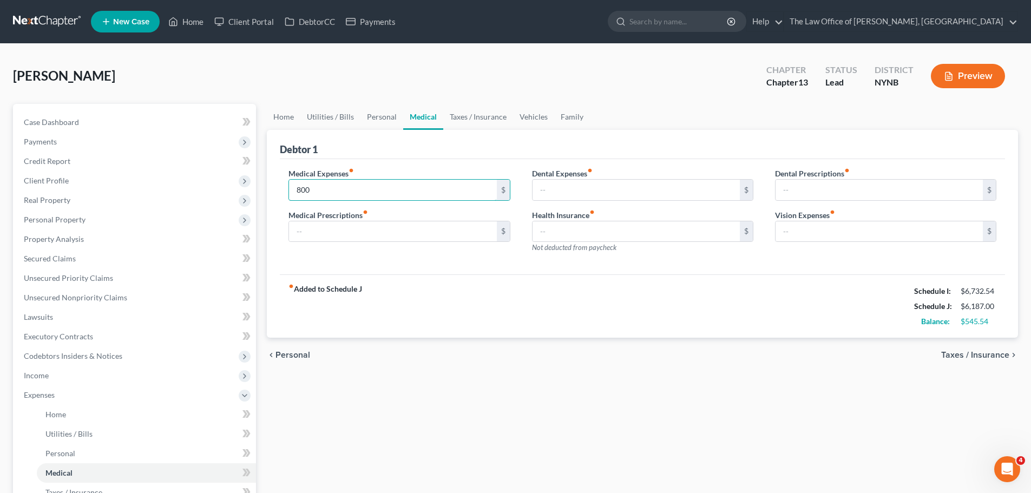
type input "800"
click at [464, 299] on div "fiber_manual_record Added to Schedule J Schedule I: $6,732.54 Schedule J: $6,18…" at bounding box center [642, 305] width 725 height 63
click at [466, 120] on link "Taxes / Insurance" at bounding box center [478, 117] width 70 height 26
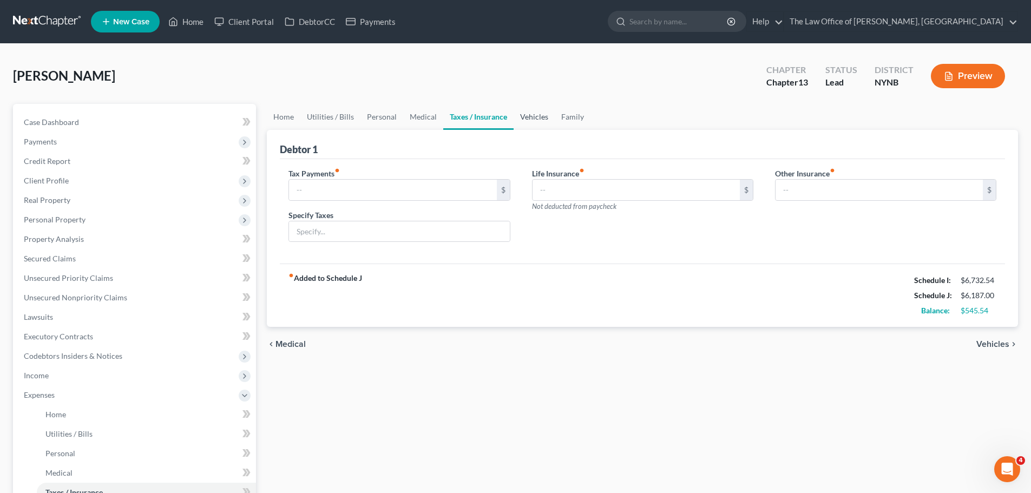
click at [523, 121] on link "Vehicles" at bounding box center [534, 117] width 41 height 26
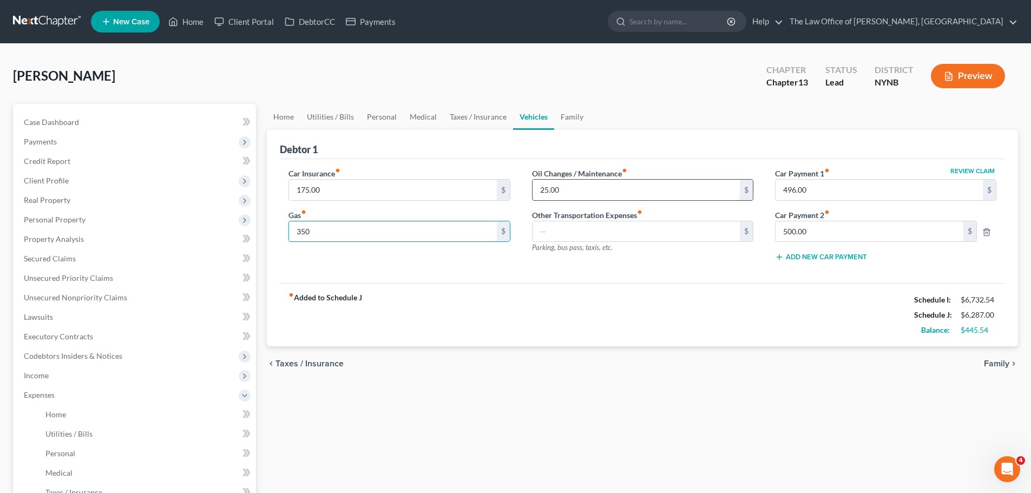
type input "350"
type input "100"
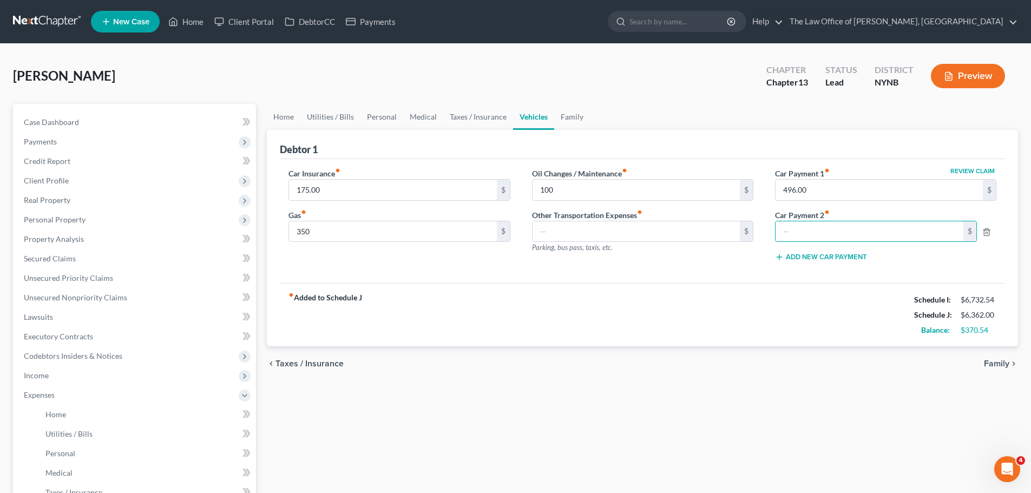
click at [754, 330] on div "fiber_manual_record Added to Schedule J Schedule I: $6,732.54 Schedule J: $6,36…" at bounding box center [642, 314] width 725 height 63
click at [384, 115] on link "Personal" at bounding box center [381, 117] width 43 height 26
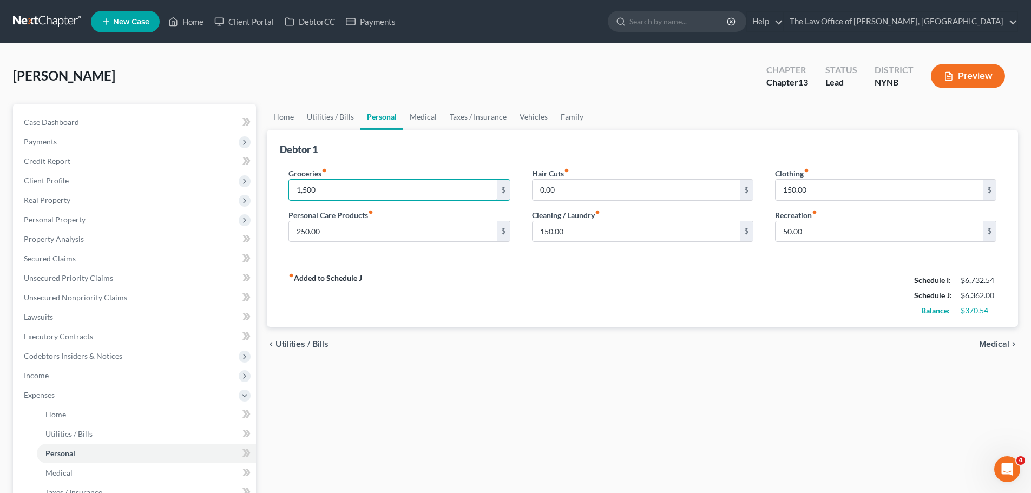
type input "1,500"
click at [640, 308] on div "fiber_manual_record Added to Schedule J Schedule I: $6,732.54 Schedule J: $6,36…" at bounding box center [642, 295] width 725 height 63
click at [327, 116] on link "Utilities / Bills" at bounding box center [330, 117] width 60 height 26
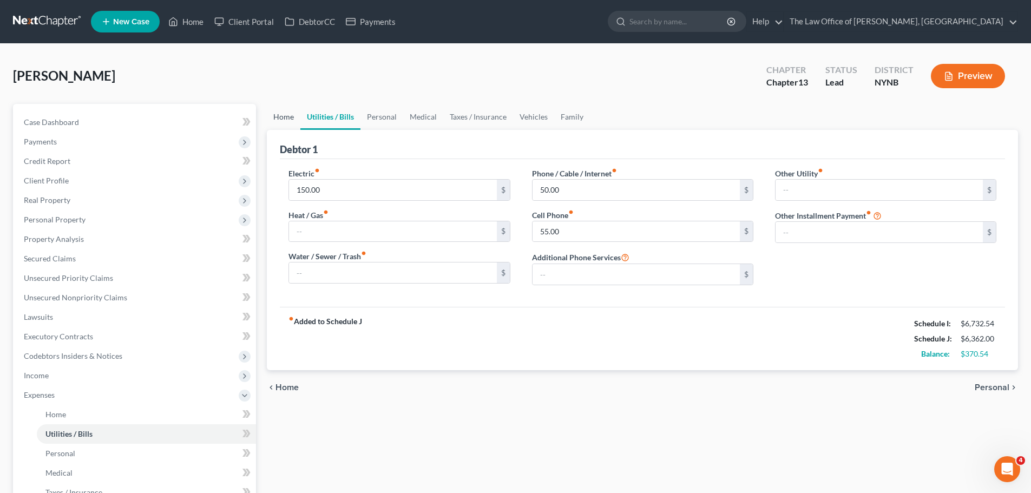
click at [285, 113] on link "Home" at bounding box center [284, 117] width 34 height 26
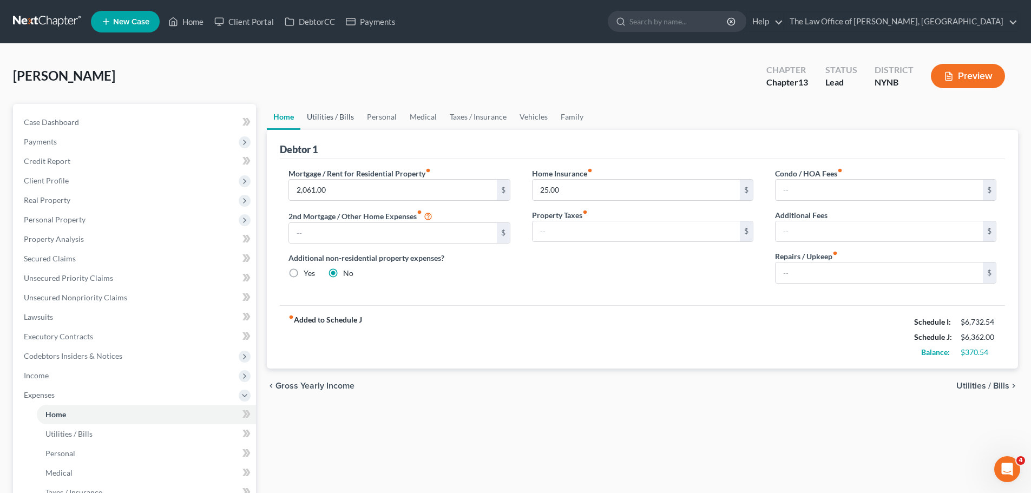
click at [331, 118] on link "Utilities / Bills" at bounding box center [330, 117] width 60 height 26
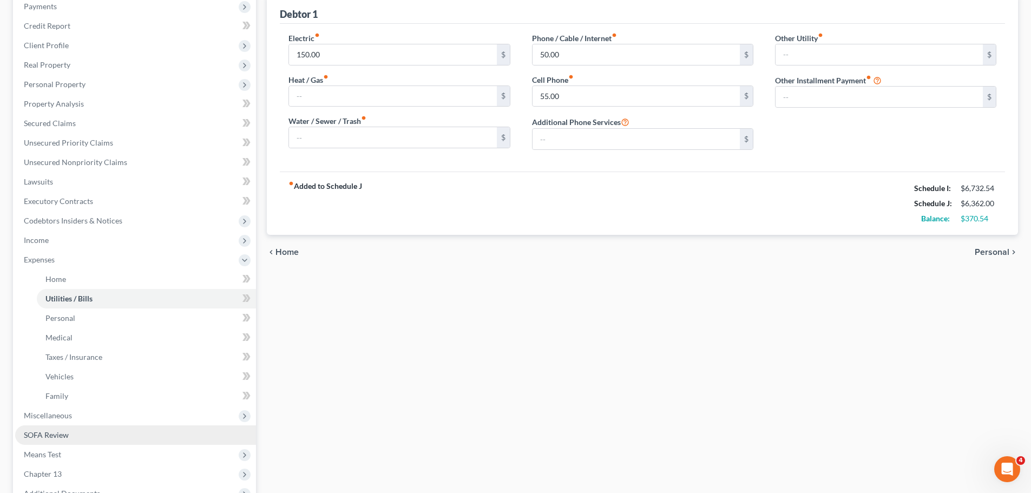
scroll to position [258, 0]
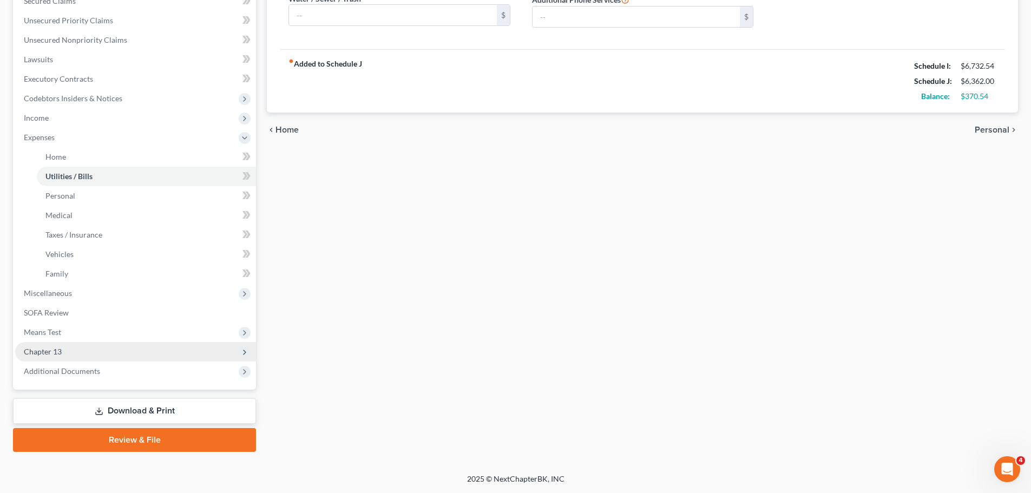
click at [51, 353] on span "Chapter 13" at bounding box center [43, 351] width 38 height 9
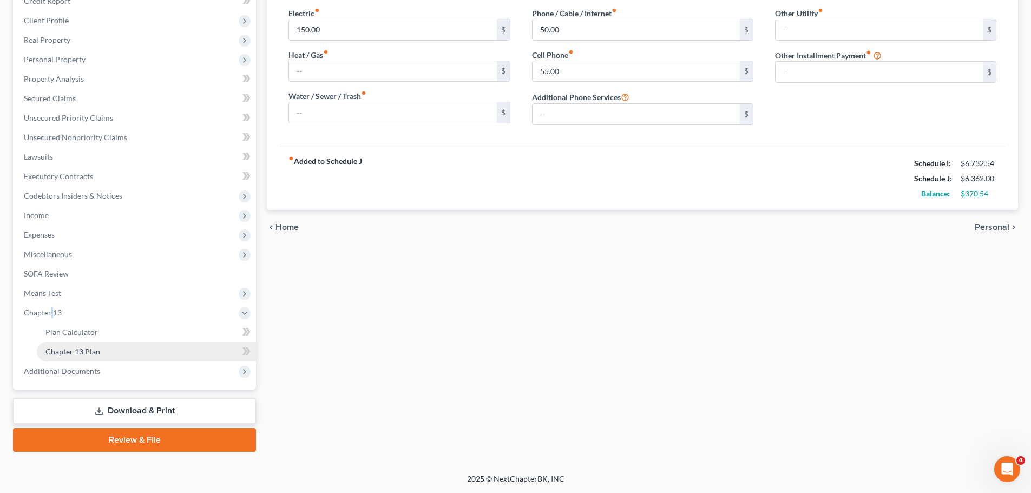
scroll to position [160, 0]
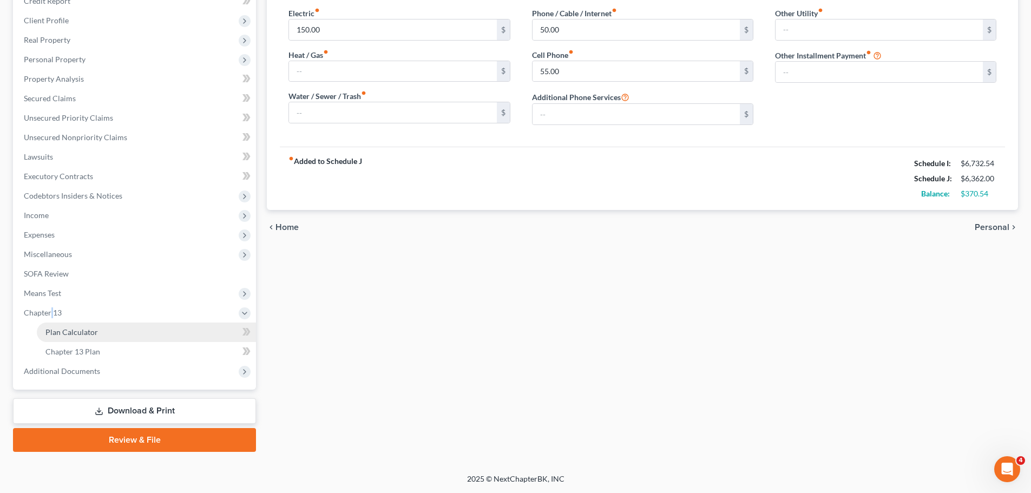
click at [63, 331] on span "Plan Calculator" at bounding box center [71, 331] width 52 height 9
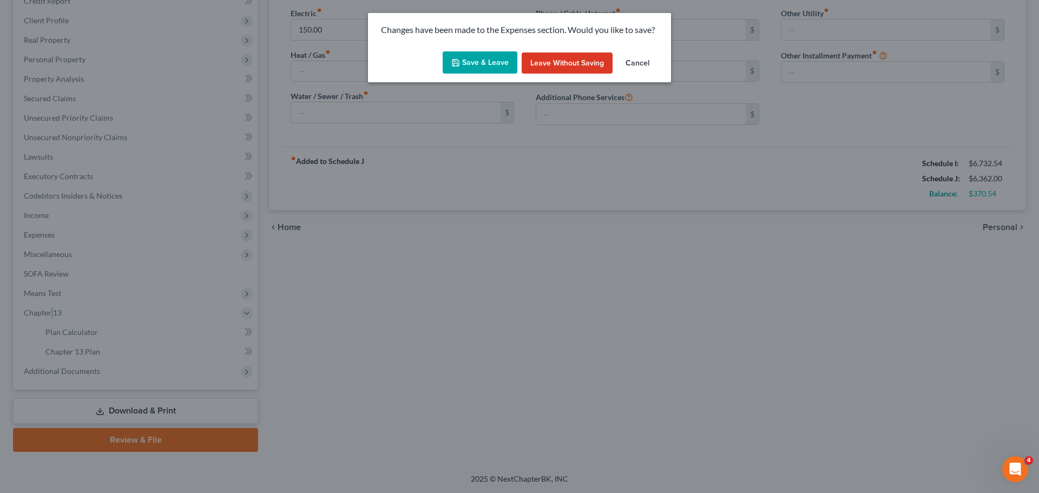
click at [494, 67] on button "Save & Leave" at bounding box center [480, 62] width 75 height 23
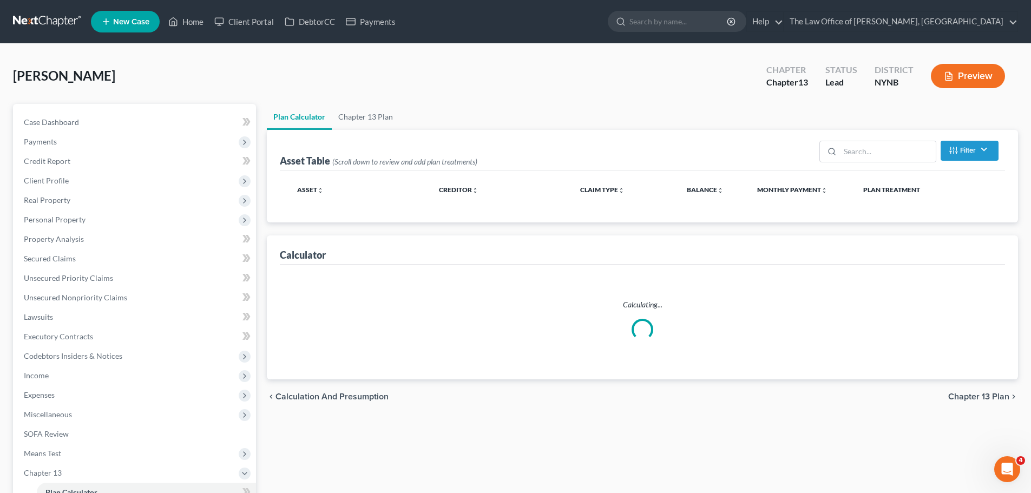
select select "59"
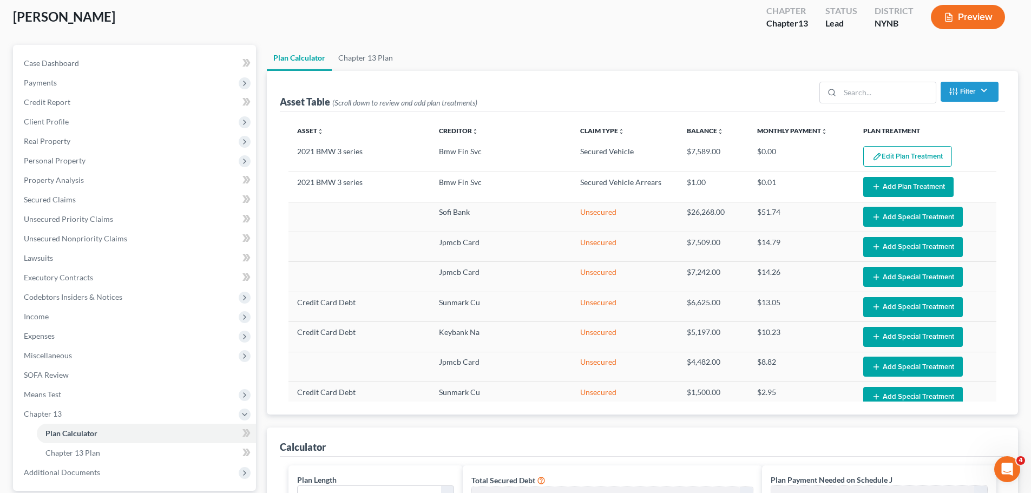
scroll to position [325, 0]
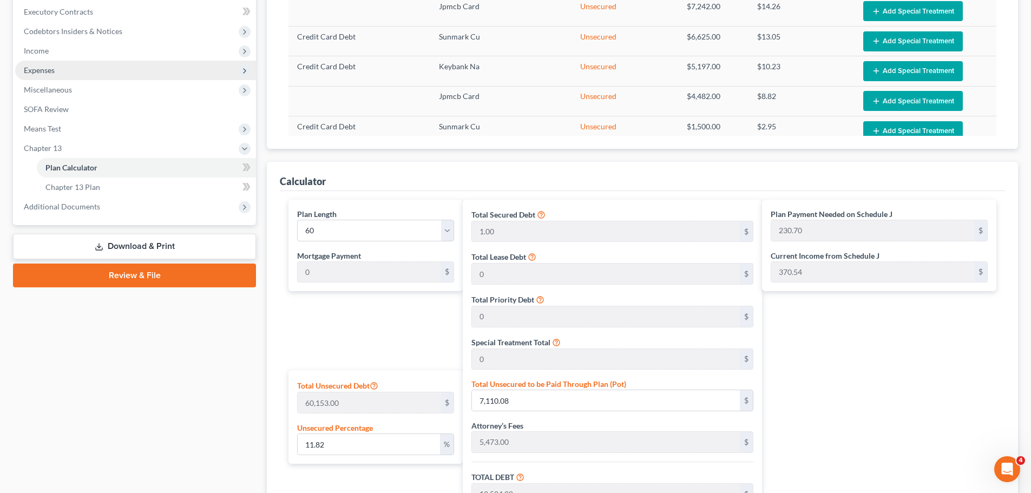
click at [64, 73] on span "Expenses" at bounding box center [135, 70] width 241 height 19
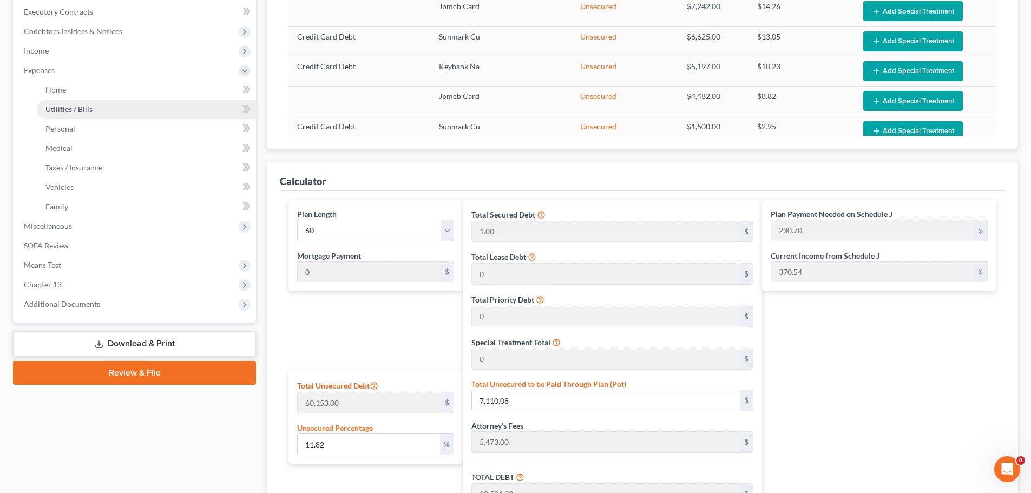
click at [63, 106] on span "Utilities / Bills" at bounding box center [68, 108] width 47 height 9
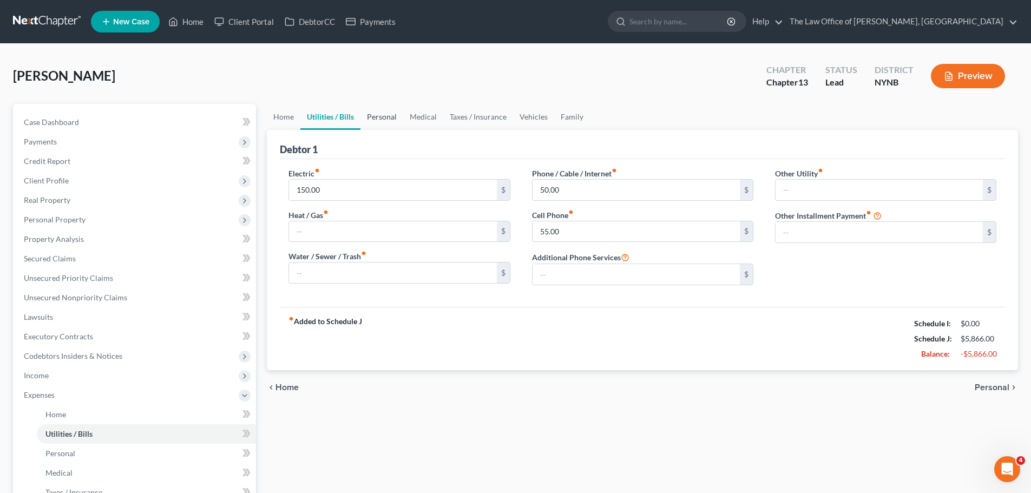
click at [384, 116] on link "Personal" at bounding box center [381, 117] width 43 height 26
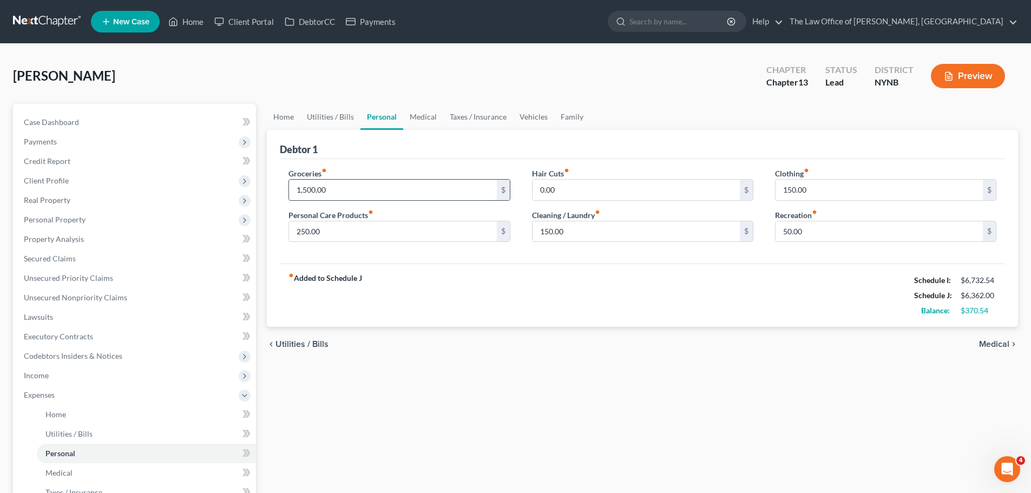
click at [333, 189] on input "1,500.00" at bounding box center [392, 190] width 207 height 21
click at [429, 118] on link "Medical" at bounding box center [423, 117] width 40 height 26
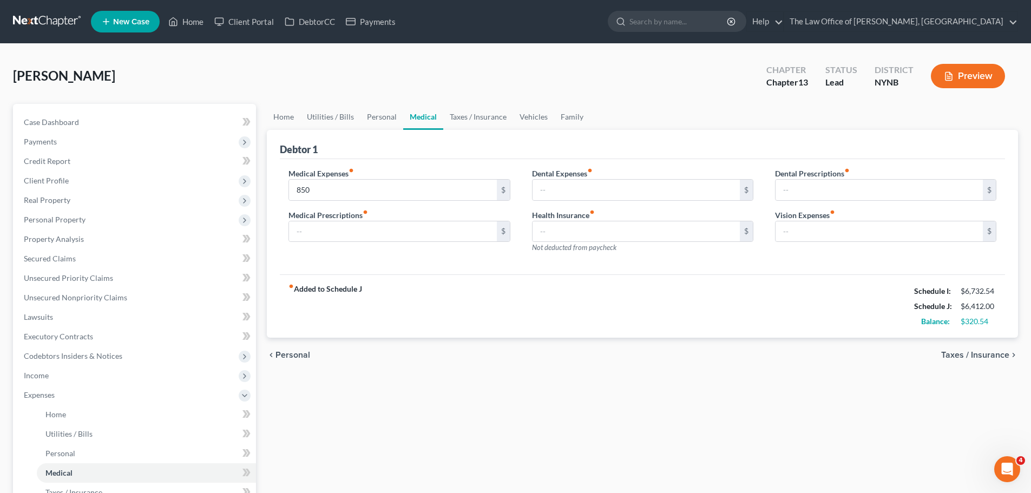
click at [554, 320] on div "fiber_manual_record Added to Schedule J Schedule I: $6,732.54 Schedule J: $6,41…" at bounding box center [642, 305] width 725 height 63
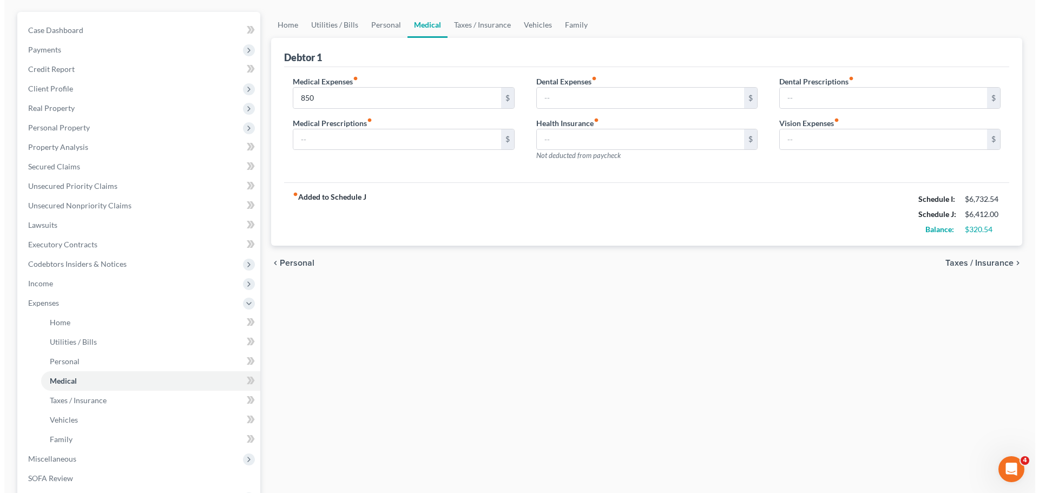
scroll to position [216, 0]
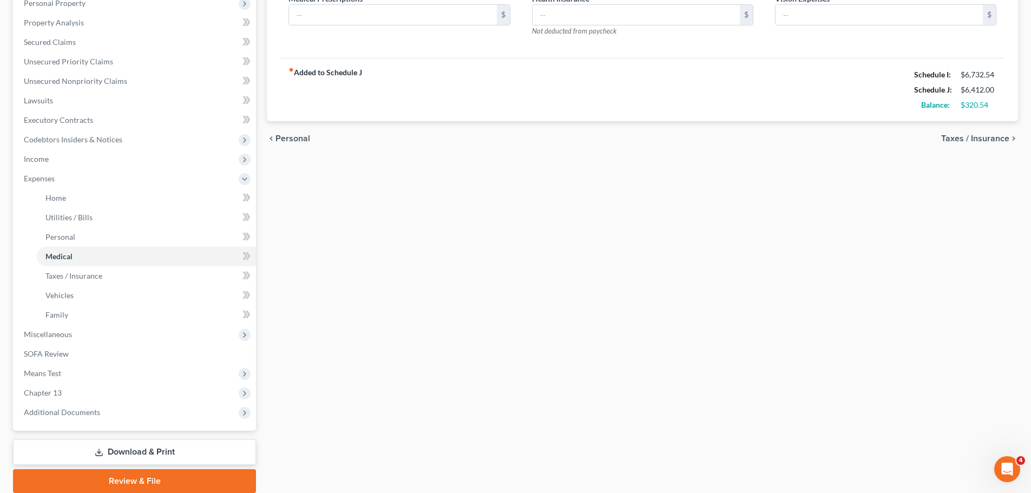
click at [146, 450] on link "Download & Print" at bounding box center [134, 451] width 243 height 25
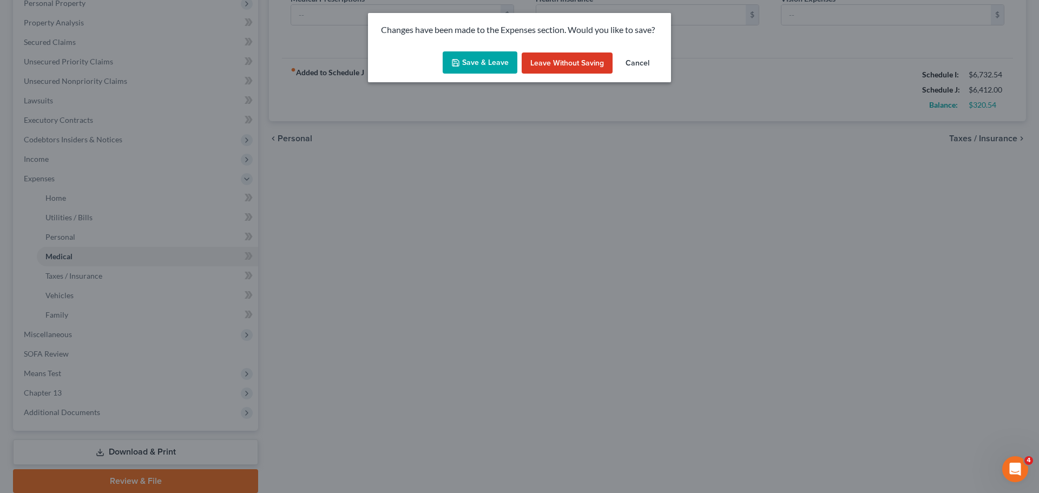
click at [504, 65] on button "Save & Leave" at bounding box center [480, 62] width 75 height 23
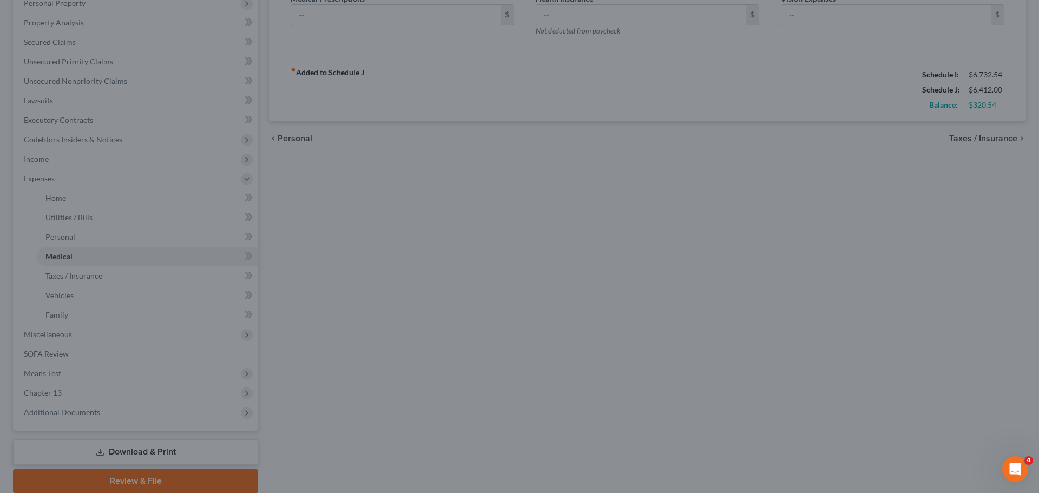
type input "850.00"
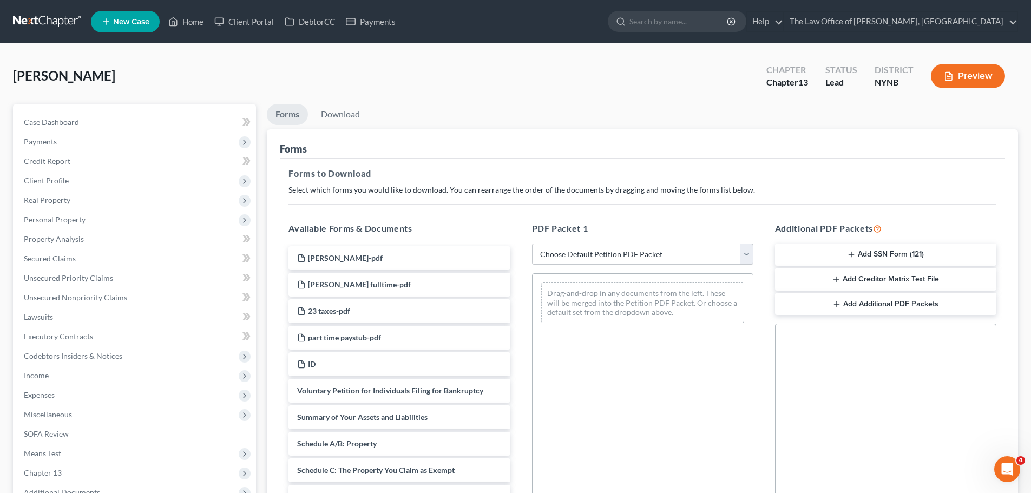
click at [661, 251] on select "Choose Default Petition PDF Packet Complete Bankruptcy Petition (all forms and …" at bounding box center [642, 255] width 221 height 22
click at [532, 244] on select "Choose Default Petition PDF Packet Complete Bankruptcy Petition (all forms and …" at bounding box center [642, 255] width 221 height 22
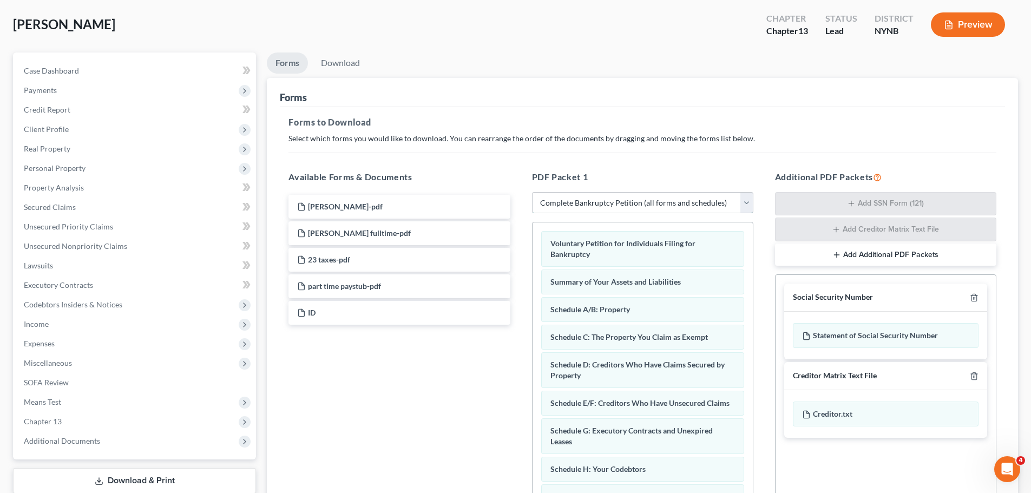
scroll to position [176, 0]
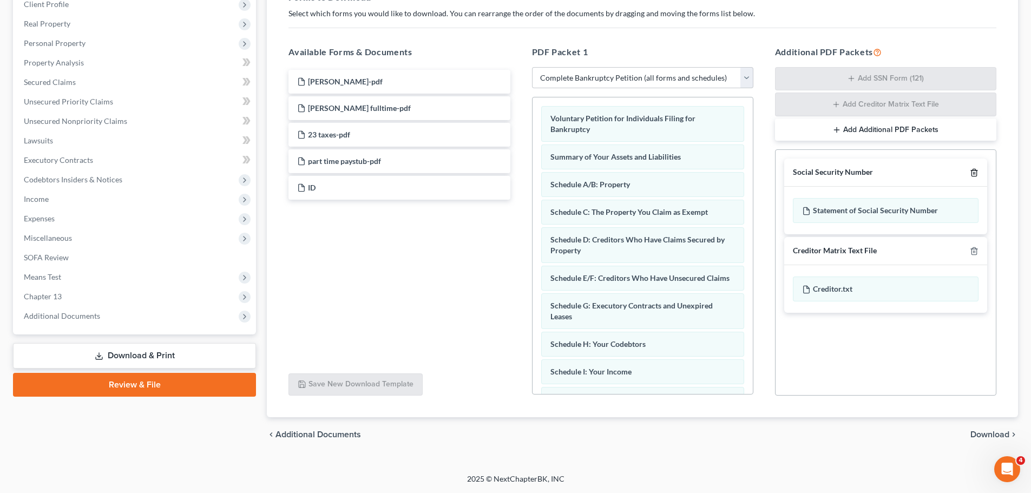
click at [978, 173] on icon "button" at bounding box center [974, 172] width 9 height 9
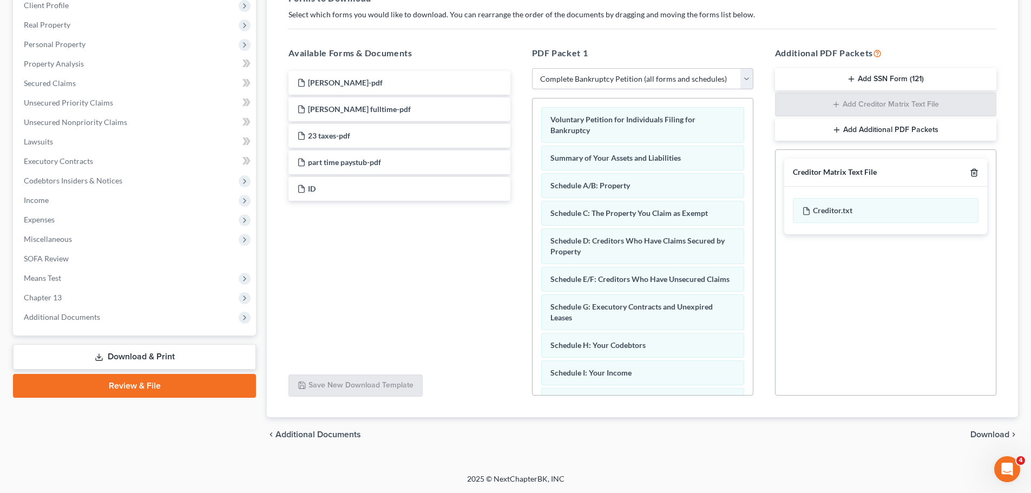
scroll to position [175, 0]
click at [977, 173] on icon "button" at bounding box center [974, 172] width 9 height 9
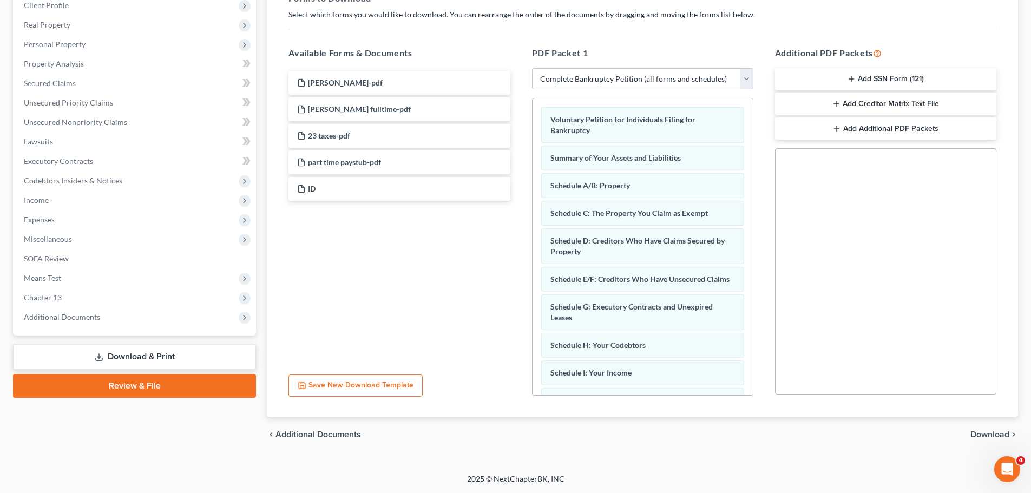
drag, startPoint x: 982, startPoint y: 437, endPoint x: 961, endPoint y: 438, distance: 20.6
click at [982, 438] on span "Download" at bounding box center [989, 434] width 39 height 9
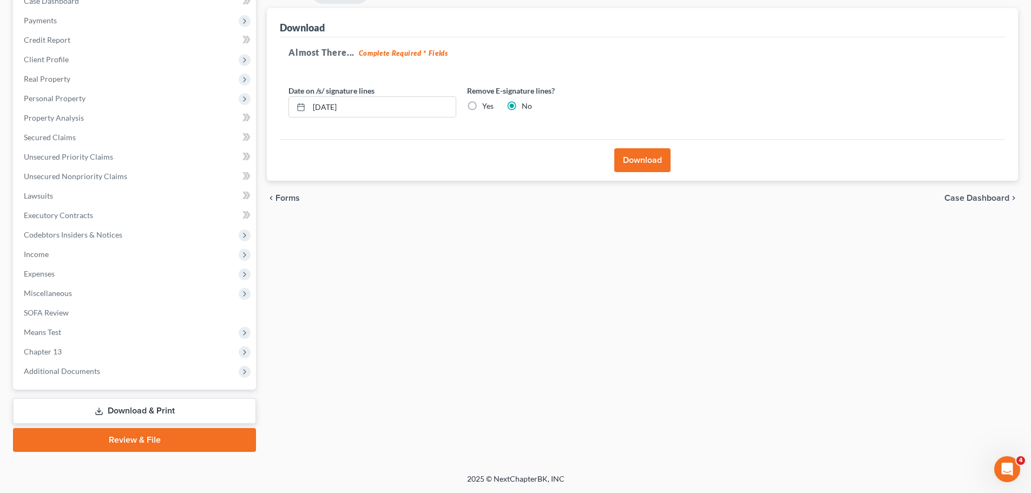
click at [649, 158] on button "Download" at bounding box center [642, 160] width 56 height 24
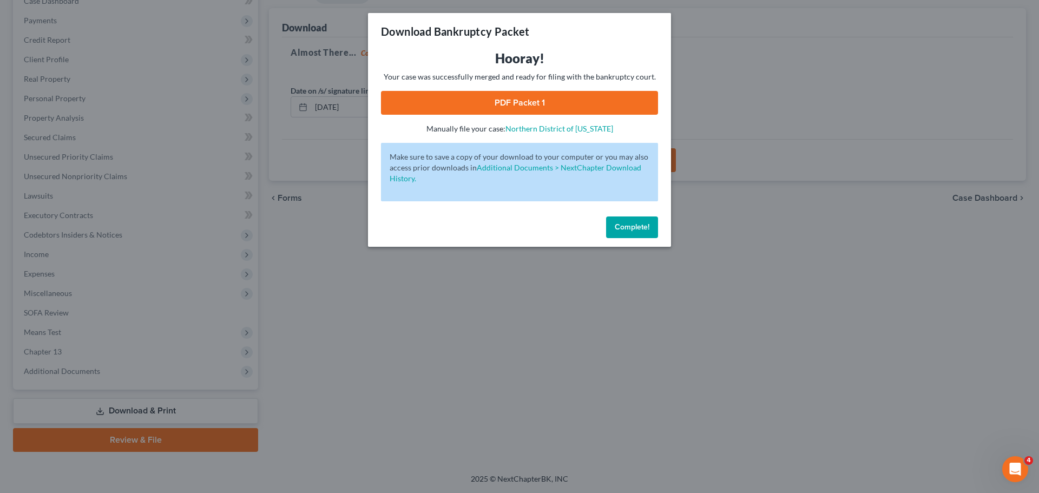
click at [522, 98] on link "PDF Packet 1" at bounding box center [519, 103] width 277 height 24
click at [625, 229] on span "Complete!" at bounding box center [632, 226] width 35 height 9
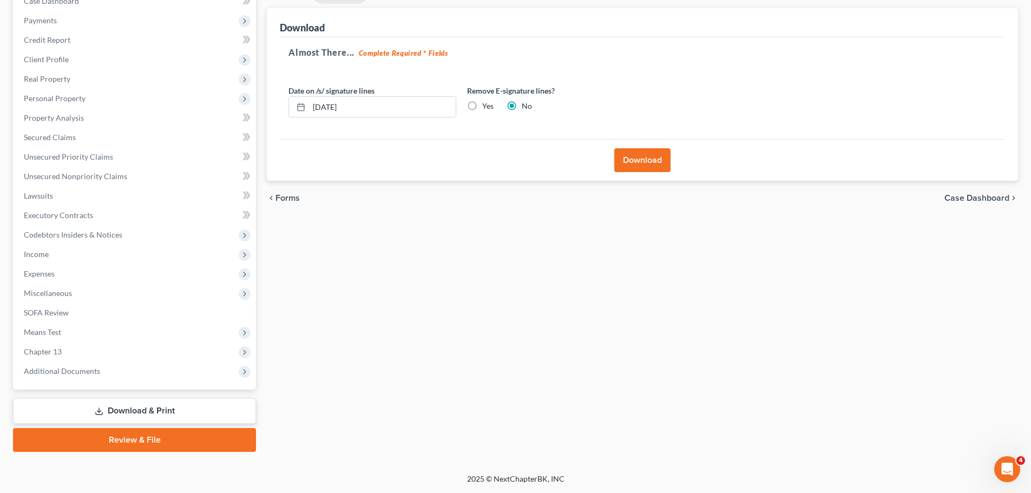
click at [120, 412] on link "Download & Print" at bounding box center [134, 410] width 243 height 25
click at [150, 402] on link "Download & Print" at bounding box center [134, 410] width 243 height 25
click at [139, 415] on link "Download & Print" at bounding box center [134, 410] width 243 height 25
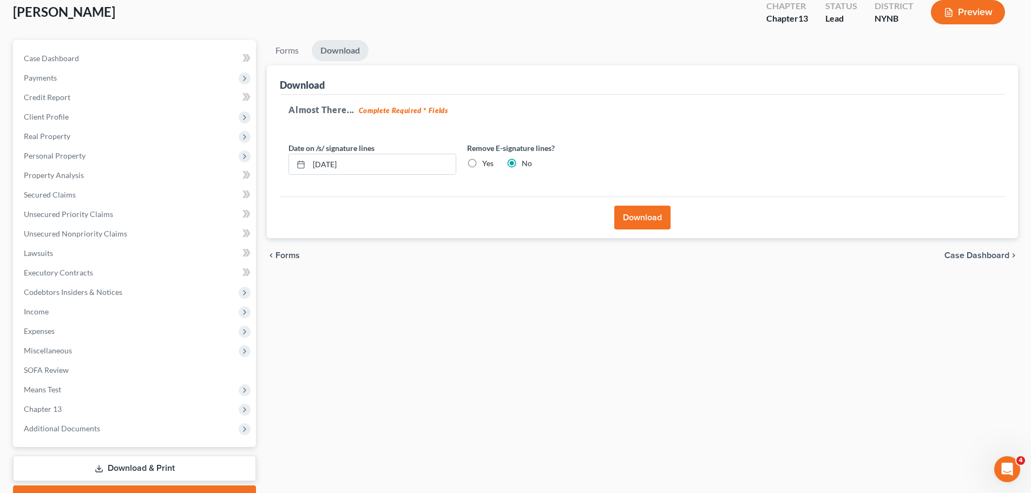
scroll to position [0, 0]
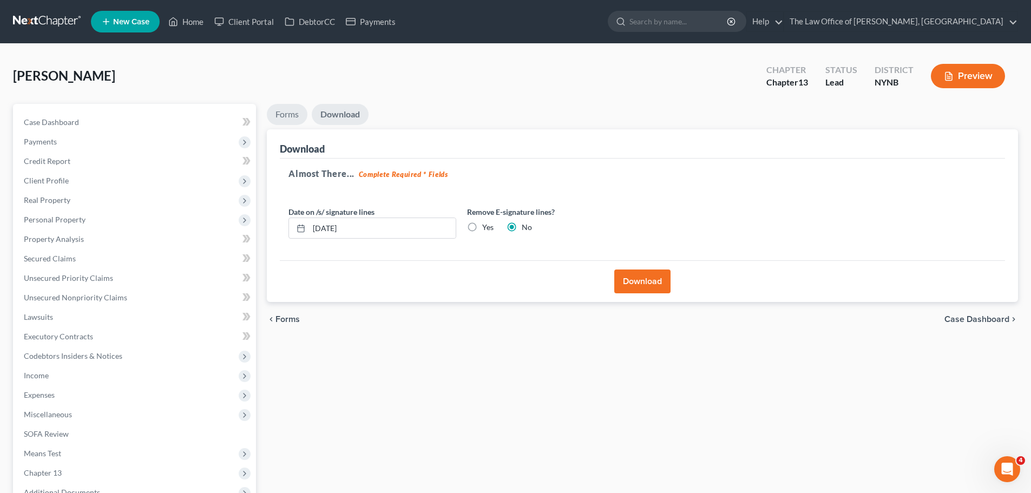
drag, startPoint x: 284, startPoint y: 109, endPoint x: 294, endPoint y: 111, distance: 10.5
click at [282, 108] on link "Forms" at bounding box center [287, 114] width 41 height 21
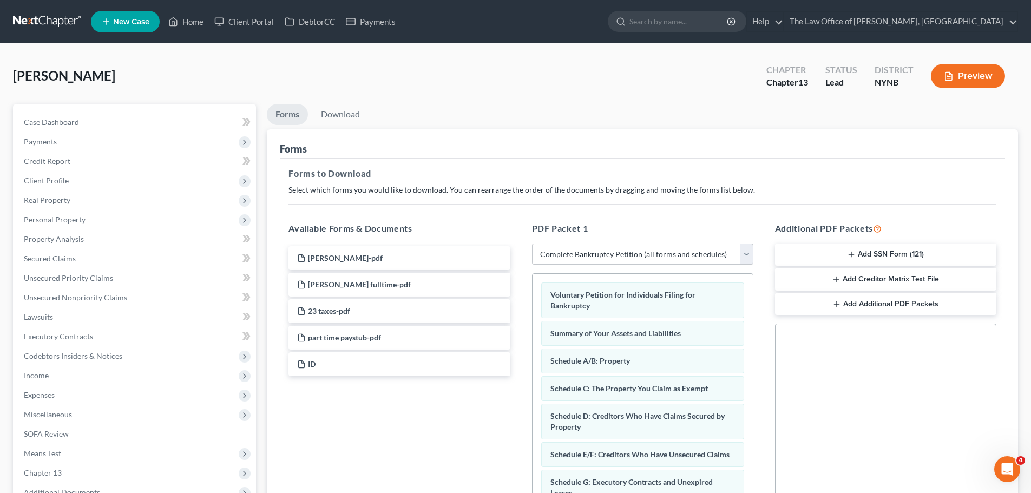
click at [584, 258] on select "Choose Default Petition PDF Packet Complete Bankruptcy Petition (all forms and …" at bounding box center [642, 255] width 221 height 22
select select "3"
click at [532, 244] on select "Choose Default Petition PDF Packet Complete Bankruptcy Petition (all forms and …" at bounding box center [642, 255] width 221 height 22
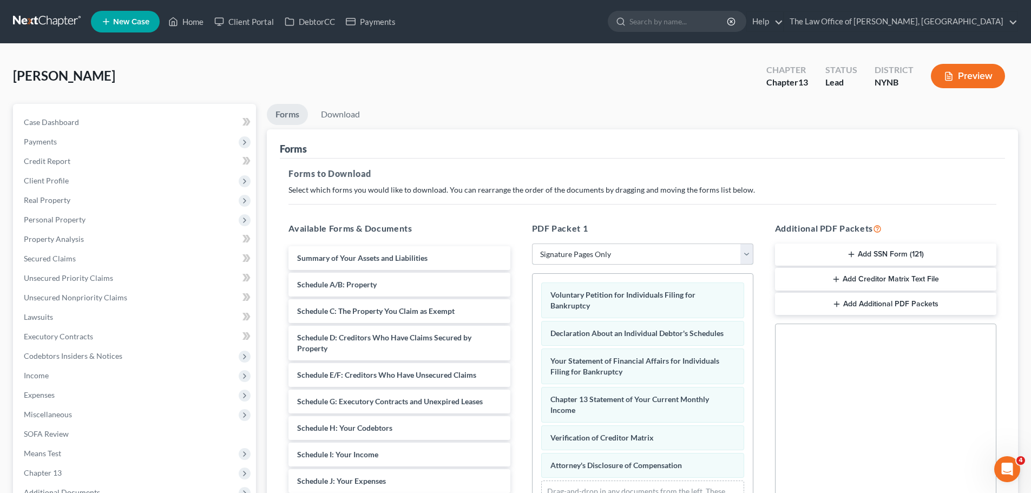
scroll to position [175, 0]
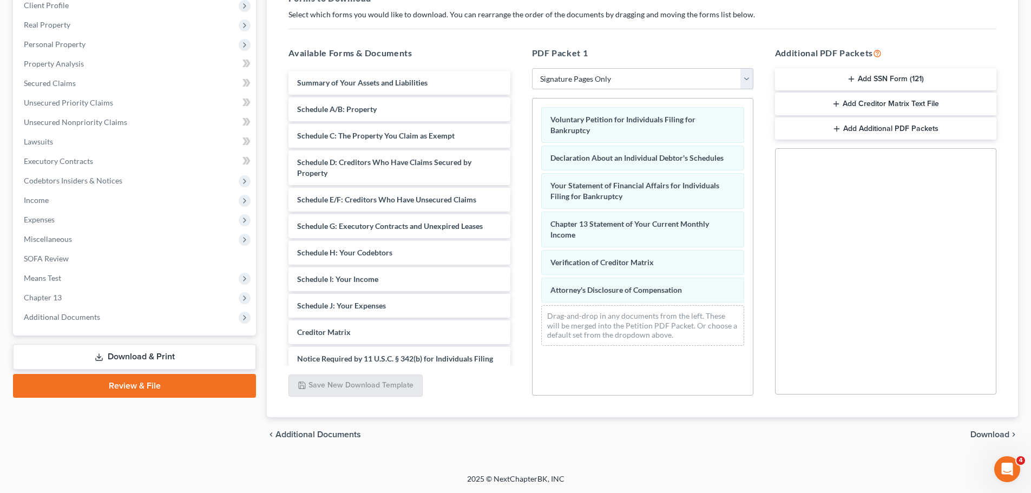
click at [981, 438] on span "Download" at bounding box center [989, 434] width 39 height 9
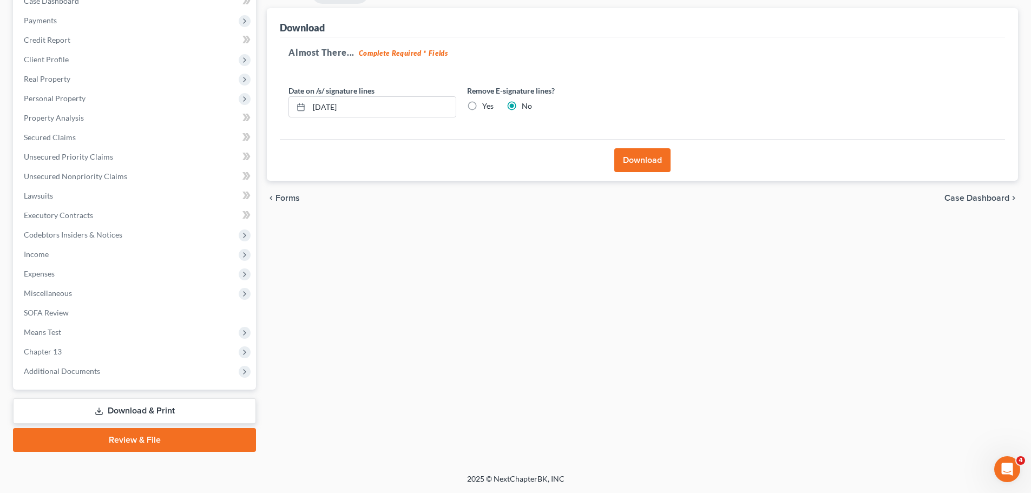
scroll to position [121, 0]
click at [644, 170] on button "Download" at bounding box center [642, 160] width 56 height 24
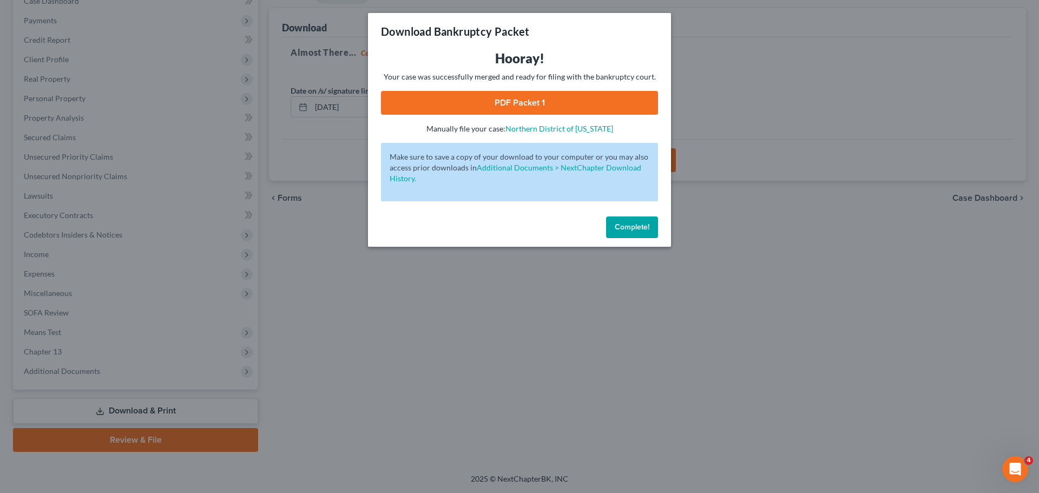
click at [549, 108] on link "PDF Packet 1" at bounding box center [519, 103] width 277 height 24
click at [652, 228] on button "Complete!" at bounding box center [632, 227] width 52 height 22
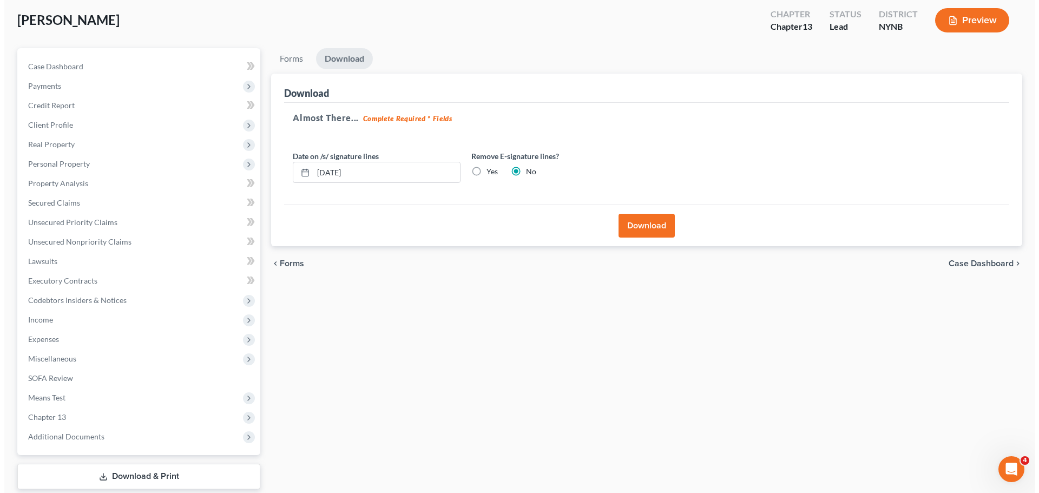
scroll to position [0, 0]
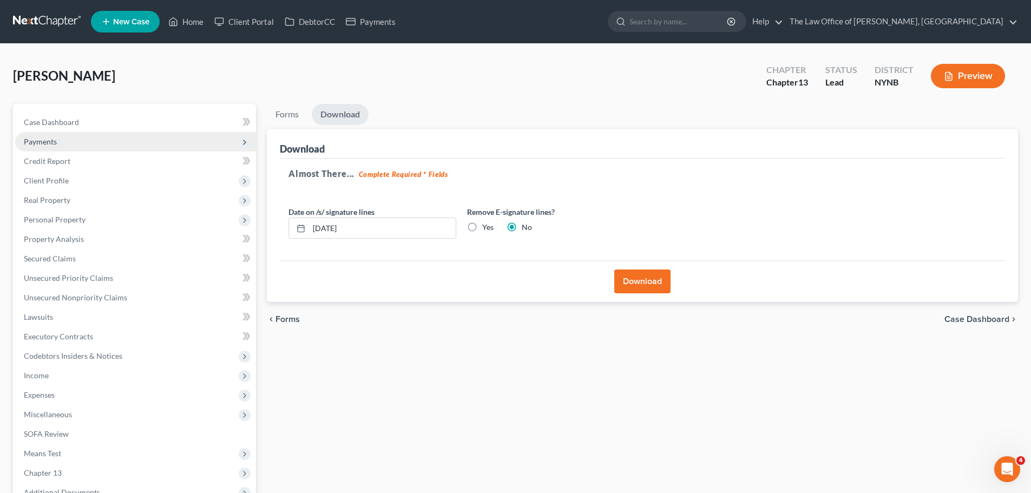
click at [60, 137] on span "Payments" at bounding box center [135, 141] width 241 height 19
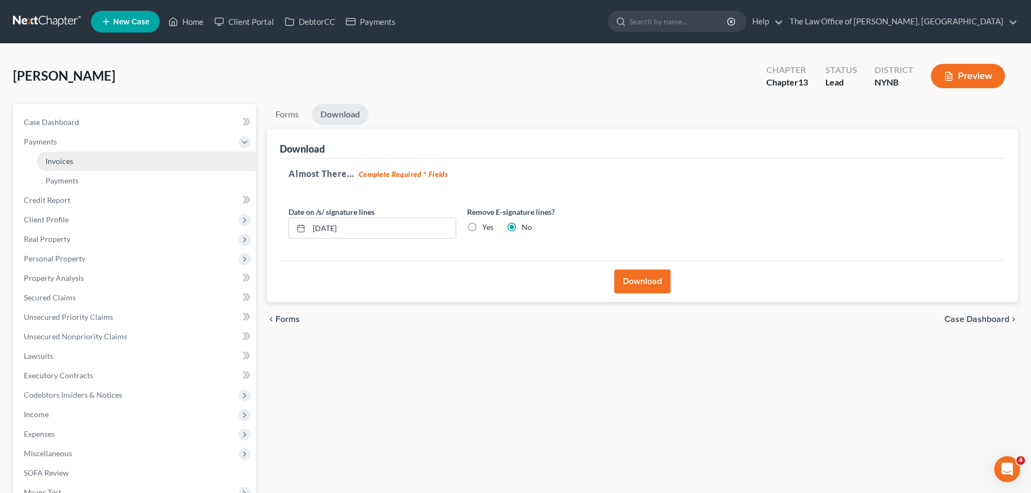
click at [86, 160] on link "Invoices" at bounding box center [146, 161] width 219 height 19
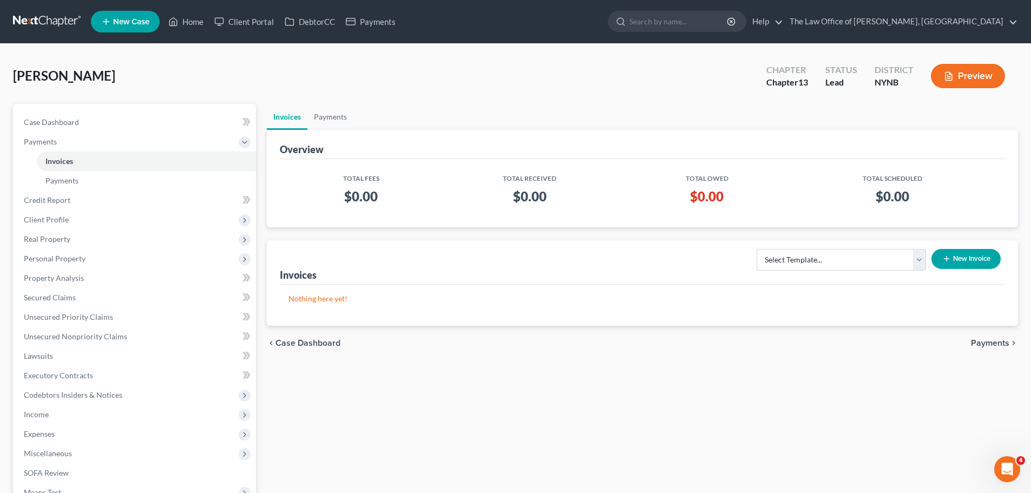
click at [969, 256] on button "New Invoice" at bounding box center [965, 259] width 69 height 20
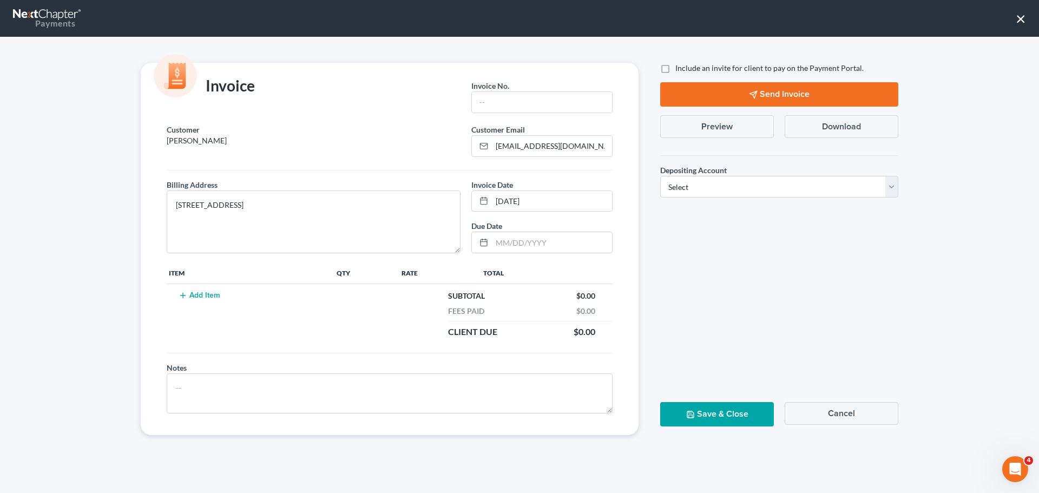
click at [205, 294] on button "Add Item" at bounding box center [199, 295] width 48 height 9
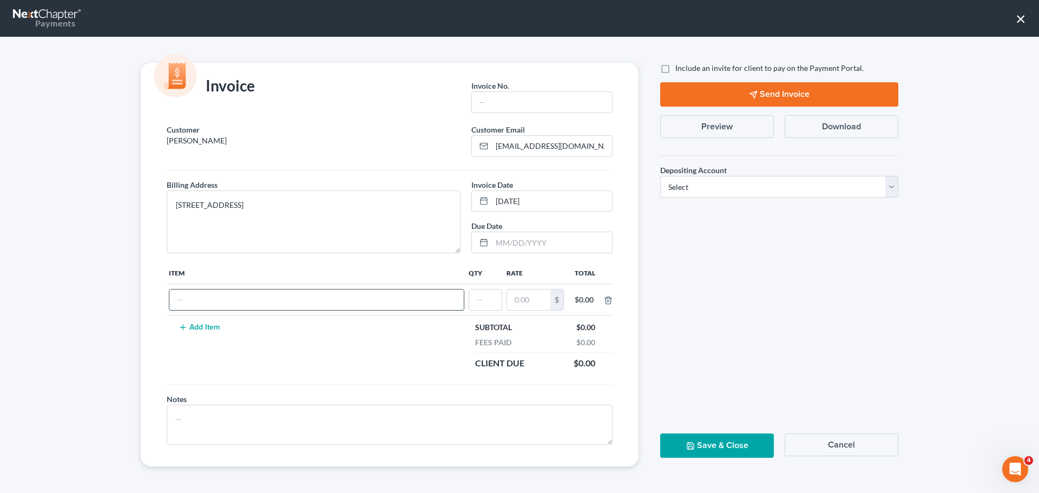
click at [206, 300] on input "text" at bounding box center [316, 300] width 294 height 21
type input "cf"
click at [485, 299] on input "text" at bounding box center [485, 300] width 32 height 21
type input "1"
click at [532, 299] on input "text" at bounding box center [528, 300] width 43 height 21
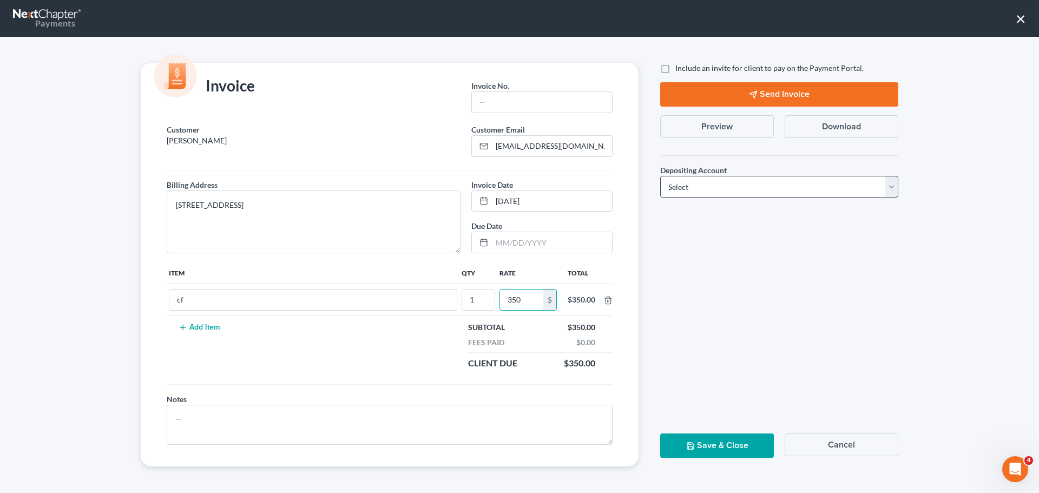
type input "350"
click at [699, 182] on select "Select Operation Trust" at bounding box center [779, 187] width 238 height 22
select select "0"
click at [660, 176] on select "Select Operation Trust" at bounding box center [779, 187] width 238 height 22
click at [534, 101] on input "text" at bounding box center [542, 102] width 140 height 21
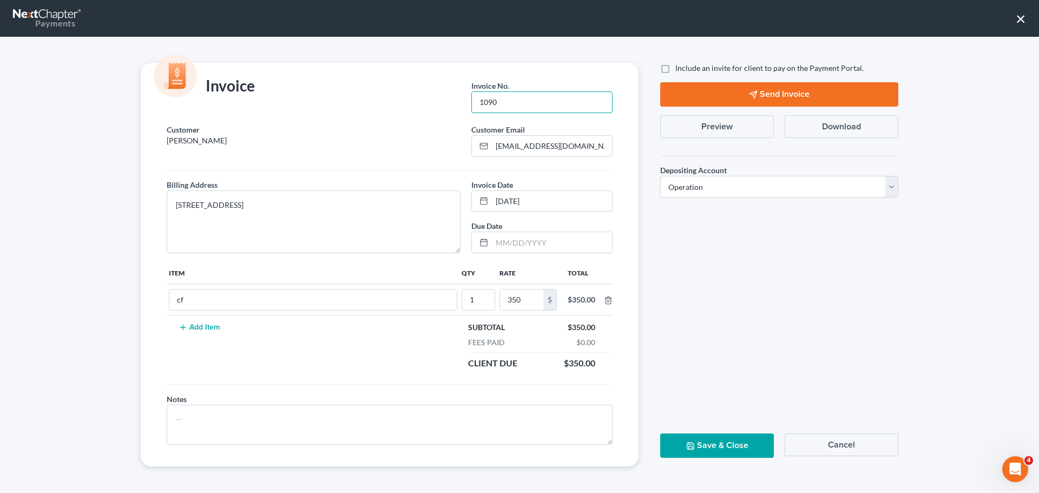
type input "1090"
drag, startPoint x: 700, startPoint y: 448, endPoint x: 678, endPoint y: 440, distance: 23.6
click at [699, 448] on button "Save & Close" at bounding box center [717, 445] width 114 height 24
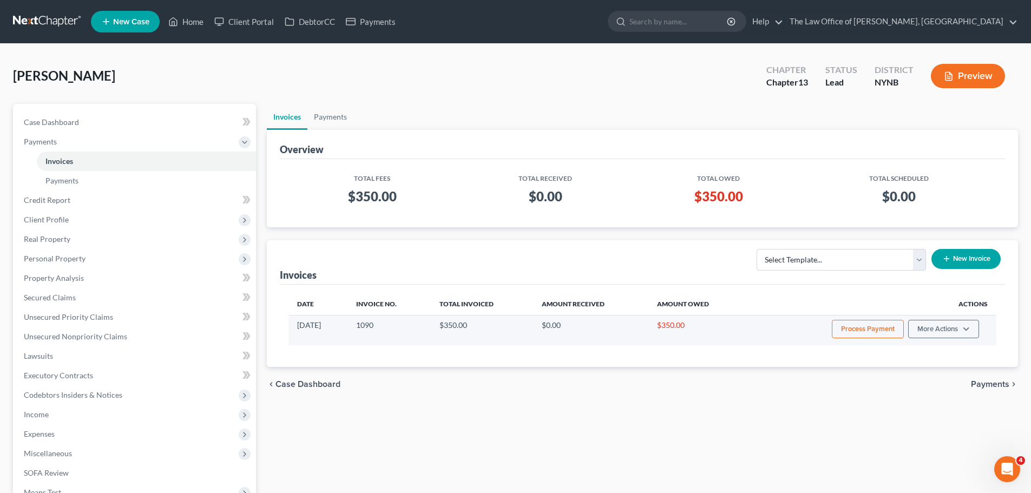
click at [856, 335] on button "Process Payment" at bounding box center [868, 329] width 72 height 18
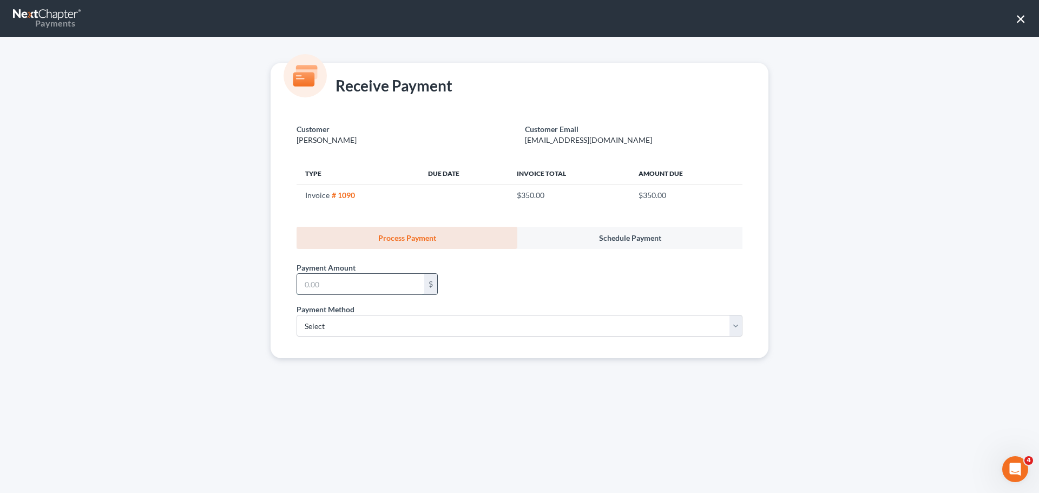
click at [363, 285] on input "text" at bounding box center [360, 284] width 127 height 21
type input "350"
click at [498, 327] on select "Select ACH Credit Card" at bounding box center [520, 326] width 446 height 22
select select "1"
click at [297, 315] on select "Select ACH Credit Card" at bounding box center [520, 326] width 446 height 22
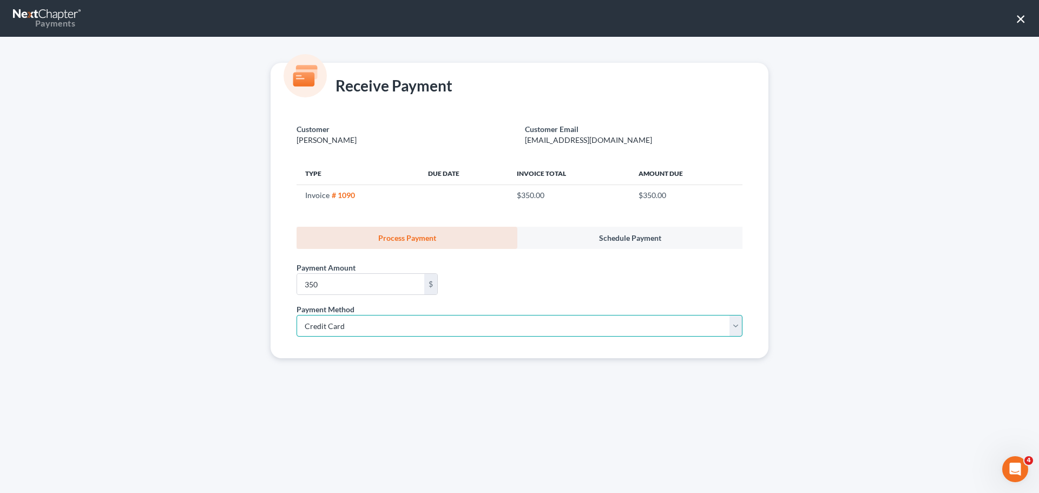
select select "35"
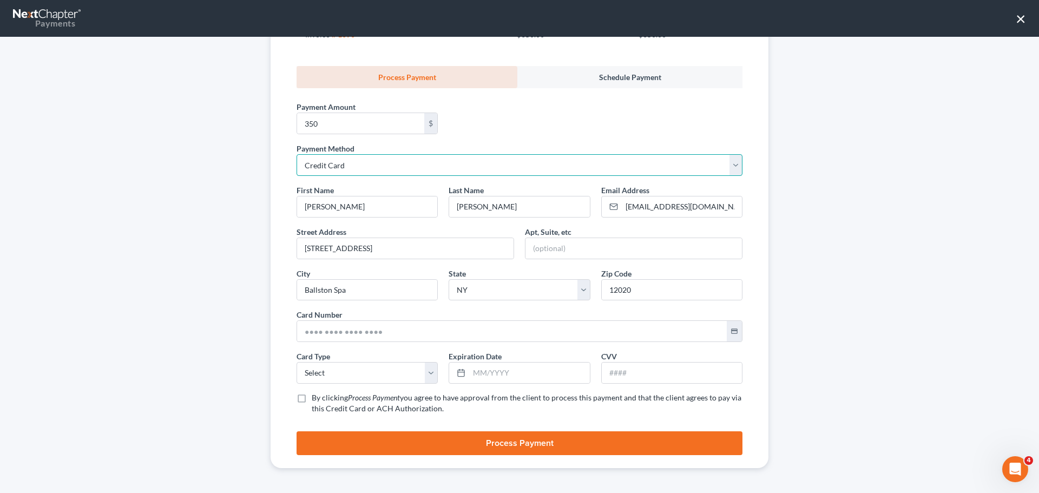
scroll to position [162, 0]
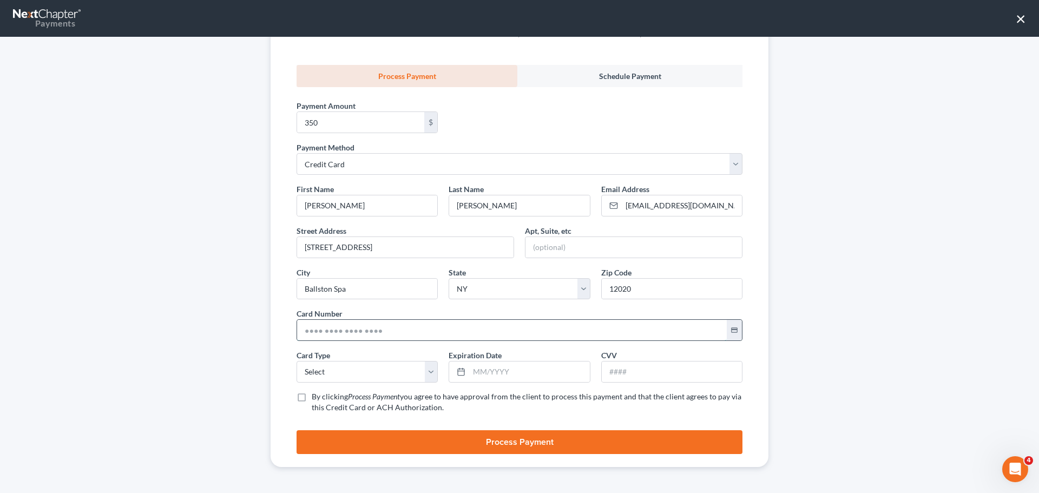
click at [367, 330] on input "text" at bounding box center [512, 330] width 430 height 21
type input "5449 2801 0262 6542"
drag, startPoint x: 336, startPoint y: 369, endPoint x: 319, endPoint y: 379, distance: 19.5
click at [333, 370] on select "Select Visa MasterCard Discover American Express" at bounding box center [367, 372] width 141 height 22
select select "1"
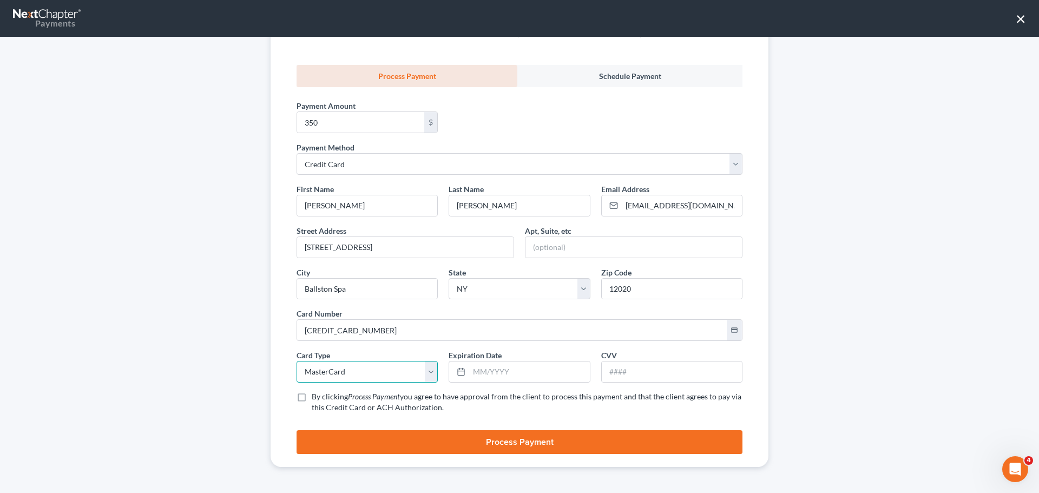
click at [297, 361] on select "Select Visa MasterCard Discover American Express" at bounding box center [367, 372] width 141 height 22
click at [503, 374] on input "text" at bounding box center [529, 371] width 120 height 21
type input "06/2029"
click at [629, 374] on input "text" at bounding box center [672, 371] width 140 height 21
type input "519"
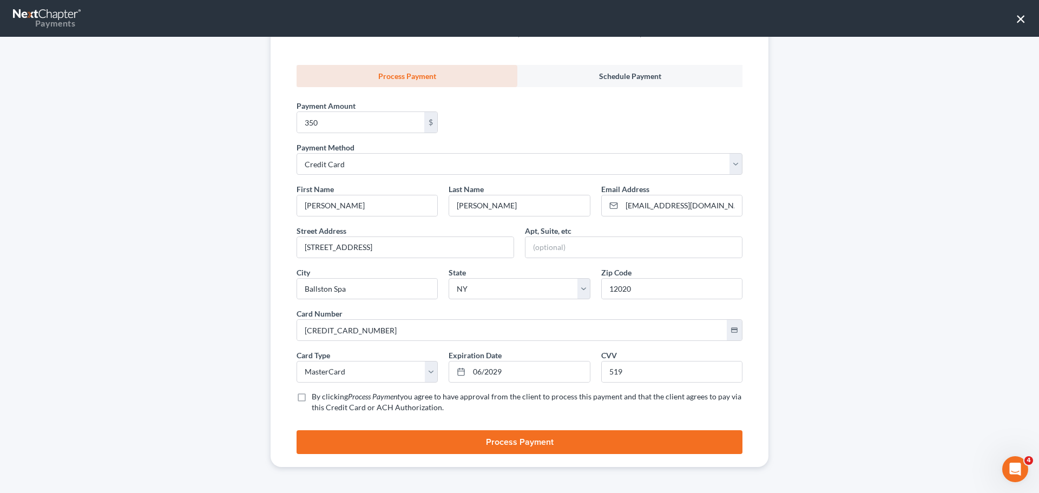
drag, startPoint x: 295, startPoint y: 395, endPoint x: 394, endPoint y: 422, distance: 102.7
click at [312, 396] on label "By clicking Process Payment you agree to have approval from the client to proce…" at bounding box center [527, 402] width 431 height 22
click at [316, 396] on input "By clicking Process Payment you agree to have approval from the client to proce…" at bounding box center [319, 394] width 7 height 7
checkbox input "true"
click at [469, 443] on button "Process Payment" at bounding box center [520, 442] width 446 height 24
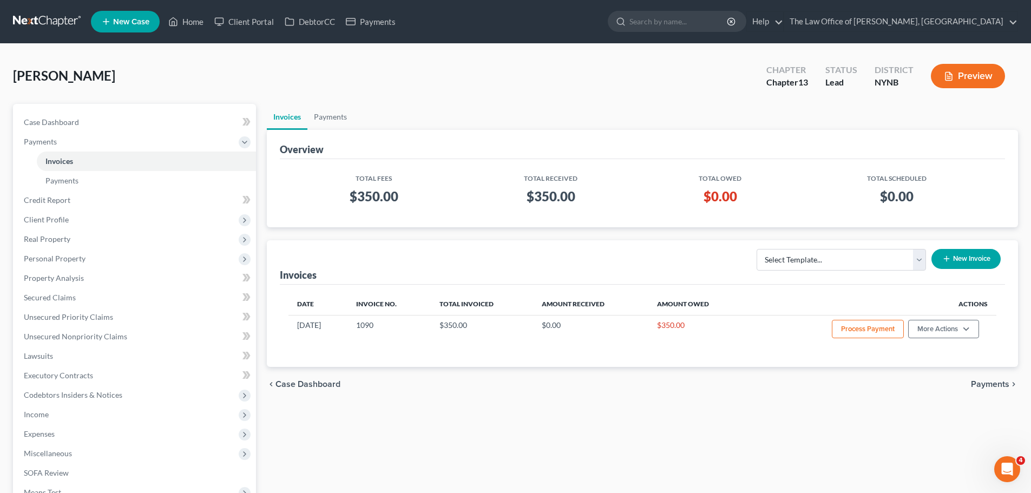
click at [371, 86] on div "Nelson, Alan Upgraded Chapter Chapter 13 Status Lead District NYNB Preview" at bounding box center [515, 80] width 1005 height 47
click at [457, 87] on div "Nelson, Alan Upgraded Chapter Chapter 13 Status Lead District NYNB Preview" at bounding box center [515, 80] width 1005 height 47
drag, startPoint x: 90, startPoint y: 77, endPoint x: 55, endPoint y: 76, distance: 35.2
click at [10, 69] on div "Nelson, Alan Upgraded Chapter Chapter 13 Status Lead District NYNB Preview Peti…" at bounding box center [515, 339] width 1031 height 590
copy span "Nelson, Alan"
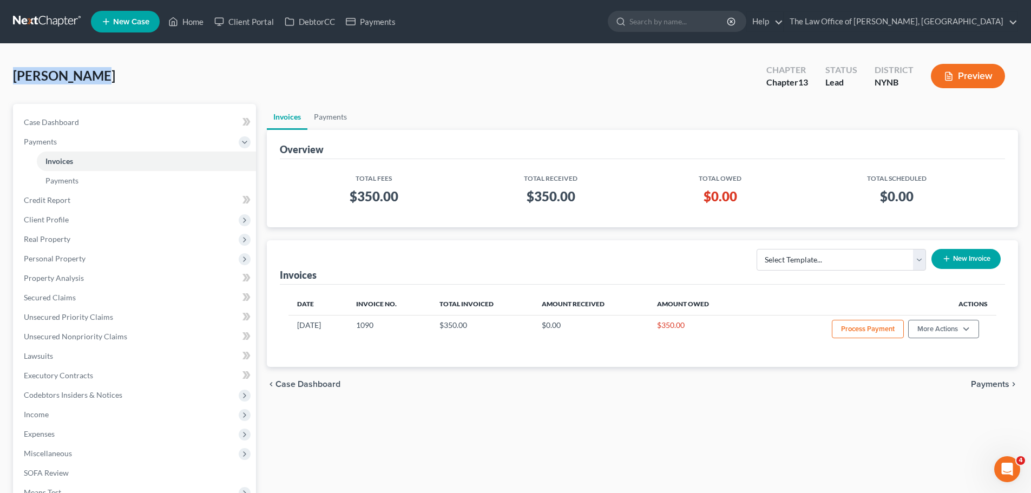
click at [141, 19] on span "New Case" at bounding box center [131, 22] width 36 height 8
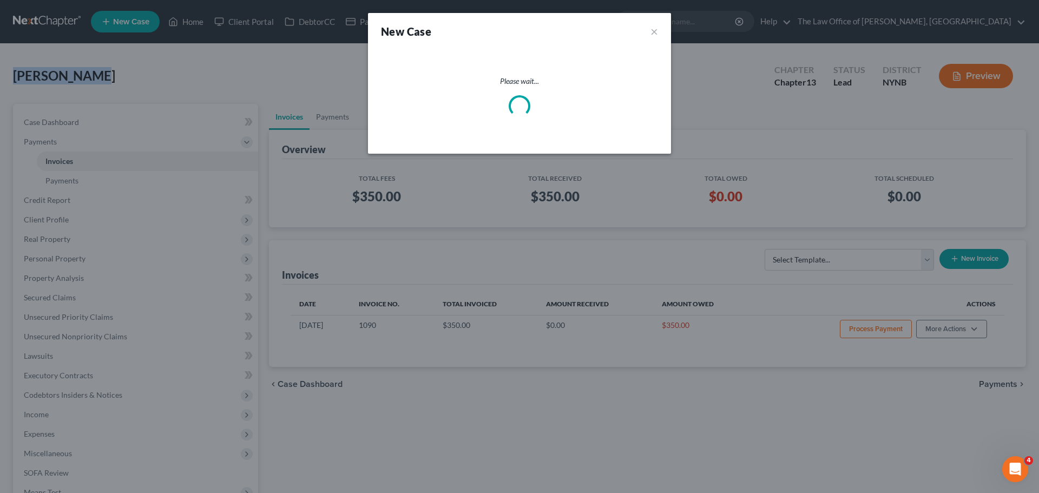
select select "54"
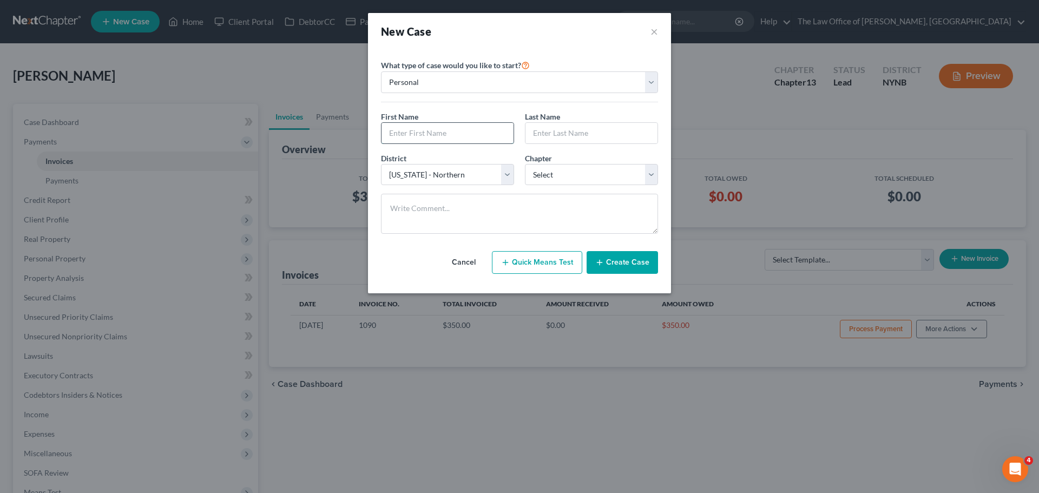
drag, startPoint x: 421, startPoint y: 140, endPoint x: 406, endPoint y: 139, distance: 14.6
click at [421, 140] on input "text" at bounding box center [448, 133] width 132 height 21
paste input "Sarah"
type input "Sarah"
click at [567, 133] on input "text" at bounding box center [591, 133] width 132 height 21
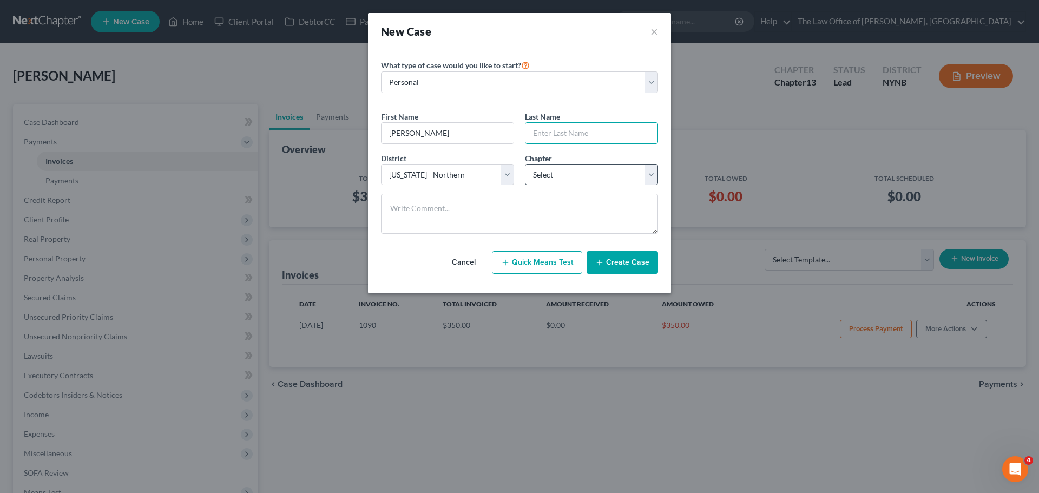
paste input "Callanan"
type input "Callanan"
click at [541, 182] on select "Select 7 11 12 13" at bounding box center [591, 175] width 133 height 22
select select "0"
click at [525, 164] on select "Select 7 11 12 13" at bounding box center [591, 175] width 133 height 22
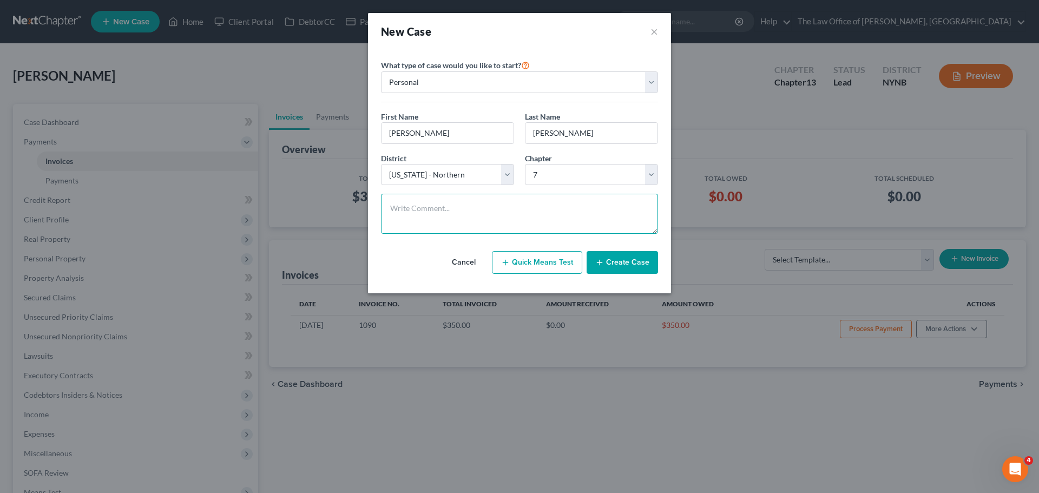
drag, startPoint x: 450, startPoint y: 203, endPoint x: 425, endPoint y: 204, distance: 24.4
click at [450, 203] on textarea at bounding box center [519, 214] width 277 height 40
paste textarea "220-14 c keep Less 68 sarah.callanan@yahoo.com google cp"
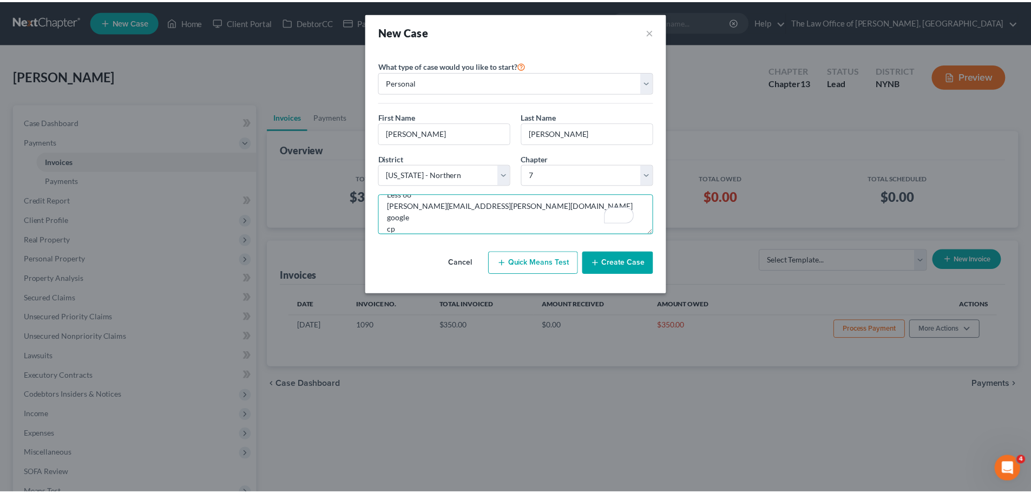
scroll to position [37, 0]
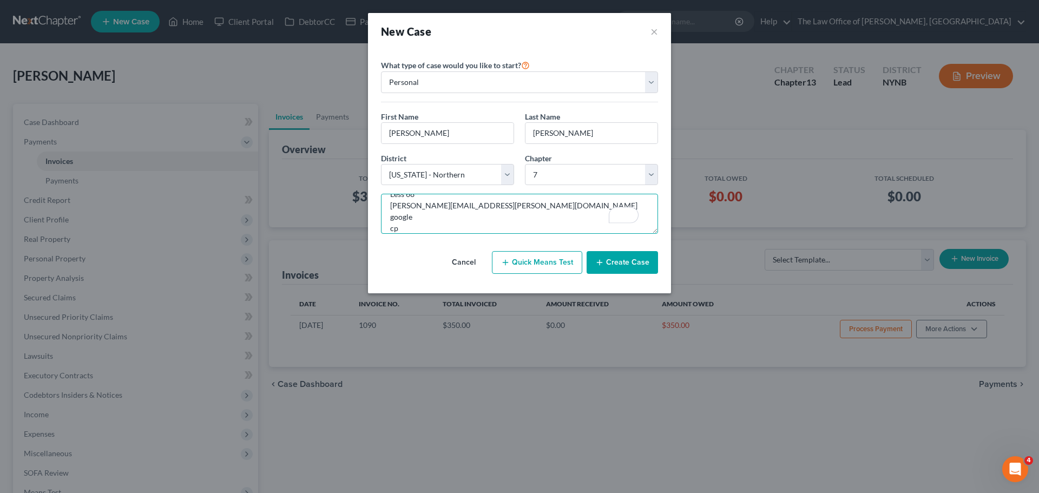
type textarea "220-14 c keep Less 68 sarah.callanan@yahoo.com google cp"
click at [646, 262] on button "Create Case" at bounding box center [622, 262] width 71 height 23
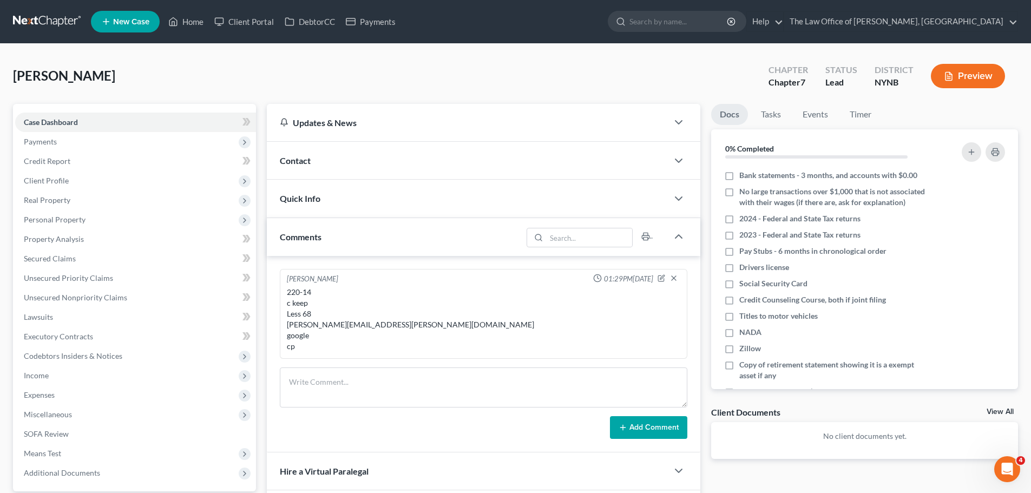
click at [309, 163] on span "Contact" at bounding box center [295, 160] width 31 height 10
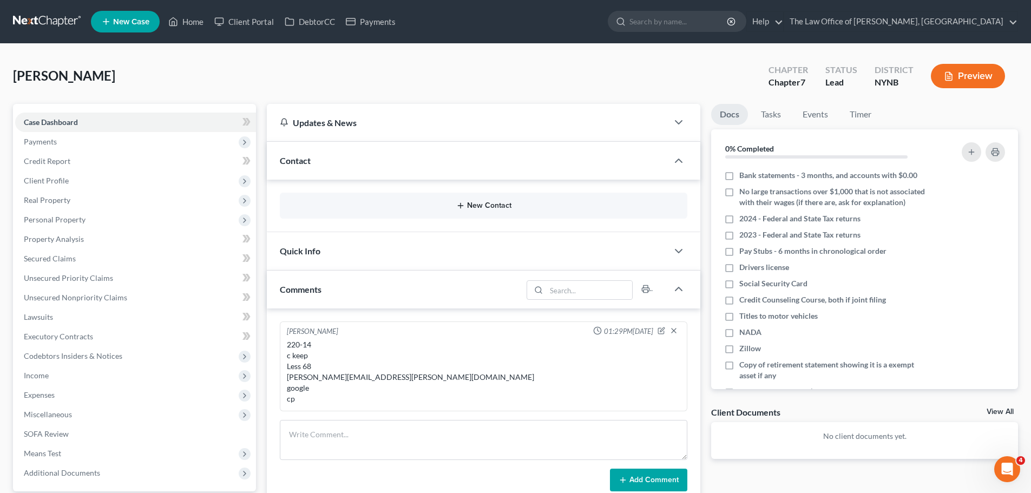
click at [484, 206] on button "New Contact" at bounding box center [483, 205] width 390 height 9
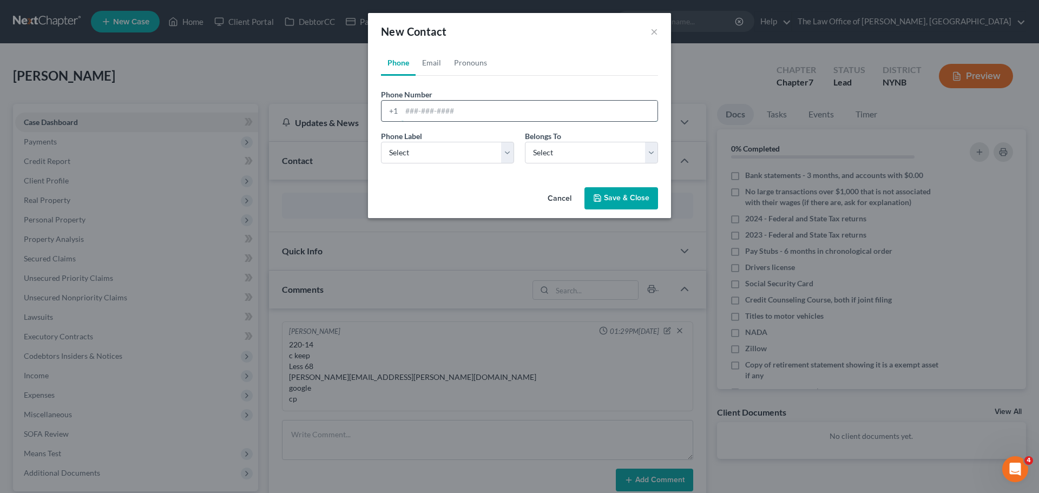
click at [417, 114] on input "tel" at bounding box center [530, 111] width 256 height 21
paste input "5187271015"
type input "5187271015"
click at [410, 150] on select "Select Mobile Home Work Other" at bounding box center [447, 153] width 133 height 22
select select "0"
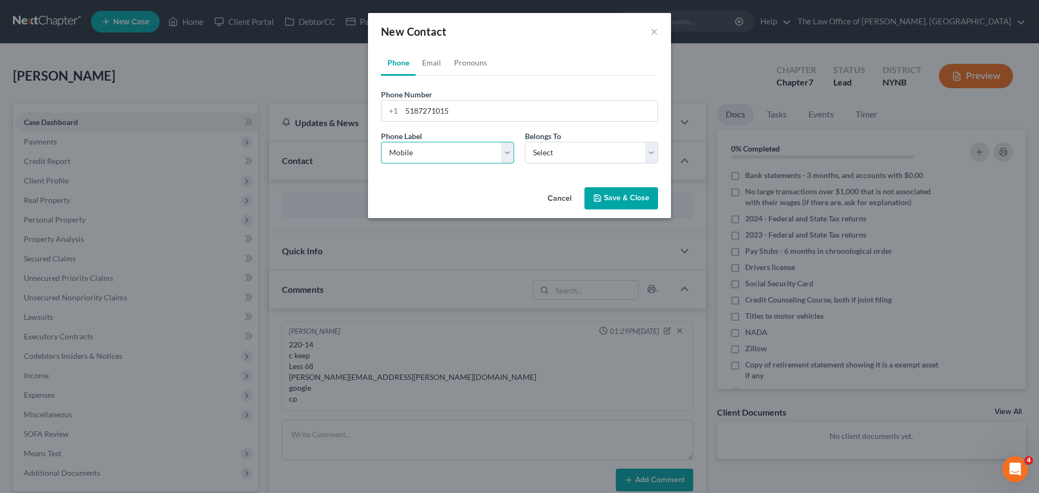
click at [381, 142] on select "Select Mobile Home Work Other" at bounding box center [447, 153] width 133 height 22
drag, startPoint x: 568, startPoint y: 148, endPoint x: 552, endPoint y: 163, distance: 22.2
click at [568, 148] on select "Select Client Other" at bounding box center [591, 153] width 133 height 22
select select "0"
click at [525, 142] on select "Select Client Other" at bounding box center [591, 153] width 133 height 22
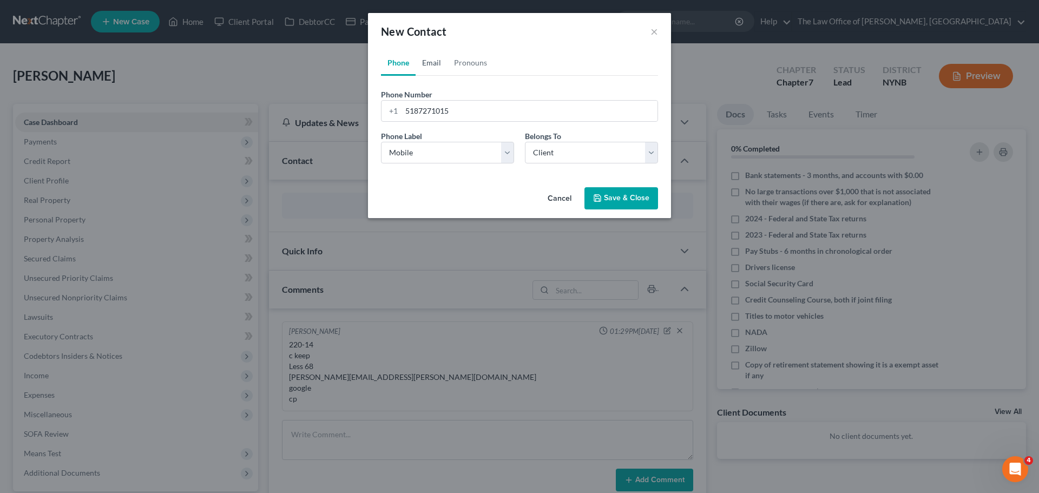
click at [437, 66] on link "Email" at bounding box center [432, 63] width 32 height 26
drag, startPoint x: 452, startPoint y: 116, endPoint x: 404, endPoint y: 133, distance: 50.7
click at [452, 116] on input "email" at bounding box center [530, 111] width 256 height 21
paste input "sarah.callanan@yahoo.com"
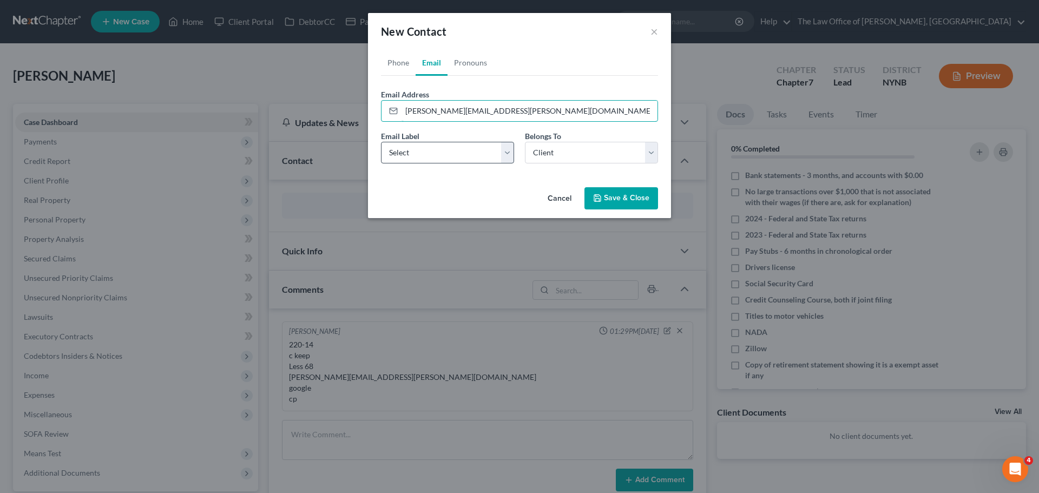
type input "sarah.callanan@yahoo.com"
drag, startPoint x: 412, startPoint y: 148, endPoint x: 411, endPoint y: 162, distance: 14.7
click at [412, 148] on select "Select Home Work Other" at bounding box center [447, 153] width 133 height 22
select select "0"
click at [381, 142] on select "Select Home Work Other" at bounding box center [447, 153] width 133 height 22
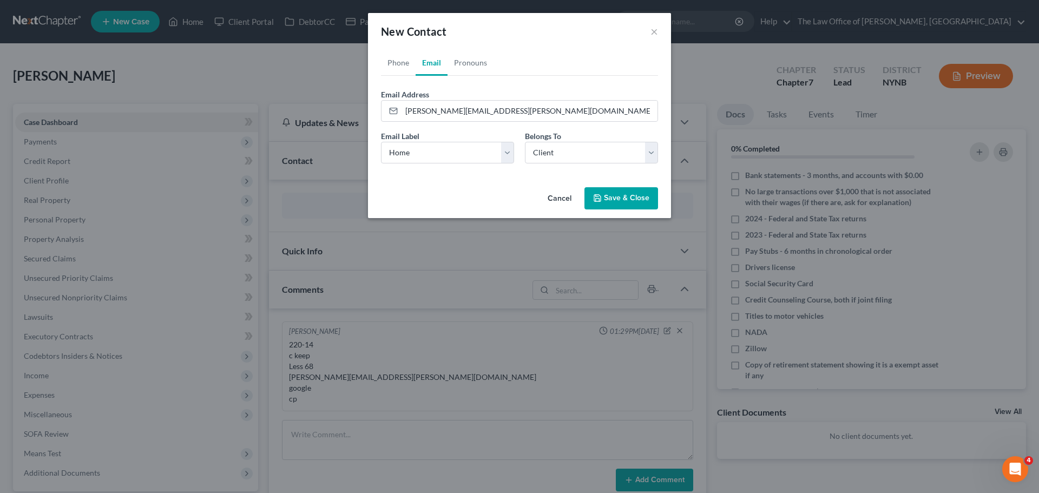
click at [633, 199] on button "Save & Close" at bounding box center [621, 198] width 74 height 23
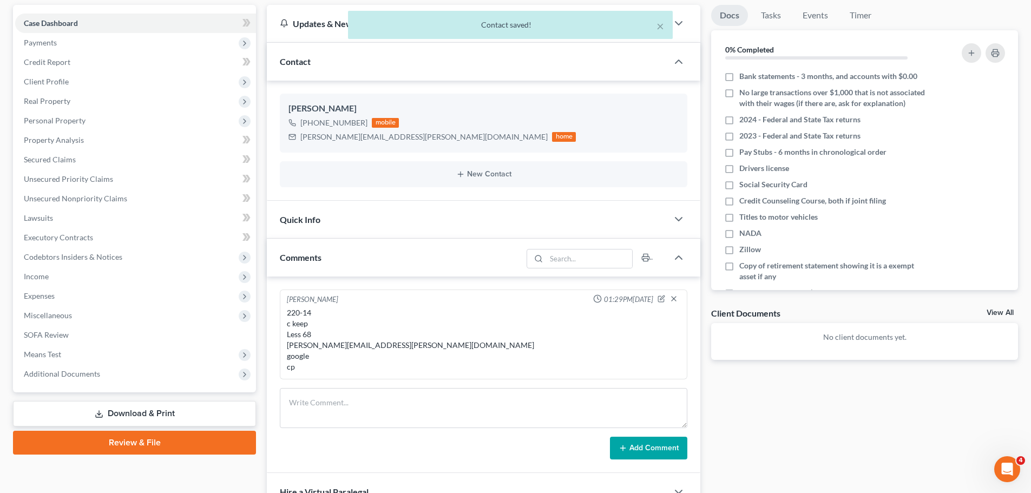
scroll to position [272, 0]
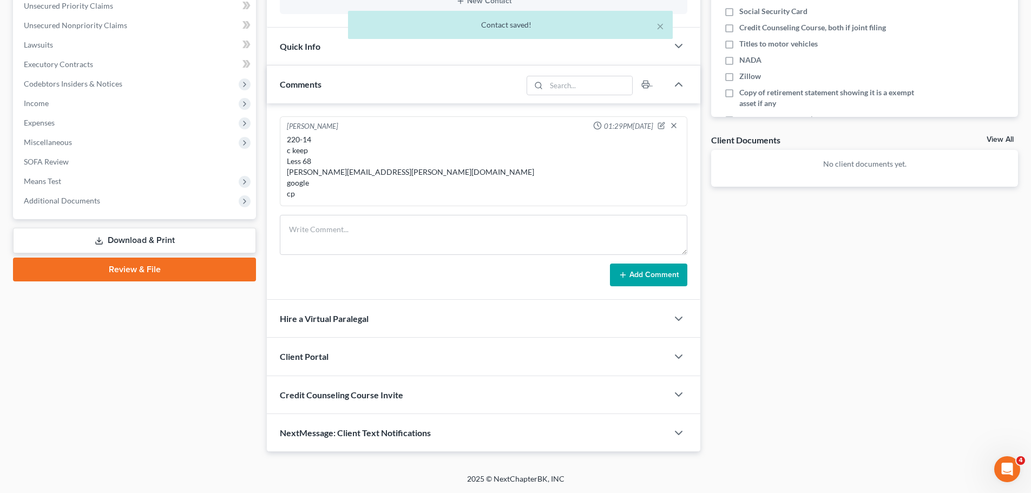
click at [342, 356] on div "Client Portal" at bounding box center [467, 356] width 401 height 37
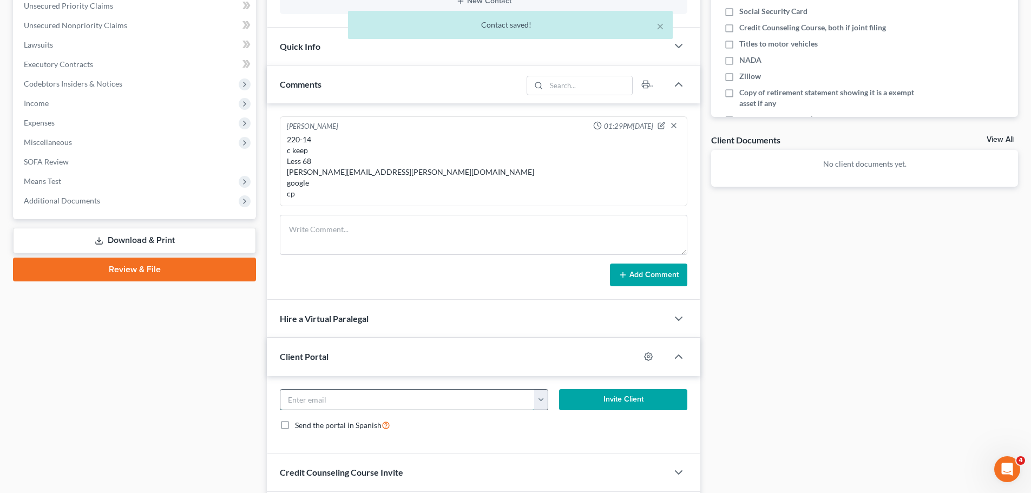
drag, startPoint x: 319, startPoint y: 397, endPoint x: 337, endPoint y: 396, distance: 17.9
click at [319, 397] on input "email" at bounding box center [407, 400] width 254 height 21
paste input "sarah.callanan@yahoo.com"
type input "sarah.callanan@yahoo.com"
click at [658, 403] on button "Invite Client" at bounding box center [623, 400] width 129 height 22
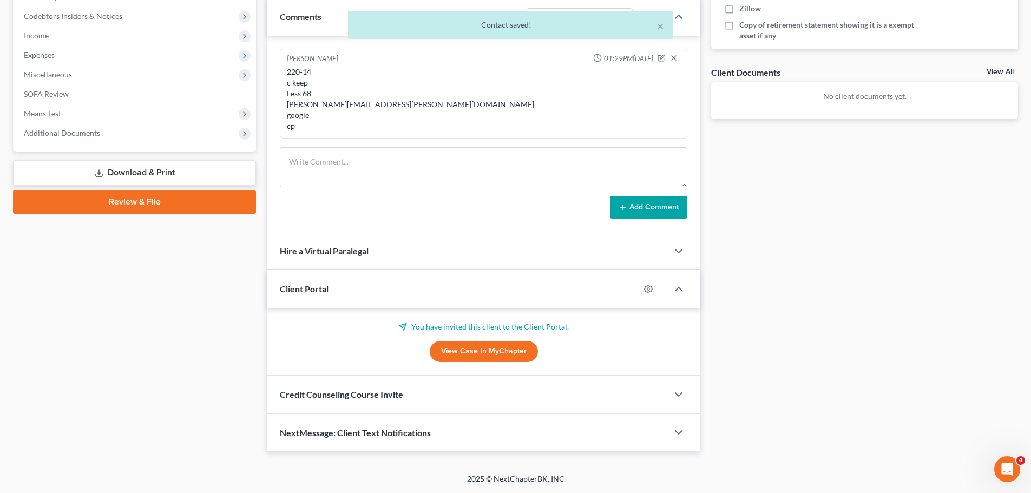
scroll to position [340, 0]
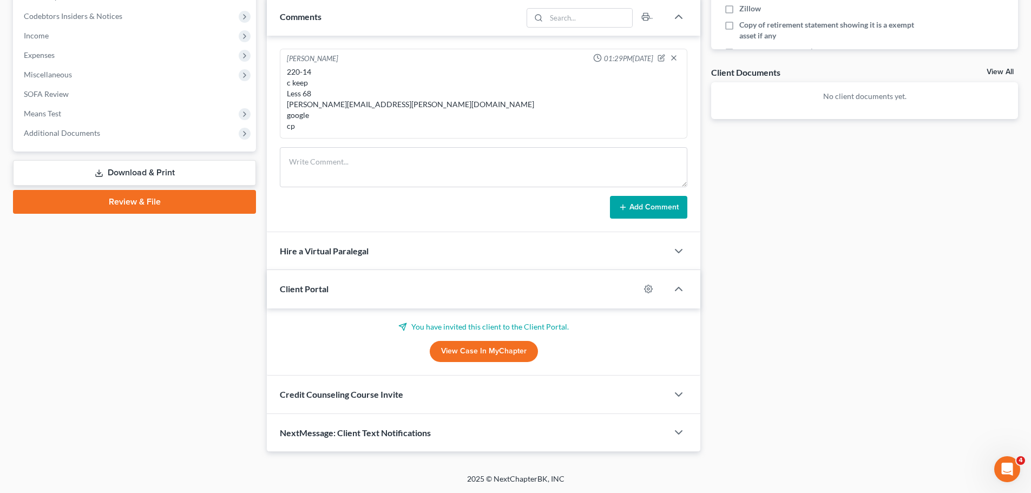
drag, startPoint x: 366, startPoint y: 402, endPoint x: 290, endPoint y: 430, distance: 81.5
click at [365, 402] on div "Credit Counseling Course Invite" at bounding box center [467, 394] width 401 height 37
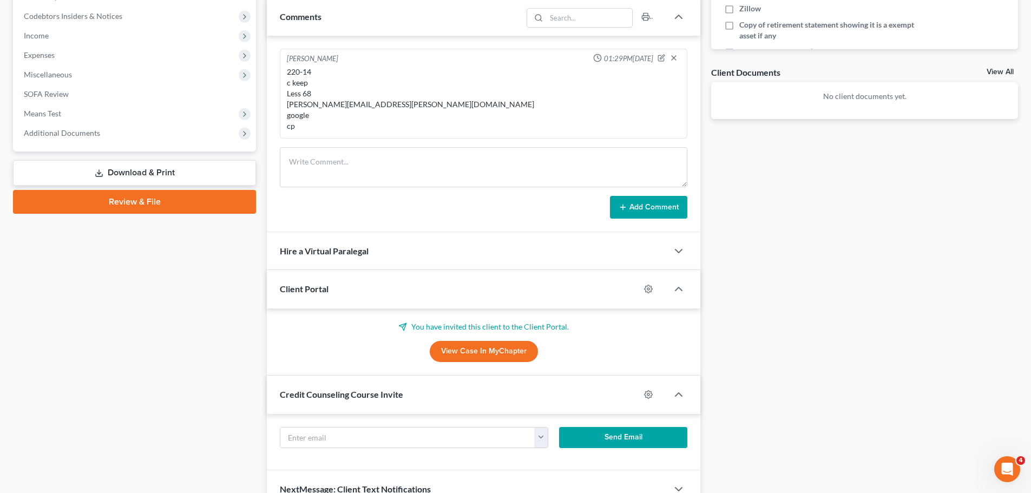
scroll to position [392, 0]
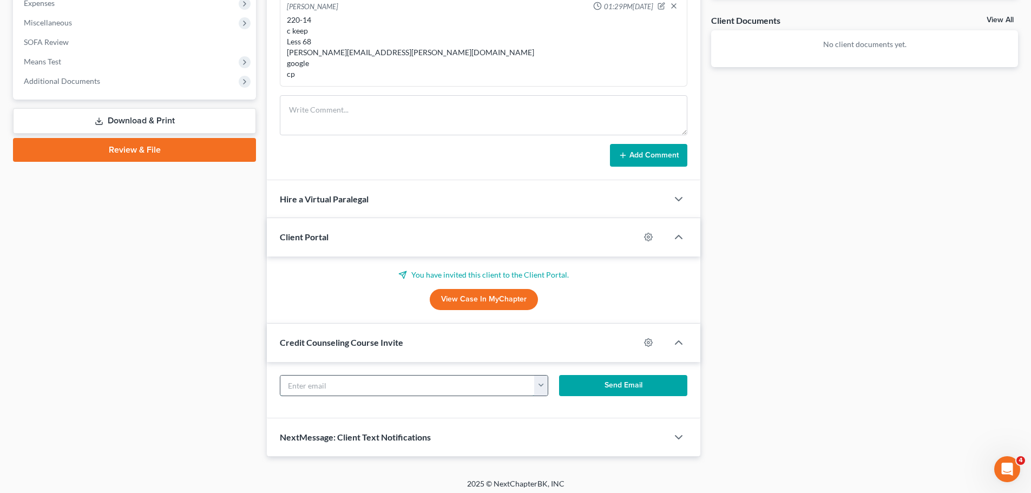
drag, startPoint x: 307, startPoint y: 387, endPoint x: 314, endPoint y: 381, distance: 9.6
click at [307, 387] on input "text" at bounding box center [407, 386] width 254 height 21
paste input "sarah.callanan@yahoo.com"
type input "sarah.callanan@yahoo.com"
click at [623, 386] on button "Send Email" at bounding box center [623, 386] width 129 height 22
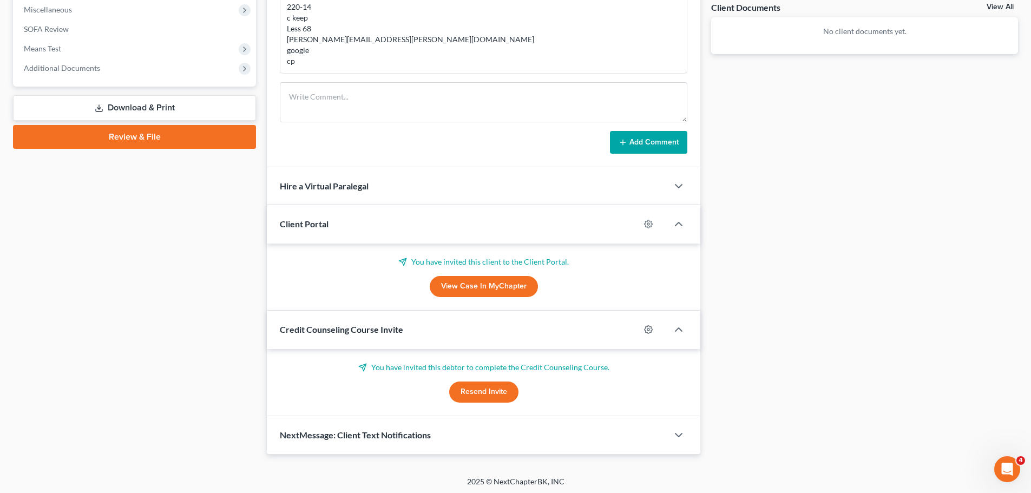
scroll to position [407, 0]
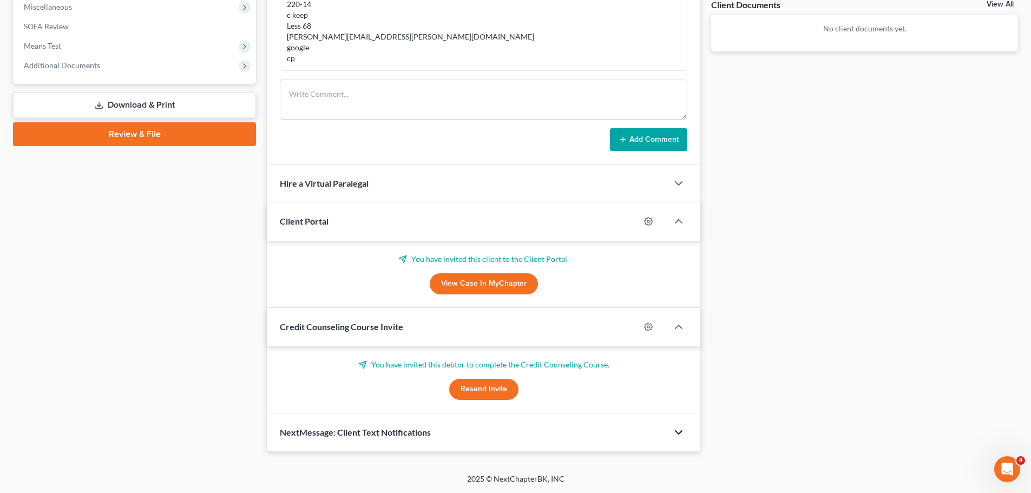
click at [680, 430] on icon "button" at bounding box center [678, 432] width 13 height 13
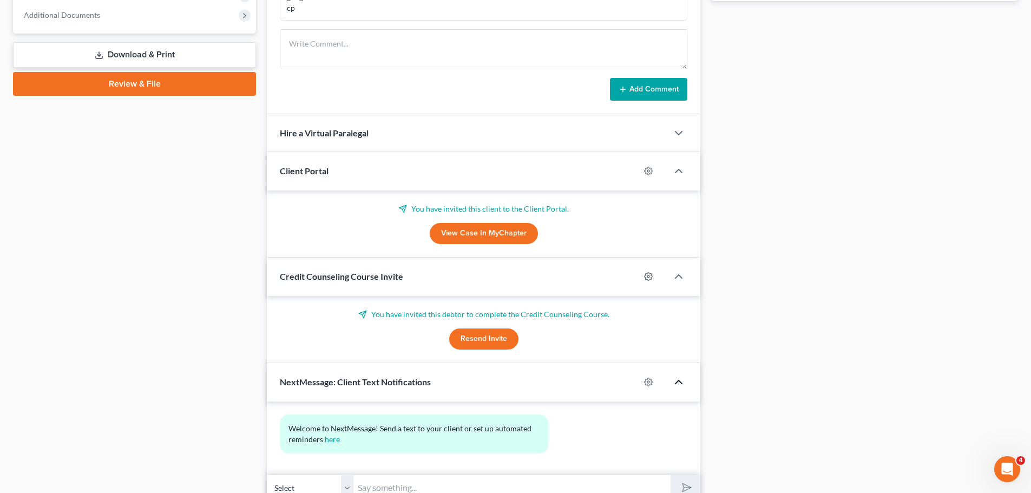
scroll to position [507, 0]
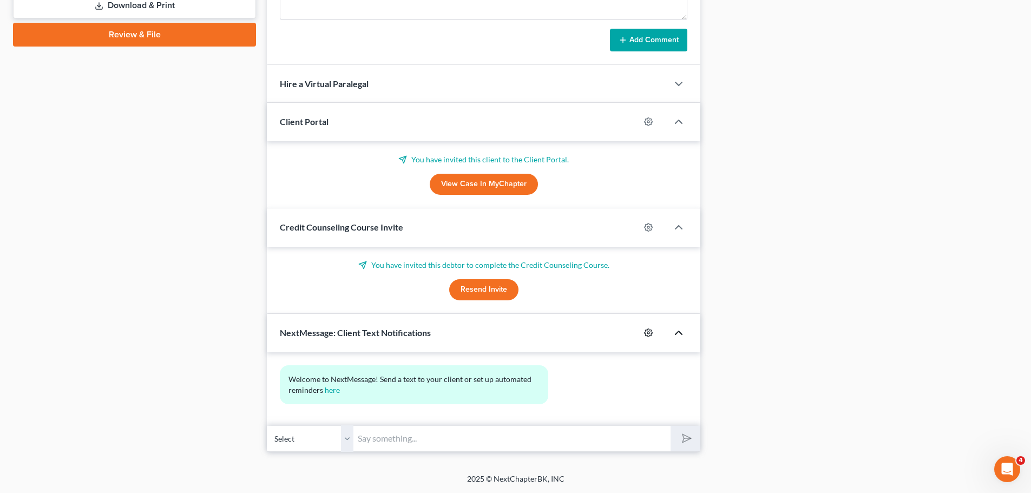
click at [650, 336] on icon "button" at bounding box center [648, 332] width 9 height 9
select select "0"
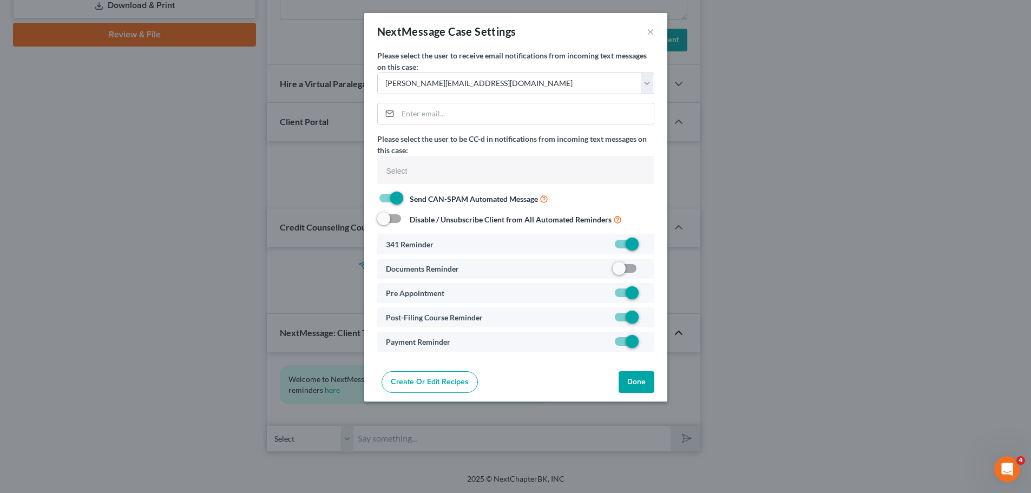
select select
click at [649, 271] on label at bounding box center [649, 271] width 0 height 0
click at [654, 263] on input "checkbox" at bounding box center [657, 266] width 7 height 7
checkbox input "true"
click at [636, 389] on button "Done" at bounding box center [640, 382] width 36 height 22
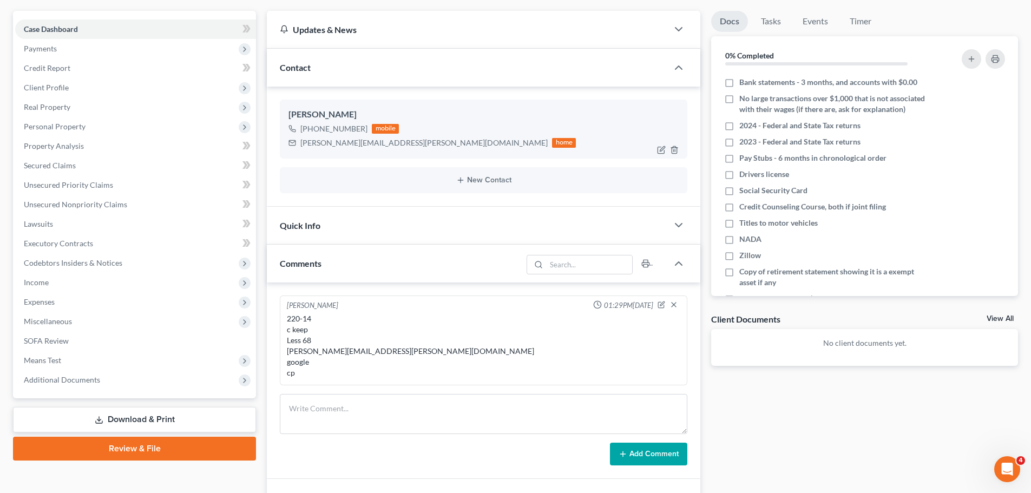
scroll to position [74, 0]
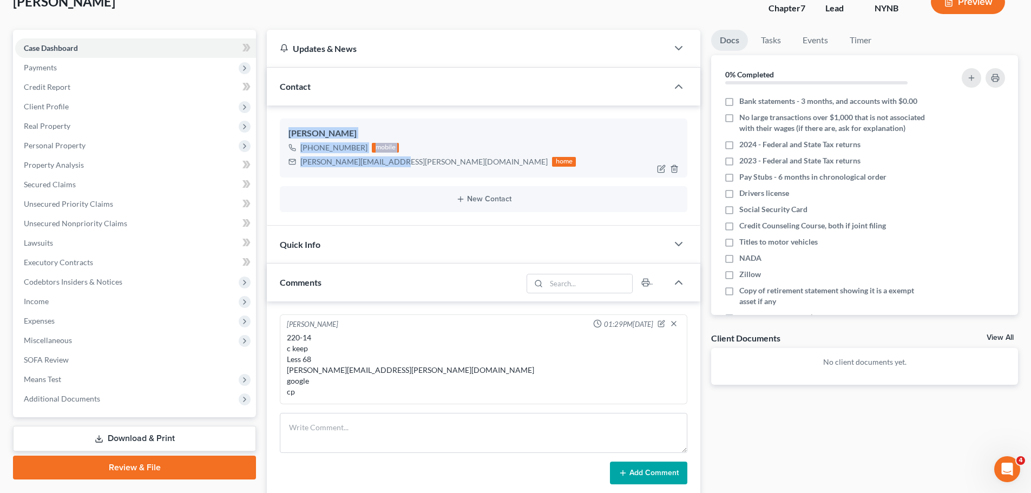
drag, startPoint x: 387, startPoint y: 163, endPoint x: 304, endPoint y: 143, distance: 85.6
click at [288, 137] on div "Sarah Callanan +1 (518) 727-1015 mobile sarah.callanan@yahoo.com home" at bounding box center [483, 148] width 407 height 58
copy div "Sarah Callanan +1 (518) 727-1015 mobile sarah.callanan@yahoo.com"
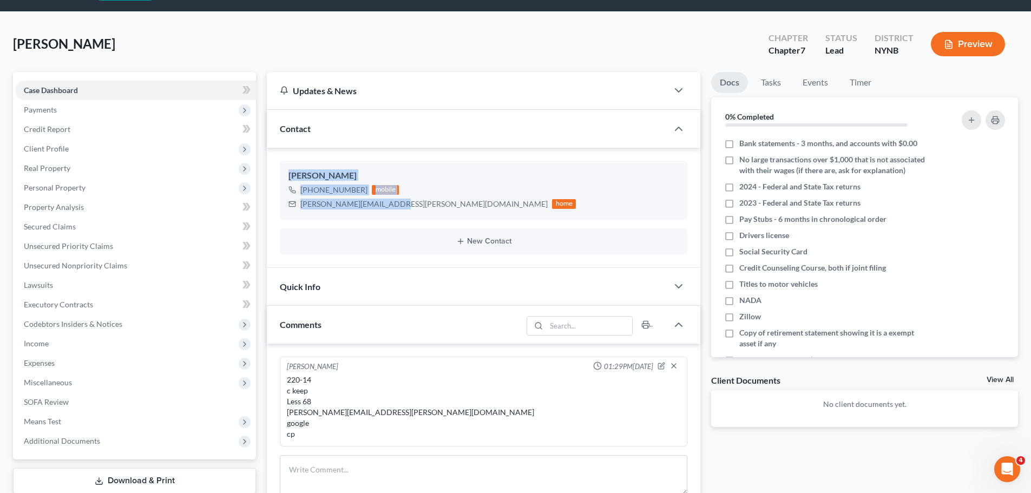
scroll to position [0, 0]
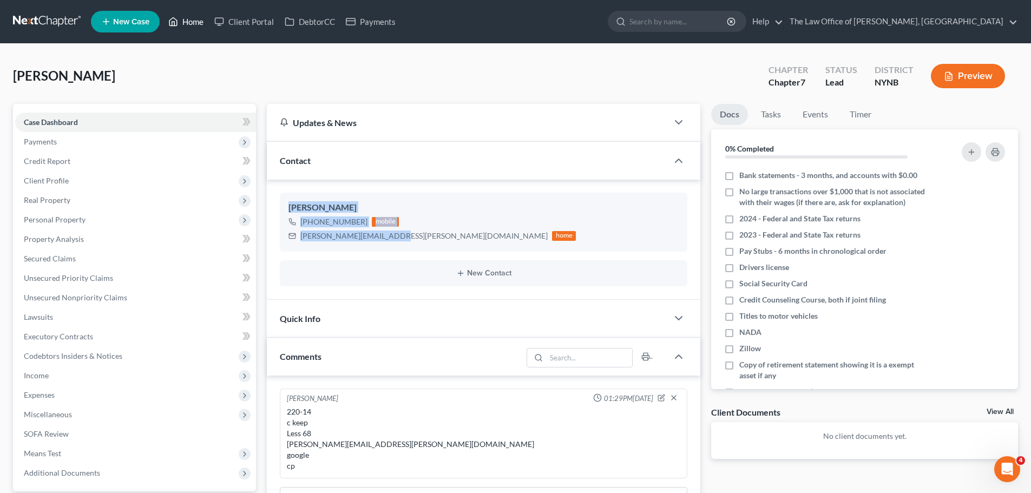
drag, startPoint x: 189, startPoint y: 21, endPoint x: 549, endPoint y: 78, distance: 364.9
click at [189, 21] on link "Home" at bounding box center [186, 21] width 46 height 19
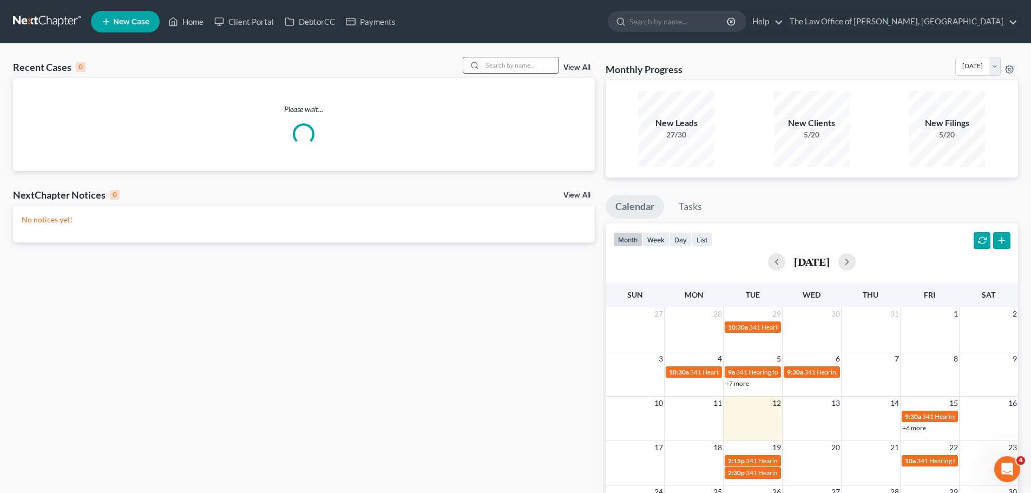
click at [522, 67] on input "search" at bounding box center [521, 65] width 76 height 16
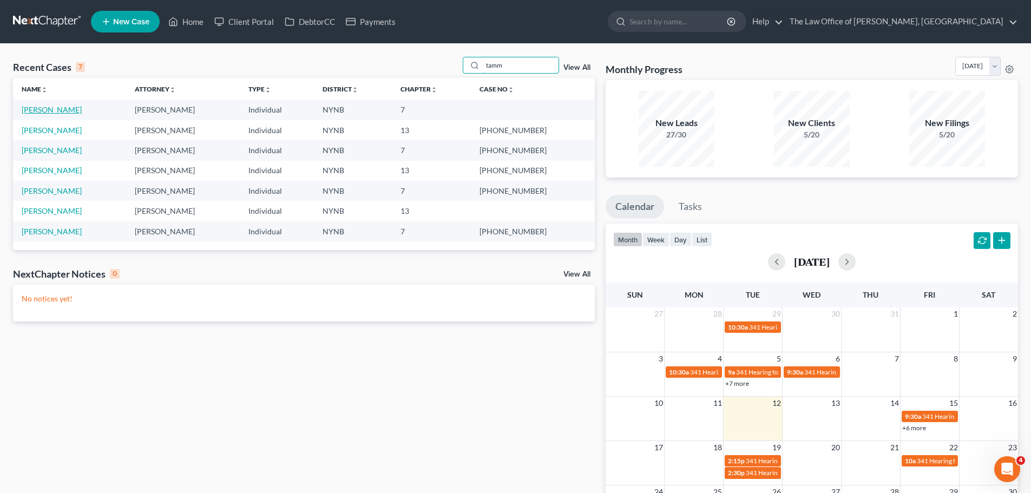
type input "tamm"
click at [54, 110] on link "Humphrey, Tammy" at bounding box center [52, 109] width 60 height 9
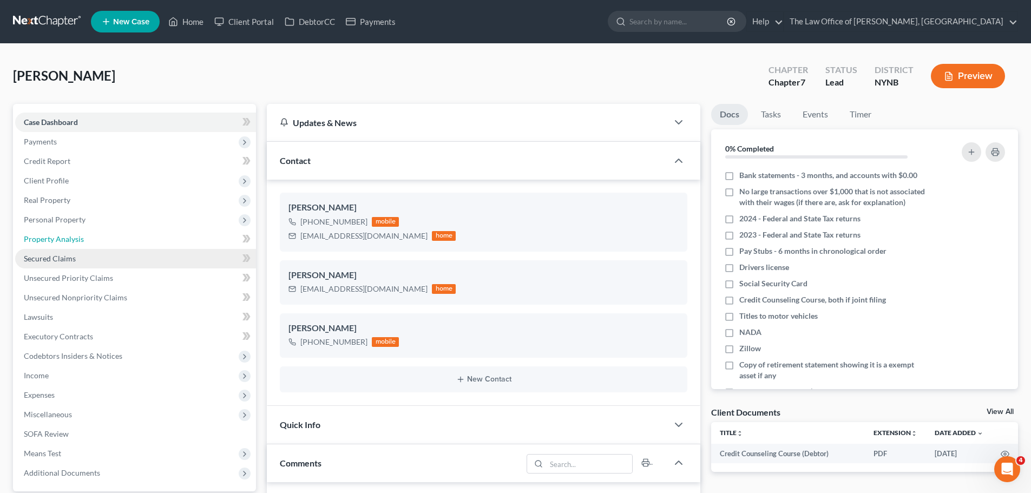
drag, startPoint x: 55, startPoint y: 234, endPoint x: 98, endPoint y: 254, distance: 47.2
click at [55, 234] on span "Property Analysis" at bounding box center [54, 238] width 60 height 9
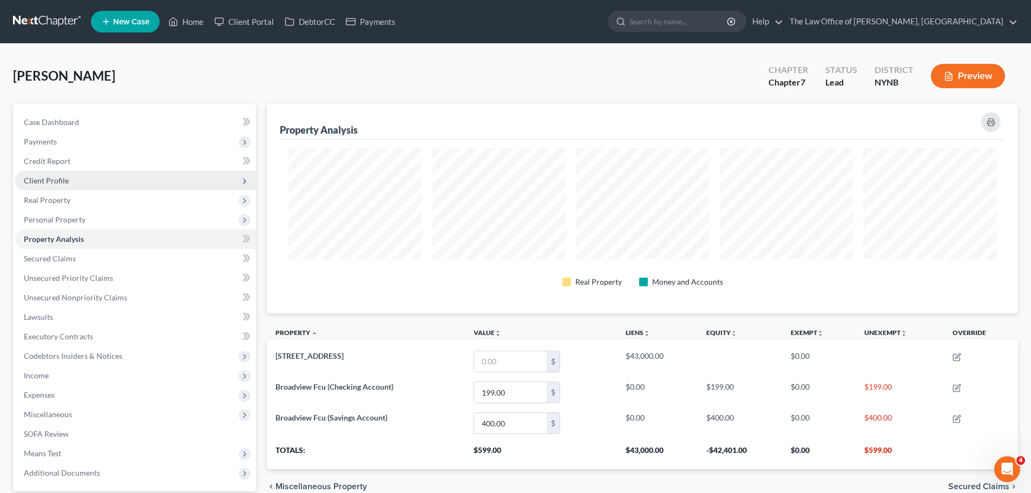
click at [75, 186] on span "Client Profile" at bounding box center [135, 180] width 241 height 19
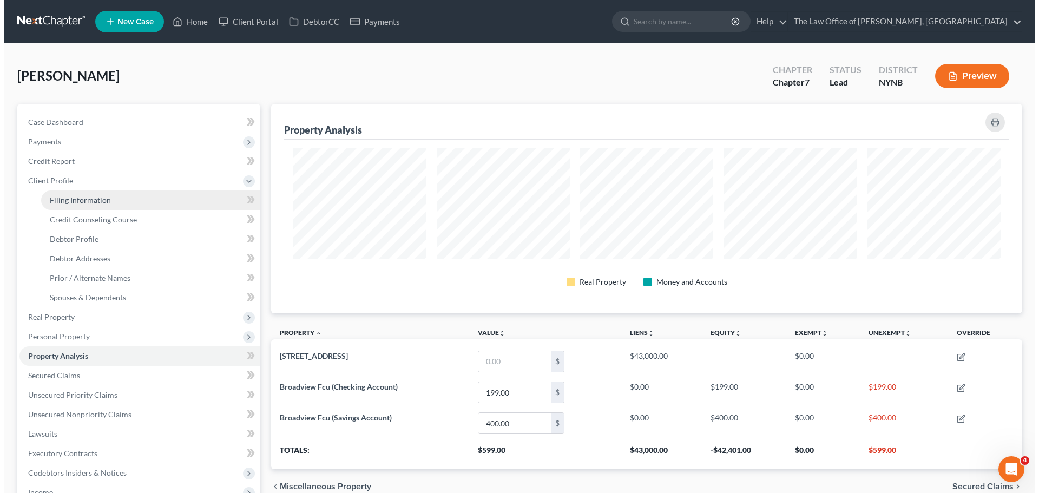
scroll to position [209, 751]
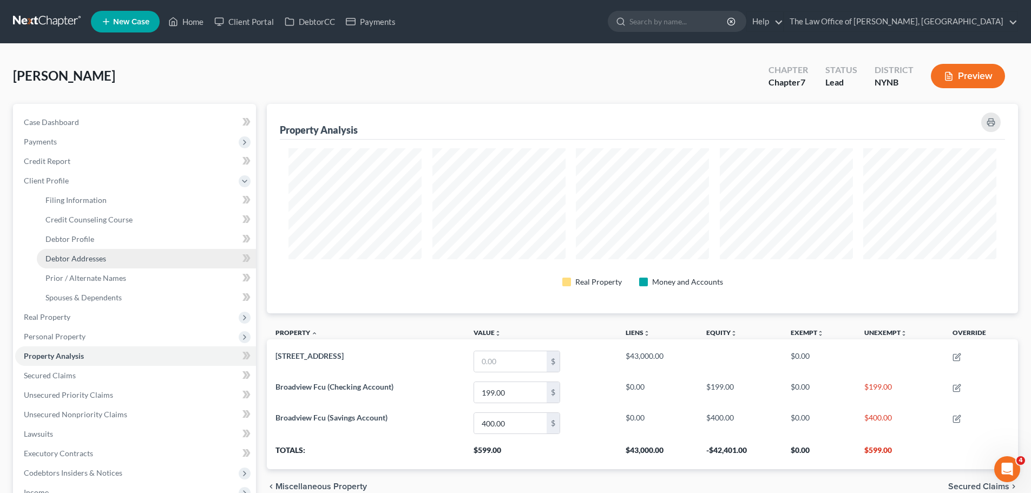
click at [80, 260] on span "Debtor Addresses" at bounding box center [75, 258] width 61 height 9
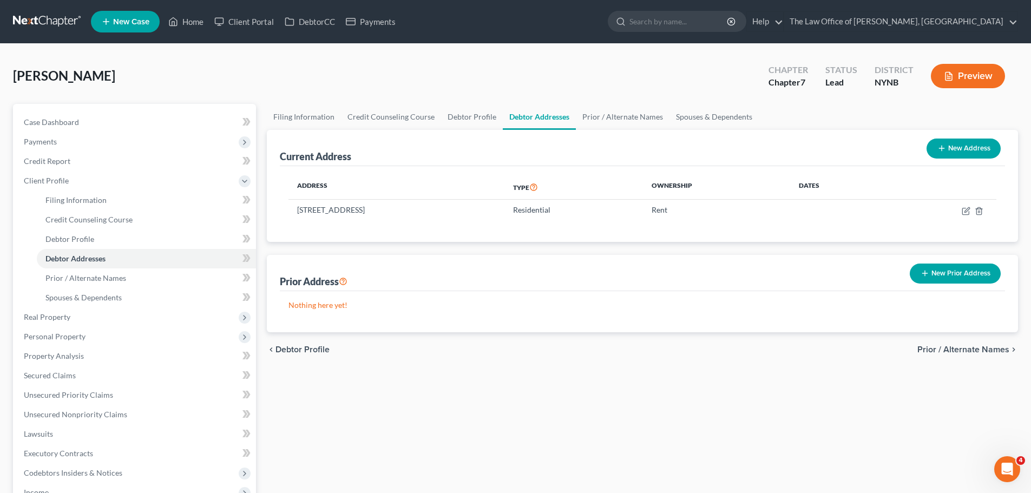
drag, startPoint x: 450, startPoint y: 211, endPoint x: 299, endPoint y: 220, distance: 150.8
click at [296, 216] on td "9 N Church Street, Apt 302, Schenectady, NY 12305" at bounding box center [396, 210] width 216 height 21
click at [60, 321] on span "Real Property" at bounding box center [135, 316] width 241 height 19
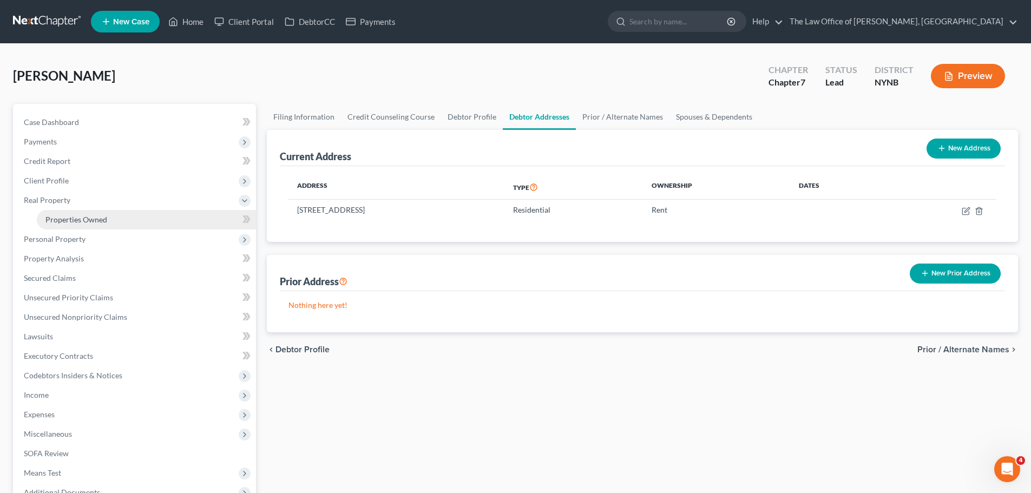
click at [87, 221] on span "Properties Owned" at bounding box center [76, 219] width 62 height 9
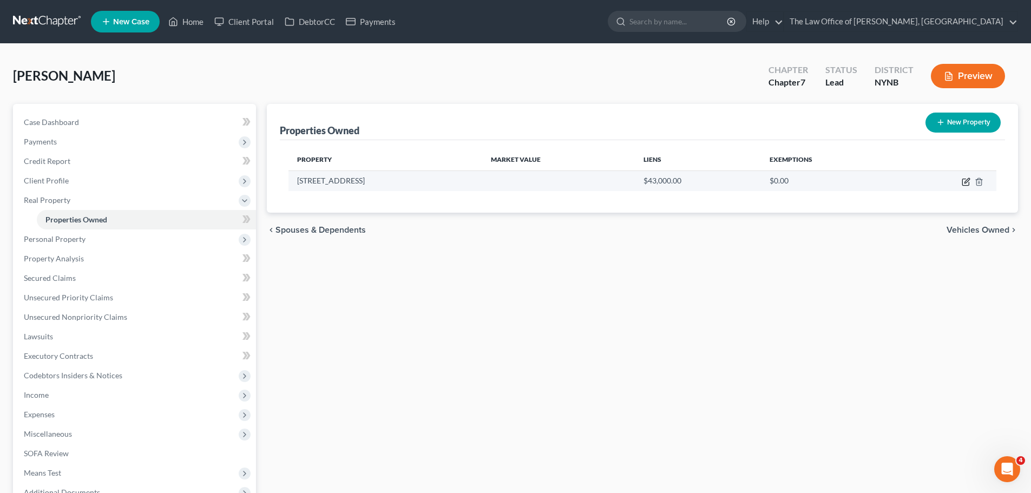
click at [966, 183] on icon "button" at bounding box center [966, 181] width 9 height 9
select select "35"
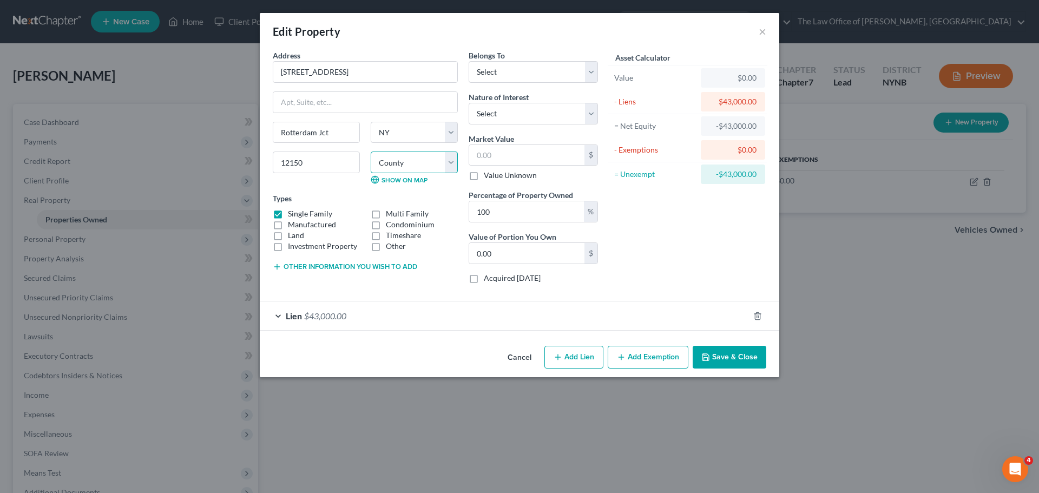
click at [435, 168] on select "County [GEOGRAPHIC_DATA] [GEOGRAPHIC_DATA] [GEOGRAPHIC_DATA] [GEOGRAPHIC_DATA] …" at bounding box center [414, 163] width 87 height 22
select select "45"
click at [371, 152] on select "County [GEOGRAPHIC_DATA] [GEOGRAPHIC_DATA] [GEOGRAPHIC_DATA] [GEOGRAPHIC_DATA] …" at bounding box center [414, 163] width 87 height 22
click at [403, 224] on label "Condominium" at bounding box center [410, 224] width 49 height 11
click at [397, 224] on input "Condominium" at bounding box center [393, 222] width 7 height 7
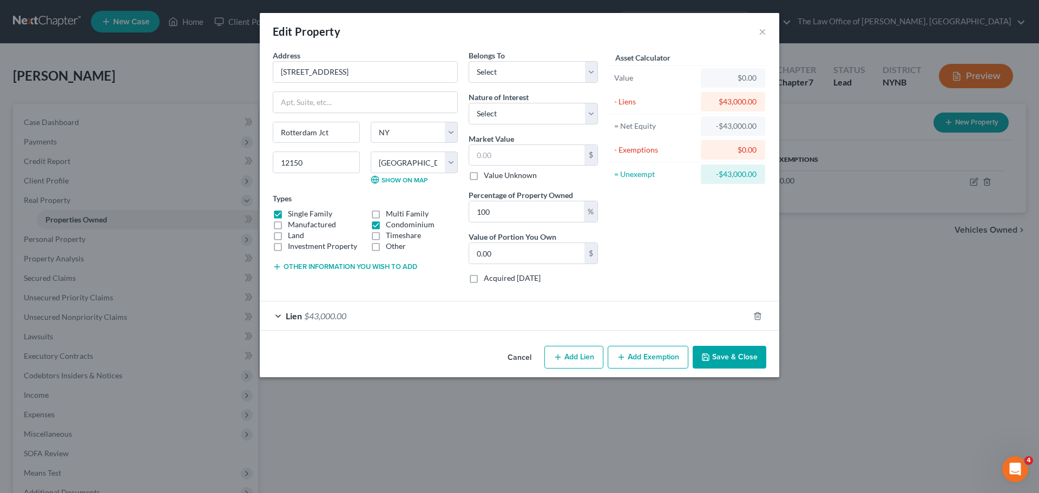
click at [386, 225] on label "Condominium" at bounding box center [410, 224] width 49 height 11
click at [390, 225] on input "Condominium" at bounding box center [393, 222] width 7 height 7
checkbox input "false"
click at [510, 76] on select "Select Debtor 1 Only Debtor 2 Only Debtor 1 And Debtor 2 Only At Least One Of T…" at bounding box center [533, 72] width 129 height 22
select select "2"
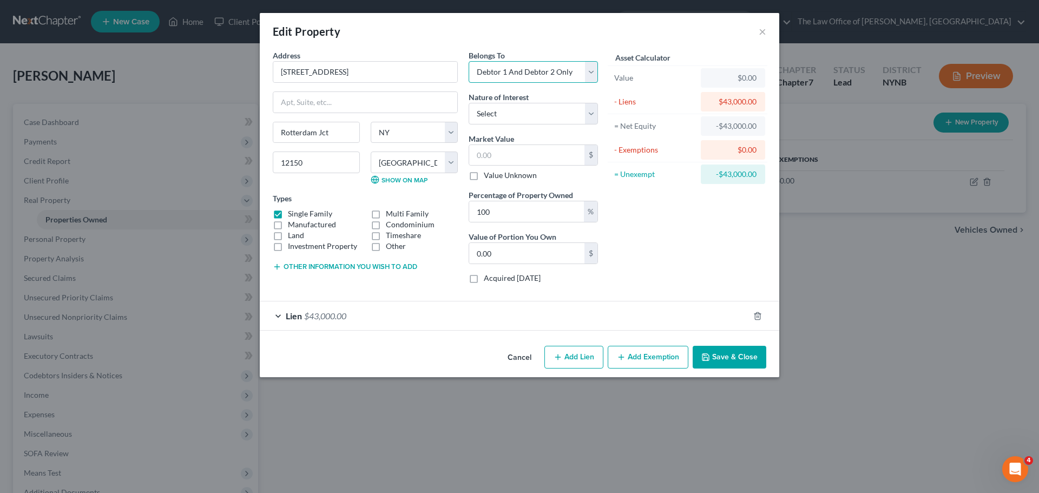
click at [469, 61] on select "Select Debtor 1 Only Debtor 2 Only Debtor 1 And Debtor 2 Only At Least One Of T…" at bounding box center [533, 72] width 129 height 22
click at [510, 154] on input "text" at bounding box center [526, 155] width 115 height 21
type input "2"
type input "2.00"
type input "27"
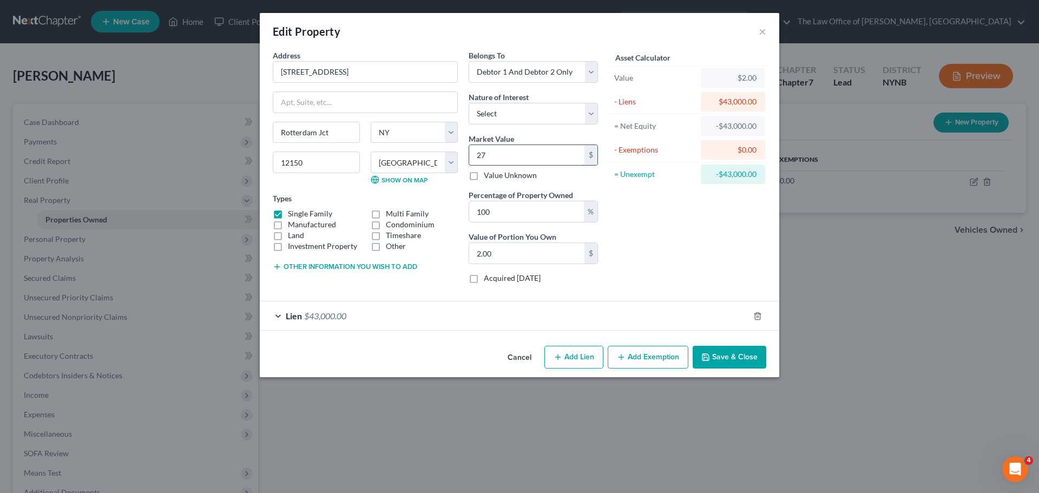
type input "27.00"
type input "278"
type input "278.00"
type input "2780"
type input "2,780.00"
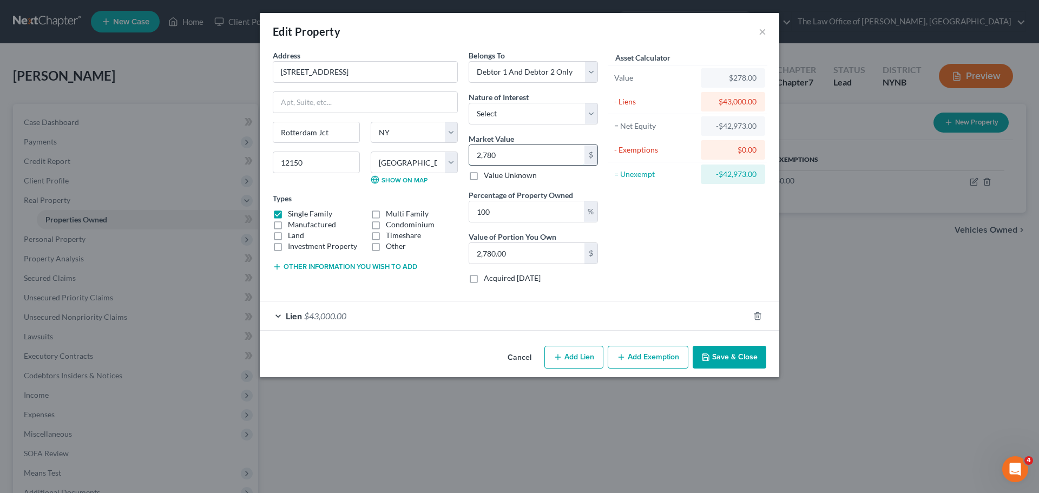
type input "2,7800"
type input "27,800.00"
type input "27,8000"
type input "278,000.00"
type input "278,000"
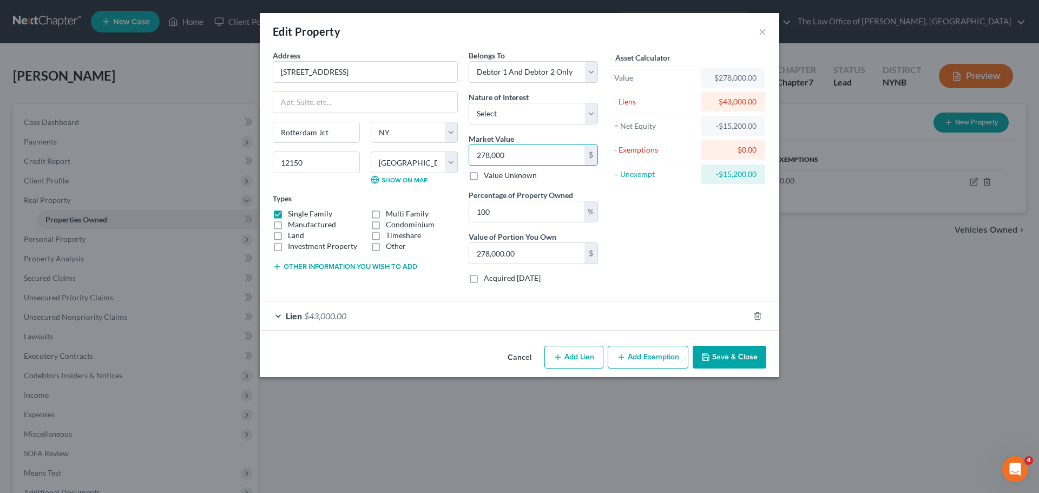
click at [730, 357] on button "Save & Close" at bounding box center [730, 357] width 74 height 23
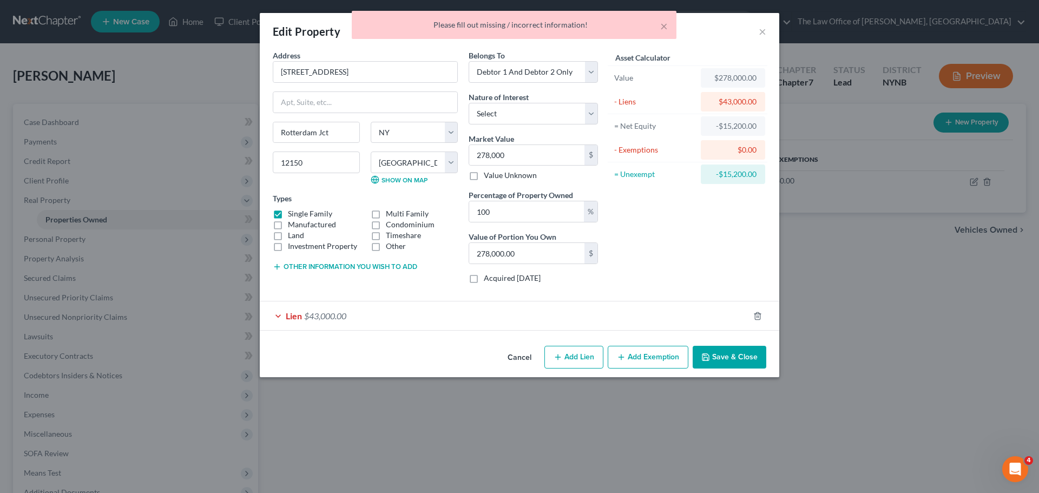
click at [415, 320] on div "Lien $43,000.00" at bounding box center [504, 315] width 489 height 29
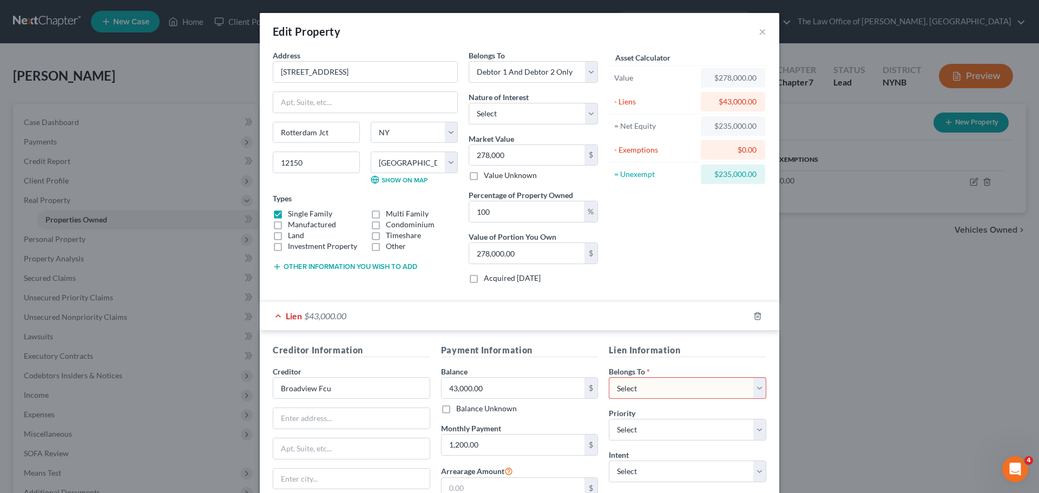
click at [678, 385] on select "Select Debtor 1 Only Debtor 2 Only Debtor 1 And Debtor 2 Only At Least One Of T…" at bounding box center [687, 388] width 157 height 22
select select "3"
click at [609, 377] on select "Select Debtor 1 Only Debtor 2 Only Debtor 1 And Debtor 2 Only At Least One Of T…" at bounding box center [687, 388] width 157 height 22
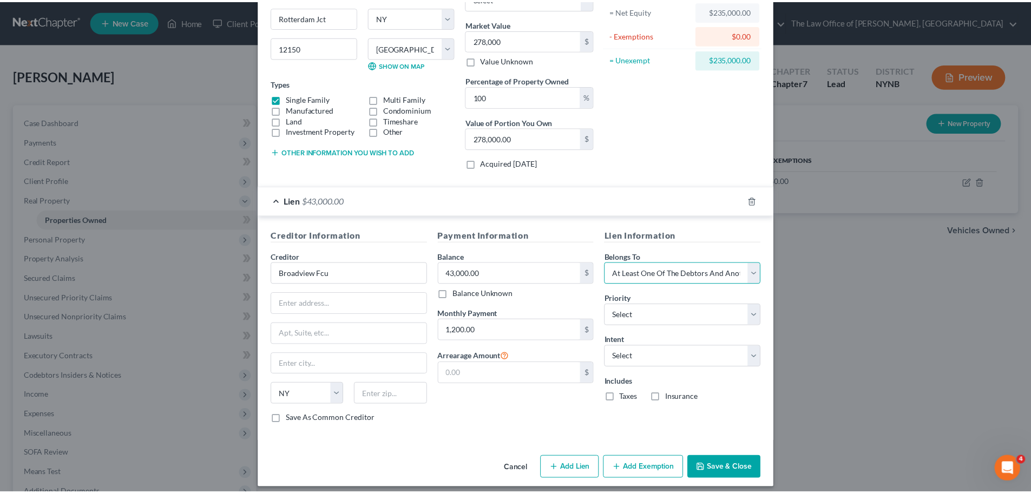
scroll to position [123, 0]
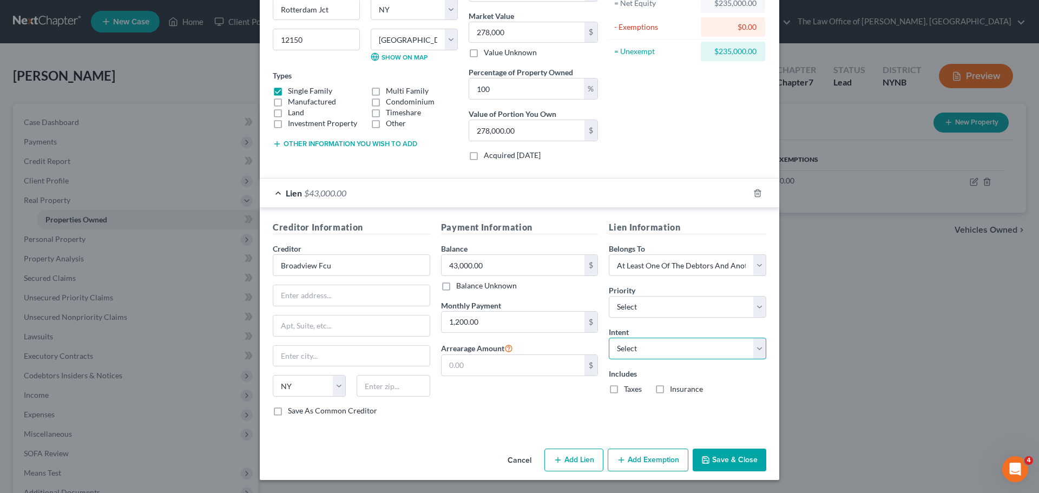
click at [645, 348] on select "Select Surrender Redeem Reaffirm Avoid Other" at bounding box center [687, 349] width 157 height 22
select select "0"
click at [609, 338] on select "Select Surrender Redeem Reaffirm Avoid Other" at bounding box center [687, 349] width 157 height 22
click at [722, 466] on button "Save & Close" at bounding box center [730, 460] width 74 height 23
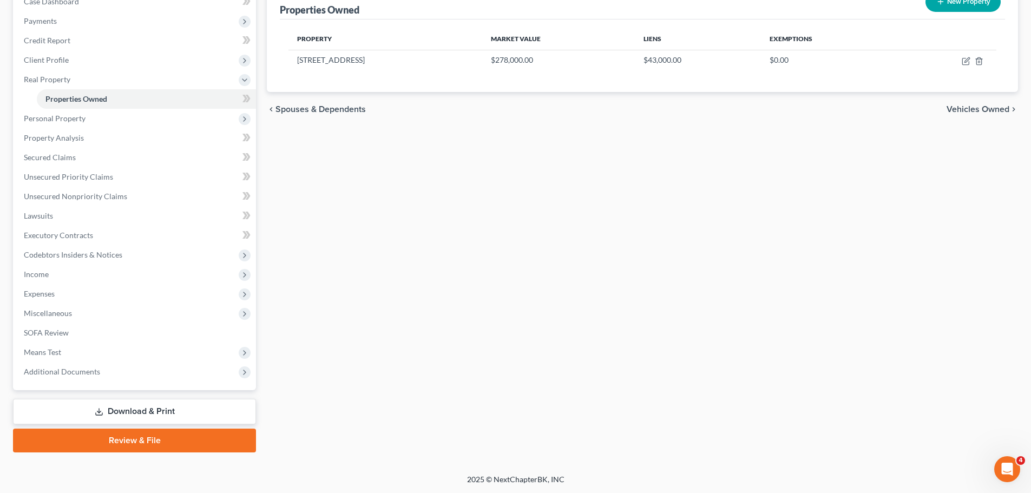
scroll to position [121, 0]
click at [80, 374] on span "Additional Documents" at bounding box center [62, 370] width 76 height 9
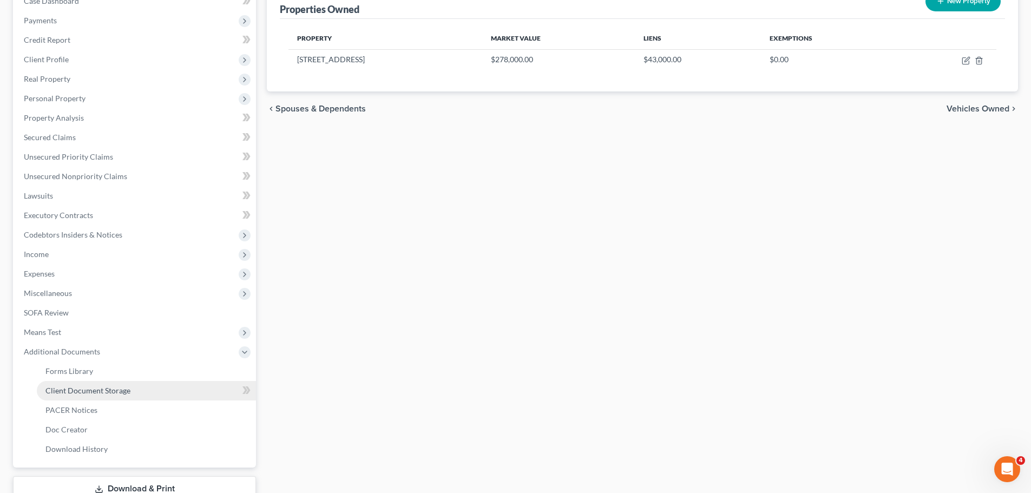
click at [105, 393] on span "Client Document Storage" at bounding box center [87, 390] width 85 height 9
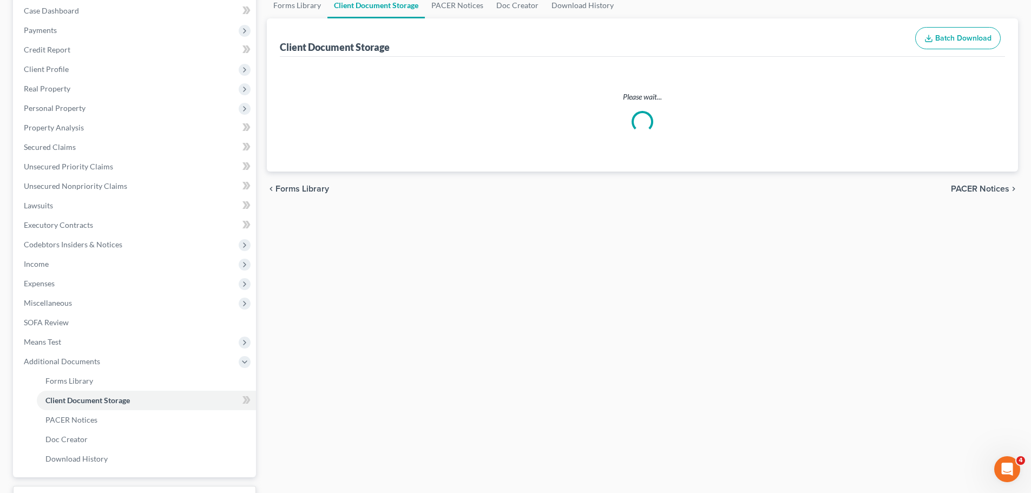
scroll to position [40, 0]
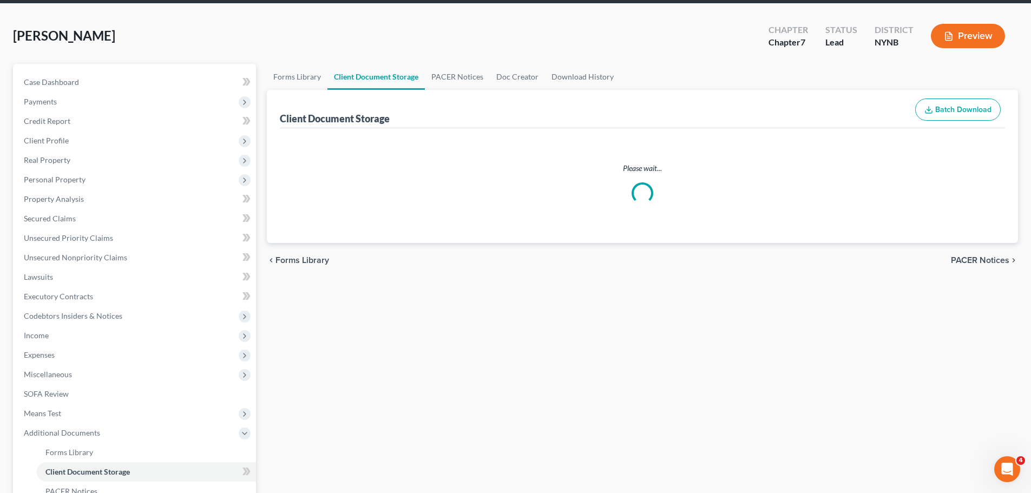
select select "1"
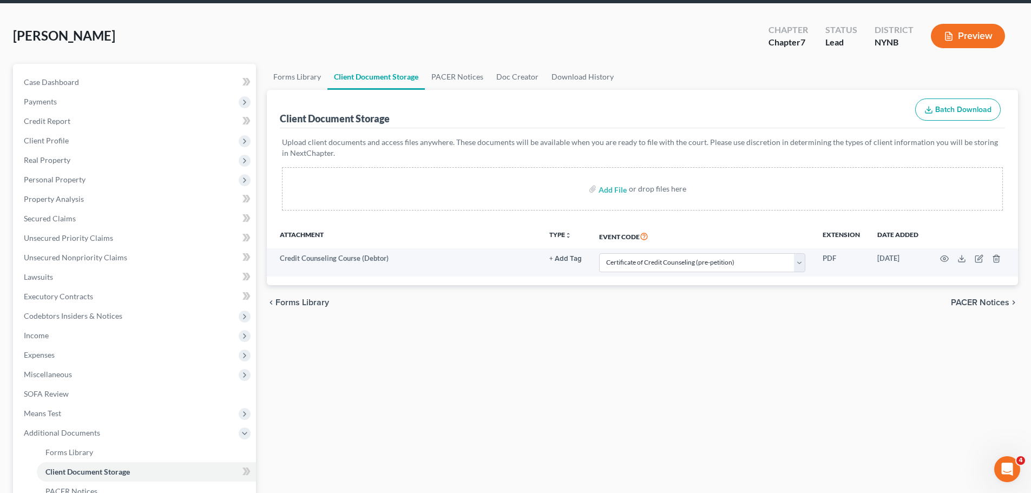
scroll to position [0, 0]
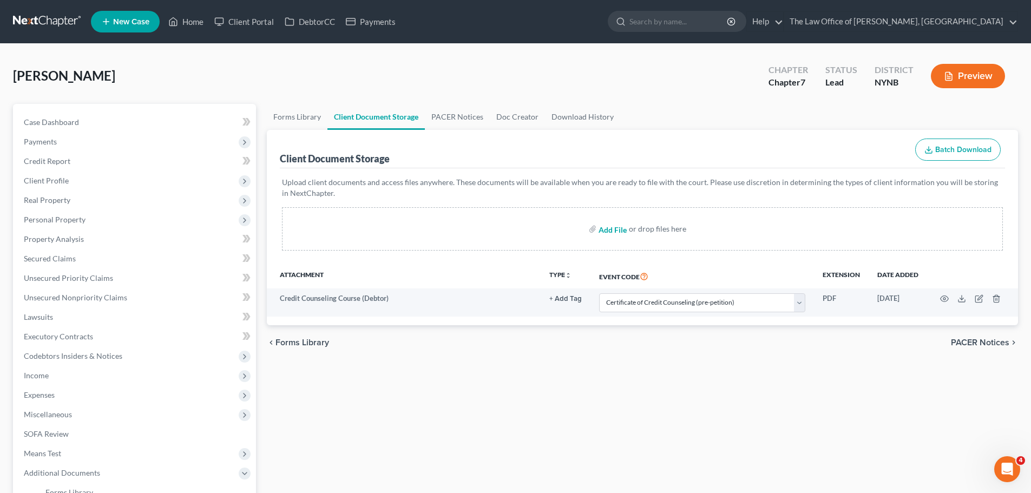
click at [610, 226] on input "file" at bounding box center [612, 228] width 26 height 19
type input "C:\fakepath\610 Alexander Dr, Rotterdam Junction, NY 12150 _ Zillow.pdf"
select select "1"
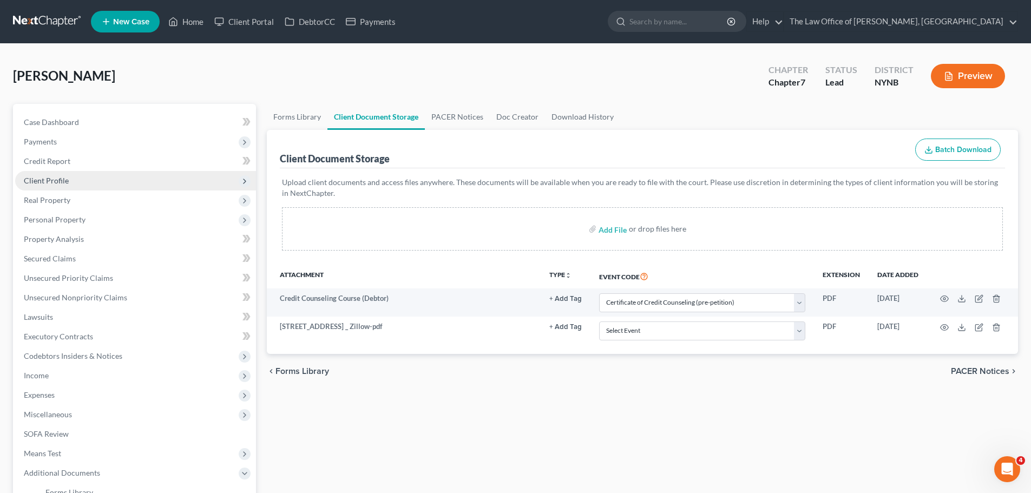
click at [58, 178] on span "Client Profile" at bounding box center [46, 180] width 45 height 9
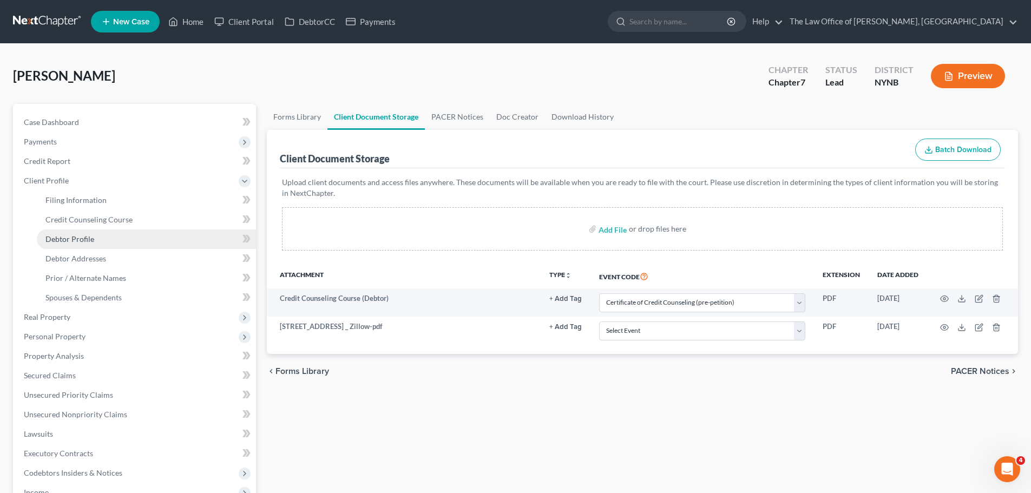
click at [93, 241] on span "Debtor Profile" at bounding box center [69, 238] width 49 height 9
select select "2"
select select "0"
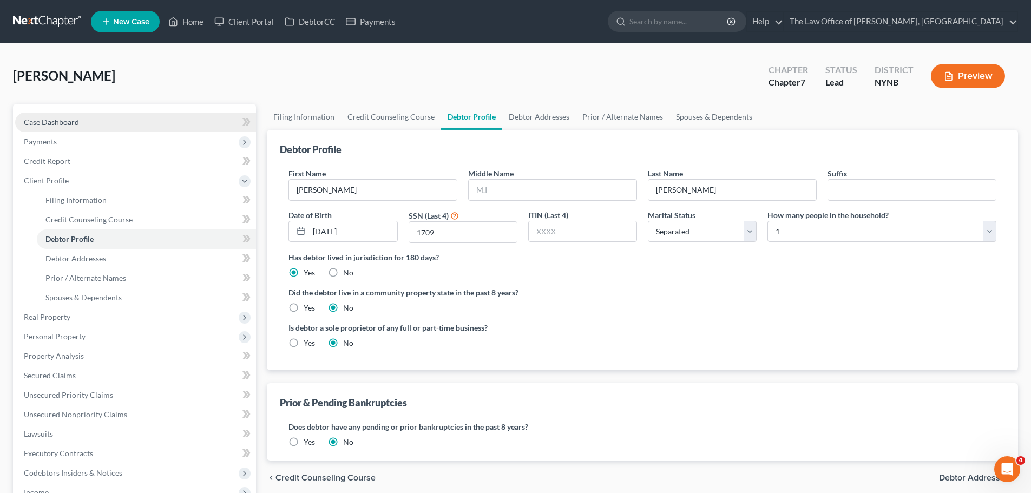
drag, startPoint x: 83, startPoint y: 128, endPoint x: 103, endPoint y: 130, distance: 20.1
click at [83, 127] on link "Case Dashboard" at bounding box center [135, 122] width 241 height 19
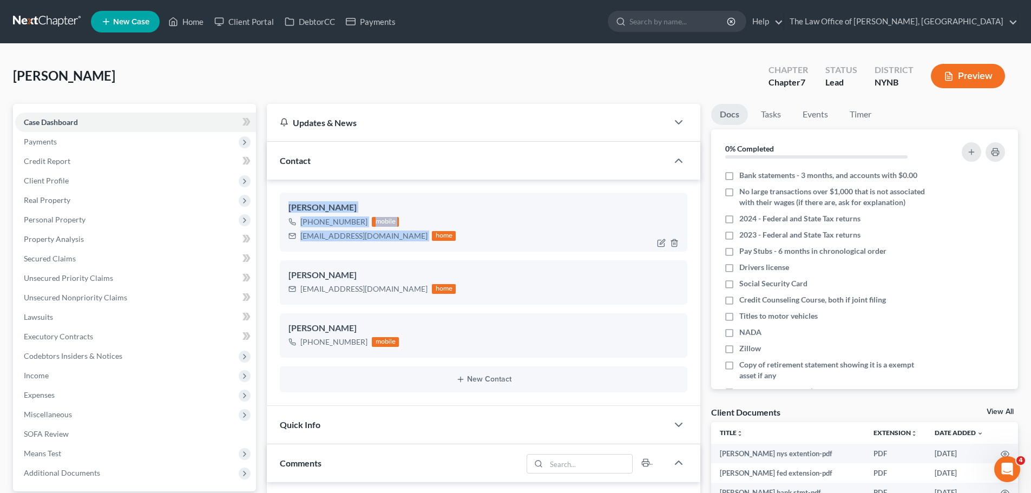
scroll to position [513, 0]
drag, startPoint x: 384, startPoint y: 237, endPoint x: 323, endPoint y: 212, distance: 65.7
click at [281, 206] on div "Tammy Humphrey +1 (518) 368-1340 mobile sassyauburn@gmail.com home" at bounding box center [483, 222] width 407 height 58
drag, startPoint x: 330, startPoint y: 234, endPoint x: 372, endPoint y: 257, distance: 47.2
click at [330, 234] on div "sassyauburn@gmail.com" at bounding box center [363, 236] width 127 height 11
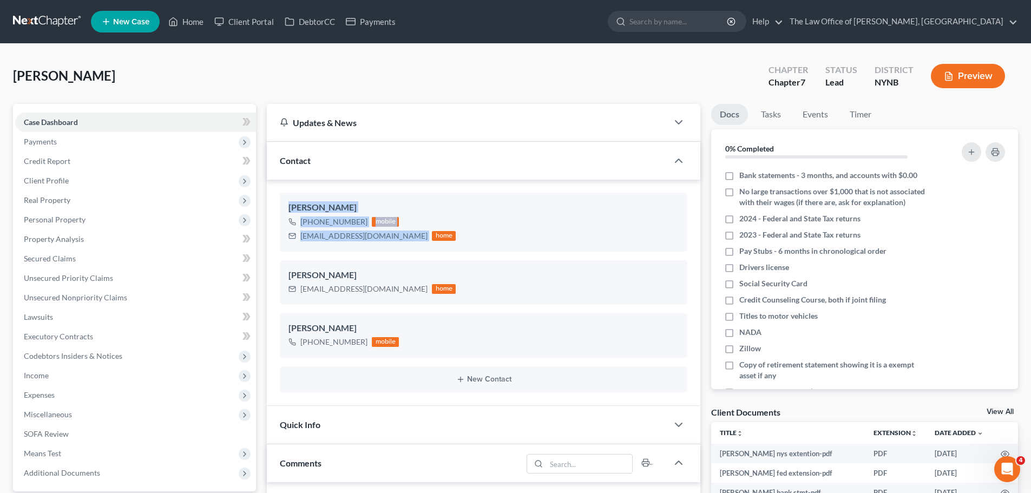
click at [330, 234] on div "sassyauburn@gmail.com" at bounding box center [363, 236] width 127 height 11
click at [372, 257] on ng-include "Tammy Humphrey +1 (518) 368-1340 mobile sassyauburn@gmail.com home Tammy Humphr…" at bounding box center [483, 293] width 407 height 200
click at [385, 250] on div "Tammy Humphrey +1 (518) 368-1340 mobile sassyauburn@gmail.com home" at bounding box center [483, 222] width 407 height 58
click at [349, 233] on div "sassyauburn@gmail.com" at bounding box center [363, 236] width 127 height 11
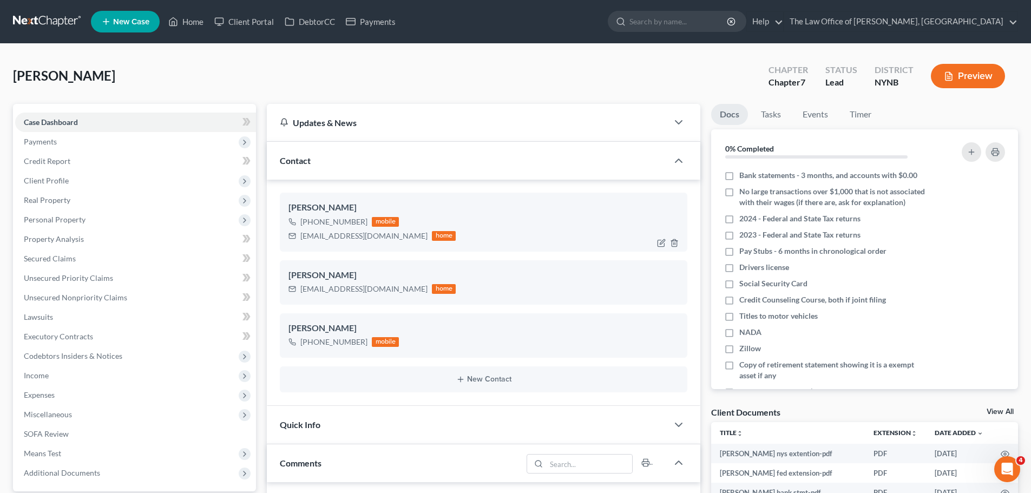
click at [348, 233] on div "sassyauburn@gmail.com" at bounding box center [363, 236] width 127 height 11
click at [347, 233] on div "sassyauburn@gmail.com" at bounding box center [363, 236] width 127 height 11
copy div "sassyauburn@gmail.com"
click at [49, 198] on span "Real Property" at bounding box center [47, 199] width 47 height 9
click at [84, 219] on span "Properties Owned" at bounding box center [76, 219] width 62 height 9
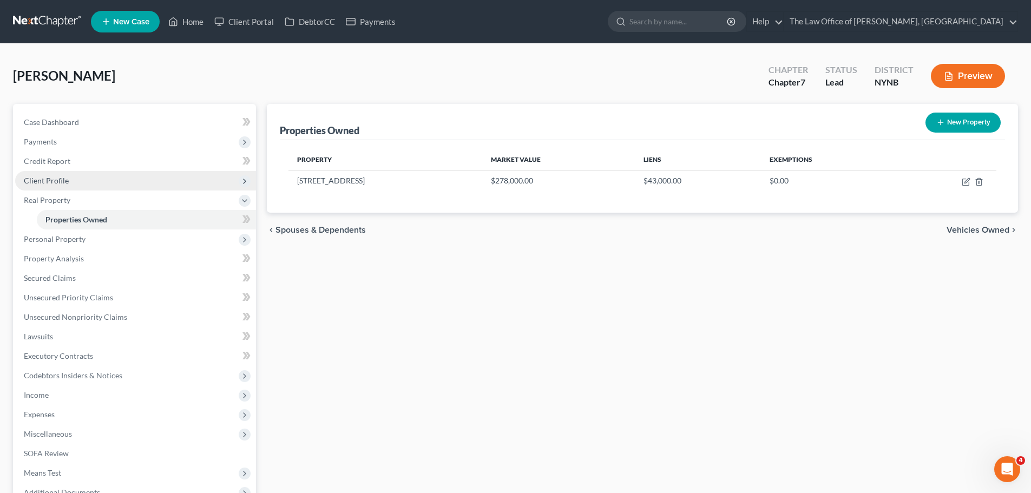
click at [38, 178] on span "Client Profile" at bounding box center [46, 180] width 45 height 9
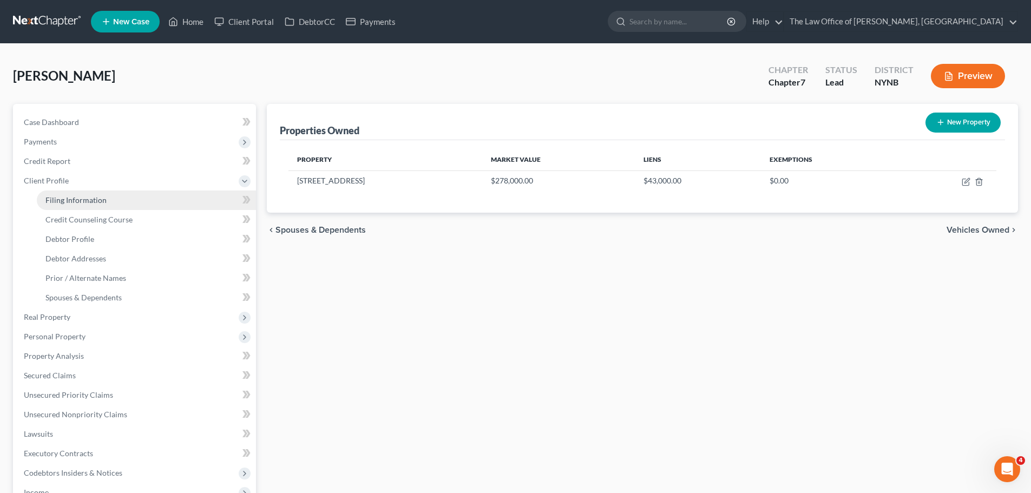
click at [58, 200] on span "Filing Information" at bounding box center [75, 199] width 61 height 9
select select "1"
select select "0"
select select "54"
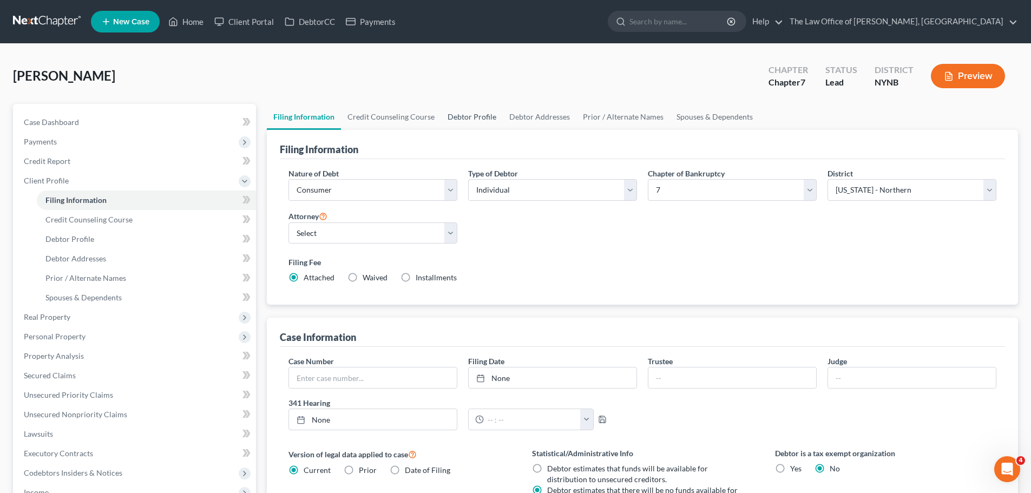
click at [470, 112] on link "Debtor Profile" at bounding box center [472, 117] width 62 height 26
select select "2"
select select "0"
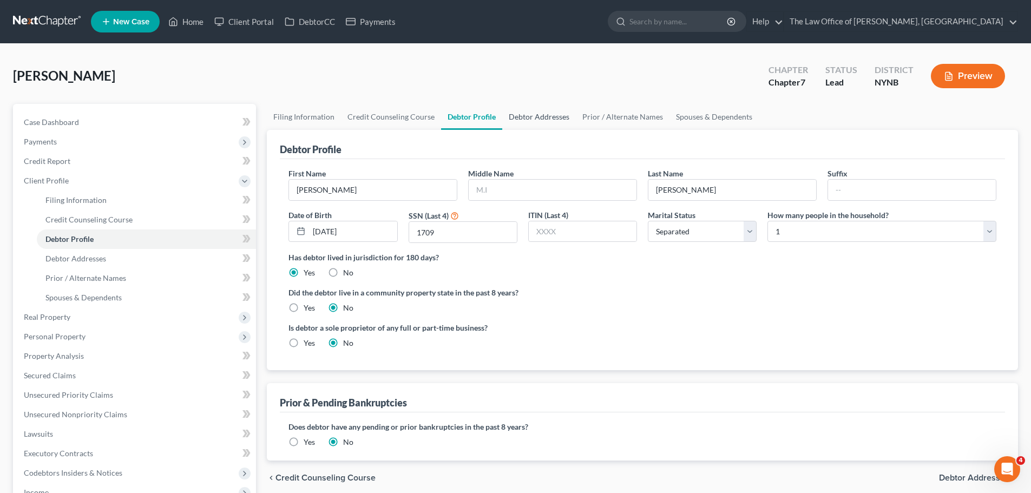
click at [548, 121] on link "Debtor Addresses" at bounding box center [539, 117] width 74 height 26
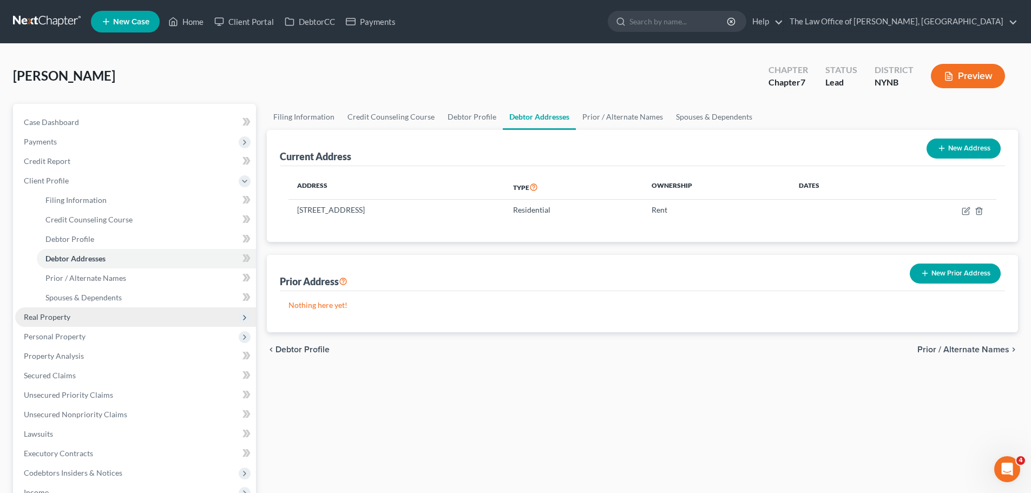
click at [58, 320] on span "Real Property" at bounding box center [47, 316] width 47 height 9
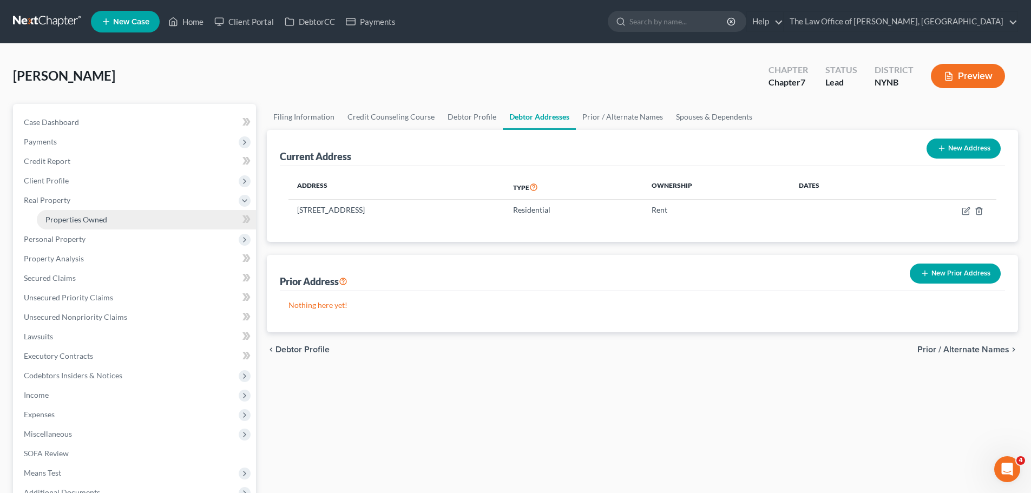
drag, startPoint x: 94, startPoint y: 225, endPoint x: 176, endPoint y: 226, distance: 82.3
click at [95, 224] on link "Properties Owned" at bounding box center [146, 219] width 219 height 19
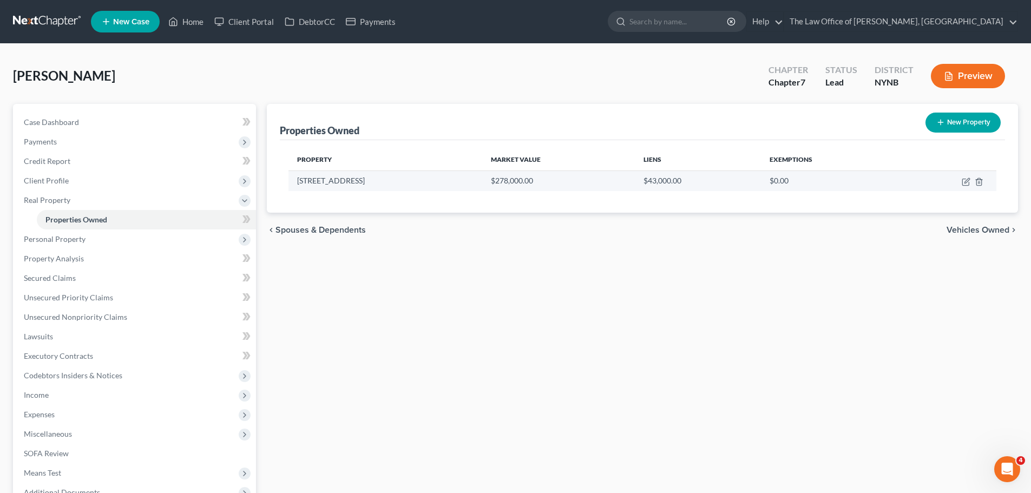
drag, startPoint x: 340, startPoint y: 180, endPoint x: 293, endPoint y: 180, distance: 47.1
click at [293, 180] on td "610 Alexander Drive" at bounding box center [385, 180] width 194 height 21
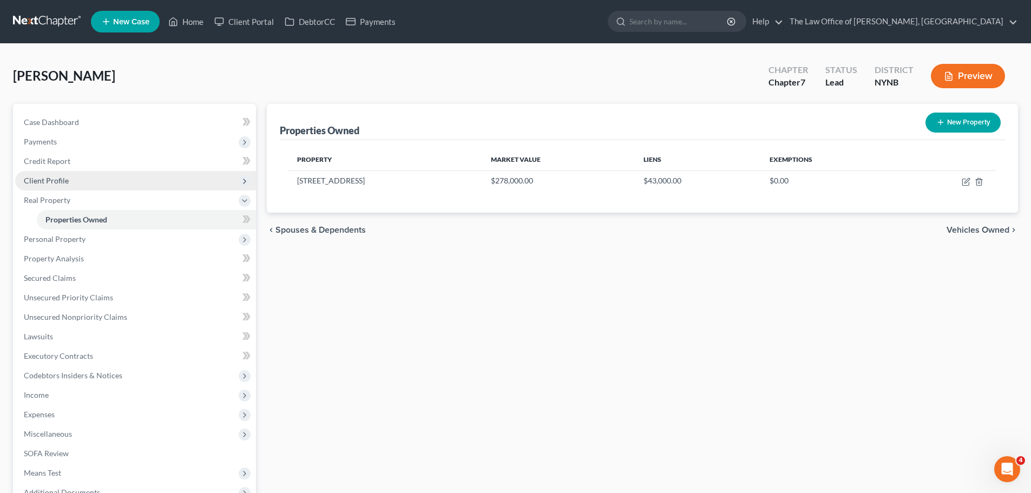
copy td "610 Alexander Drive"
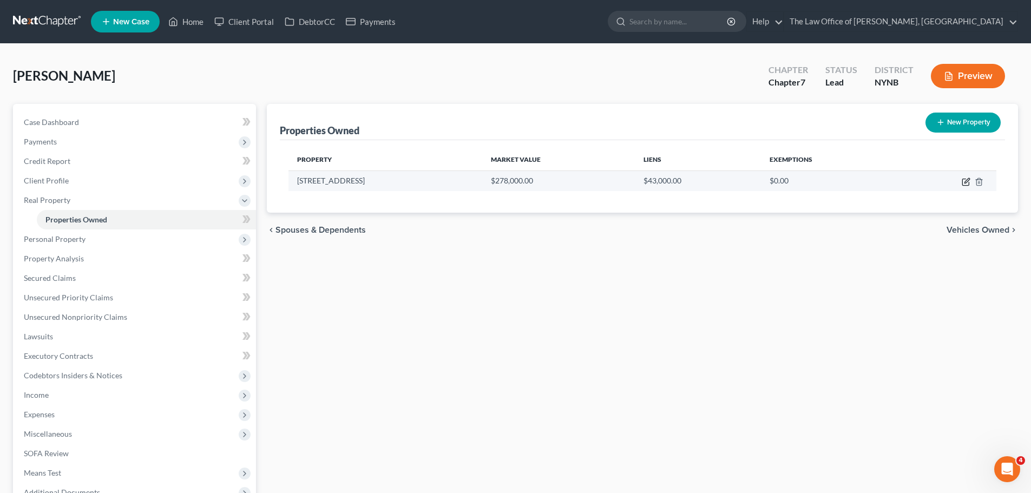
drag, startPoint x: 965, startPoint y: 181, endPoint x: 938, endPoint y: 181, distance: 27.1
click at [965, 181] on icon "button" at bounding box center [966, 180] width 5 height 5
select select "35"
select select "45"
select select "2"
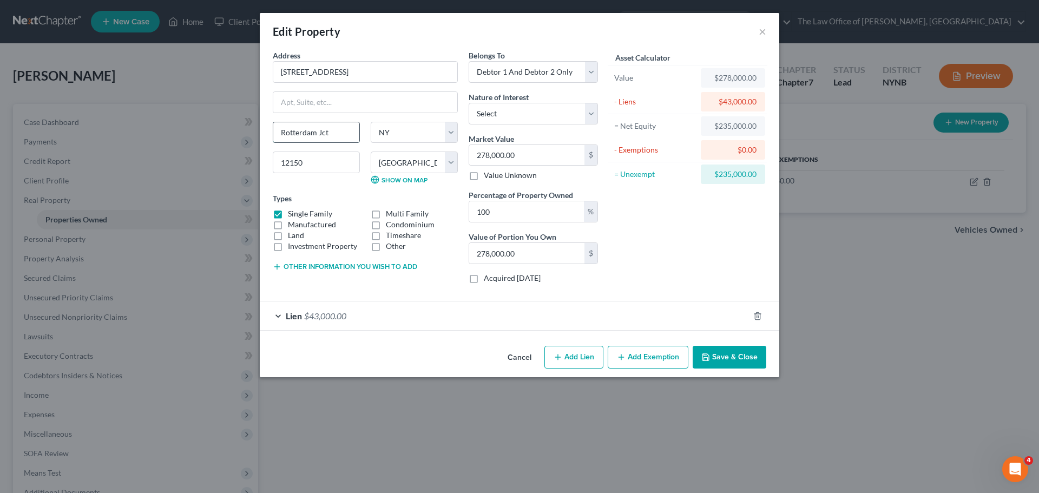
click at [332, 131] on input "Rotterdam Jct" at bounding box center [316, 132] width 86 height 21
drag, startPoint x: 332, startPoint y: 131, endPoint x: 269, endPoint y: 132, distance: 63.3
click at [269, 132] on div "Rotterdam Jct" at bounding box center [316, 133] width 98 height 22
click at [734, 361] on button "Save & Close" at bounding box center [730, 357] width 74 height 23
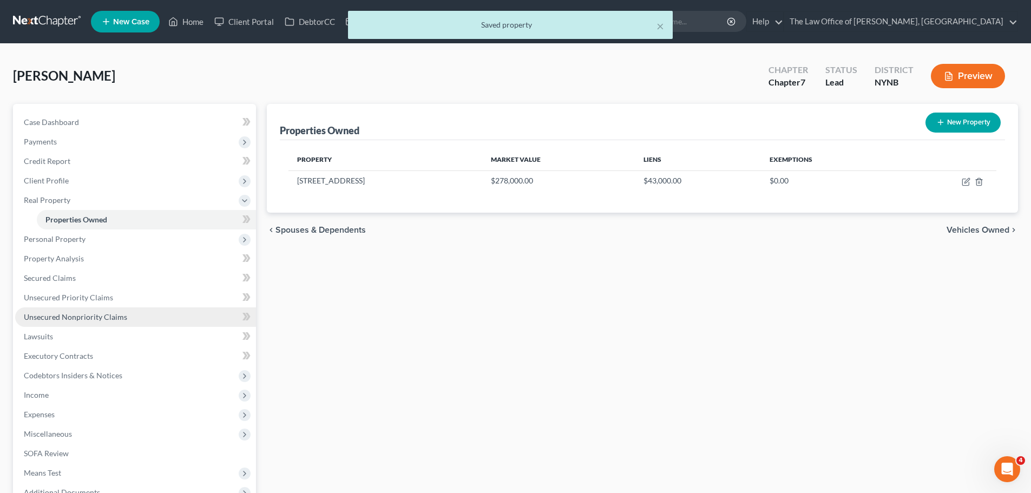
click at [89, 319] on span "Unsecured Nonpriority Claims" at bounding box center [75, 316] width 103 height 9
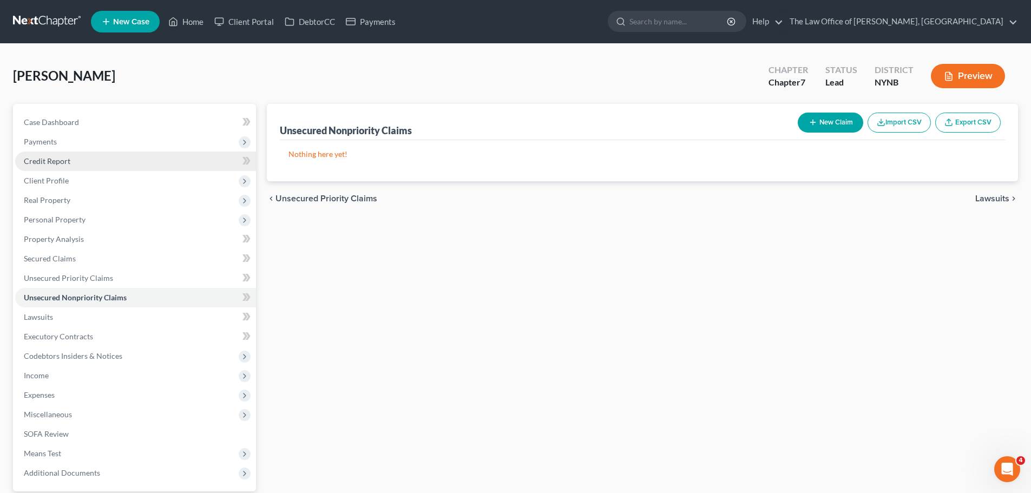
click at [69, 162] on span "Credit Report" at bounding box center [47, 160] width 47 height 9
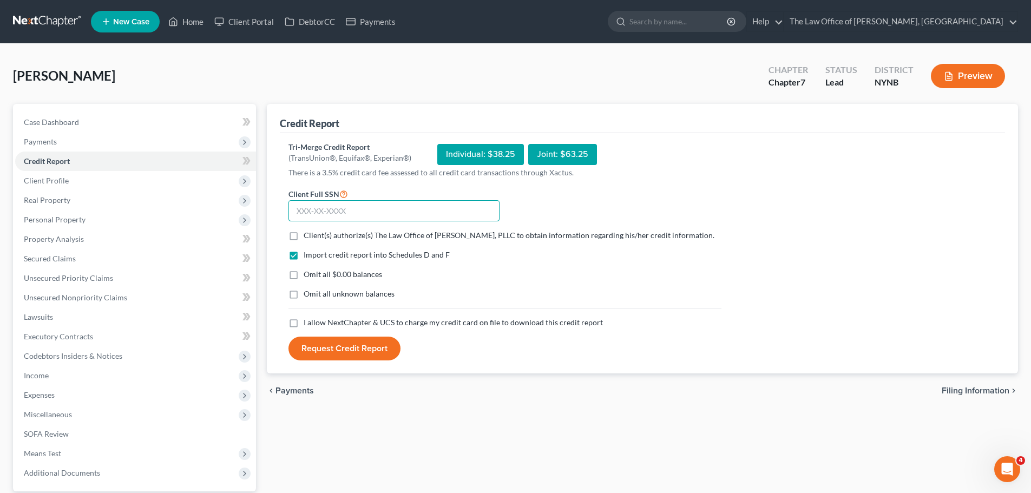
click at [327, 208] on input "text" at bounding box center [393, 211] width 211 height 22
paste input "095-54-1709"
type input "095-54-1709"
drag, startPoint x: 286, startPoint y: 237, endPoint x: 297, endPoint y: 241, distance: 11.2
click at [304, 239] on label "Client(s) authorize(s) The Law Office of Christiaan Van Niekerk, PLLC to obtain…" at bounding box center [509, 235] width 411 height 11
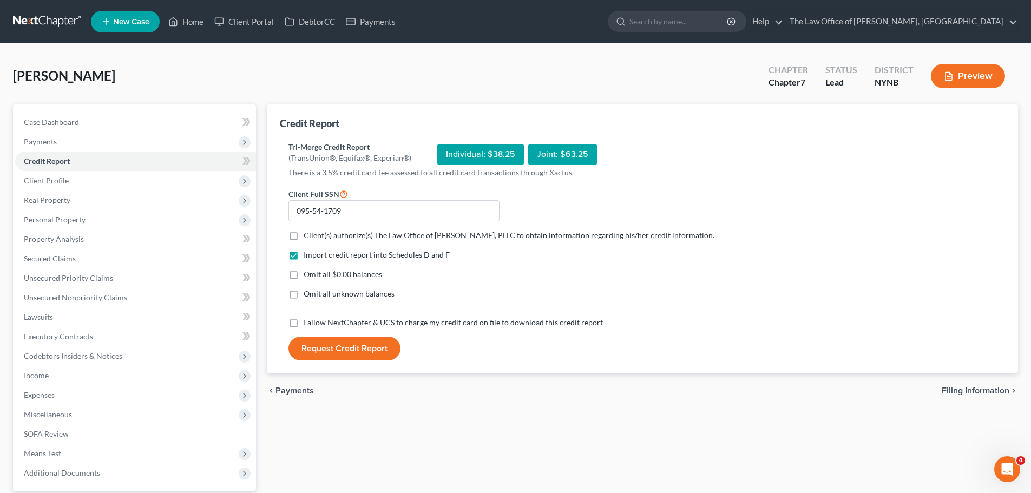
click at [308, 237] on input "Client(s) authorize(s) The Law Office of Christiaan Van Niekerk, PLLC to obtain…" at bounding box center [311, 233] width 7 height 7
click at [304, 238] on label "Client(s) authorize(s) The Law Office of Christiaan Van Niekerk, PLLC to obtain…" at bounding box center [509, 235] width 411 height 11
click at [308, 237] on input "Client(s) authorize(s) The Law Office of Christiaan Van Niekerk, PLLC to obtain…" at bounding box center [311, 233] width 7 height 7
click at [304, 235] on label "Client(s) authorize(s) The Law Office of Christiaan Van Niekerk, PLLC to obtain…" at bounding box center [509, 235] width 411 height 11
click at [308, 235] on input "Client(s) authorize(s) The Law Office of Christiaan Van Niekerk, PLLC to obtain…" at bounding box center [311, 233] width 7 height 7
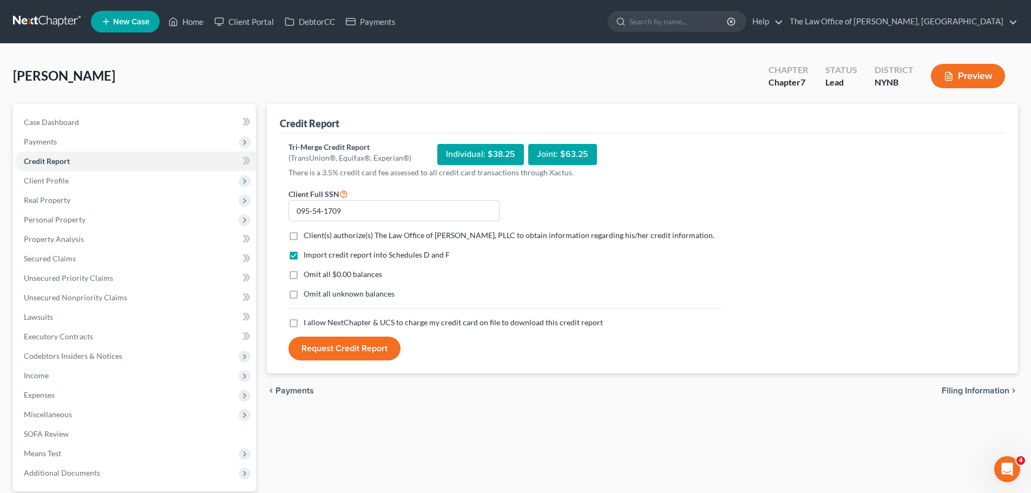
checkbox input "true"
click at [304, 328] on label "I allow NextChapter & UCS to charge my credit card on file to download this cre…" at bounding box center [453, 322] width 299 height 11
click at [308, 324] on input "I allow NextChapter & UCS to charge my credit card on file to download this cre…" at bounding box center [311, 320] width 7 height 7
checkbox input "true"
click at [329, 358] on button "Request Credit Report" at bounding box center [344, 349] width 112 height 24
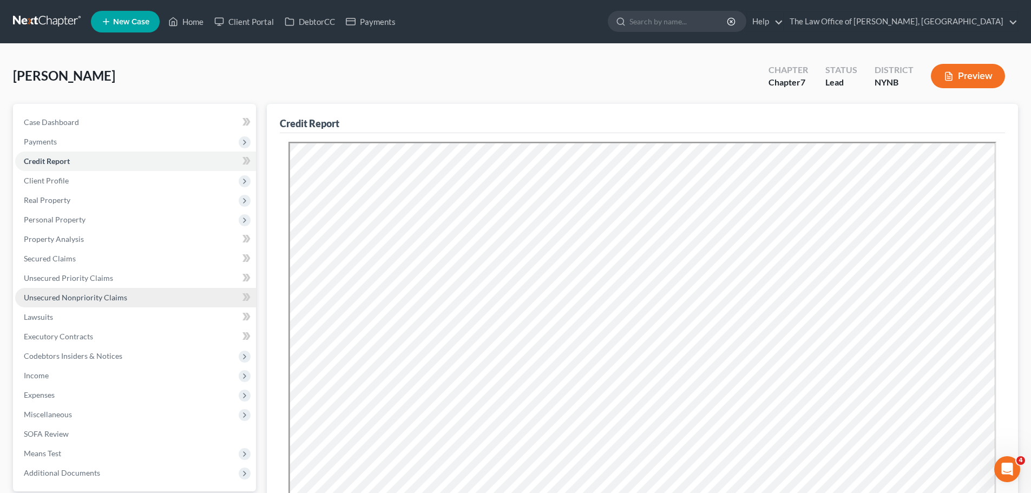
click at [102, 302] on link "Unsecured Nonpriority Claims" at bounding box center [135, 297] width 241 height 19
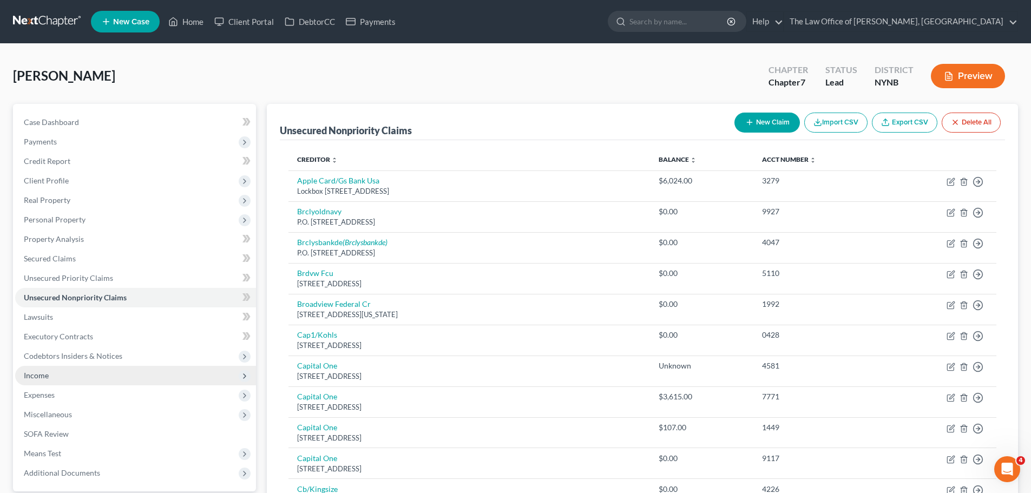
click at [88, 380] on span "Income" at bounding box center [135, 375] width 241 height 19
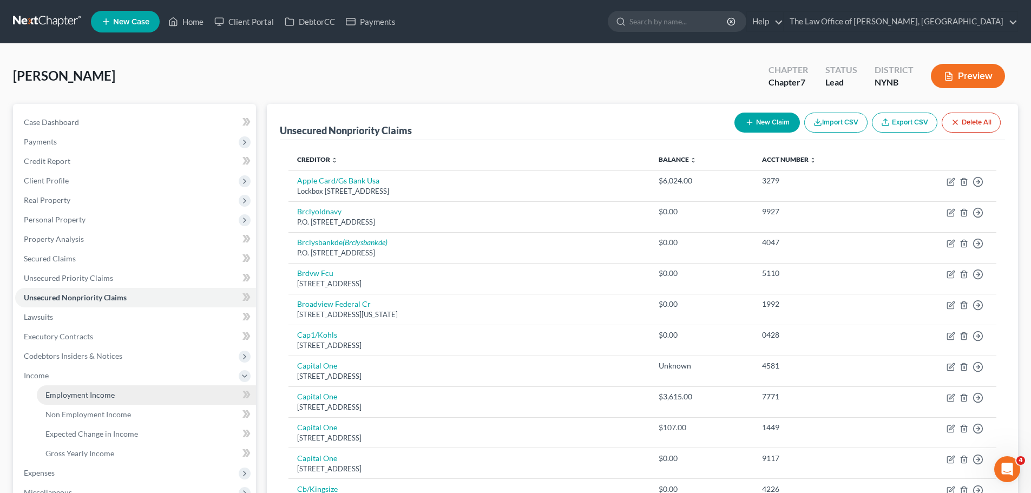
click at [73, 394] on span "Employment Income" at bounding box center [79, 394] width 69 height 9
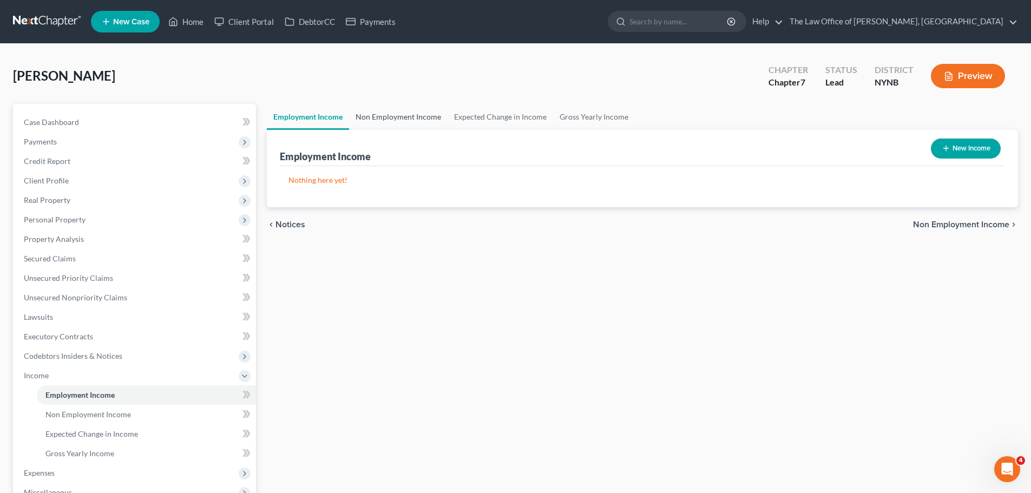
click at [411, 124] on link "Non Employment Income" at bounding box center [398, 117] width 98 height 26
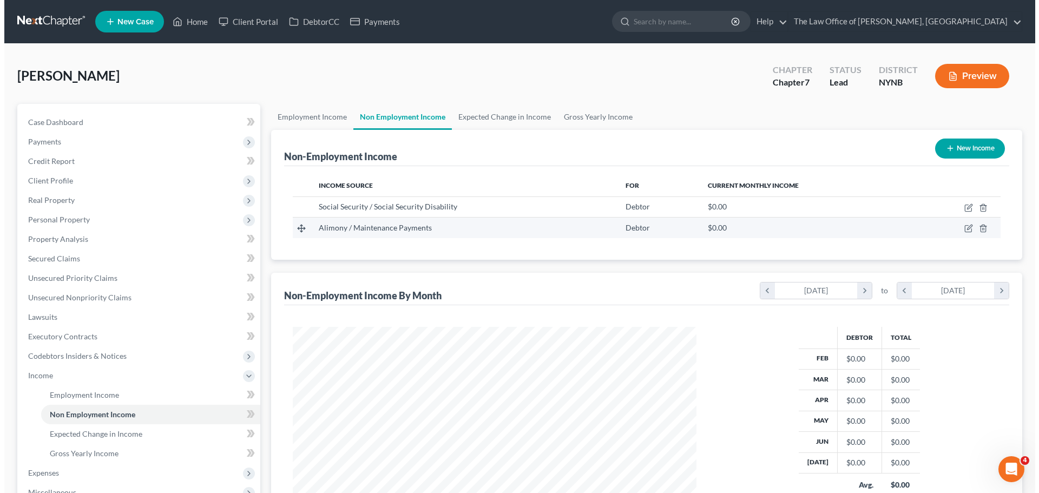
scroll to position [202, 425]
click at [962, 231] on icon "button" at bounding box center [964, 228] width 9 height 9
select select "11"
select select "2"
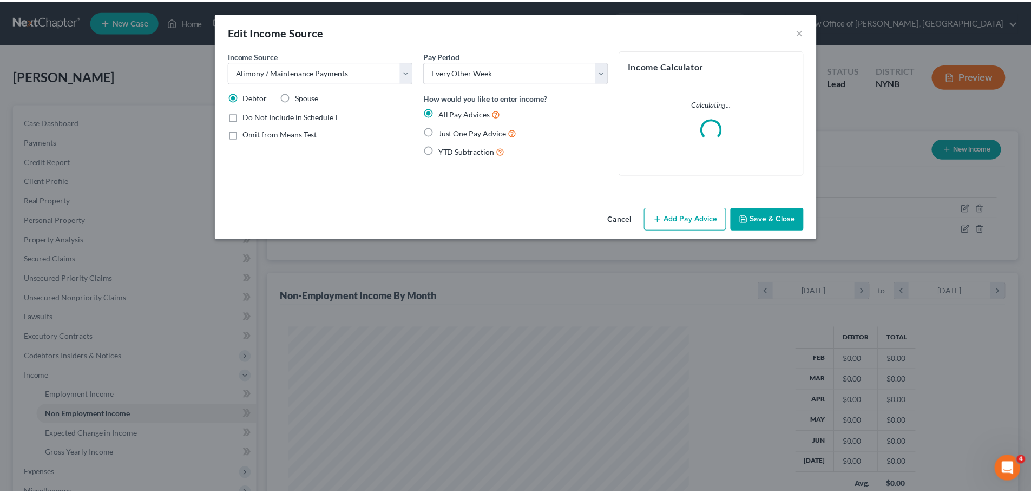
scroll to position [203, 429]
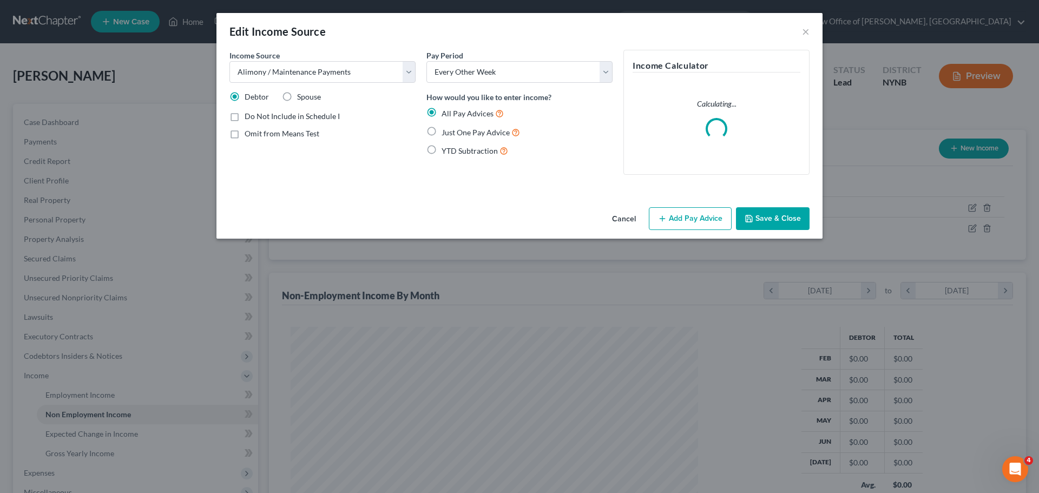
drag, startPoint x: 431, startPoint y: 134, endPoint x: 508, endPoint y: 157, distance: 80.1
click at [442, 135] on label "Just One Pay Advice" at bounding box center [481, 132] width 78 height 12
click at [446, 133] on input "Just One Pay Advice" at bounding box center [449, 129] width 7 height 7
radio input "true"
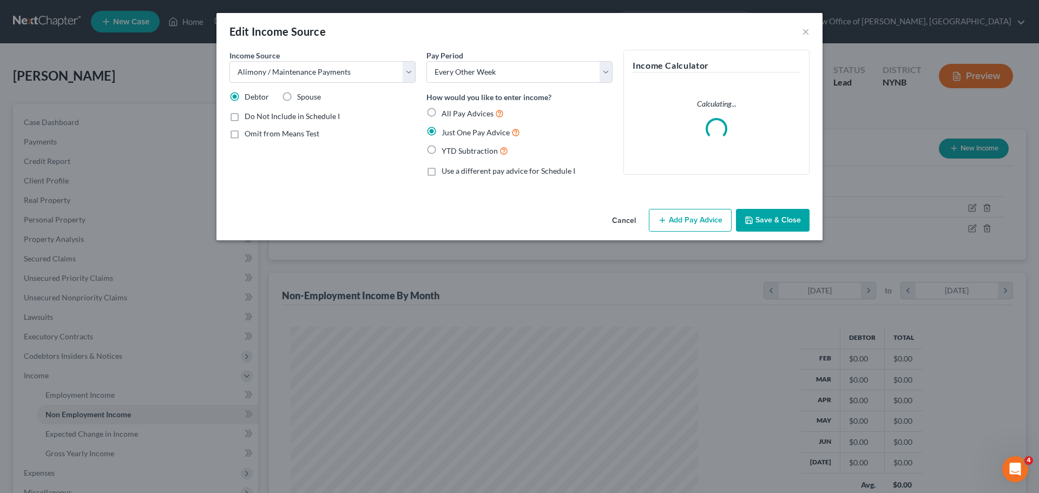
click at [694, 216] on button "Add Pay Advice" at bounding box center [690, 220] width 83 height 23
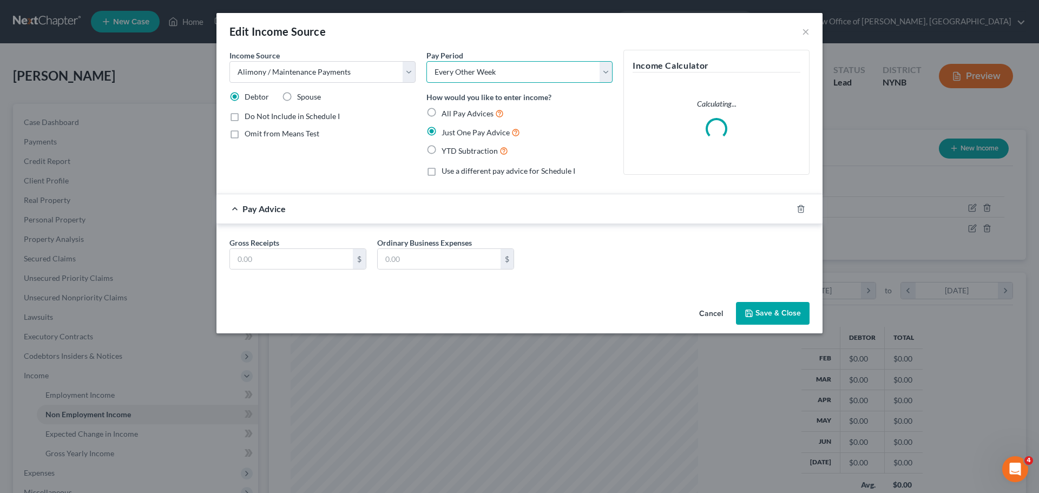
click at [481, 74] on select "Select Monthly Twice Monthly Every Other Week Weekly" at bounding box center [519, 72] width 186 height 22
click at [426, 61] on select "Select Monthly Twice Monthly Every Other Week Weekly" at bounding box center [519, 72] width 186 height 22
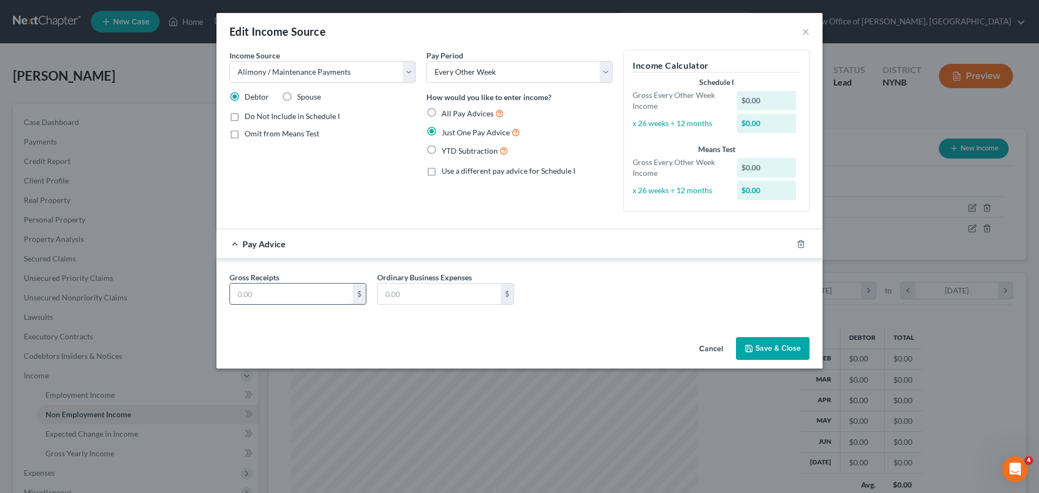
click at [271, 296] on input "text" at bounding box center [291, 294] width 123 height 21
type input "600"
drag, startPoint x: 768, startPoint y: 354, endPoint x: 771, endPoint y: 337, distance: 17.0
click at [768, 354] on button "Save & Close" at bounding box center [773, 348] width 74 height 23
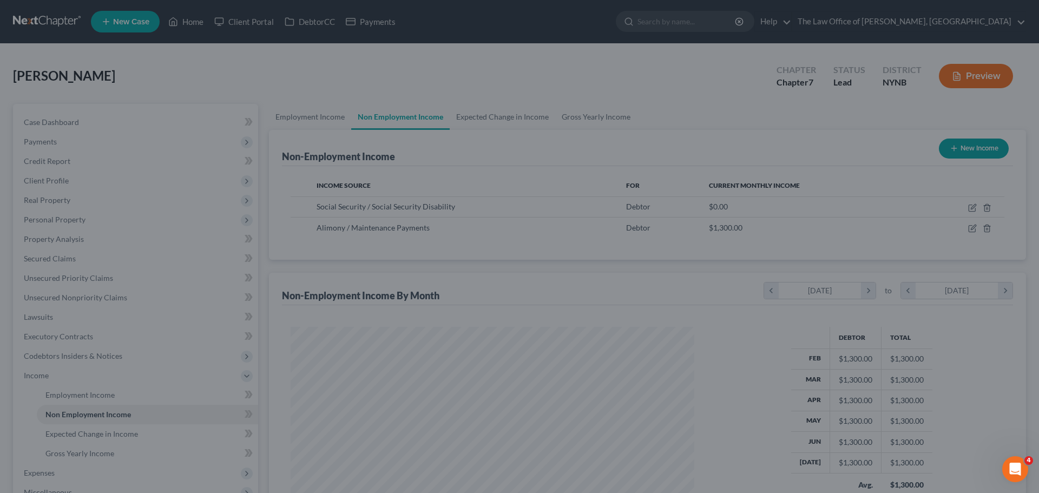
scroll to position [540950, 540727]
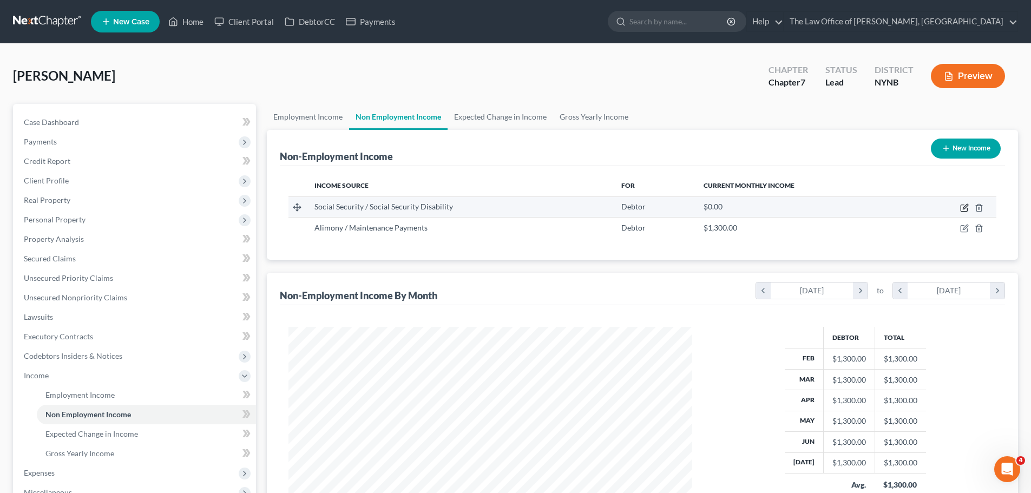
click at [964, 208] on icon "button" at bounding box center [965, 206] width 5 height 5
select select "4"
select select "0"
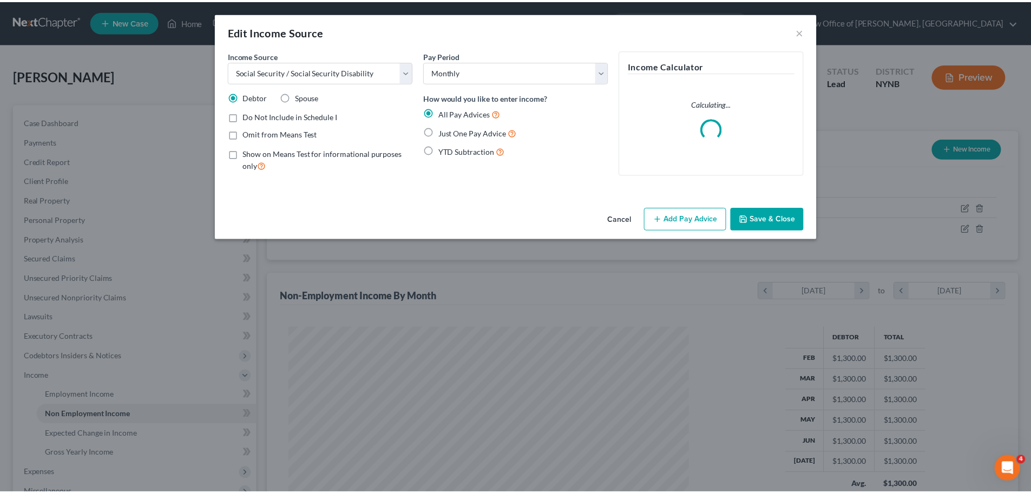
scroll to position [203, 429]
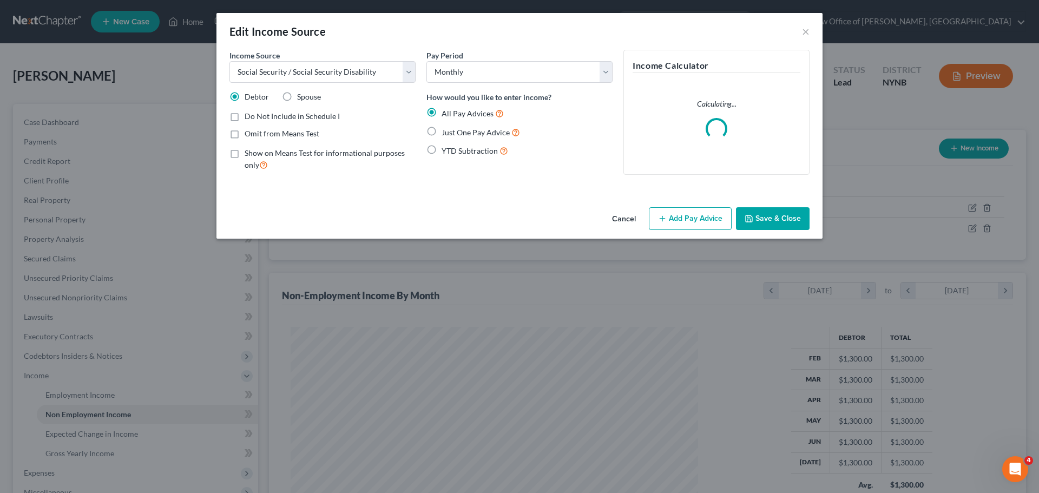
click at [459, 130] on span "Just One Pay Advice" at bounding box center [476, 132] width 68 height 9
click at [453, 130] on input "Just One Pay Advice" at bounding box center [449, 129] width 7 height 7
radio input "true"
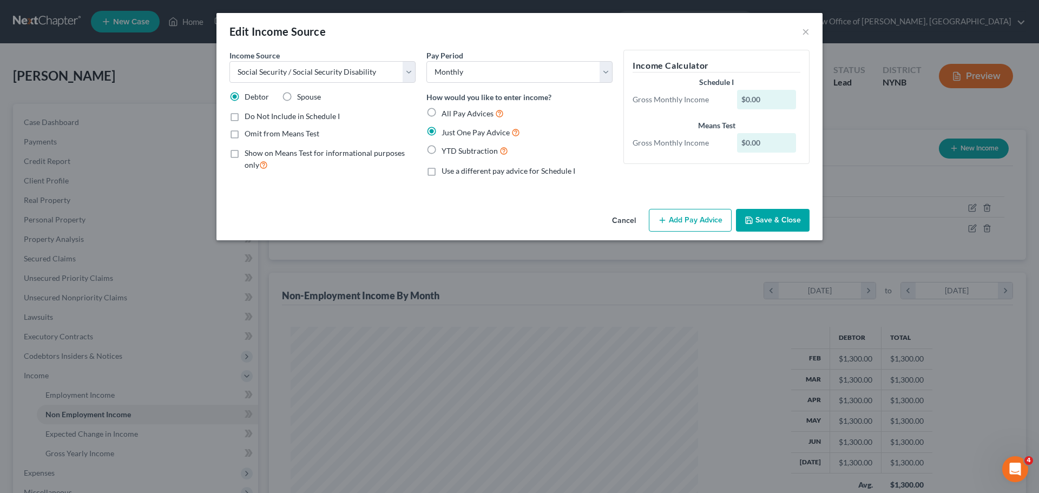
click at [680, 219] on button "Add Pay Advice" at bounding box center [690, 220] width 83 height 23
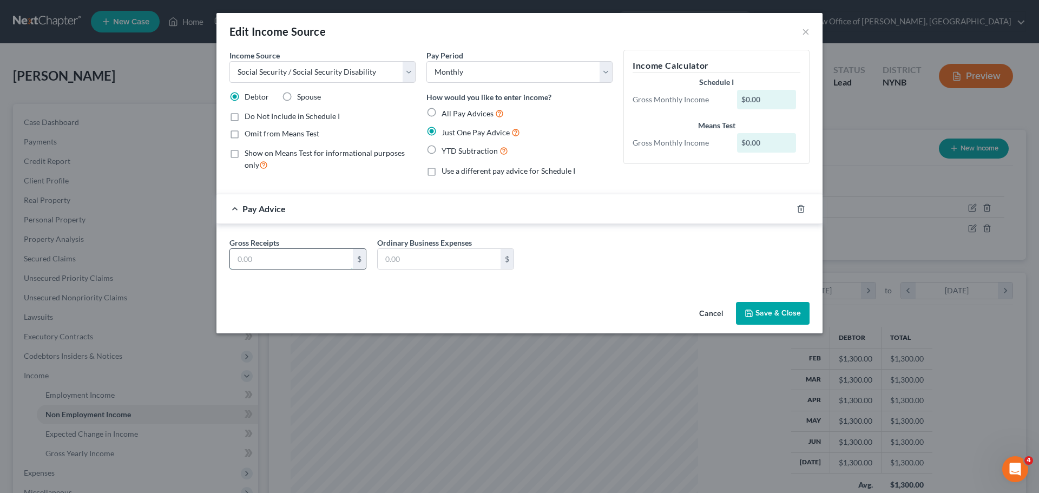
click at [300, 261] on input "text" at bounding box center [291, 259] width 123 height 21
type input "1,400"
click at [773, 310] on button "Save & Close" at bounding box center [773, 313] width 74 height 23
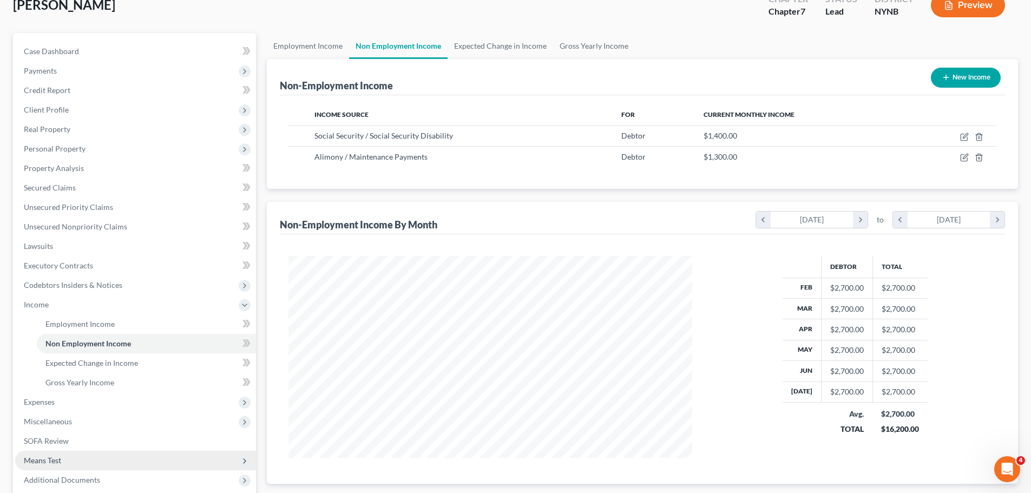
scroll to position [180, 0]
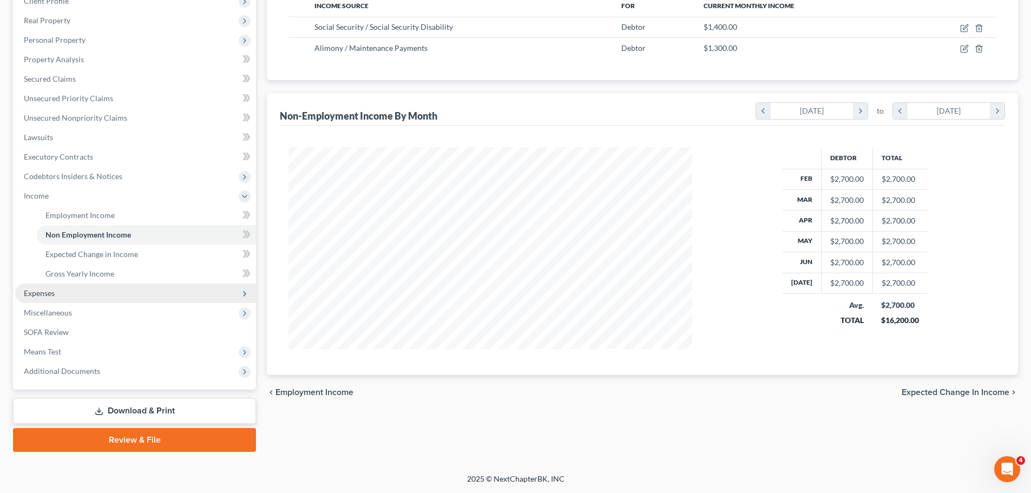
click at [64, 294] on span "Expenses" at bounding box center [135, 293] width 241 height 19
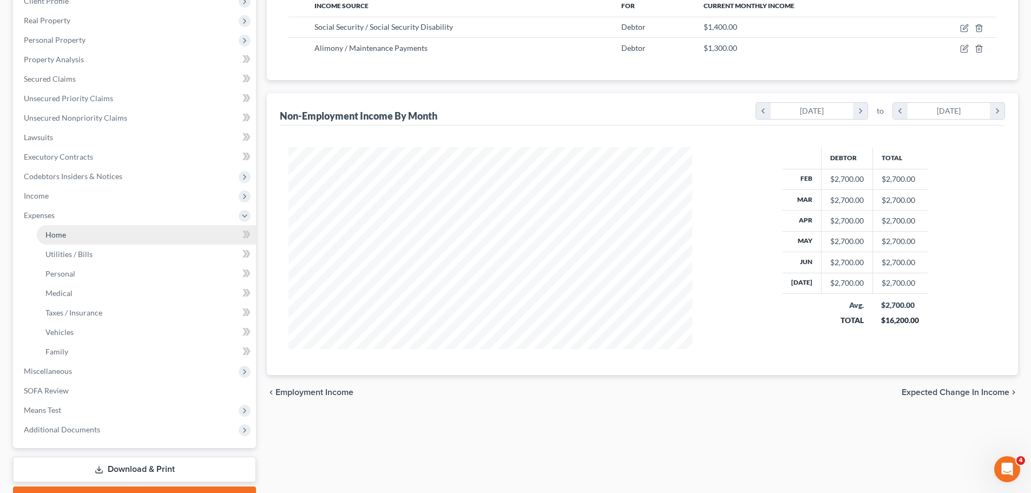
click at [86, 235] on link "Home" at bounding box center [146, 234] width 219 height 19
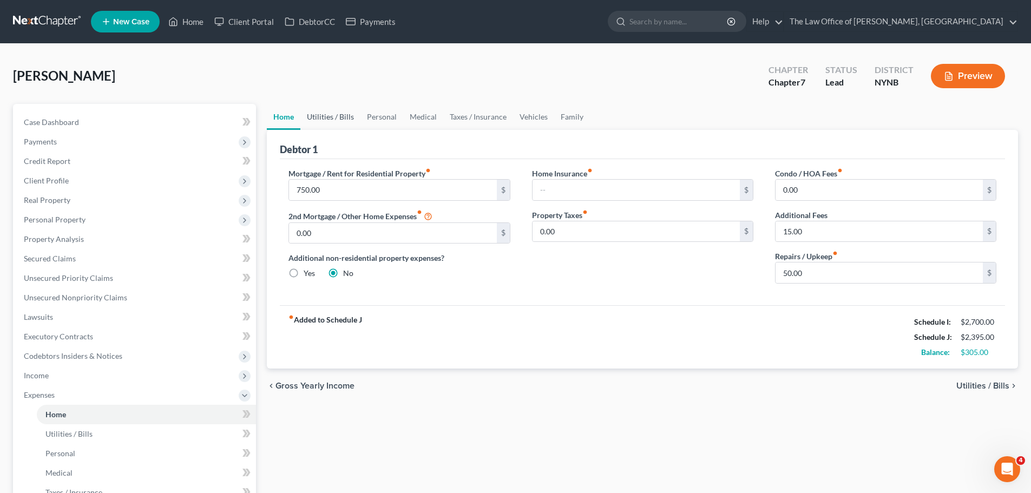
click at [334, 115] on link "Utilities / Bills" at bounding box center [330, 117] width 60 height 26
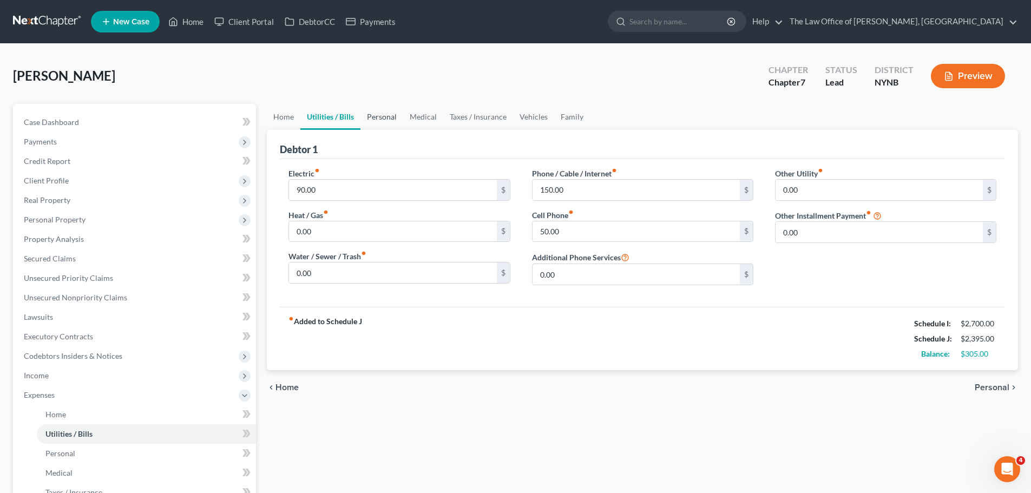
click at [374, 111] on link "Personal" at bounding box center [381, 117] width 43 height 26
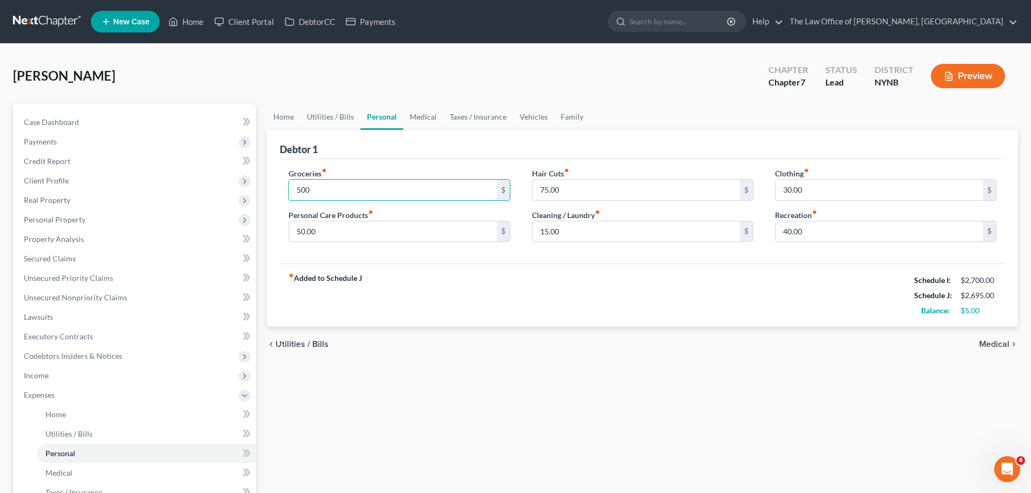
type input "500"
click at [538, 276] on div "fiber_manual_record Added to Schedule J Schedule I: $2,700.00 Schedule J: $2,69…" at bounding box center [642, 295] width 725 height 63
click at [439, 118] on link "Medical" at bounding box center [423, 117] width 40 height 26
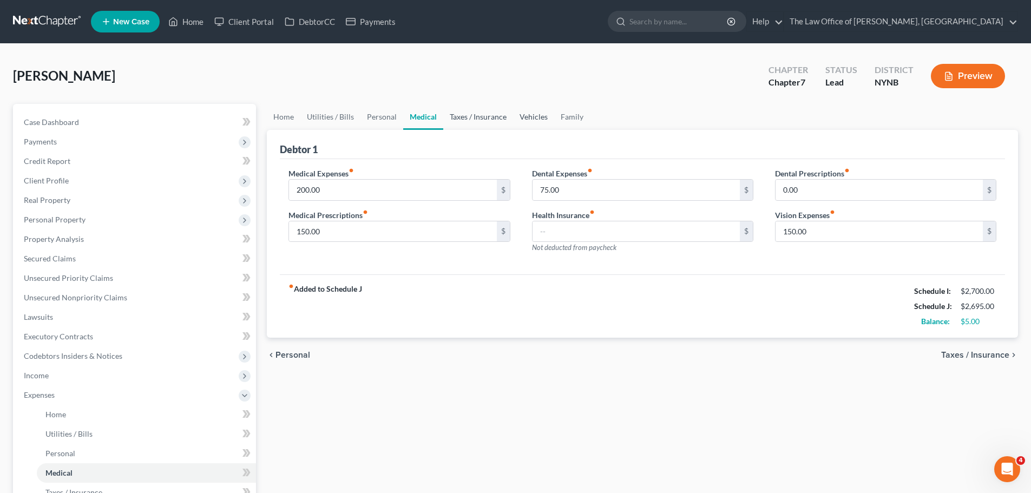
drag, startPoint x: 472, startPoint y: 118, endPoint x: 534, endPoint y: 119, distance: 61.7
click at [473, 117] on link "Taxes / Insurance" at bounding box center [478, 117] width 70 height 26
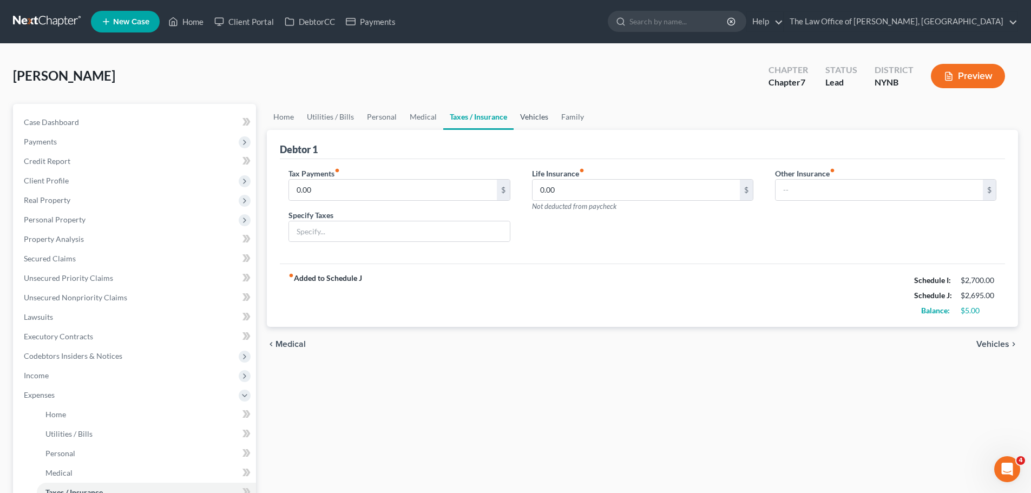
click at [534, 119] on link "Vehicles" at bounding box center [534, 117] width 41 height 26
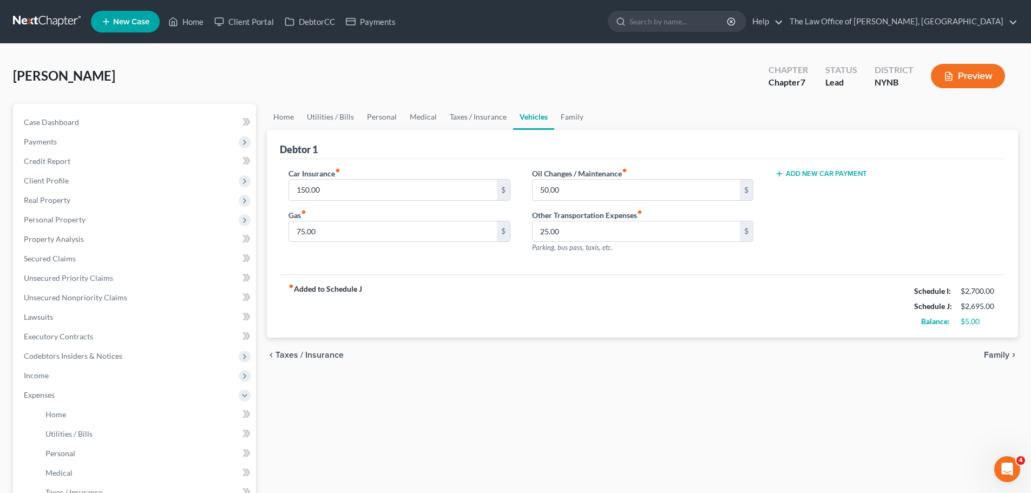
click at [815, 176] on button "Add New Car Payment" at bounding box center [821, 173] width 92 height 9
click at [857, 194] on input "text" at bounding box center [869, 190] width 188 height 21
type input "380"
click at [798, 268] on div "Car Insurance fiber_manual_record 150.00 $ Gas fiber_manual_record 75.00 $ Oil …" at bounding box center [642, 217] width 725 height 116
click at [430, 117] on link "Medical" at bounding box center [423, 117] width 40 height 26
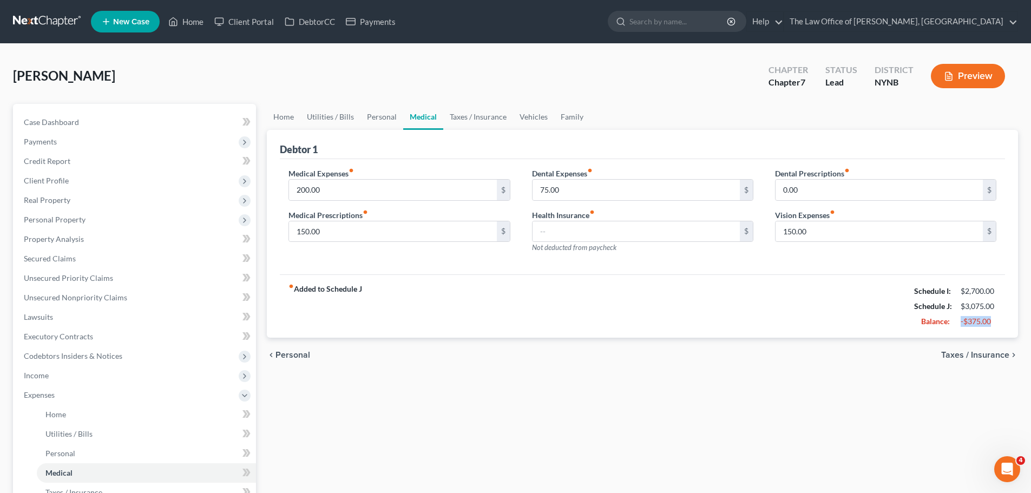
drag, startPoint x: 1004, startPoint y: 322, endPoint x: 957, endPoint y: 328, distance: 48.0
click at [957, 328] on div "fiber_manual_record Added to Schedule J Schedule I: $2,700.00 Schedule J: $3,07…" at bounding box center [642, 305] width 725 height 63
type input "75"
type input "0"
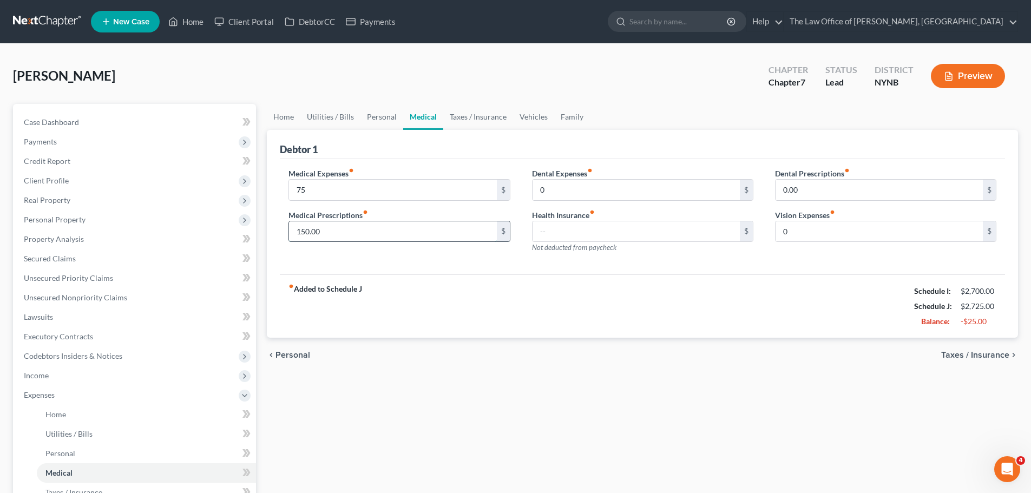
click at [338, 236] on input "150.00" at bounding box center [392, 231] width 207 height 21
type input "0"
click at [384, 112] on link "Personal" at bounding box center [381, 117] width 43 height 26
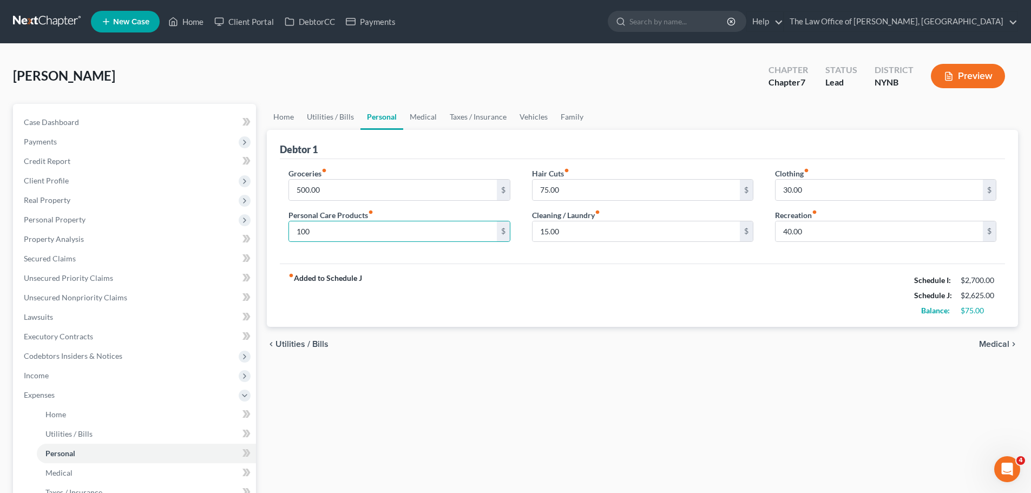
click at [637, 291] on div "fiber_manual_record Added to Schedule J Schedule I: $2,700.00 Schedule J: $2,62…" at bounding box center [642, 295] width 725 height 63
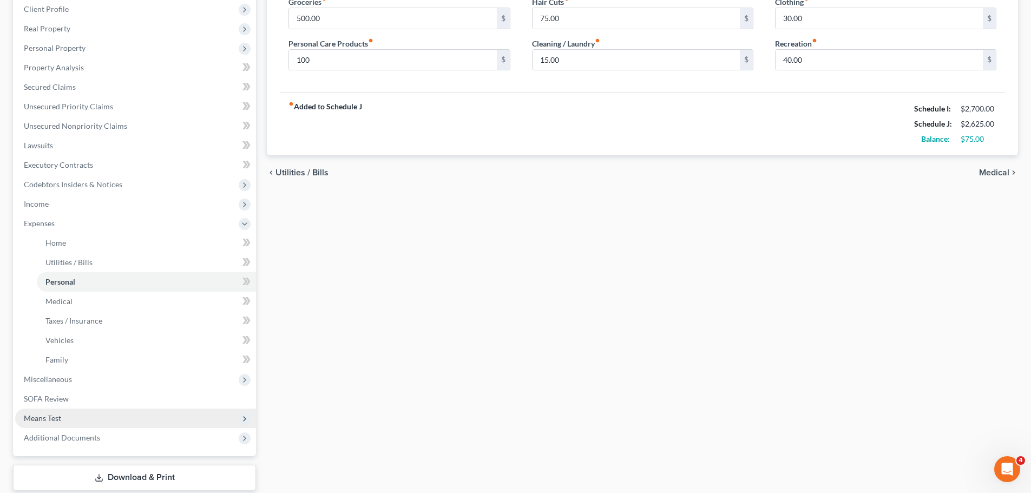
scroll to position [216, 0]
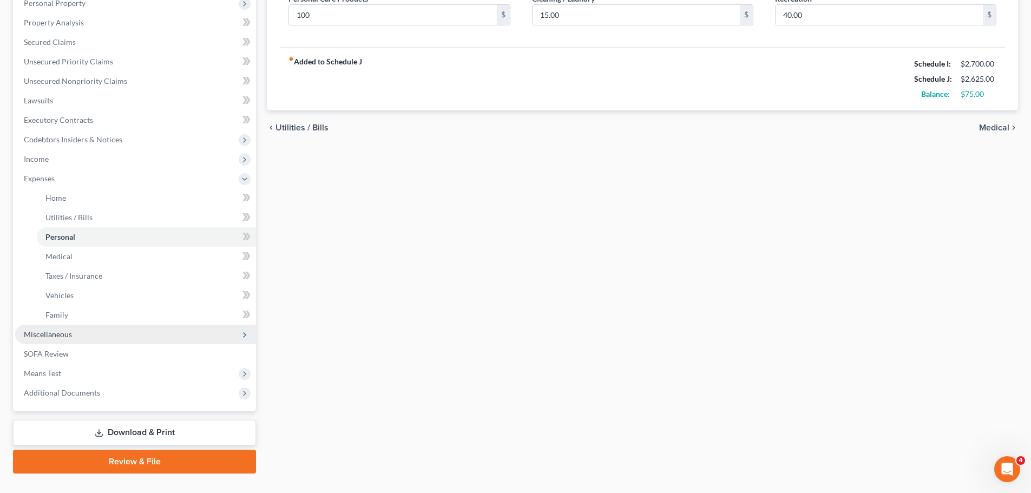
click at [56, 338] on span "Miscellaneous" at bounding box center [48, 334] width 48 height 9
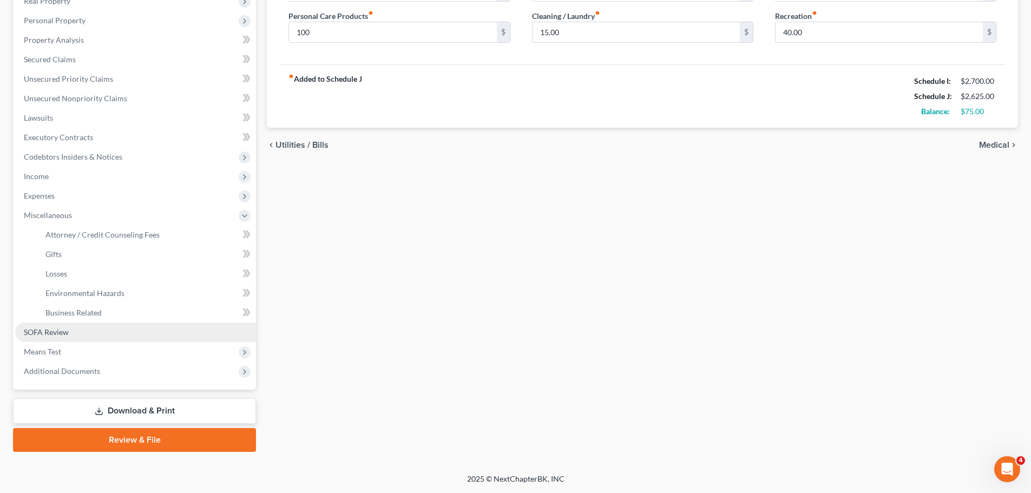
scroll to position [199, 0]
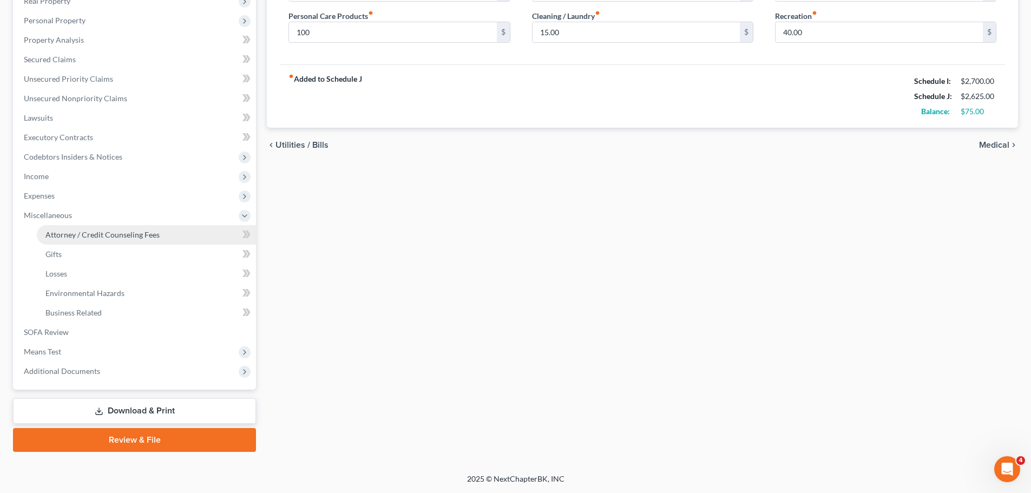
drag, startPoint x: 87, startPoint y: 239, endPoint x: 134, endPoint y: 237, distance: 47.7
click at [87, 239] on link "Attorney / Credit Counseling Fees" at bounding box center [146, 234] width 219 height 19
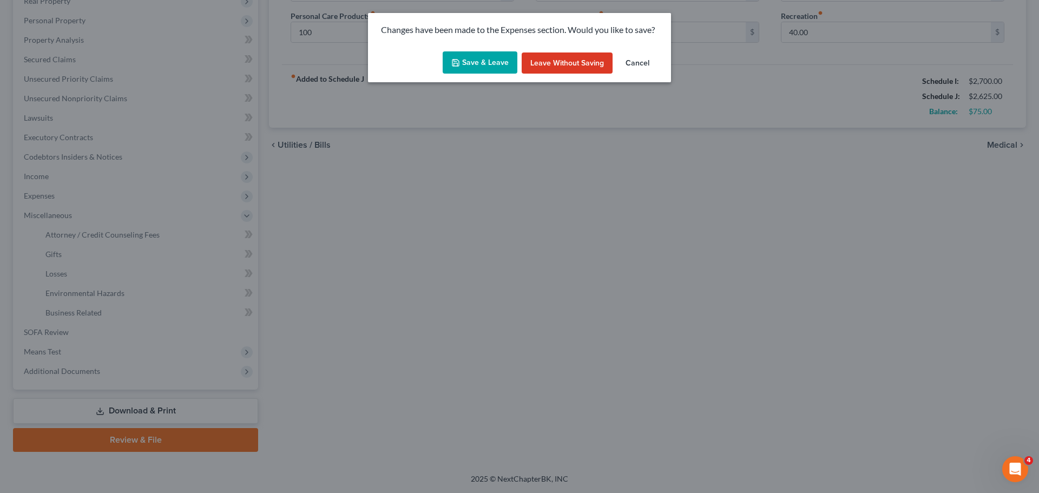
click at [492, 69] on button "Save & Leave" at bounding box center [480, 62] width 75 height 23
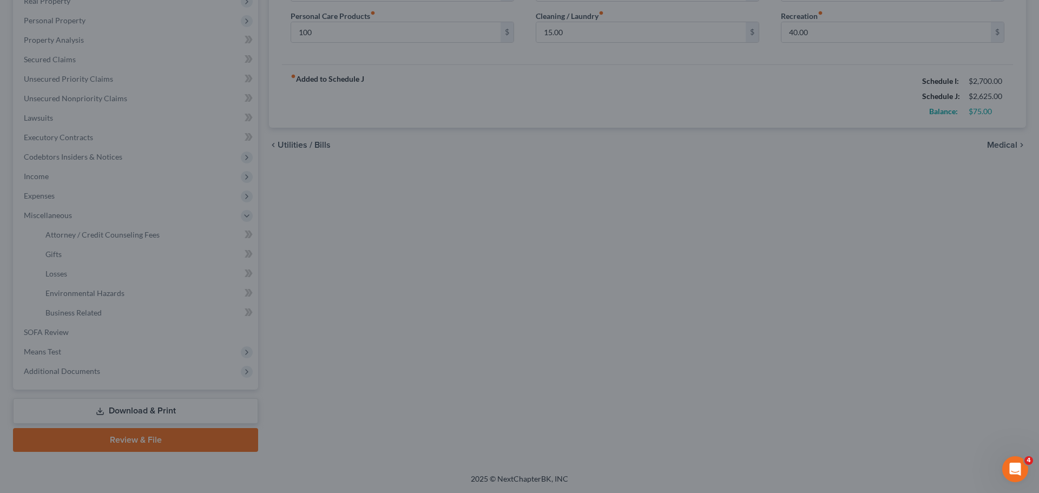
type input "100.00"
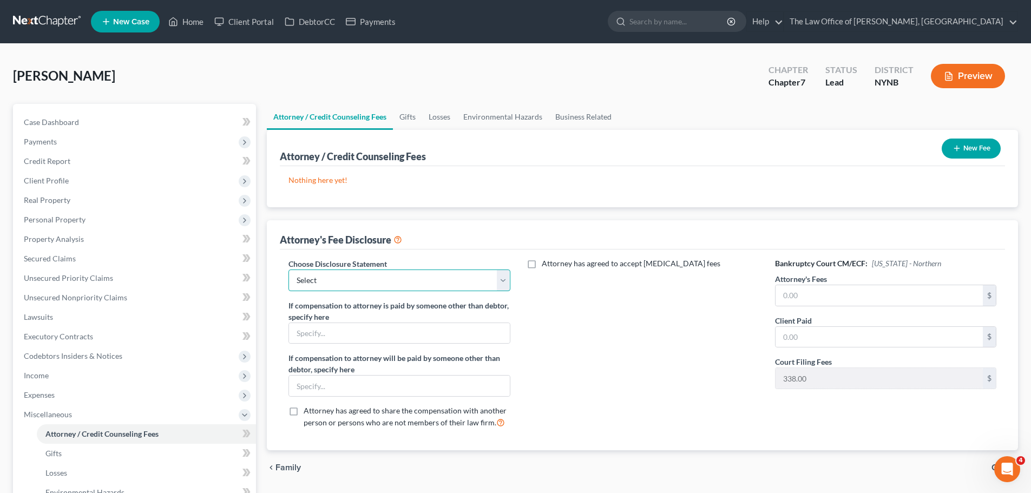
drag, startPoint x: 386, startPoint y: 286, endPoint x: 375, endPoint y: 291, distance: 12.4
click at [386, 286] on select "Select Southern District The Law Office of [PERSON_NAME], [GEOGRAPHIC_DATA]" at bounding box center [398, 280] width 221 height 22
select select "1"
click at [288, 269] on select "Select Southern District The Law Office of [PERSON_NAME], [GEOGRAPHIC_DATA]" at bounding box center [398, 280] width 221 height 22
click at [845, 300] on input "text" at bounding box center [878, 295] width 207 height 21
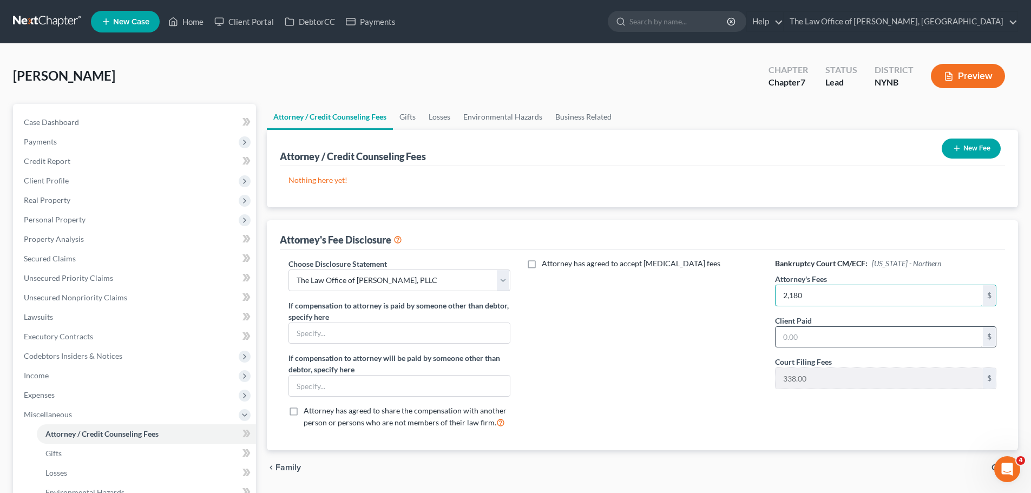
type input "2,180"
click at [815, 340] on input "text" at bounding box center [878, 337] width 207 height 21
type input "350"
click at [707, 353] on div "Attorney has agreed to accept [MEDICAL_DATA] fees" at bounding box center [642, 347] width 243 height 179
click at [957, 151] on icon "button" at bounding box center [956, 148] width 9 height 9
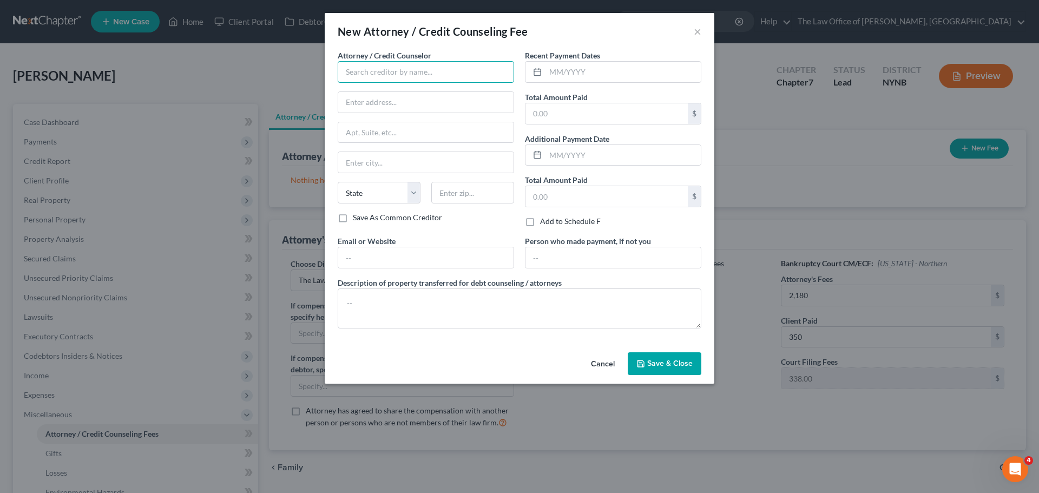
click at [380, 70] on input "text" at bounding box center [426, 72] width 176 height 22
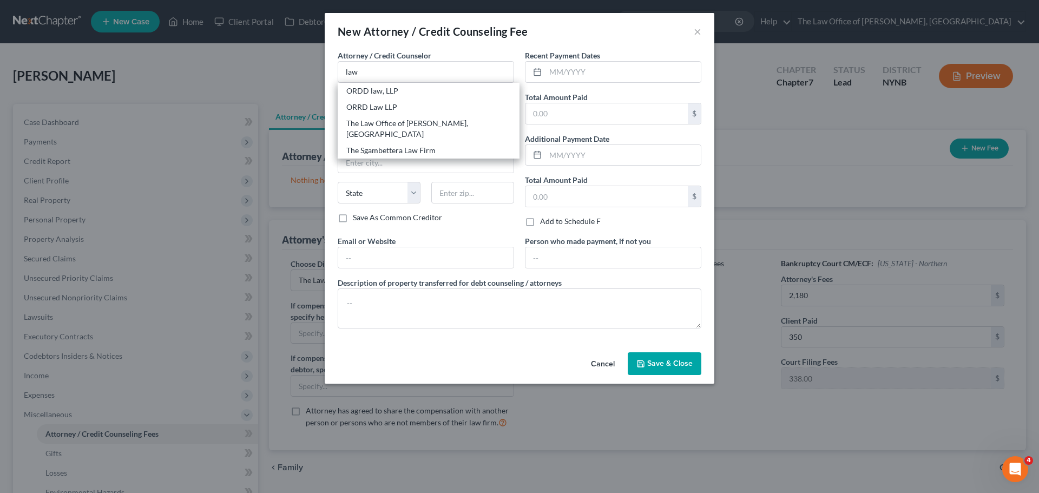
drag, startPoint x: 387, startPoint y: 127, endPoint x: 582, endPoint y: 126, distance: 195.4
click at [387, 127] on div "The Law Office of [PERSON_NAME], [GEOGRAPHIC_DATA]" at bounding box center [428, 129] width 165 height 22
type input "The Law Office of [PERSON_NAME], [GEOGRAPHIC_DATA]"
type input "[STREET_ADDRESS][PERSON_NAME]"
type input "Schenectady"
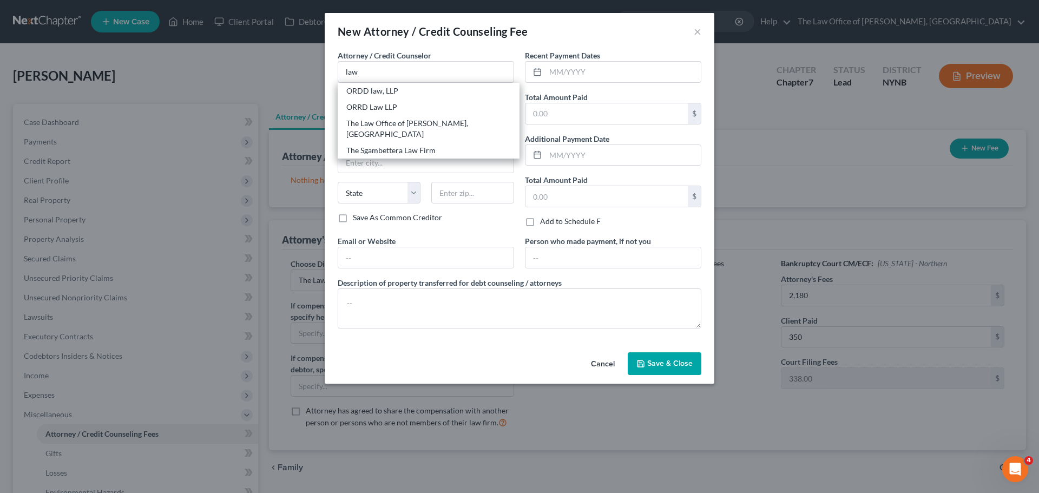
select select "35"
type input "12309"
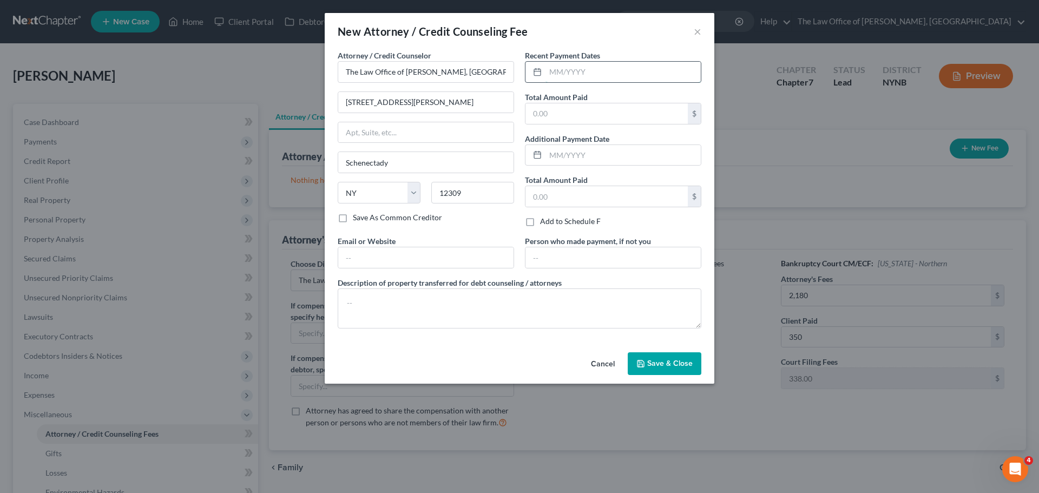
click at [612, 76] on input "text" at bounding box center [622, 72] width 155 height 21
type input "08/2025"
click at [558, 110] on input "text" at bounding box center [606, 113] width 162 height 21
type input "350"
drag, startPoint x: 685, startPoint y: 371, endPoint x: 667, endPoint y: 366, distance: 19.2
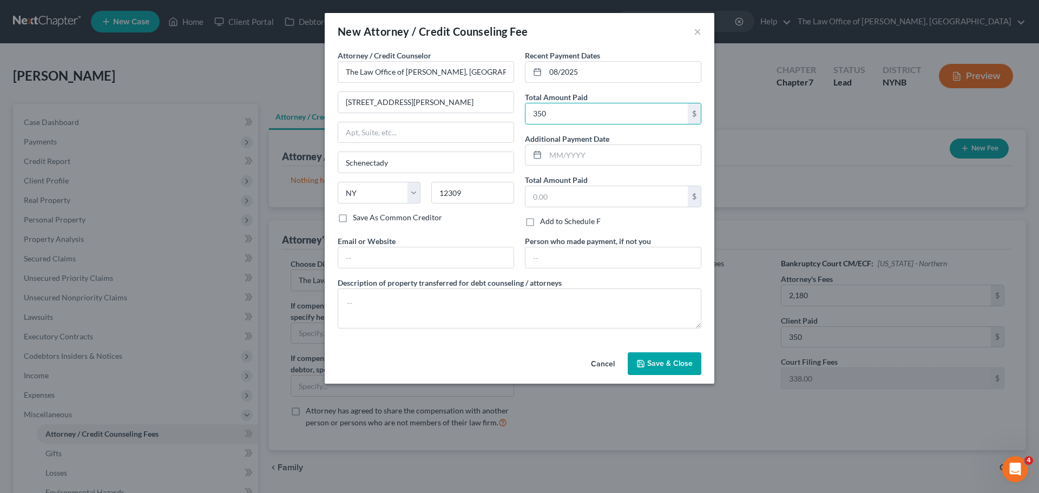
click at [682, 370] on button "Save & Close" at bounding box center [665, 363] width 74 height 23
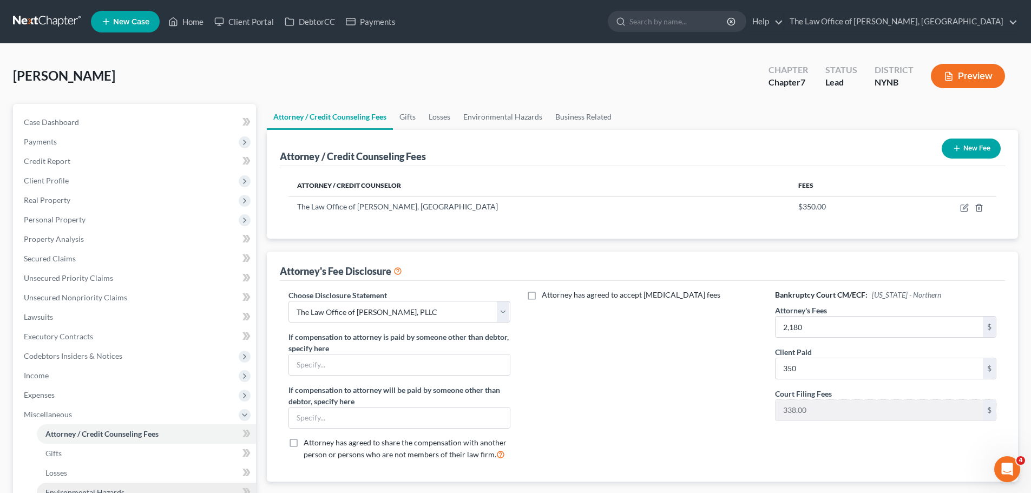
scroll to position [162, 0]
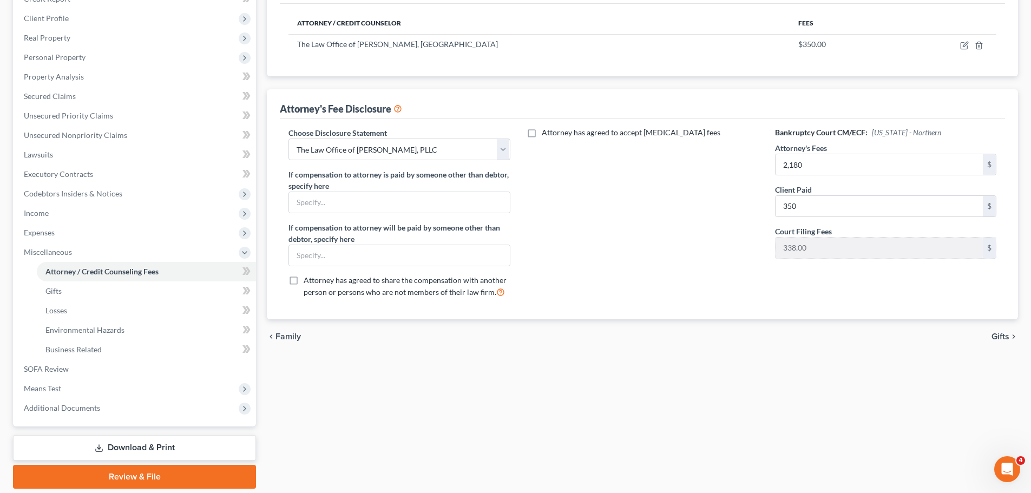
click at [144, 451] on link "Download & Print" at bounding box center [134, 447] width 243 height 25
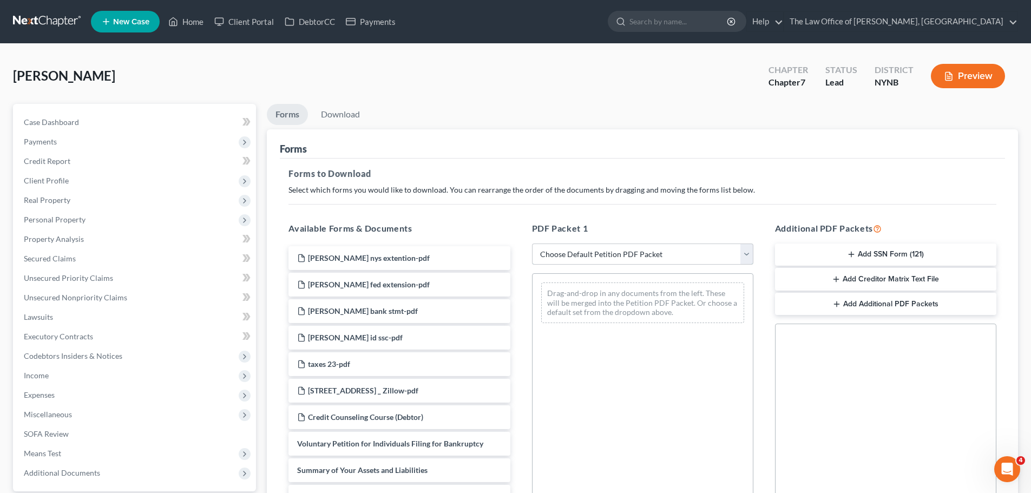
click at [622, 255] on select "Choose Default Petition PDF Packet Complete Bankruptcy Petition (all forms and …" at bounding box center [642, 255] width 221 height 22
click at [532, 244] on select "Choose Default Petition PDF Packet Complete Bankruptcy Petition (all forms and …" at bounding box center [642, 255] width 221 height 22
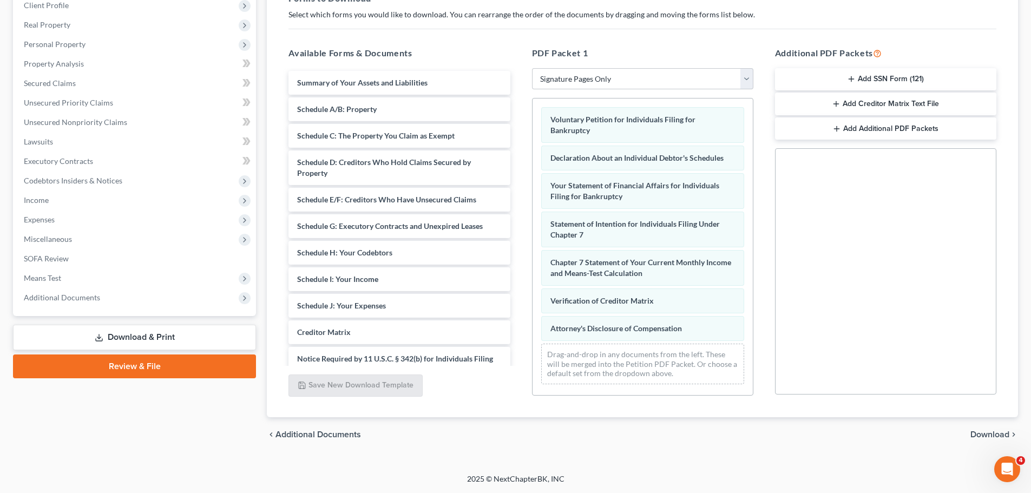
click at [1004, 435] on span "Download" at bounding box center [989, 434] width 39 height 9
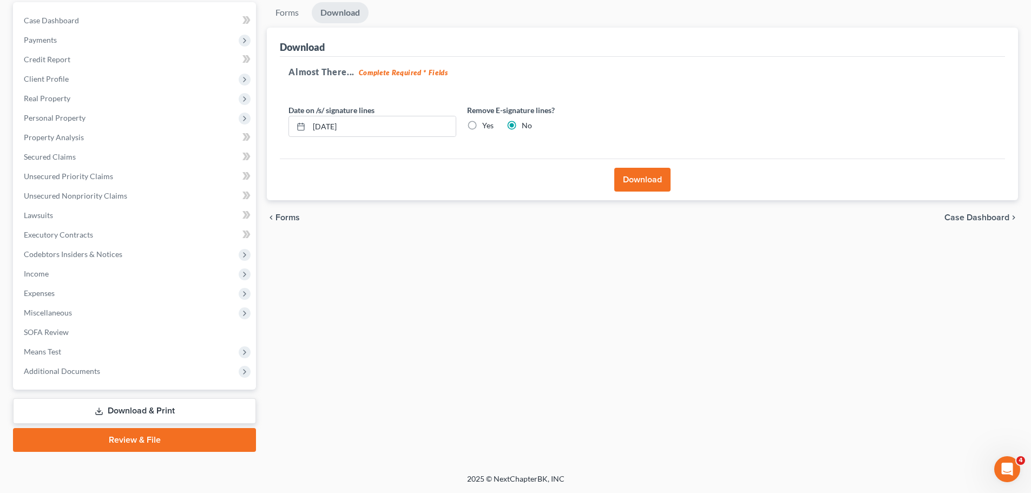
scroll to position [102, 0]
click at [647, 180] on button "Download" at bounding box center [642, 180] width 56 height 24
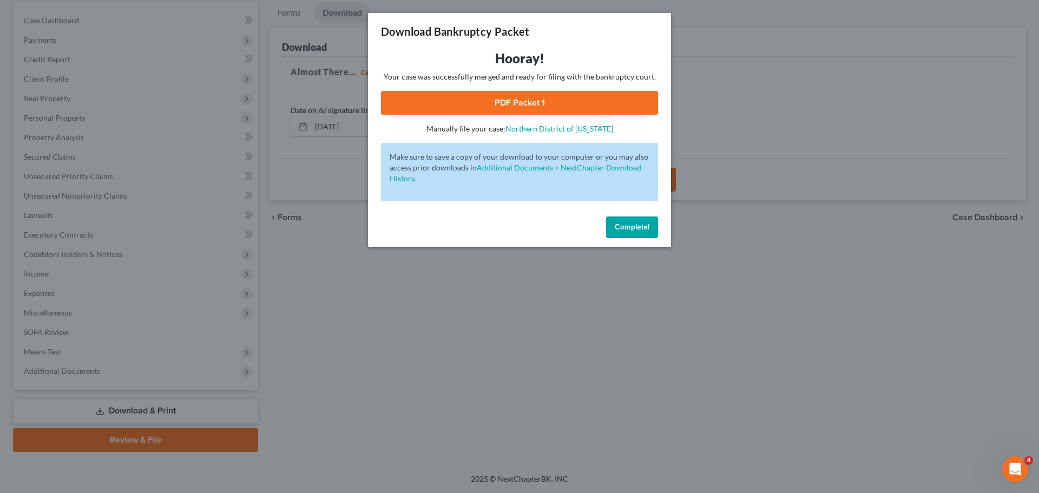
drag, startPoint x: 576, startPoint y: 101, endPoint x: 670, endPoint y: 101, distance: 94.7
click at [576, 101] on link "PDF Packet 1" at bounding box center [519, 103] width 277 height 24
drag, startPoint x: 650, startPoint y: 229, endPoint x: 512, endPoint y: 285, distance: 149.3
click at [647, 228] on button "Complete!" at bounding box center [632, 227] width 52 height 22
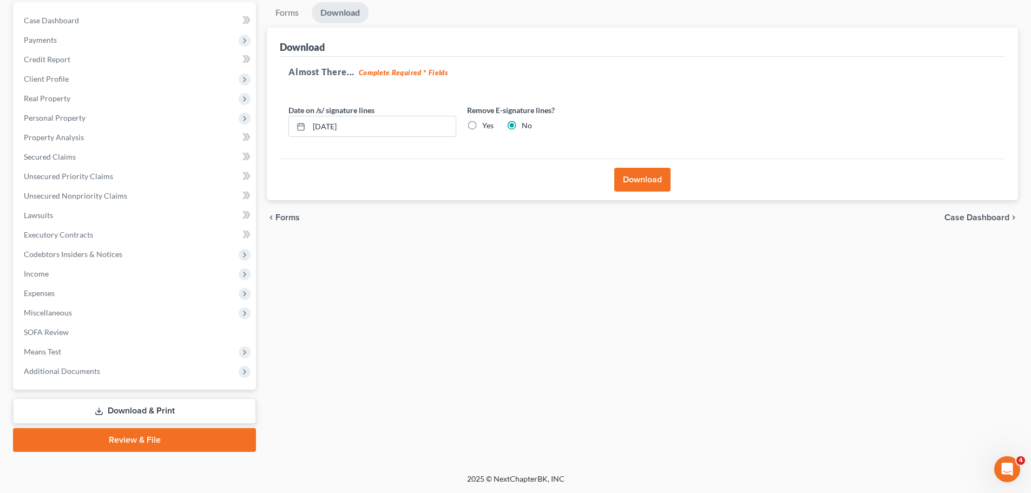
click at [121, 402] on link "Download & Print" at bounding box center [134, 410] width 243 height 25
click at [177, 416] on link "Download & Print" at bounding box center [134, 410] width 243 height 25
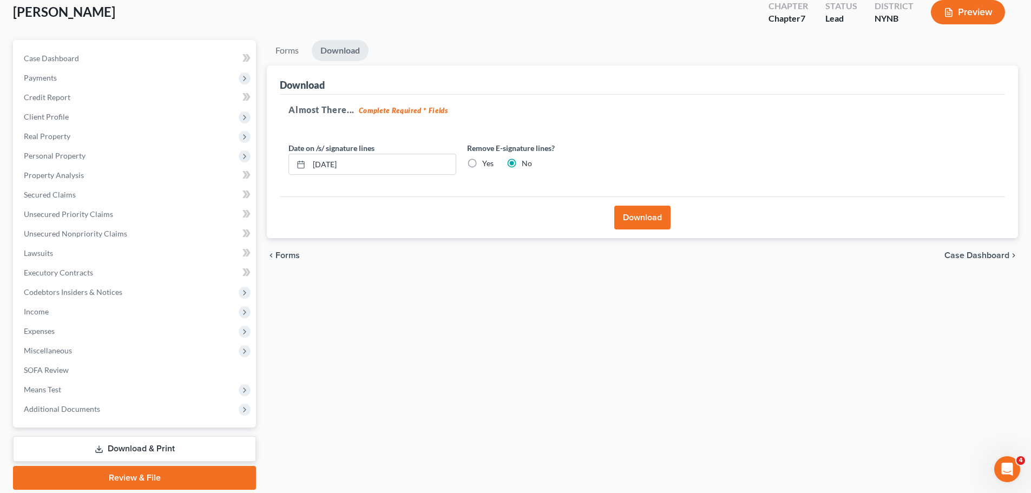
scroll to position [0, 0]
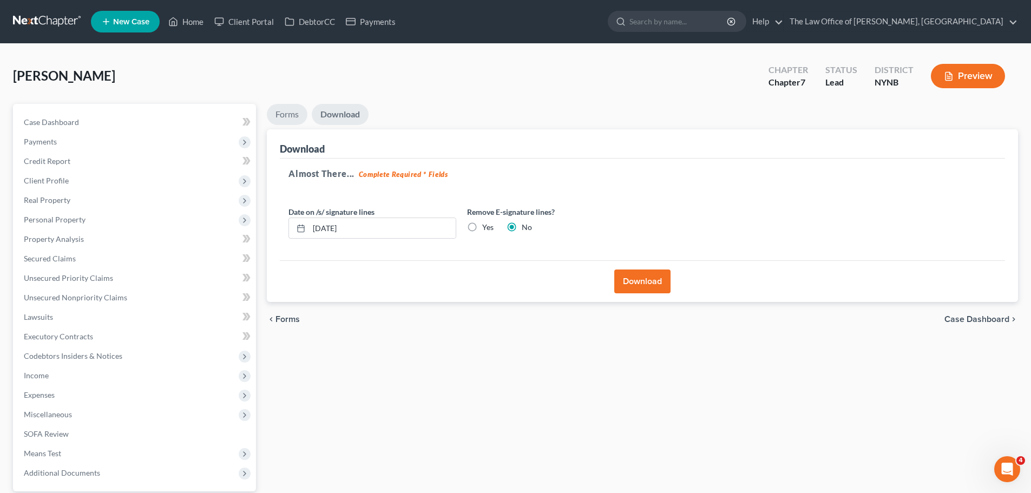
click at [287, 109] on link "Forms" at bounding box center [287, 114] width 41 height 21
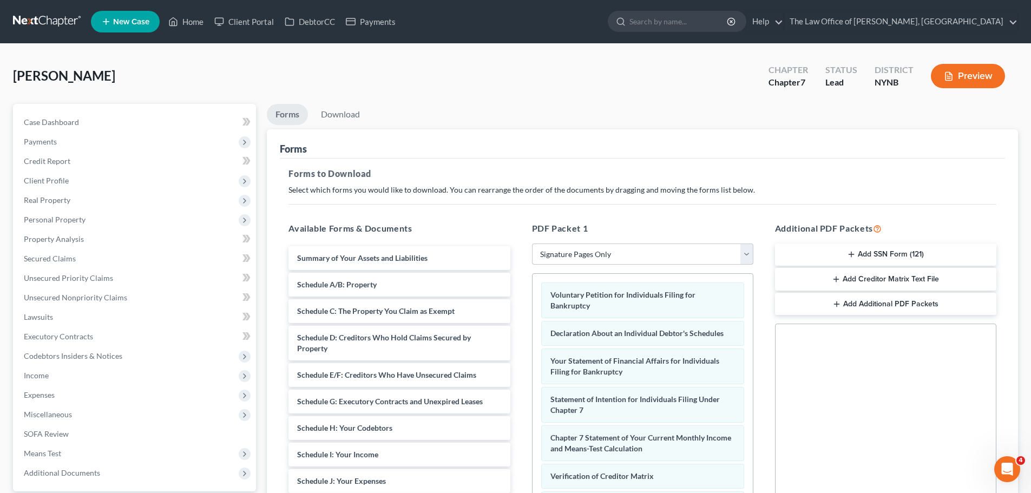
drag, startPoint x: 617, startPoint y: 252, endPoint x: 613, endPoint y: 259, distance: 9.0
click at [617, 252] on select "Choose Default Petition PDF Packet Complete Bankruptcy Petition (all forms and …" at bounding box center [642, 255] width 221 height 22
select select "0"
click at [532, 244] on select "Choose Default Petition PDF Packet Complete Bankruptcy Petition (all forms and …" at bounding box center [642, 255] width 221 height 22
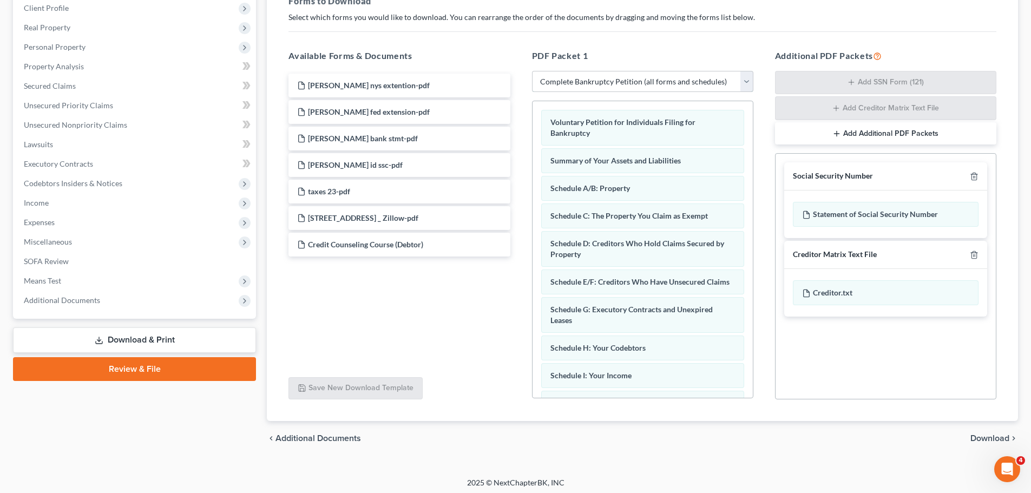
scroll to position [176, 0]
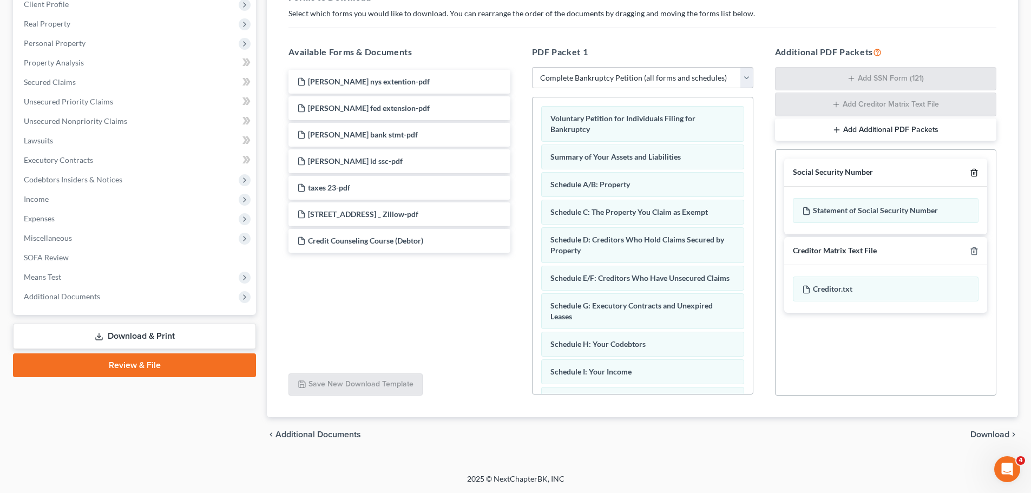
click at [973, 172] on icon "button" at bounding box center [974, 172] width 9 height 9
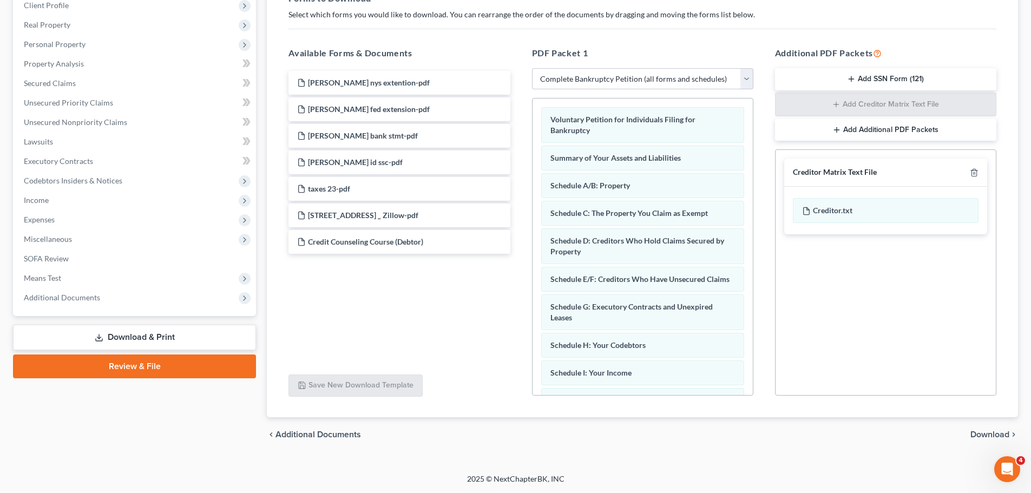
scroll to position [175, 0]
click at [973, 172] on icon "button" at bounding box center [974, 172] width 9 height 9
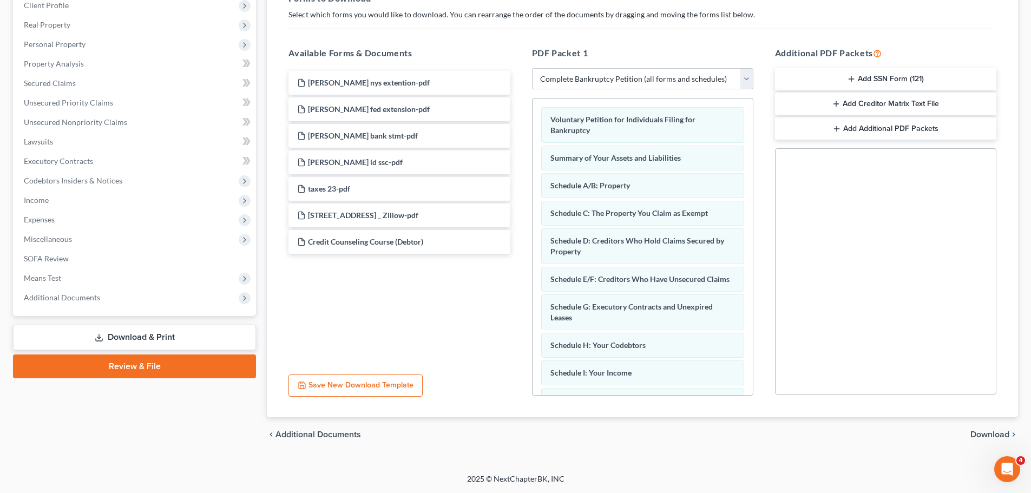
click at [990, 438] on span "Download" at bounding box center [989, 434] width 39 height 9
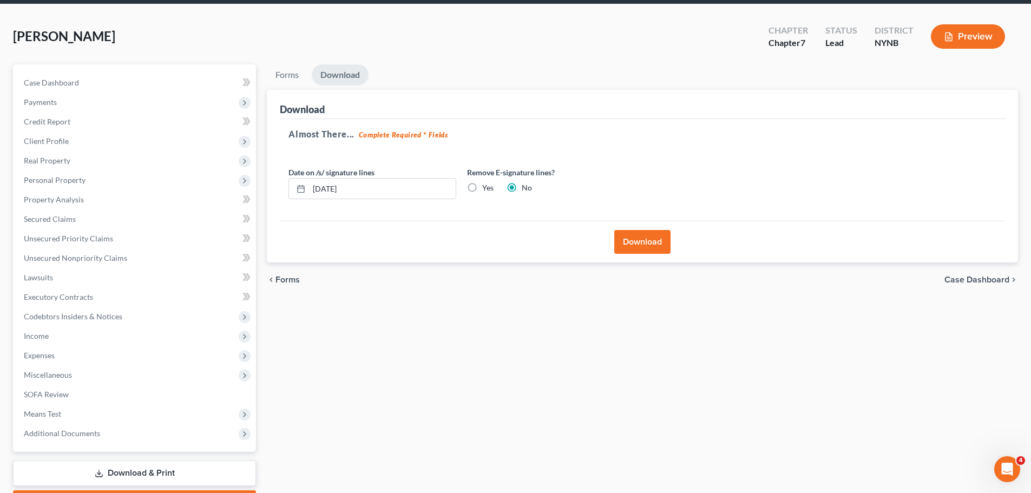
scroll to position [0, 0]
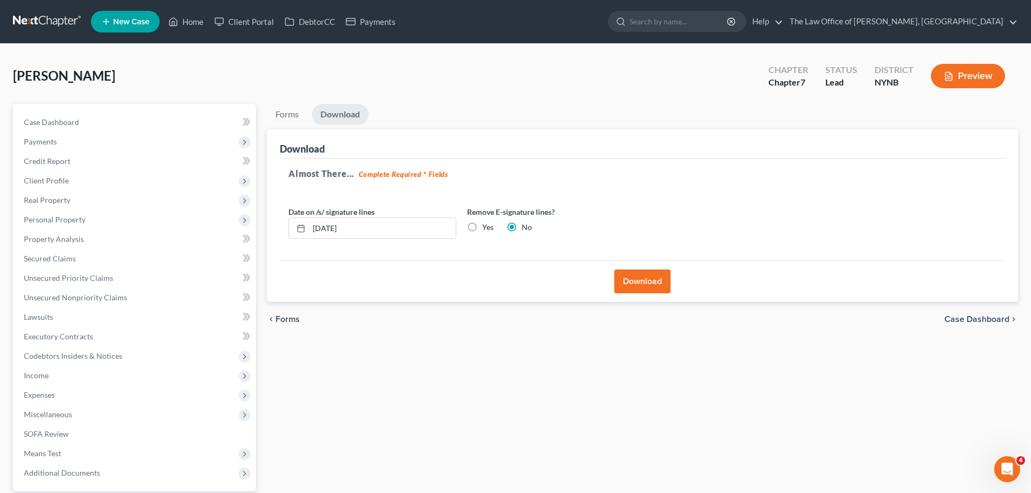
click at [651, 281] on button "Download" at bounding box center [642, 281] width 56 height 24
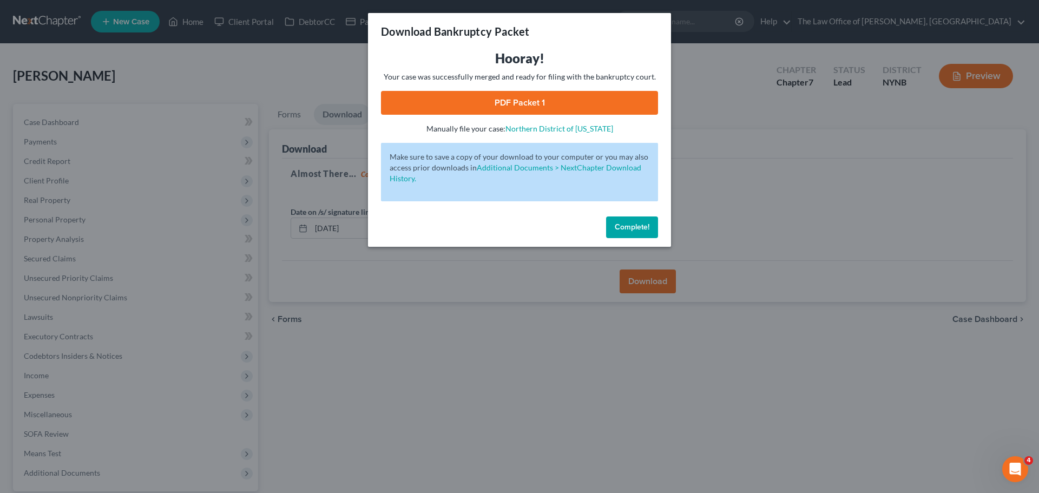
click at [582, 101] on link "PDF Packet 1" at bounding box center [519, 103] width 277 height 24
click at [631, 226] on span "Complete!" at bounding box center [632, 226] width 35 height 9
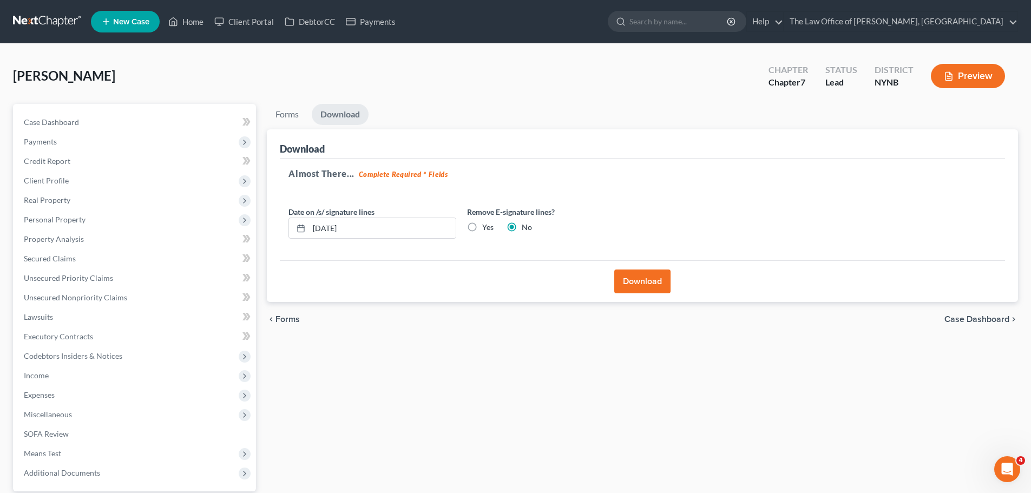
drag, startPoint x: 141, startPoint y: 79, endPoint x: 101, endPoint y: 78, distance: 40.6
click at [15, 75] on div "Humphrey, Tammy Upgraded Chapter Chapter 7 Status Lead District NYNB Preview" at bounding box center [515, 80] width 1005 height 47
copy span "Humphrey, Tammy"
click at [187, 22] on link "Home" at bounding box center [186, 21] width 46 height 19
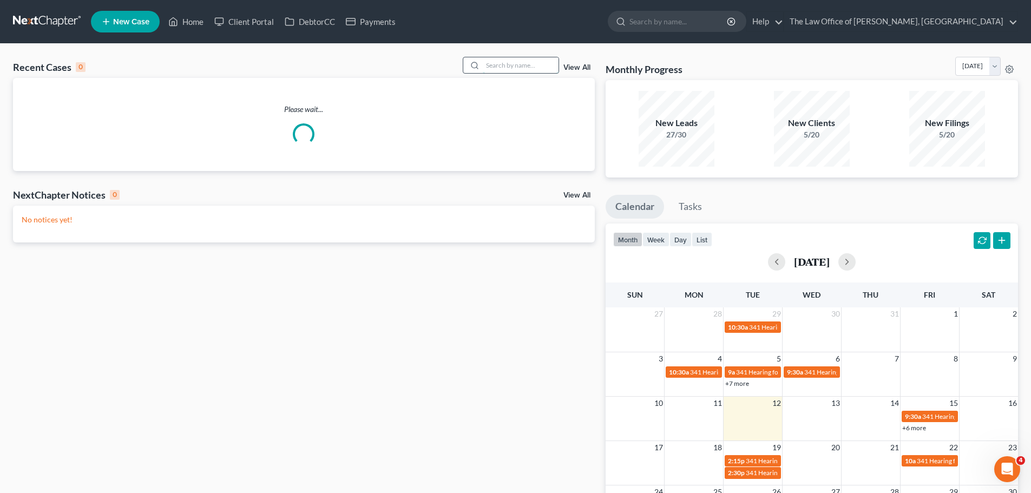
click at [517, 65] on input "search" at bounding box center [521, 65] width 76 height 16
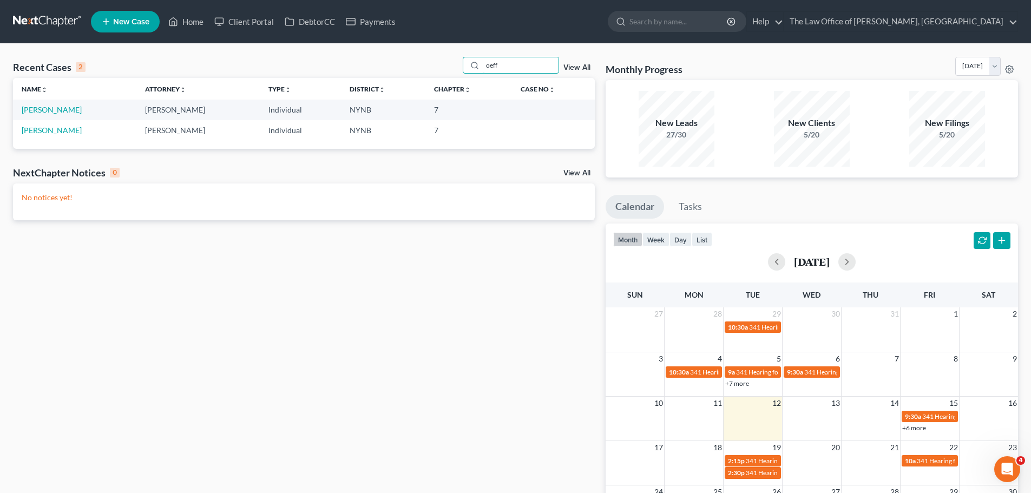
type input "oeff"
click at [182, 17] on link "Home" at bounding box center [186, 21] width 46 height 19
click at [189, 21] on link "Home" at bounding box center [186, 21] width 46 height 19
click at [187, 24] on link "Home" at bounding box center [186, 21] width 46 height 19
drag, startPoint x: 510, startPoint y: 64, endPoint x: 435, endPoint y: 65, distance: 75.2
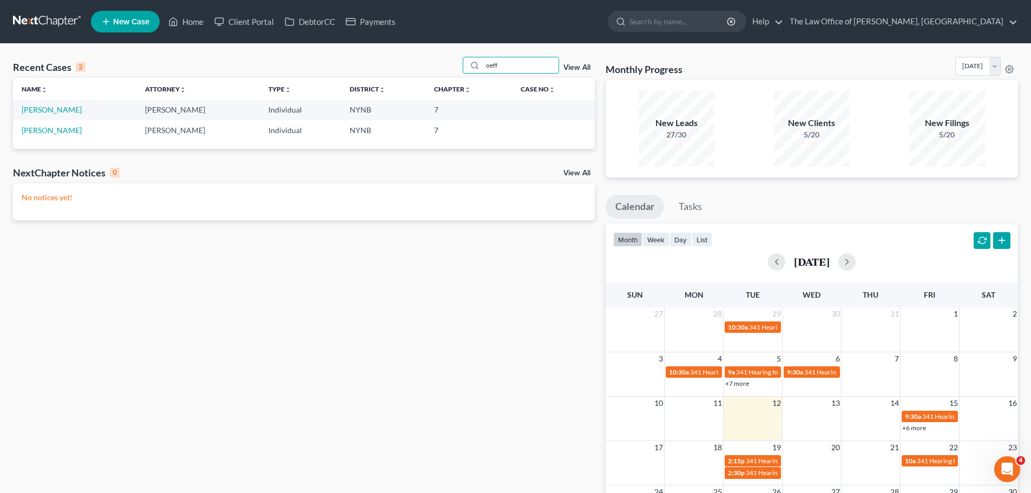
click at [436, 63] on div "Recent Cases 2 oeff View All" at bounding box center [304, 67] width 582 height 21
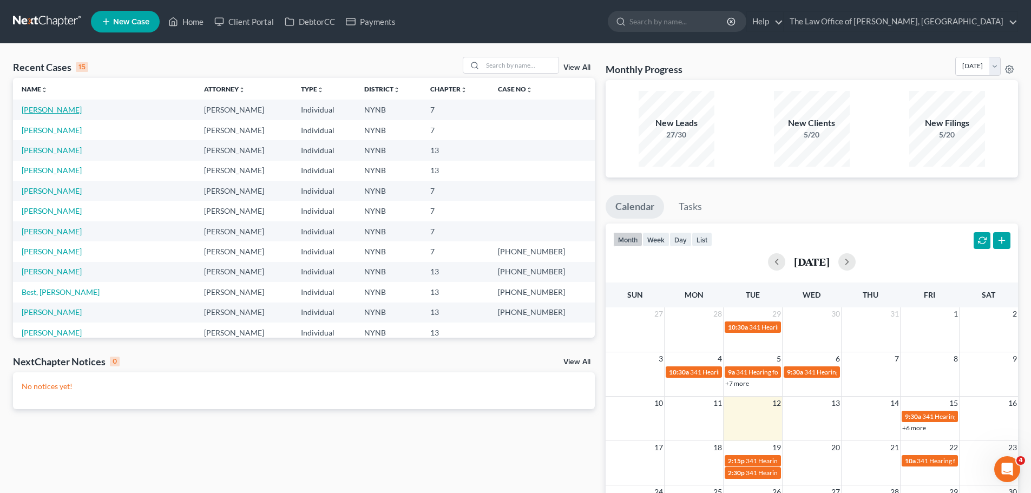
click at [68, 111] on link "Humphrey, Tammy" at bounding box center [52, 109] width 60 height 9
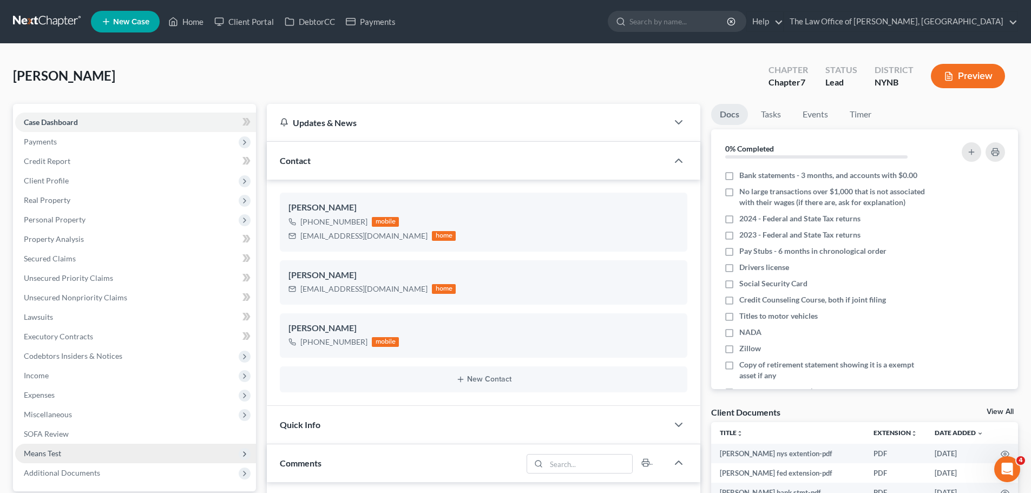
scroll to position [513, 0]
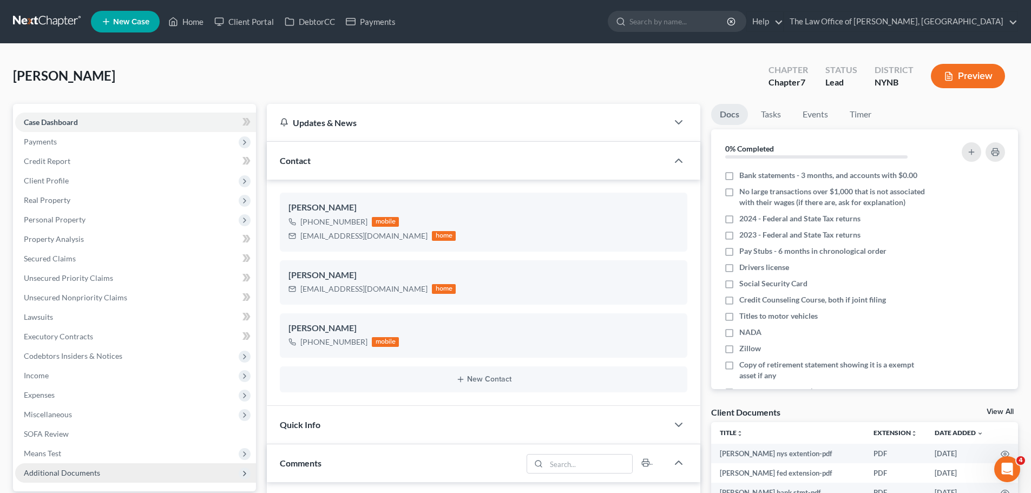
click at [84, 472] on span "Additional Documents" at bounding box center [62, 472] width 76 height 9
click at [192, 23] on link "Home" at bounding box center [186, 21] width 46 height 19
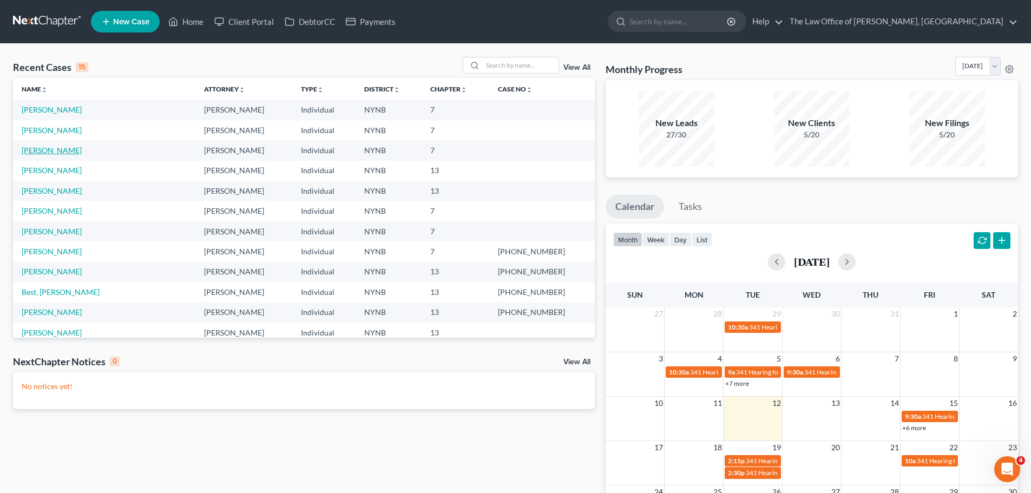
click at [42, 149] on link "[PERSON_NAME]" at bounding box center [52, 150] width 60 height 9
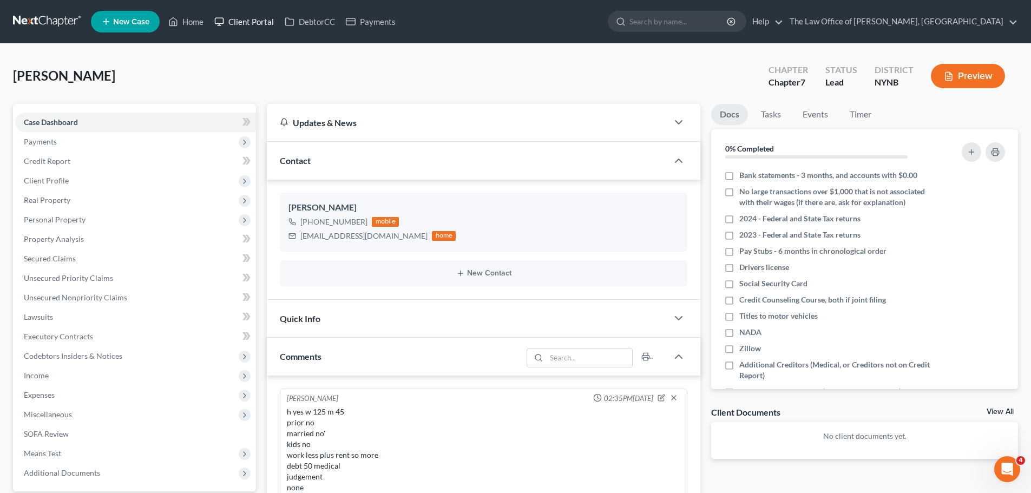
click at [248, 23] on link "Client Portal" at bounding box center [244, 21] width 70 height 19
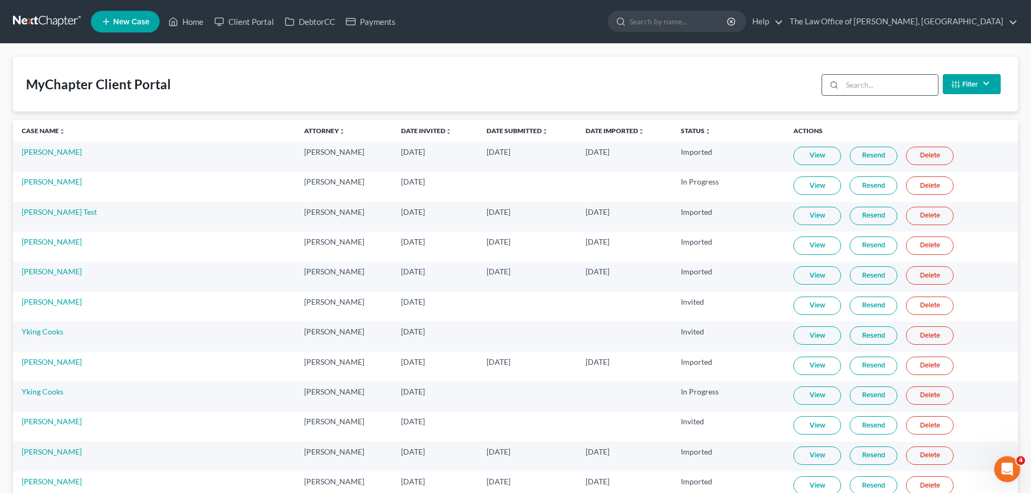
click at [870, 84] on input "search" at bounding box center [890, 85] width 96 height 21
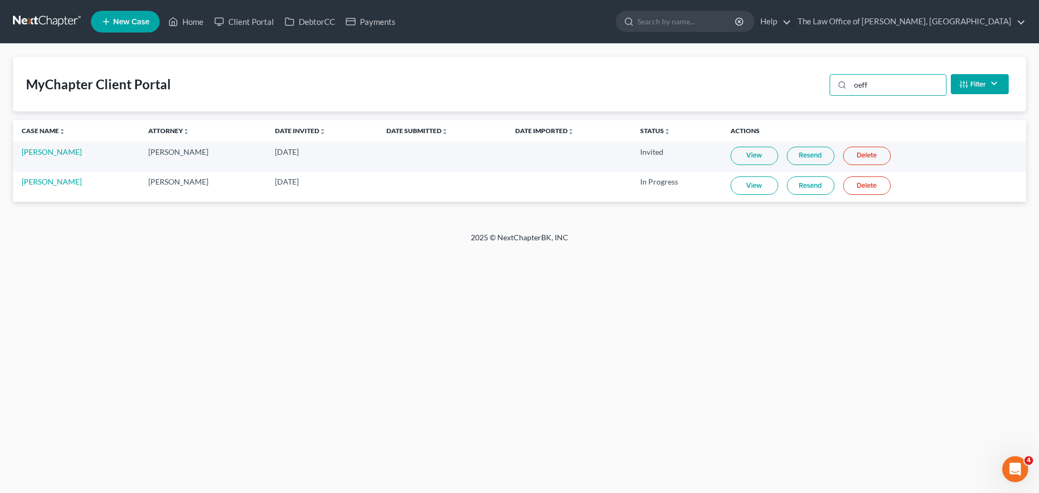
type input "oeff"
click at [768, 186] on link "View" at bounding box center [755, 185] width 48 height 18
click at [50, 185] on link "Shirley Oeffler" at bounding box center [52, 181] width 60 height 9
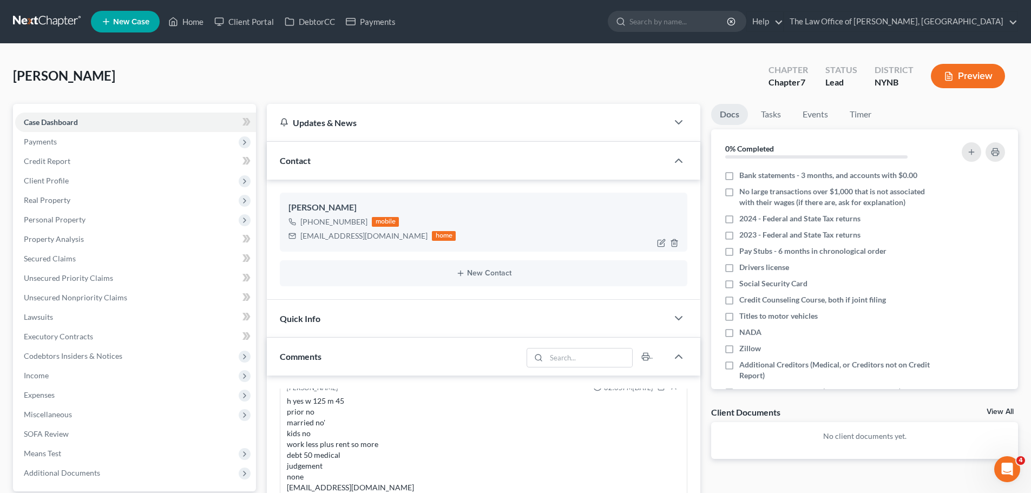
scroll to position [1456, 0]
click at [266, 22] on link "Client Portal" at bounding box center [244, 21] width 70 height 19
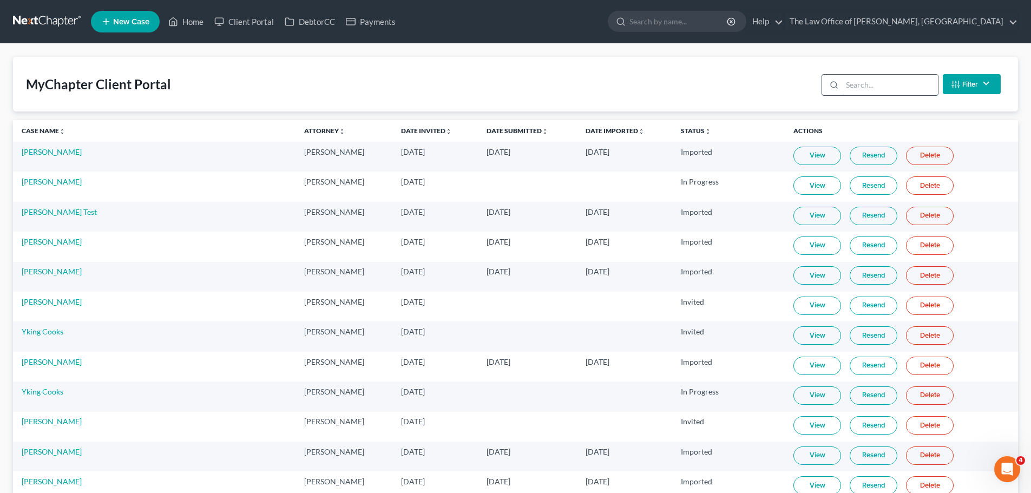
click at [890, 86] on input "search" at bounding box center [890, 85] width 96 height 21
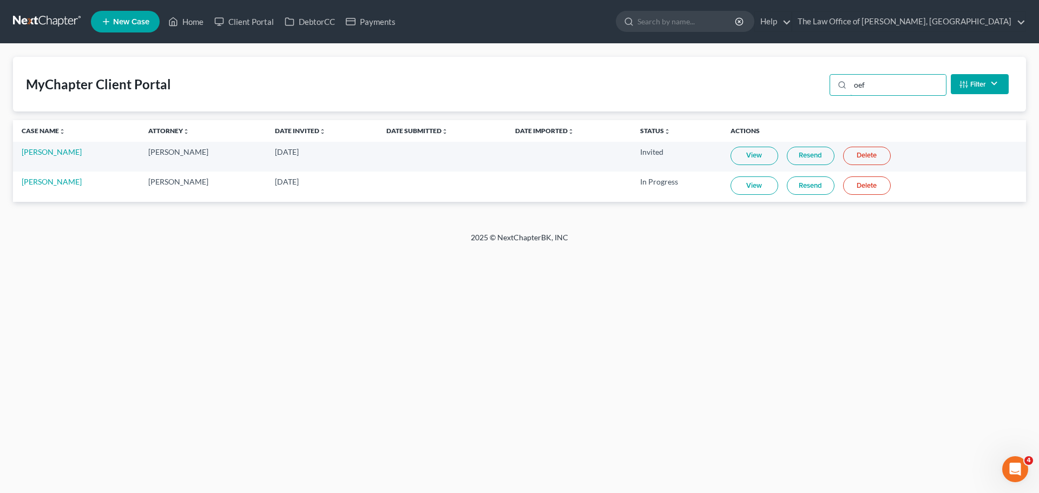
type input "oef"
click at [766, 185] on link "View" at bounding box center [755, 185] width 48 height 18
click at [49, 180] on link "Shirley Oeffler" at bounding box center [52, 181] width 60 height 9
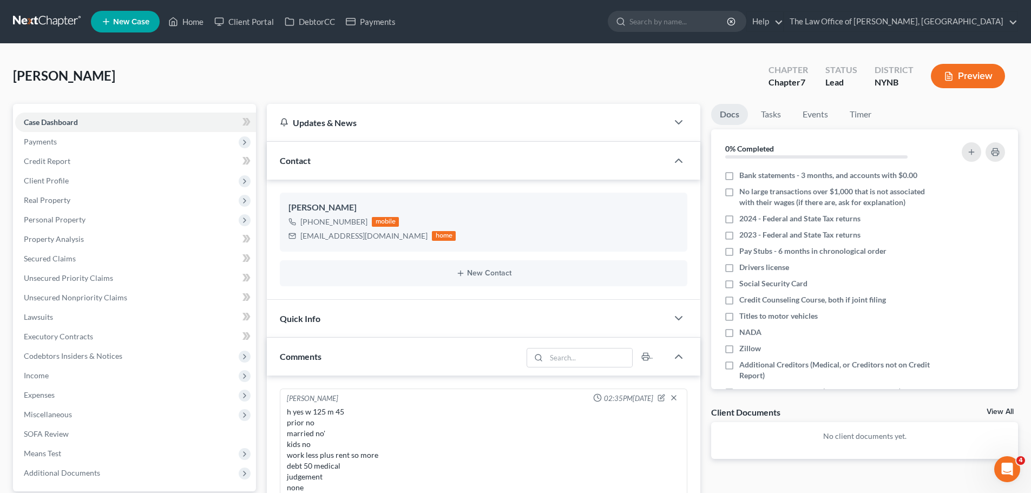
scroll to position [271, 0]
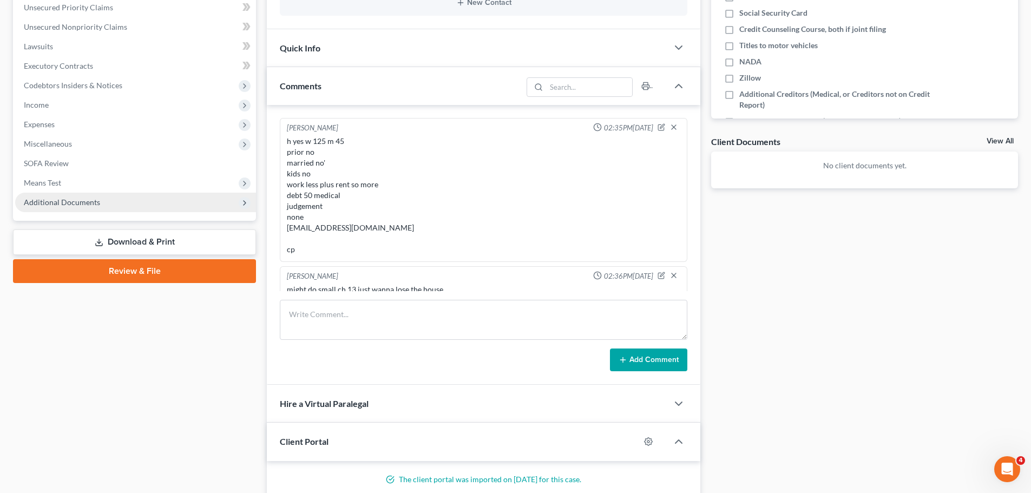
click at [72, 205] on span "Additional Documents" at bounding box center [62, 202] width 76 height 9
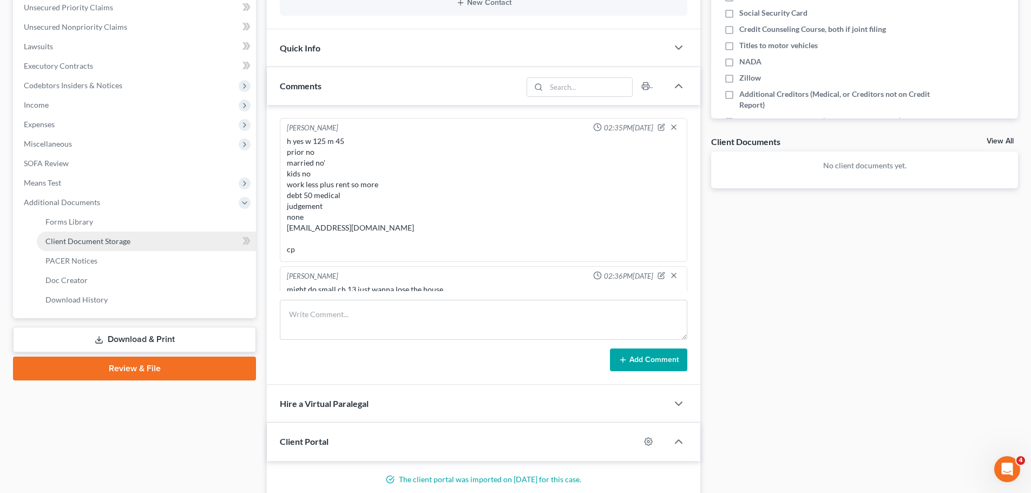
click at [90, 247] on link "Client Document Storage" at bounding box center [146, 241] width 219 height 19
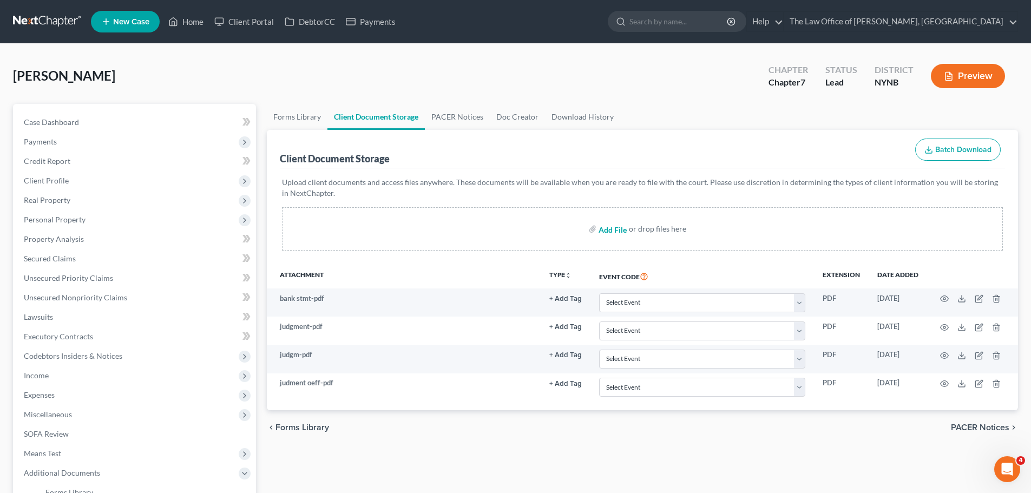
click at [623, 228] on input "file" at bounding box center [612, 228] width 26 height 19
type input "C:\fakepath\473 N Greenbush Rd, Rensselaer, NY 12144 _ Zillow.pdf"
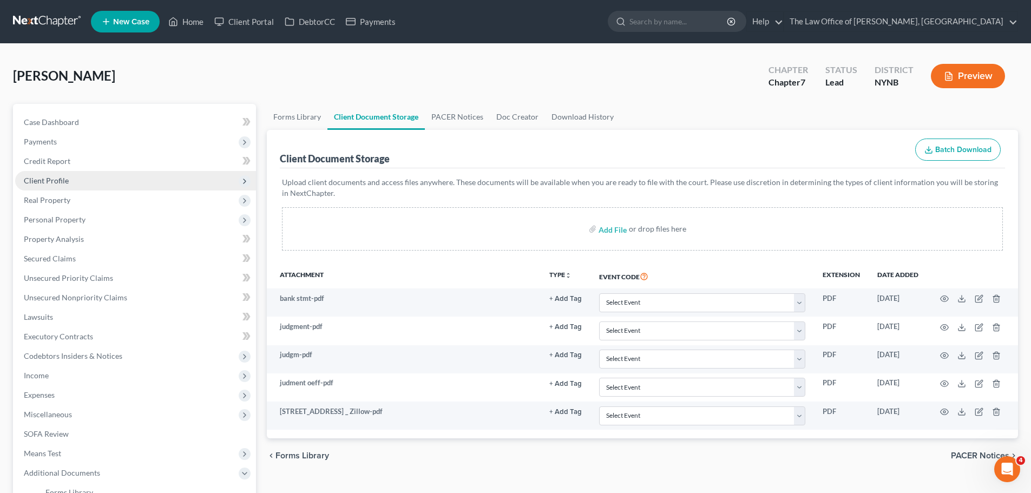
click at [37, 186] on span "Client Profile" at bounding box center [135, 180] width 241 height 19
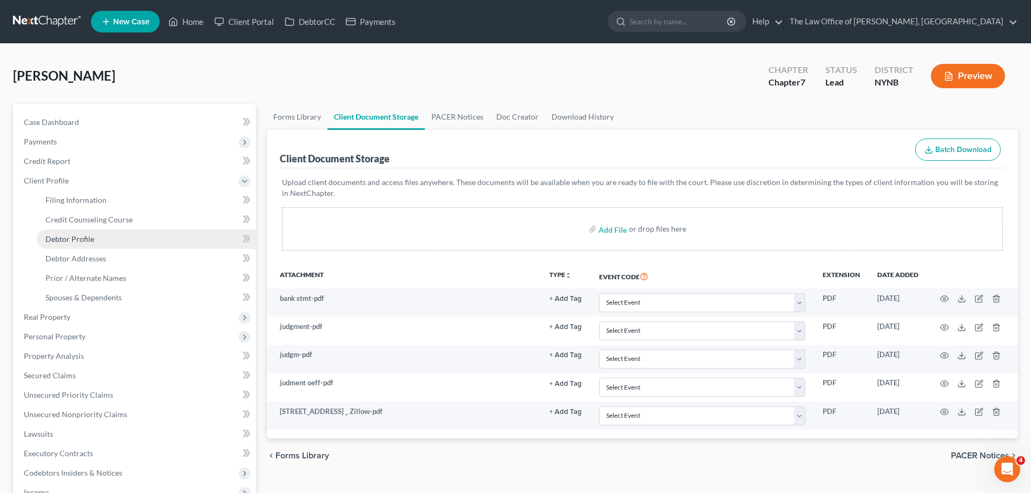
click at [86, 238] on span "Debtor Profile" at bounding box center [69, 238] width 49 height 9
select select "0"
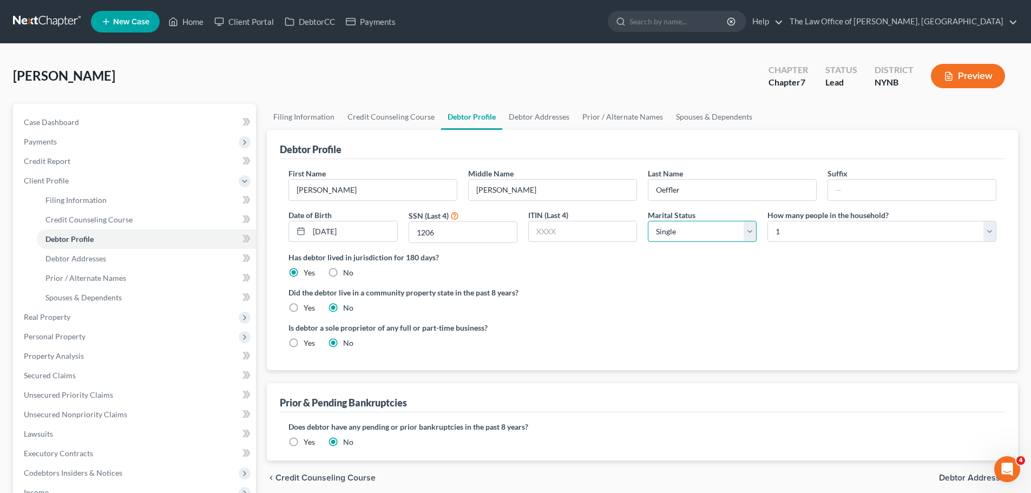
click at [714, 239] on select "Select Single Married Separated Divorced Widowed" at bounding box center [702, 232] width 109 height 22
click at [49, 429] on span "Lawsuits" at bounding box center [38, 433] width 29 height 9
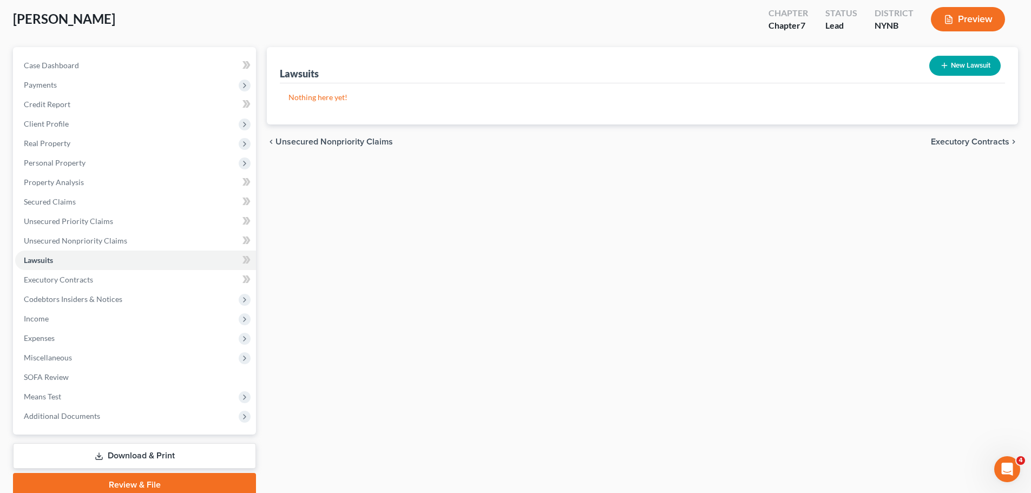
scroll to position [102, 0]
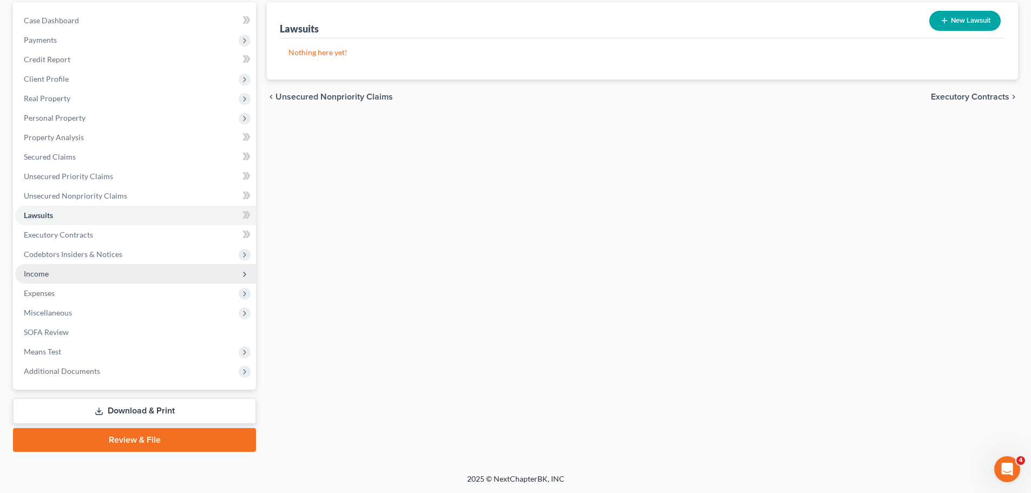
click at [57, 275] on span "Income" at bounding box center [135, 273] width 241 height 19
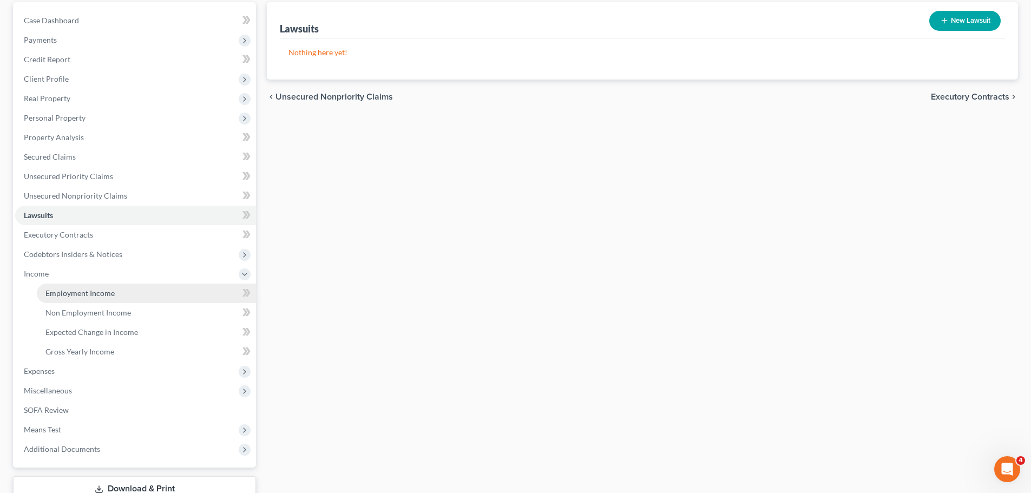
click at [61, 287] on link "Employment Income" at bounding box center [146, 293] width 219 height 19
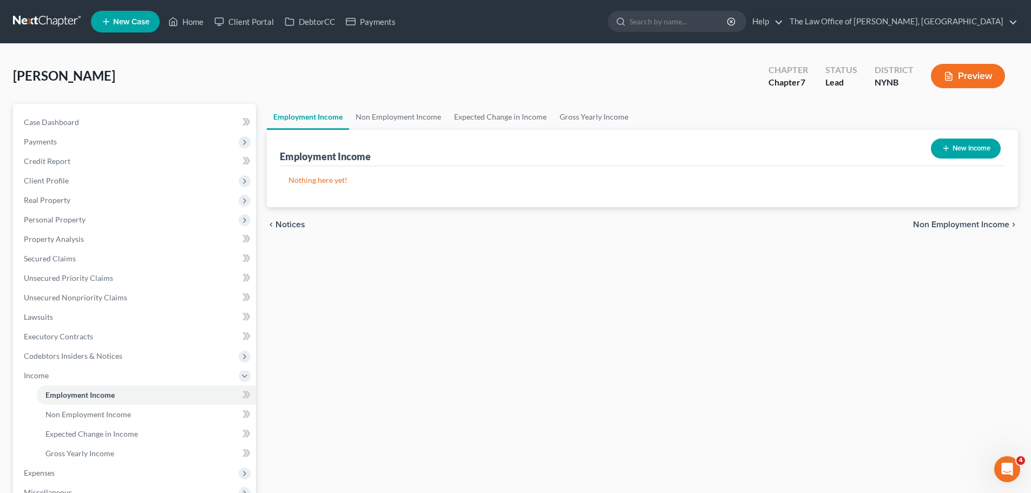
click at [968, 141] on button "New Income" at bounding box center [966, 149] width 70 height 20
select select "0"
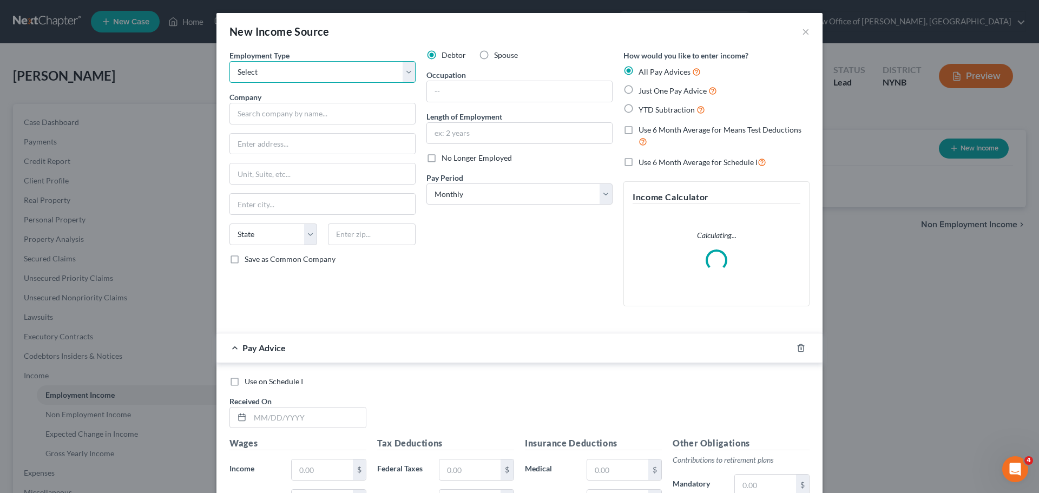
click at [271, 74] on select "Select Full or Part Time Employment Self Employment" at bounding box center [322, 72] width 186 height 22
select select "0"
click at [229, 61] on select "Select Full or Part Time Employment Self Employment" at bounding box center [322, 72] width 186 height 22
drag, startPoint x: 465, startPoint y: 87, endPoint x: 451, endPoint y: 90, distance: 14.4
click at [465, 87] on input "text" at bounding box center [519, 91] width 185 height 21
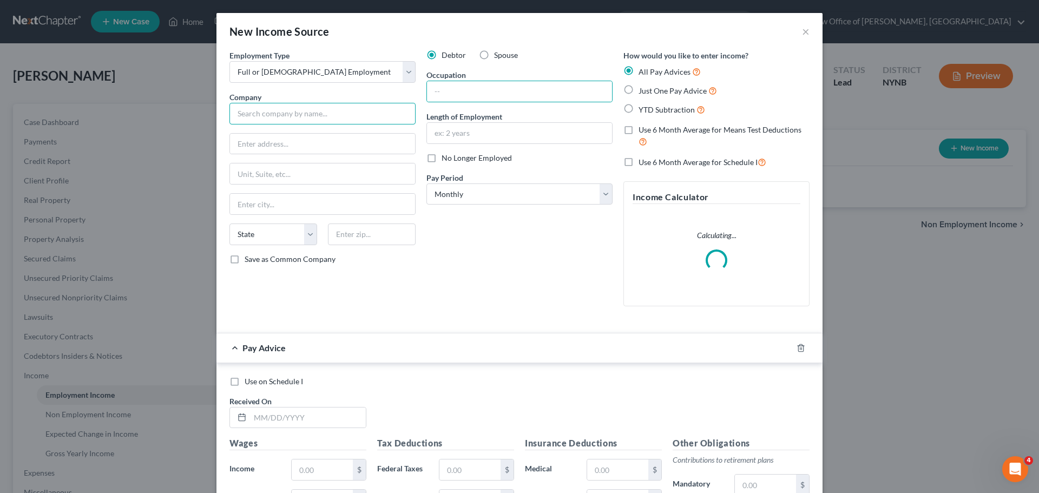
click at [277, 117] on input "text" at bounding box center [322, 114] width 186 height 22
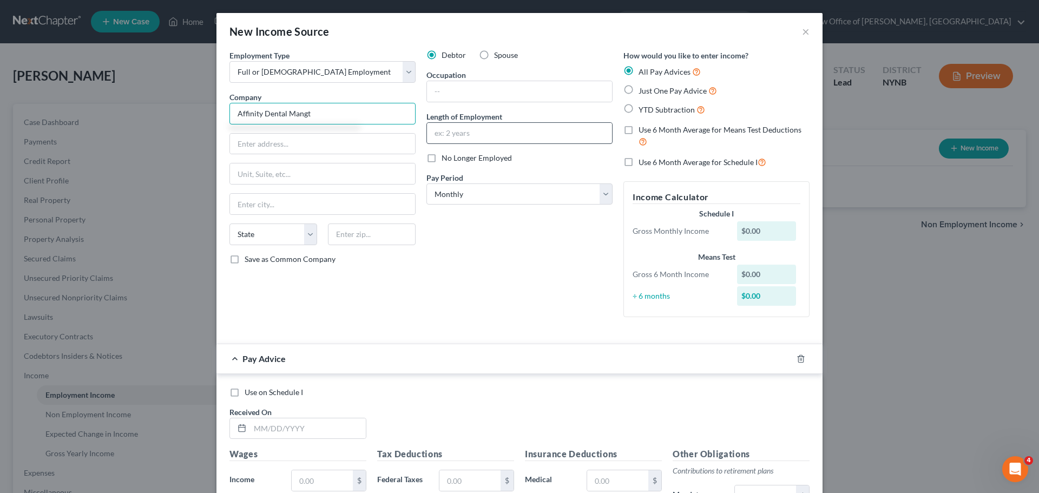
type input "Affinity Dental Mangt"
click at [443, 127] on input "text" at bounding box center [519, 133] width 185 height 21
type input "May 2024"
click at [508, 85] on input "text" at bounding box center [519, 91] width 185 height 21
type input "Clerk"
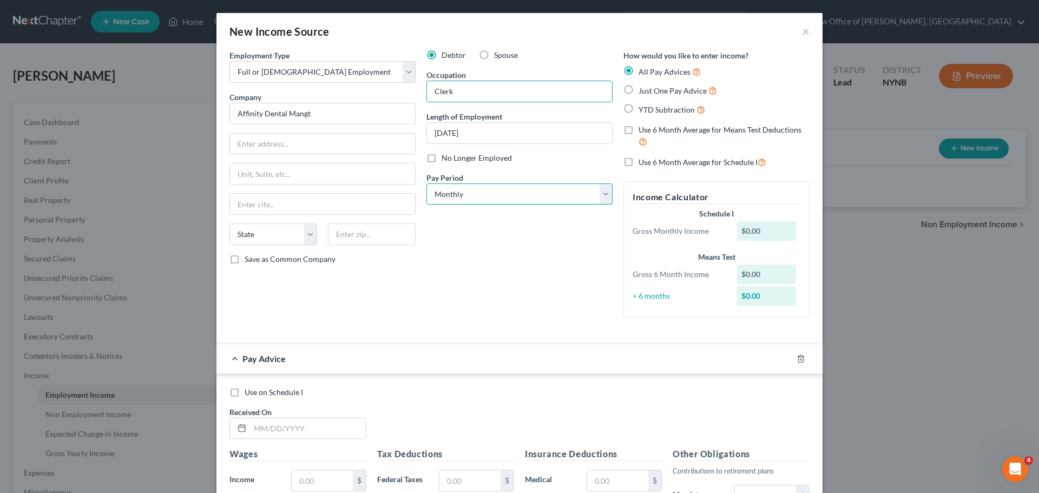
click at [466, 192] on select "Select Monthly Twice Monthly Every Other Week Weekly" at bounding box center [519, 194] width 186 height 22
select select "2"
click at [426, 183] on select "Select Monthly Twice Monthly Every Other Week Weekly" at bounding box center [519, 194] width 186 height 22
drag, startPoint x: 656, startPoint y: 94, endPoint x: 385, endPoint y: 144, distance: 275.3
click at [655, 93] on span "Just One Pay Advice" at bounding box center [673, 90] width 68 height 9
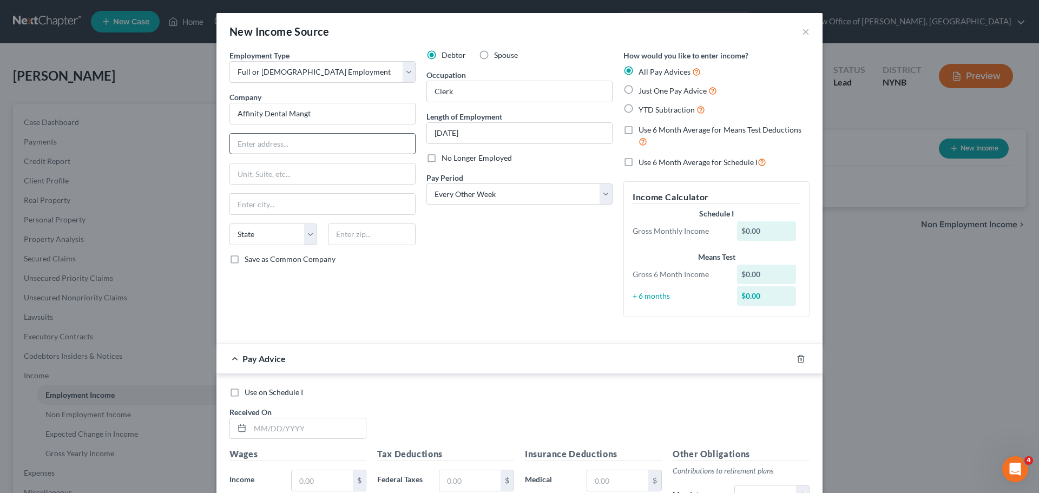
click at [650, 91] on input "Just One Pay Advice" at bounding box center [646, 87] width 7 height 7
radio input "true"
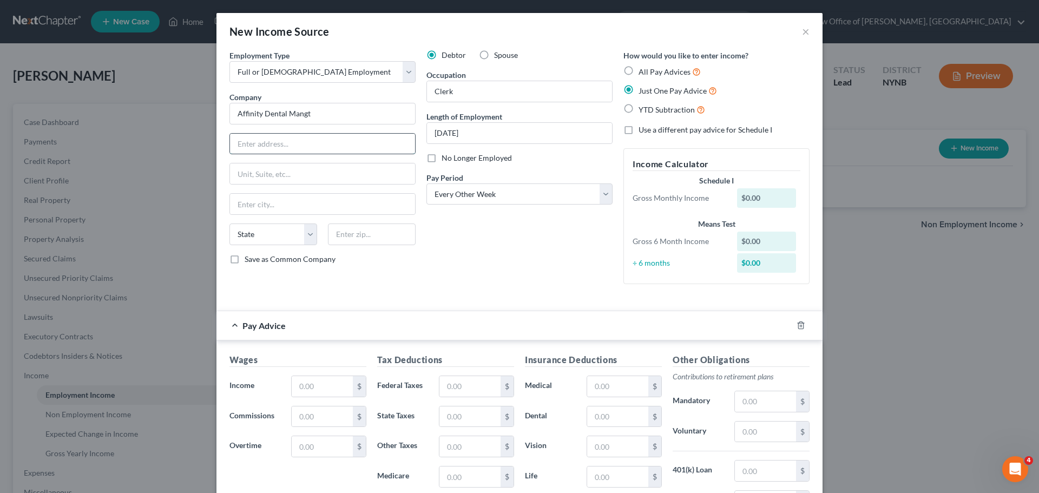
click at [281, 147] on input "text" at bounding box center [322, 144] width 185 height 21
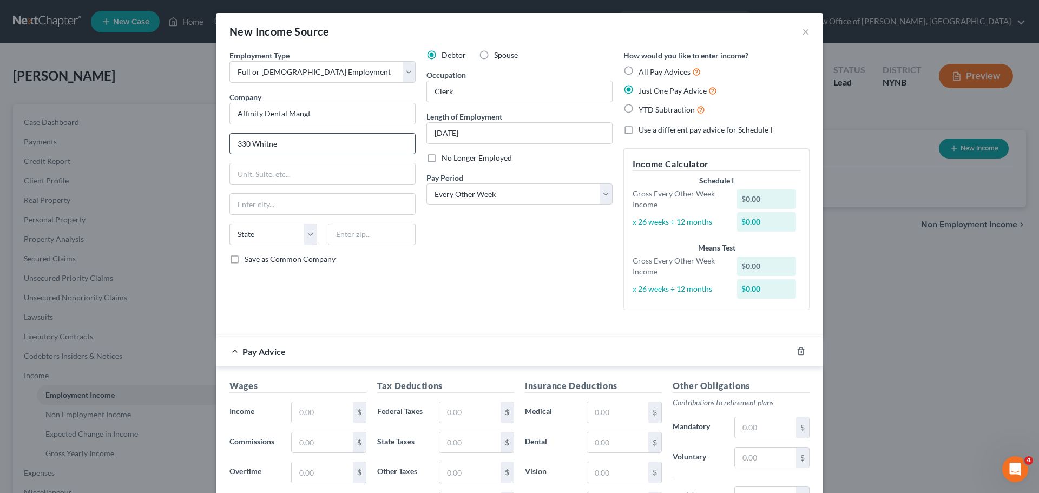
type input "330 Whitney Ave Ste 740"
click at [350, 238] on input "text" at bounding box center [372, 234] width 88 height 22
type input "01040"
type input "Holyoke"
select select "22"
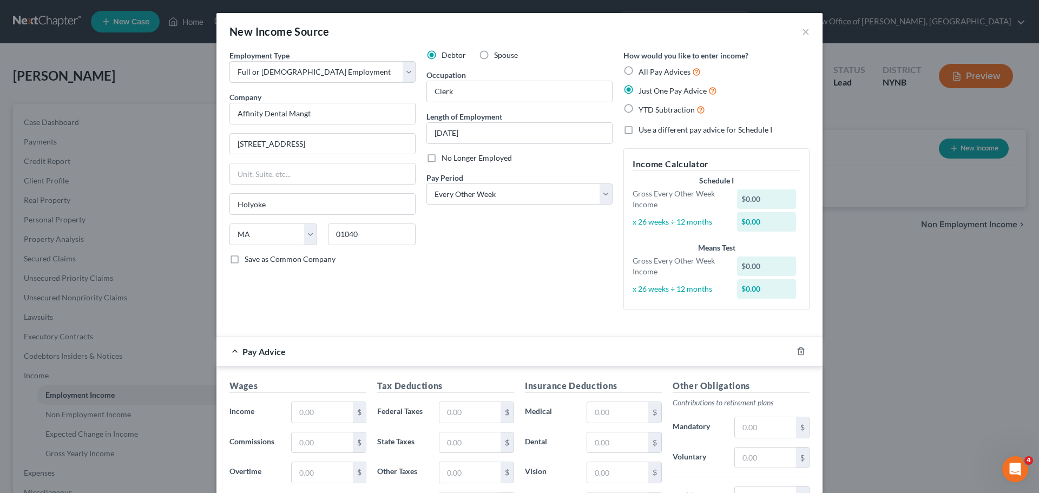
drag, startPoint x: 458, startPoint y: 315, endPoint x: 477, endPoint y: 293, distance: 29.6
click at [459, 316] on div "Debtor Spouse Occupation Clerk Length of Employment May 2024 No Longer Employed…" at bounding box center [519, 184] width 197 height 269
click at [443, 136] on input "May 2024" at bounding box center [519, 133] width 185 height 21
type input "June 2024"
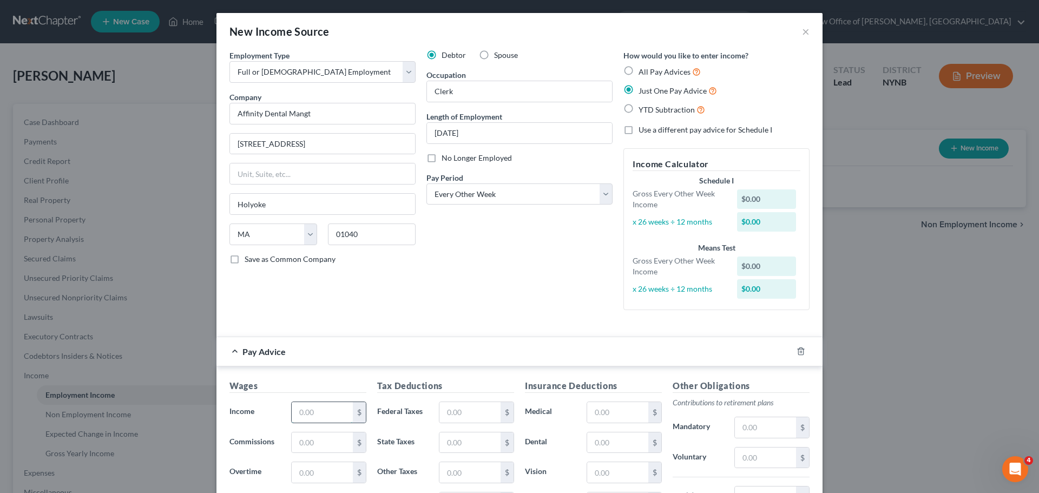
click at [326, 405] on input "text" at bounding box center [322, 412] width 61 height 21
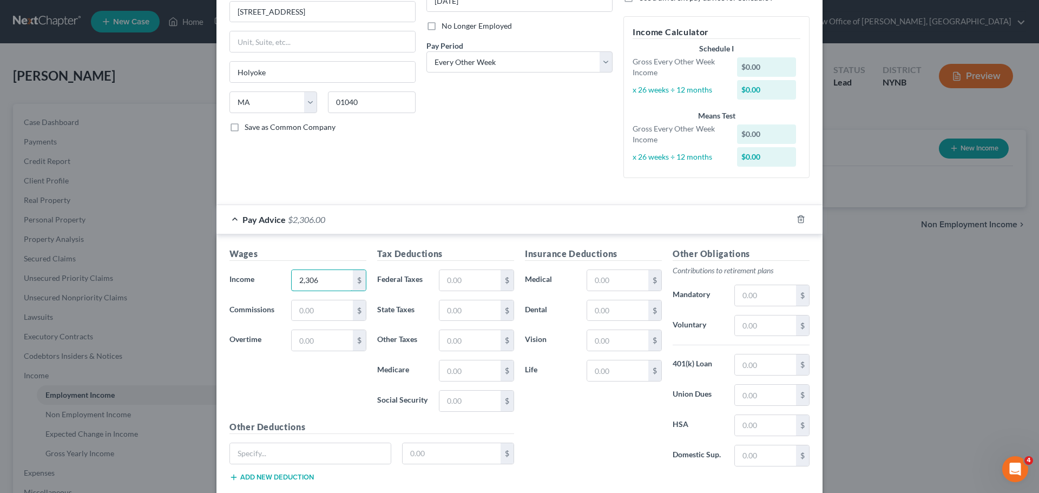
scroll to position [162, 0]
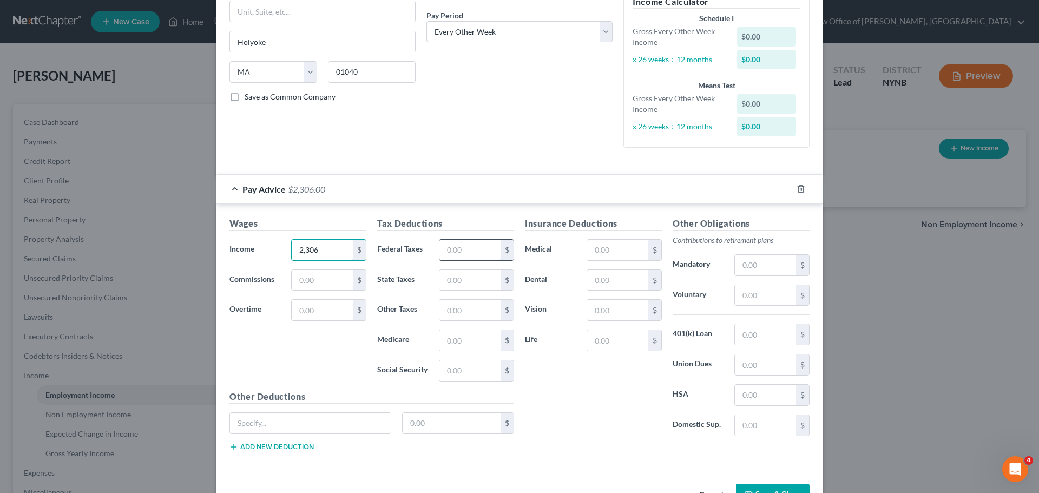
type input "2,306"
click at [456, 252] on input "text" at bounding box center [469, 250] width 61 height 21
type input "215"
click at [474, 372] on input "text" at bounding box center [469, 370] width 61 height 21
type input "141"
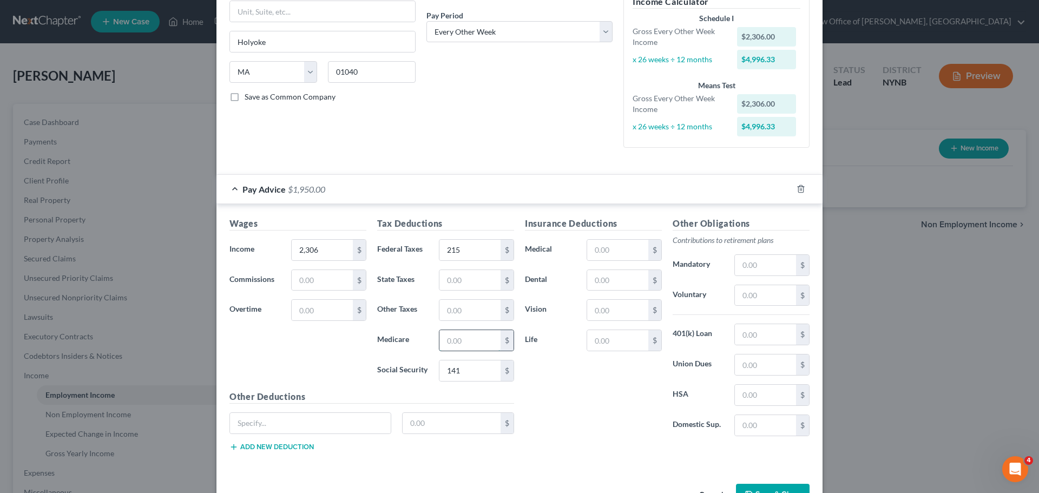
click at [466, 346] on input "text" at bounding box center [469, 340] width 61 height 21
type input "33"
click at [459, 309] on input "text" at bounding box center [469, 310] width 61 height 21
type input "113"
click at [591, 402] on div "Insurance Deductions Medical $ Dental $ Vision $ Life $" at bounding box center [594, 331] width 148 height 228
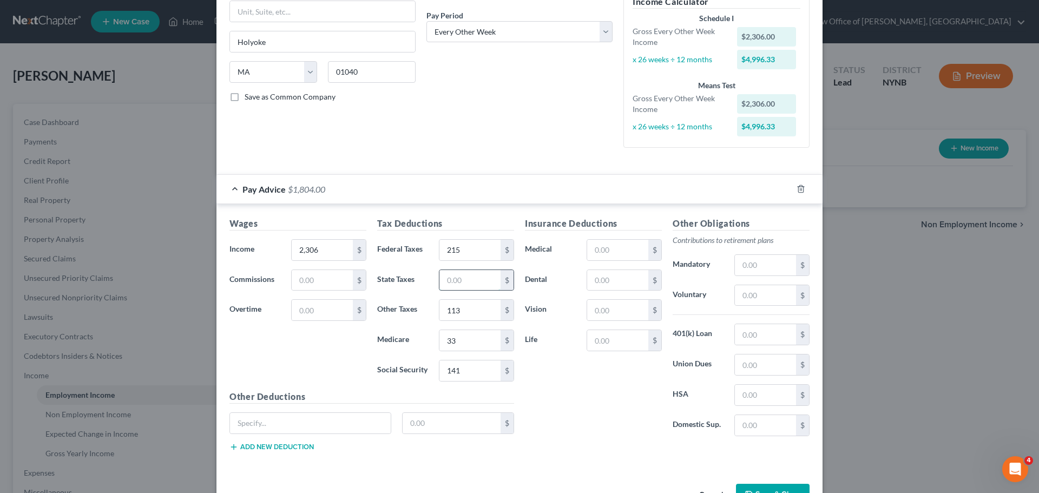
click at [468, 284] on input "text" at bounding box center [469, 280] width 61 height 21
click at [465, 284] on input "text" at bounding box center [469, 280] width 61 height 21
type input "113"
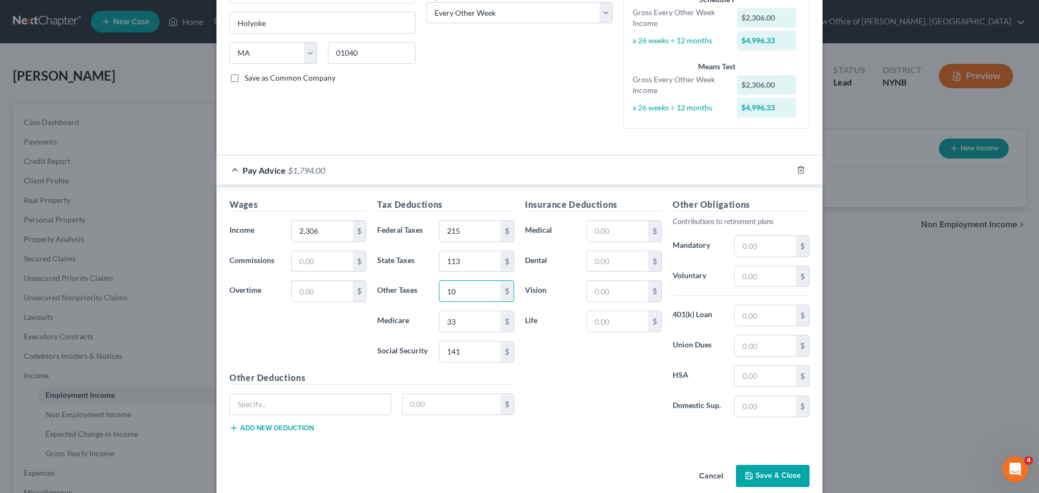
scroll to position [197, 0]
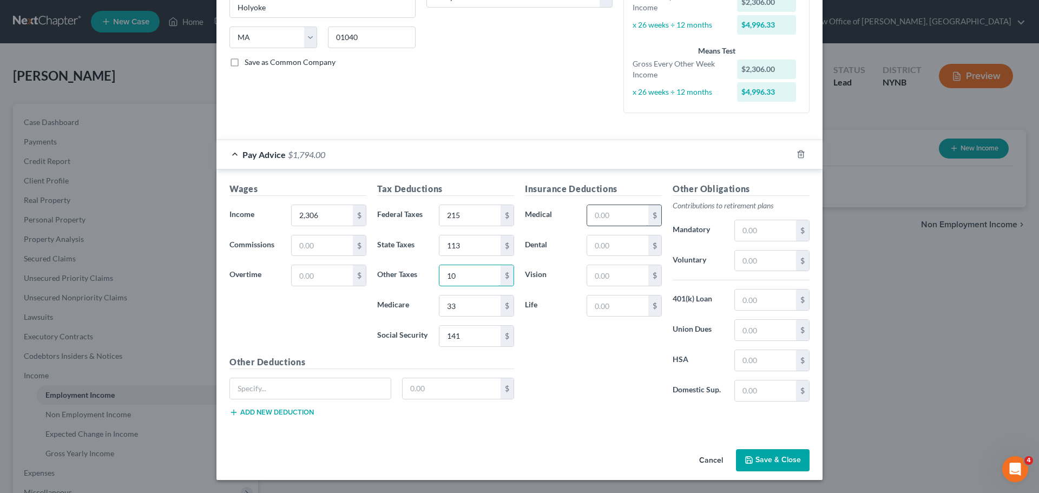
type input "10"
click at [609, 213] on input "text" at bounding box center [617, 215] width 61 height 21
type input "20"
drag, startPoint x: 585, startPoint y: 402, endPoint x: 741, endPoint y: 459, distance: 165.9
click at [590, 408] on div "Insurance Deductions Medical 20 $ Dental $ Vision $ Life $" at bounding box center [594, 296] width 148 height 228
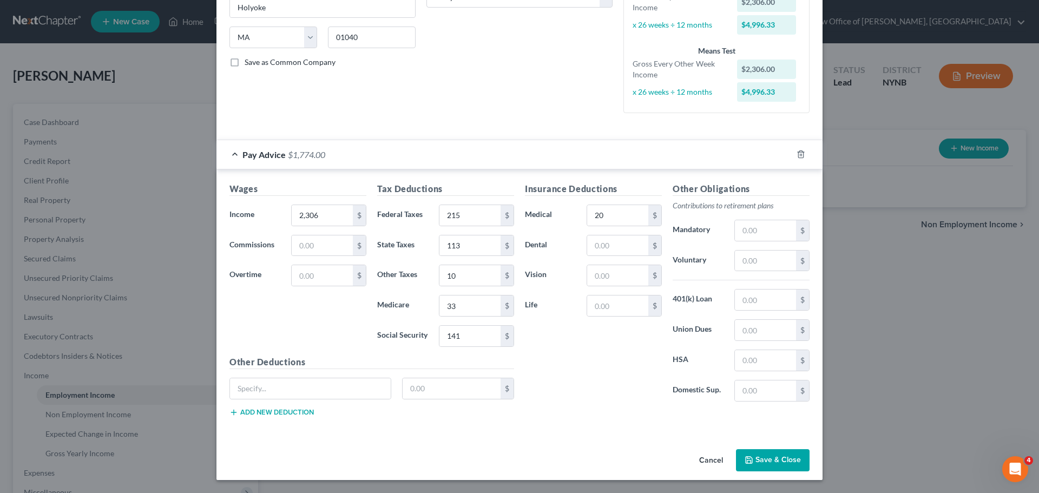
click at [767, 464] on button "Save & Close" at bounding box center [773, 460] width 74 height 23
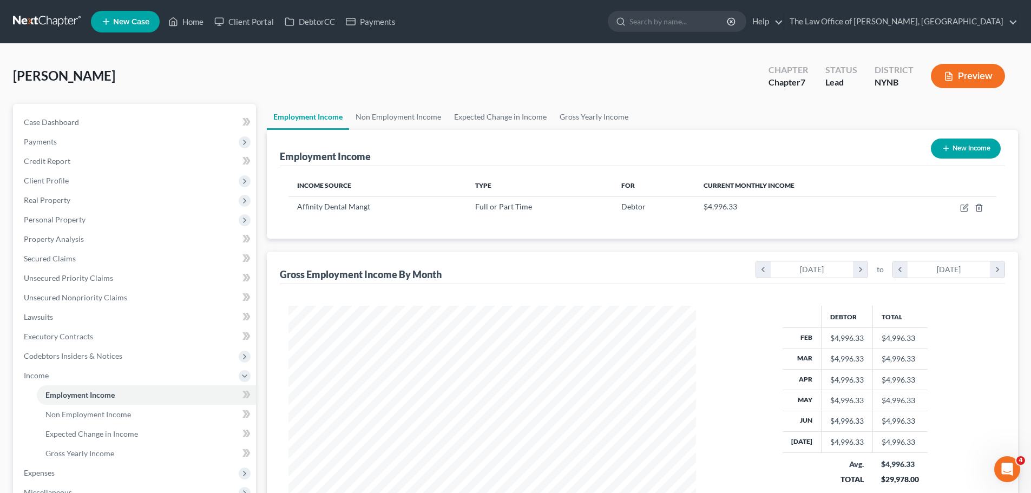
scroll to position [540950, 540727]
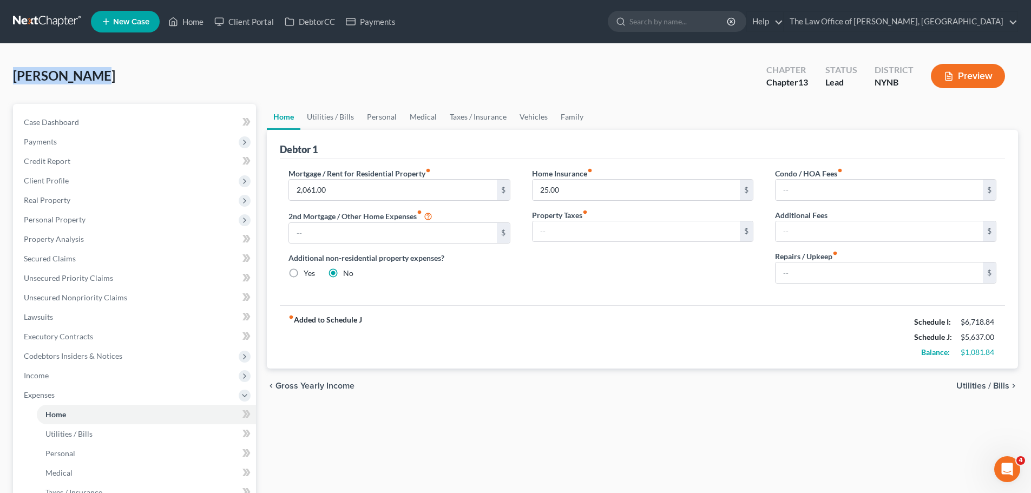
drag, startPoint x: 41, startPoint y: 63, endPoint x: 23, endPoint y: 66, distance: 18.1
click at [9, 63] on div "[PERSON_NAME] Upgraded Chapter Chapter 13 Status Lead District NYNB Preview Pet…" at bounding box center [515, 387] width 1031 height 687
copy span "[PERSON_NAME]"
click at [189, 19] on link "Home" at bounding box center [186, 21] width 46 height 19
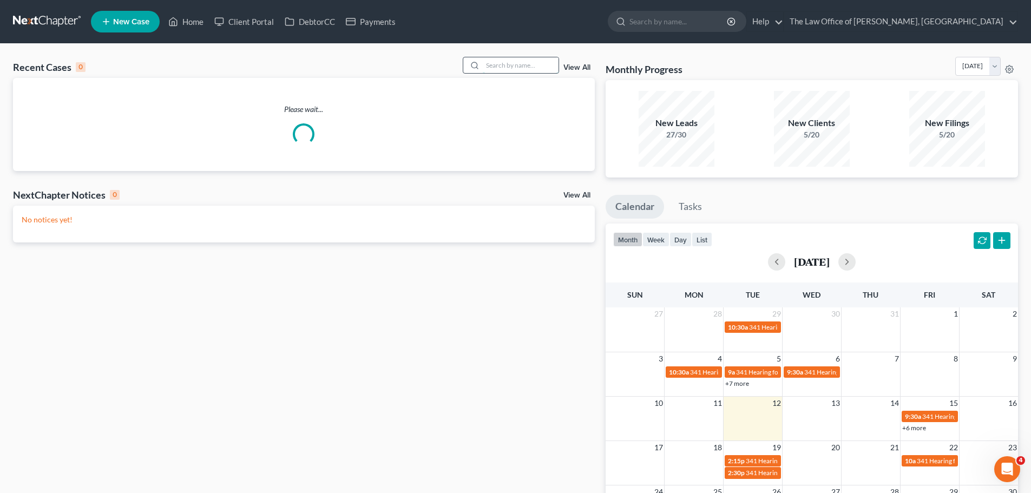
click at [541, 65] on input "search" at bounding box center [521, 65] width 76 height 16
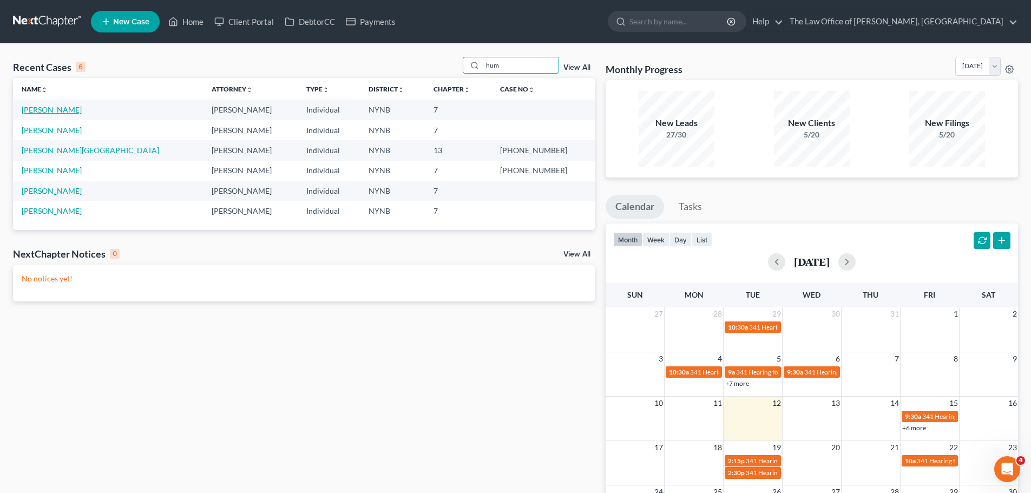
type input "hum"
click at [57, 108] on link "[PERSON_NAME]" at bounding box center [52, 109] width 60 height 9
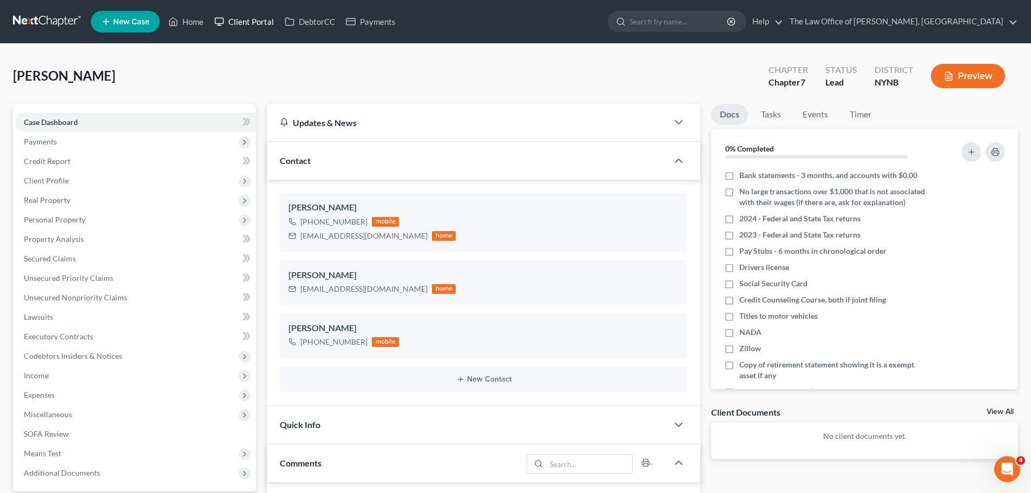
click at [251, 22] on link "Client Portal" at bounding box center [244, 21] width 70 height 19
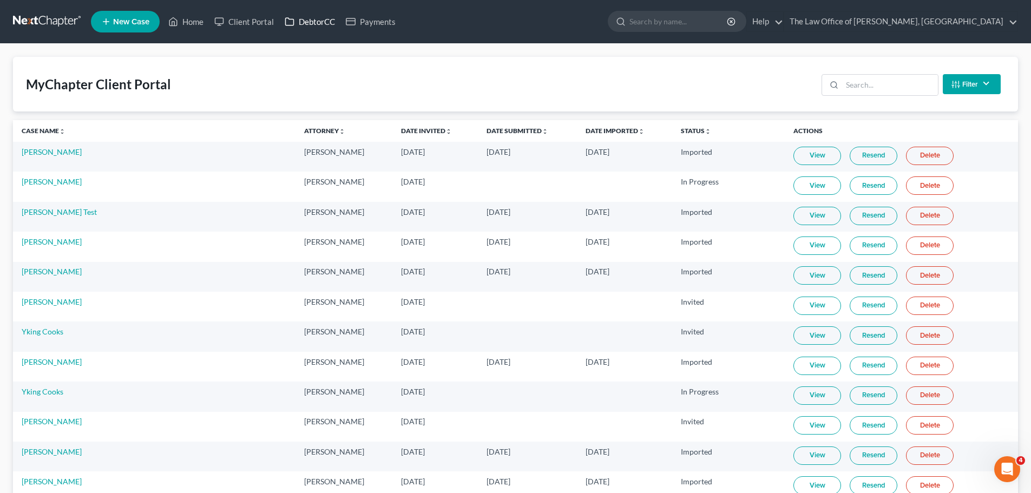
click at [321, 21] on link "DebtorCC" at bounding box center [309, 21] width 61 height 19
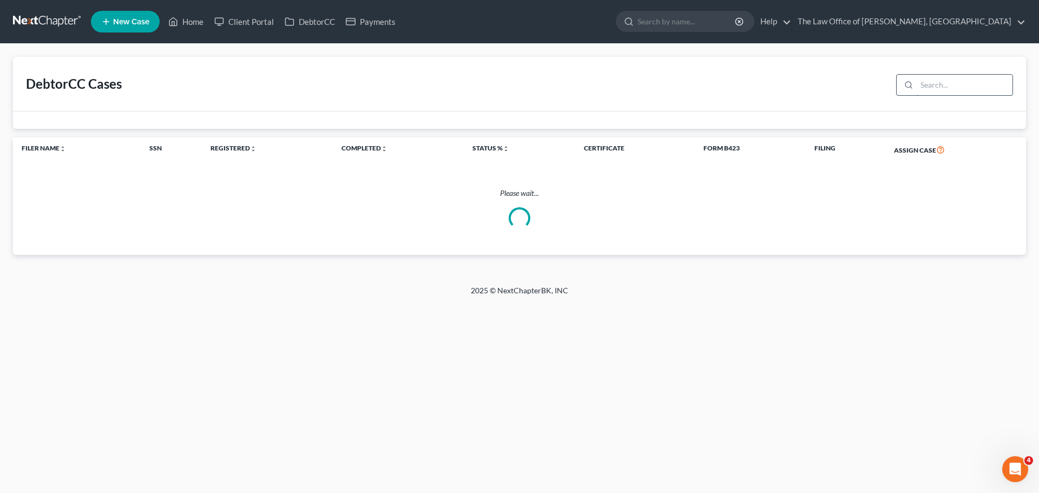
click at [941, 87] on input "search" at bounding box center [965, 85] width 96 height 21
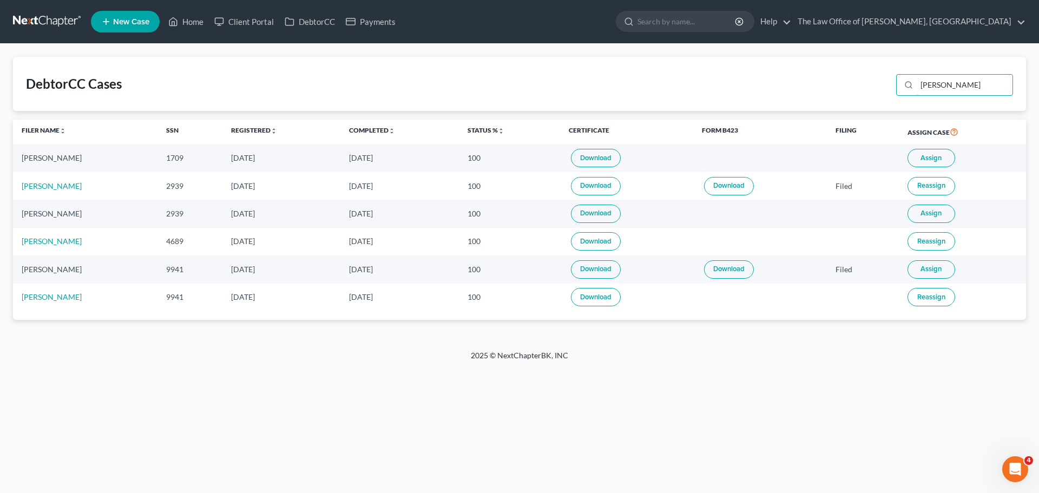
type input "[PERSON_NAME]"
click at [939, 161] on span "Assign" at bounding box center [930, 158] width 21 height 9
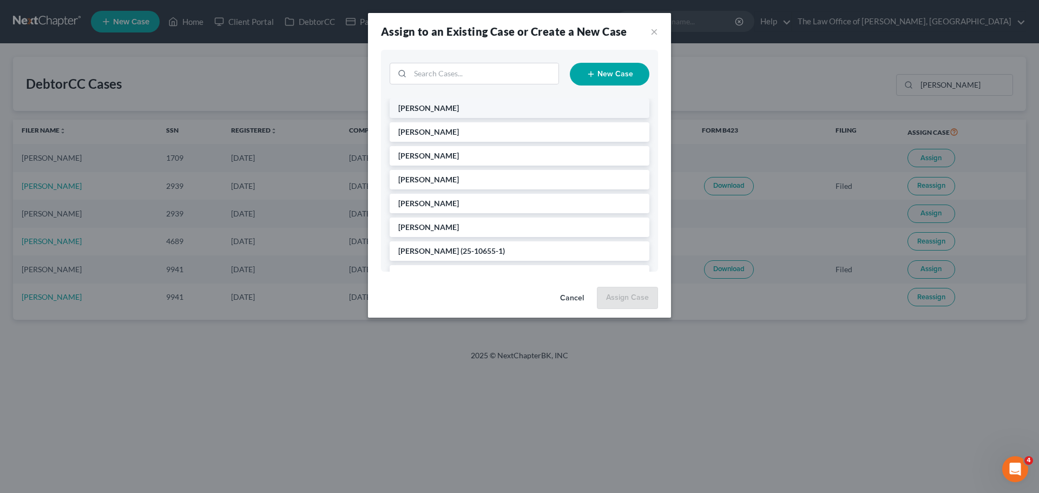
click at [456, 111] on span "[PERSON_NAME]" at bounding box center [428, 107] width 61 height 9
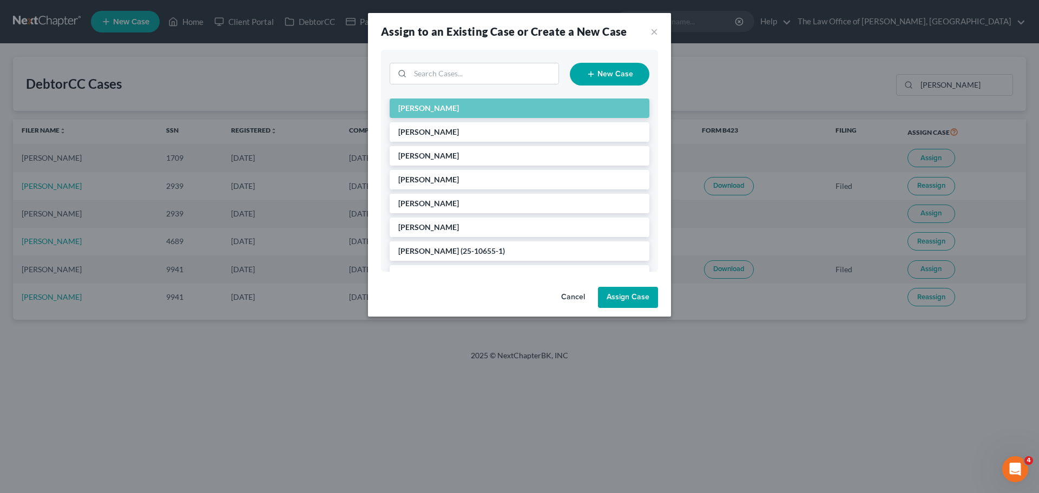
drag, startPoint x: 634, startPoint y: 297, endPoint x: 635, endPoint y: 284, distance: 13.1
click at [633, 297] on button "Assign Case" at bounding box center [628, 298] width 60 height 22
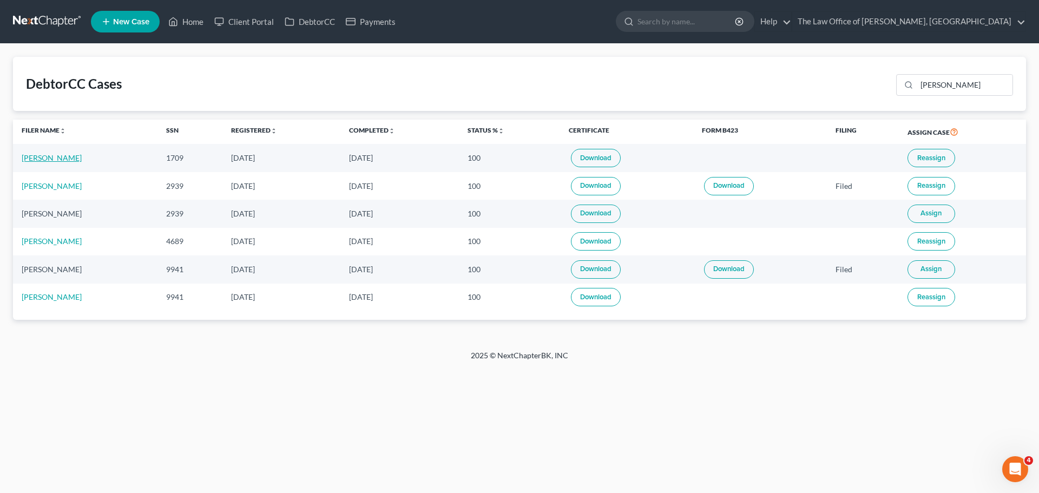
click at [57, 159] on link "[PERSON_NAME]" at bounding box center [52, 157] width 60 height 9
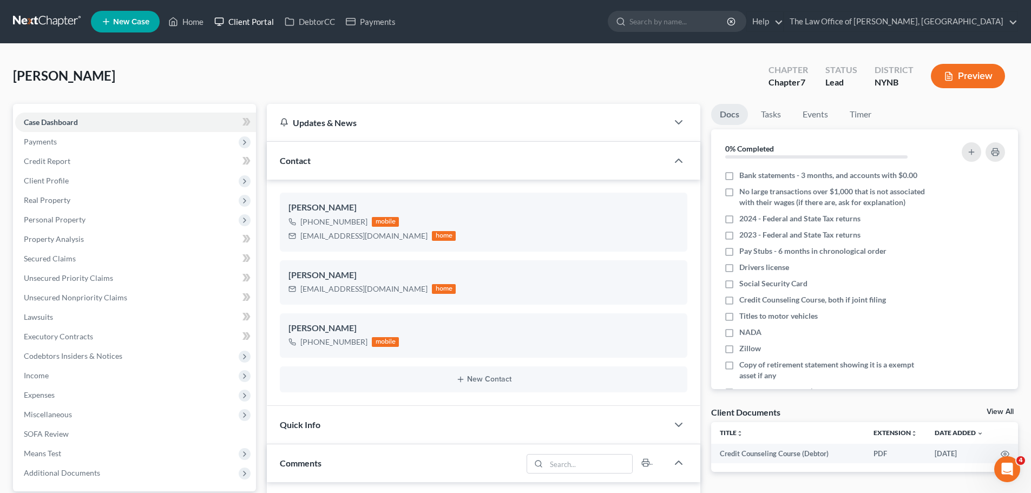
click at [252, 21] on link "Client Portal" at bounding box center [244, 21] width 70 height 19
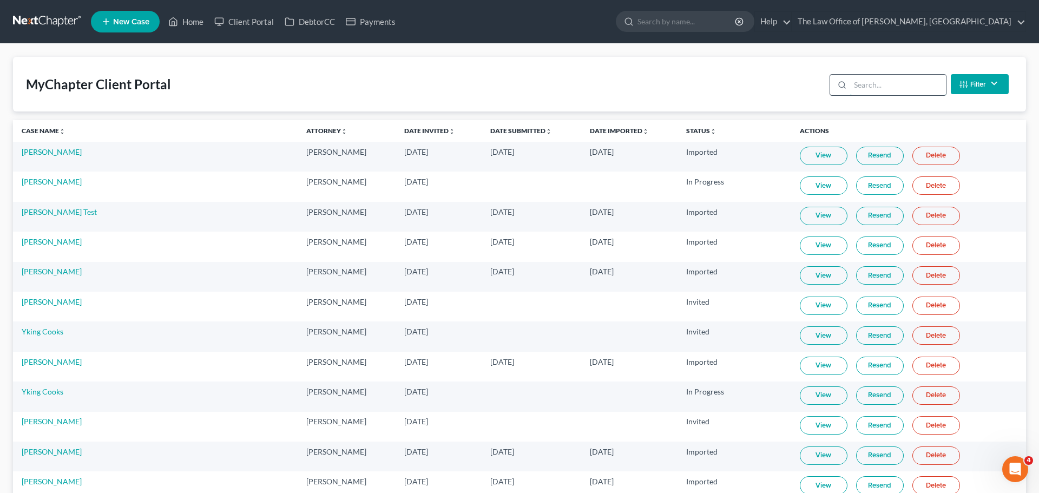
click at [866, 84] on input "search" at bounding box center [898, 85] width 96 height 21
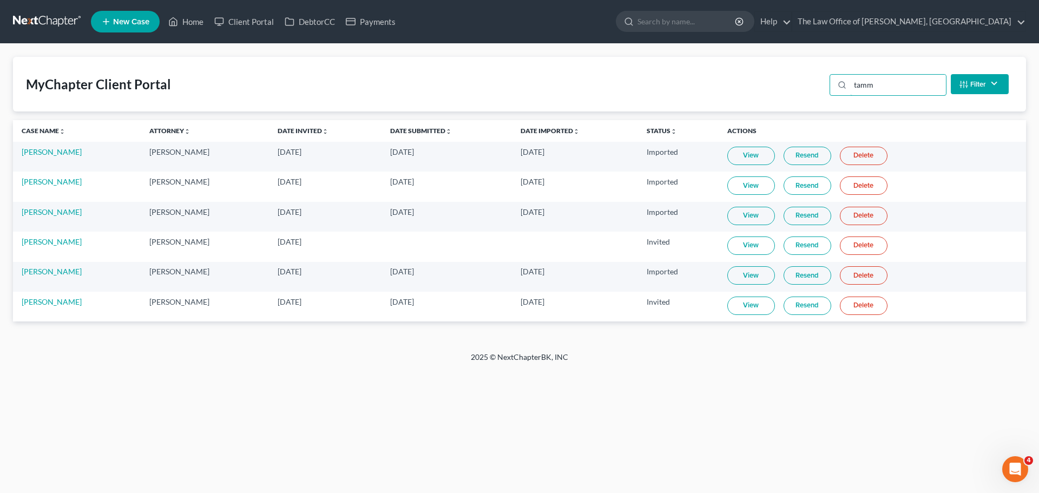
type input "tamm"
drag, startPoint x: 692, startPoint y: 301, endPoint x: 629, endPoint y: 307, distance: 63.1
click at [629, 307] on tr "[PERSON_NAME] [PERSON_NAME] [DATE] [DATE] [DATE] Invited View Resend Delete" at bounding box center [519, 307] width 1013 height 30
click at [62, 306] on td "[PERSON_NAME]" at bounding box center [77, 307] width 128 height 30
click at [60, 304] on link "[PERSON_NAME]" at bounding box center [52, 301] width 60 height 9
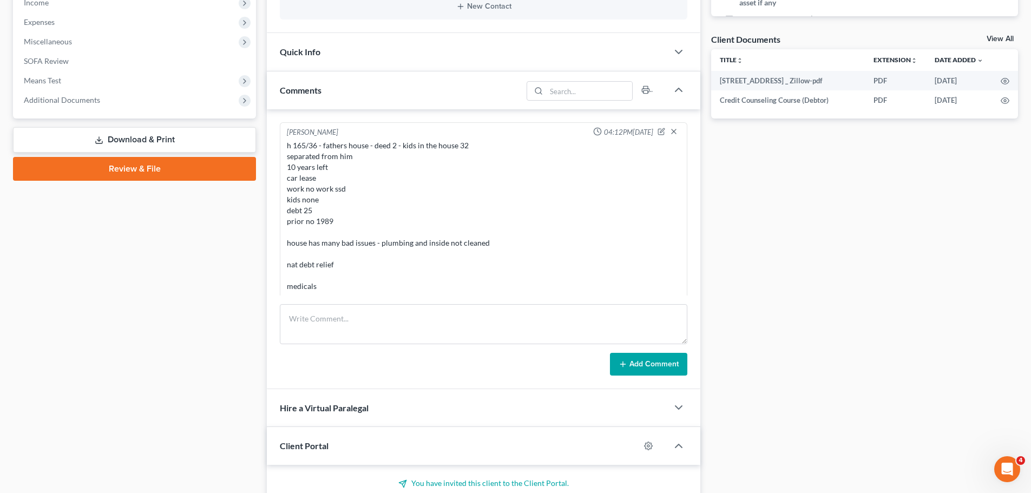
scroll to position [379, 0]
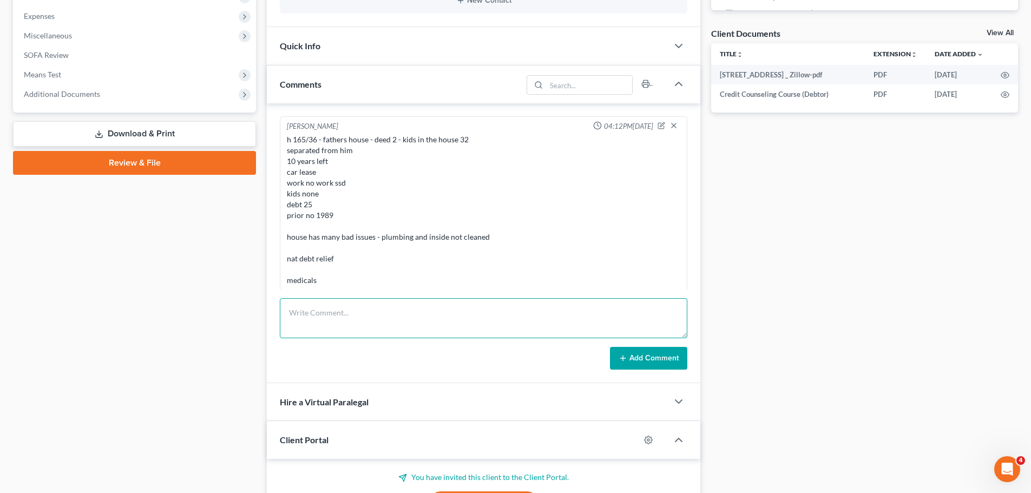
click at [407, 321] on textarea at bounding box center [483, 318] width 407 height 40
drag, startPoint x: 413, startPoint y: 317, endPoint x: 285, endPoint y: 307, distance: 129.2
click at [285, 307] on textarea "095-54-1709" at bounding box center [483, 318] width 407 height 40
type textarea "095-54-1709"
click at [668, 364] on button "Add Comment" at bounding box center [648, 358] width 77 height 23
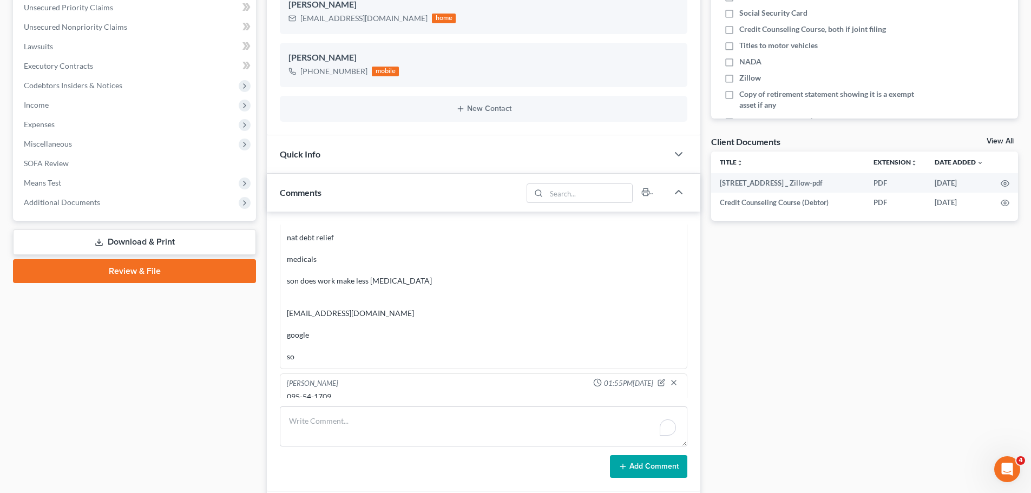
scroll to position [141, 0]
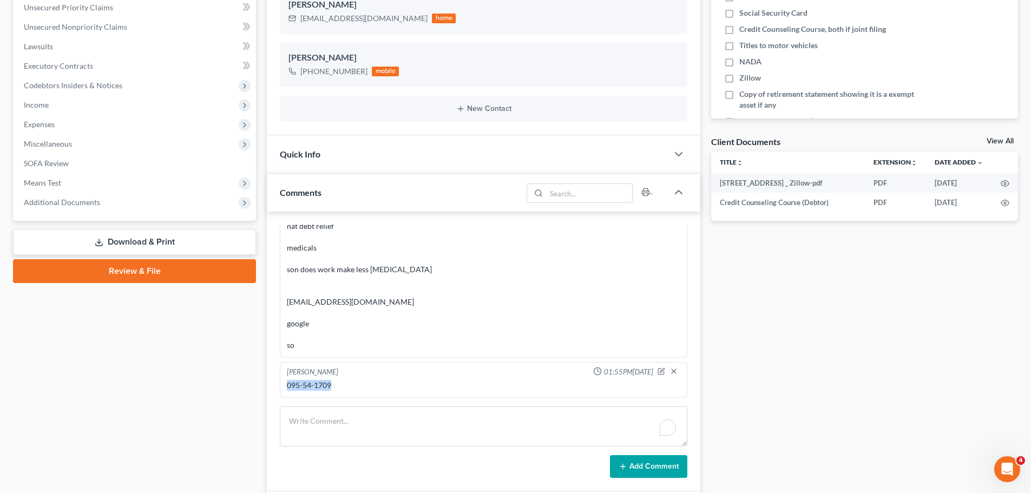
drag, startPoint x: 340, startPoint y: 384, endPoint x: 285, endPoint y: 384, distance: 55.7
click at [285, 384] on div "095-54-1709" at bounding box center [484, 385] width 398 height 15
copy div "095-54-1709"
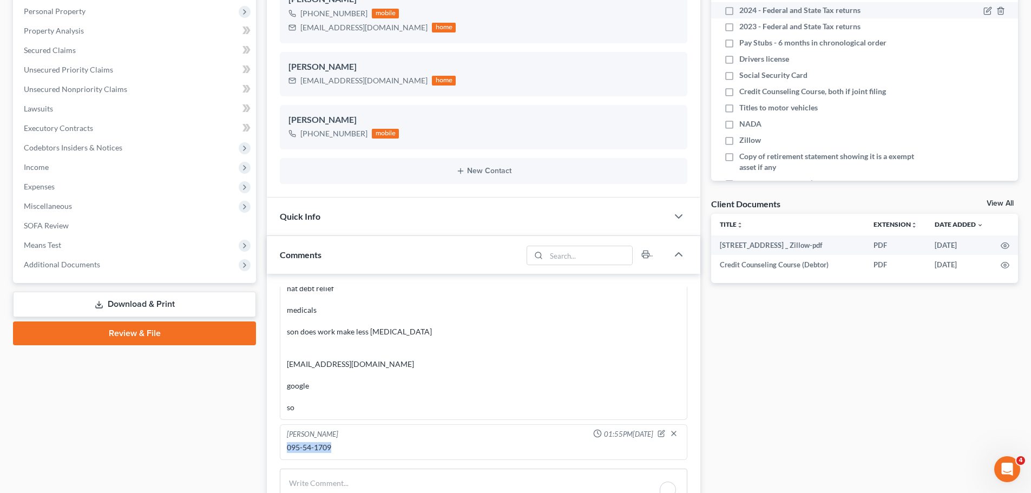
scroll to position [0, 0]
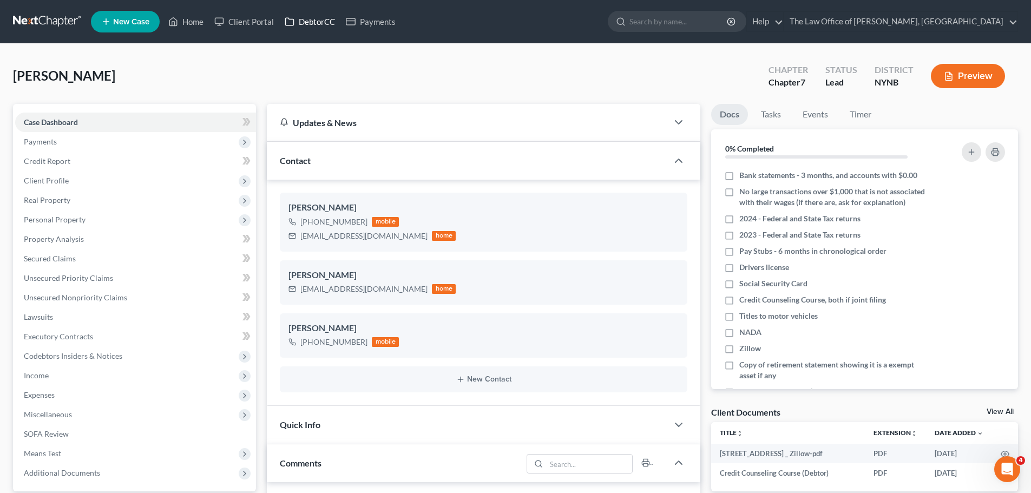
click at [314, 22] on link "DebtorCC" at bounding box center [309, 21] width 61 height 19
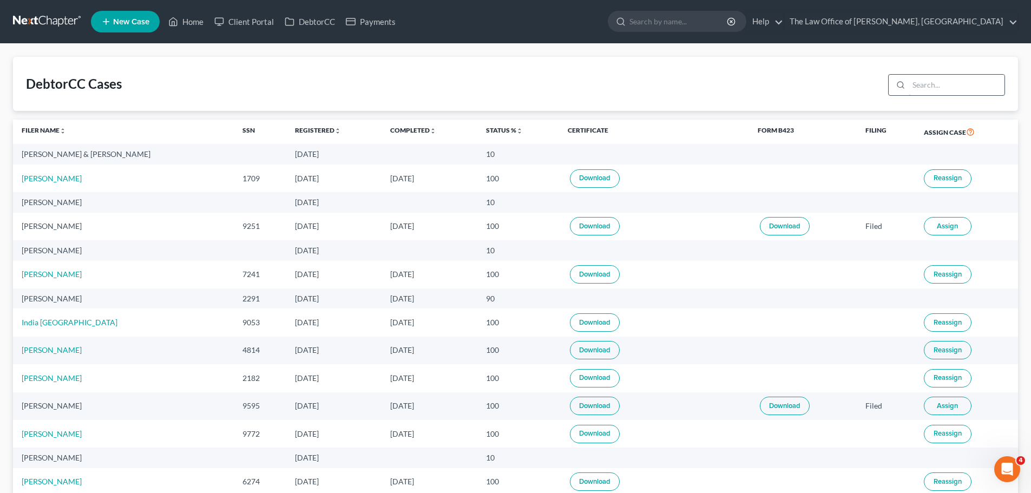
click at [935, 88] on input "search" at bounding box center [957, 85] width 96 height 21
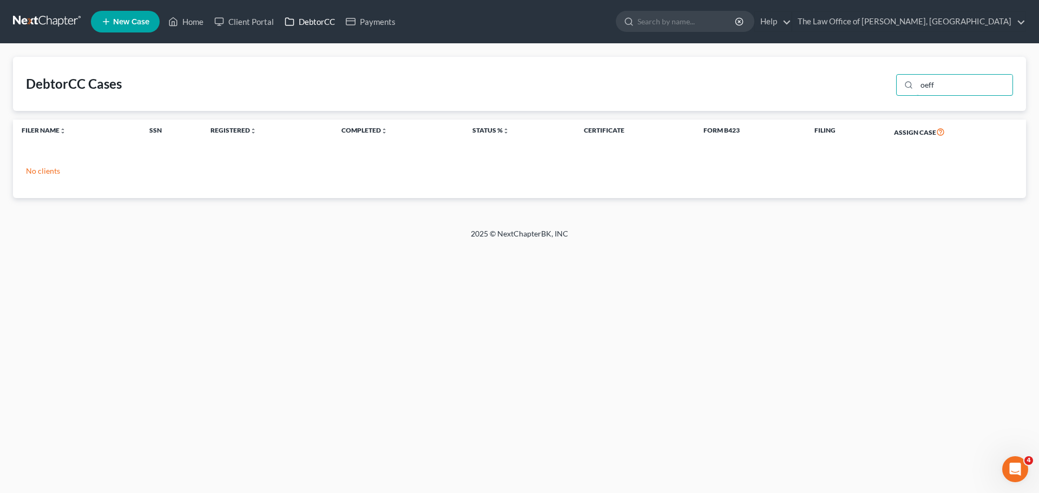
type input "oeff"
click at [328, 22] on link "DebtorCC" at bounding box center [309, 21] width 61 height 19
click at [196, 18] on link "Home" at bounding box center [186, 21] width 46 height 19
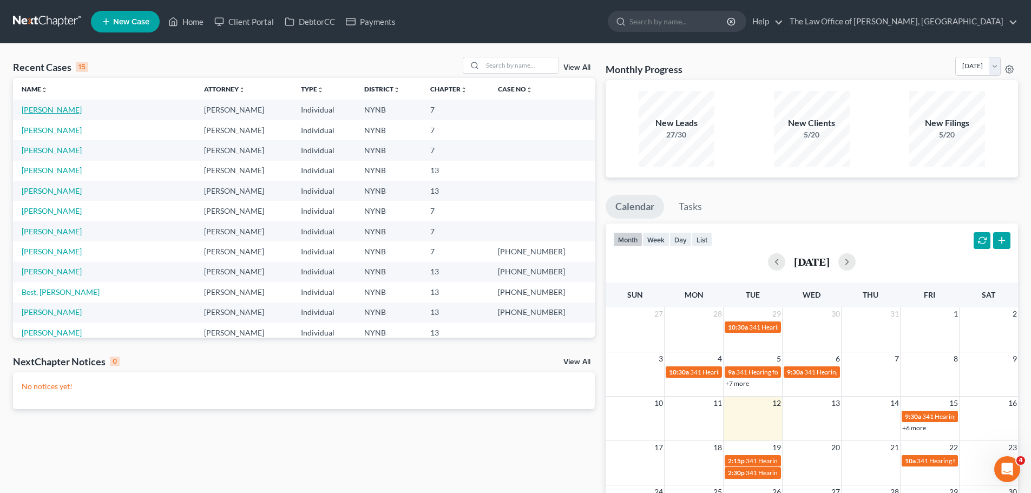
click at [57, 112] on link "[PERSON_NAME]" at bounding box center [52, 109] width 60 height 9
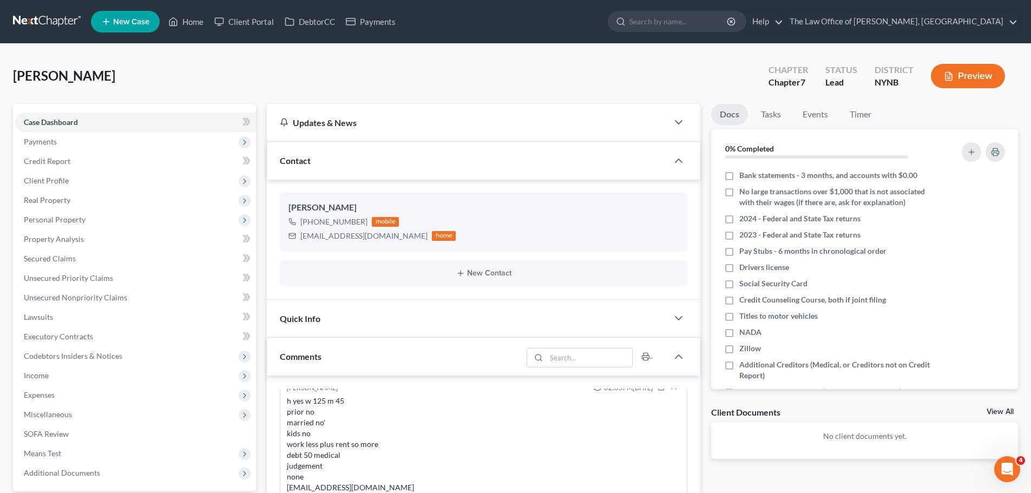
scroll to position [1456, 0]
click at [196, 21] on link "Home" at bounding box center [186, 21] width 46 height 19
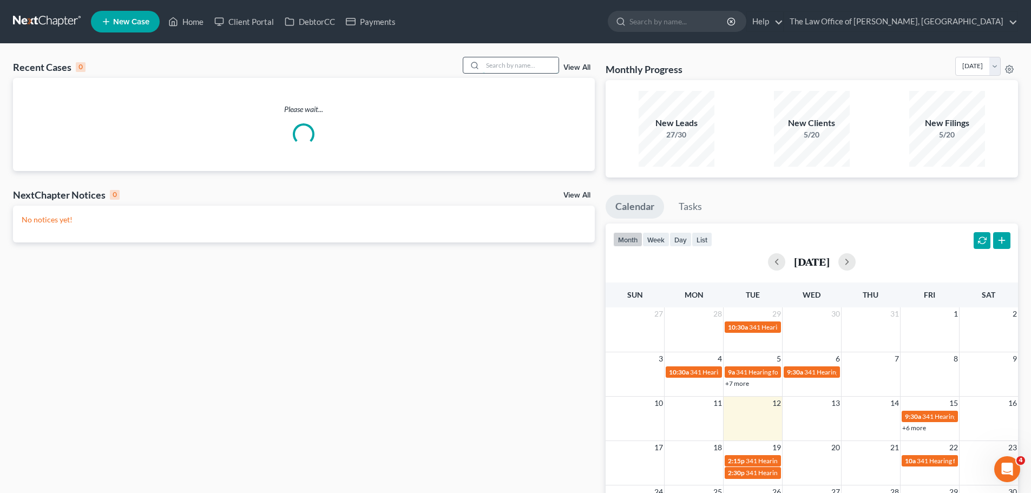
click at [504, 63] on input "search" at bounding box center [521, 65] width 76 height 16
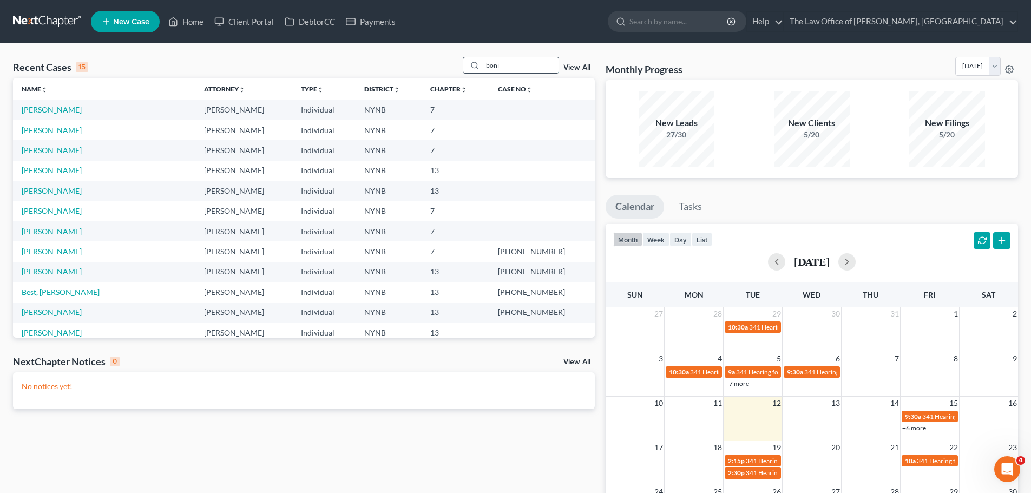
type input "boni"
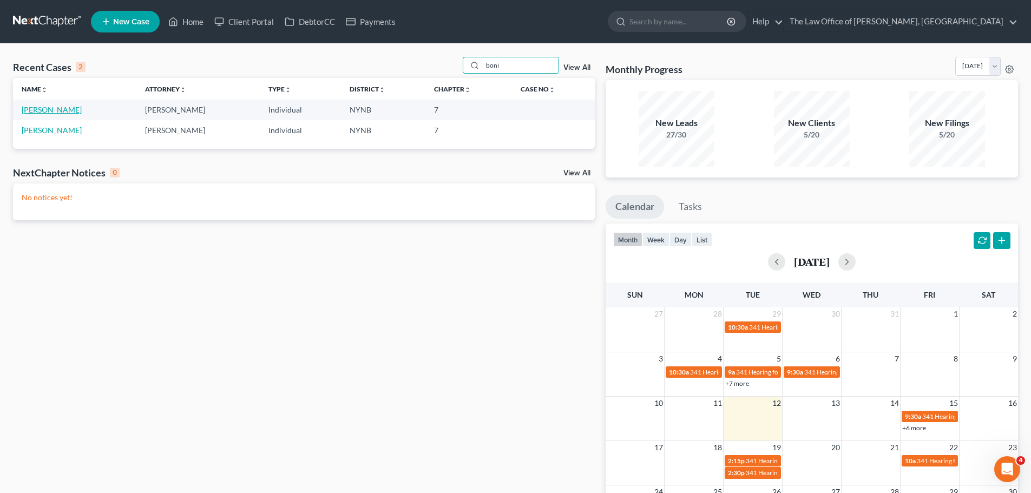
click at [43, 111] on link "[PERSON_NAME]" at bounding box center [52, 109] width 60 height 9
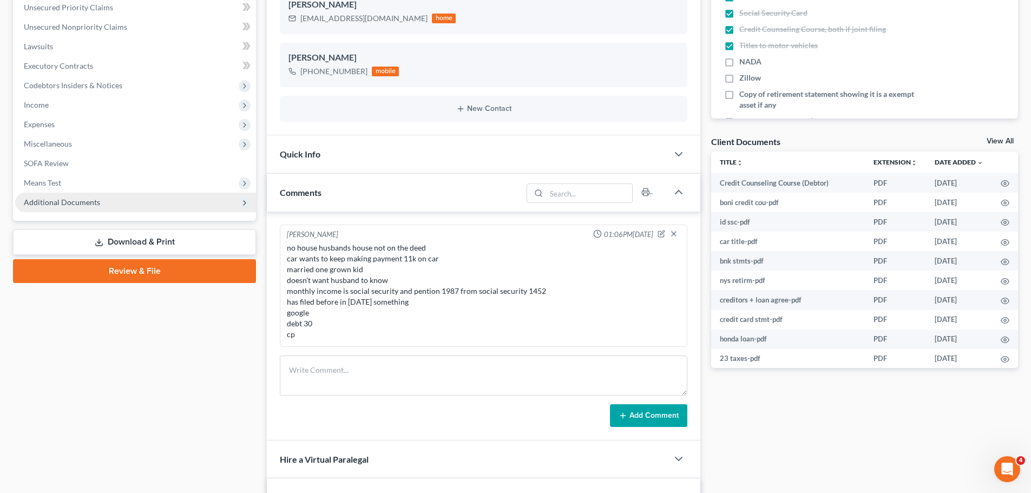
scroll to position [836, 0]
click at [70, 203] on span "Additional Documents" at bounding box center [62, 202] width 76 height 9
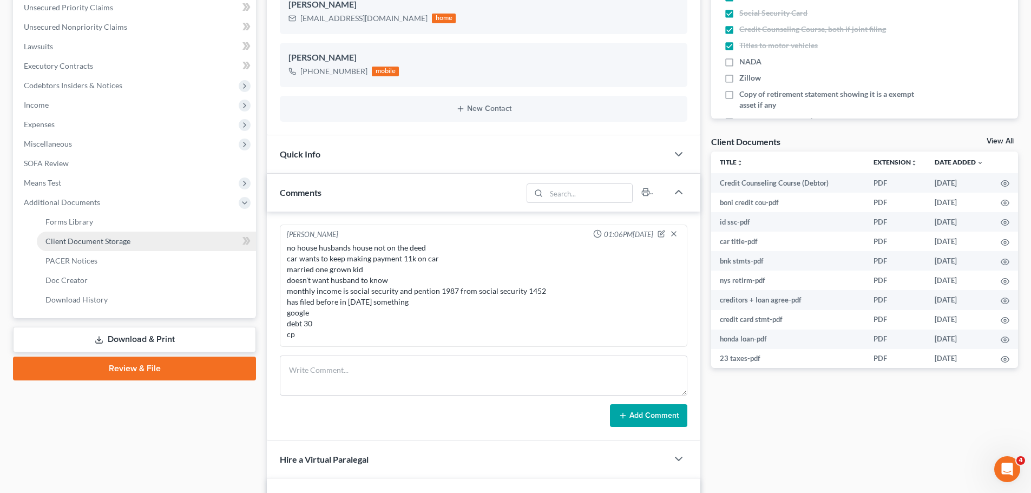
click at [119, 236] on span "Client Document Storage" at bounding box center [87, 240] width 85 height 9
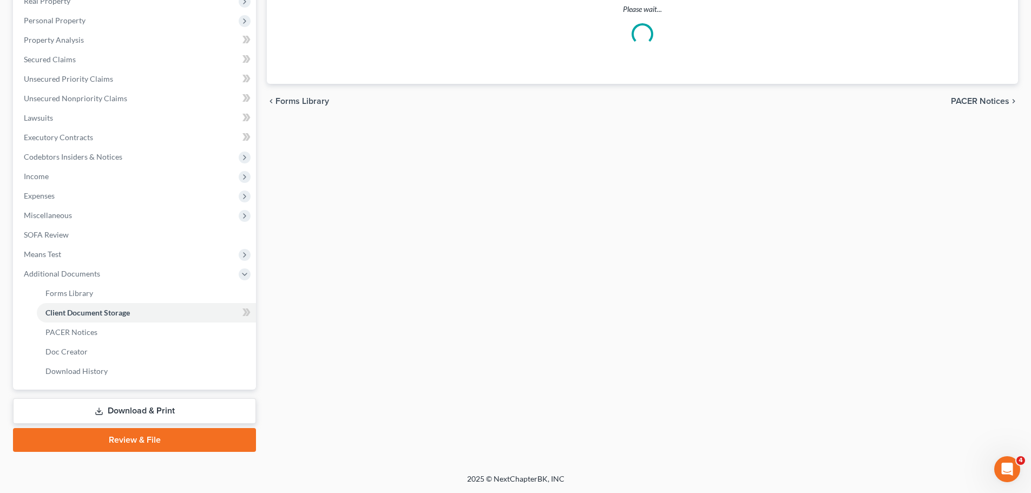
scroll to position [198, 0]
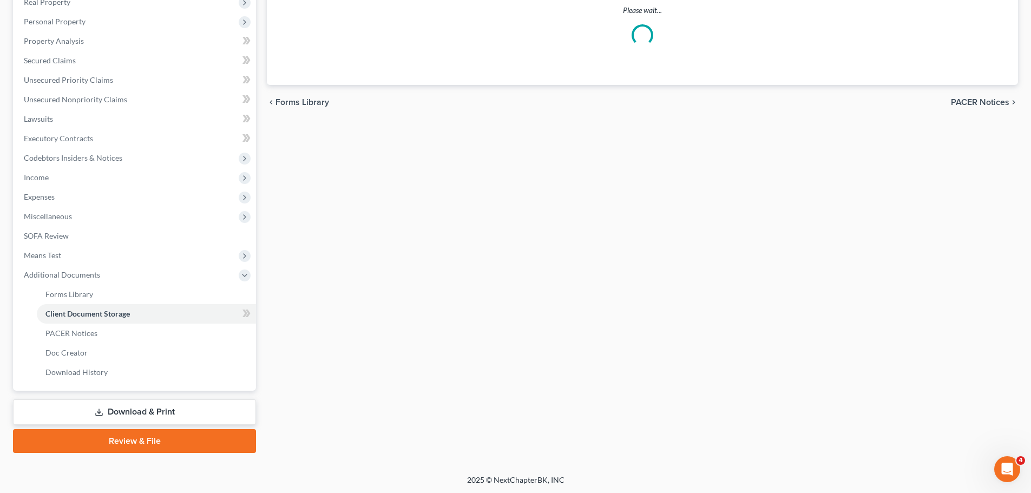
select select "1"
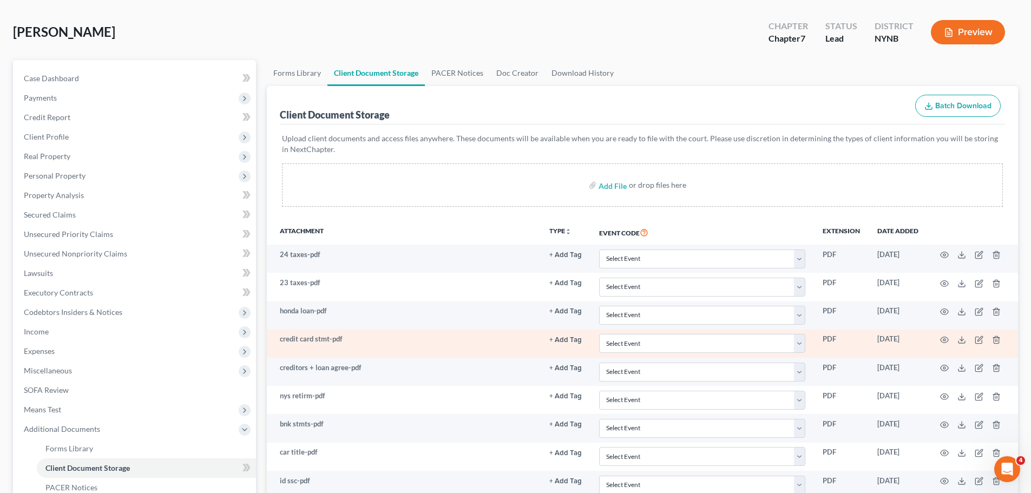
scroll to position [199, 0]
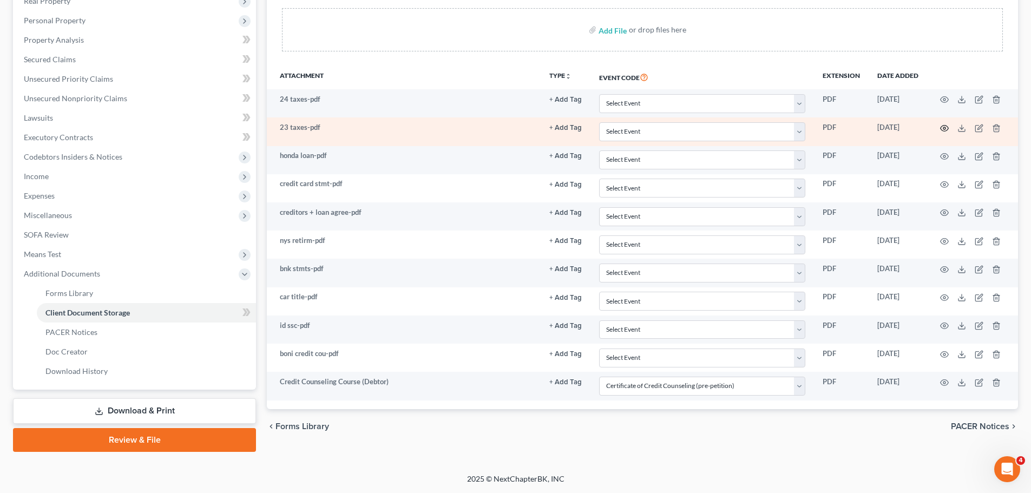
click at [943, 126] on icon "button" at bounding box center [945, 128] width 8 height 6
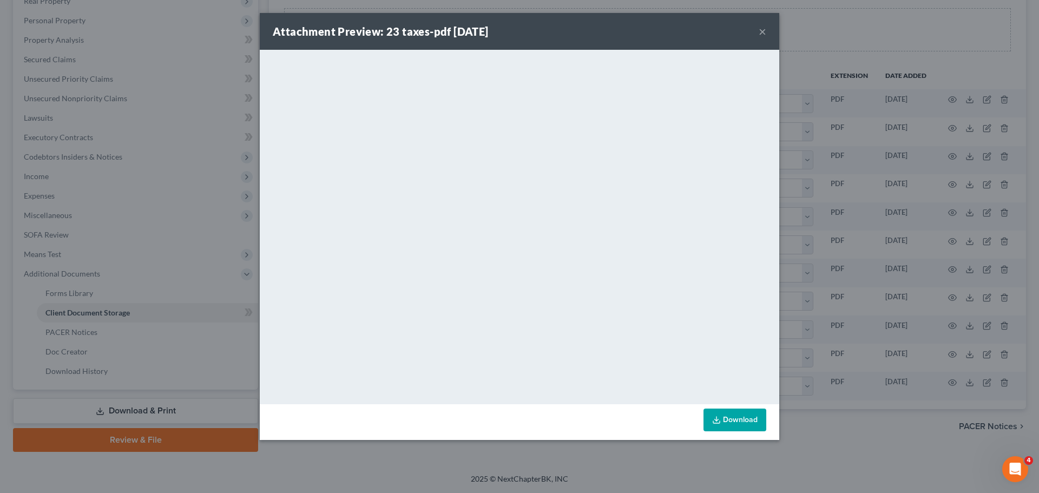
click at [761, 30] on button "×" at bounding box center [763, 31] width 8 height 13
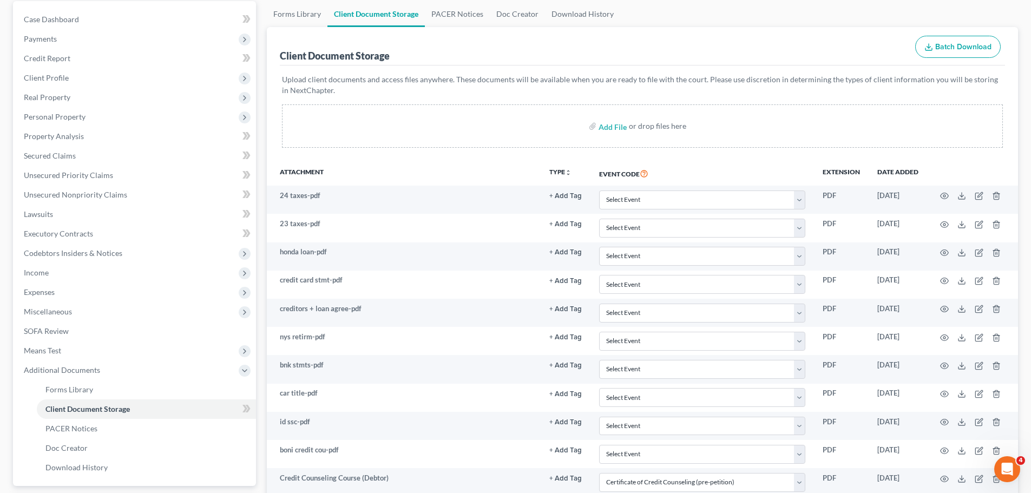
scroll to position [0, 0]
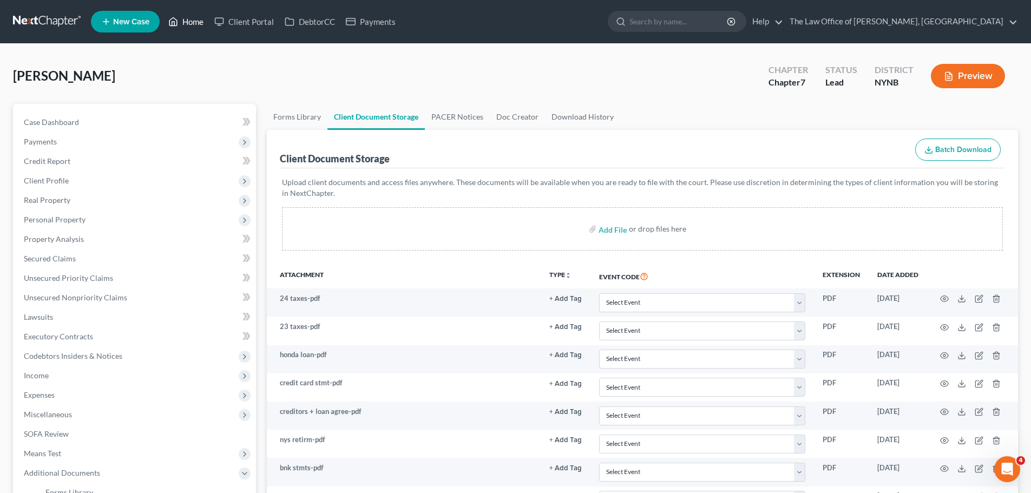
click at [196, 22] on link "Home" at bounding box center [186, 21] width 46 height 19
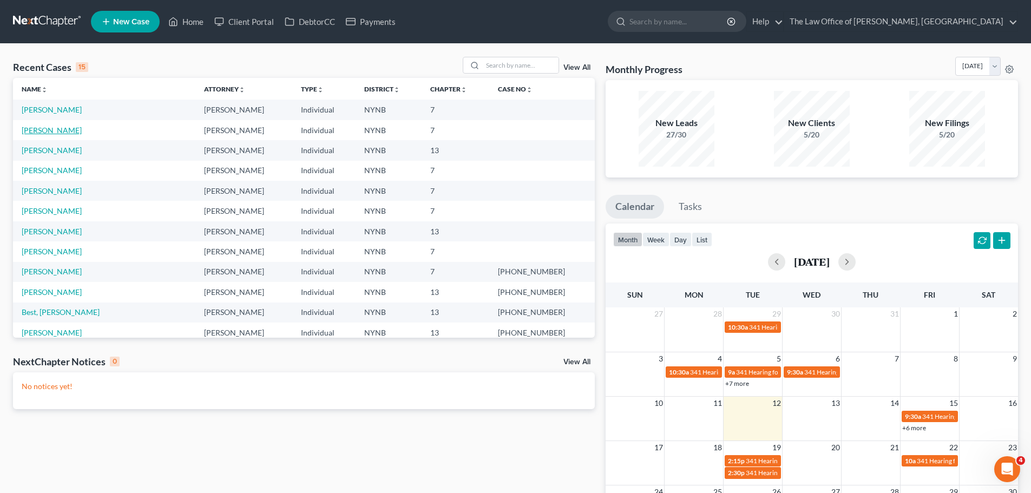
click at [52, 129] on link "[PERSON_NAME]" at bounding box center [52, 130] width 60 height 9
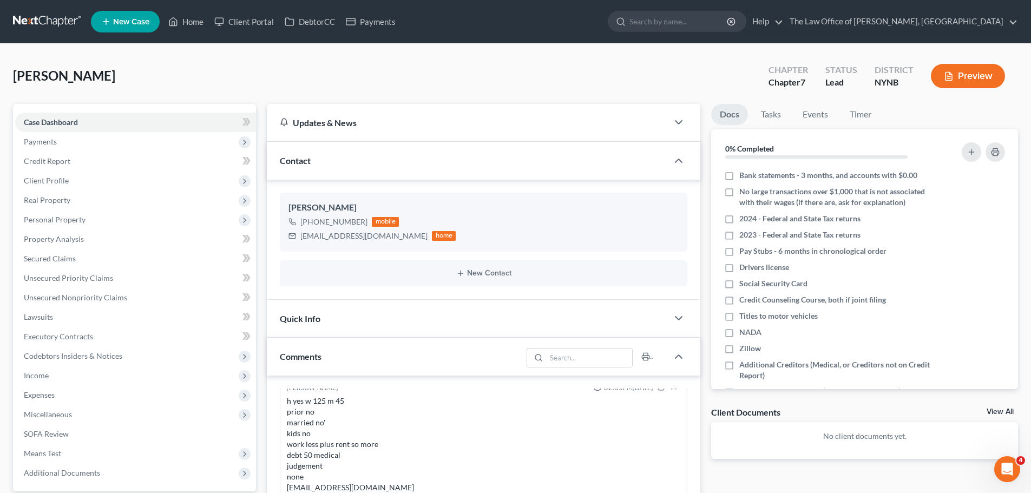
scroll to position [1456, 0]
click at [189, 26] on link "Home" at bounding box center [186, 21] width 46 height 19
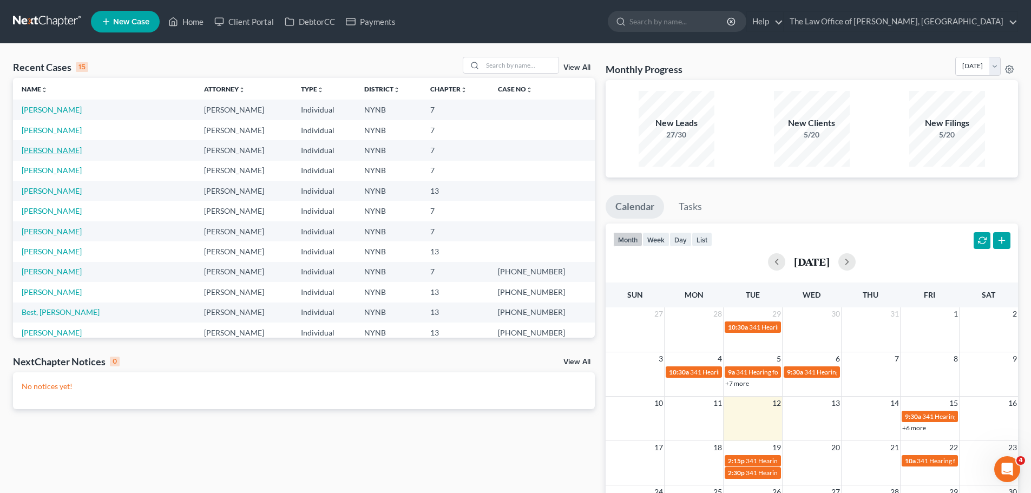
click at [61, 151] on link "[PERSON_NAME]" at bounding box center [52, 150] width 60 height 9
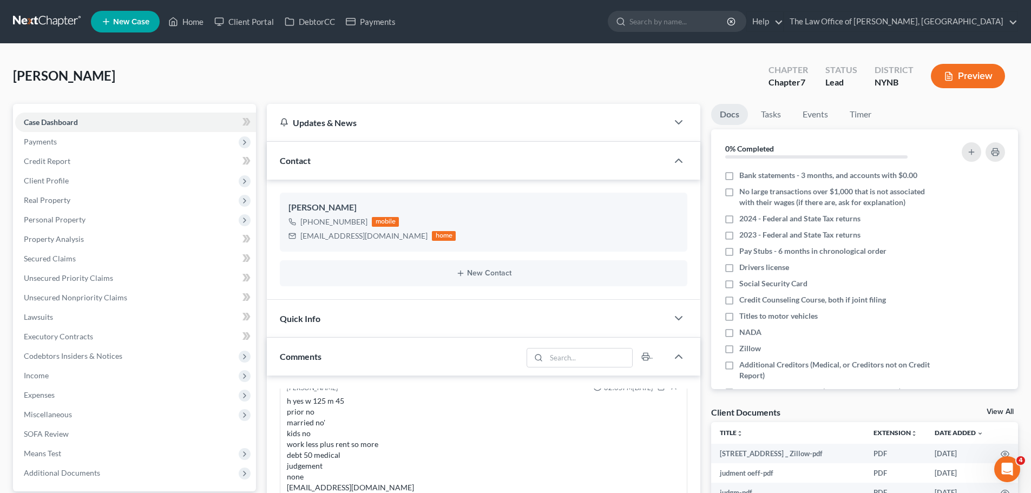
scroll to position [1456, 0]
click at [87, 393] on span "Expenses" at bounding box center [135, 394] width 241 height 19
click at [84, 407] on link "Home" at bounding box center [146, 414] width 219 height 19
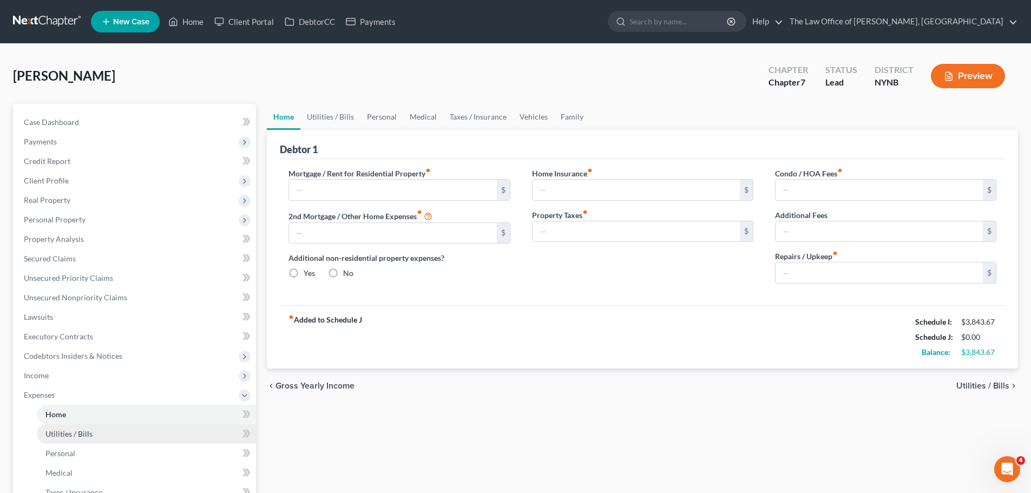
click at [52, 424] on link "Utilities / Bills" at bounding box center [146, 433] width 219 height 19
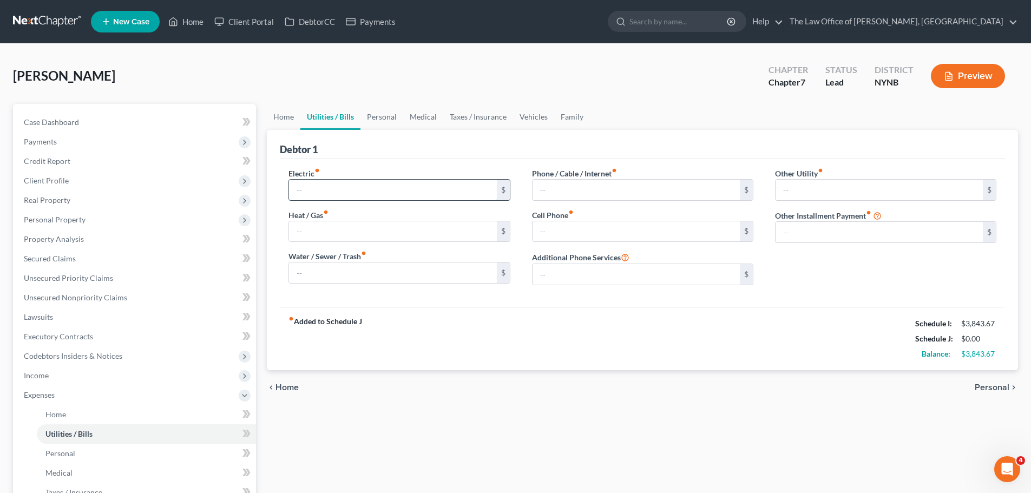
click at [348, 192] on input "text" at bounding box center [392, 190] width 207 height 21
type input "750"
click at [286, 121] on link "Home" at bounding box center [284, 117] width 34 height 26
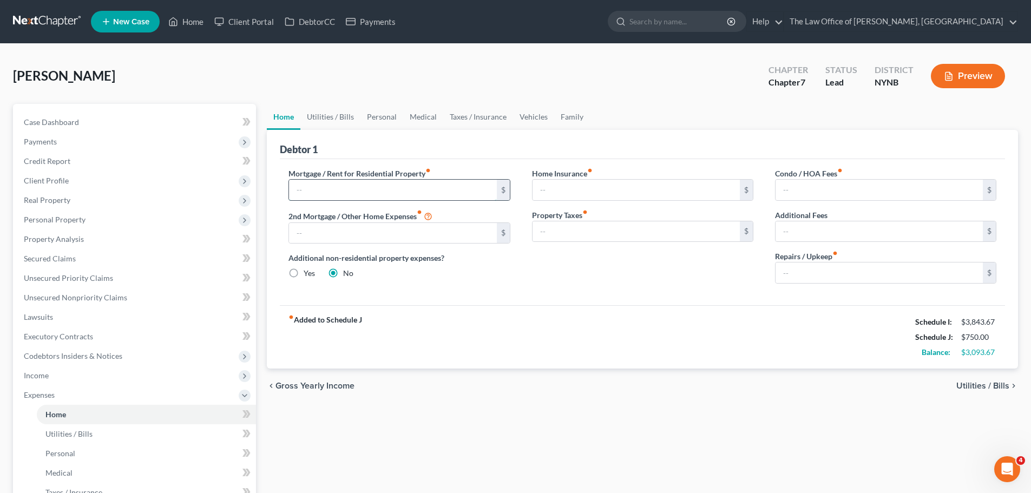
click at [321, 188] on input "text" at bounding box center [392, 190] width 207 height 21
type input "775"
click at [629, 192] on input "text" at bounding box center [635, 190] width 207 height 21
click at [331, 114] on link "Utilities / Bills" at bounding box center [330, 117] width 60 height 26
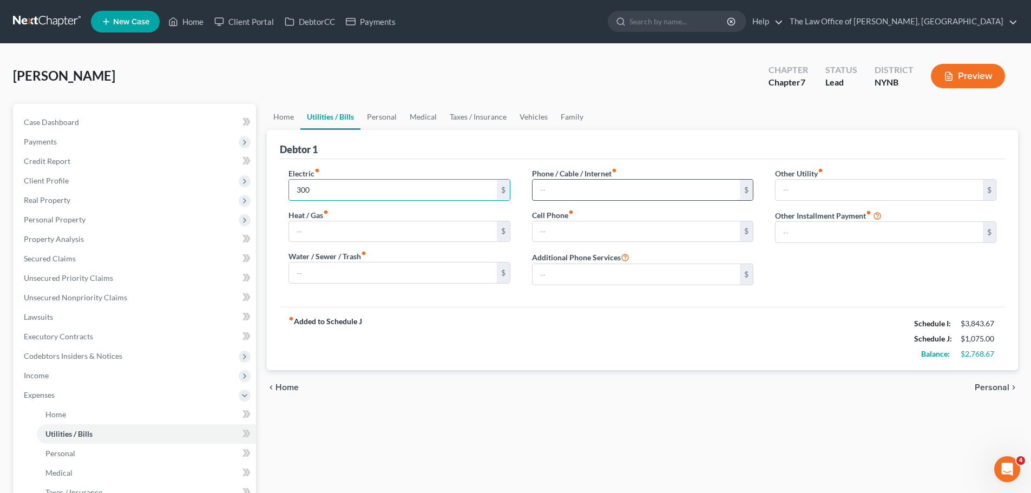
type input "300"
click at [544, 194] on input "text" at bounding box center [635, 190] width 207 height 21
type input "120"
click at [555, 231] on input "text" at bounding box center [635, 231] width 207 height 21
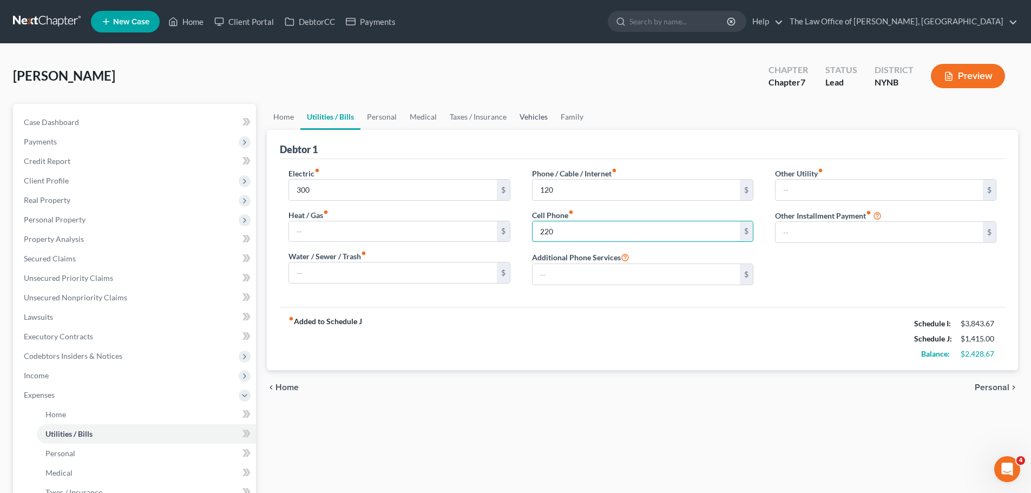
type input "220"
drag, startPoint x: 540, startPoint y: 113, endPoint x: 560, endPoint y: 116, distance: 20.2
click at [540, 113] on link "Vehicles" at bounding box center [533, 117] width 41 height 26
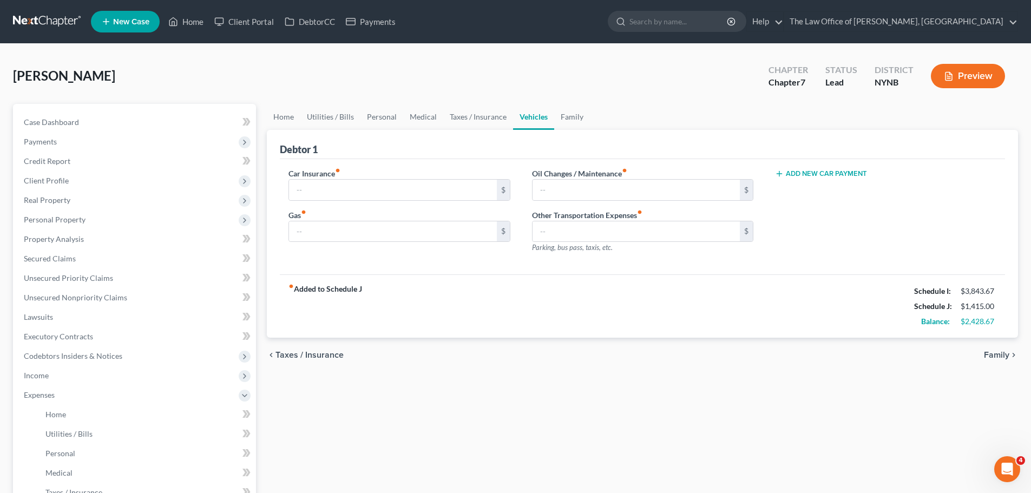
click at [811, 175] on button "Add New Car Payment" at bounding box center [821, 173] width 92 height 9
click at [597, 178] on label "Oil Changes / Maintenance fiber_manual_record" at bounding box center [579, 173] width 95 height 11
click at [597, 188] on input "text" at bounding box center [635, 190] width 207 height 21
type input "50"
click at [358, 246] on div "Car Insurance fiber_manual_record $ Gas fiber_manual_record $" at bounding box center [399, 215] width 243 height 94
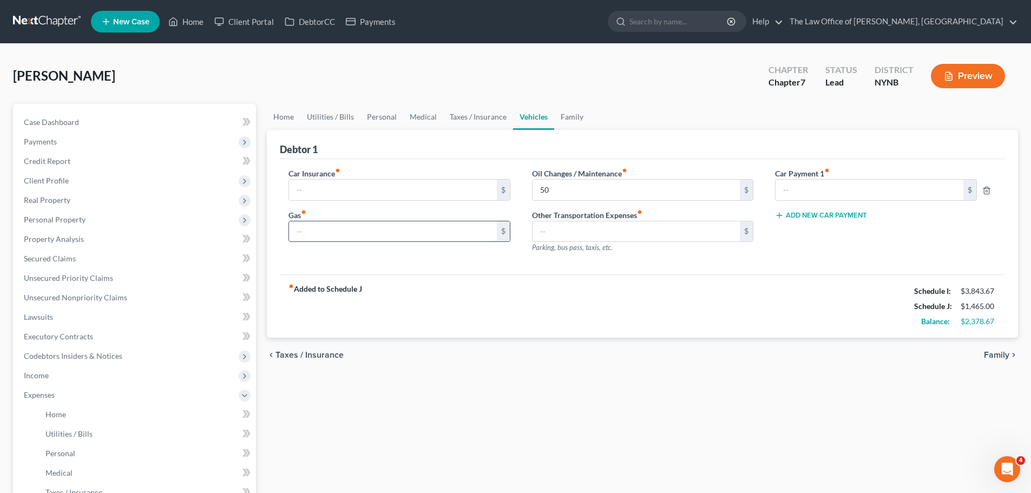
click at [354, 237] on input "text" at bounding box center [392, 231] width 207 height 21
click at [353, 182] on input "text" at bounding box center [392, 190] width 207 height 21
type input "0"
click at [575, 193] on input "50" at bounding box center [635, 190] width 207 height 21
type input "0"
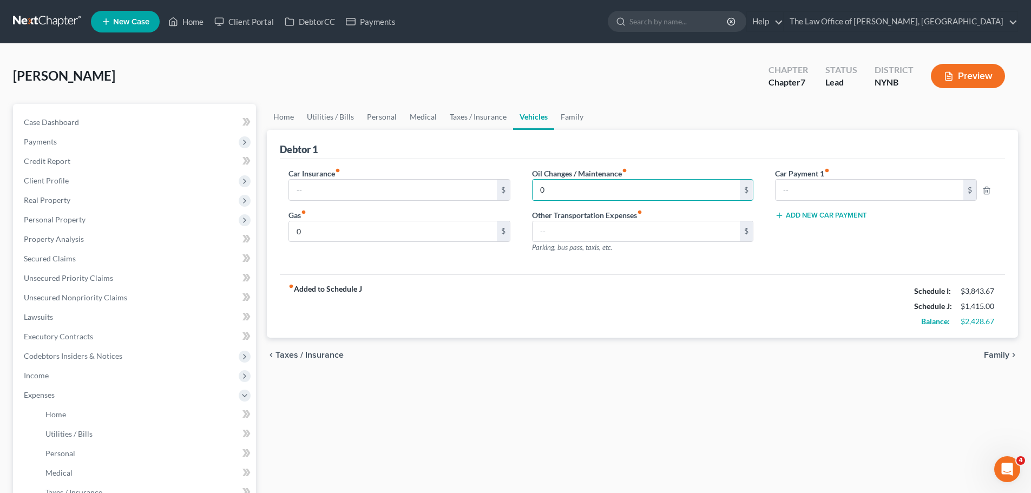
click at [433, 137] on div "Debtor 1" at bounding box center [642, 144] width 725 height 29
click at [417, 119] on link "Medical" at bounding box center [423, 117] width 40 height 26
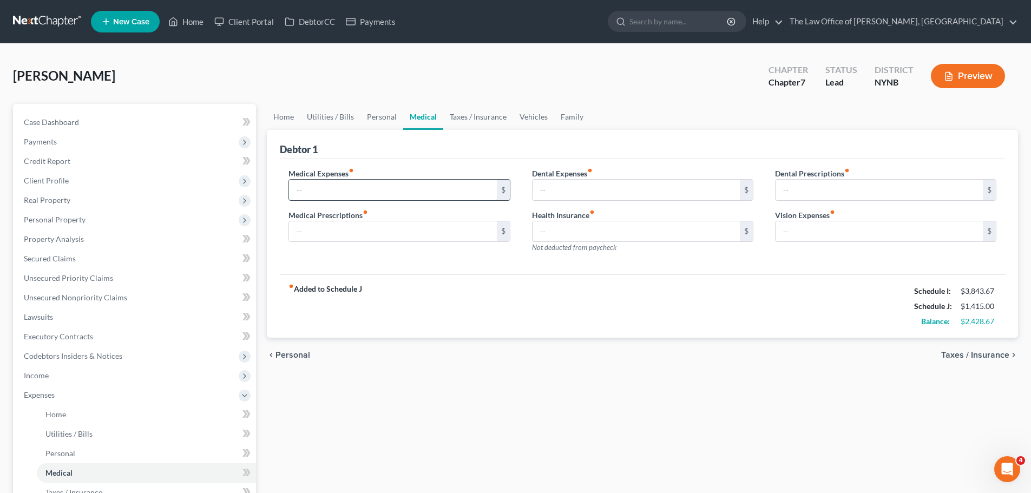
click at [388, 194] on input "text" at bounding box center [392, 190] width 207 height 21
drag, startPoint x: 384, startPoint y: 120, endPoint x: 390, endPoint y: 121, distance: 6.1
click at [384, 119] on link "Personal" at bounding box center [381, 117] width 43 height 26
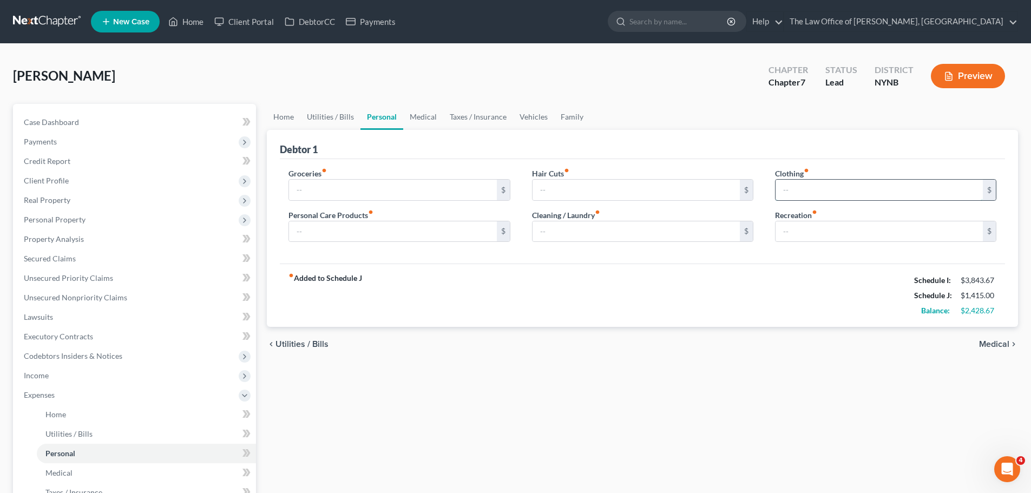
click at [783, 181] on input "text" at bounding box center [878, 190] width 207 height 21
type input "200"
click at [784, 229] on input "text" at bounding box center [878, 231] width 207 height 21
type input "100"
click at [576, 186] on input "text" at bounding box center [635, 190] width 207 height 21
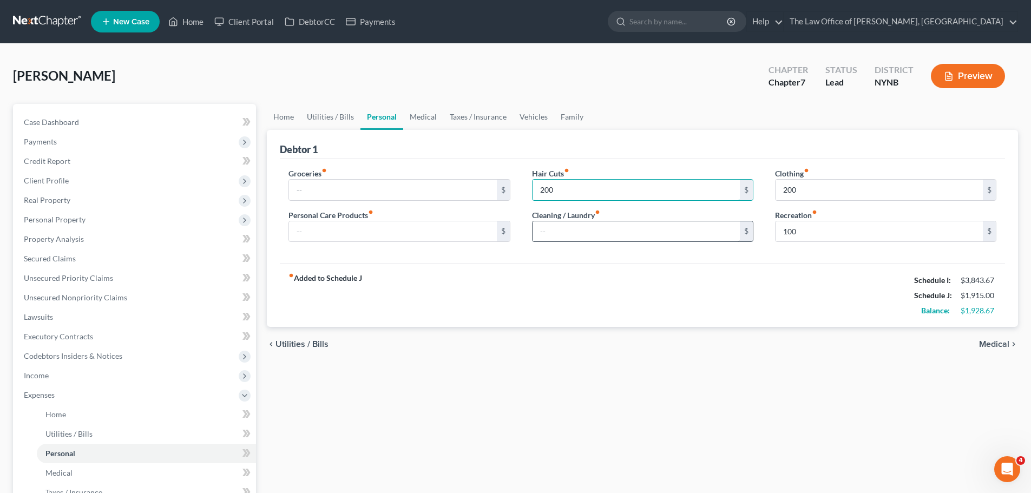
type input "200"
click at [570, 236] on input "text" at bounding box center [635, 231] width 207 height 21
type input "200"
click at [344, 231] on input "text" at bounding box center [392, 231] width 207 height 21
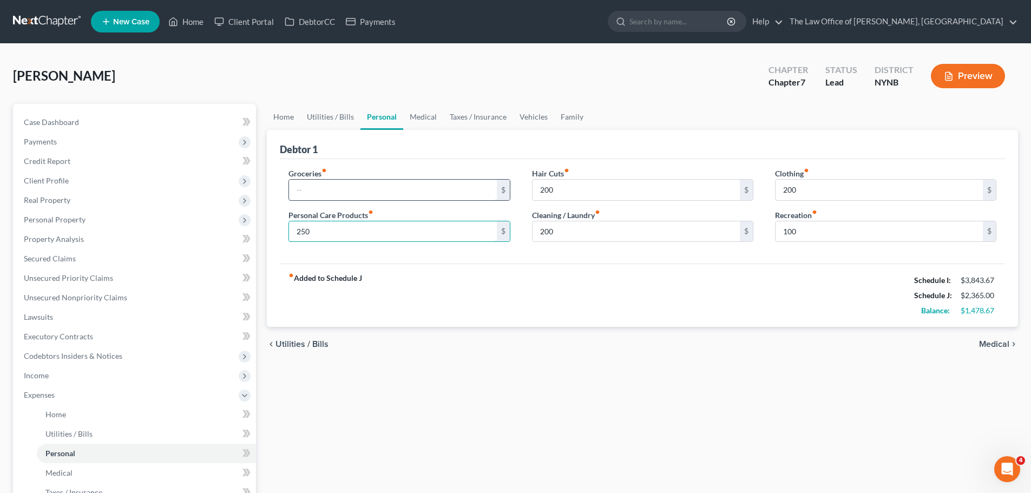
type input "250"
click at [343, 194] on input "text" at bounding box center [392, 190] width 207 height 21
drag, startPoint x: 338, startPoint y: 192, endPoint x: 311, endPoint y: 187, distance: 28.0
click at [307, 189] on input "1,205" at bounding box center [392, 190] width 207 height 21
type input "1,250"
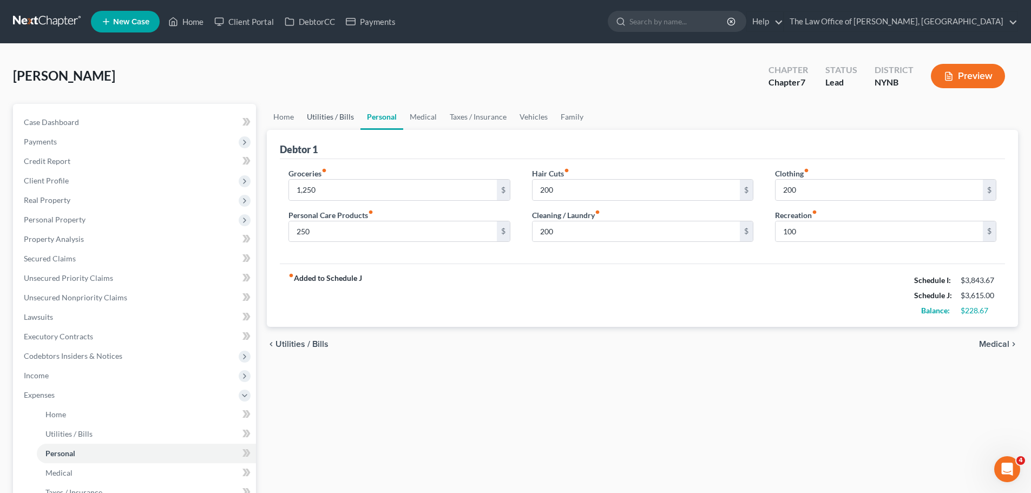
click at [349, 119] on link "Utilities / Bills" at bounding box center [330, 117] width 60 height 26
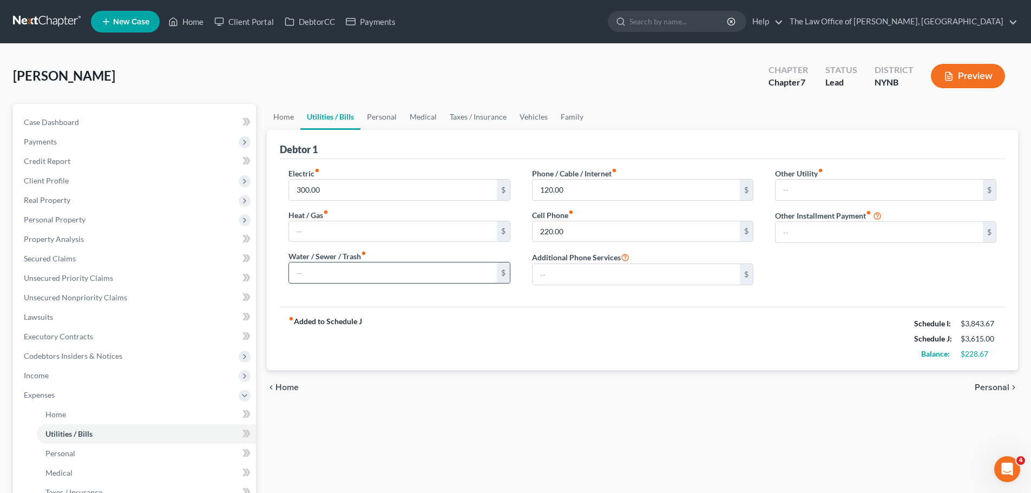
click at [380, 273] on input "text" at bounding box center [392, 272] width 207 height 21
type input "75"
click at [643, 341] on div "fiber_manual_record Added to Schedule J Schedule I: $3,843.67 Schedule J: $3,69…" at bounding box center [642, 338] width 725 height 63
drag, startPoint x: 373, startPoint y: 121, endPoint x: 379, endPoint y: 141, distance: 20.5
click at [374, 121] on link "Personal" at bounding box center [381, 117] width 43 height 26
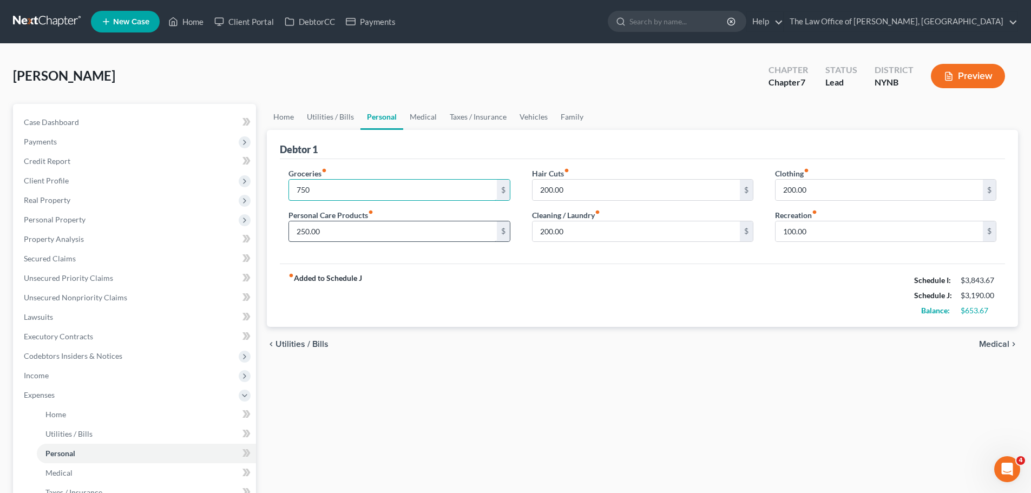
type input "750"
type input "100"
type input "50"
type input "100"
click at [518, 285] on div "fiber_manual_record Added to Schedule J Schedule I: $3,843.67 Schedule J: $2,79…" at bounding box center [642, 295] width 725 height 63
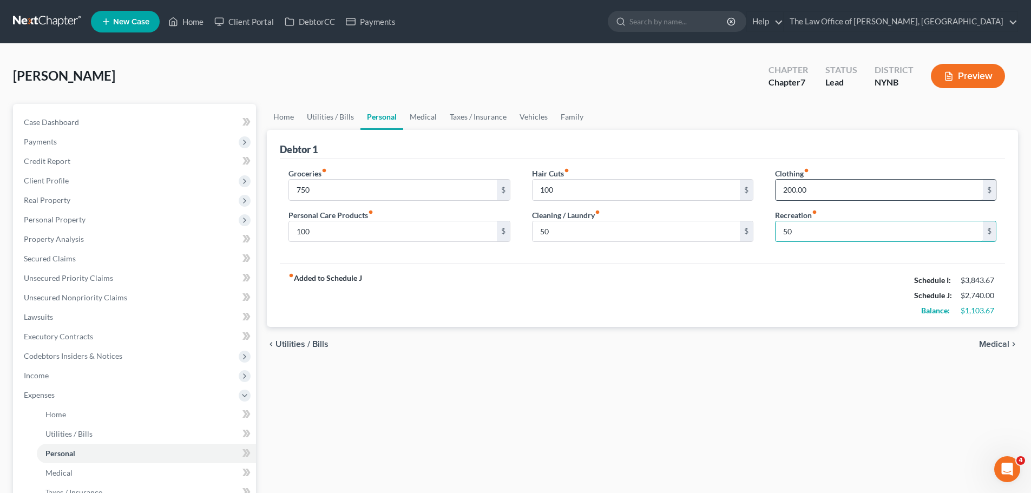
type input "50"
type input "150"
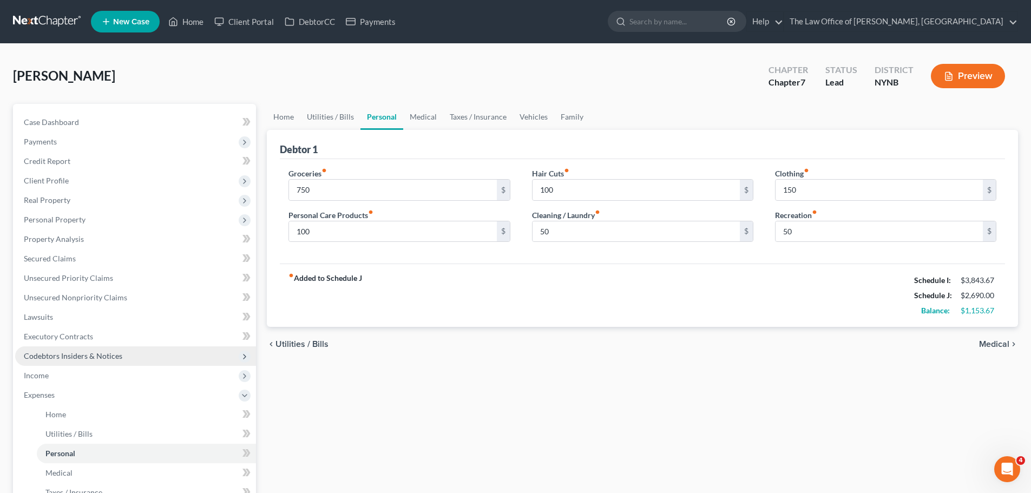
click at [55, 357] on span "Codebtors Insiders & Notices" at bounding box center [73, 355] width 98 height 9
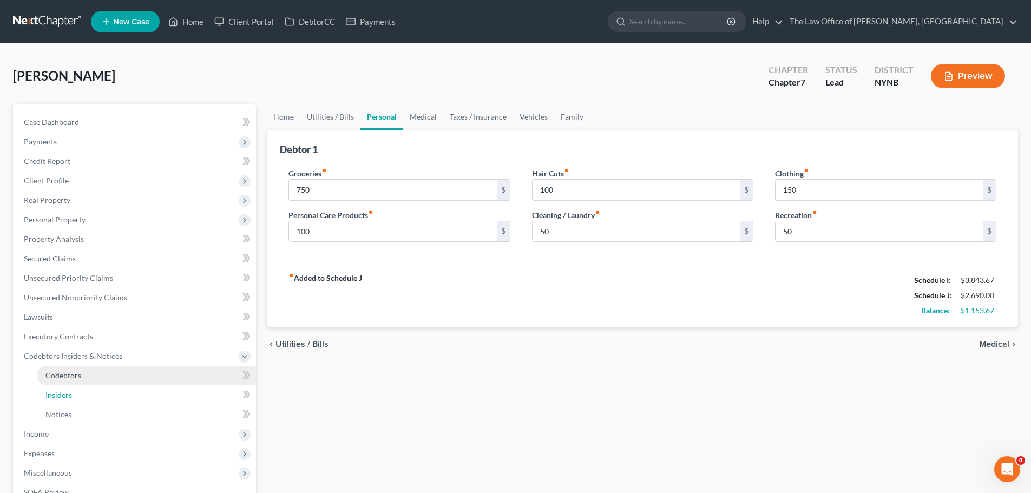
drag, startPoint x: 78, startPoint y: 399, endPoint x: 124, endPoint y: 381, distance: 49.3
click at [77, 399] on link "Insiders" at bounding box center [146, 394] width 219 height 19
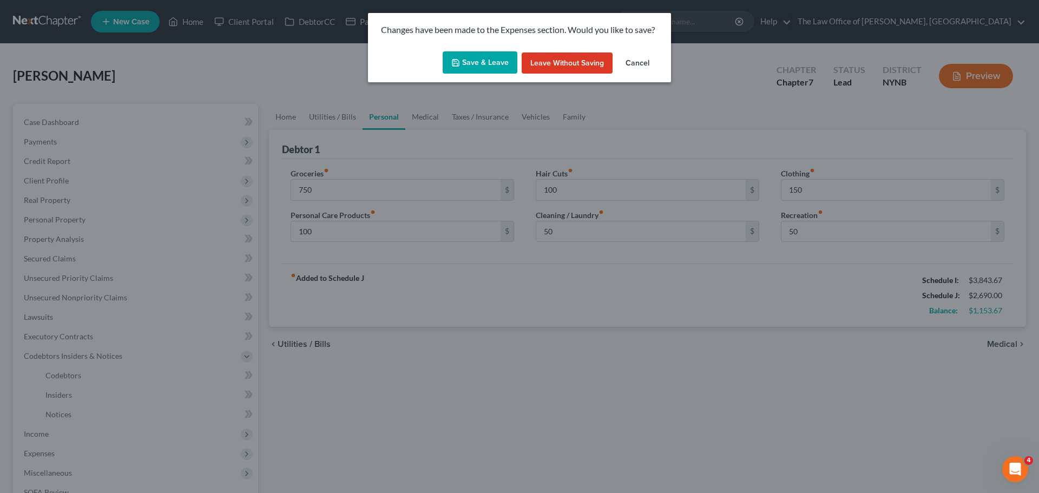
drag, startPoint x: 503, startPoint y: 66, endPoint x: 450, endPoint y: 91, distance: 58.6
click at [502, 63] on button "Save & Leave" at bounding box center [480, 62] width 75 height 23
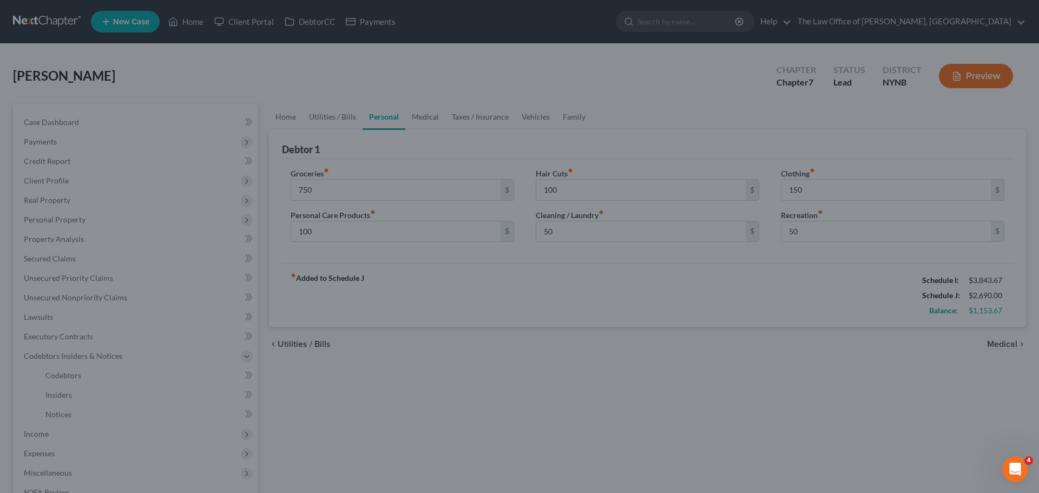
type input "750.00"
type input "100.00"
type input "50.00"
type input "150.00"
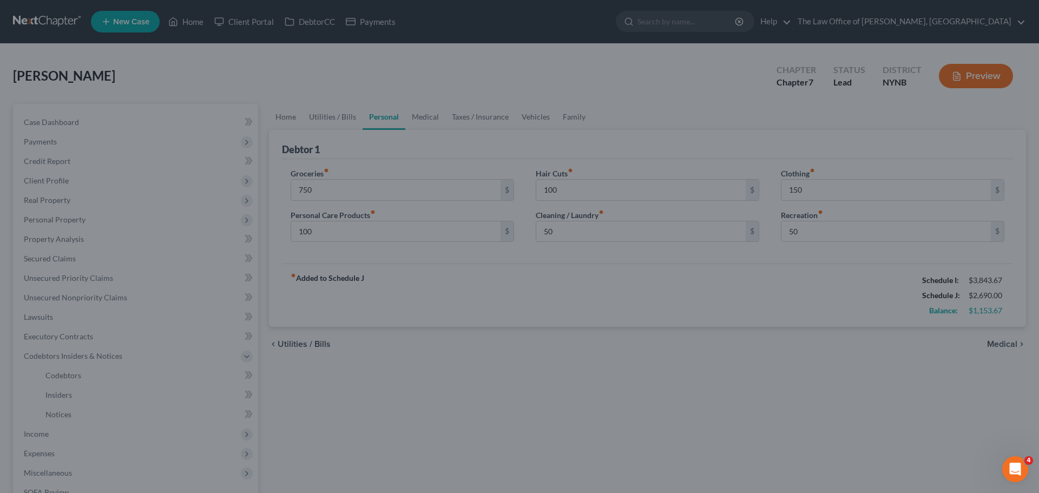
type input "50.00"
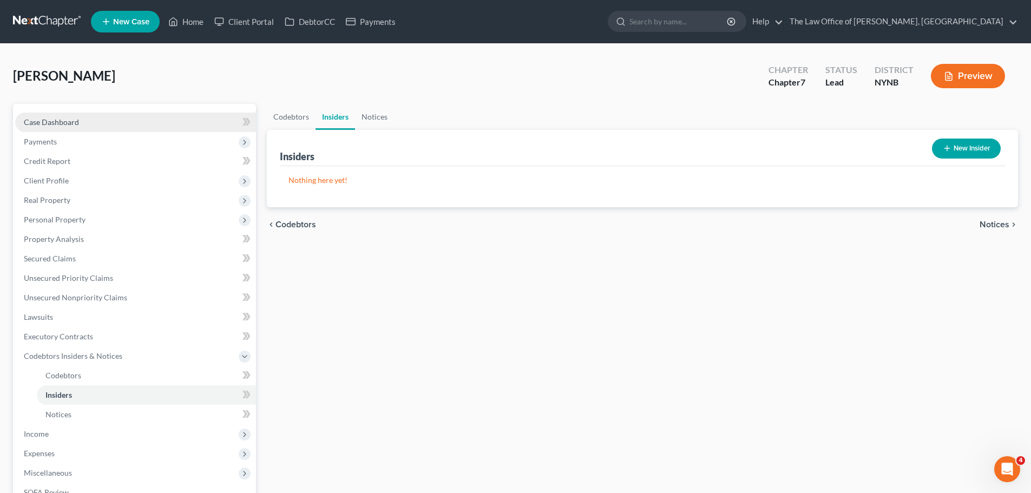
click at [47, 121] on span "Case Dashboard" at bounding box center [51, 121] width 55 height 9
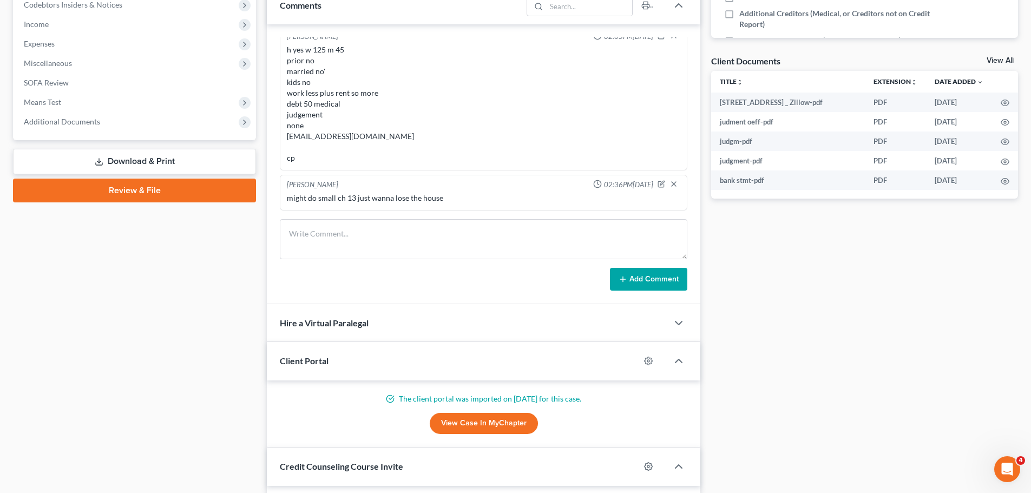
scroll to position [377, 0]
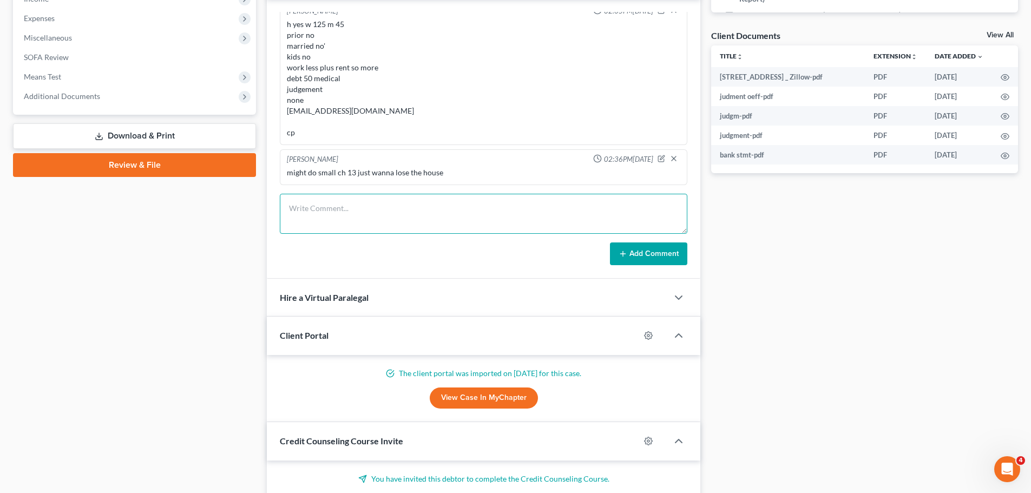
click at [339, 213] on textarea at bounding box center [483, 214] width 407 height 40
drag, startPoint x: 351, startPoint y: 211, endPoint x: 265, endPoint y: 211, distance: 86.0
click at [265, 211] on div "Updates & News × New York Northern District Notes Take a look at NextChapter's …" at bounding box center [483, 267] width 444 height 1081
type textarea "092-58-1206"
click at [681, 266] on div "Christiaan VanNiekerk 02:35PM, 07/18/2025 h yes w 125 m 45 prior no married no'…" at bounding box center [483, 139] width 433 height 280
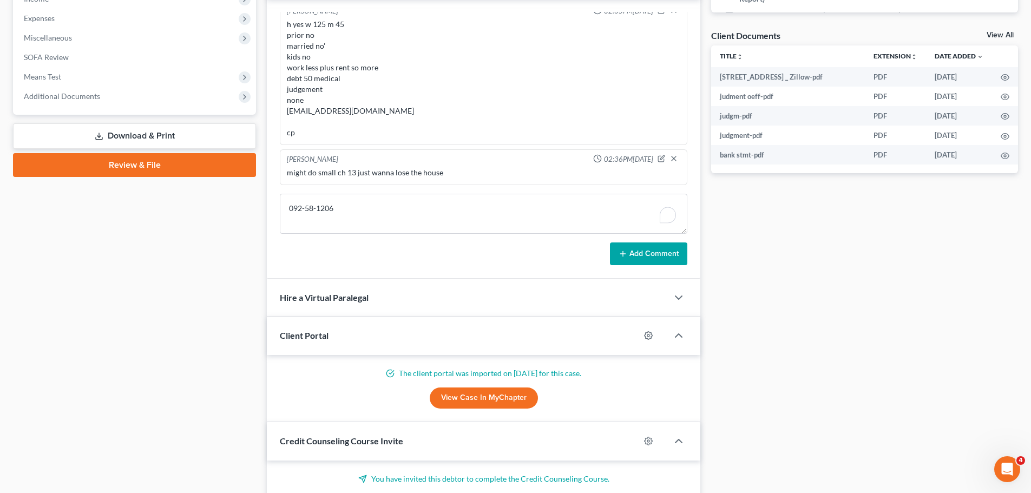
click at [669, 253] on button "Add Comment" at bounding box center [648, 253] width 77 height 23
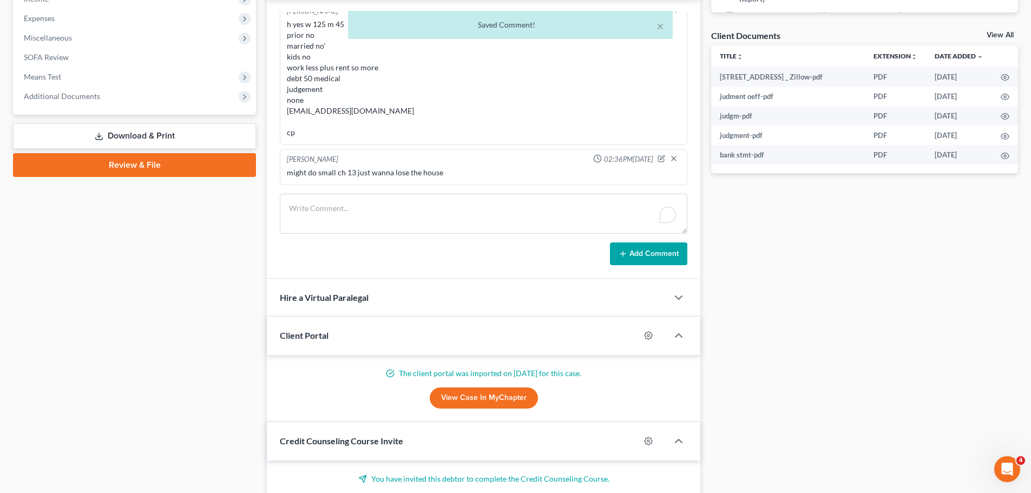
click at [624, 252] on icon at bounding box center [623, 253] width 9 height 9
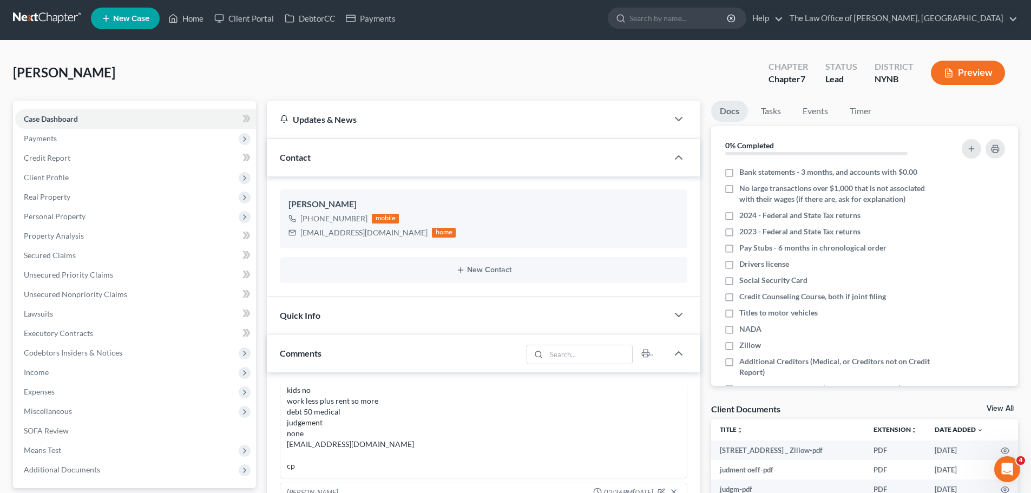
scroll to position [0, 0]
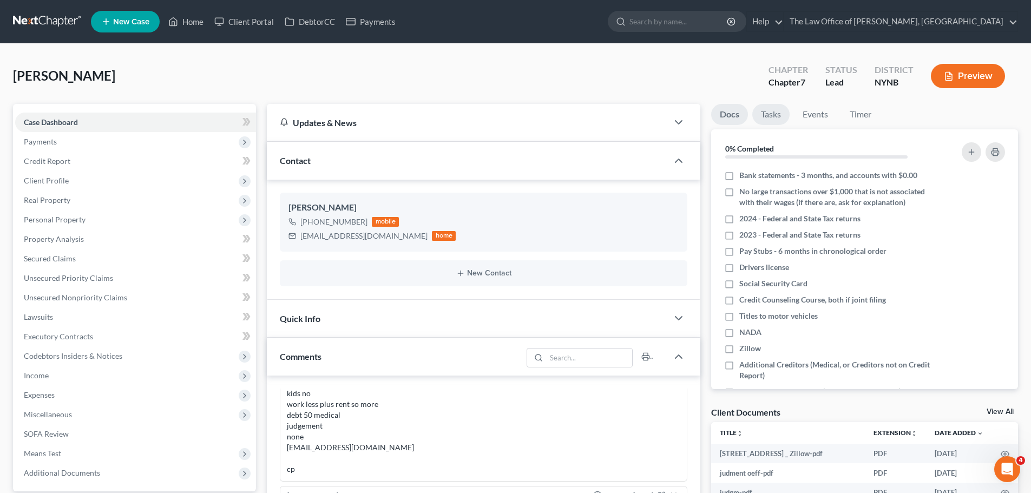
click at [775, 111] on link "Tasks" at bounding box center [770, 114] width 37 height 21
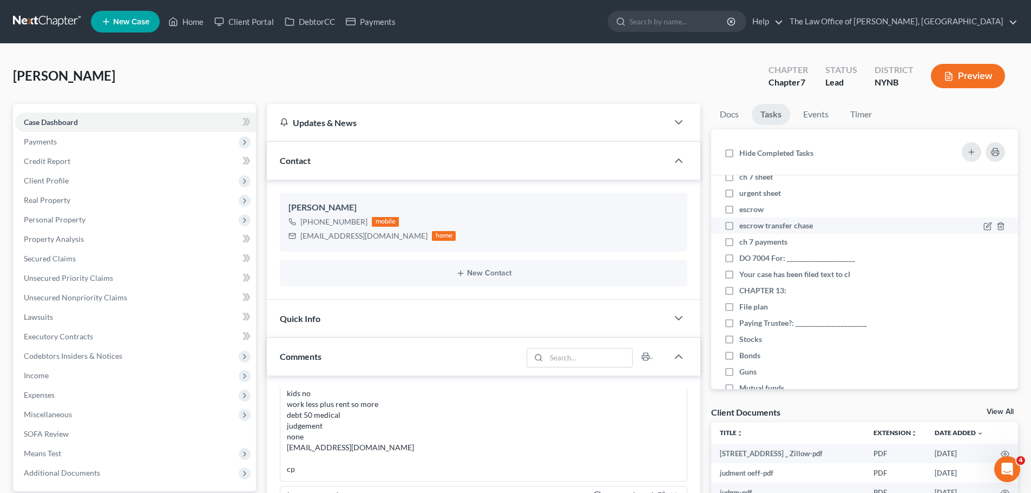
scroll to position [325, 0]
click at [739, 295] on label "CHAPTER 13:" at bounding box center [767, 289] width 56 height 11
click at [744, 291] on input "CHAPTER 13:" at bounding box center [747, 287] width 7 height 7
checkbox input "true"
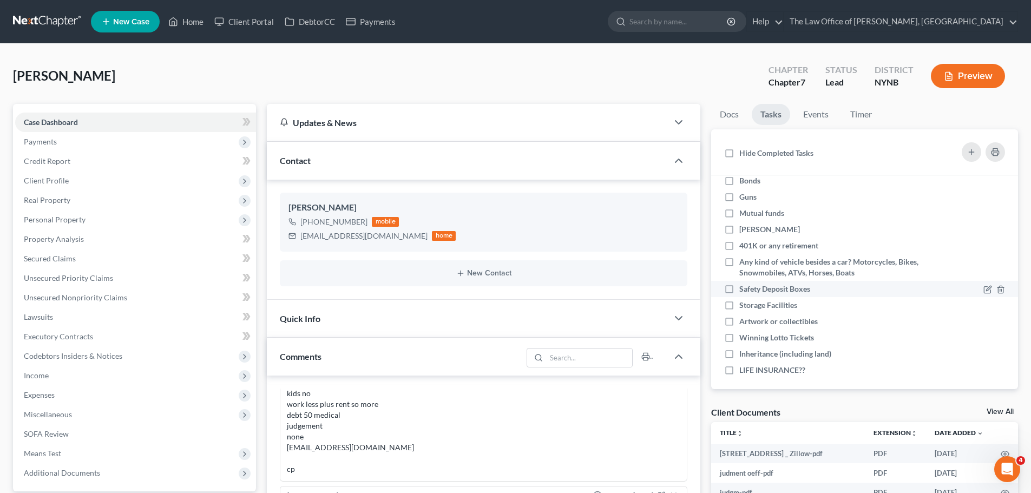
scroll to position [505, 0]
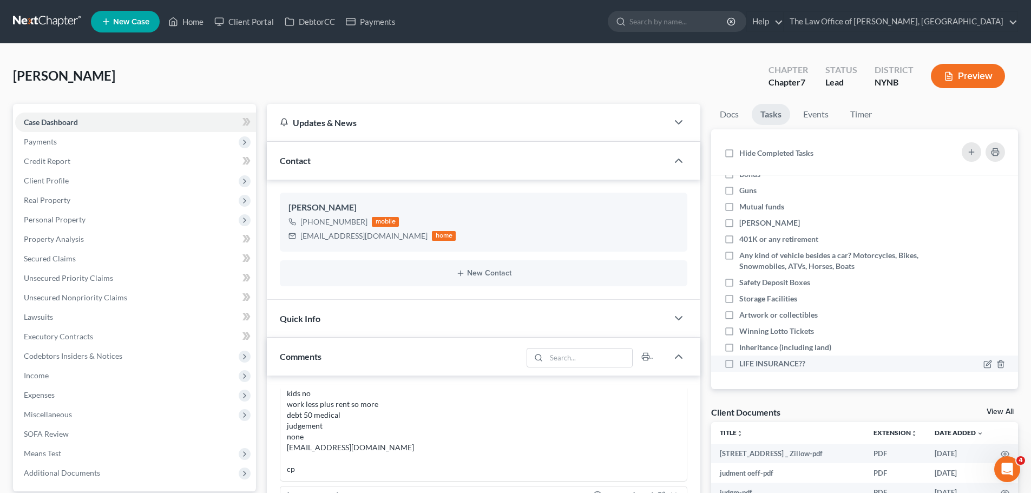
click at [739, 363] on label "LIFE INSURANCE??" at bounding box center [776, 363] width 75 height 11
click at [744, 363] on input "LIFE INSURANCE??" at bounding box center [747, 361] width 7 height 7
checkbox input "true"
click at [739, 190] on label "Guns" at bounding box center [752, 190] width 26 height 11
click at [744, 190] on input "Guns" at bounding box center [747, 188] width 7 height 7
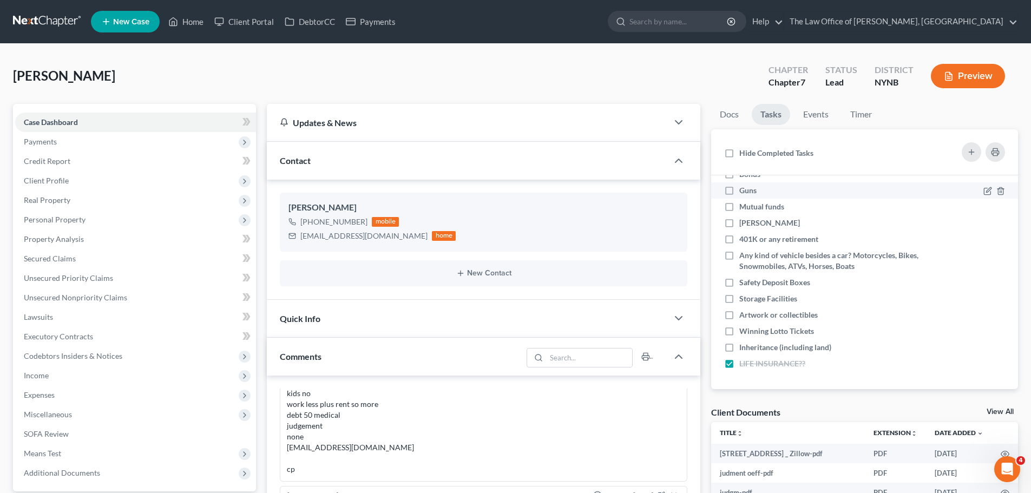
checkbox input "true"
click at [739, 210] on label "Mutual funds" at bounding box center [766, 206] width 54 height 11
click at [744, 208] on input "Mutual funds" at bounding box center [747, 204] width 7 height 7
checkbox input "true"
click at [739, 225] on label "Roth IRA" at bounding box center [773, 223] width 69 height 11
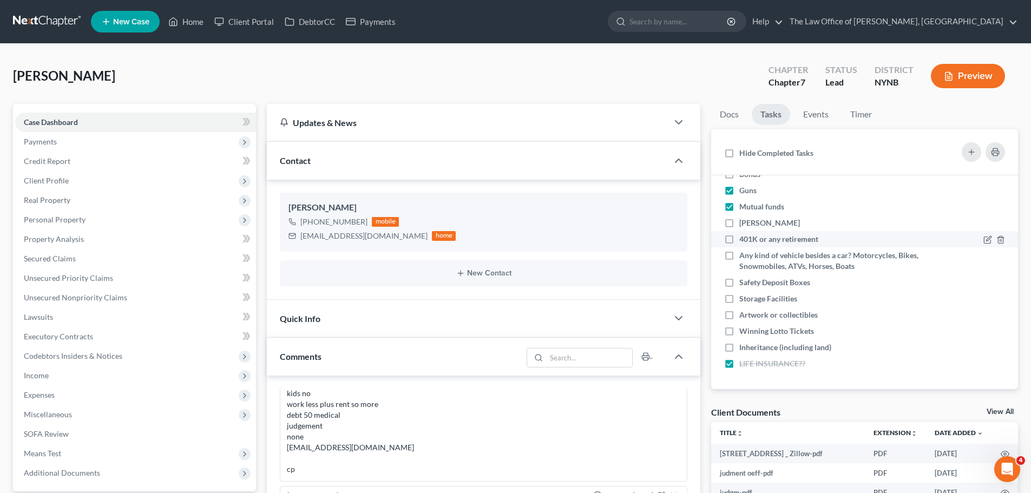
click at [744, 225] on input "Roth IRA" at bounding box center [747, 221] width 7 height 7
checkbox input "true"
click at [739, 241] on label "401K or any retirement" at bounding box center [783, 239] width 88 height 11
click at [744, 241] on input "401K or any retirement" at bounding box center [747, 237] width 7 height 7
checkbox input "true"
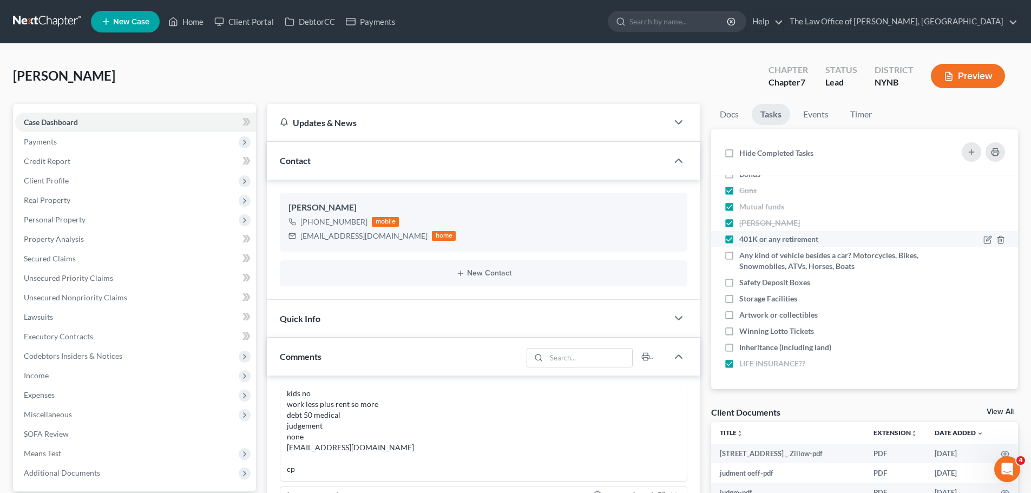
click at [739, 253] on label "Any kind of vehicle besides a car? Motorcycles, Bikes, Snowmobiles, ATVs, Horse…" at bounding box center [829, 261] width 180 height 22
click at [744, 253] on input "Any kind of vehicle besides a car? Motorcycles, Bikes, Snowmobiles, ATVs, Horse…" at bounding box center [747, 253] width 7 height 7
checkbox input "true"
click at [739, 281] on label "Safety Deposit Boxes" at bounding box center [779, 282] width 80 height 11
click at [744, 281] on input "Safety Deposit Boxes" at bounding box center [747, 280] width 7 height 7
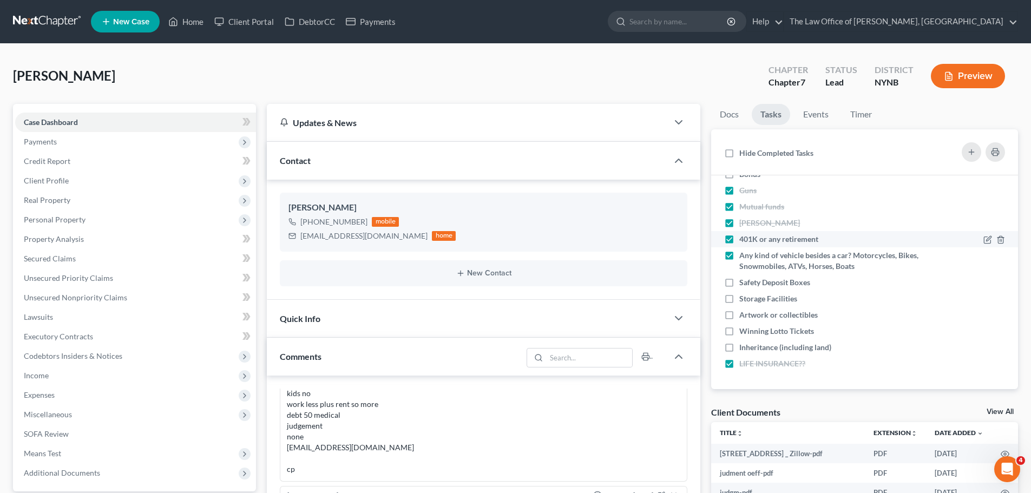
checkbox input "true"
click at [739, 301] on label "Storage Facilities" at bounding box center [772, 298] width 67 height 11
click at [744, 300] on input "Storage Facilities" at bounding box center [747, 296] width 7 height 7
checkbox input "true"
click at [739, 314] on label "Artwork or collectibles" at bounding box center [782, 315] width 87 height 11
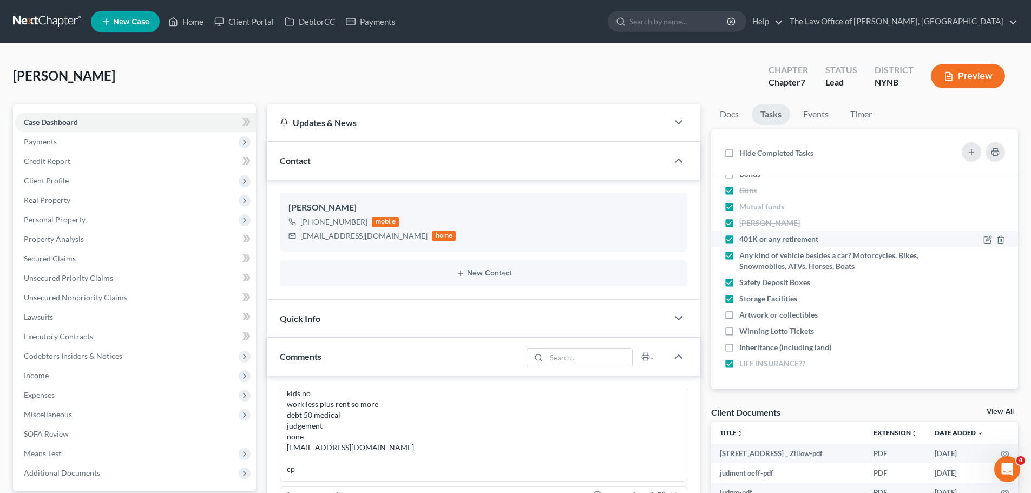
click at [744, 314] on input "Artwork or collectibles" at bounding box center [747, 313] width 7 height 7
checkbox input "true"
click at [739, 331] on label "Winning Lotto Tickets" at bounding box center [780, 331] width 83 height 11
click at [744, 331] on input "Winning Lotto Tickets" at bounding box center [747, 329] width 7 height 7
checkbox input "true"
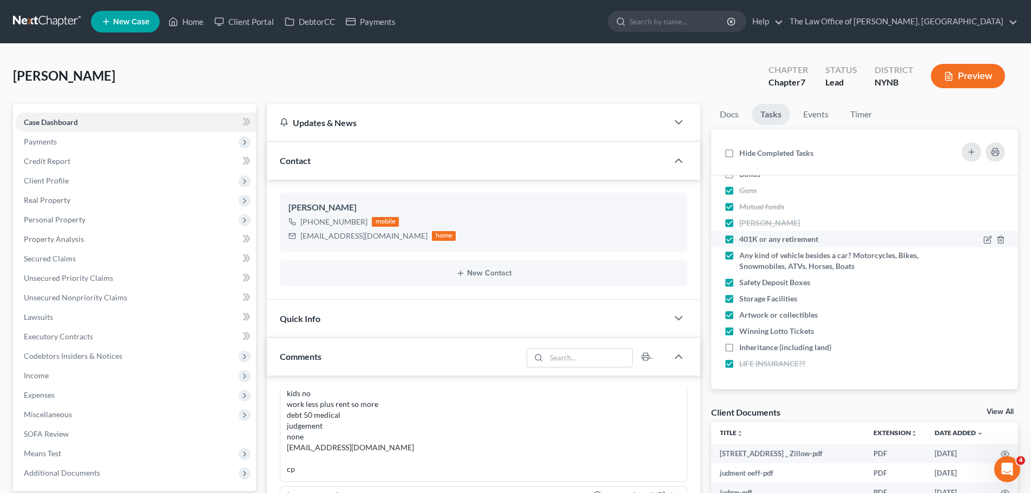
click at [739, 349] on label "Inheritance (including land)" at bounding box center [789, 347] width 101 height 11
click at [744, 349] on input "Inheritance (including land)" at bounding box center [747, 345] width 7 height 7
checkbox input "true"
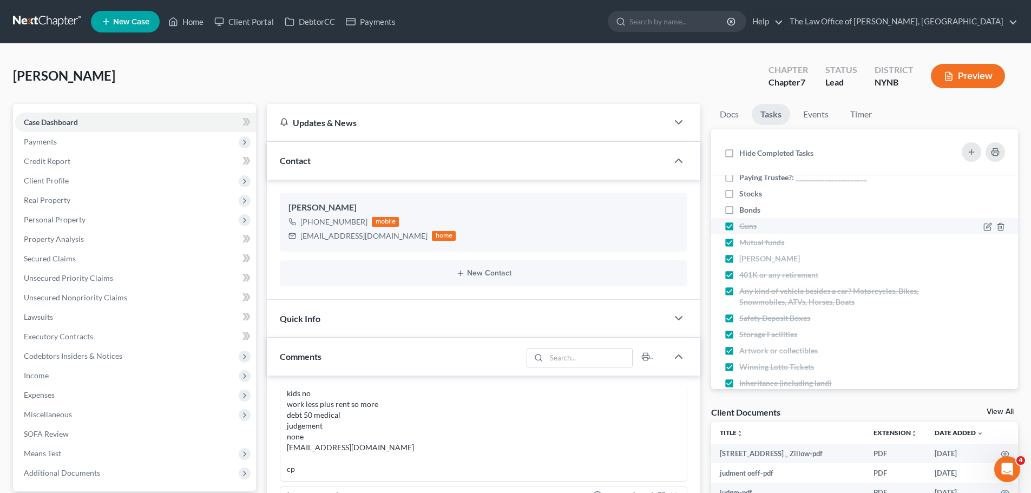
scroll to position [343, 0]
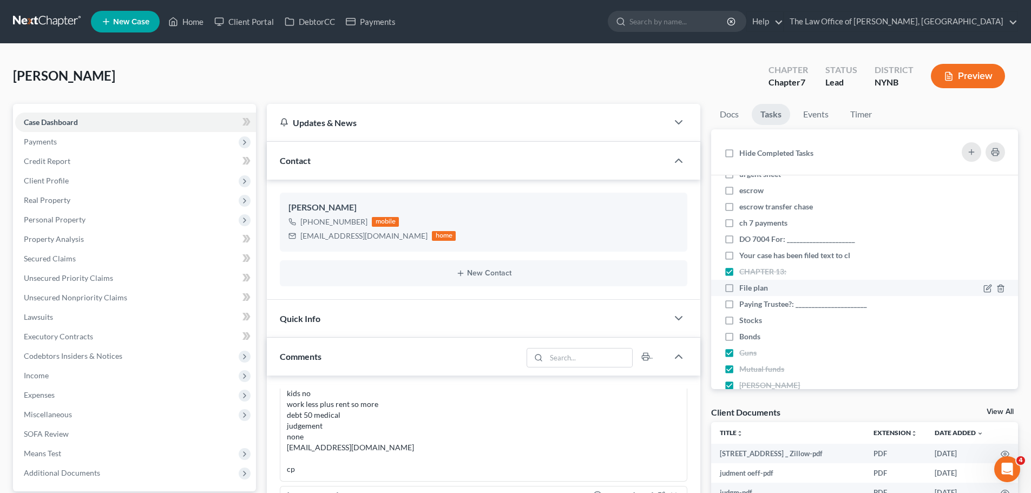
click at [739, 288] on label "File plan" at bounding box center [757, 287] width 37 height 11
click at [744, 288] on input "File plan" at bounding box center [747, 285] width 7 height 7
checkbox input "true"
click at [739, 301] on label "Paying Trustee?: ______________________" at bounding box center [807, 304] width 136 height 11
click at [744, 301] on input "Paying Trustee?: ______________________" at bounding box center [747, 302] width 7 height 7
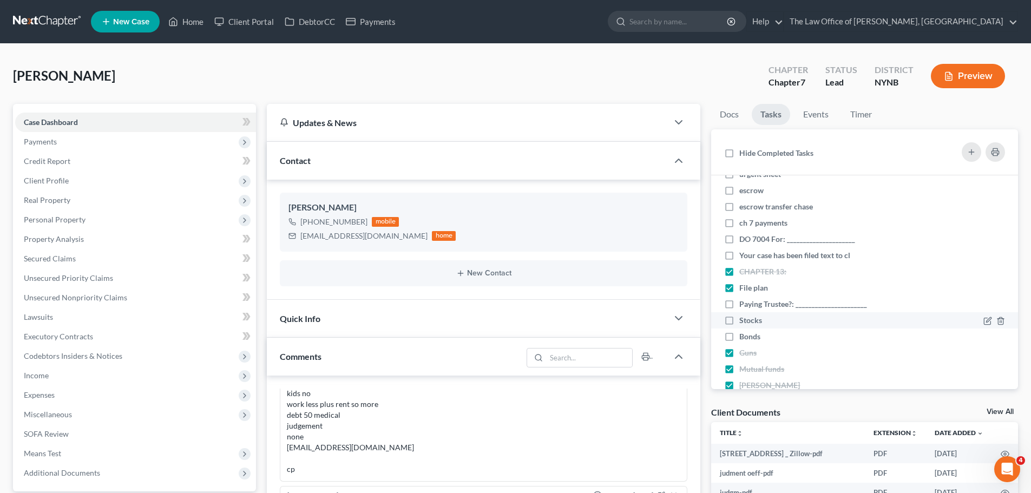
checkbox input "true"
click at [739, 319] on label "Stocks" at bounding box center [754, 320] width 31 height 11
click at [744, 319] on input "Stocks" at bounding box center [747, 318] width 7 height 7
checkbox input "true"
click at [739, 337] on label "Bonds" at bounding box center [754, 336] width 30 height 11
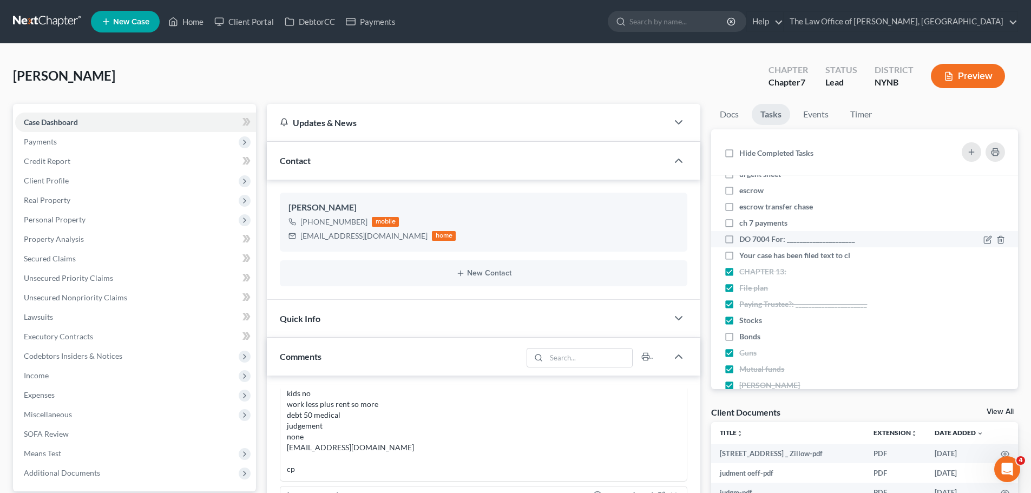
click at [744, 337] on input "Bonds" at bounding box center [747, 334] width 7 height 7
checkbox input "true"
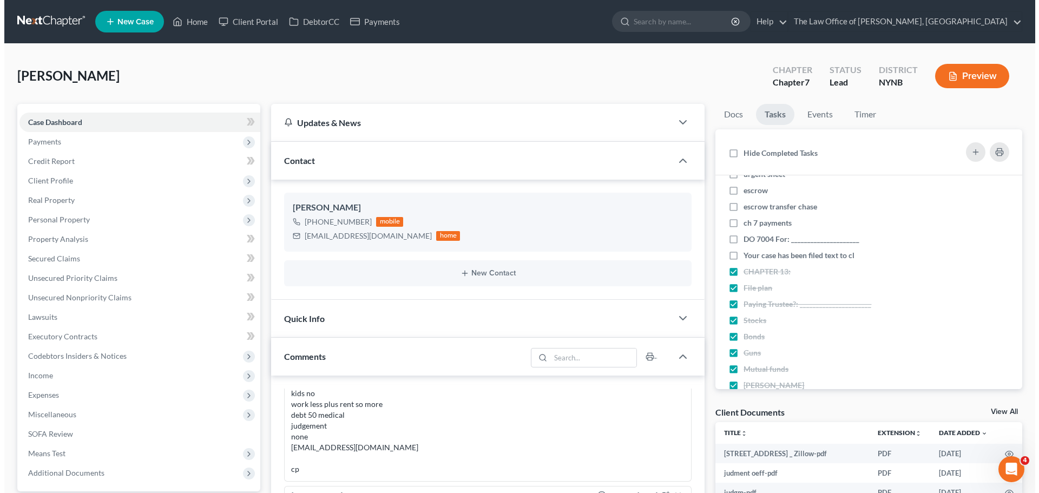
scroll to position [0, 0]
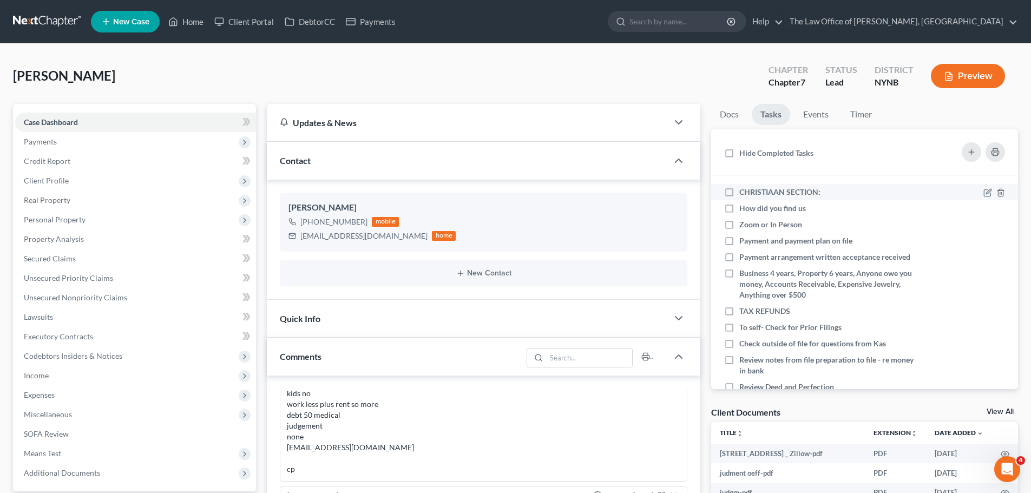
click at [739, 191] on label "CHRISTIAAN SECTION:" at bounding box center [784, 192] width 90 height 11
click at [744, 191] on input "CHRISTIAAN SECTION:" at bounding box center [747, 190] width 7 height 7
checkbox input "true"
click at [983, 212] on icon at bounding box center [987, 209] width 9 height 9
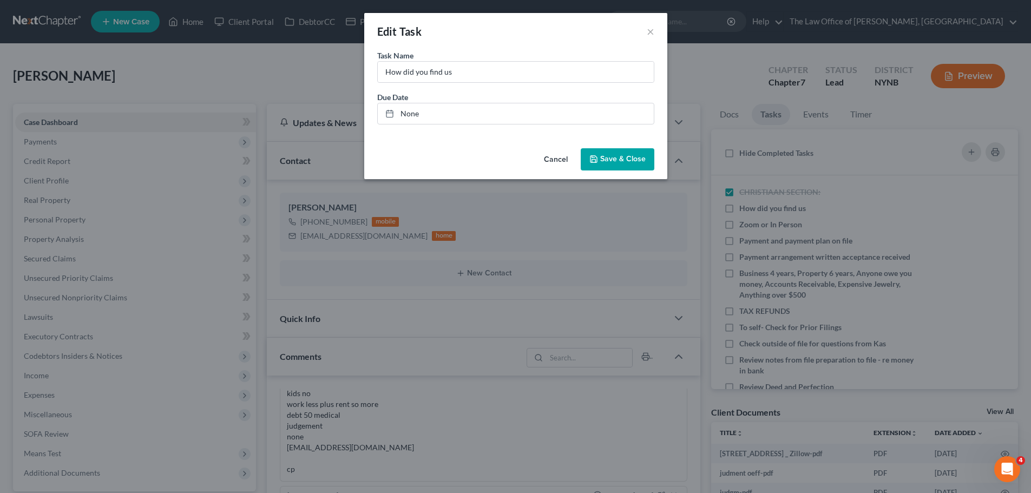
scroll to position [1445, 0]
drag, startPoint x: 541, startPoint y: 71, endPoint x: 554, endPoint y: 82, distance: 16.5
click at [541, 71] on input "How did you find us" at bounding box center [520, 72] width 276 height 21
type input "How did you find us - Referral"
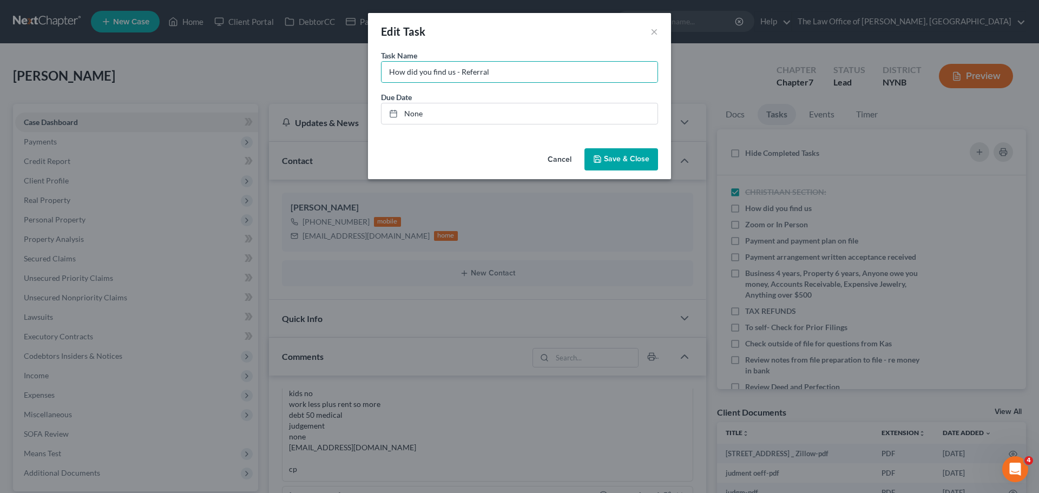
drag, startPoint x: 617, startPoint y: 160, endPoint x: 732, endPoint y: 229, distance: 134.3
click at [617, 161] on span "Save & Close" at bounding box center [626, 159] width 45 height 9
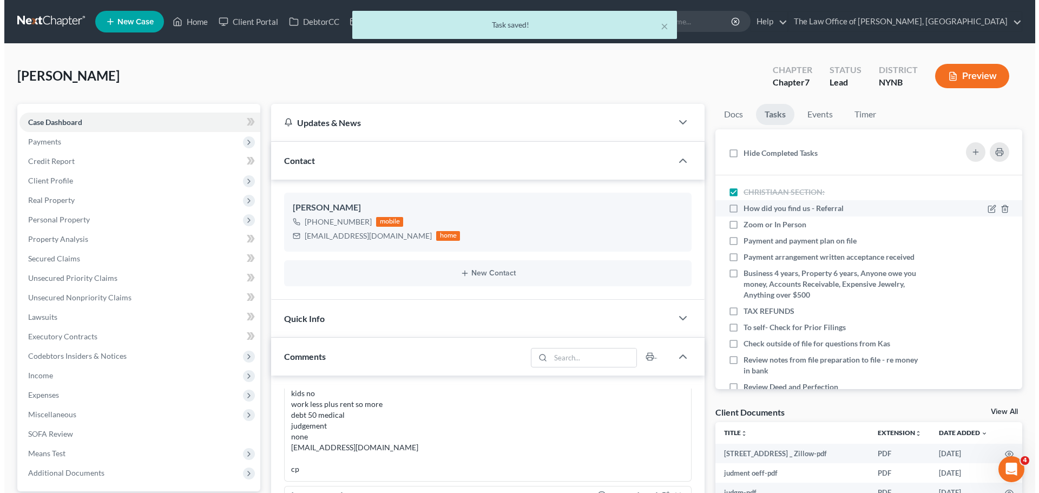
scroll to position [1456, 0]
click at [739, 209] on label "How did you find us - Referral" at bounding box center [793, 208] width 109 height 11
click at [744, 209] on input "How did you find us - Referral" at bounding box center [747, 206] width 7 height 7
checkbox input "true"
click at [739, 224] on label "Zoom or In Person" at bounding box center [774, 224] width 71 height 11
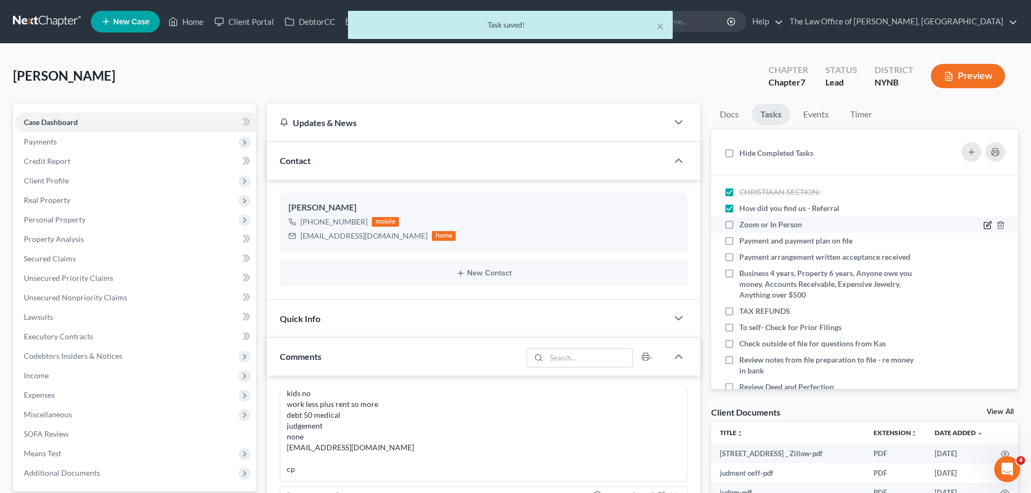
click at [744, 224] on input "Zoom or In Person" at bounding box center [747, 222] width 7 height 7
checkbox input "true"
click at [986, 223] on icon at bounding box center [988, 223] width 5 height 5
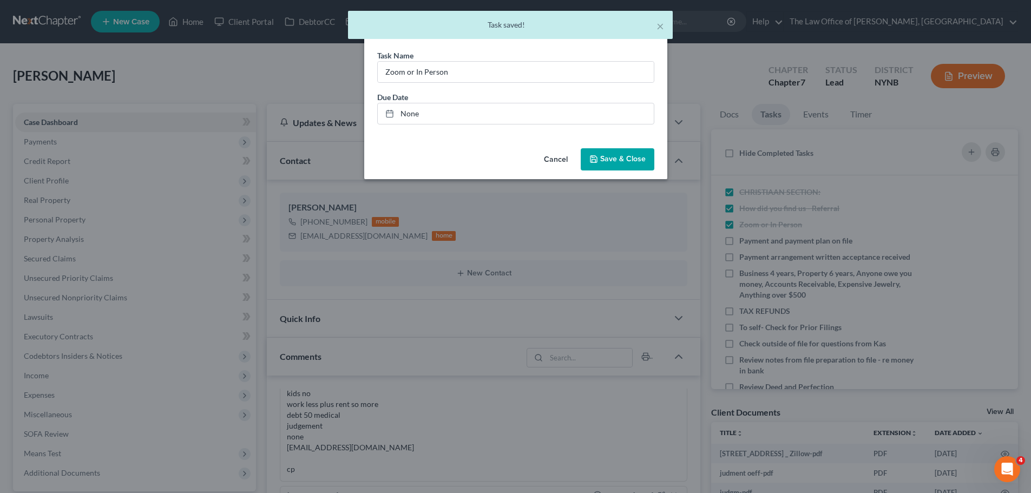
scroll to position [1445, 0]
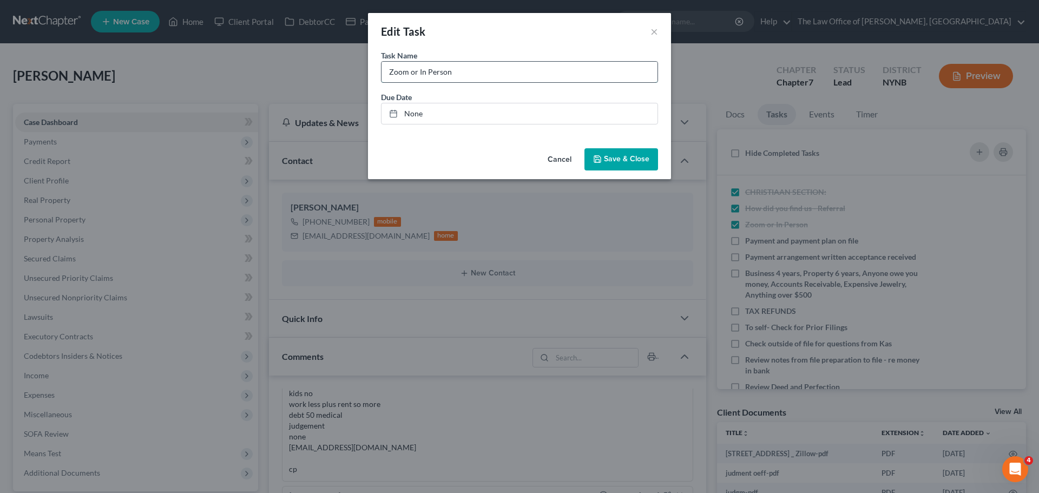
click at [500, 77] on input "Zoom or In Person" at bounding box center [520, 72] width 276 height 21
drag, startPoint x: 565, startPoint y: 77, endPoint x: 583, endPoint y: 131, distance: 56.5
click at [494, 74] on input "Zoom or In Person - in persn SO me remote" at bounding box center [520, 72] width 276 height 21
type input "Zoom or In Person - in persn SO"
click at [610, 155] on span "Save & Close" at bounding box center [626, 159] width 45 height 9
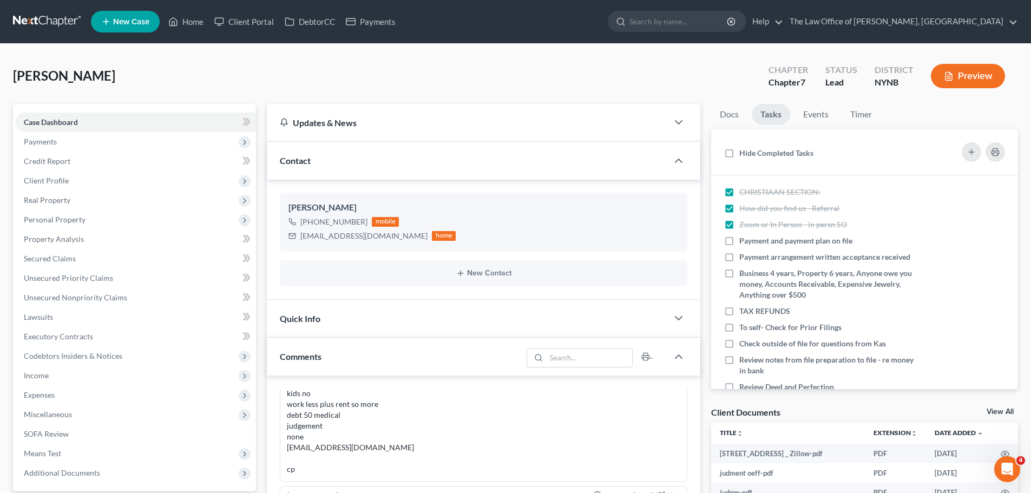
scroll to position [271, 0]
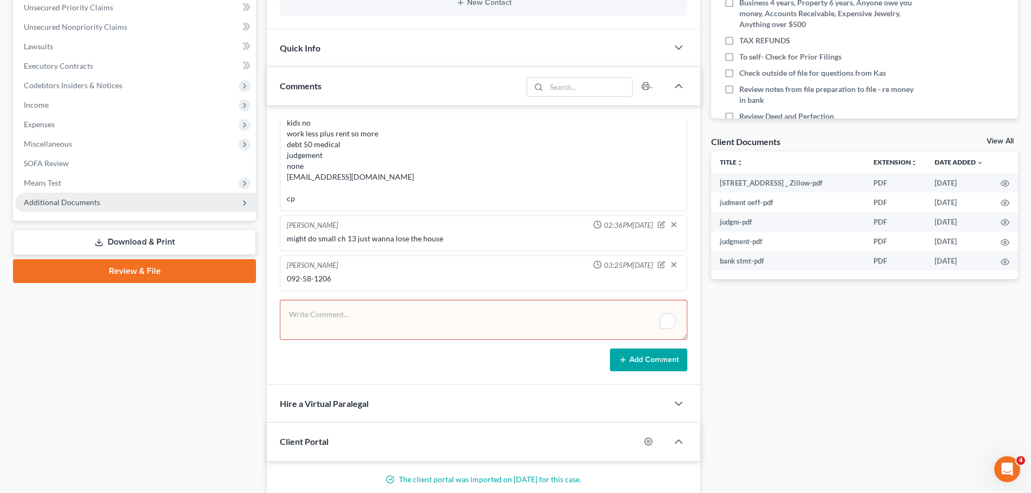
click at [63, 199] on span "Additional Documents" at bounding box center [62, 202] width 76 height 9
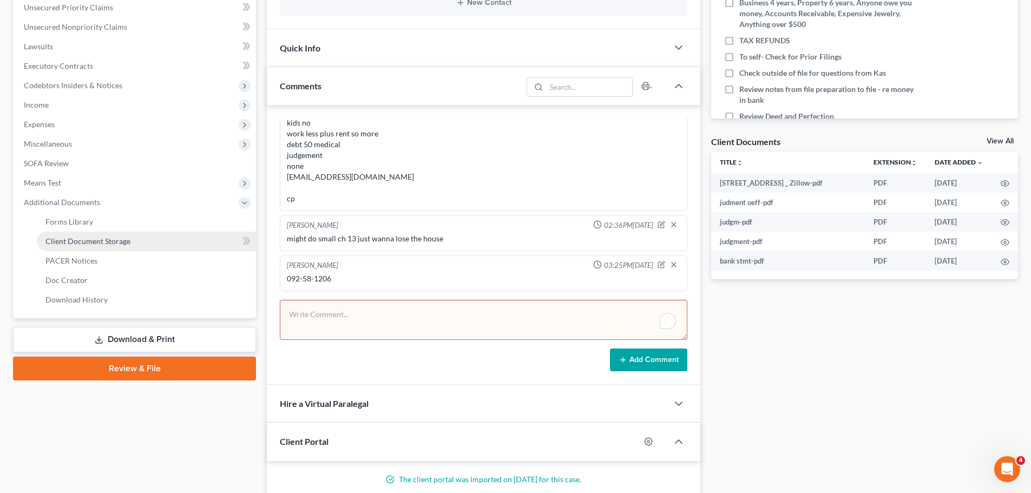
click at [95, 238] on span "Client Document Storage" at bounding box center [87, 240] width 85 height 9
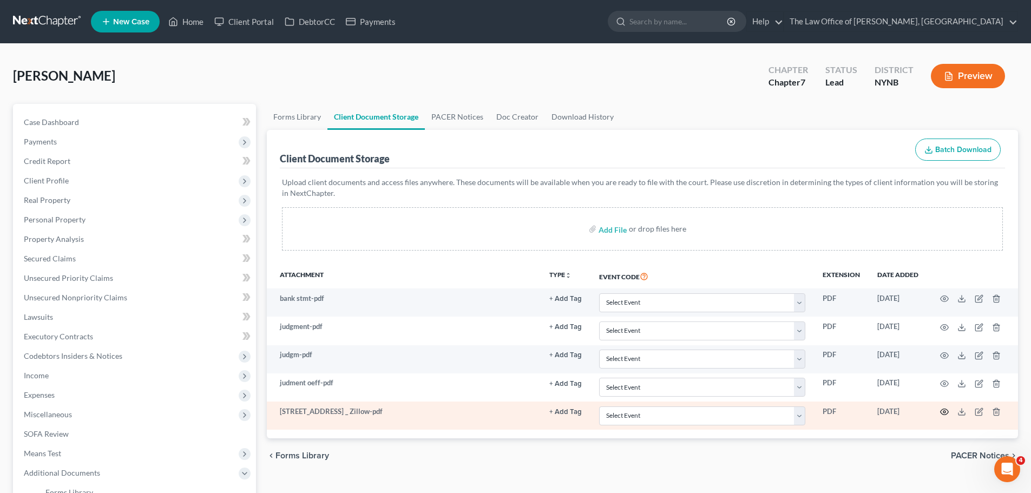
click at [943, 412] on icon "button" at bounding box center [944, 411] width 9 height 9
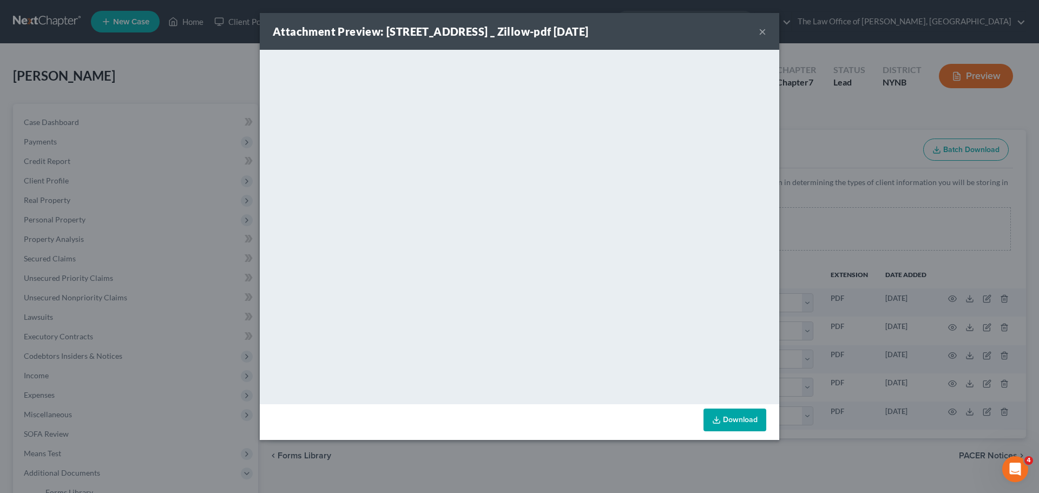
click at [759, 31] on button "×" at bounding box center [763, 31] width 8 height 13
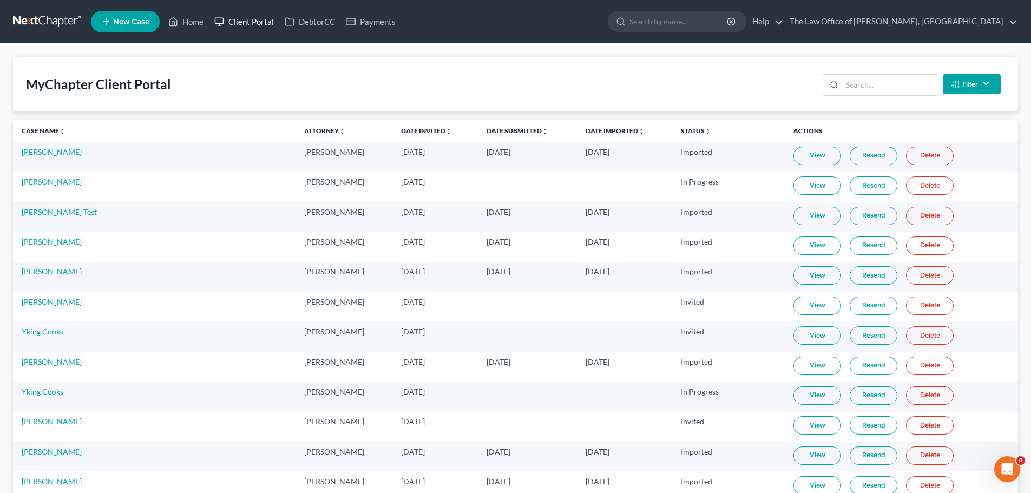
click at [256, 24] on link "Client Portal" at bounding box center [244, 21] width 70 height 19
click at [890, 86] on input "search" at bounding box center [890, 85] width 96 height 21
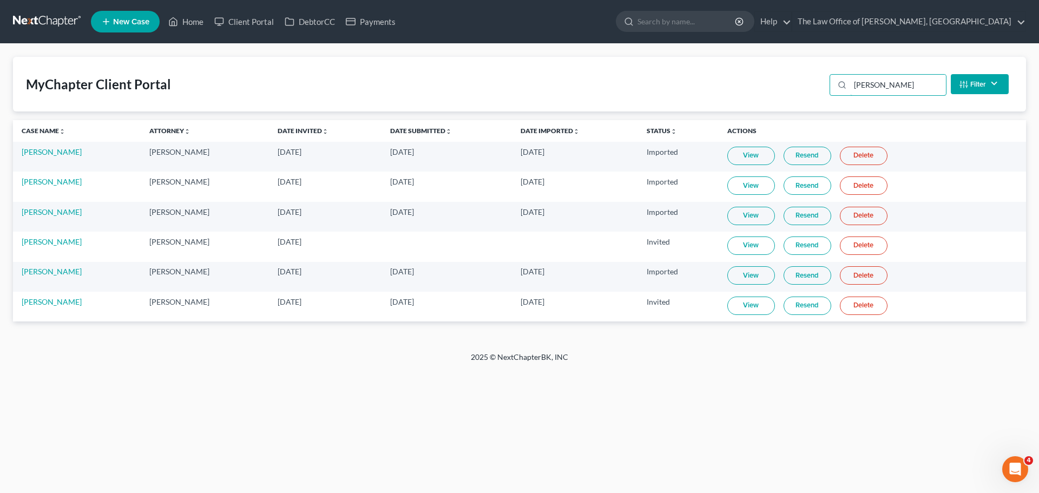
type input "[PERSON_NAME]"
click at [765, 309] on link "View" at bounding box center [751, 306] width 48 height 18
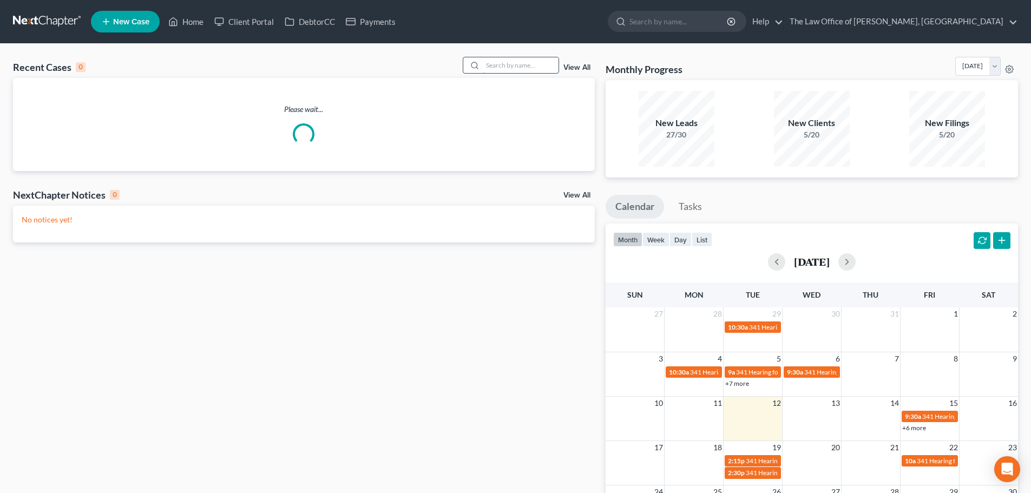
click at [522, 60] on input "search" at bounding box center [521, 65] width 76 height 16
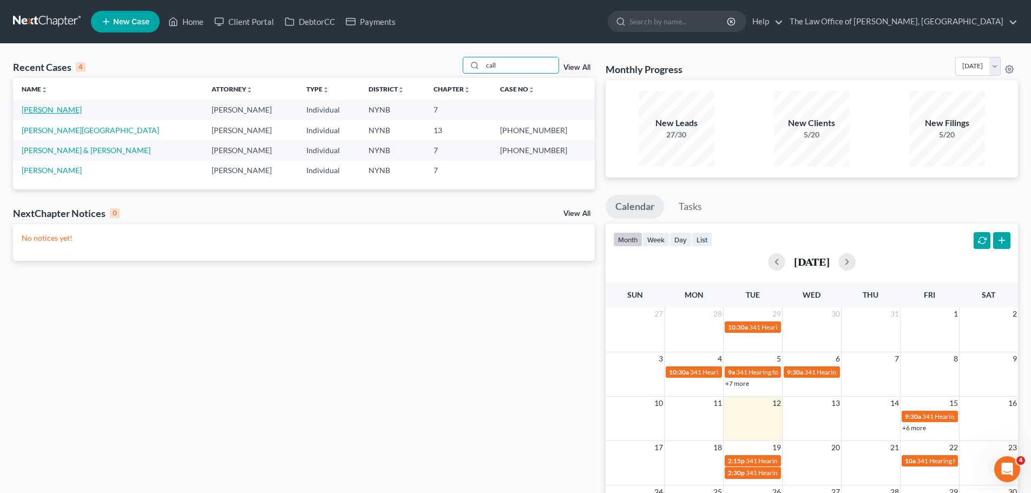
type input "call"
click at [51, 111] on link "[PERSON_NAME]" at bounding box center [52, 109] width 60 height 9
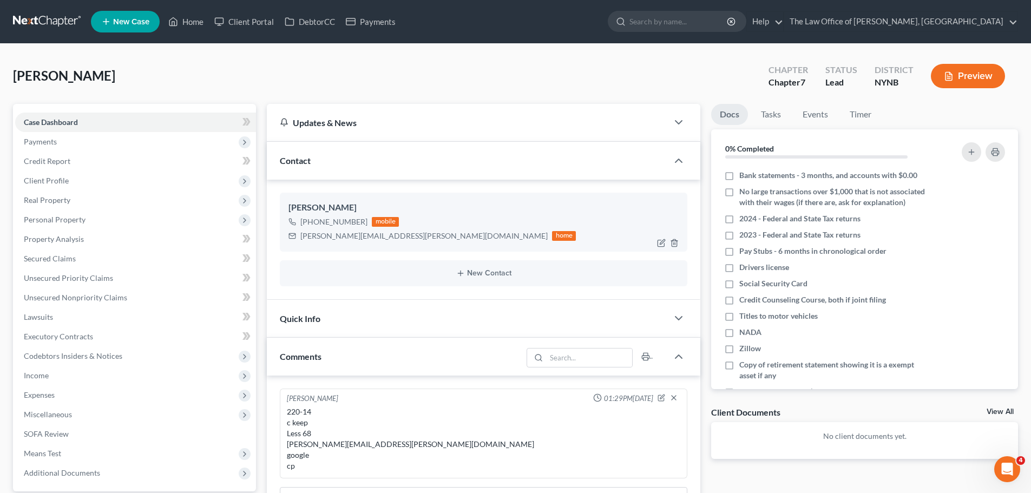
click at [347, 239] on div "[PERSON_NAME][EMAIL_ADDRESS][PERSON_NAME][DOMAIN_NAME]" at bounding box center [423, 236] width 247 height 11
click at [346, 238] on div "[PERSON_NAME][EMAIL_ADDRESS][PERSON_NAME][DOMAIN_NAME]" at bounding box center [423, 236] width 247 height 11
copy div "[PERSON_NAME][EMAIL_ADDRESS][PERSON_NAME][DOMAIN_NAME]"
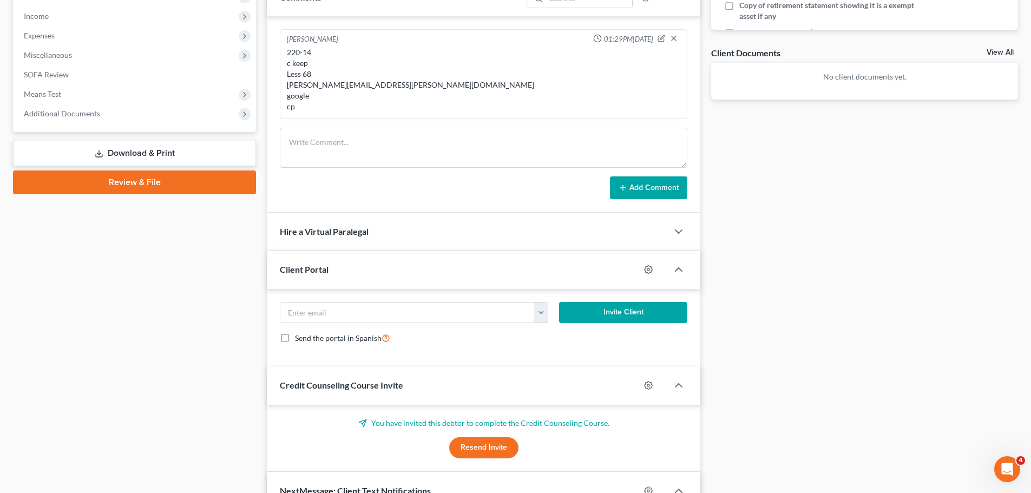
scroll to position [379, 0]
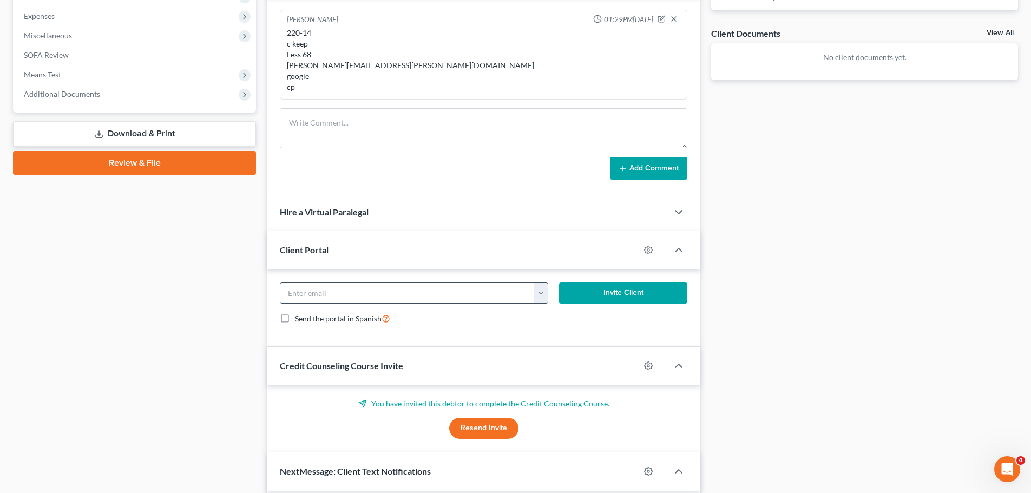
click at [379, 294] on input "email" at bounding box center [407, 293] width 254 height 21
paste input "[PERSON_NAME][EMAIL_ADDRESS][PERSON_NAME][DOMAIN_NAME]"
type input "sarah.callanan@yahoo.com"
drag, startPoint x: 608, startPoint y: 301, endPoint x: 613, endPoint y: 294, distance: 8.3
click at [609, 301] on button "Invite Client" at bounding box center [623, 293] width 129 height 22
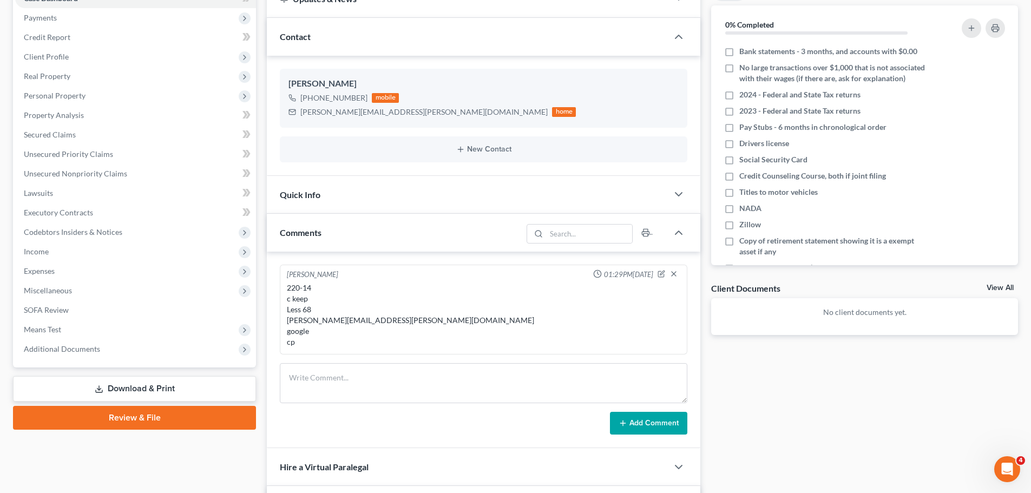
scroll to position [0, 0]
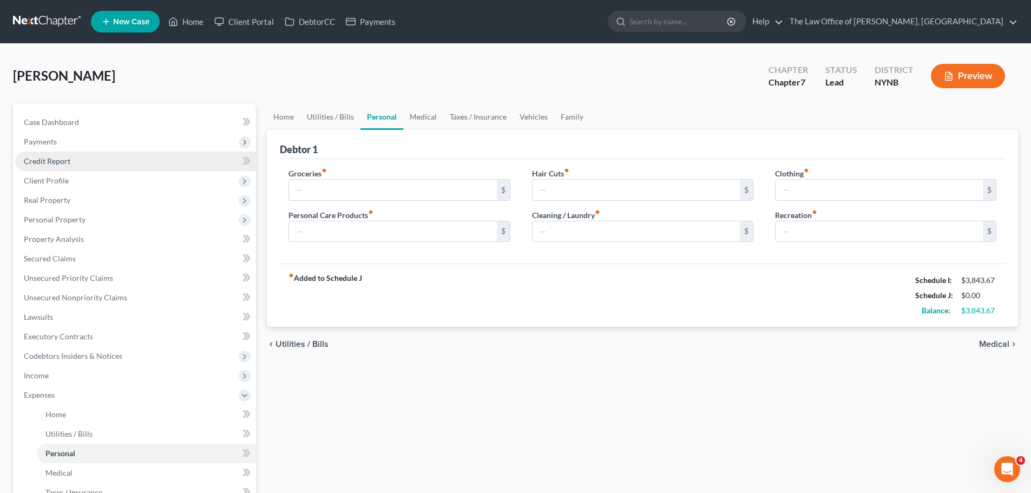
click at [52, 162] on span "Credit Report" at bounding box center [47, 160] width 47 height 9
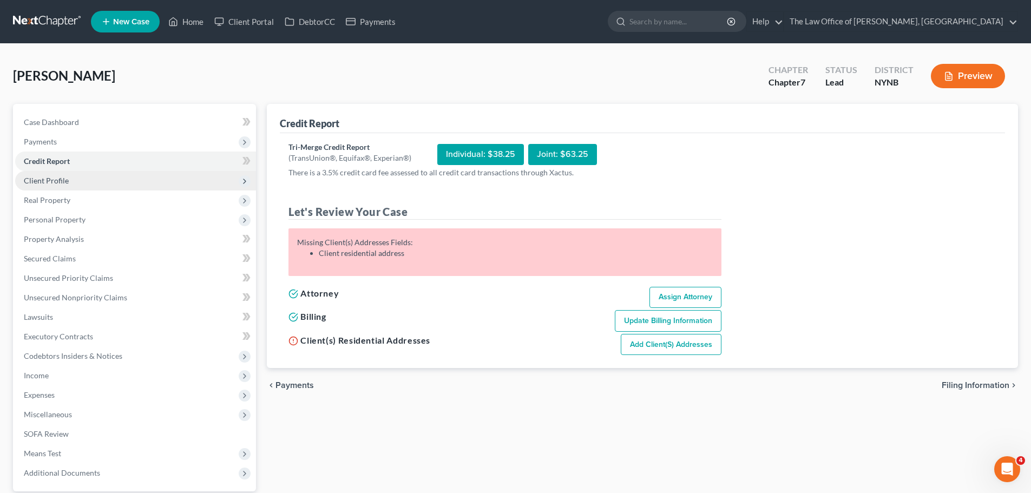
click at [61, 177] on span "Client Profile" at bounding box center [46, 180] width 45 height 9
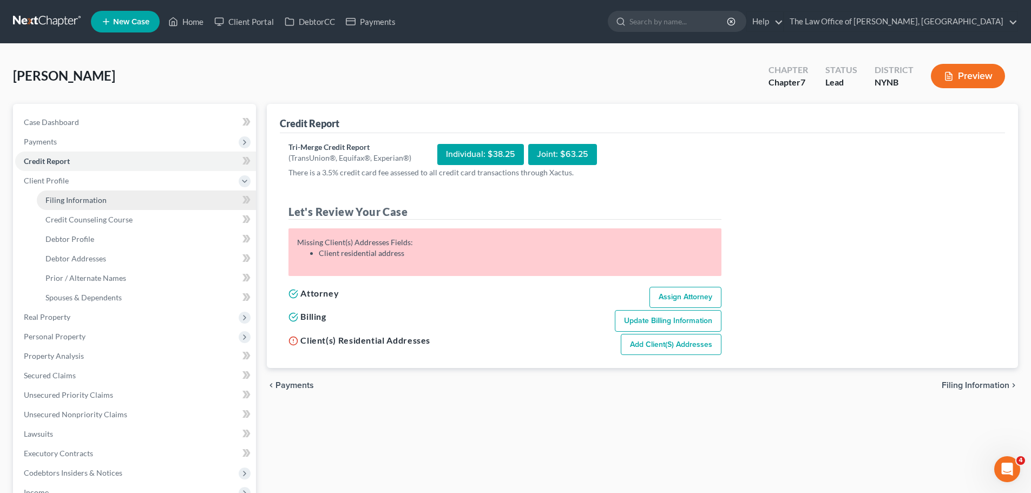
click at [98, 196] on span "Filing Information" at bounding box center [75, 199] width 61 height 9
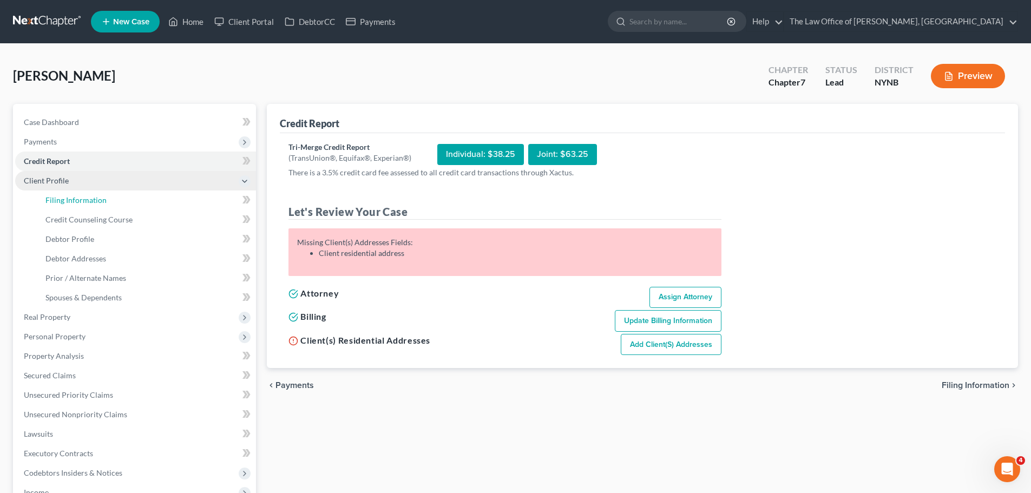
select select "1"
select select "0"
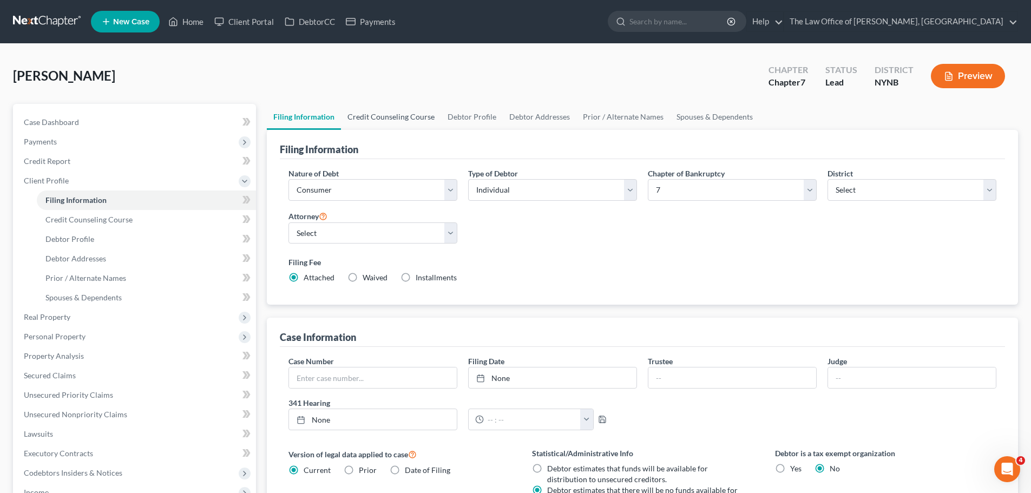
click at [405, 124] on link "Credit Counseling Course" at bounding box center [391, 117] width 100 height 26
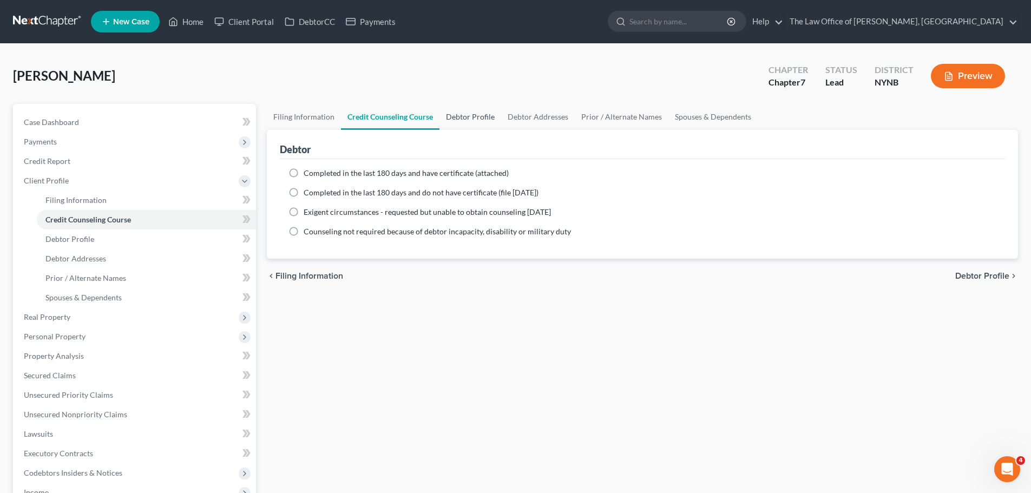
click at [475, 110] on link "Debtor Profile" at bounding box center [470, 117] width 62 height 26
select select "0"
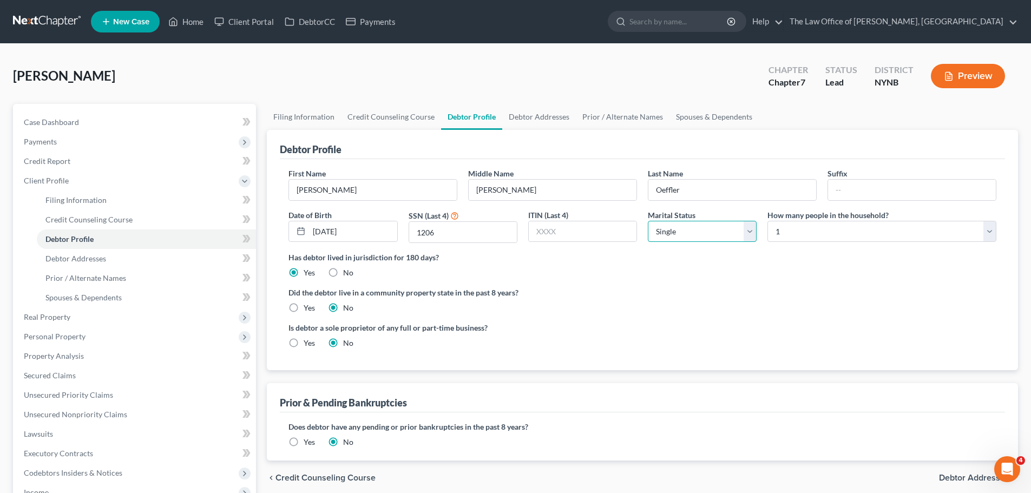
click at [682, 230] on select "Select Single Married Separated Divorced Widowed" at bounding box center [702, 232] width 109 height 22
click at [545, 119] on link "Debtor Addresses" at bounding box center [539, 117] width 74 height 26
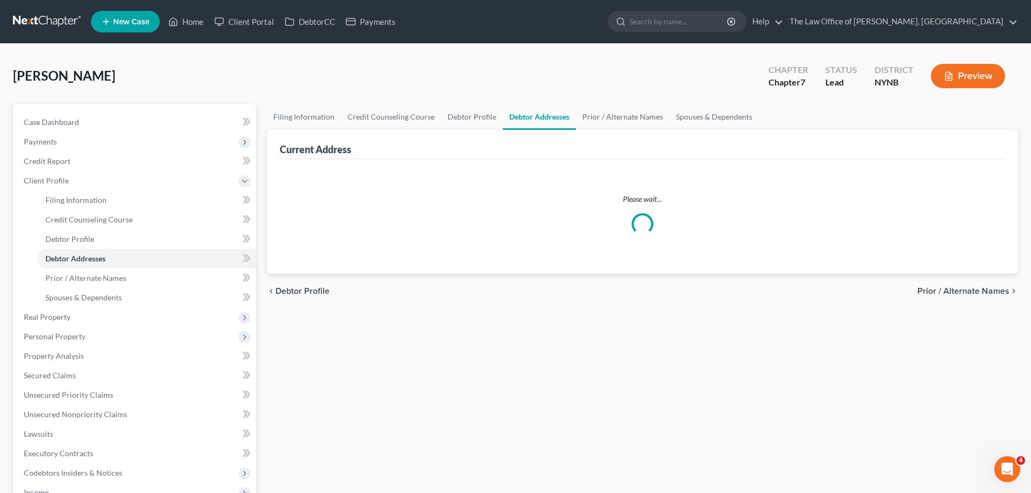
select select "0"
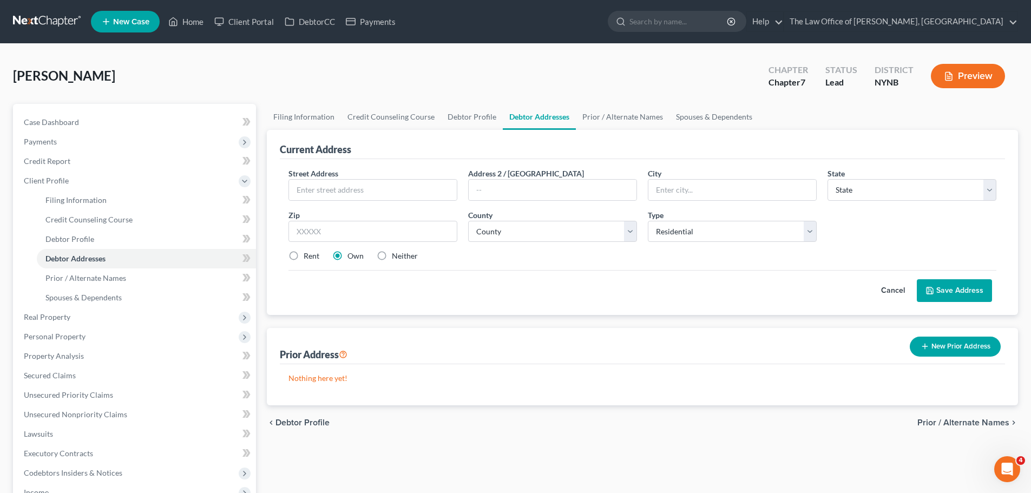
click at [547, 124] on link "Debtor Addresses" at bounding box center [539, 117] width 73 height 26
click at [358, 189] on input "text" at bounding box center [373, 190] width 168 height 21
type input "[STREET_ADDRESS]"
click at [407, 223] on input "text" at bounding box center [372, 232] width 169 height 22
type input "12144"
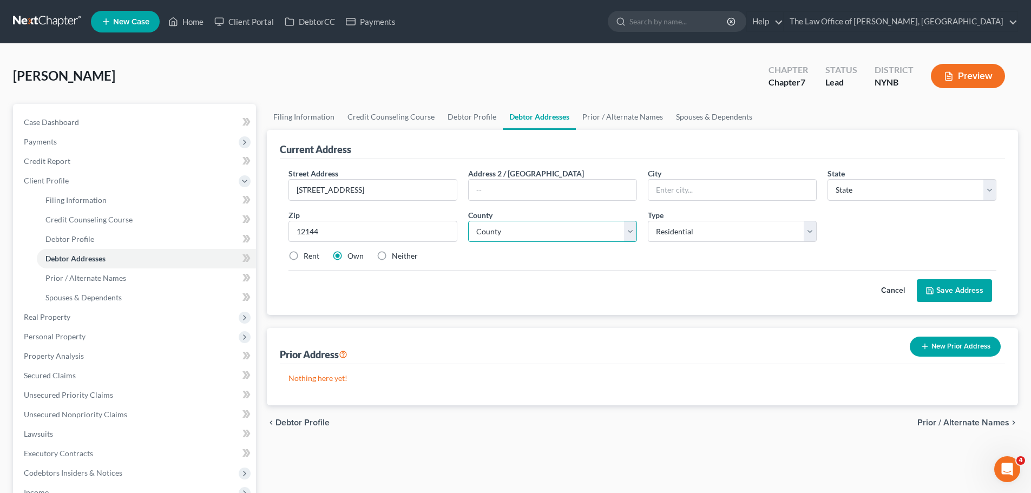
click at [532, 231] on select "County" at bounding box center [552, 232] width 169 height 22
type input "Rensselaer"
select select "35"
select select "41"
click at [468, 221] on select "County [GEOGRAPHIC_DATA] [GEOGRAPHIC_DATA] [GEOGRAPHIC_DATA] [GEOGRAPHIC_DATA] …" at bounding box center [552, 232] width 169 height 22
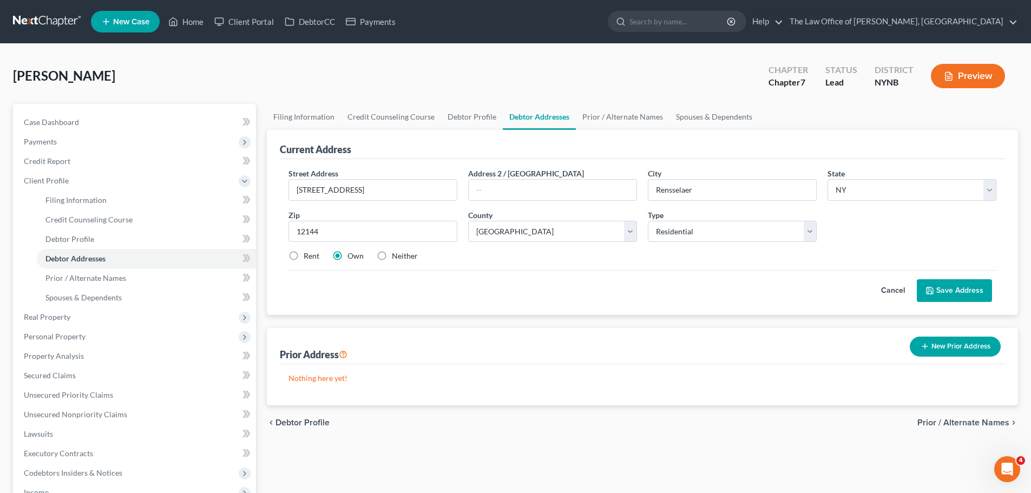
click at [952, 291] on button "Save Address" at bounding box center [954, 290] width 75 height 23
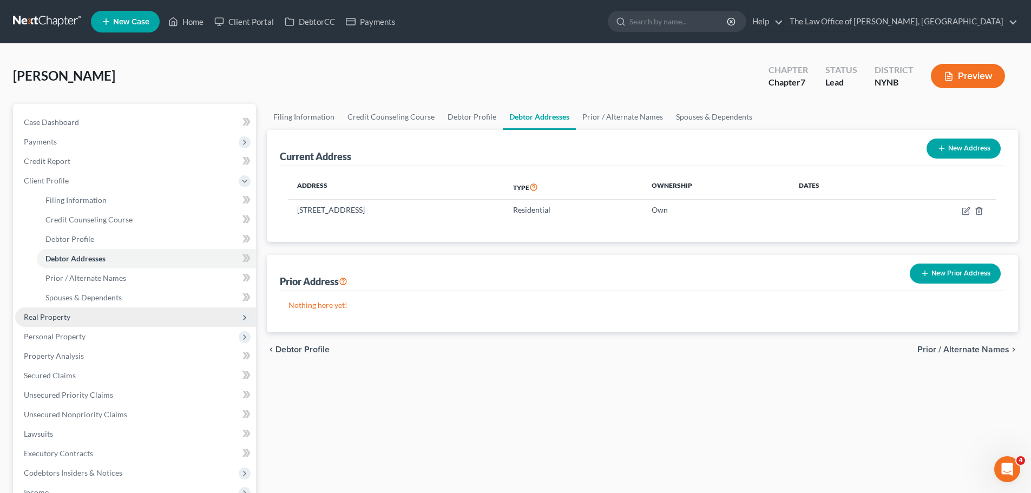
click at [85, 318] on span "Real Property" at bounding box center [135, 316] width 241 height 19
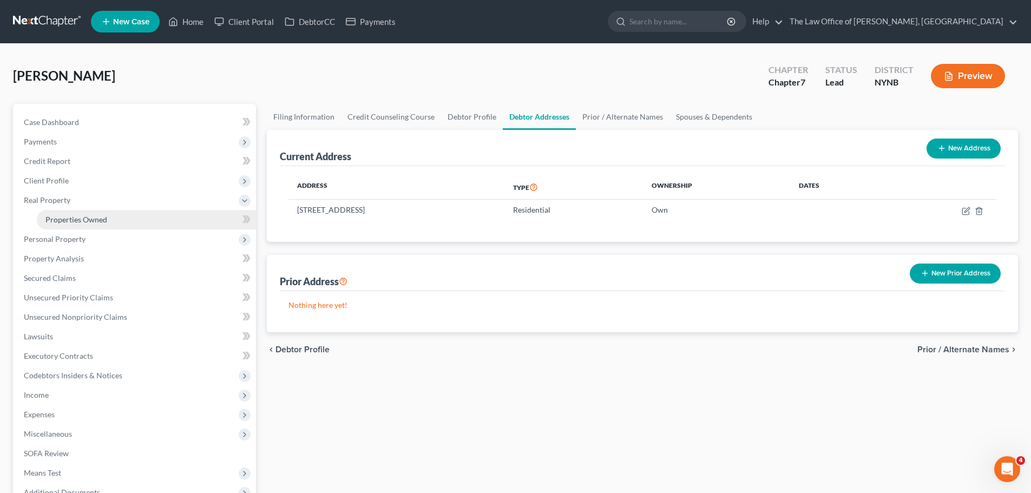
click at [83, 219] on span "Properties Owned" at bounding box center [76, 219] width 62 height 9
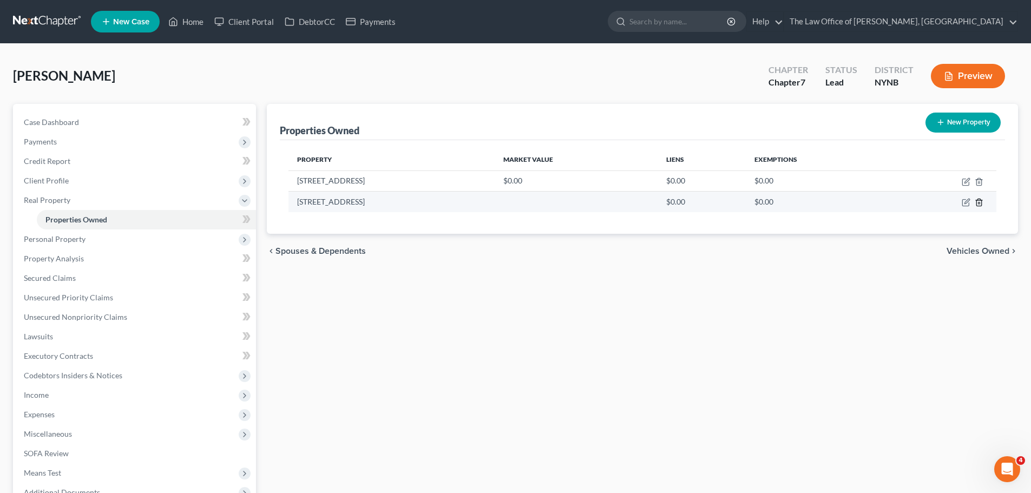
click at [979, 202] on line "button" at bounding box center [979, 203] width 0 height 2
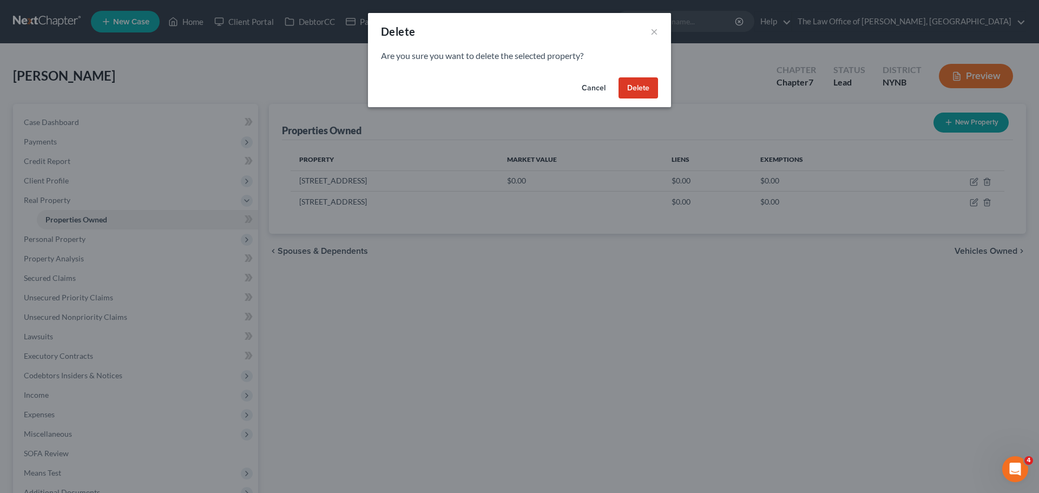
click at [651, 86] on button "Delete" at bounding box center [639, 88] width 40 height 22
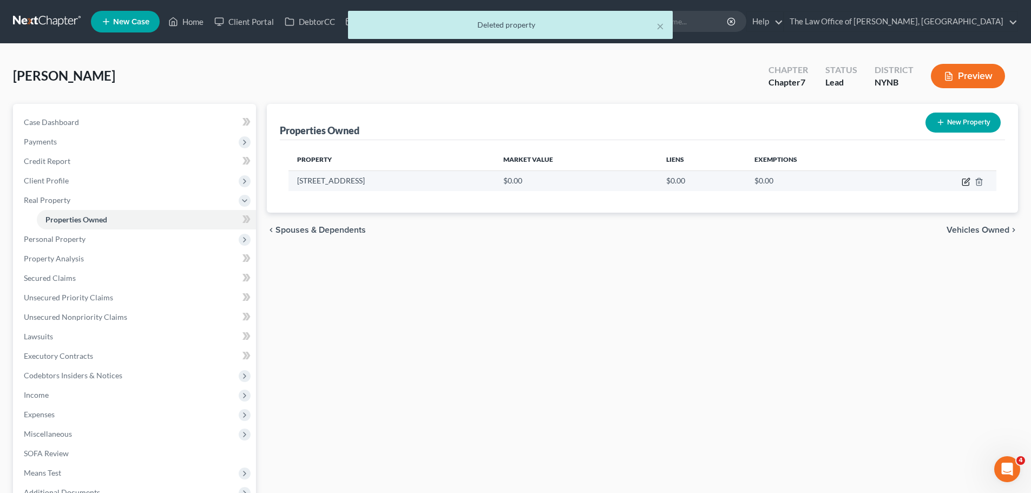
click at [968, 179] on icon "button" at bounding box center [966, 180] width 5 height 5
select select "35"
select select "41"
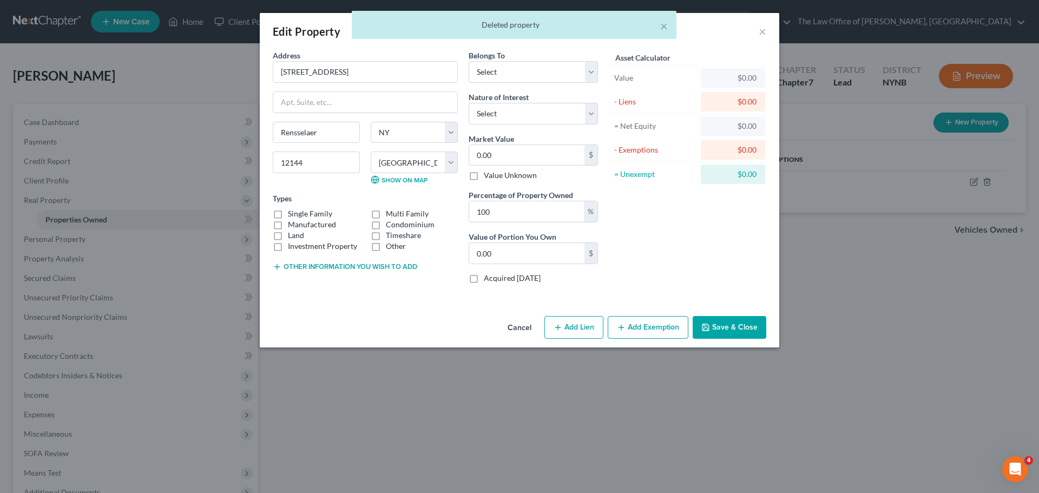
click at [288, 219] on label "Manufactured" at bounding box center [312, 224] width 48 height 11
click at [292, 219] on input "Manufactured" at bounding box center [295, 222] width 7 height 7
checkbox input "true"
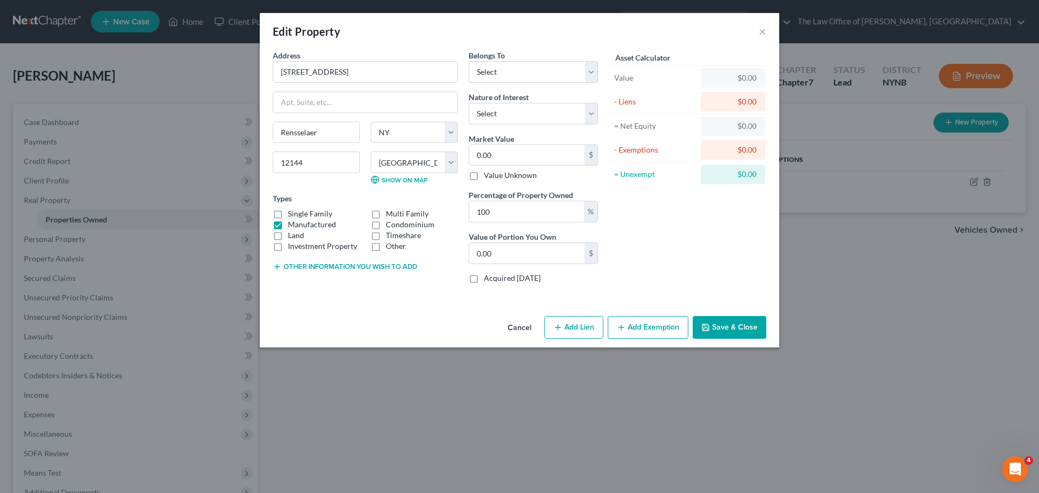
click at [386, 215] on label "Multi Family" at bounding box center [407, 213] width 43 height 11
click at [390, 215] on input "Multi Family" at bounding box center [393, 211] width 7 height 7
checkbox input "true"
click at [288, 230] on label "Land" at bounding box center [296, 235] width 16 height 11
click at [292, 230] on input "Land" at bounding box center [295, 233] width 7 height 7
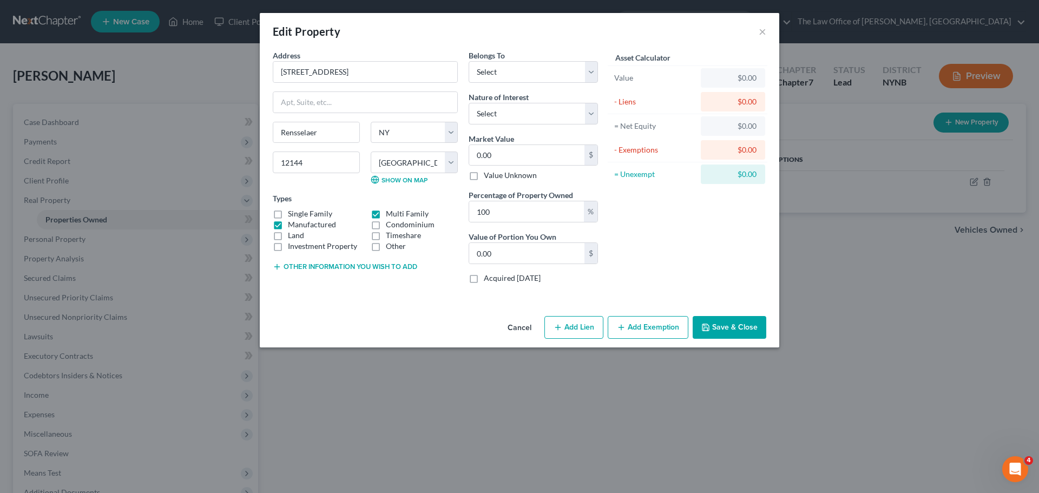
checkbox input "true"
type input "3"
type input "3.00"
type input "36"
type input "36.00"
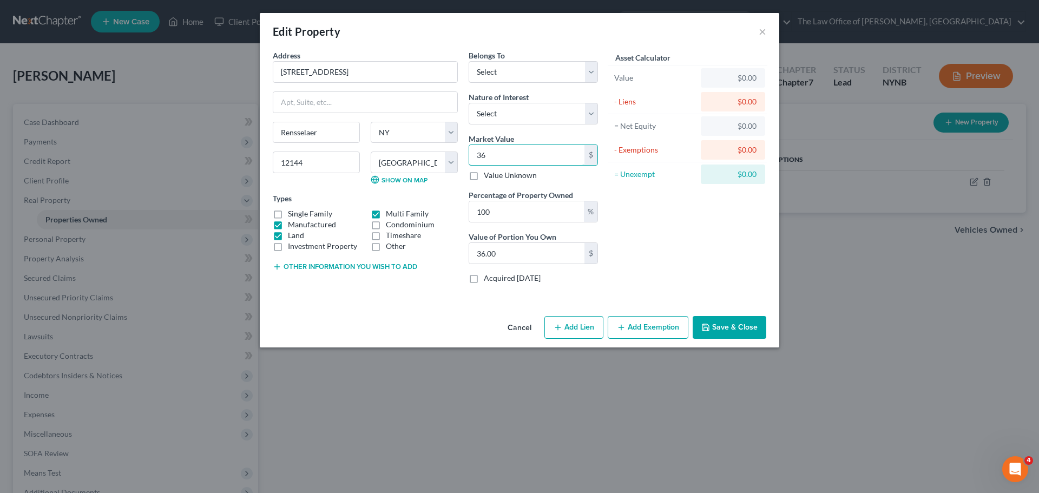
type input "366"
type input "366.00"
type input "3667"
type input "3,667.00"
type input "3,6670"
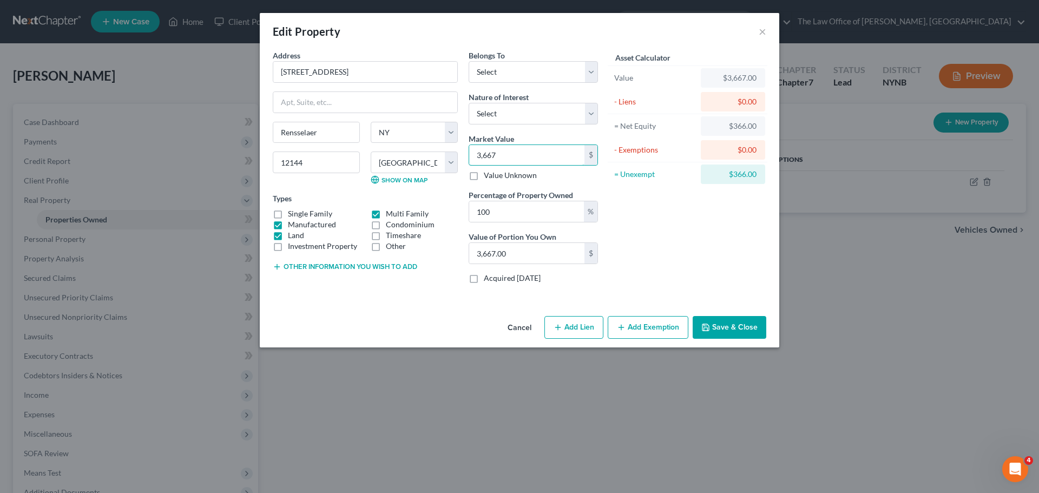
type input "36,670.00"
type input "36,6700"
type input "366,700.00"
type input "366,700"
click at [527, 69] on select "Select Debtor 1 Only Debtor 2 Only Debtor 1 And Debtor 2 Only At Least One Of T…" at bounding box center [533, 72] width 129 height 22
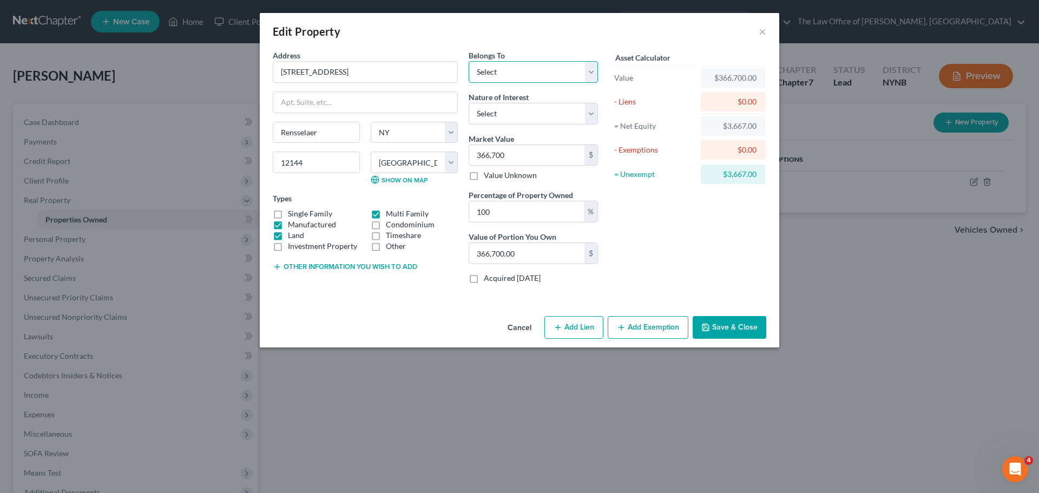
select select "0"
click at [469, 61] on select "Select Debtor 1 Only Debtor 2 Only Debtor 1 And Debtor 2 Only At Least One Of T…" at bounding box center [533, 72] width 129 height 22
click at [683, 328] on button "Add Exemption" at bounding box center [648, 327] width 81 height 23
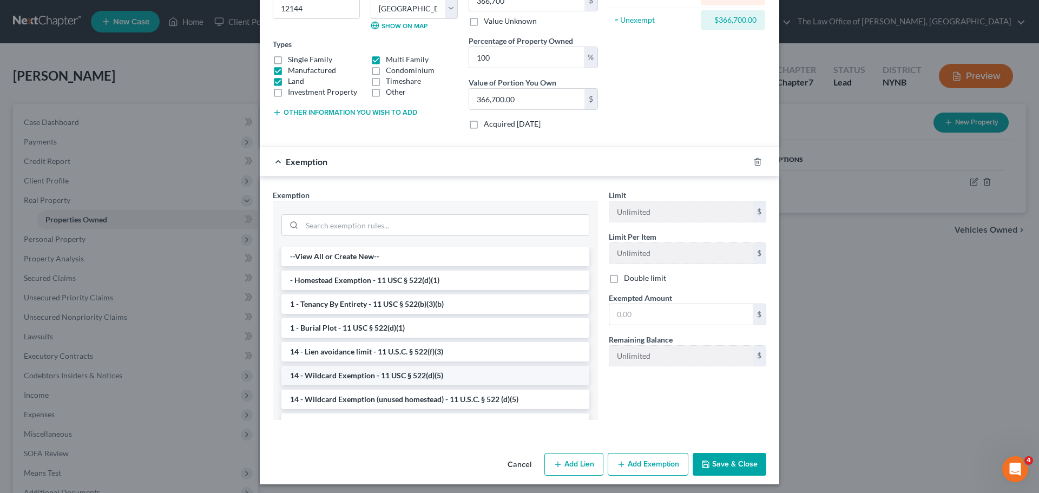
scroll to position [159, 0]
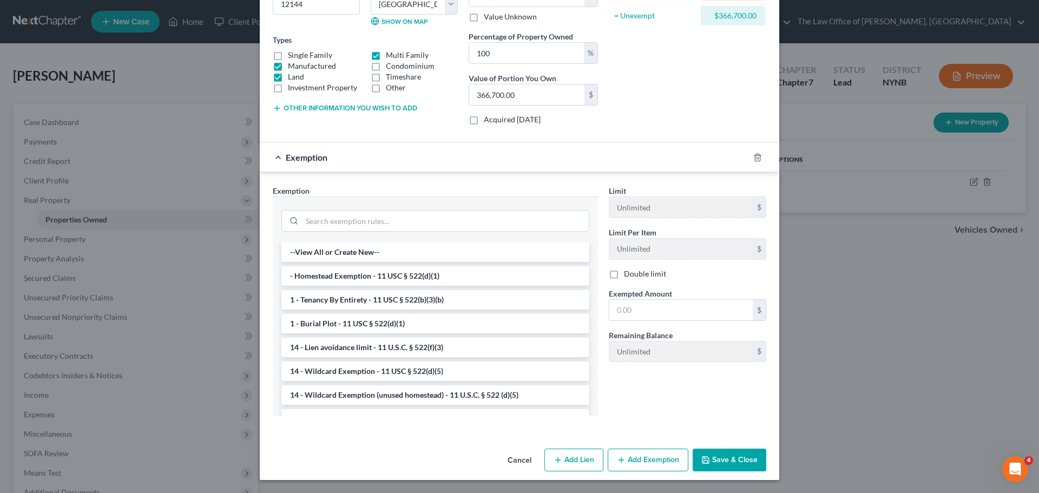
drag, startPoint x: 717, startPoint y: 455, endPoint x: 707, endPoint y: 450, distance: 11.6
click at [717, 455] on button "Save & Close" at bounding box center [730, 460] width 74 height 23
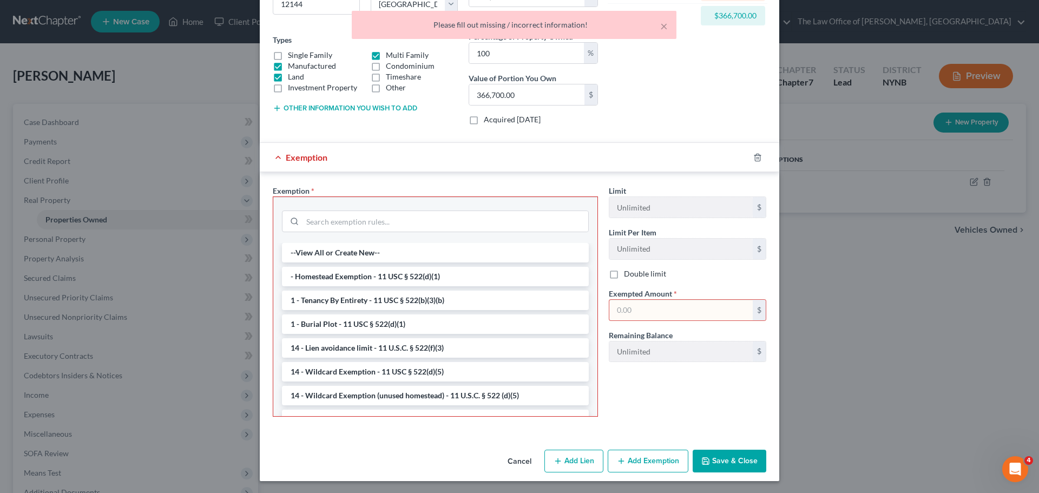
click at [657, 307] on input "text" at bounding box center [680, 310] width 143 height 21
type input "1"
click at [430, 284] on li "- Homestead Exemption - 11 USC § 522(d)(1)" at bounding box center [435, 276] width 307 height 19
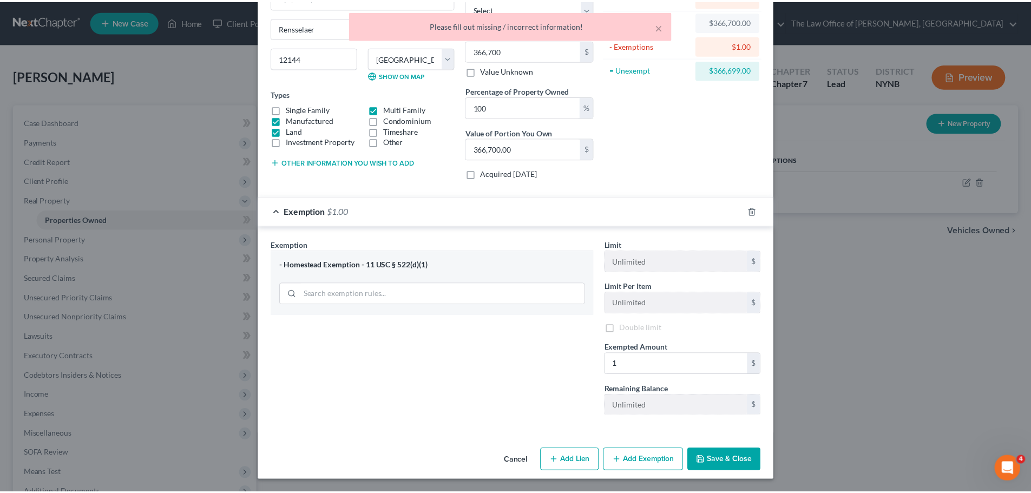
scroll to position [105, 0]
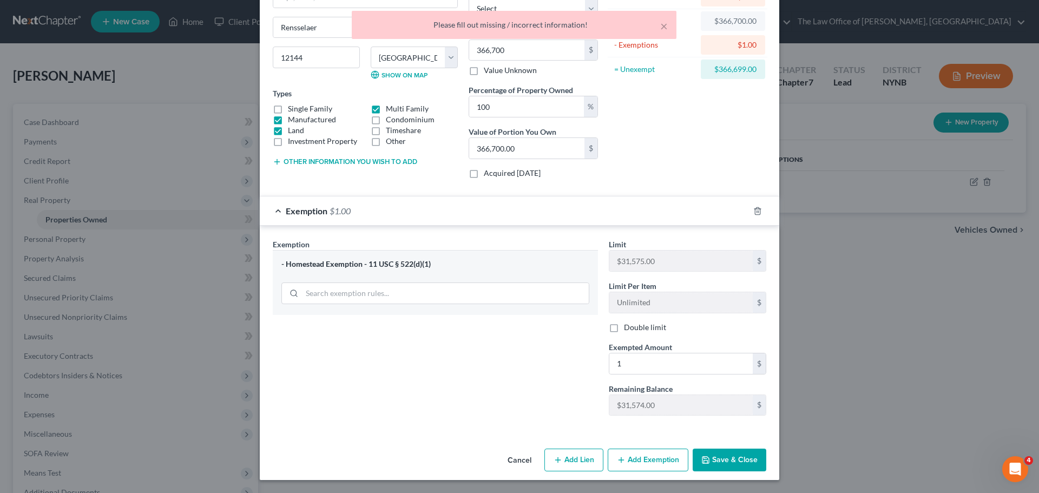
drag, startPoint x: 721, startPoint y: 455, endPoint x: 688, endPoint y: 442, distance: 35.5
click at [720, 455] on button "Save & Close" at bounding box center [730, 460] width 74 height 23
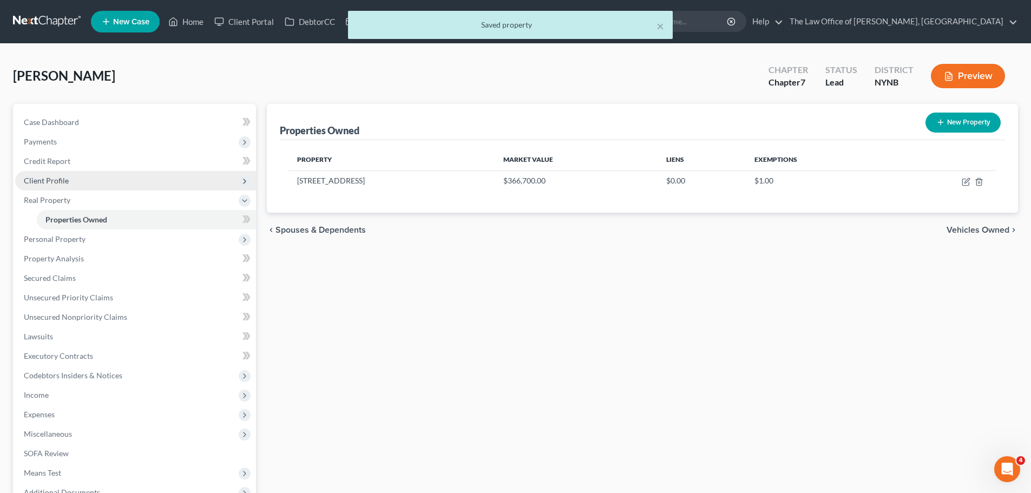
drag, startPoint x: 76, startPoint y: 177, endPoint x: 113, endPoint y: 188, distance: 37.8
click at [76, 179] on span "Client Profile" at bounding box center [135, 180] width 241 height 19
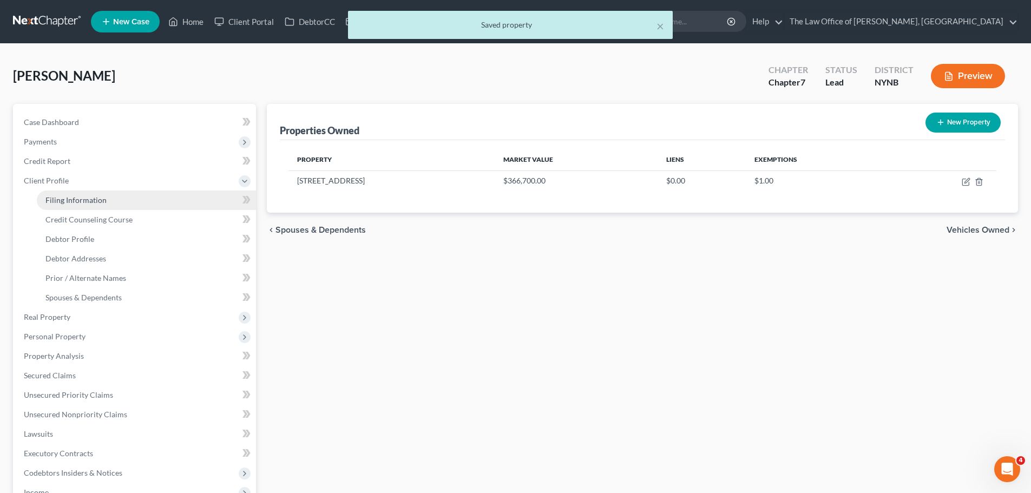
click at [106, 202] on link "Filing Information" at bounding box center [146, 199] width 219 height 19
select select "1"
select select "0"
select select "54"
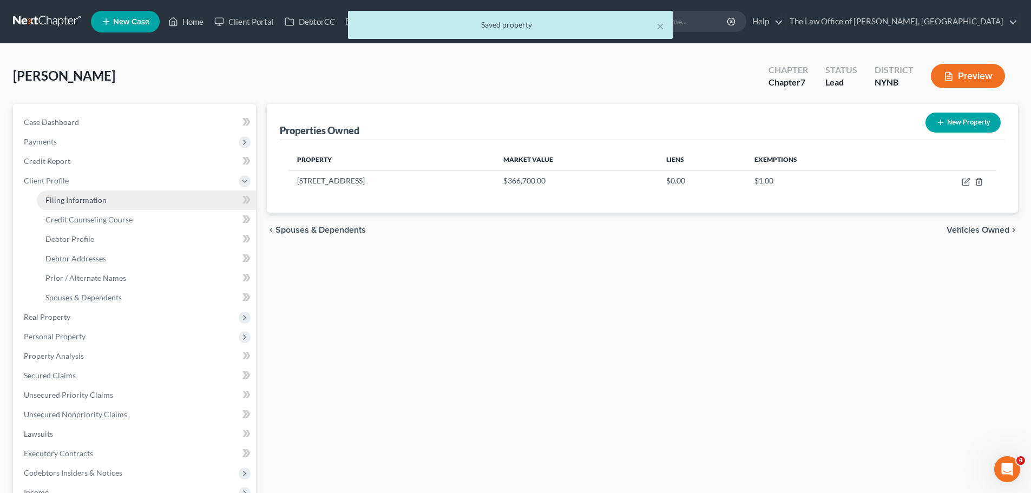
select select "0"
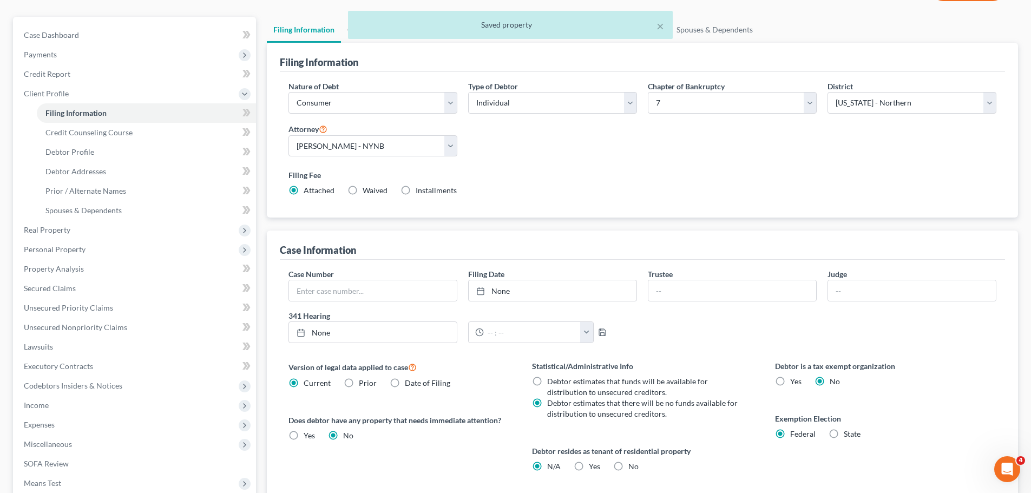
scroll to position [220, 0]
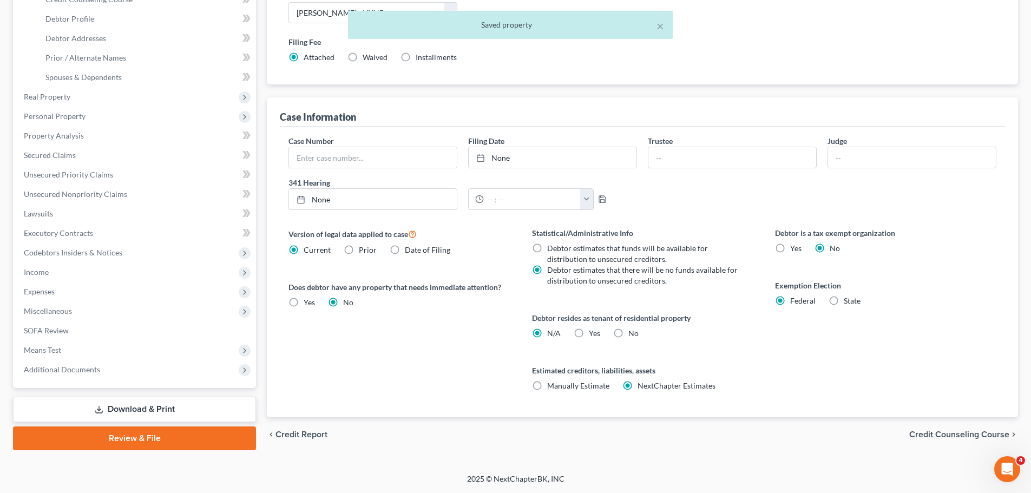
click at [844, 301] on label "State" at bounding box center [852, 300] width 17 height 11
click at [848, 301] on input "State" at bounding box center [851, 298] width 7 height 7
radio input "true"
radio input "false"
select select "35"
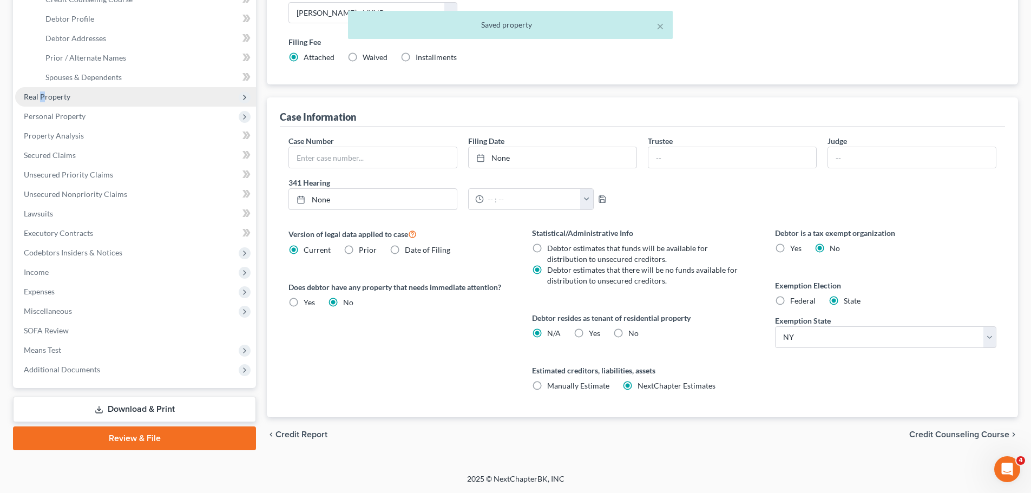
click at [42, 95] on span "Real Property" at bounding box center [47, 96] width 47 height 9
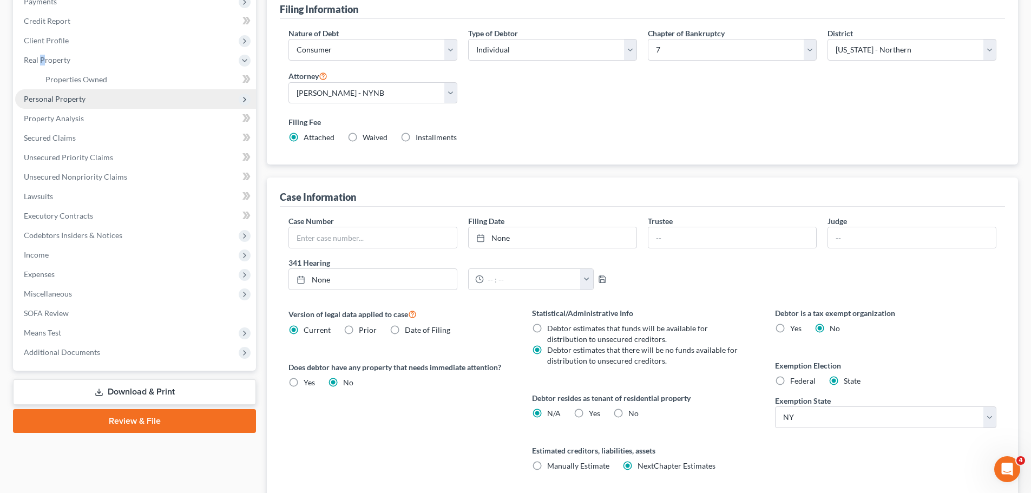
scroll to position [58, 0]
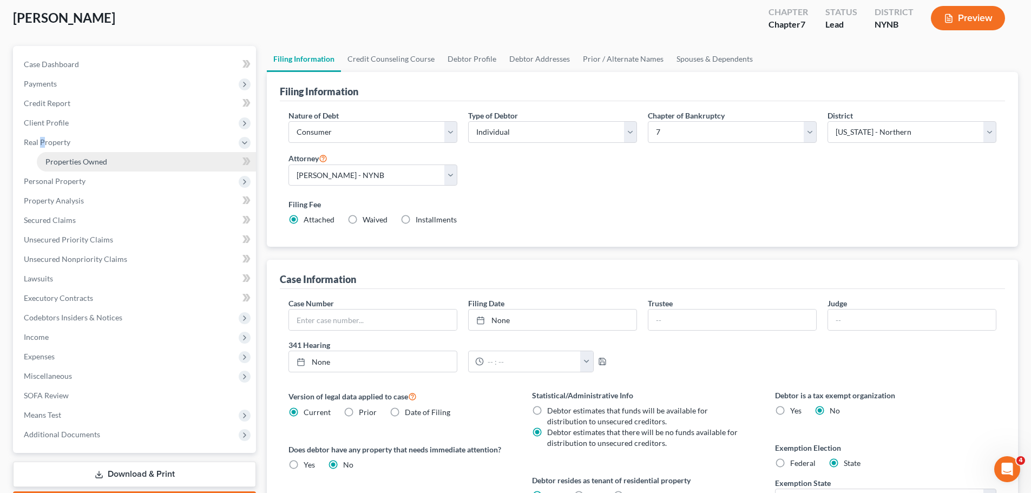
click at [57, 161] on span "Properties Owned" at bounding box center [76, 161] width 62 height 9
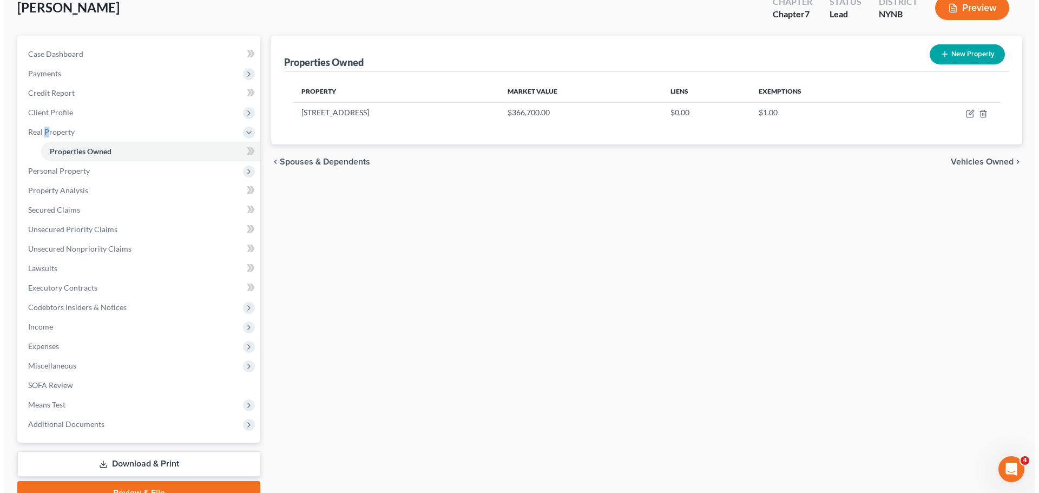
scroll to position [121, 0]
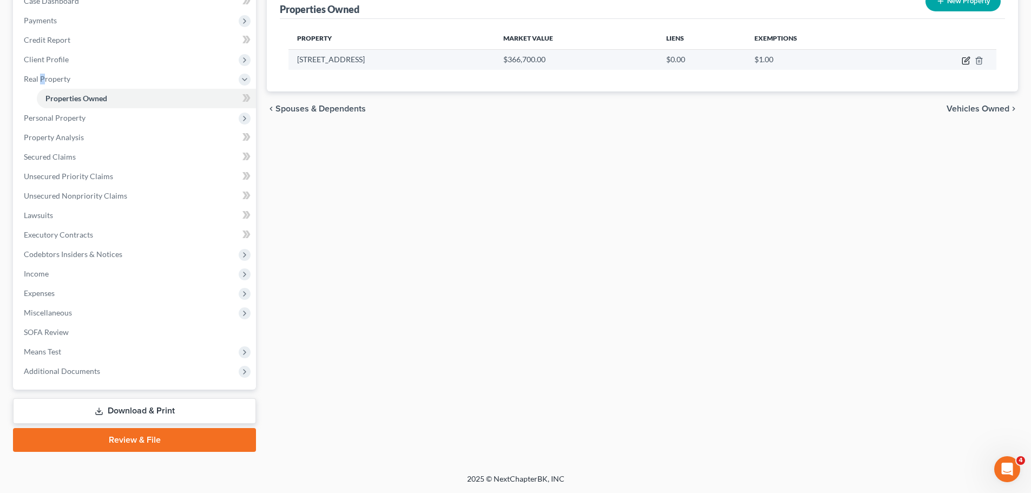
click at [966, 61] on icon "button" at bounding box center [966, 60] width 9 height 9
select select "35"
select select "41"
select select "0"
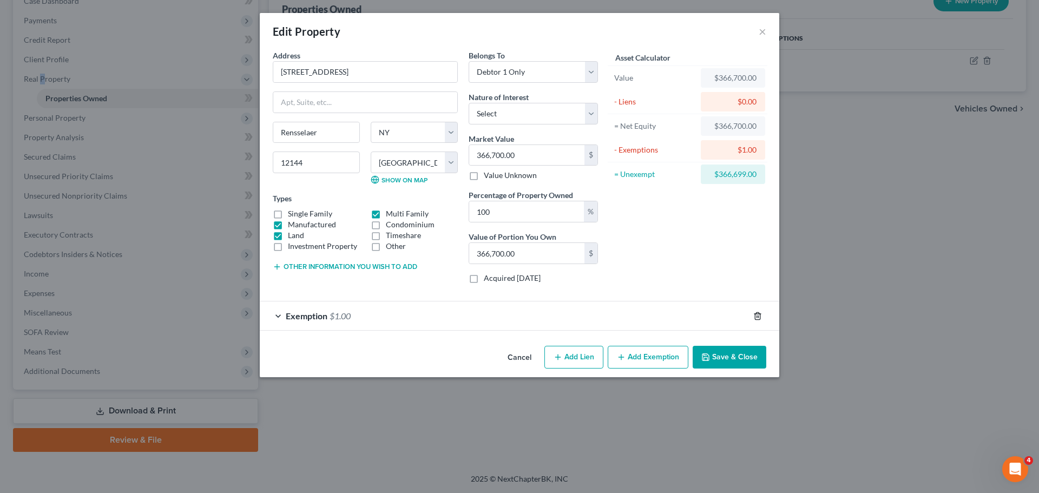
drag, startPoint x: 759, startPoint y: 315, endPoint x: 737, endPoint y: 319, distance: 22.5
click at [761, 314] on icon "button" at bounding box center [757, 316] width 9 height 9
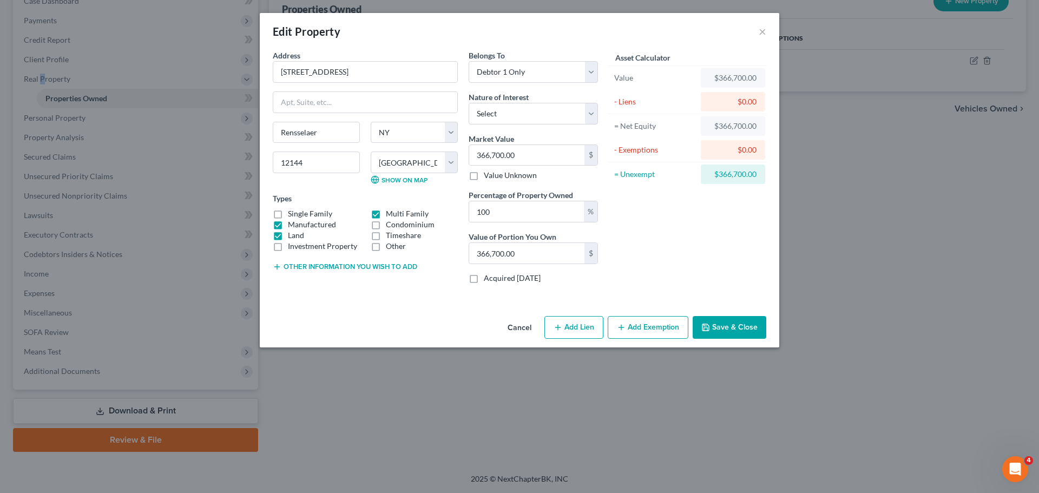
click at [646, 324] on button "Add Exemption" at bounding box center [648, 327] width 81 height 23
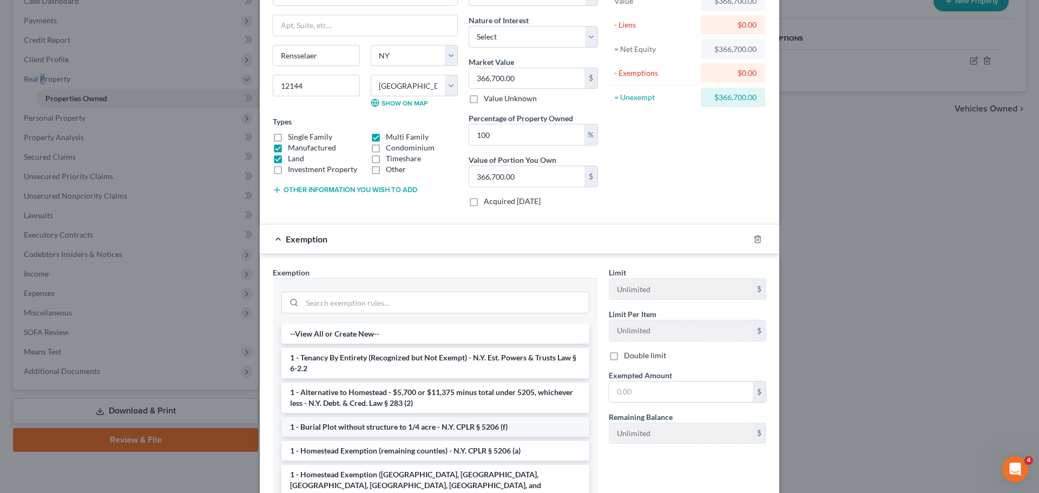
scroll to position [159, 0]
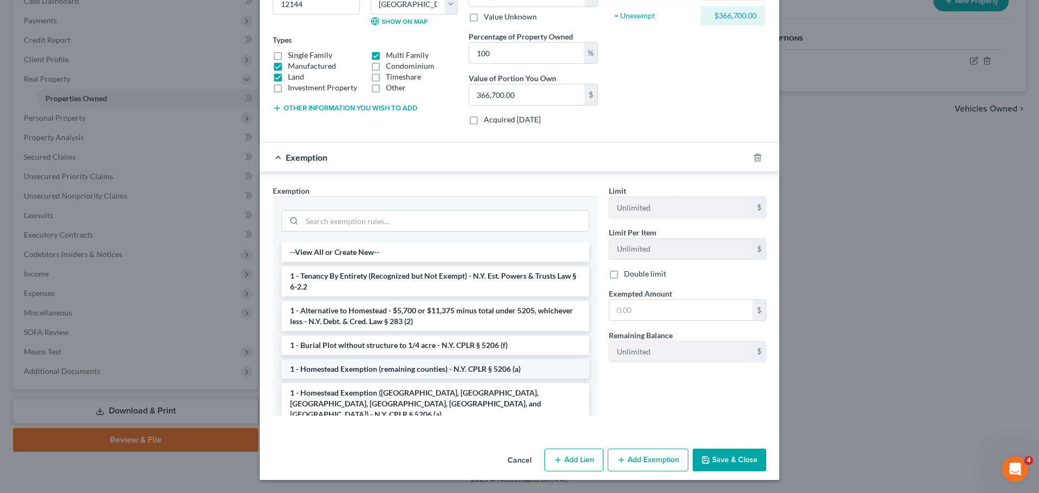
click at [410, 365] on li "1 - Homestead Exemption (remaining counties) - N.Y. CPLR § 5206 (a)" at bounding box center [435, 368] width 308 height 19
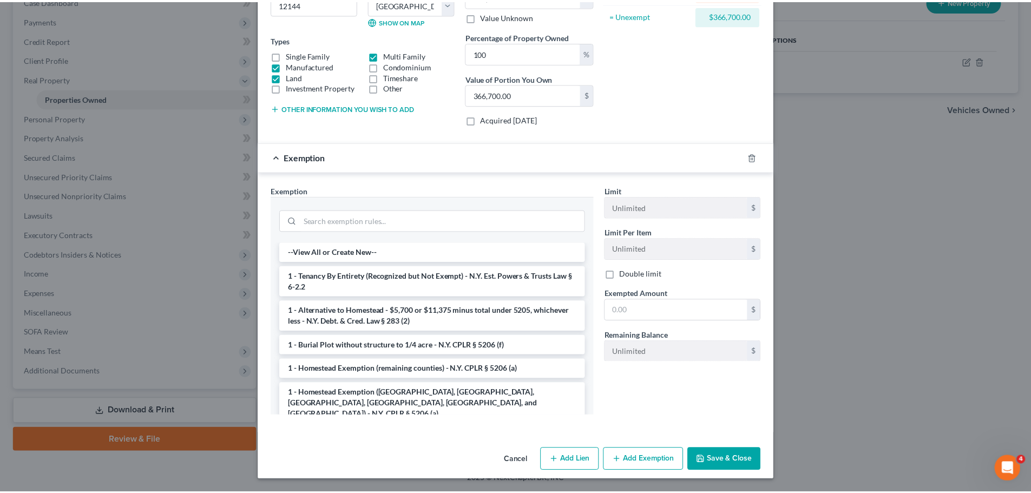
scroll to position [107, 0]
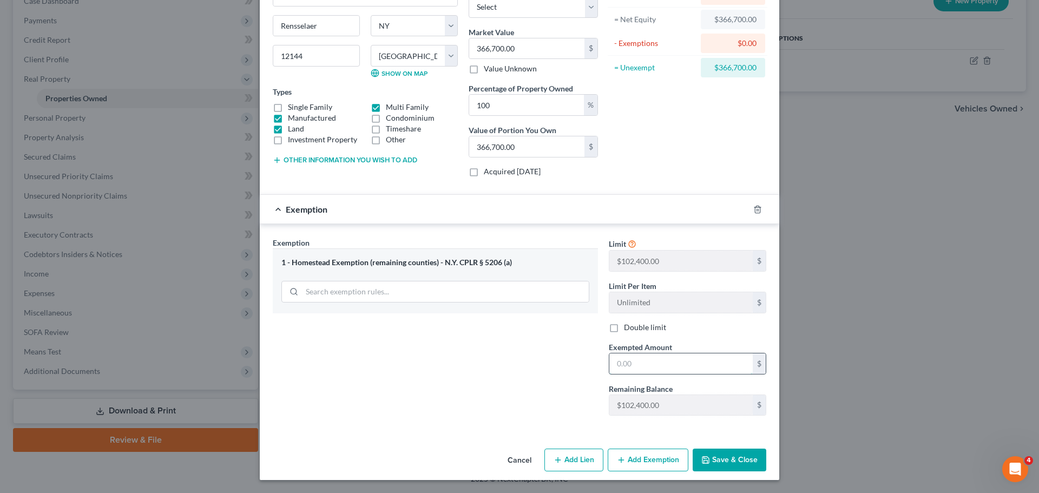
click at [661, 362] on input "text" at bounding box center [680, 363] width 143 height 21
type input "102,400"
click at [742, 461] on button "Save & Close" at bounding box center [730, 460] width 74 height 23
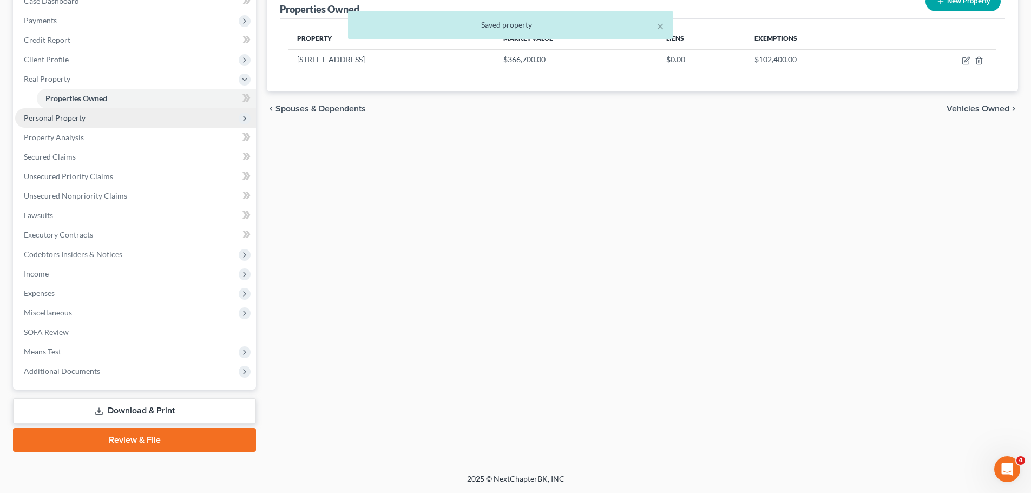
click at [93, 117] on span "Personal Property" at bounding box center [135, 117] width 241 height 19
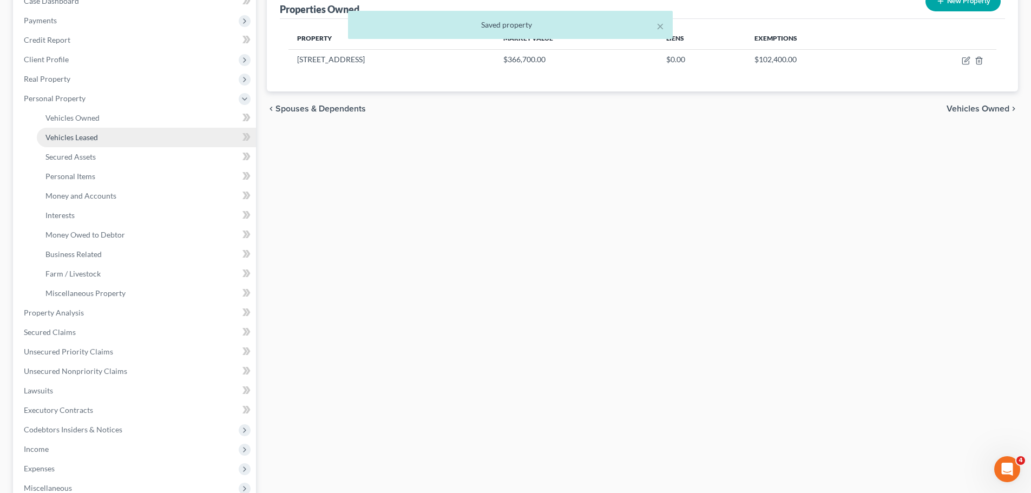
click at [82, 131] on link "Vehicles Leased" at bounding box center [146, 137] width 219 height 19
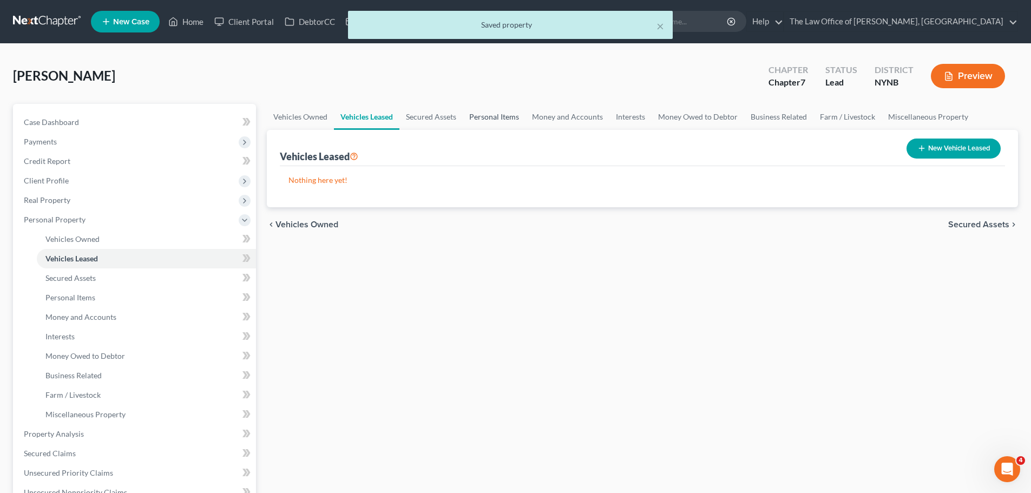
drag, startPoint x: 499, startPoint y: 118, endPoint x: 510, endPoint y: 121, distance: 11.3
click at [499, 117] on link "Personal Items" at bounding box center [494, 117] width 63 height 26
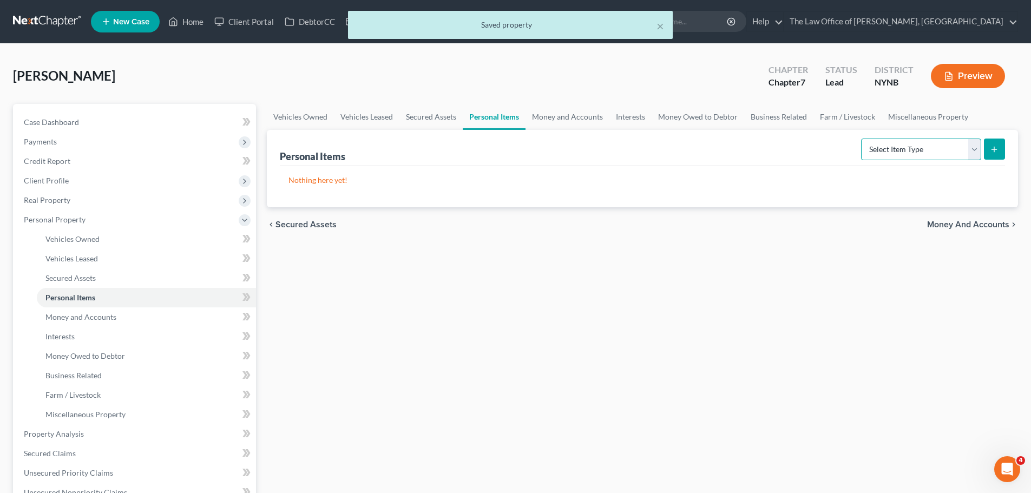
click at [904, 150] on select "Select Item Type Clothing Collectibles Of Value Electronics Firearms Household …" at bounding box center [921, 150] width 120 height 22
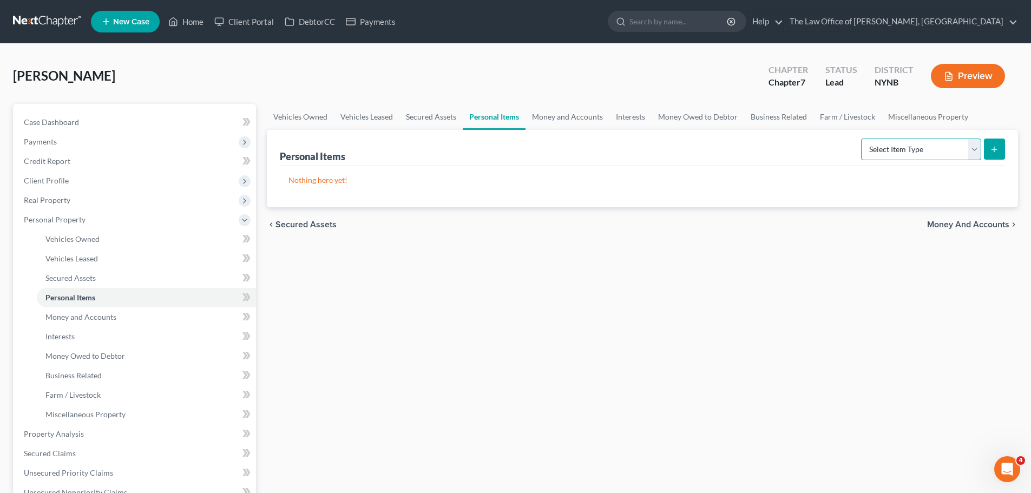
select select "clothing"
click at [862, 139] on select "Select Item Type Clothing Collectibles Of Value Electronics Firearms Household …" at bounding box center [921, 150] width 120 height 22
click at [991, 144] on button "submit" at bounding box center [994, 149] width 21 height 21
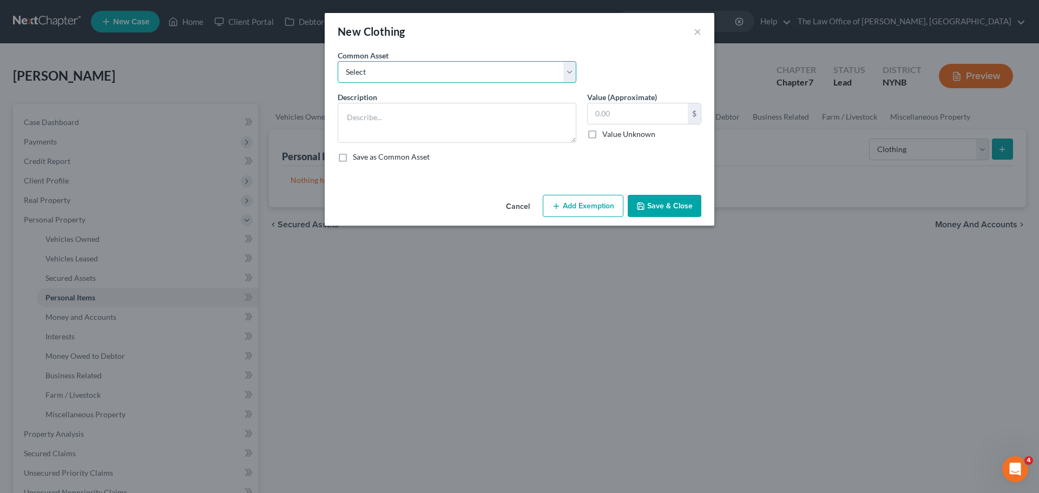
drag, startPoint x: 440, startPoint y: 68, endPoint x: 426, endPoint y: 81, distance: 19.9
click at [440, 68] on select "Select Basic Clothing" at bounding box center [457, 72] width 239 height 22
select select "0"
click at [338, 61] on select "Select Basic Clothing" at bounding box center [457, 72] width 239 height 22
type textarea "Basic Clothing"
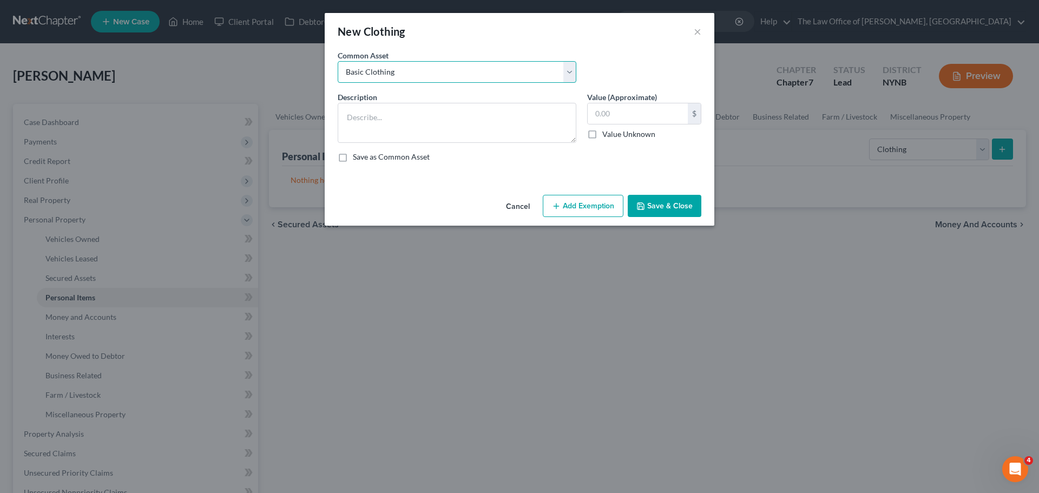
type input "500.00"
click at [582, 205] on button "Add Exemption" at bounding box center [583, 206] width 81 height 23
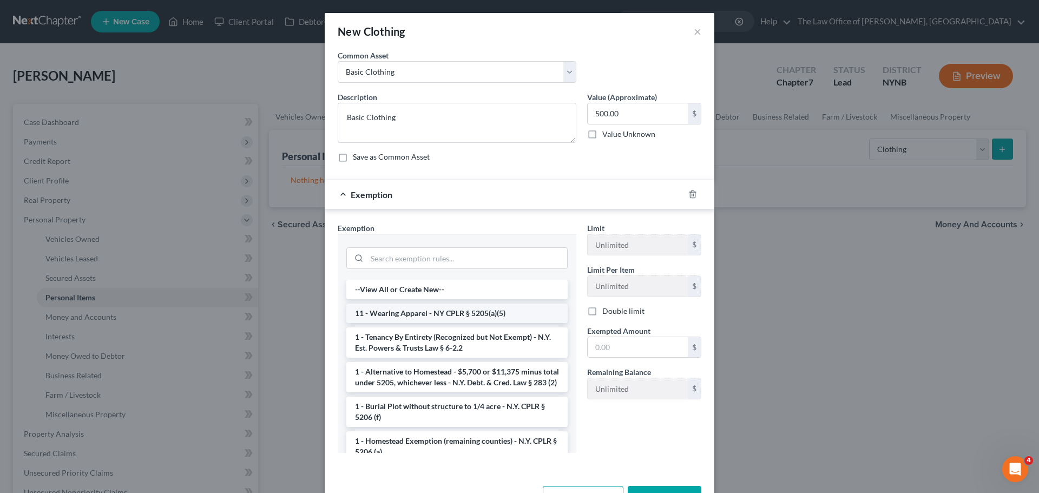
click at [455, 314] on li "11 - Wearing Apparel - NY CPLR § 5205(a)(5)" at bounding box center [456, 313] width 221 height 19
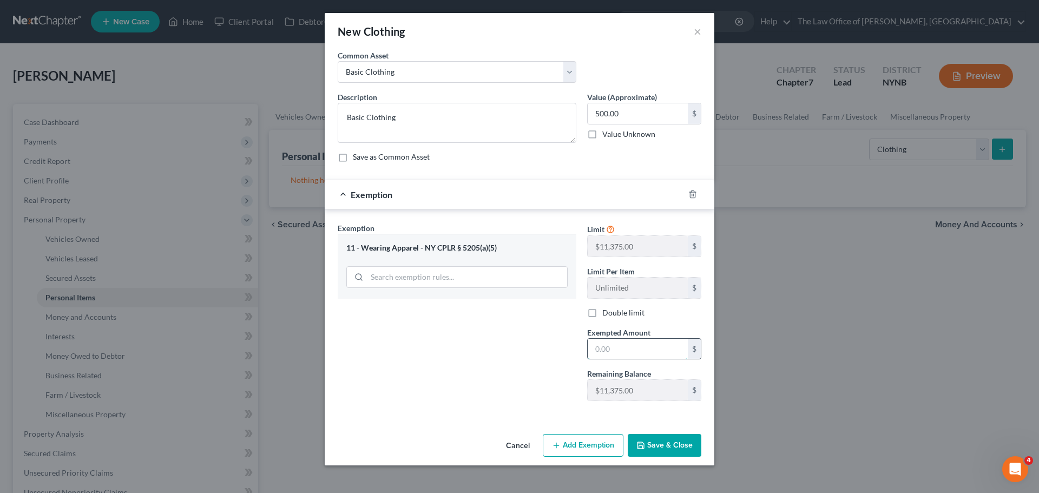
click at [612, 348] on input "text" at bounding box center [638, 349] width 100 height 21
type input "500"
drag, startPoint x: 489, startPoint y: 421, endPoint x: 596, endPoint y: 429, distance: 106.9
click at [499, 422] on div "An exemption set must first be selected from the Filing Information section. Co…" at bounding box center [520, 240] width 390 height 380
drag, startPoint x: 675, startPoint y: 447, endPoint x: 783, endPoint y: 425, distance: 110.0
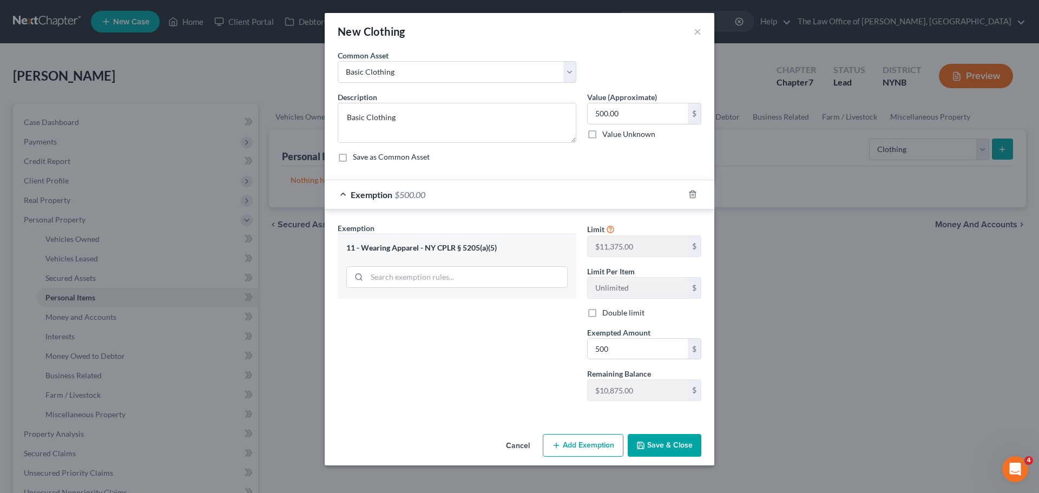
click at [679, 448] on button "Save & Close" at bounding box center [665, 445] width 74 height 23
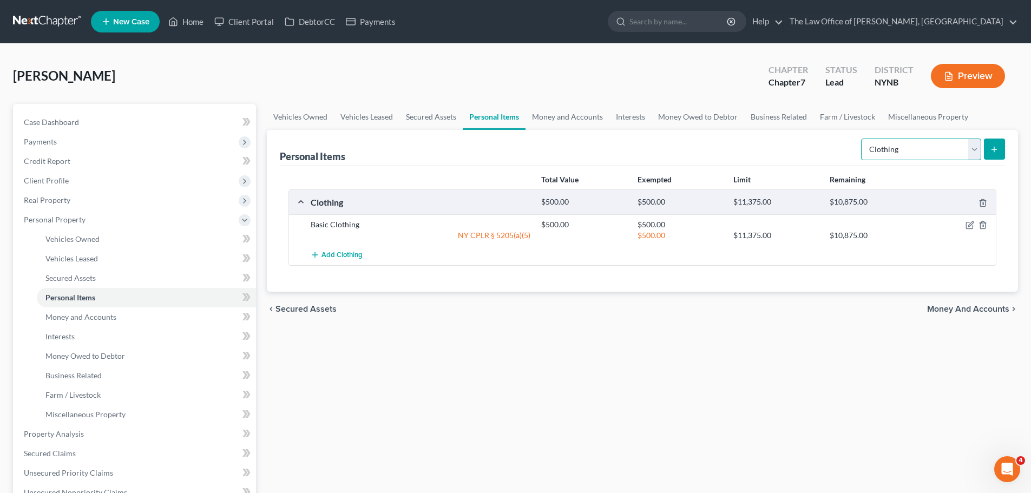
drag, startPoint x: 920, startPoint y: 148, endPoint x: 905, endPoint y: 159, distance: 18.6
click at [920, 149] on select "Select Item Type Clothing Collectibles Of Value Electronics Firearms Household …" at bounding box center [921, 150] width 120 height 22
select select "electronics"
click at [862, 139] on select "Select Item Type Clothing Collectibles Of Value Electronics Firearms Household …" at bounding box center [921, 150] width 120 height 22
click at [995, 150] on icon "submit" at bounding box center [994, 149] width 9 height 9
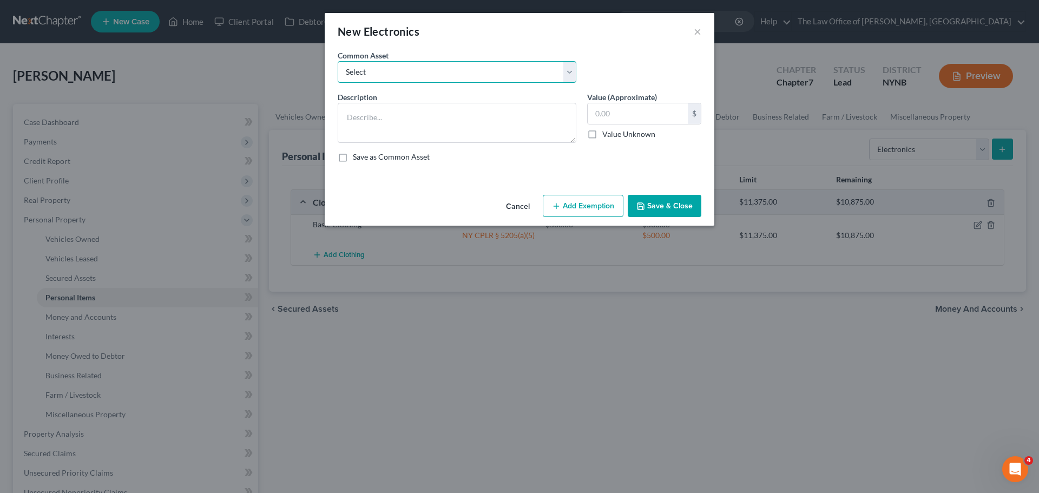
click at [423, 73] on select "Select Basic Electronics - laptop, computer, tv, fridge, freezer, cellphone," at bounding box center [457, 72] width 239 height 22
select select "0"
click at [338, 61] on select "Select Basic Electronics - laptop, computer, tv, fridge, freezer, cellphone," at bounding box center [457, 72] width 239 height 22
type textarea "Basic Electronics - laptop, computer, tv, fridge, freezer, cellphone,"
type input "1,500.00"
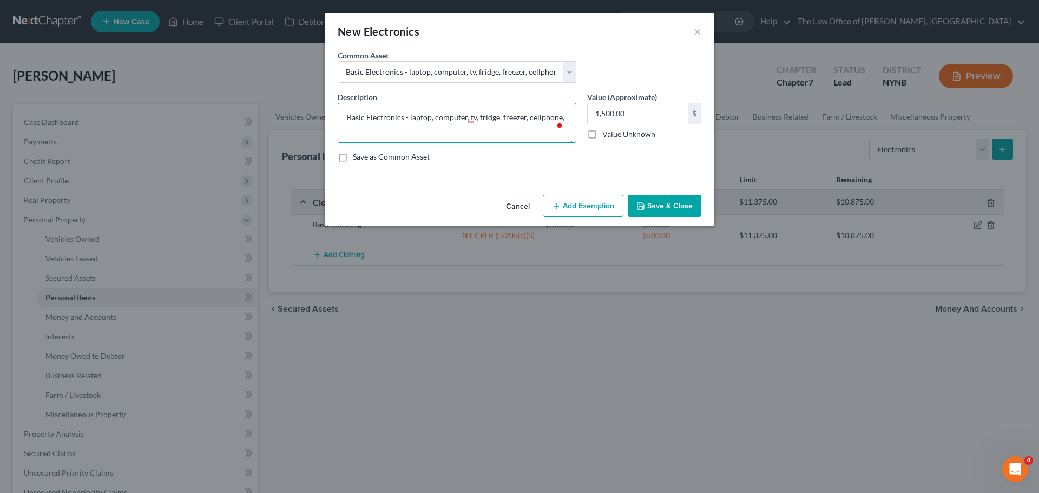
drag, startPoint x: 459, startPoint y: 117, endPoint x: 407, endPoint y: 120, distance: 52.1
click at [407, 120] on textarea "Basic Electronics - laptop, computer, tv, fridge, freezer, cellphone," at bounding box center [457, 123] width 239 height 40
type textarea "Basic Electronics - tv, fridge, freezer, cellphone,"
click at [582, 202] on button "Add Exemption" at bounding box center [583, 206] width 81 height 23
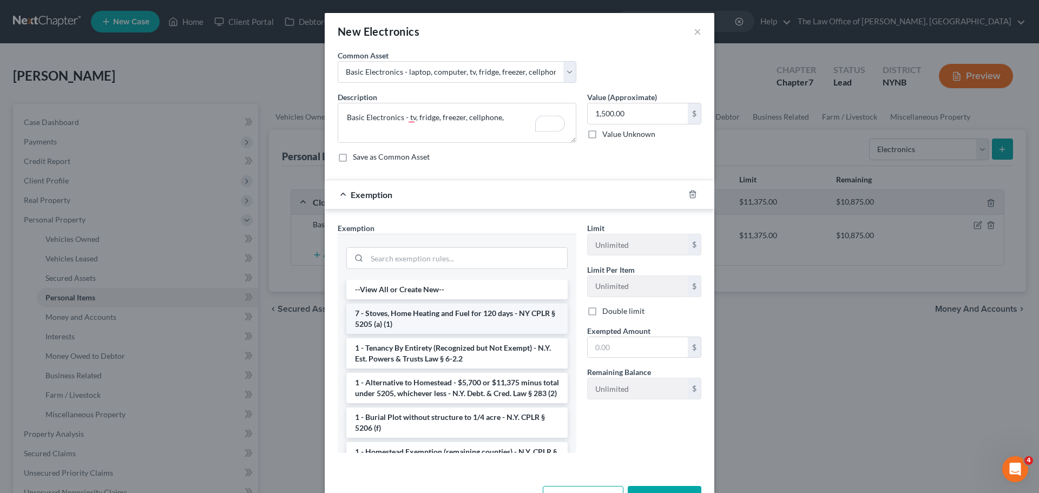
click at [440, 318] on li "7 - Stoves, Home Heating and Fuel for 120 days - NY CPLR § 5205 (a) (1)" at bounding box center [456, 319] width 221 height 30
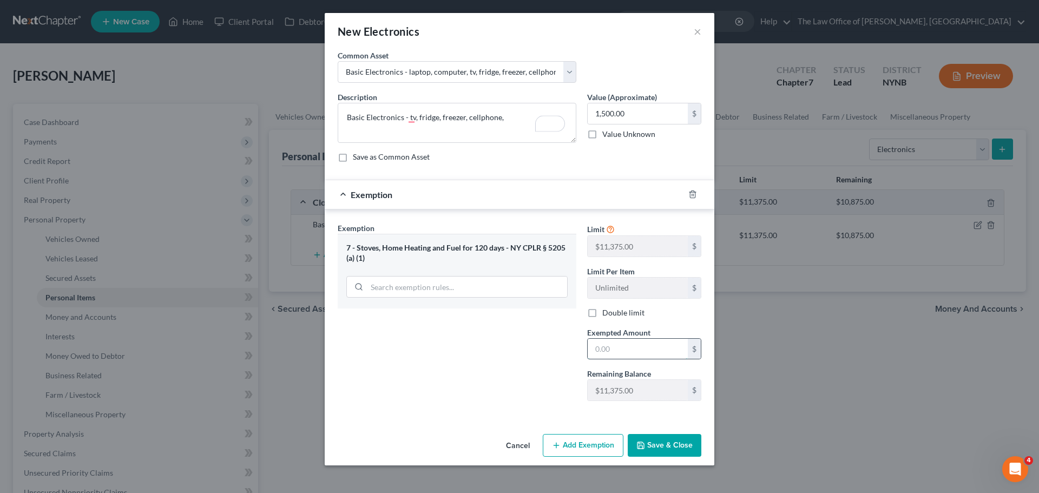
click at [624, 358] on input "text" at bounding box center [638, 349] width 100 height 21
type input "1,500"
click at [662, 449] on button "Save & Close" at bounding box center [665, 445] width 74 height 23
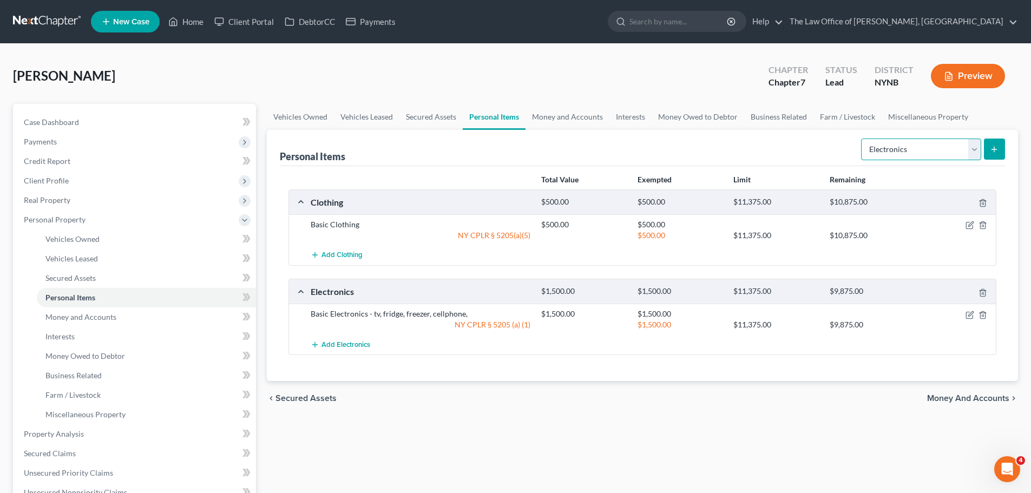
click at [904, 151] on select "Select Item Type Clothing Collectibles Of Value Electronics Firearms Household …" at bounding box center [921, 150] width 120 height 22
select select "household_goods"
click at [862, 139] on select "Select Item Type Clothing Collectibles Of Value Electronics Firearms Household …" at bounding box center [921, 150] width 120 height 22
click at [999, 150] on button "submit" at bounding box center [994, 149] width 21 height 21
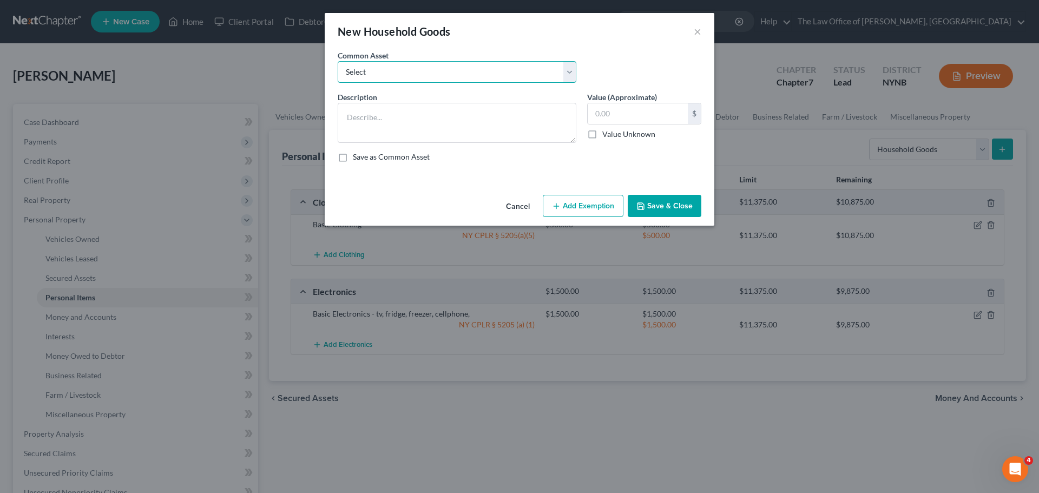
click at [491, 75] on select "Select Basic Household Goods - sofa, beds, tables, chairs" at bounding box center [457, 72] width 239 height 22
click at [338, 61] on select "Select Basic Household Goods - sofa, beds, tables, chairs" at bounding box center [457, 72] width 239 height 22
click at [456, 74] on select "Select Basic Household Goods - sofa, beds, tables, chairs" at bounding box center [457, 72] width 239 height 22
select select "0"
click at [338, 61] on select "Select Basic Household Goods - sofa, beds, tables, chairs" at bounding box center [457, 72] width 239 height 22
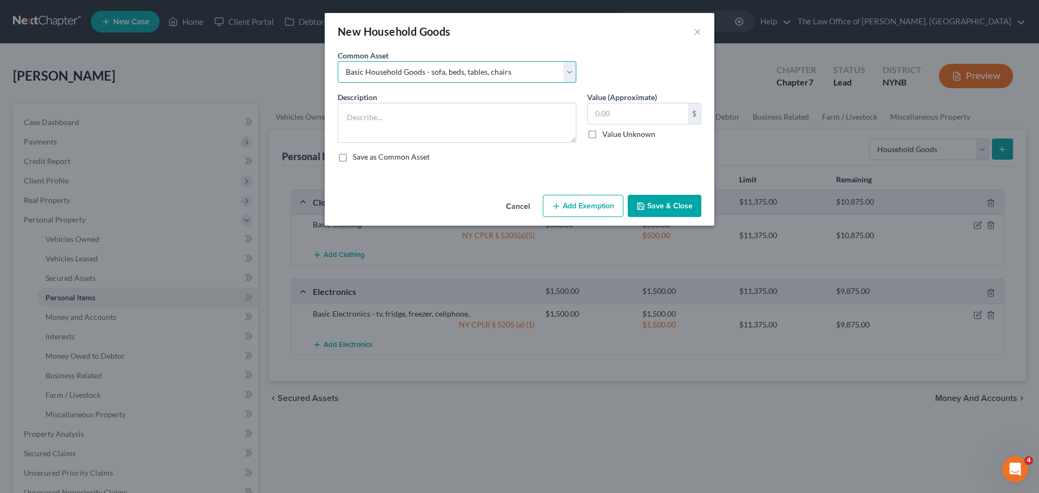
type textarea "Basic Household Goods - sofa, beds, tables, chairs"
type input "2,500.00"
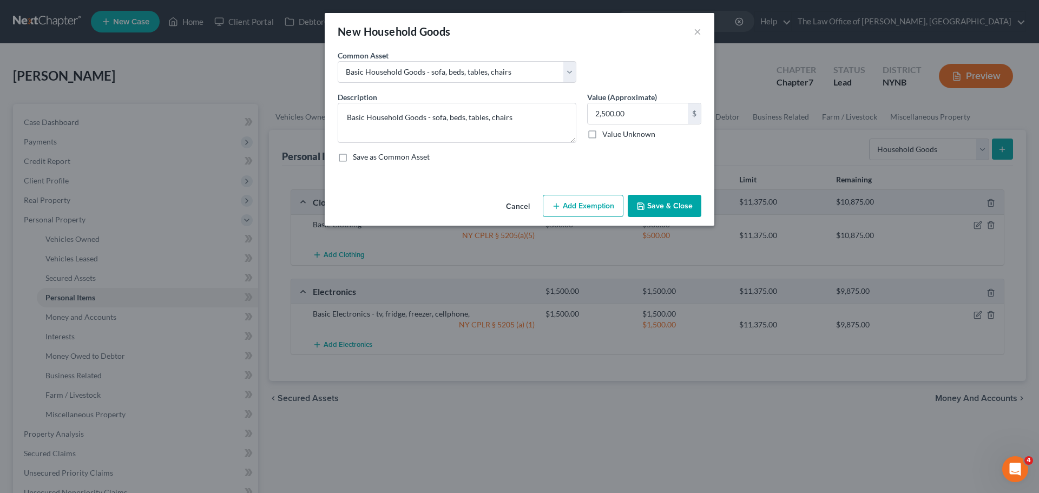
click at [576, 202] on button "Add Exemption" at bounding box center [583, 206] width 81 height 23
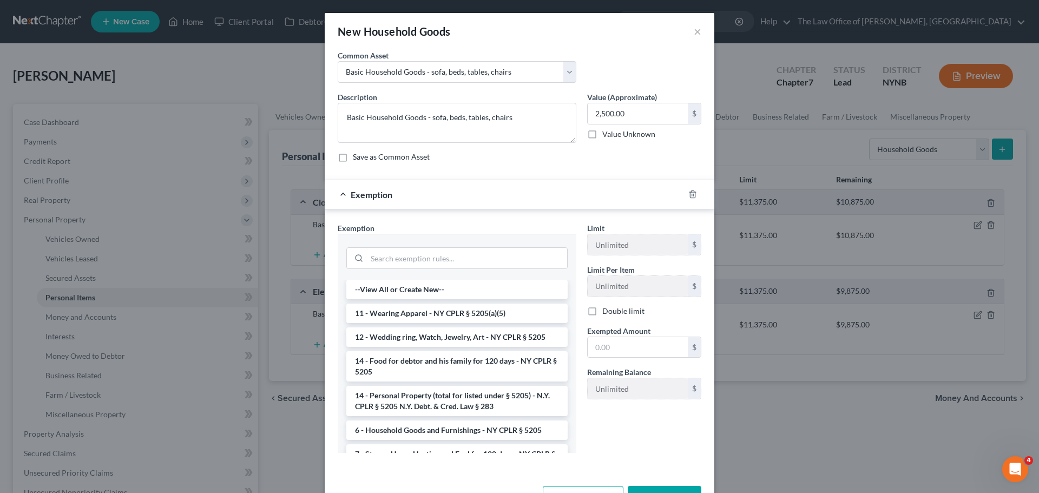
drag, startPoint x: 412, startPoint y: 432, endPoint x: 517, endPoint y: 413, distance: 106.2
click at [416, 432] on li "6 - Household Goods and Furnishings - NY CPLR § 5205" at bounding box center [456, 429] width 221 height 19
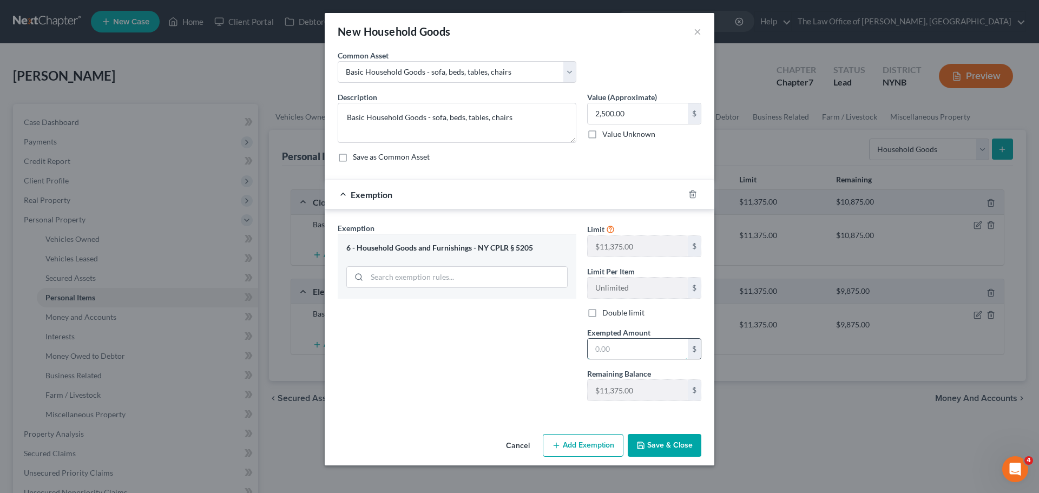
click at [636, 349] on input "text" at bounding box center [638, 349] width 100 height 21
type input "2,500"
drag, startPoint x: 498, startPoint y: 372, endPoint x: 665, endPoint y: 417, distance: 172.8
click at [514, 377] on div "Exemption Set must be selected for CA. Exemption * 6 - Household Goods and Furn…" at bounding box center [456, 315] width 249 height 187
click at [674, 451] on button "Save & Close" at bounding box center [665, 445] width 74 height 23
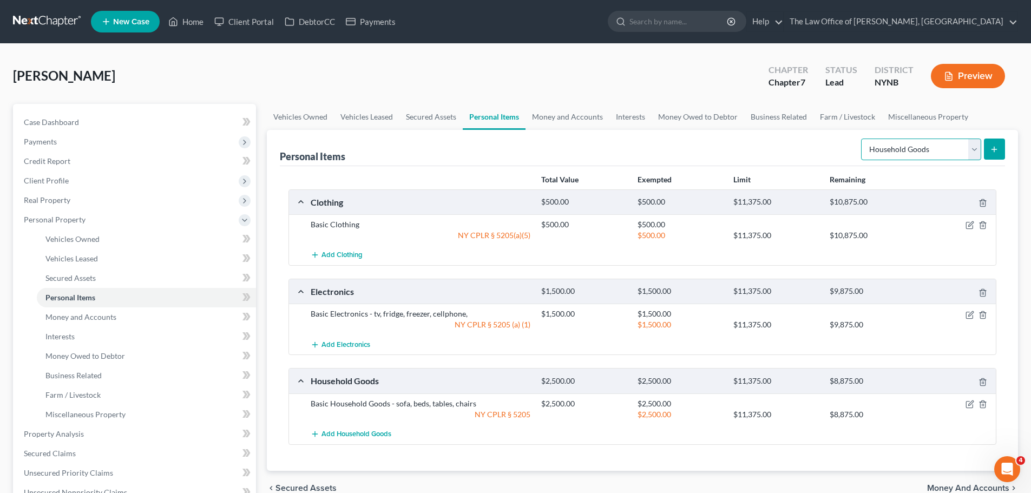
click at [897, 155] on select "Select Item Type Clothing Collectibles Of Value Electronics Firearms Household …" at bounding box center [921, 150] width 120 height 22
select select "jewelry"
click at [862, 139] on select "Select Item Type Clothing Collectibles Of Value Electronics Firearms Household …" at bounding box center [921, 150] width 120 height 22
click at [987, 154] on button "submit" at bounding box center [994, 149] width 21 height 21
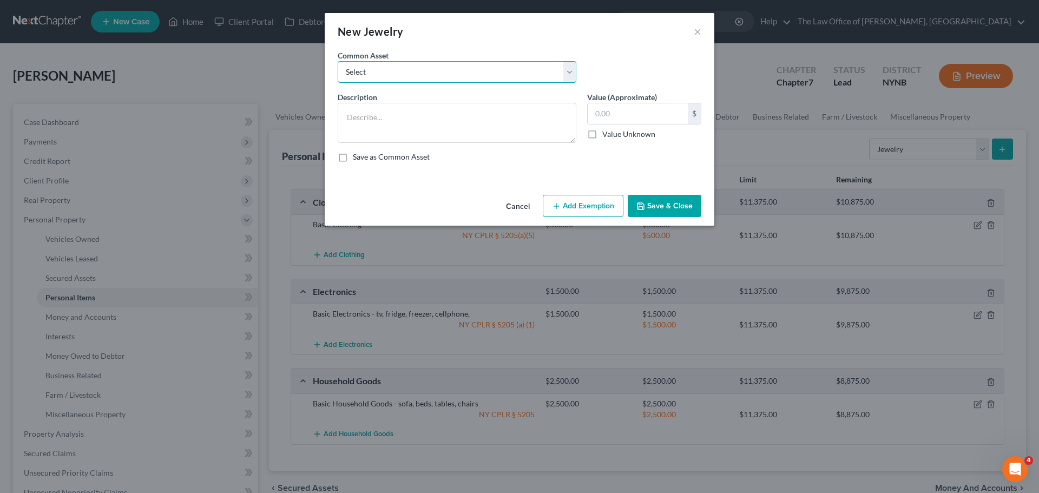
click at [505, 74] on select "Select Basic Jewelry" at bounding box center [457, 72] width 239 height 22
select select "0"
click at [338, 61] on select "Select Basic Jewelry" at bounding box center [457, 72] width 239 height 22
type textarea "Basic Jewelry"
type input "300.00"
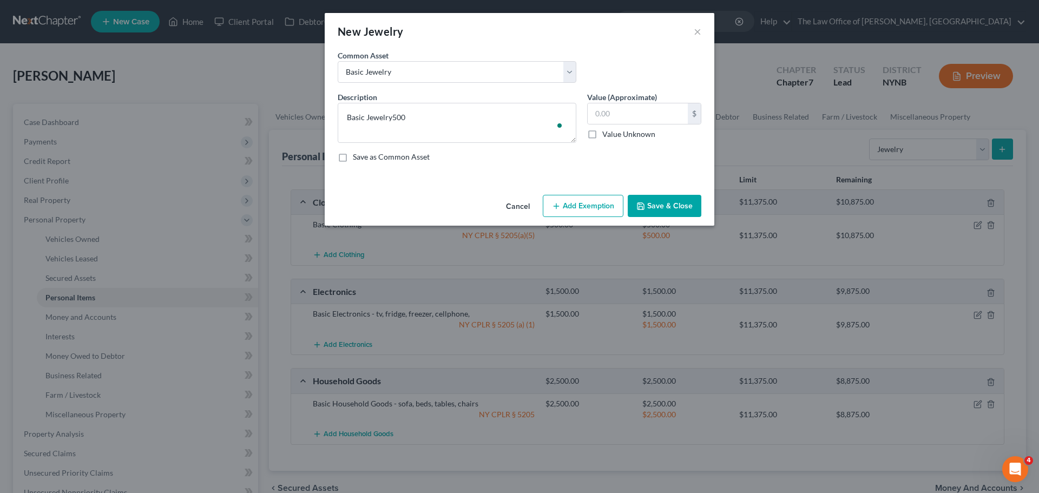
click at [571, 204] on button "Add Exemption" at bounding box center [583, 206] width 81 height 23
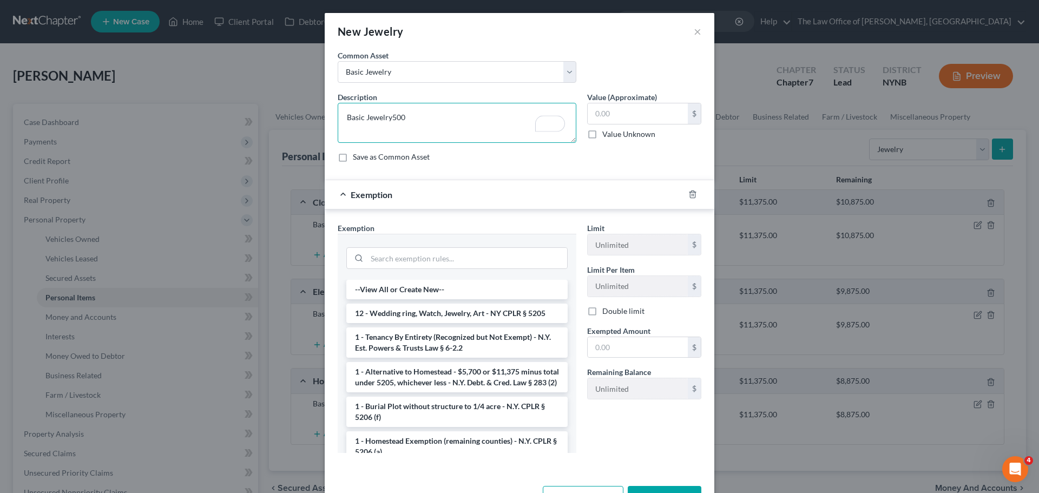
click at [433, 129] on textarea "Basic Jewelry500" at bounding box center [457, 123] width 239 height 40
type textarea "Basic Jewelry"
click at [620, 119] on input "text" at bounding box center [638, 113] width 100 height 21
type input "500"
drag, startPoint x: 458, startPoint y: 311, endPoint x: 502, endPoint y: 306, distance: 44.7
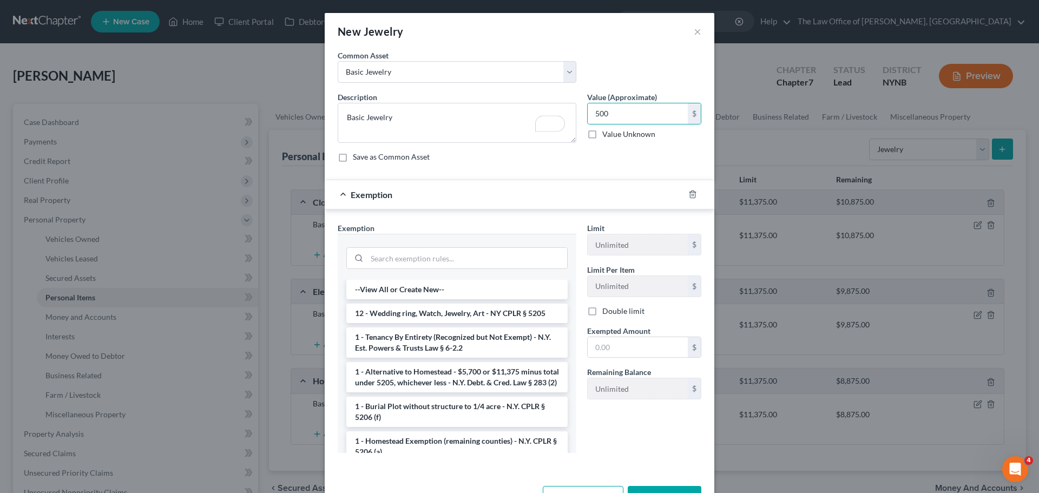
click at [458, 312] on li "12 - Wedding ring, Watch, Jewelry, Art - NY CPLR § 5205" at bounding box center [456, 313] width 221 height 19
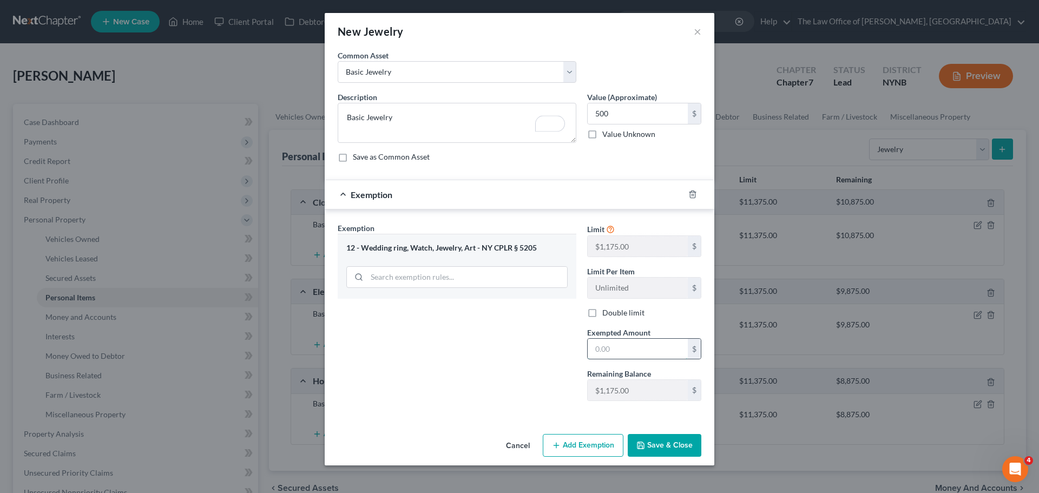
click at [627, 350] on input "text" at bounding box center [638, 349] width 100 height 21
type input "500"
drag, startPoint x: 444, startPoint y: 379, endPoint x: 502, endPoint y: 396, distance: 59.8
click at [453, 382] on div "Exemption Set must be selected for CA. Exemption * 12 - Wedding ring, Watch, Je…" at bounding box center [456, 315] width 249 height 187
click at [659, 448] on button "Save & Close" at bounding box center [665, 445] width 74 height 23
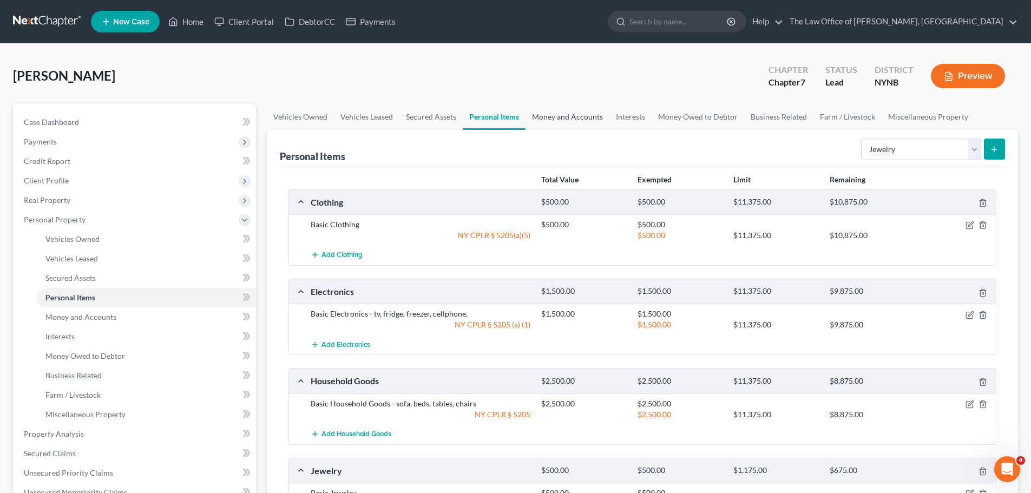
click at [574, 117] on link "Money and Accounts" at bounding box center [567, 117] width 84 height 26
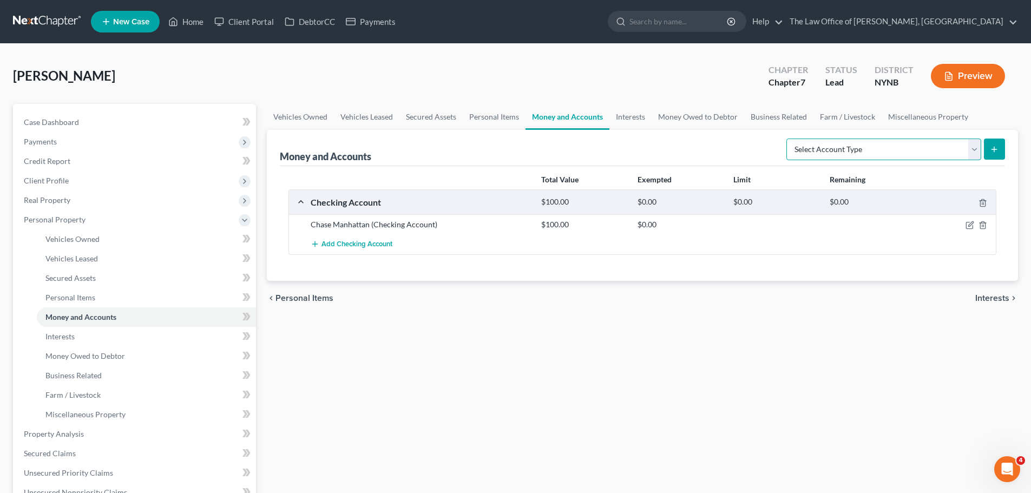
click at [864, 154] on select "Select Account Type Brokerage Cash on Hand Certificates of Deposit Checking Acc…" at bounding box center [883, 150] width 195 height 22
drag, startPoint x: 673, startPoint y: 299, endPoint x: 742, endPoint y: 272, distance: 74.9
click at [673, 299] on div "chevron_left Personal Items Interests chevron_right" at bounding box center [642, 298] width 751 height 35
click at [641, 123] on link "Interests" at bounding box center [630, 117] width 42 height 26
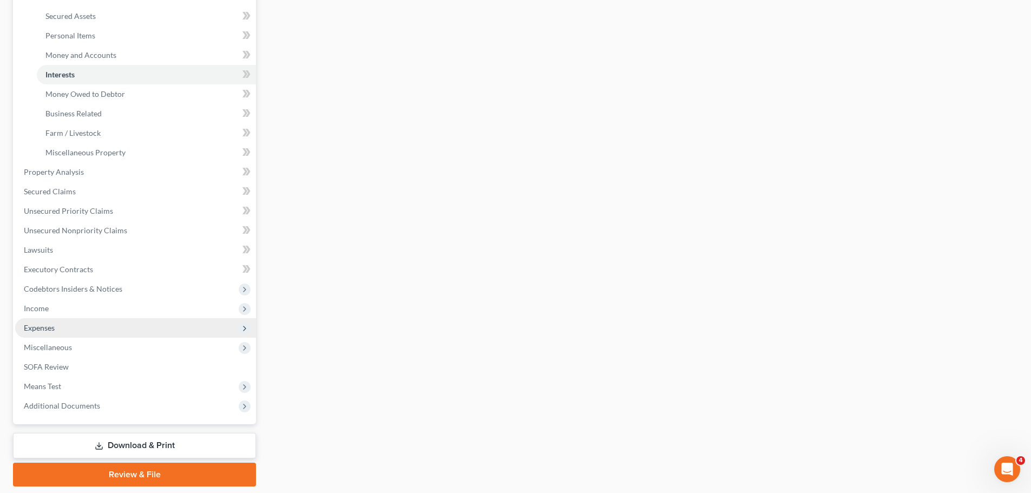
scroll to position [271, 0]
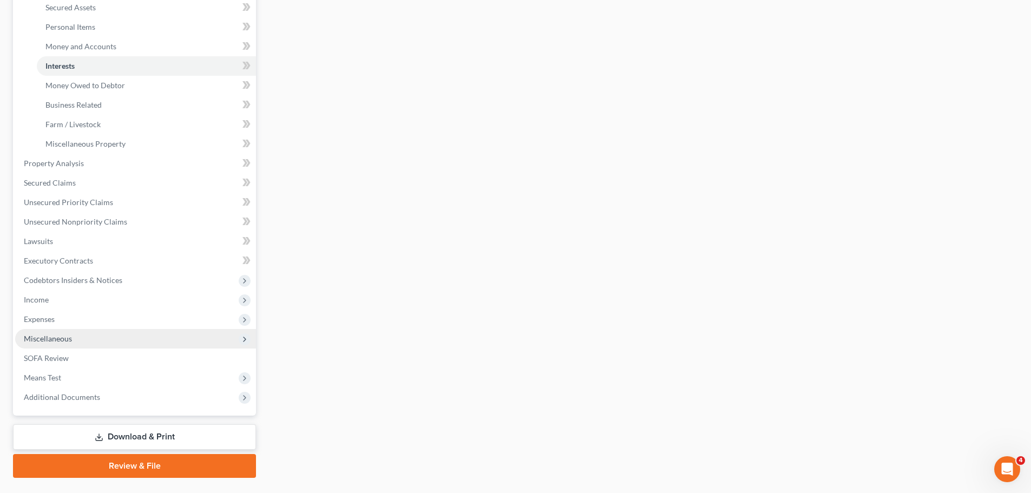
click at [57, 335] on span "Miscellaneous" at bounding box center [48, 338] width 48 height 9
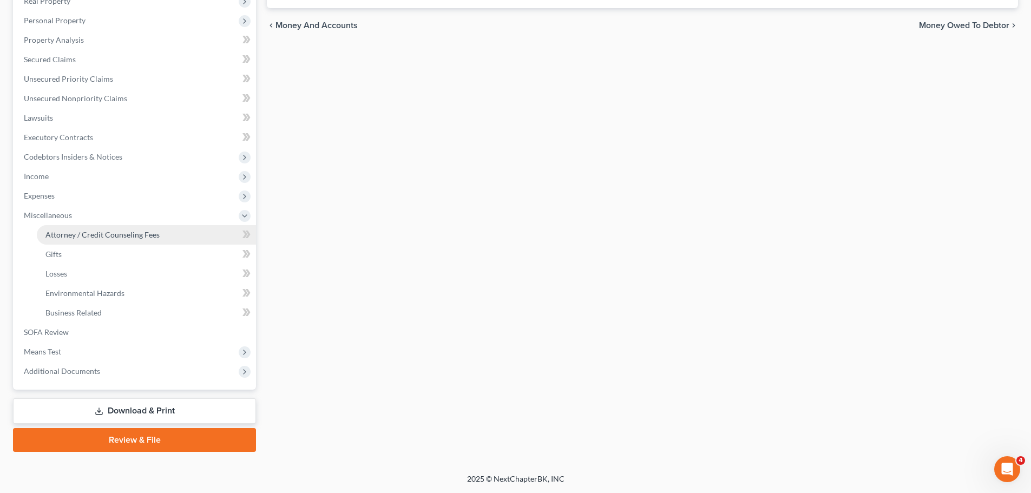
click at [85, 235] on span "Attorney / Credit Counseling Fees" at bounding box center [102, 234] width 114 height 9
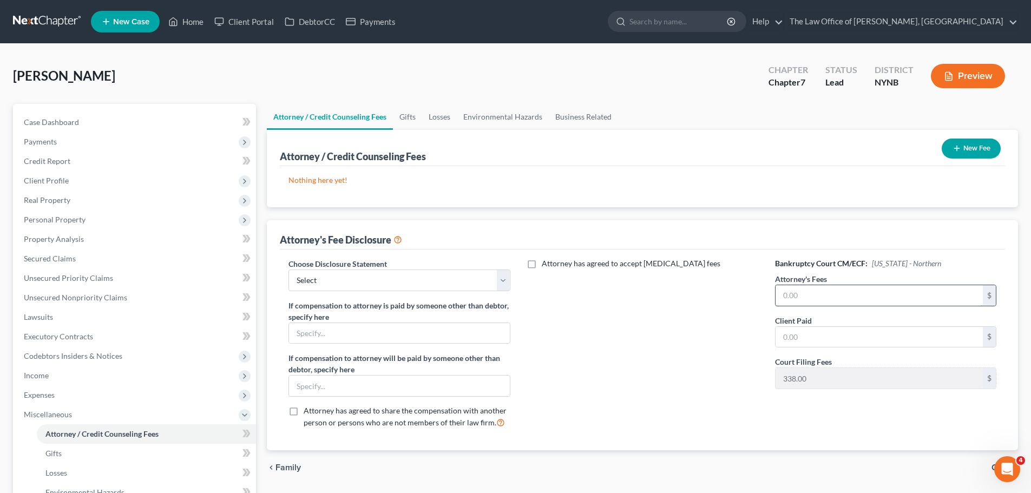
click at [837, 293] on input "text" at bounding box center [878, 295] width 207 height 21
type input "5,500"
click at [843, 344] on input "text" at bounding box center [878, 337] width 207 height 21
type input "27"
click at [383, 284] on select "Select Southern District The Law Office of [PERSON_NAME], [GEOGRAPHIC_DATA]" at bounding box center [398, 280] width 221 height 22
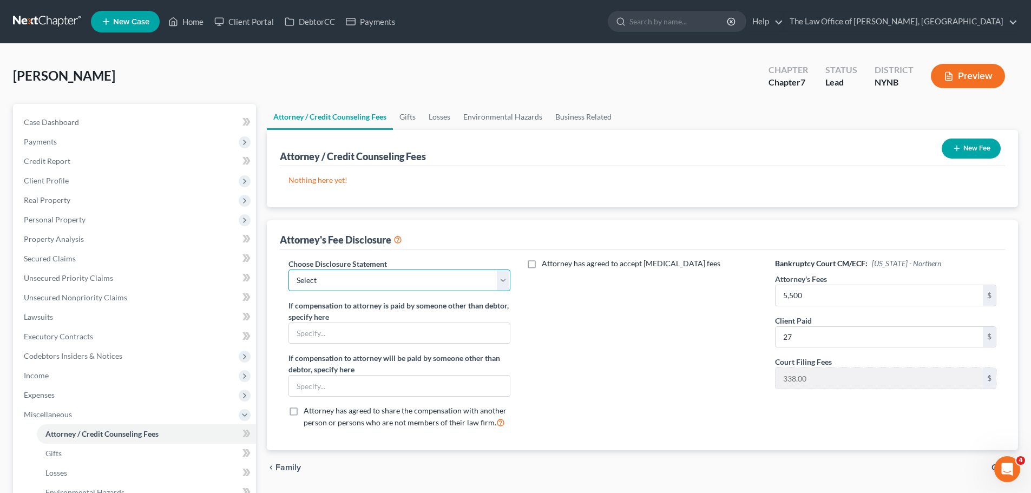
select select "1"
click at [288, 269] on select "Select Southern District The Law Office of [PERSON_NAME], [GEOGRAPHIC_DATA]" at bounding box center [398, 280] width 221 height 22
type input "127"
click at [974, 152] on button "New Fee" at bounding box center [971, 149] width 59 height 20
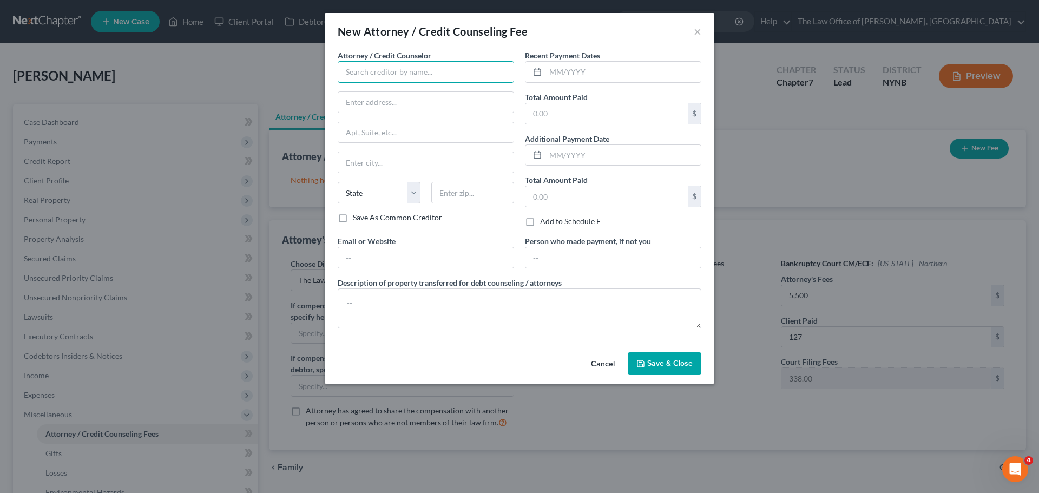
click at [422, 78] on input "text" at bounding box center [426, 72] width 176 height 22
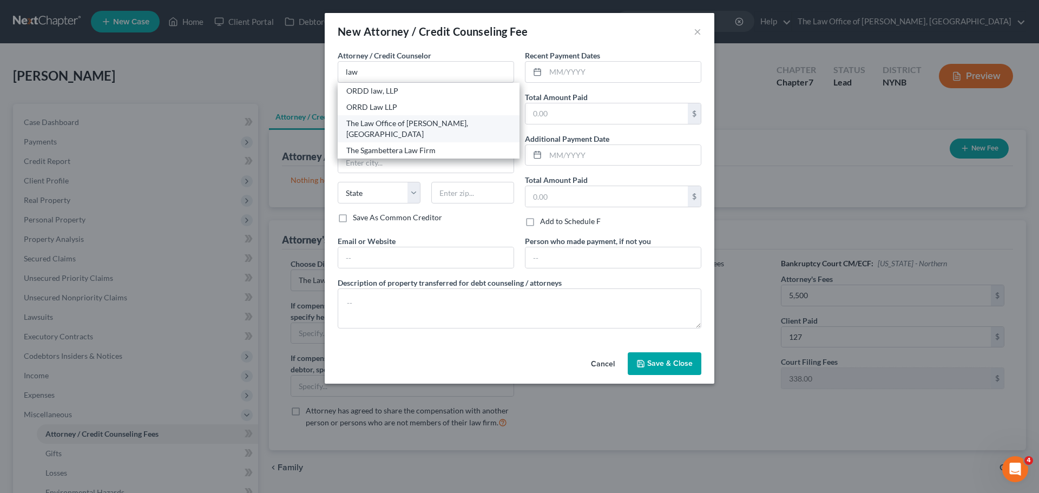
click at [407, 123] on div "The Law Office of [PERSON_NAME], [GEOGRAPHIC_DATA]" at bounding box center [428, 129] width 165 height 22
type input "The Law Office of [PERSON_NAME], [GEOGRAPHIC_DATA]"
type input "[STREET_ADDRESS][PERSON_NAME]"
type input "Schenectady"
select select "35"
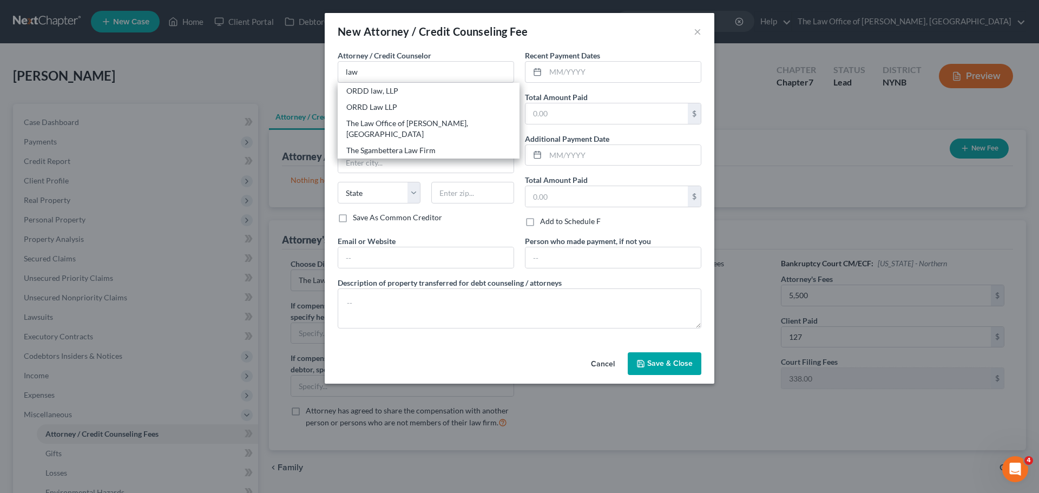
type input "12309"
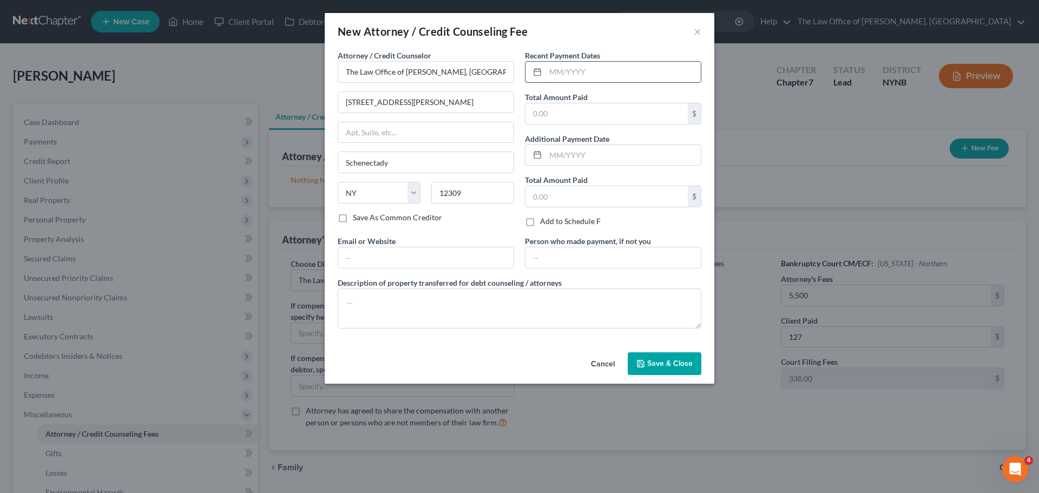
click at [607, 70] on input "text" at bounding box center [622, 72] width 155 height 21
type input "08/2025"
click at [577, 117] on input "text" at bounding box center [606, 113] width 162 height 21
type input "350"
click at [686, 368] on button "Save & Close" at bounding box center [665, 363] width 74 height 23
